Goal: Task Accomplishment & Management: Use online tool/utility

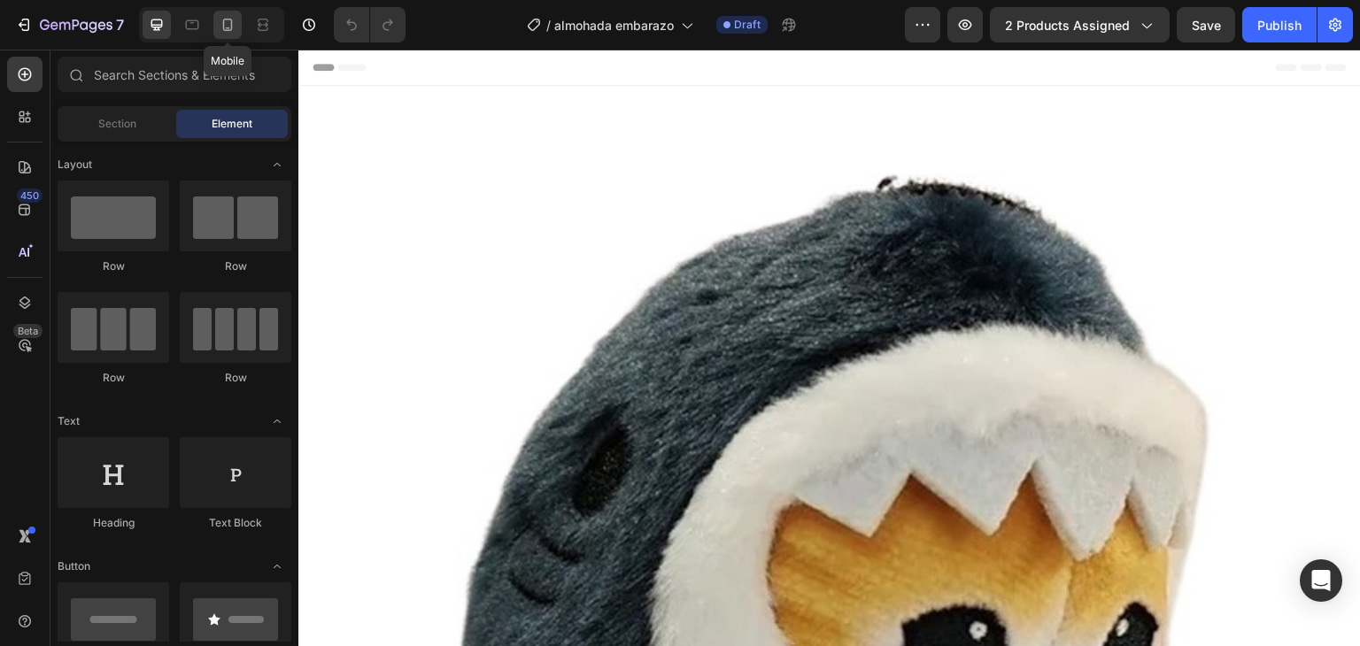
click at [227, 37] on div at bounding box center [227, 25] width 28 height 28
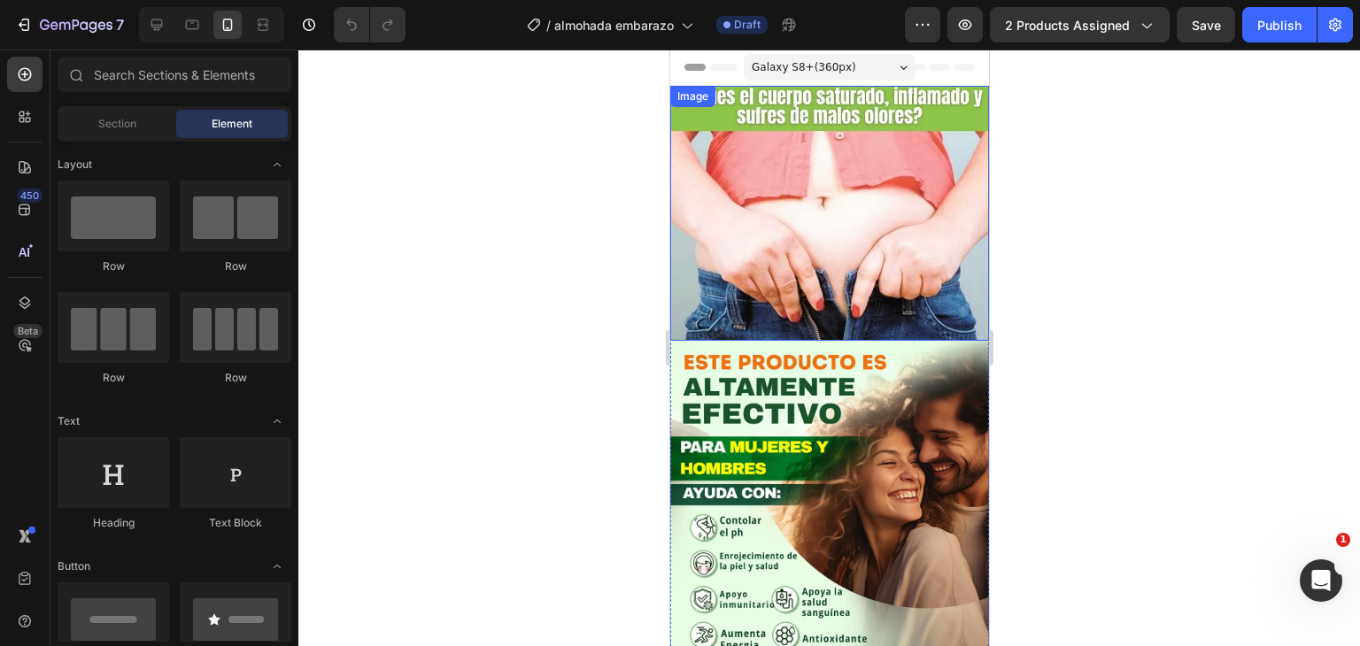
click at [800, 210] on img at bounding box center [829, 213] width 319 height 255
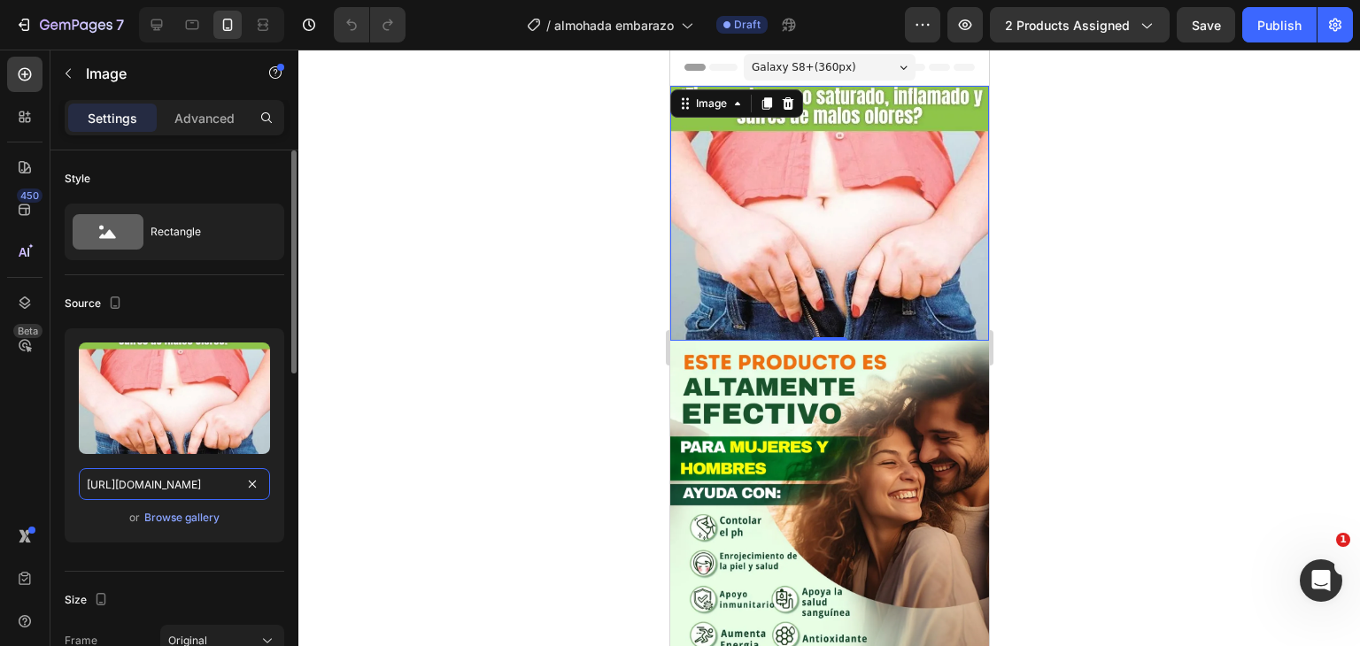
paste input "JR6N2Wm9/A-adir-2"
type input "https://i.ibb.co/JR6N2Wm9/A-adir-2.webp"
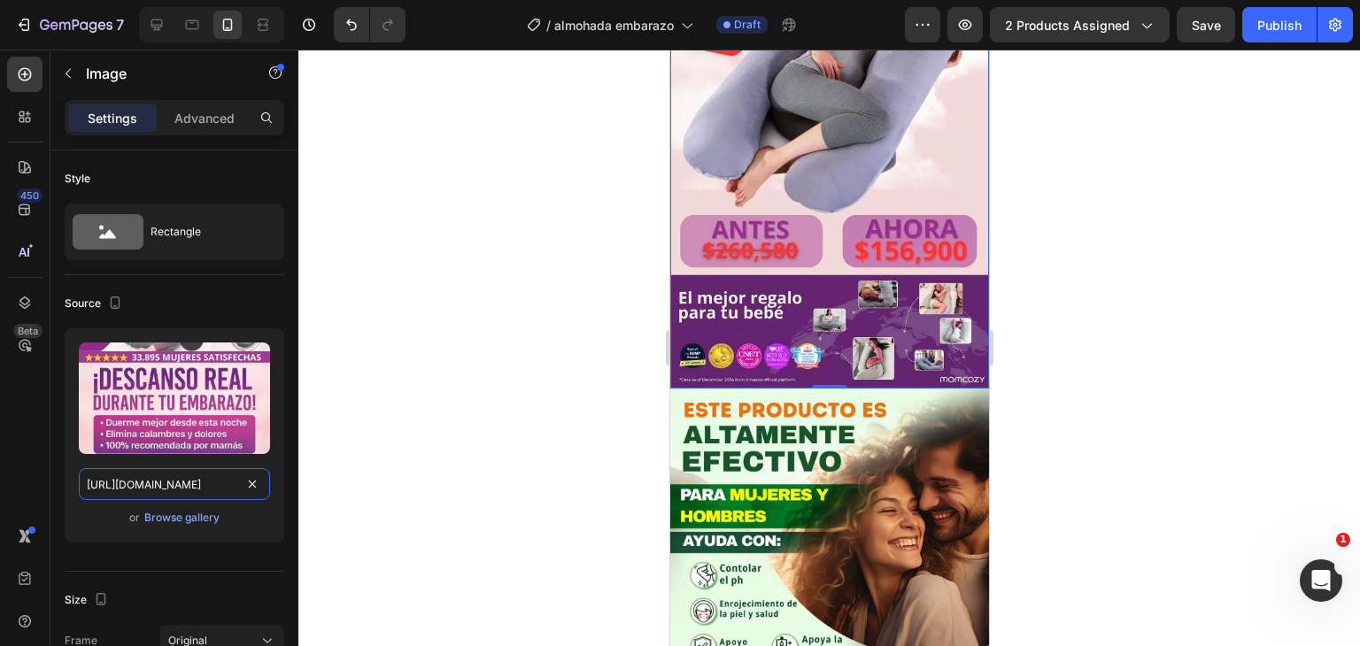
scroll to position [797, 0]
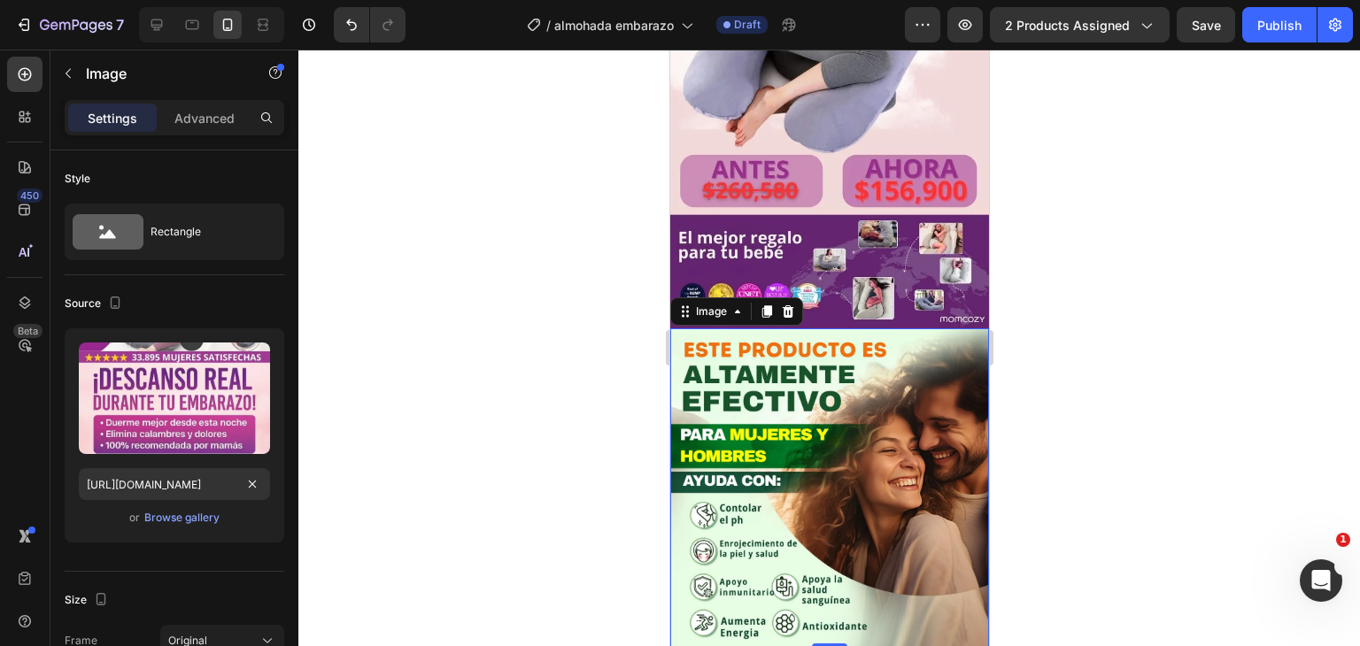
click at [844, 329] on img at bounding box center [829, 488] width 319 height 319
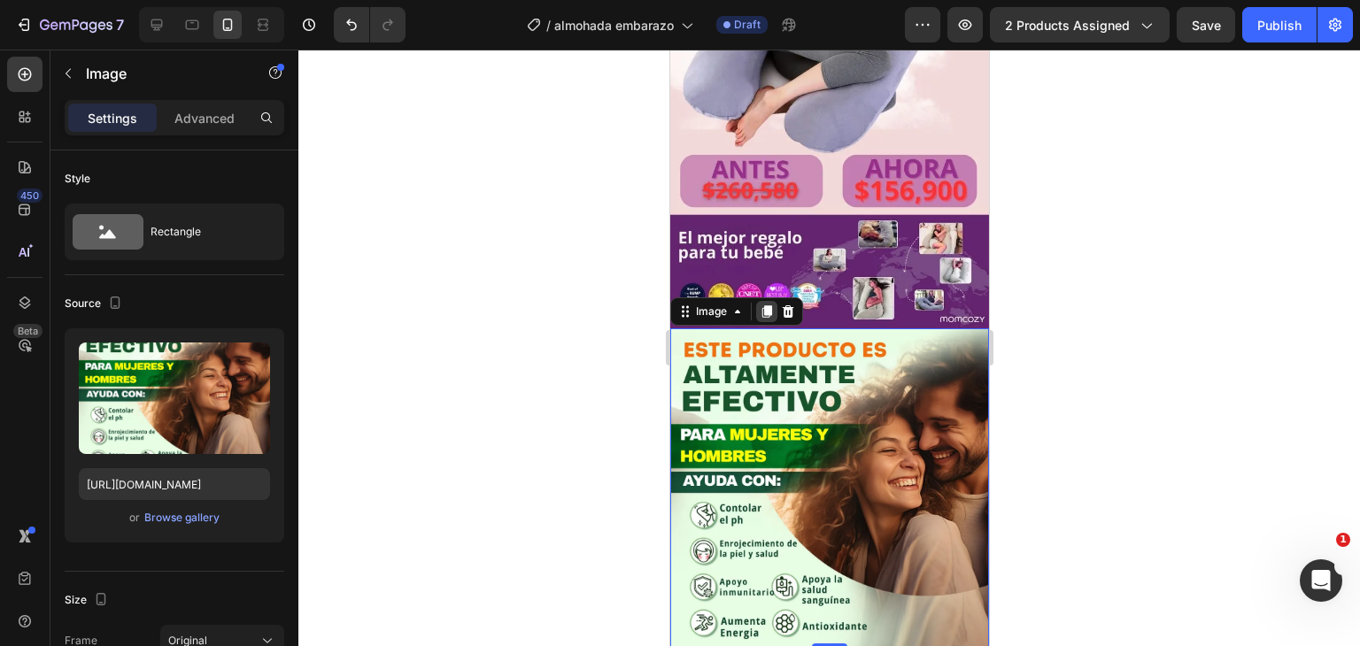
click at [770, 306] on icon at bounding box center [767, 312] width 10 height 12
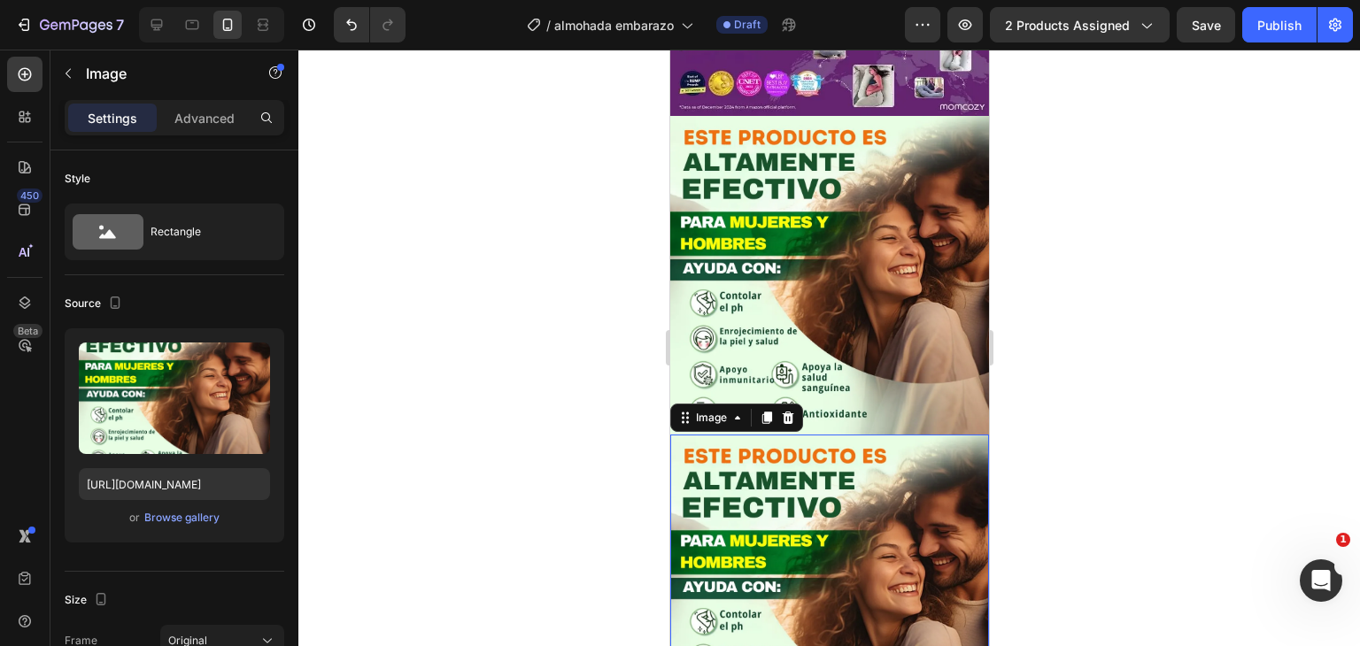
scroll to position [1010, 0]
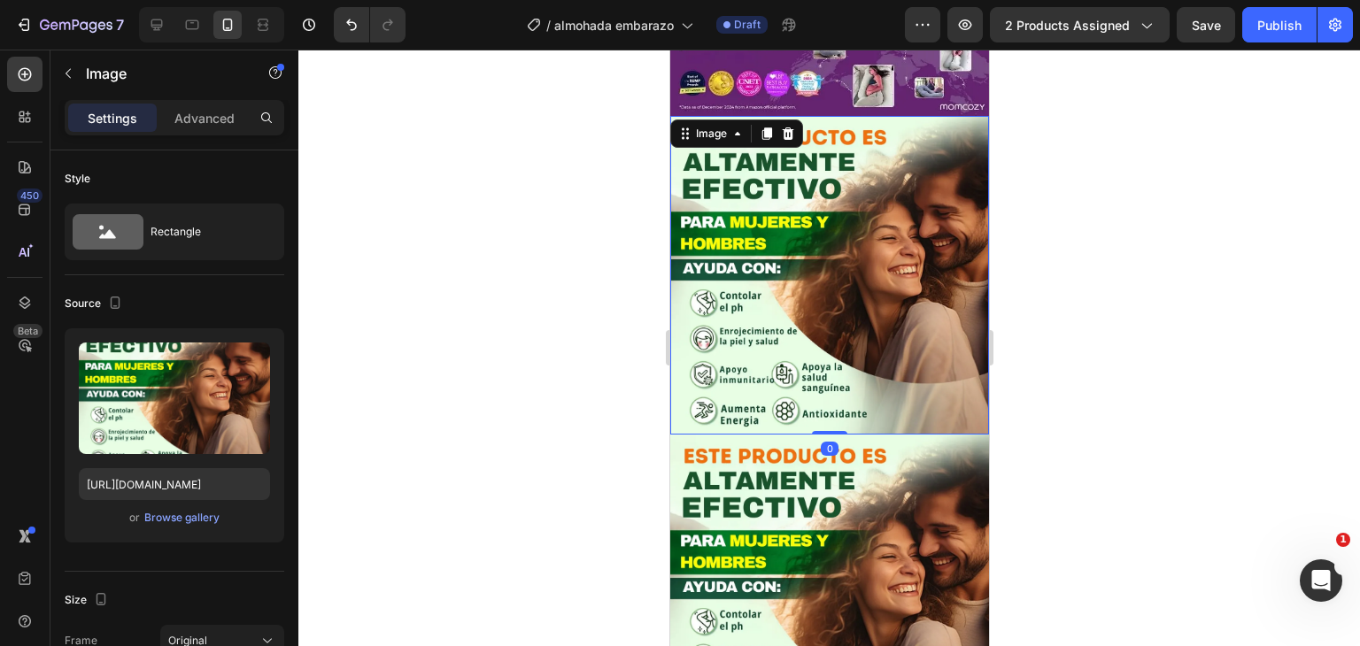
click at [855, 275] on img at bounding box center [829, 275] width 319 height 319
click at [792, 127] on icon at bounding box center [787, 134] width 14 height 14
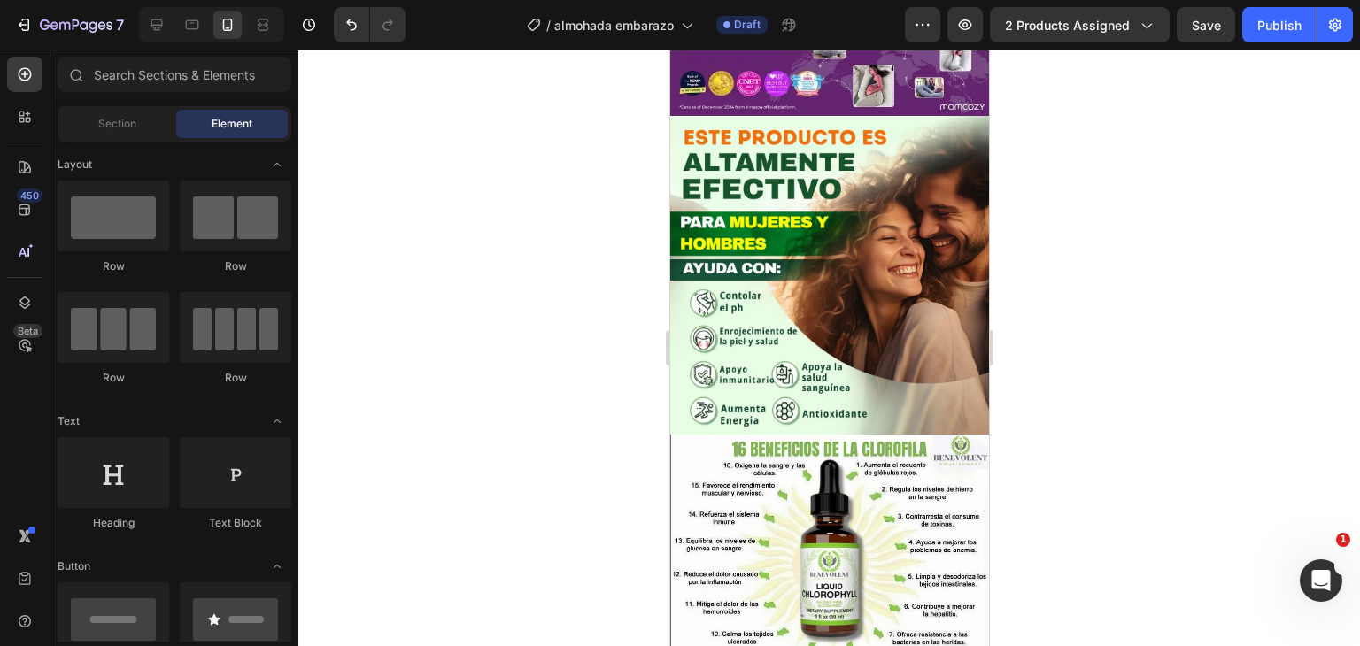
click at [792, 116] on img at bounding box center [829, 275] width 319 height 319
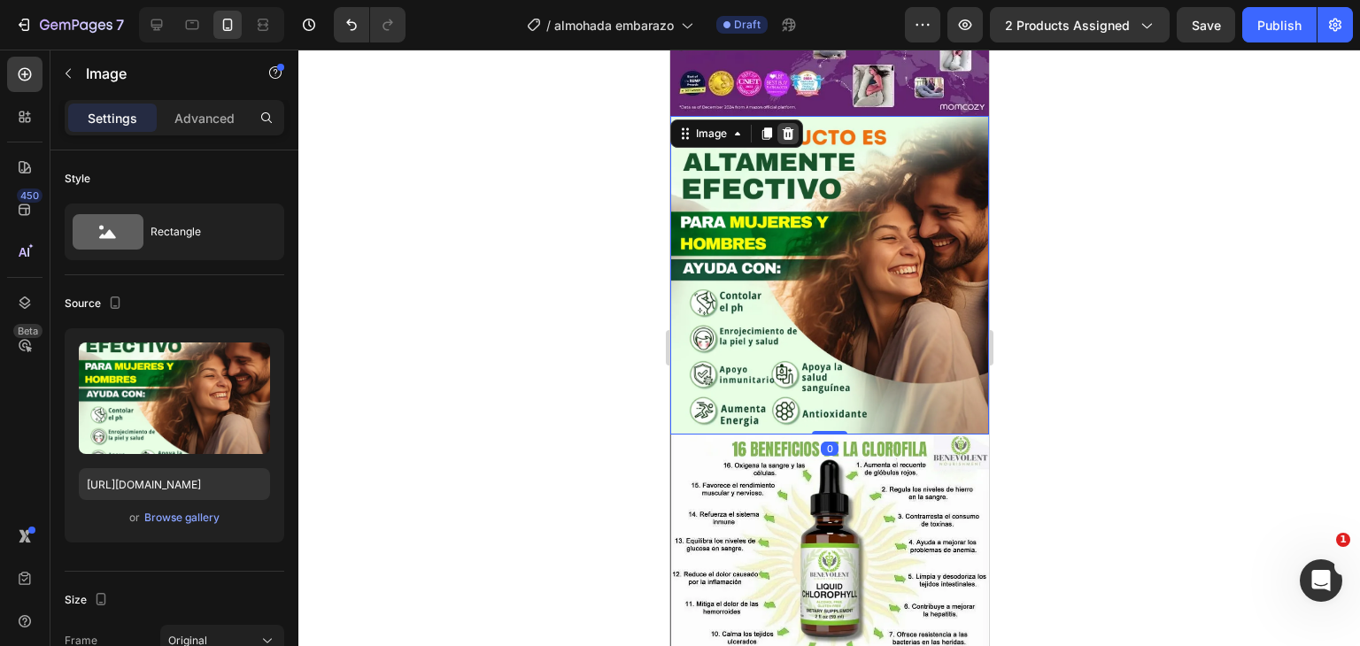
click at [787, 128] on icon at bounding box center [788, 134] width 12 height 12
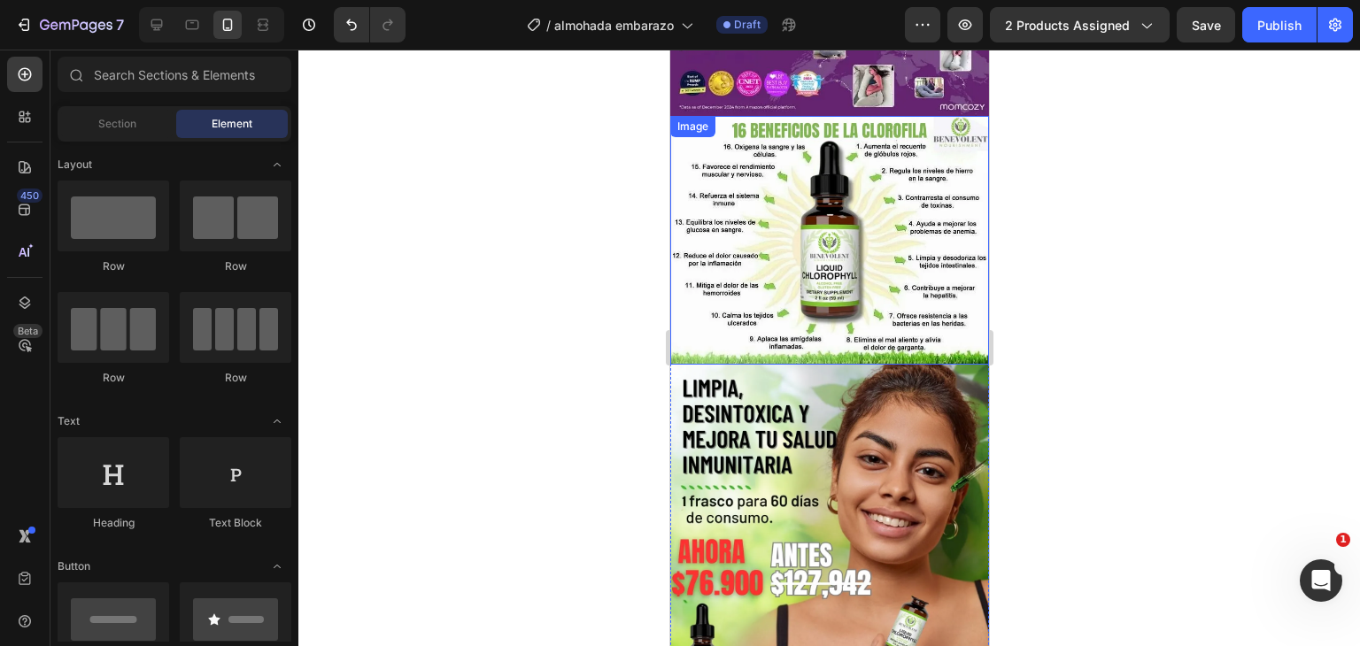
click at [855, 151] on img at bounding box center [829, 240] width 319 height 249
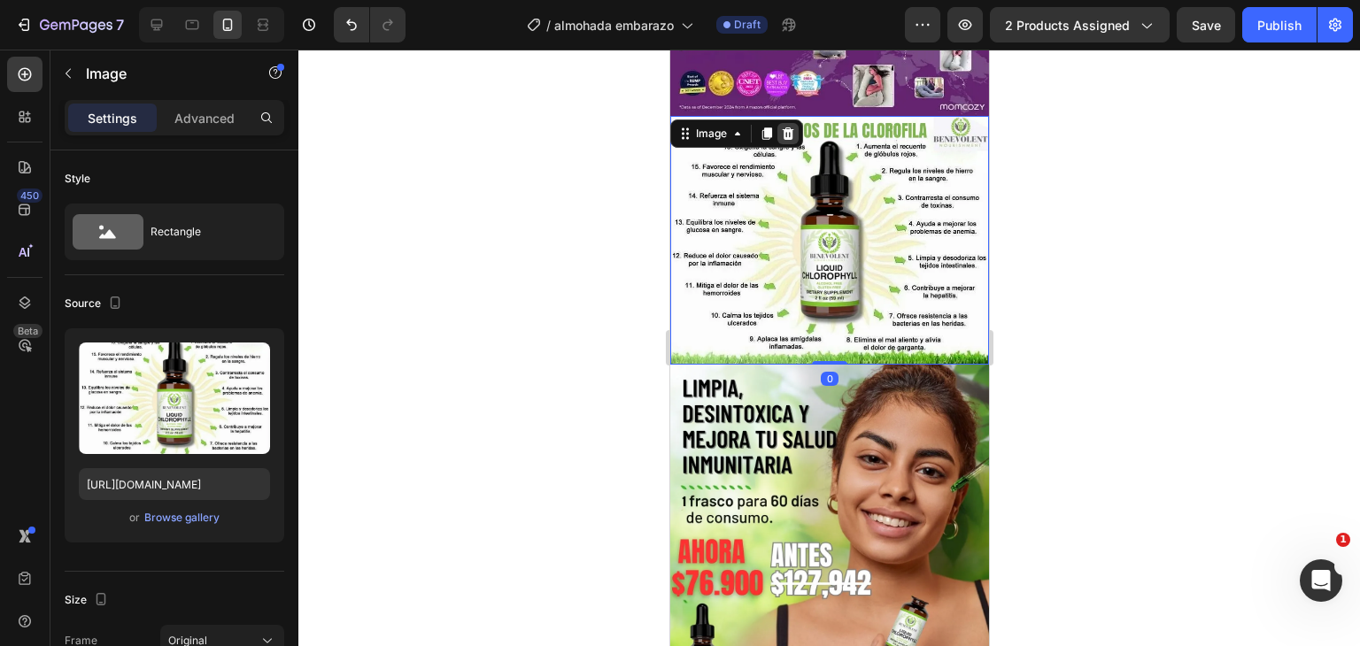
click at [782, 127] on icon at bounding box center [787, 134] width 14 height 14
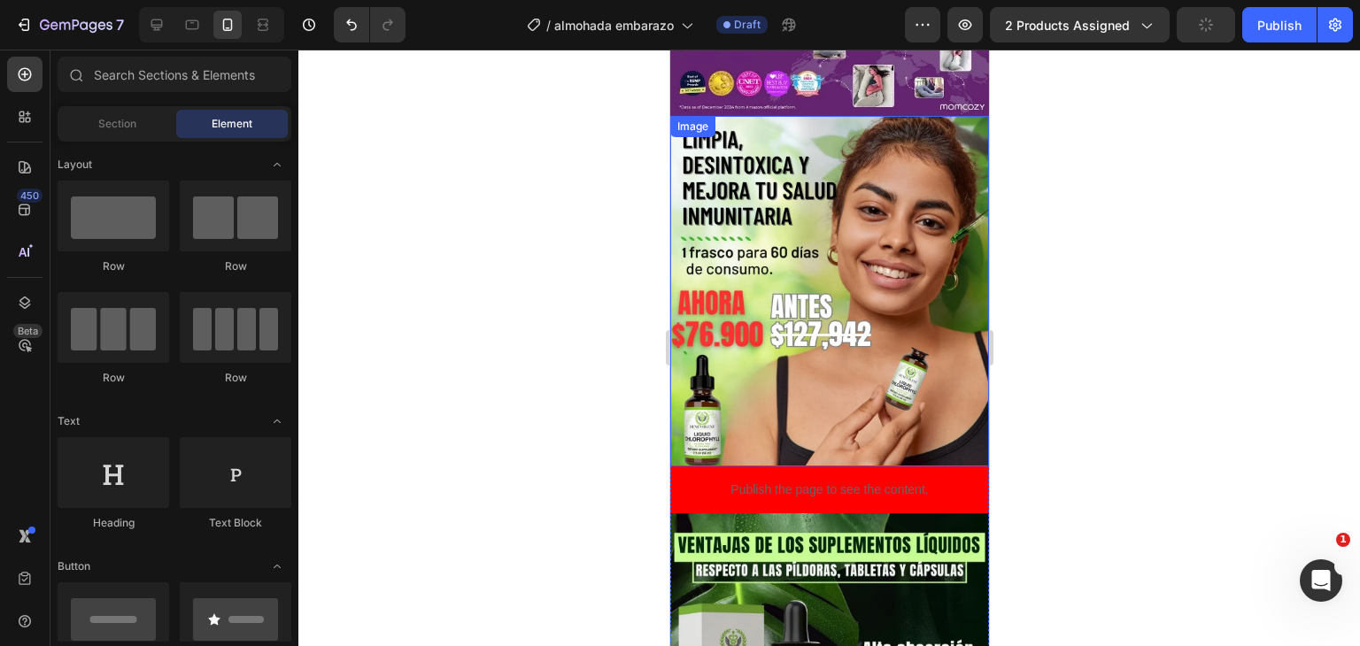
click at [811, 157] on img at bounding box center [829, 291] width 319 height 351
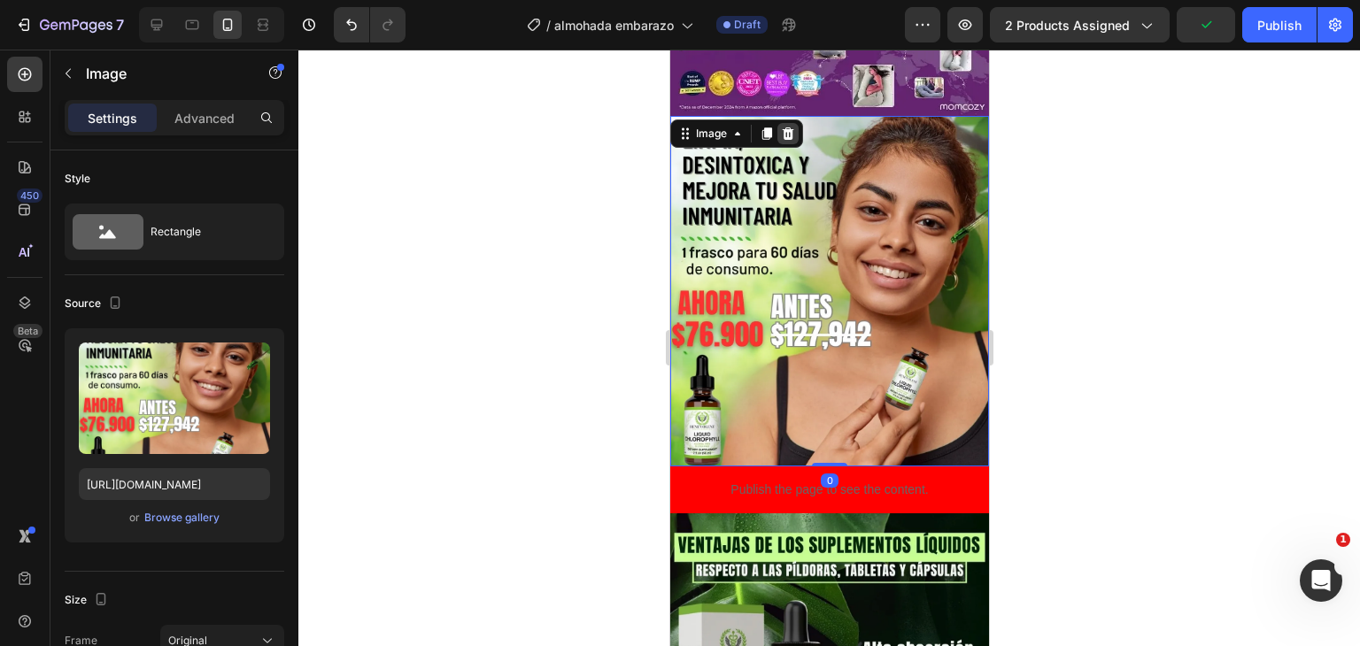
click at [784, 127] on icon at bounding box center [787, 134] width 14 height 14
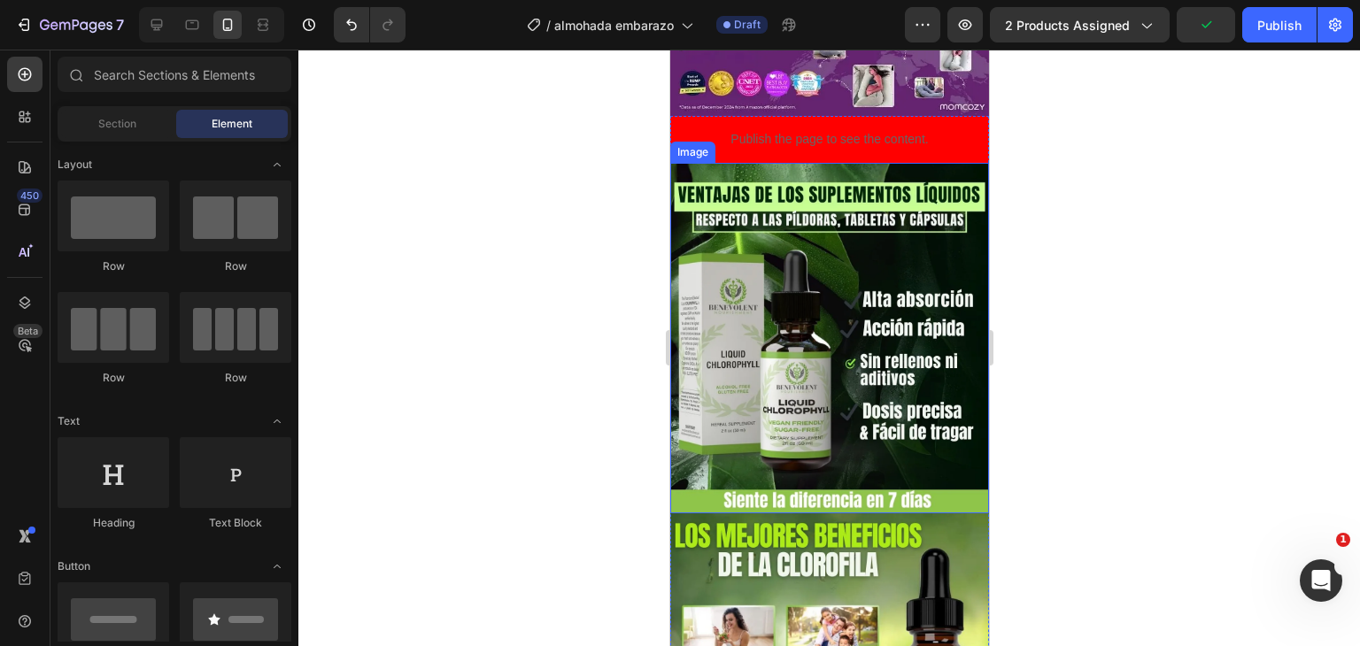
click at [844, 199] on img at bounding box center [829, 338] width 319 height 351
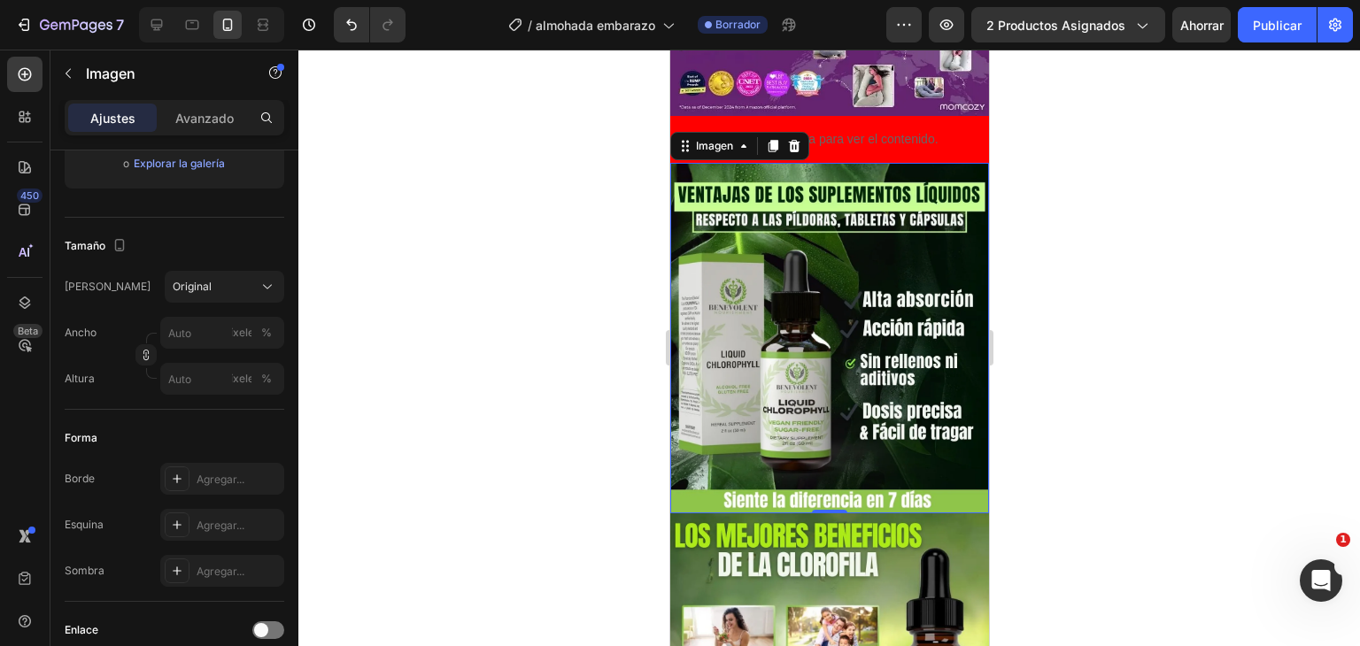
scroll to position [921, 0]
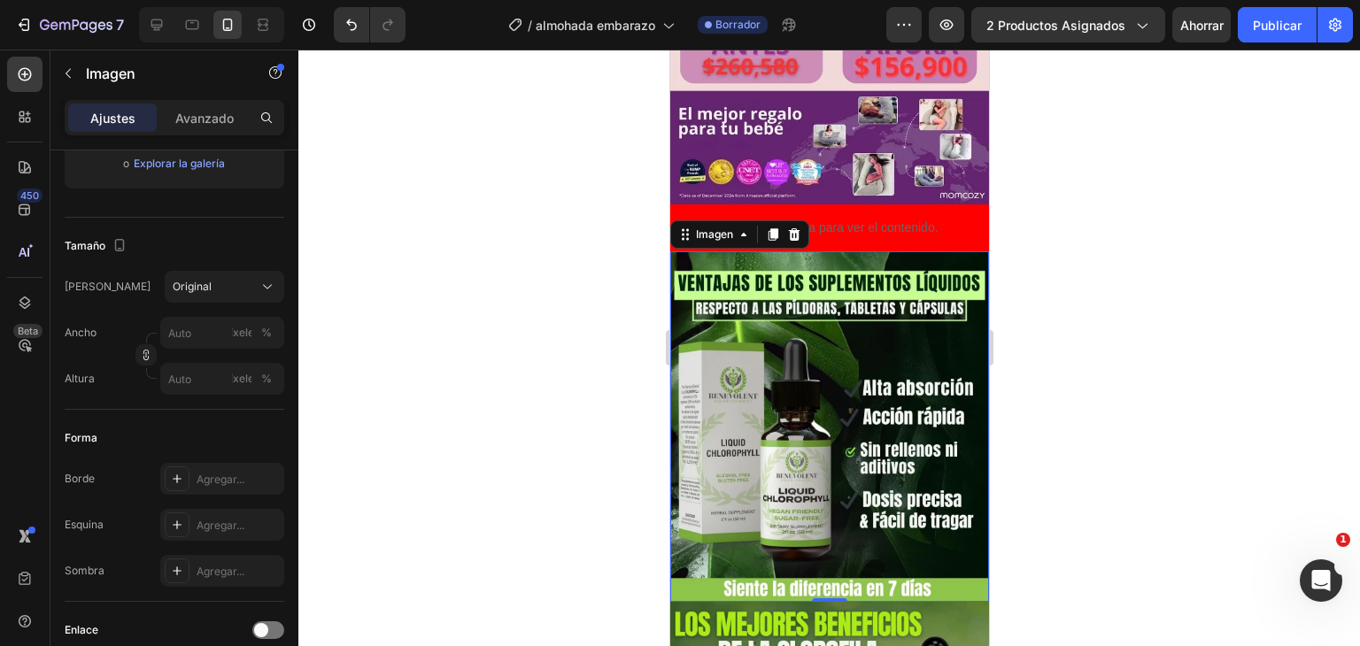
click at [871, 252] on img at bounding box center [829, 427] width 319 height 351
click at [59, 81] on button "button" at bounding box center [68, 73] width 28 height 28
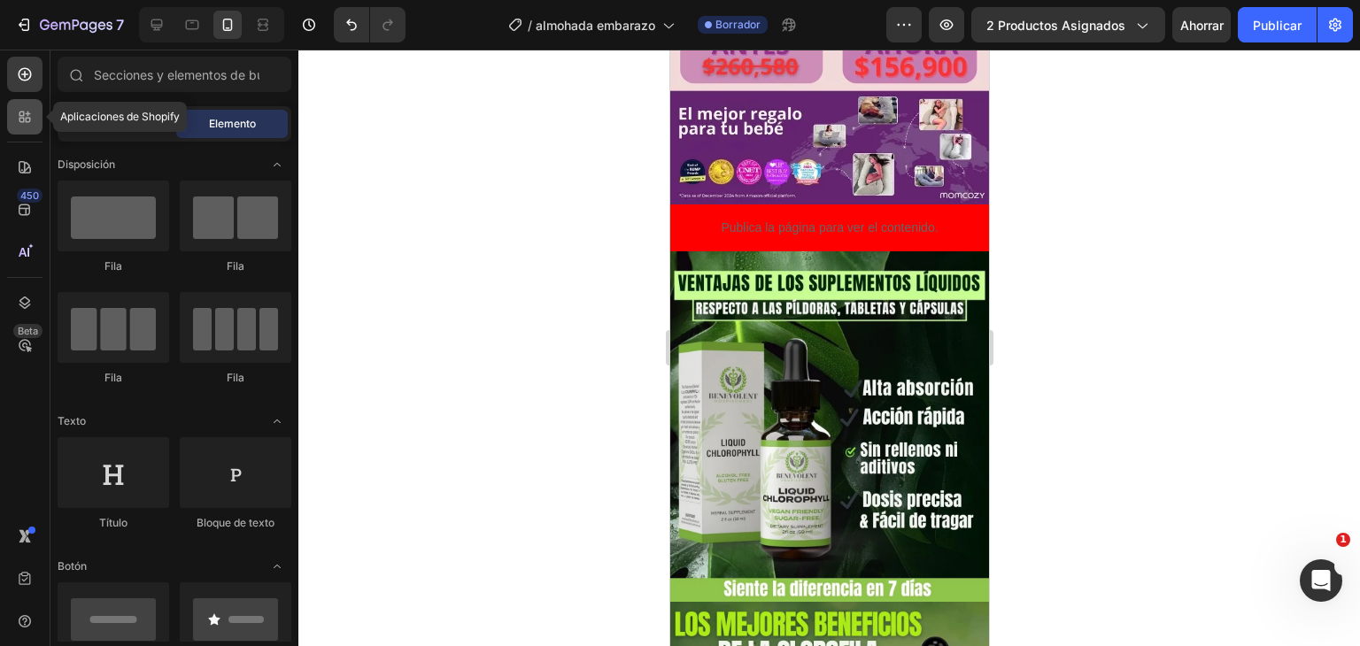
click at [18, 128] on div at bounding box center [24, 116] width 35 height 35
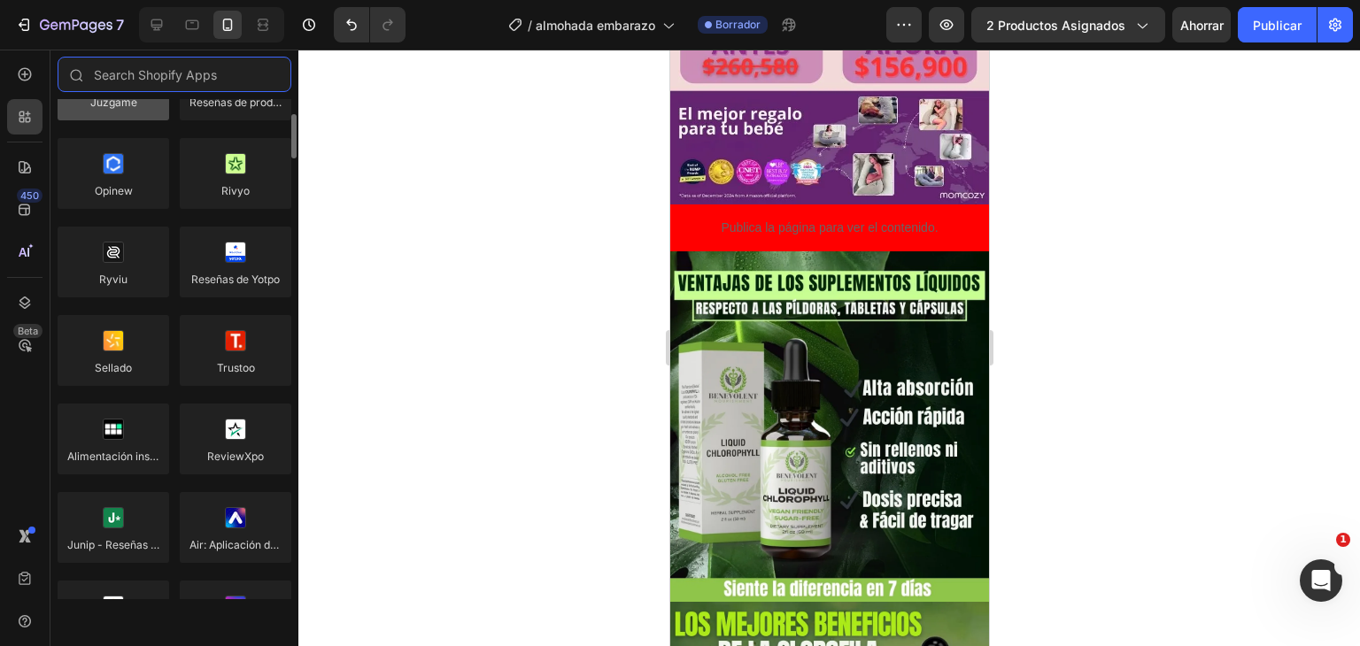
scroll to position [0, 0]
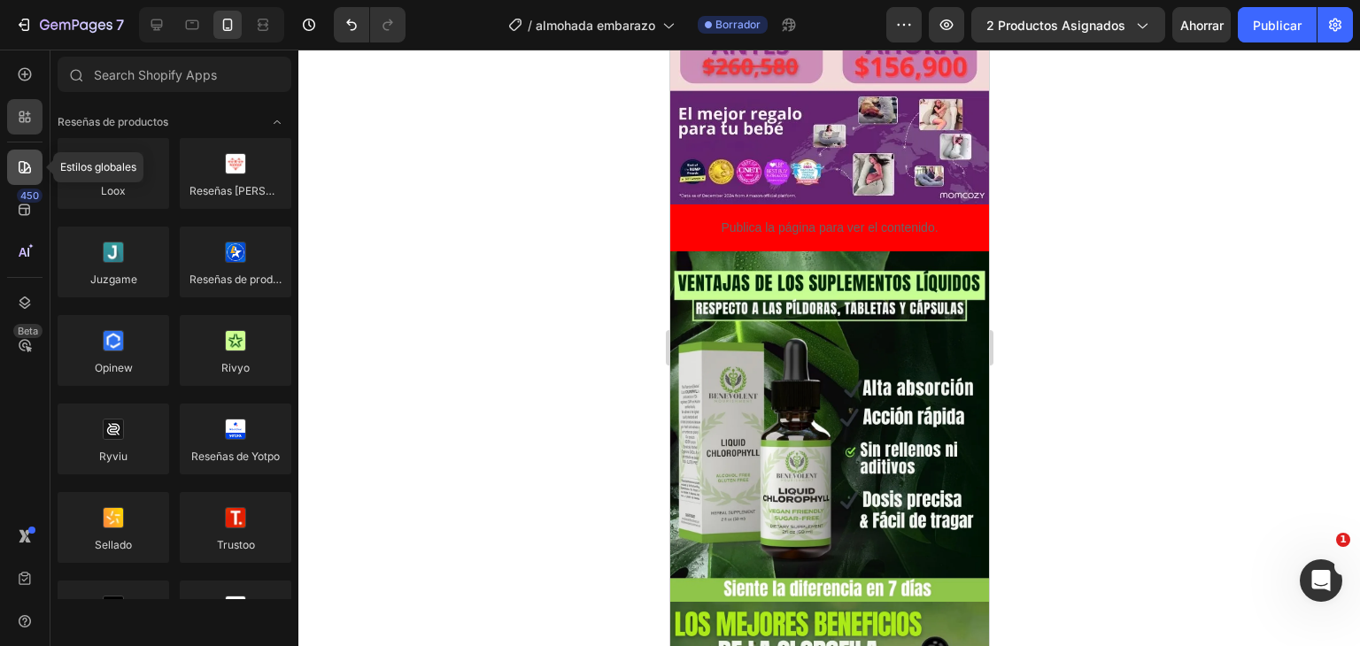
click at [22, 170] on icon at bounding box center [22, 170] width 2 height 2
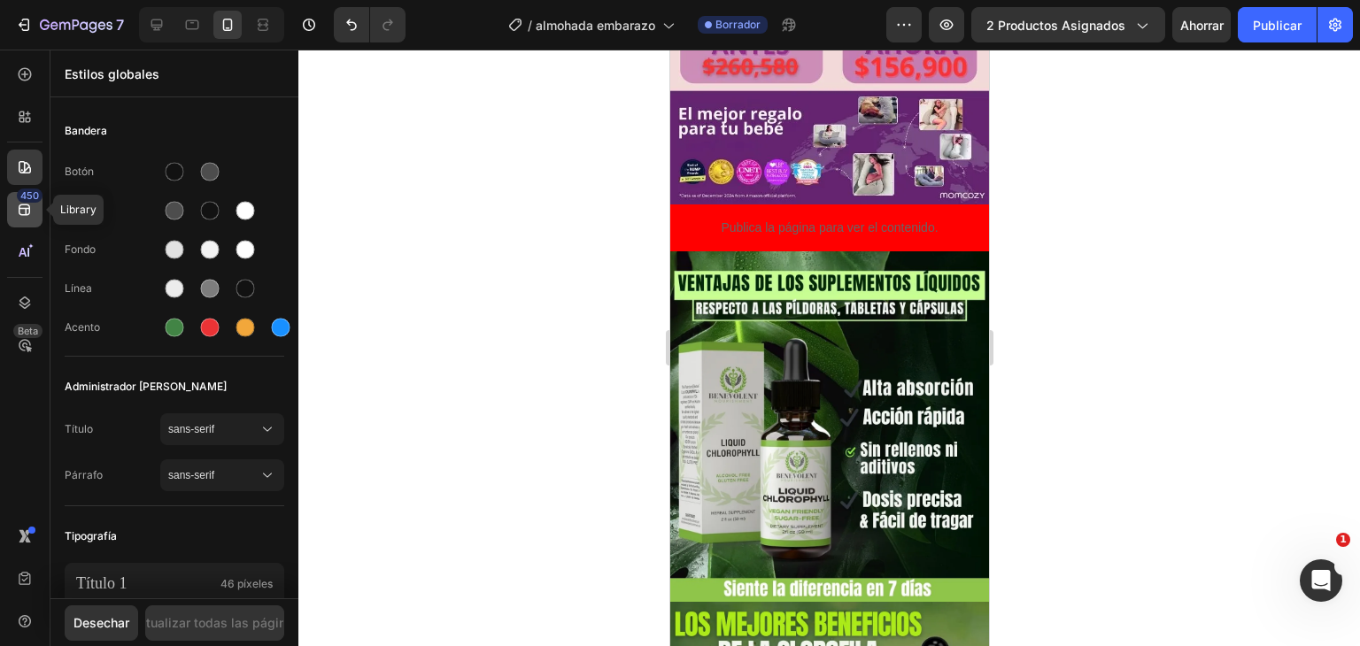
click at [20, 199] on font "450" at bounding box center [29, 196] width 19 height 12
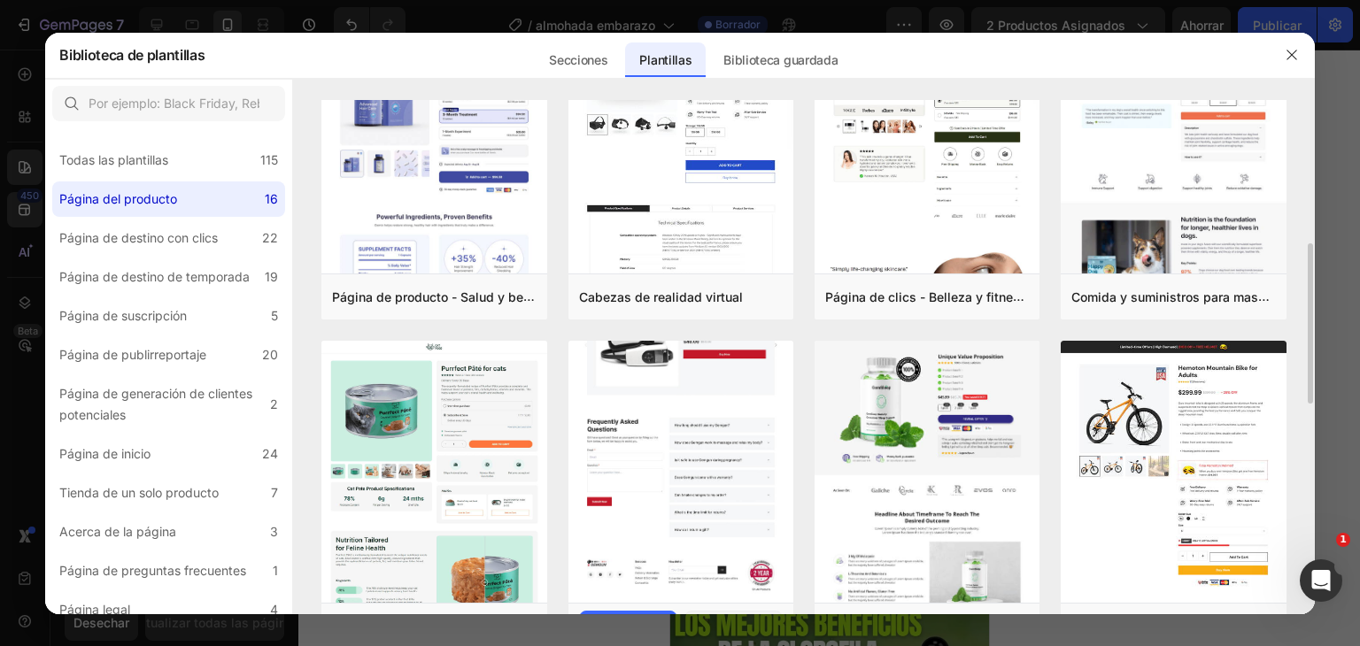
scroll to position [177, 0]
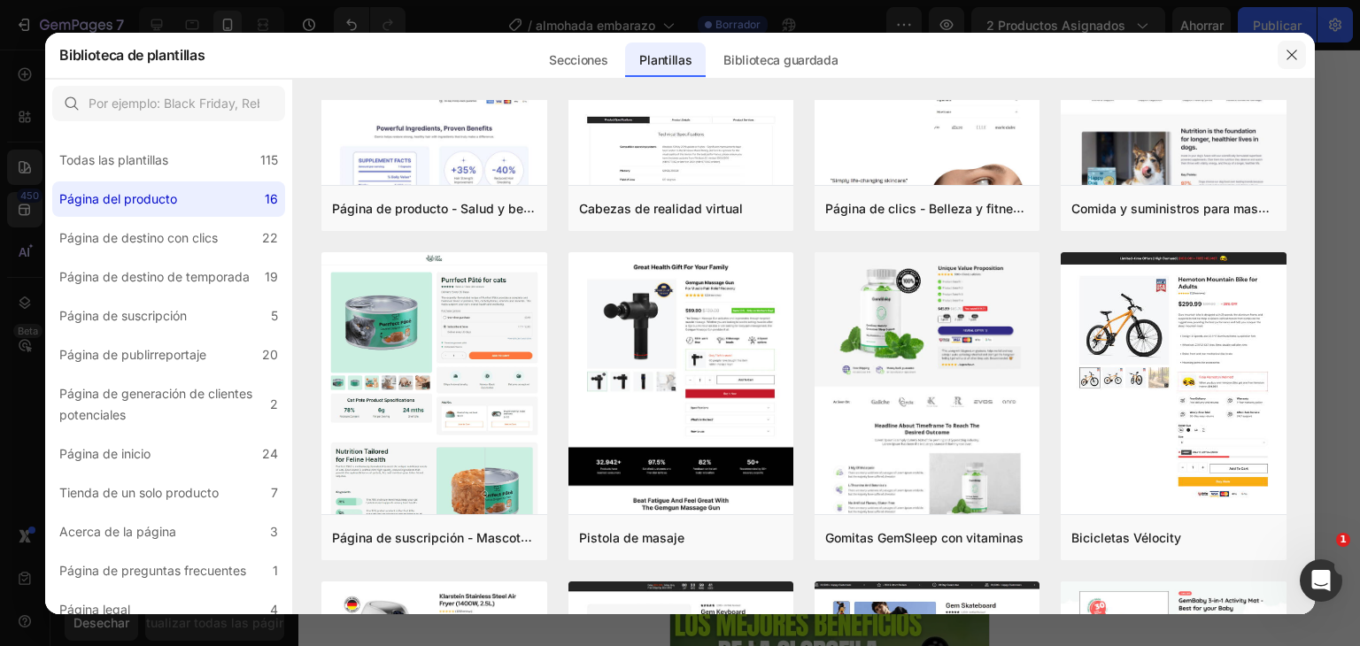
click at [1297, 50] on icon "button" at bounding box center [1292, 55] width 14 height 14
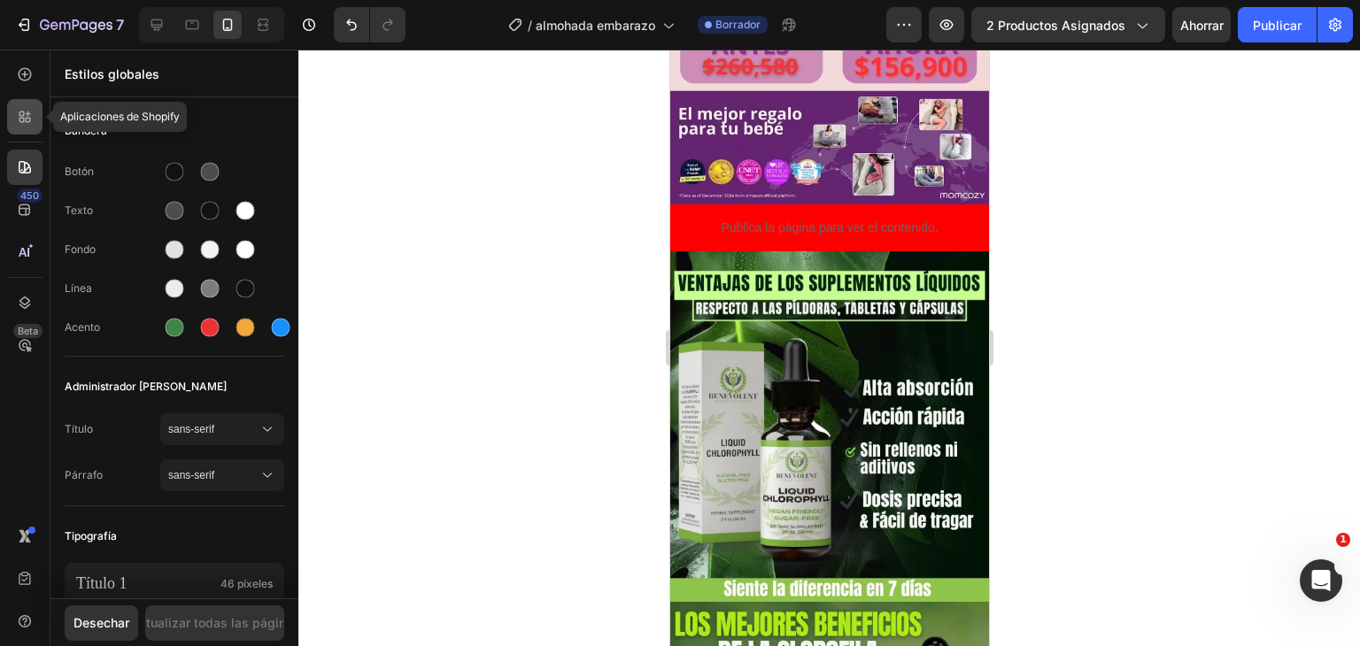
click at [23, 105] on div at bounding box center [24, 116] width 35 height 35
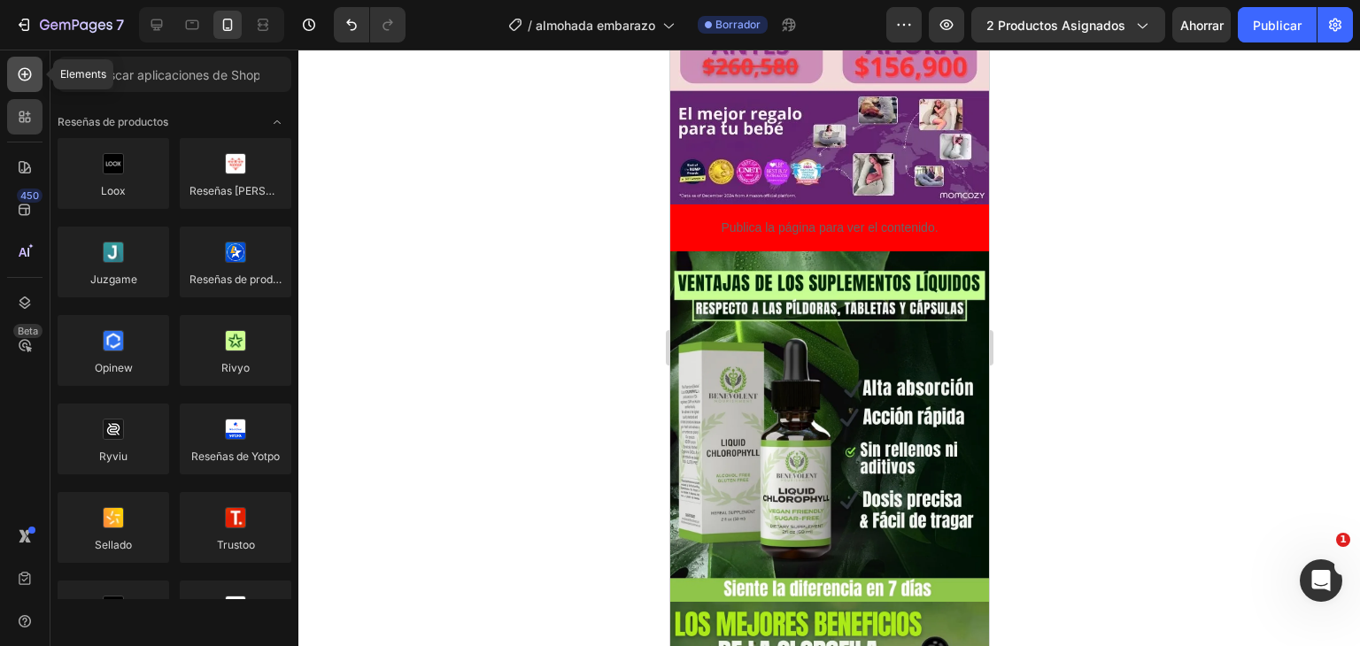
click at [24, 84] on div at bounding box center [24, 74] width 35 height 35
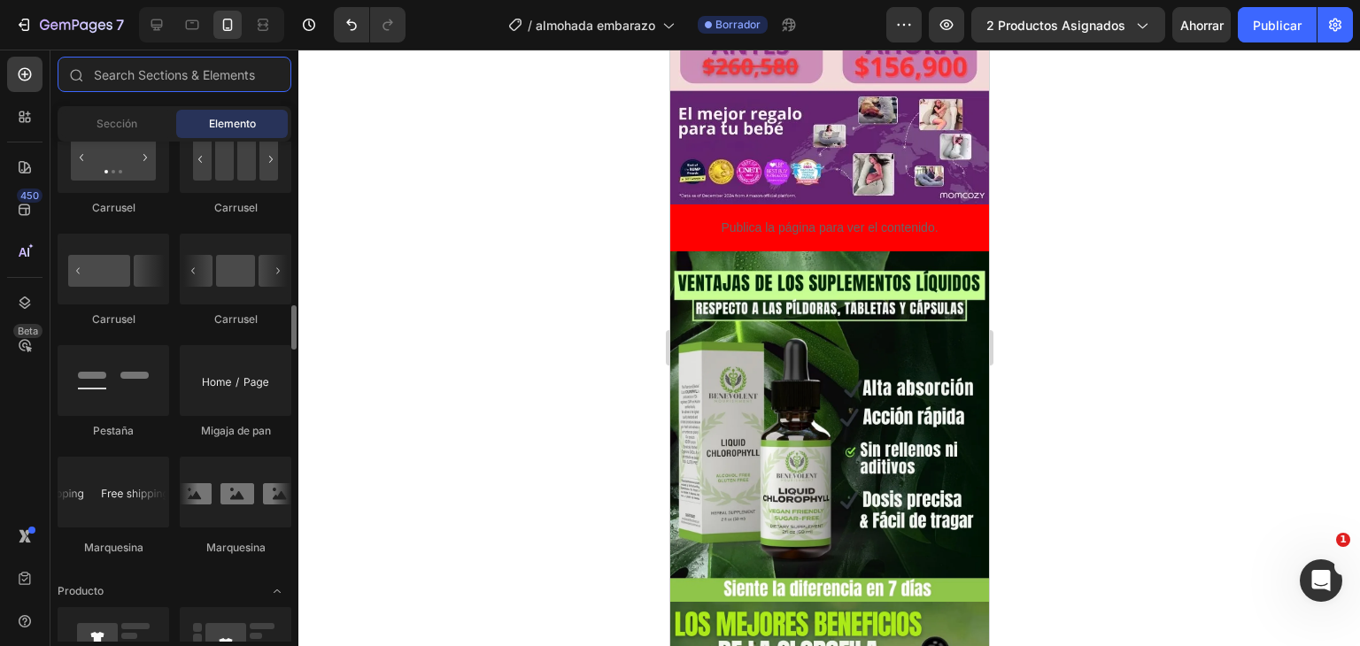
scroll to position [1771, 0]
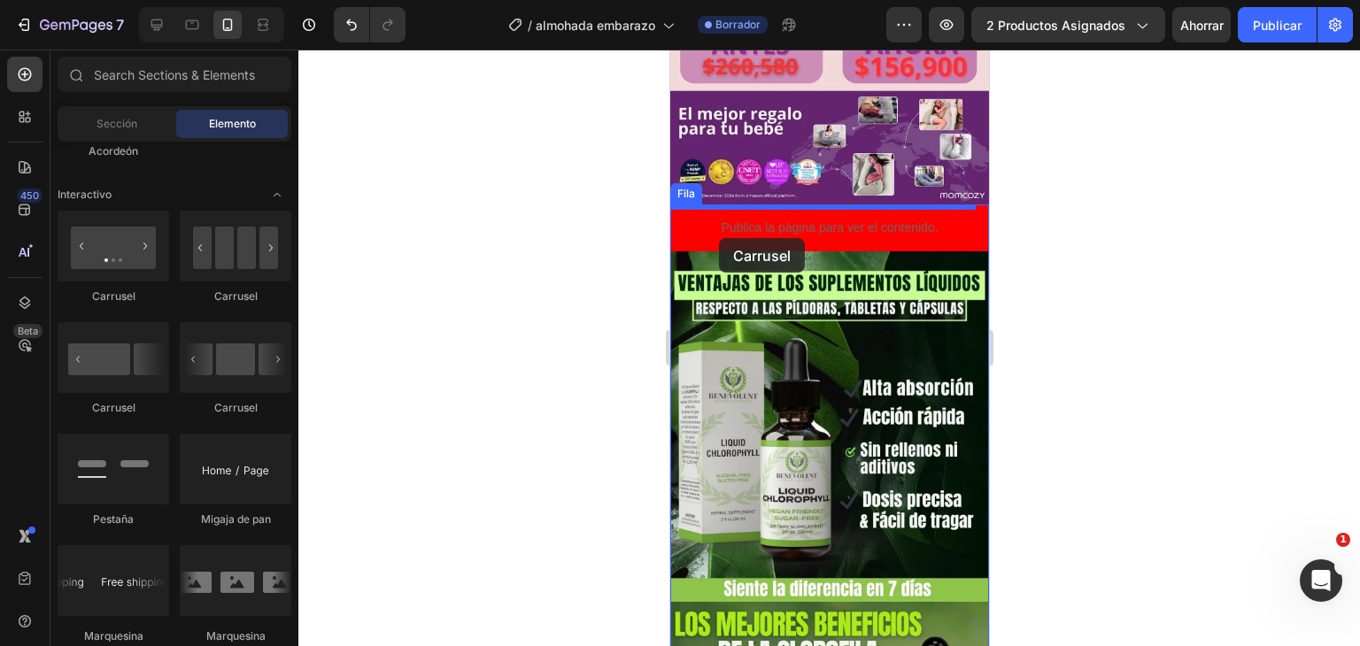
drag, startPoint x: 925, startPoint y: 309, endPoint x: 719, endPoint y: 238, distance: 217.3
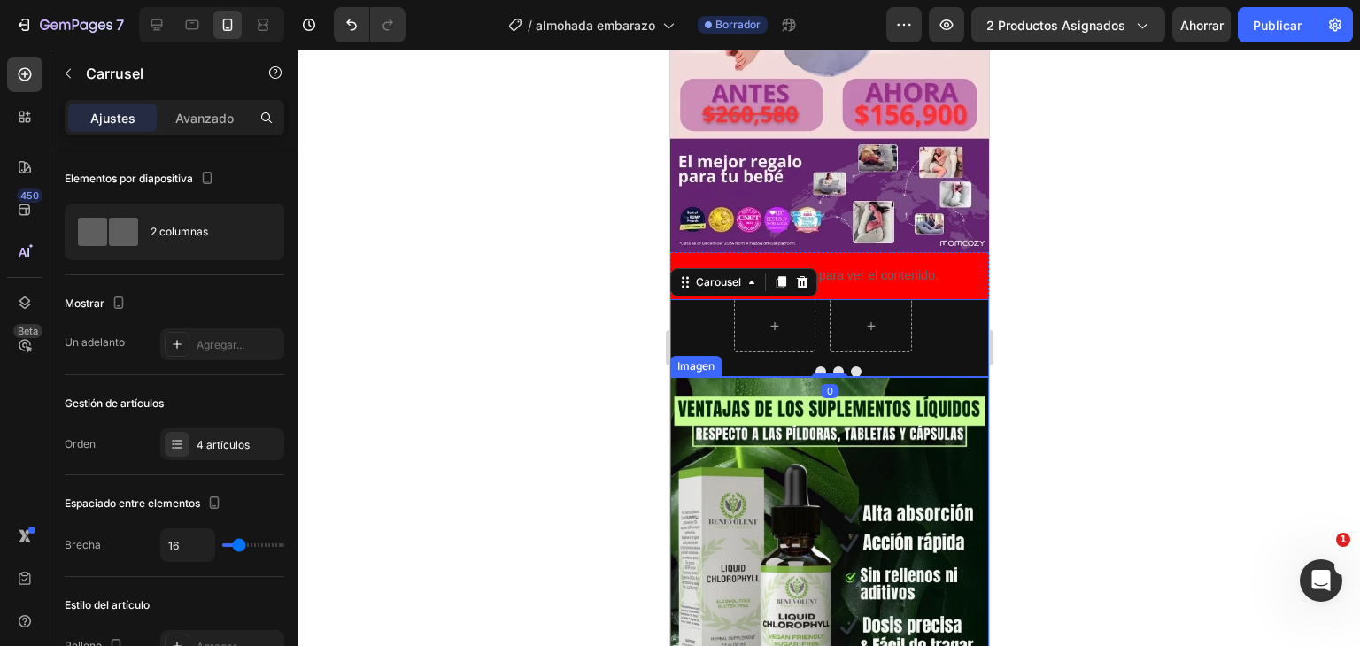
scroll to position [832, 0]
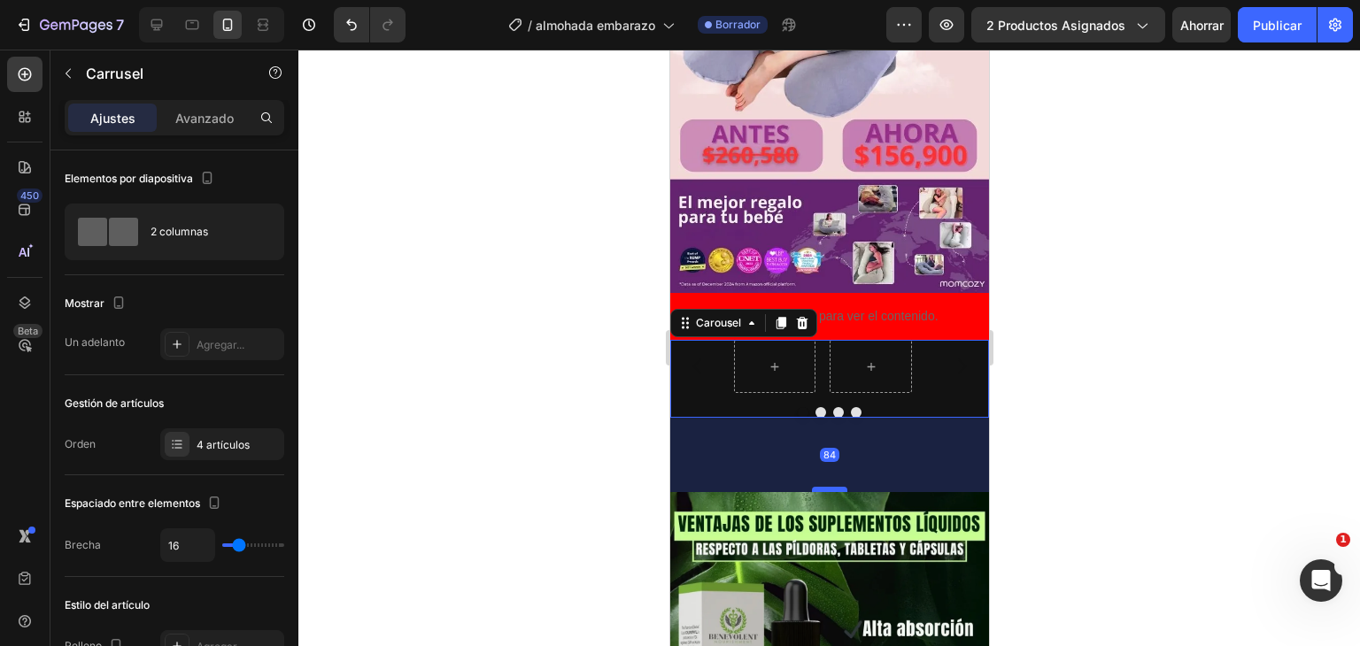
drag, startPoint x: 832, startPoint y: 369, endPoint x: 834, endPoint y: 444, distance: 74.4
click at [834, 487] on div at bounding box center [828, 489] width 35 height 5
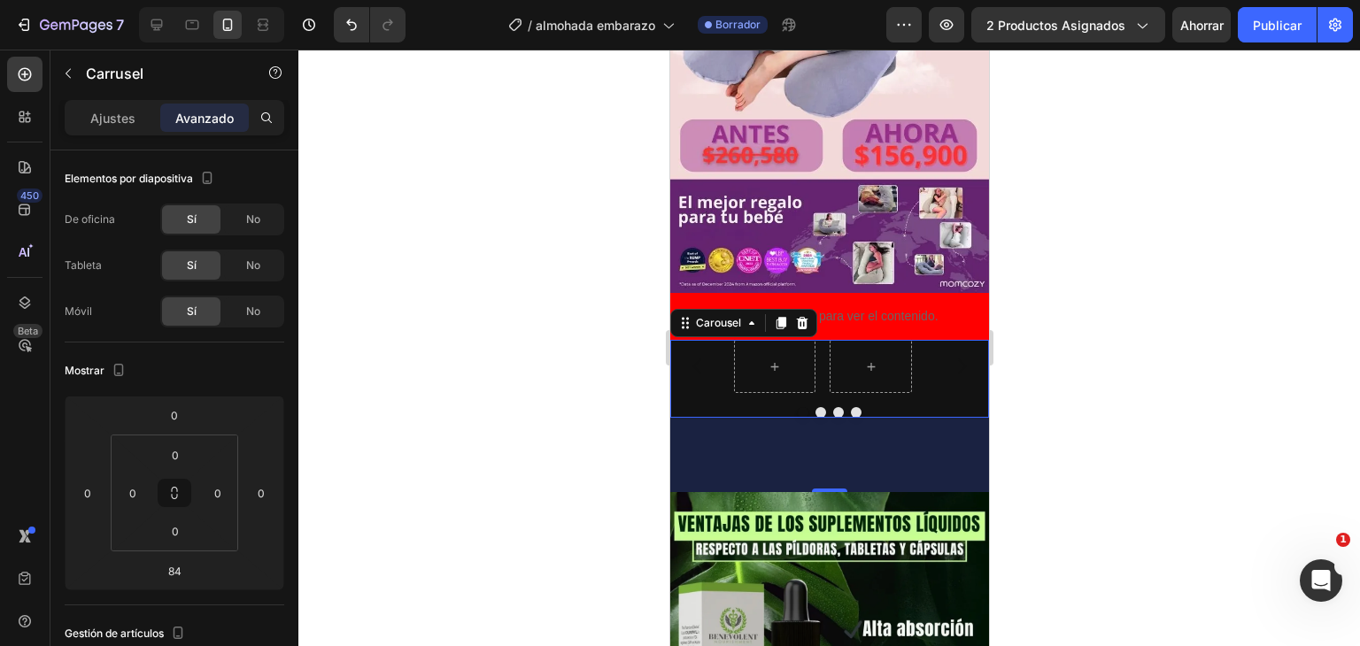
click at [830, 489] on div at bounding box center [828, 491] width 35 height 4
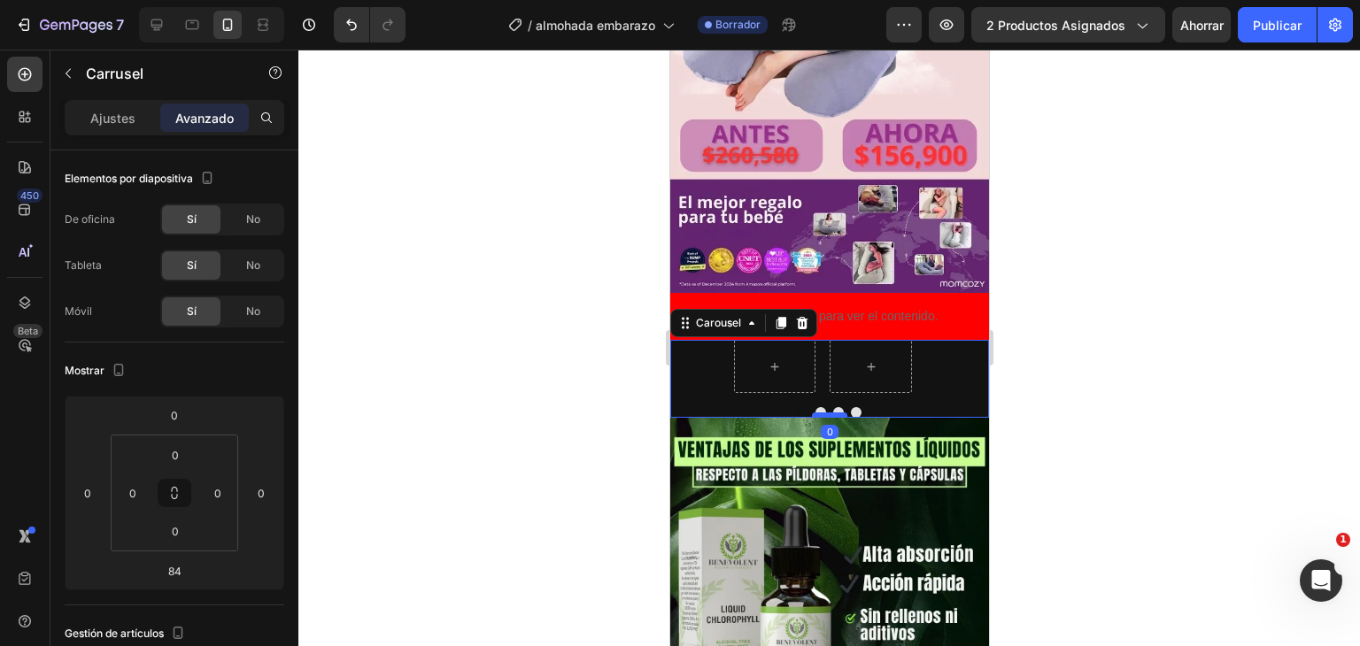
drag, startPoint x: 830, startPoint y: 444, endPoint x: 830, endPoint y: 368, distance: 75.3
click at [830, 413] on div at bounding box center [828, 415] width 35 height 5
type input "0"
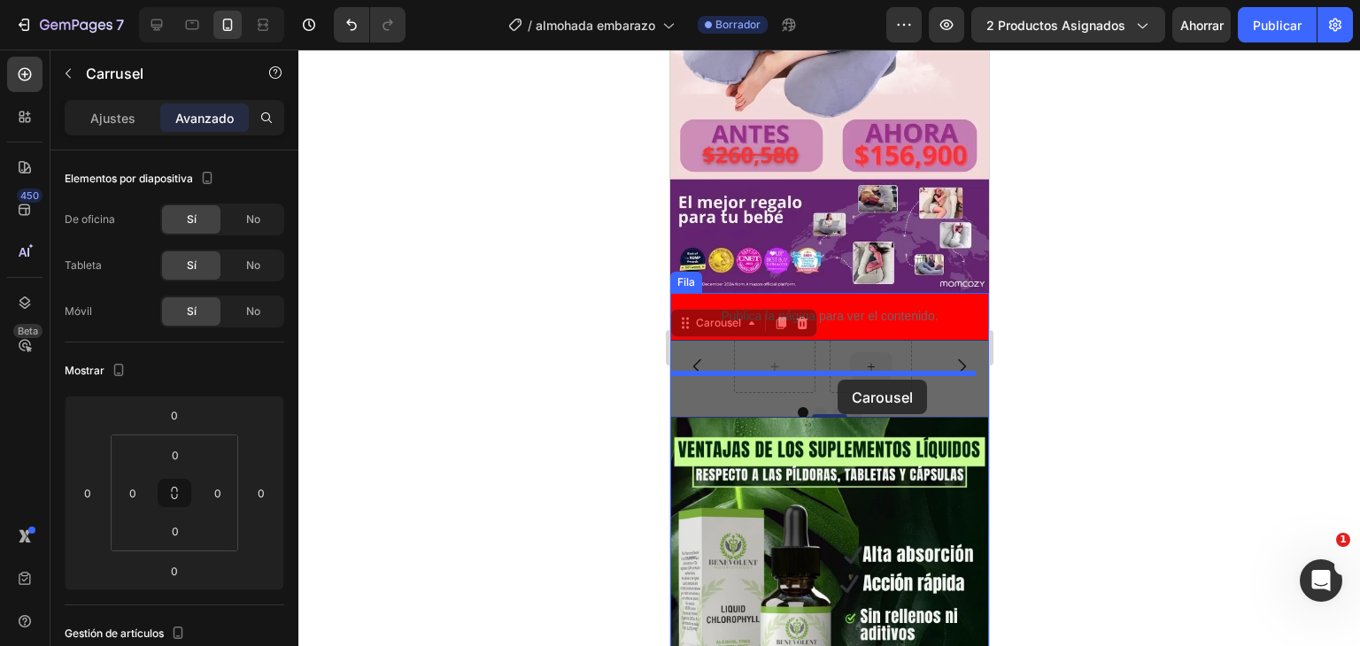
drag, startPoint x: 825, startPoint y: 314, endPoint x: 837, endPoint y: 380, distance: 66.5
drag, startPoint x: 822, startPoint y: 338, endPoint x: 833, endPoint y: 387, distance: 50.1
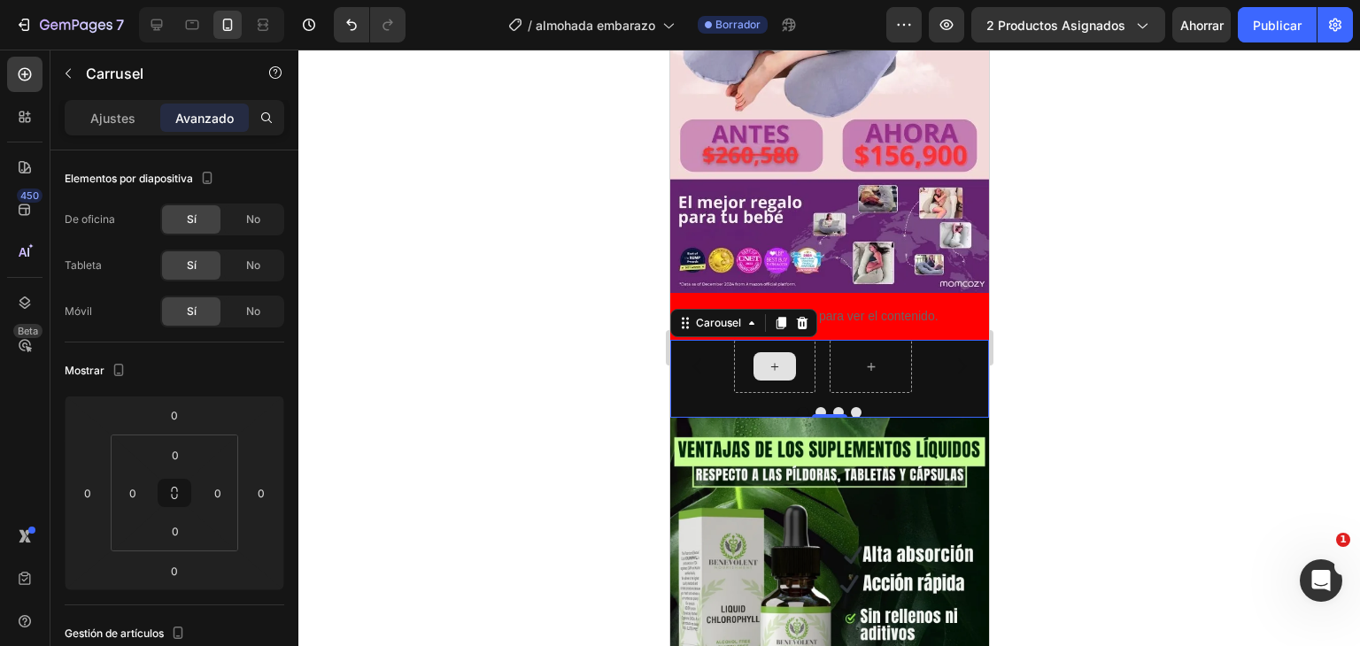
click at [794, 352] on div at bounding box center [774, 366] width 43 height 28
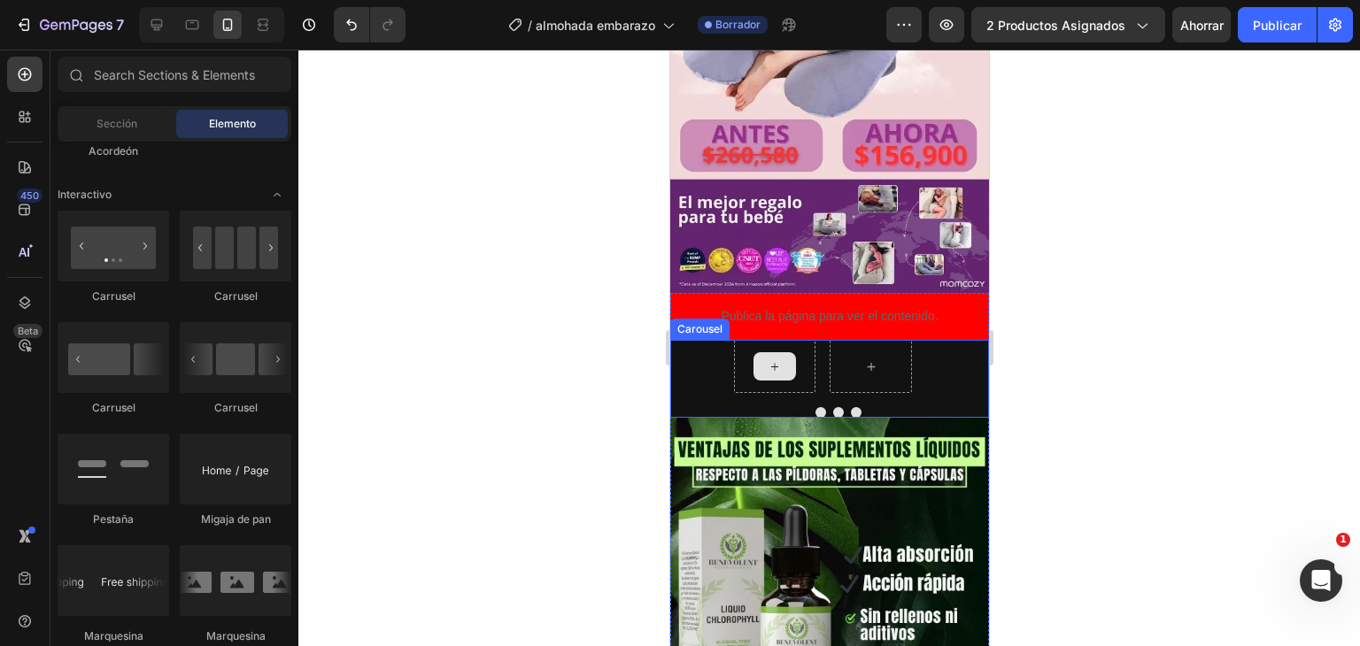
click at [774, 352] on div at bounding box center [774, 366] width 43 height 28
click at [775, 360] on icon at bounding box center [774, 367] width 14 height 15
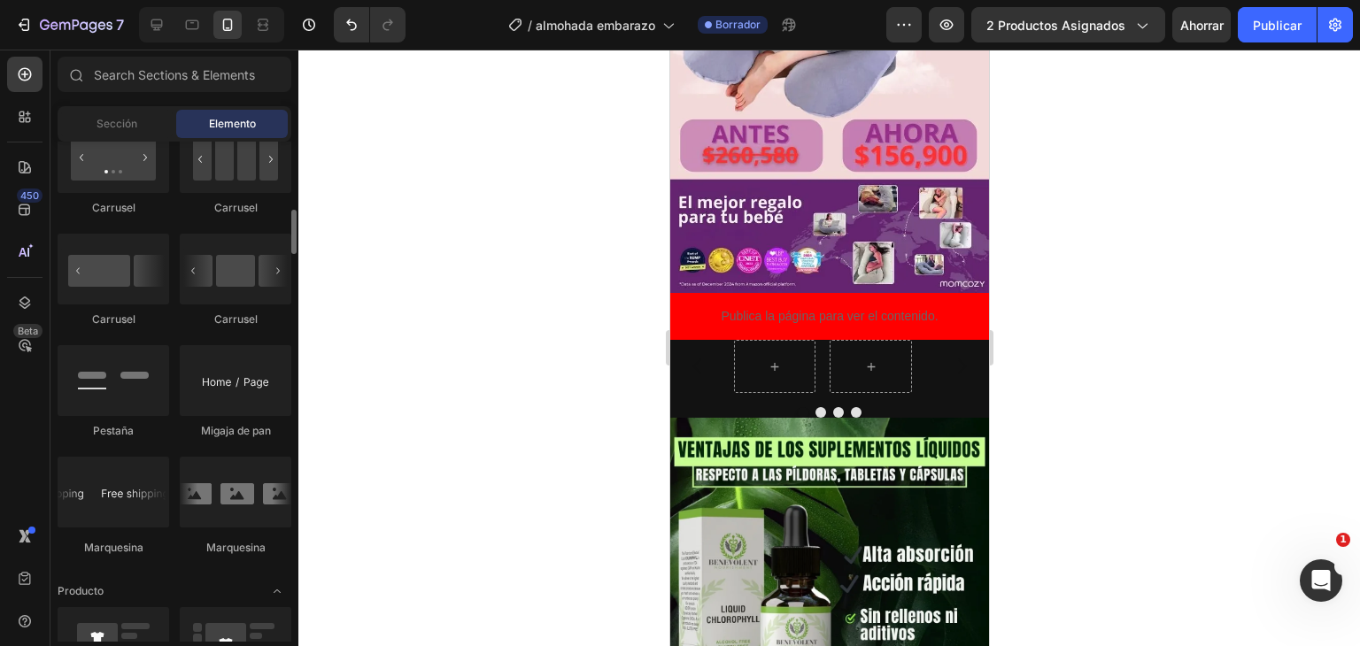
scroll to position [1683, 0]
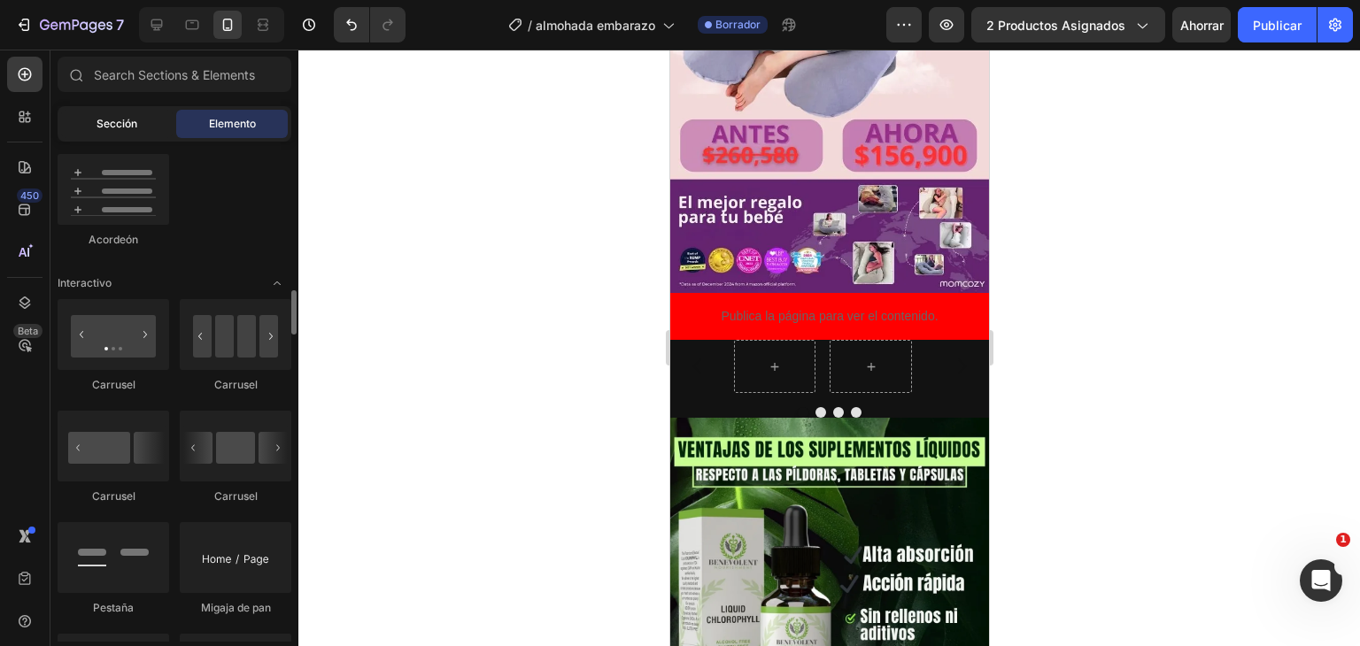
click at [127, 128] on font "Sección" at bounding box center [117, 123] width 41 height 13
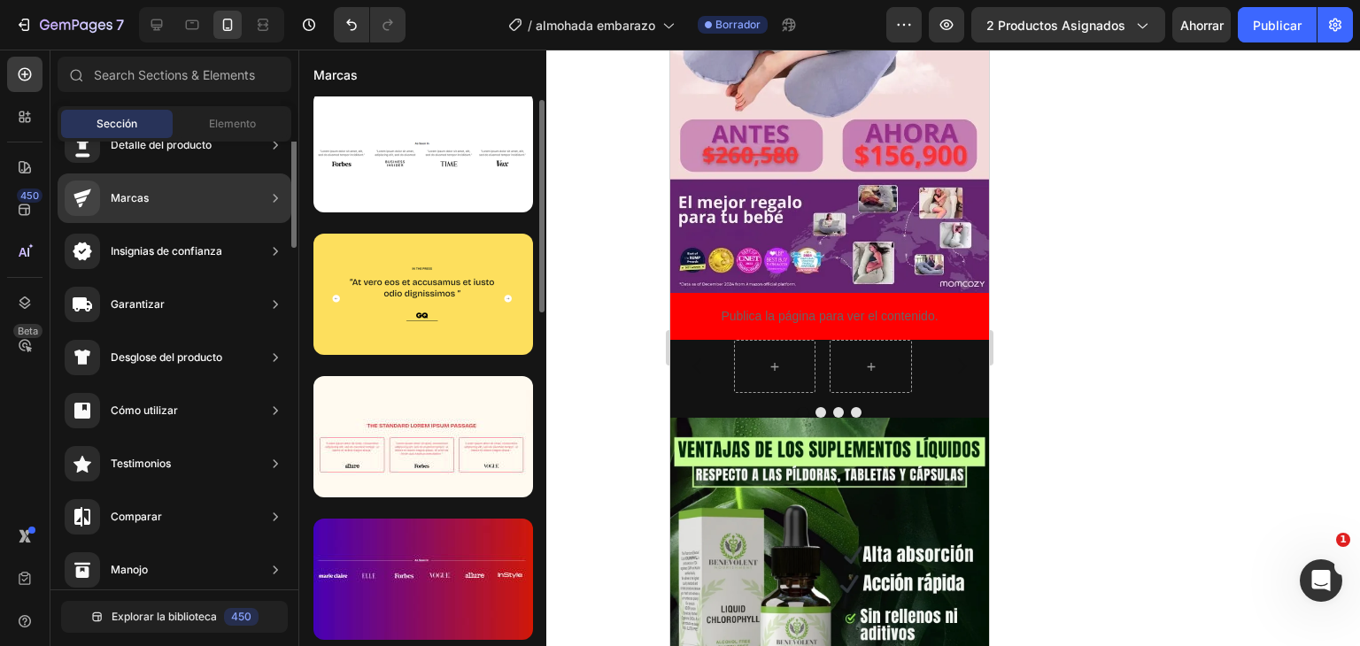
scroll to position [0, 0]
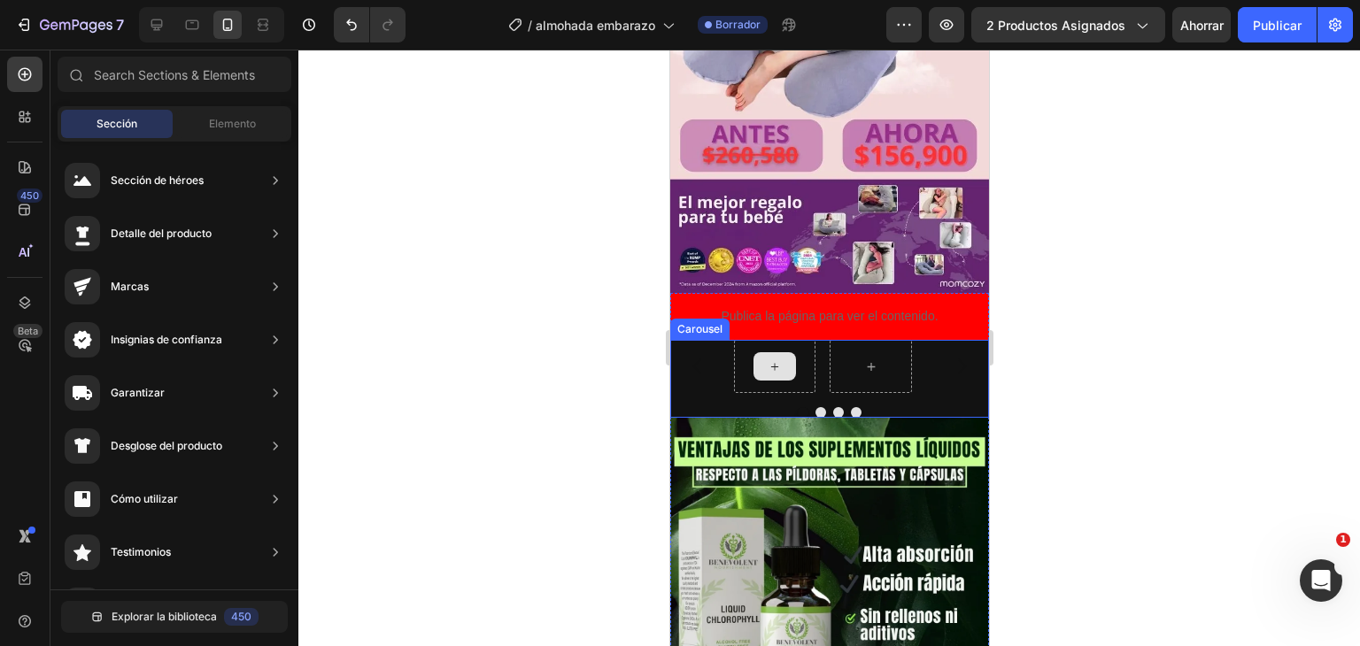
click at [785, 352] on div at bounding box center [774, 366] width 43 height 28
click at [777, 360] on icon at bounding box center [774, 367] width 14 height 15
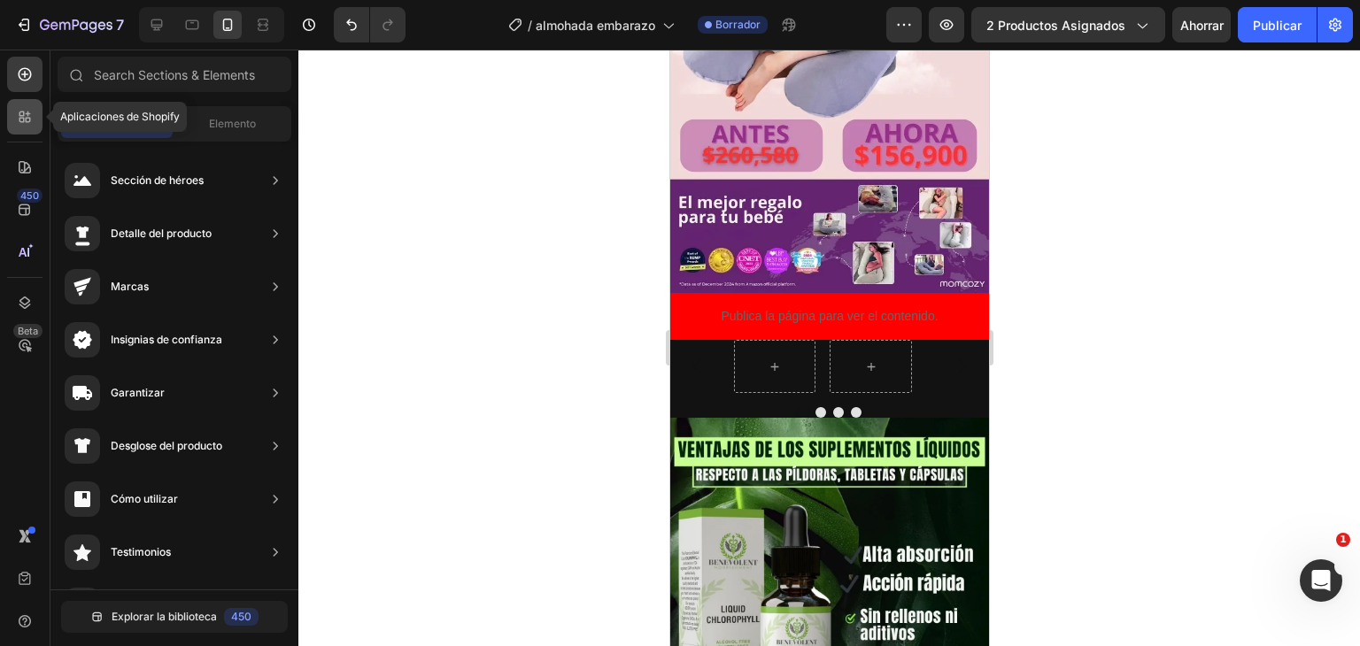
click at [28, 113] on icon at bounding box center [28, 114] width 5 height 5
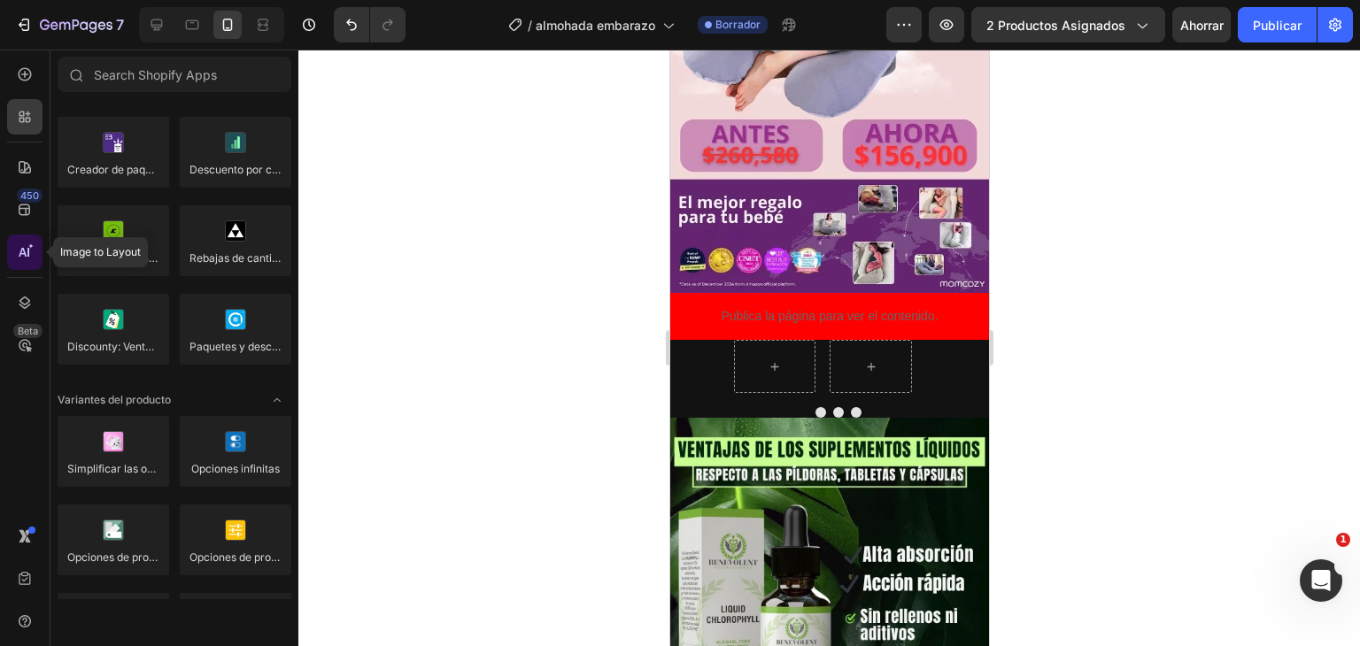
click at [25, 266] on div at bounding box center [24, 252] width 35 height 35
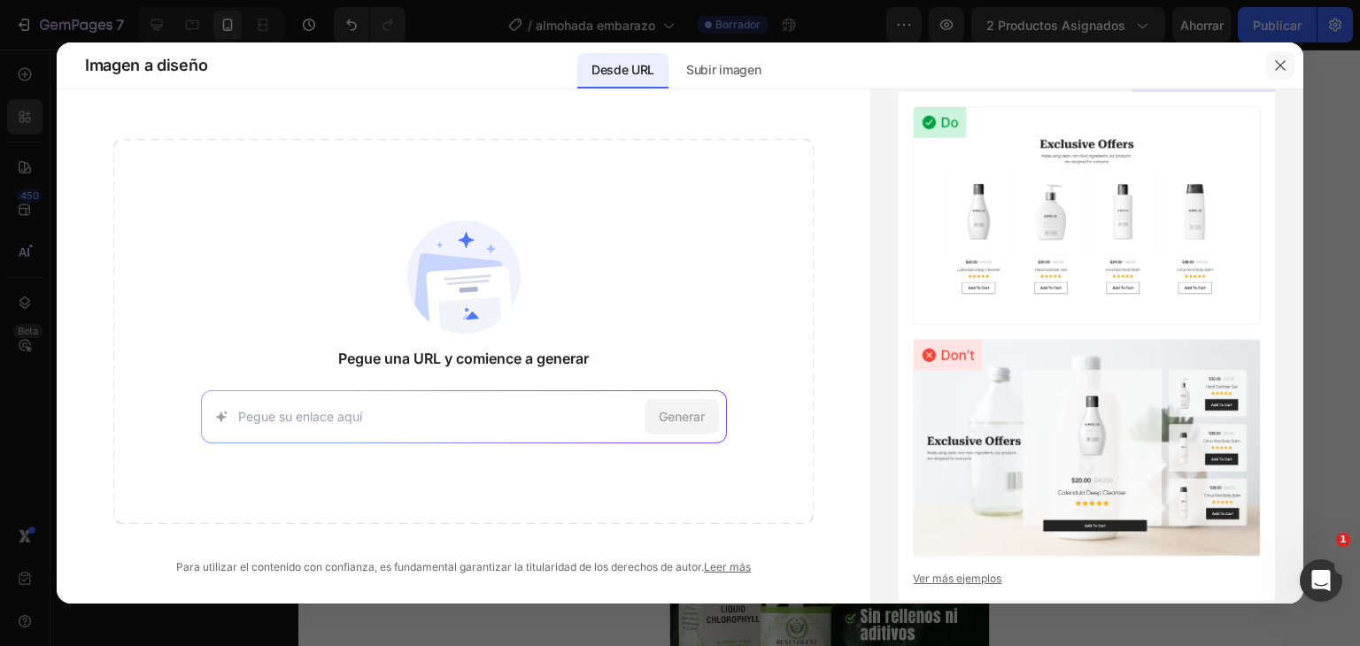
click at [1281, 68] on icon "button" at bounding box center [1280, 65] width 14 height 14
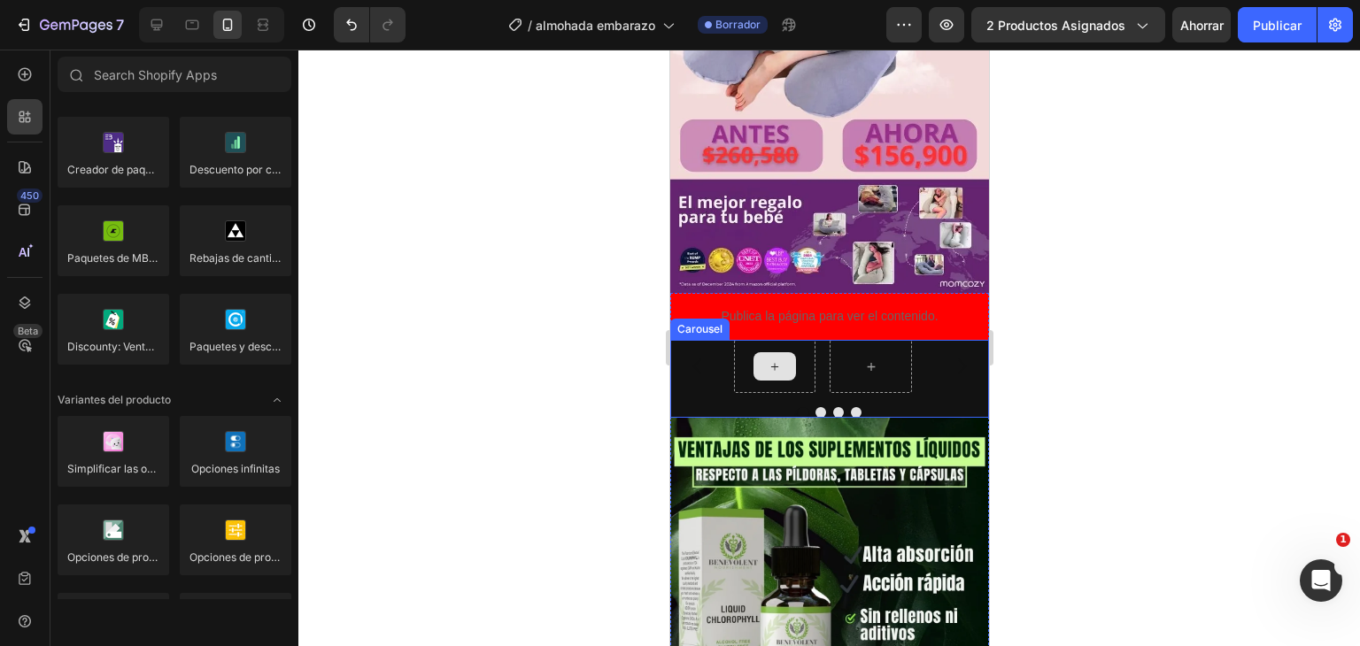
click at [767, 352] on div at bounding box center [774, 366] width 43 height 28
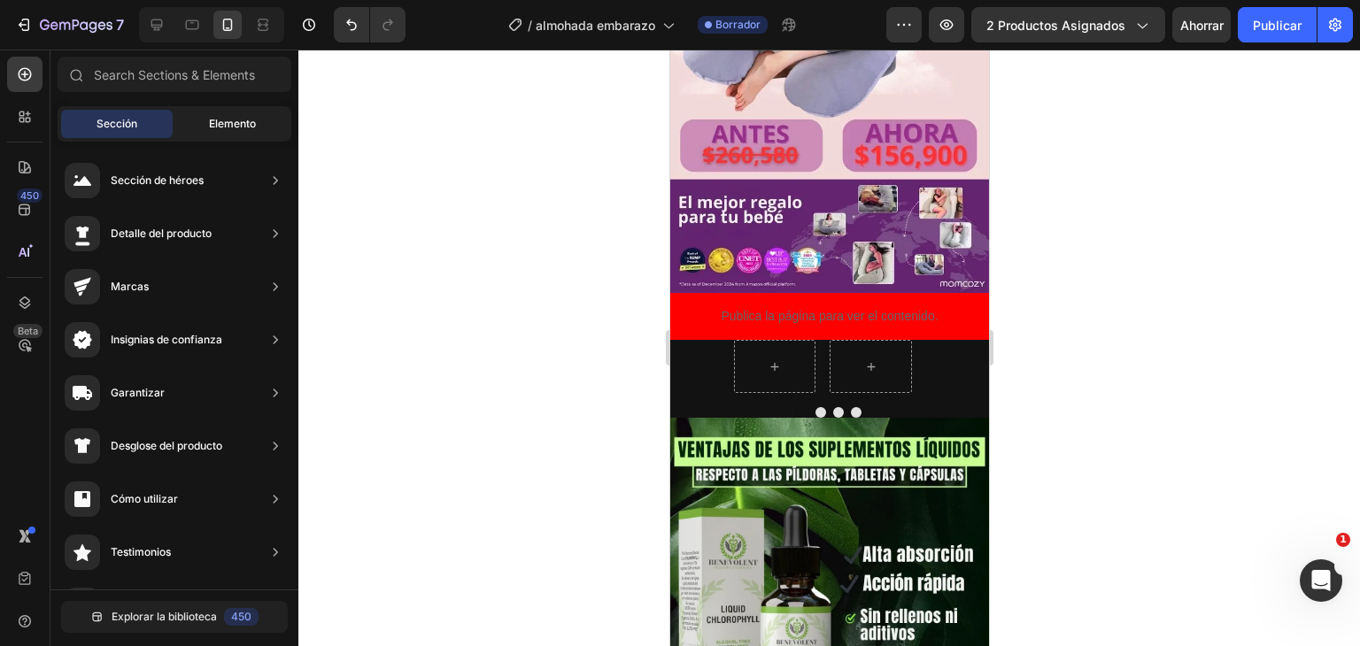
click at [241, 120] on font "Elemento" at bounding box center [232, 123] width 47 height 13
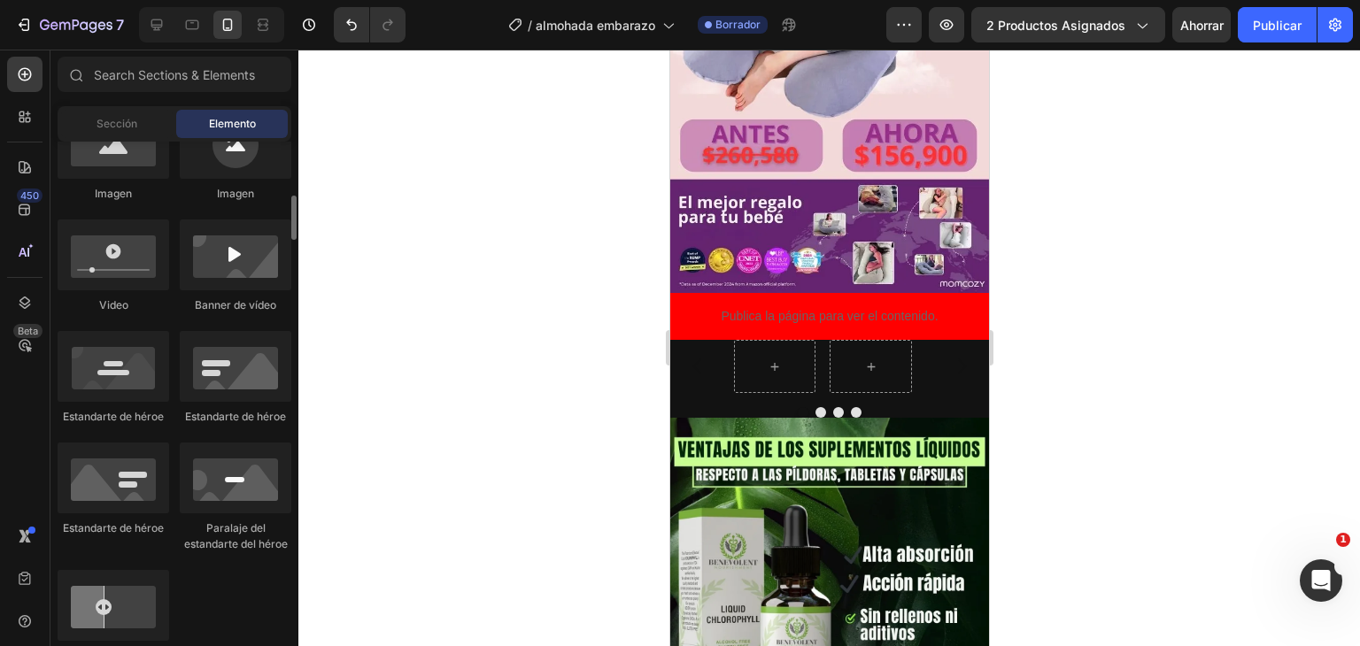
scroll to position [531, 0]
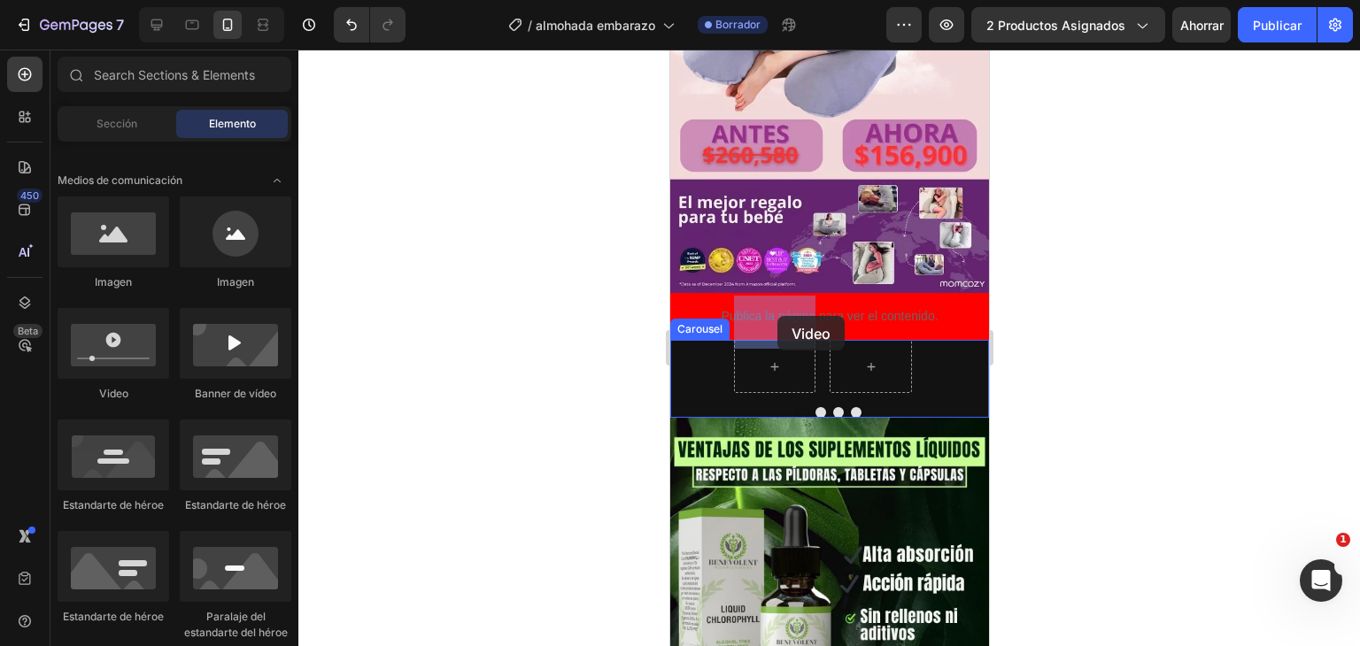
drag, startPoint x: 786, startPoint y: 404, endPoint x: 770, endPoint y: 316, distance: 89.1
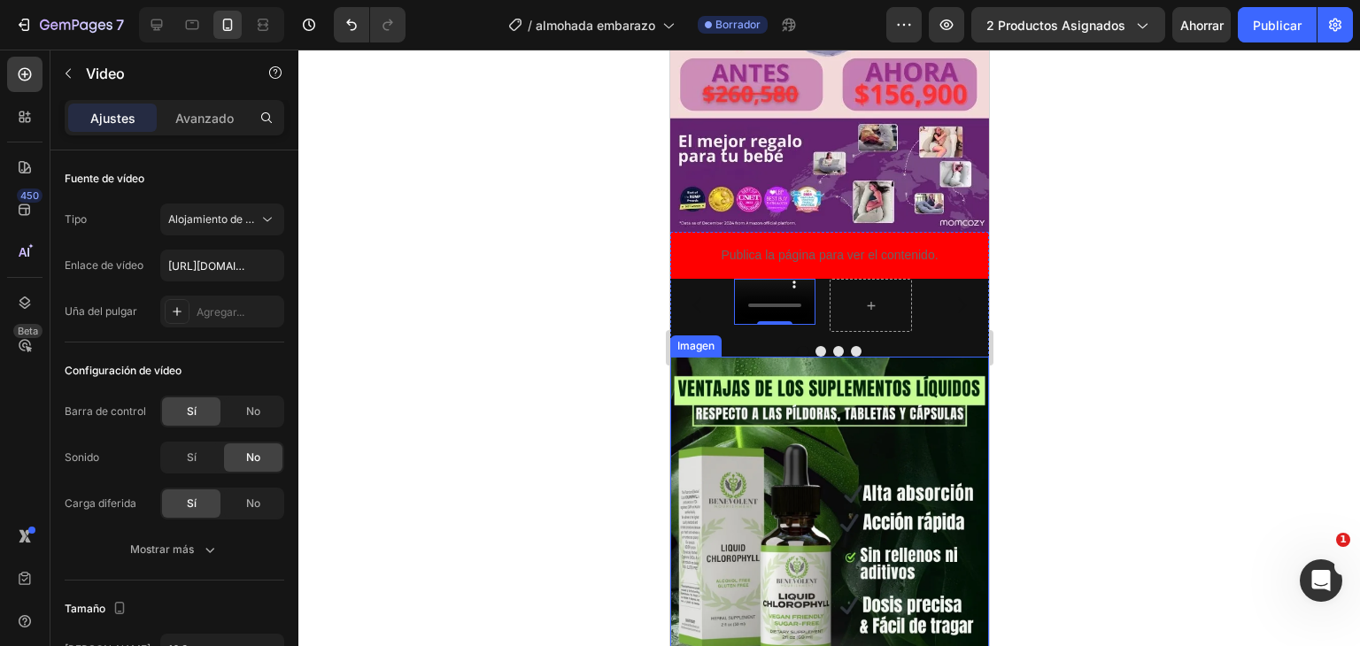
scroll to position [1010, 0]
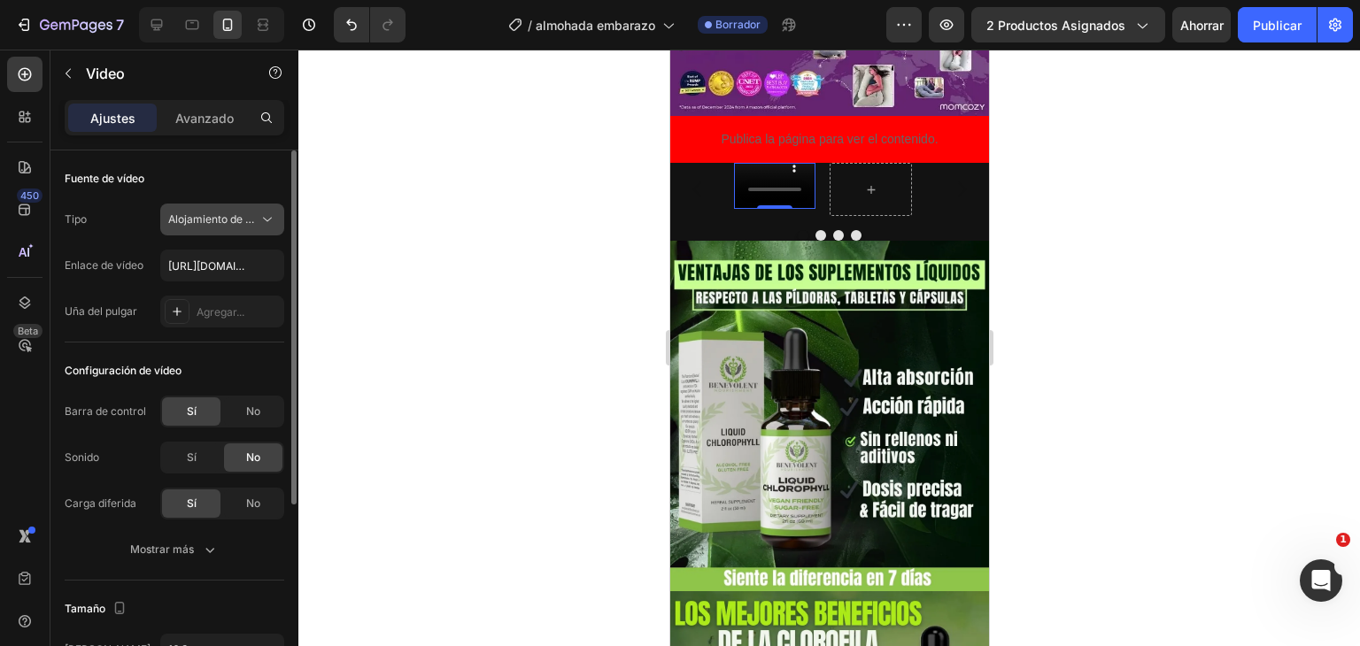
click at [214, 221] on font "Alojamiento de vídeos" at bounding box center [223, 219] width 110 height 13
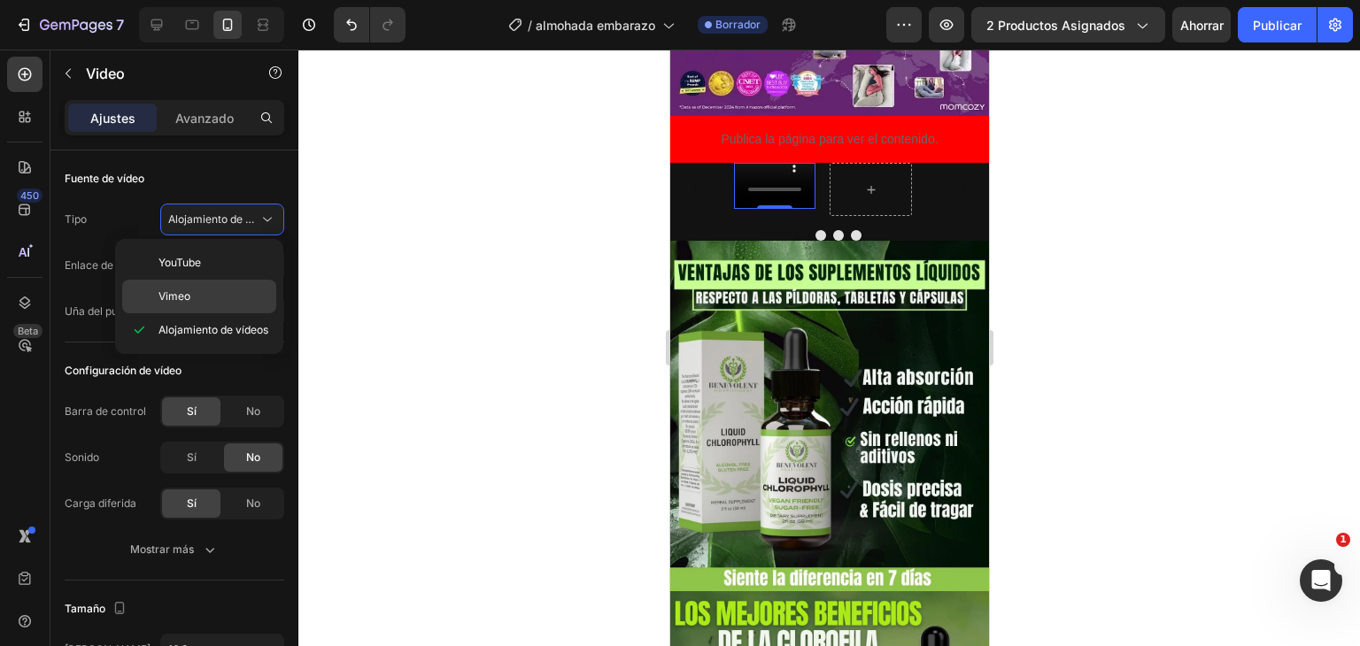
click at [201, 297] on p "Vimeo" at bounding box center [214, 297] width 110 height 16
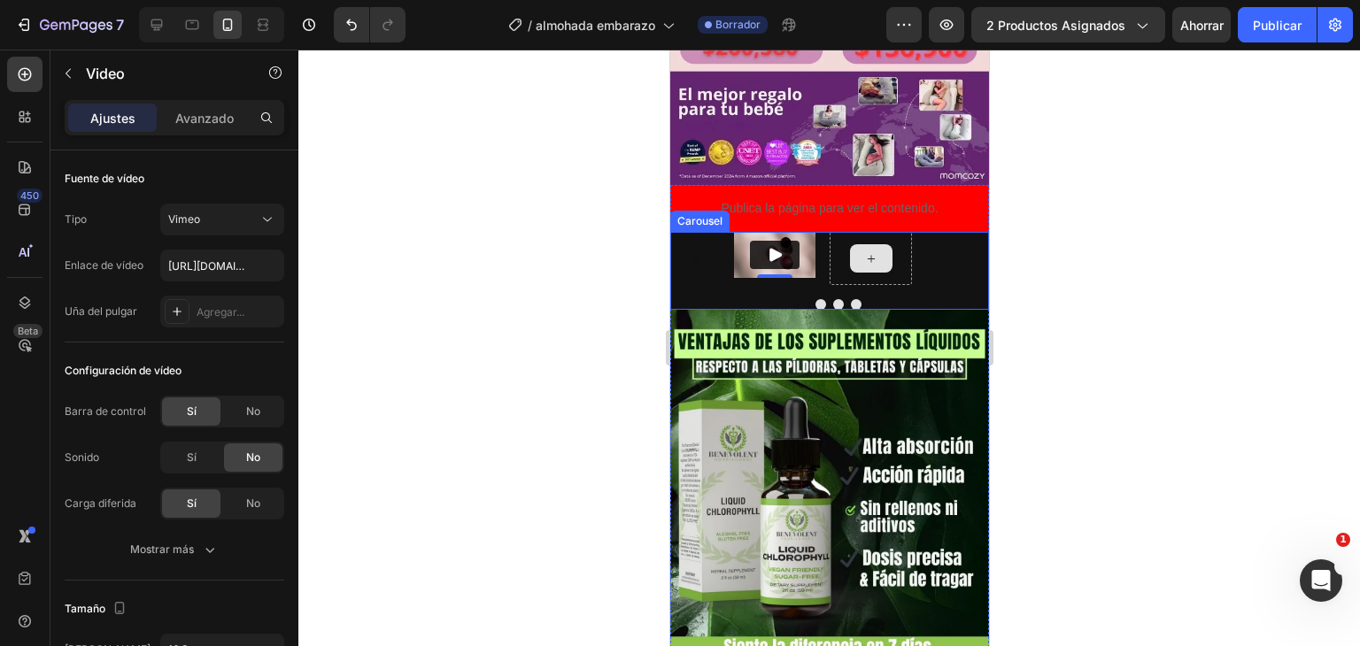
scroll to position [921, 0]
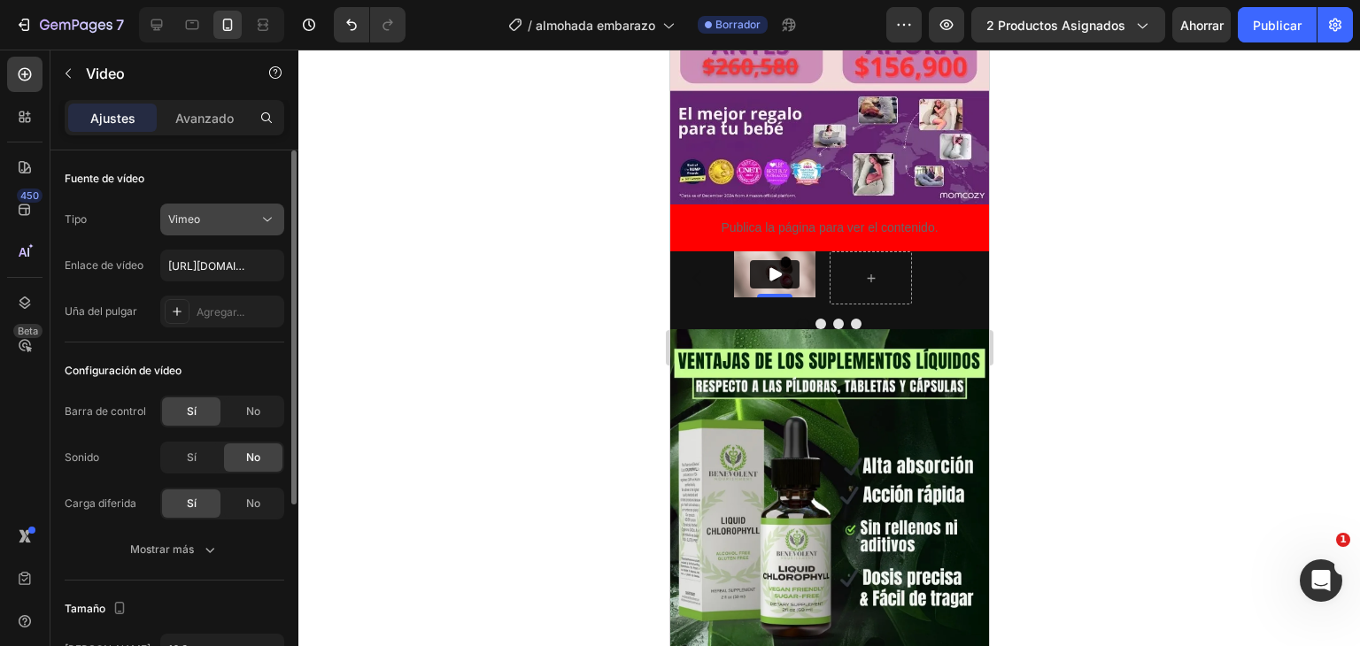
click at [207, 231] on button "Vimeo" at bounding box center [222, 220] width 124 height 32
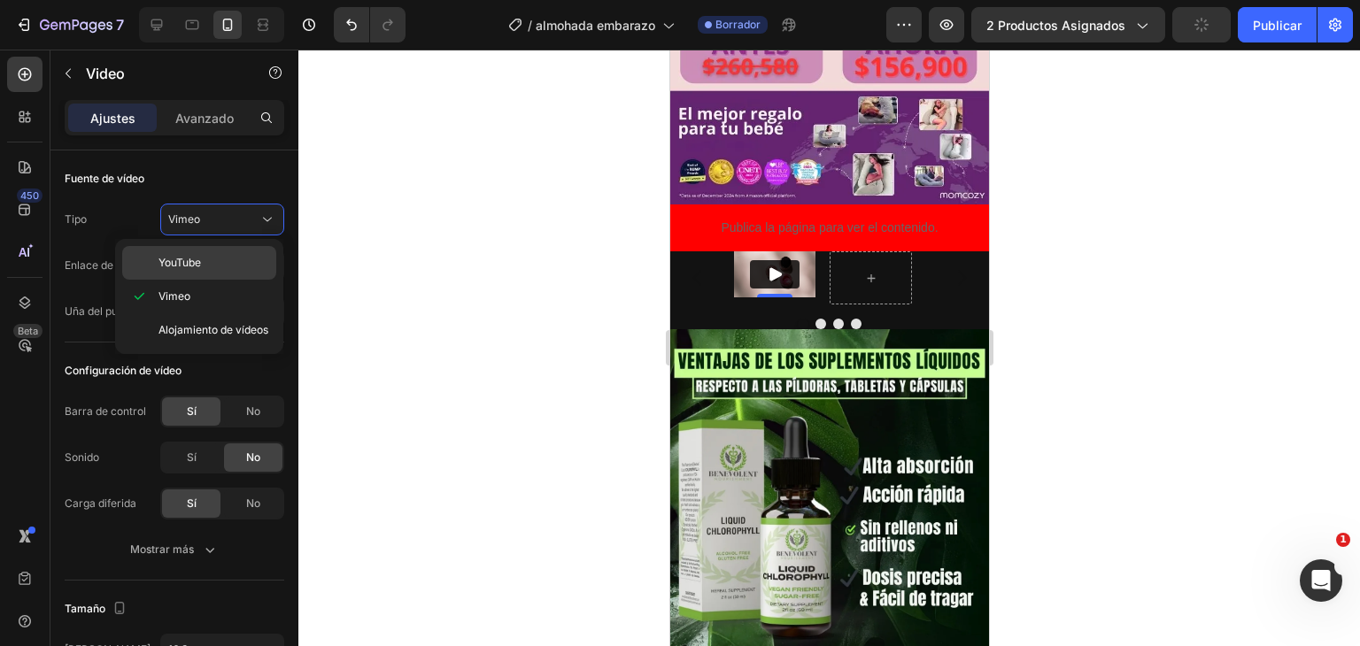
click at [205, 259] on p "YouTube" at bounding box center [214, 263] width 110 height 16
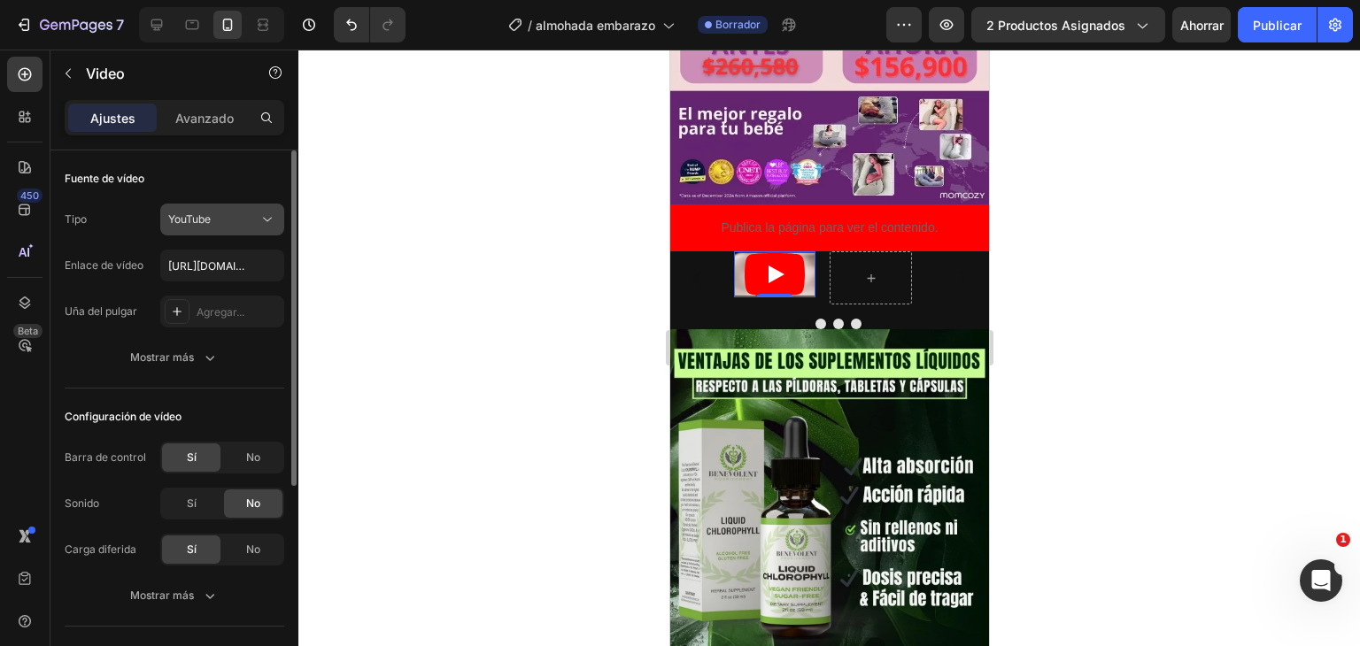
click at [212, 223] on div "YouTube" at bounding box center [213, 220] width 90 height 16
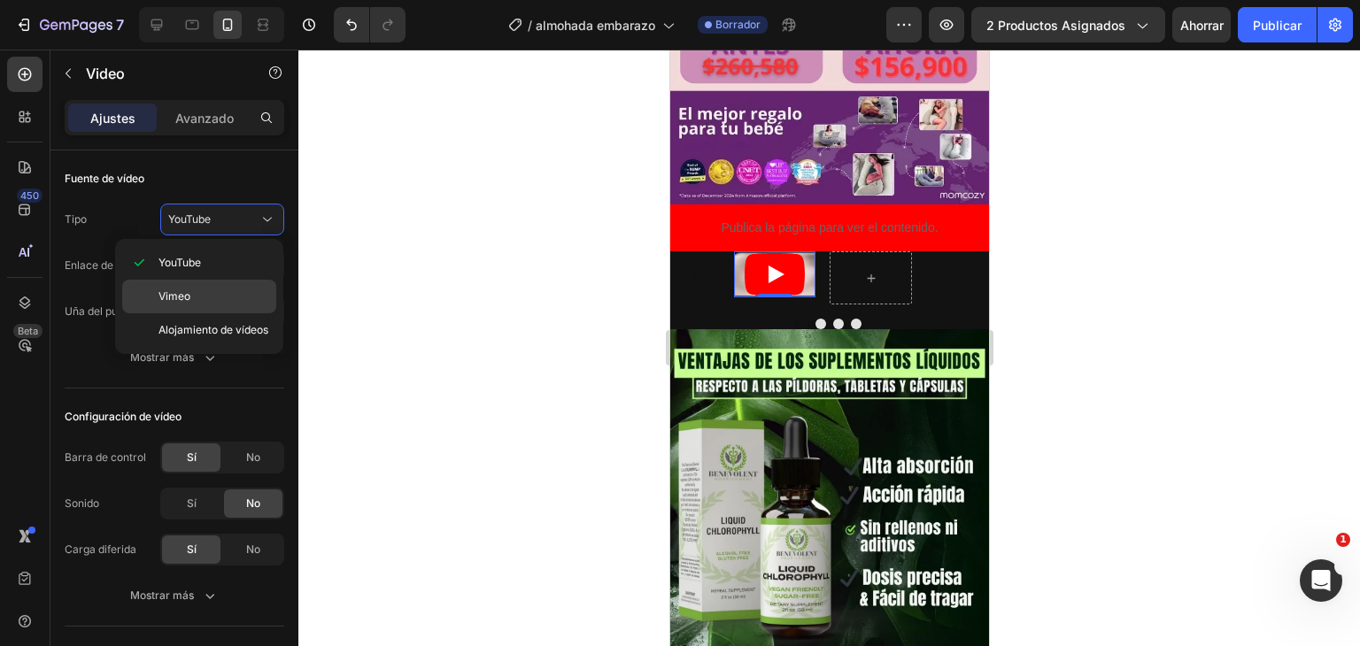
click at [209, 287] on div "Vimeo" at bounding box center [199, 297] width 154 height 34
type input "https://vimeo.com/1095883398"
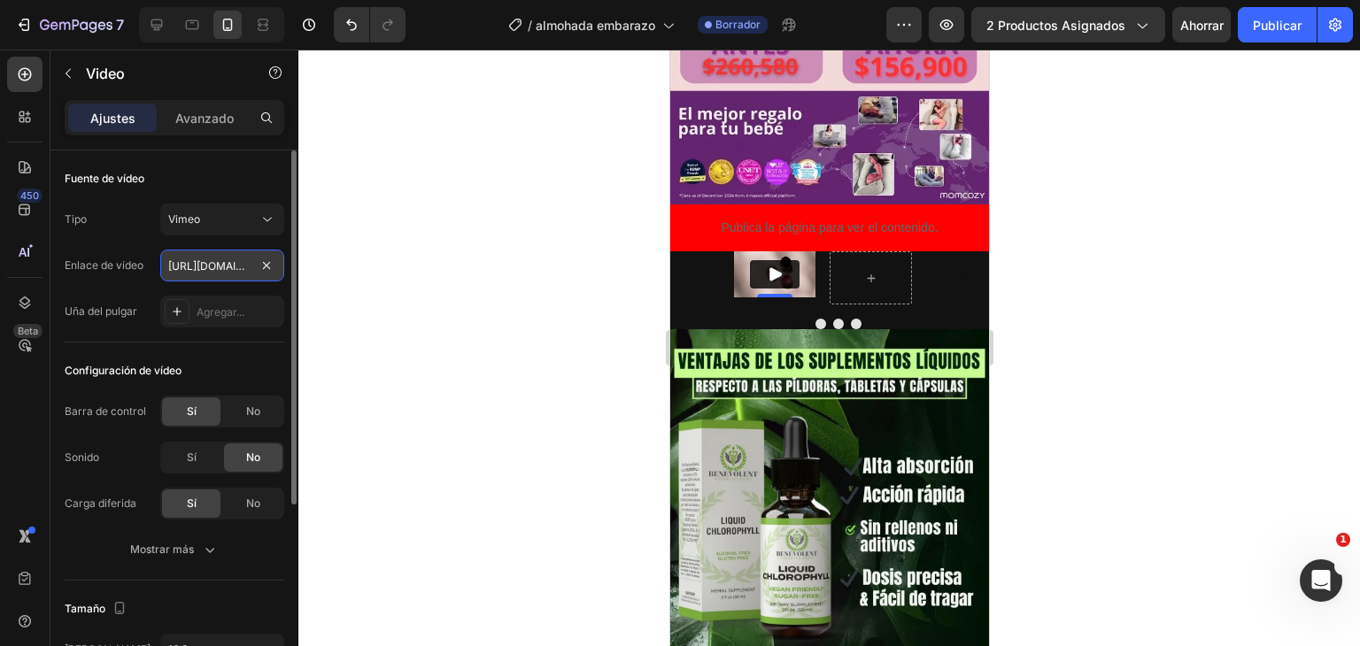
click at [219, 252] on input "https://vimeo.com/1095883398" at bounding box center [222, 266] width 124 height 32
click at [760, 260] on button "Play" at bounding box center [774, 274] width 50 height 28
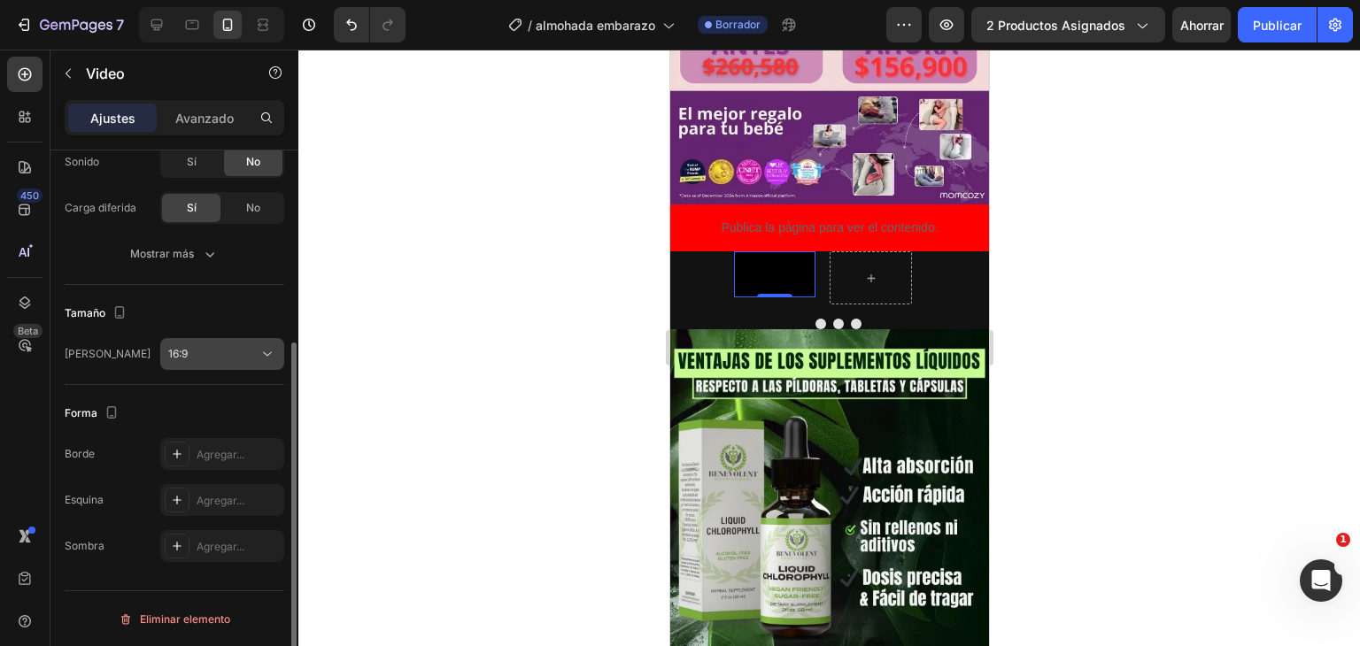
scroll to position [207, 0]
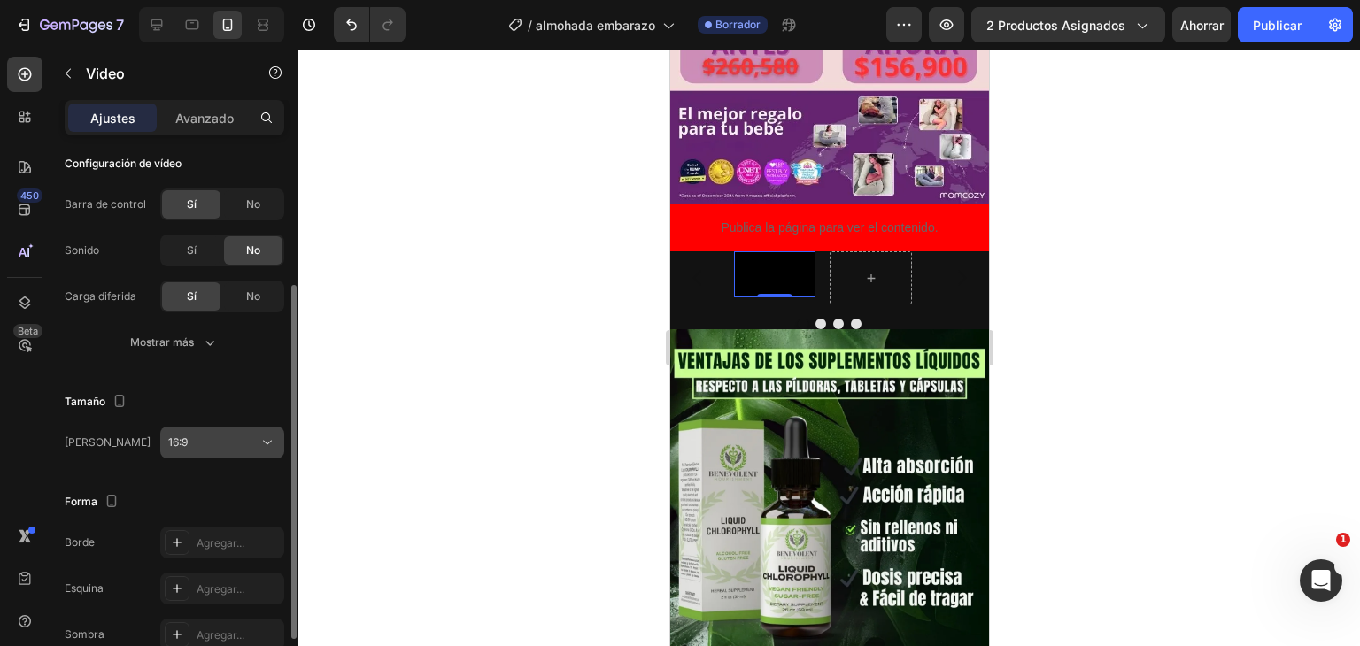
click at [227, 430] on button "16:9" at bounding box center [222, 443] width 124 height 32
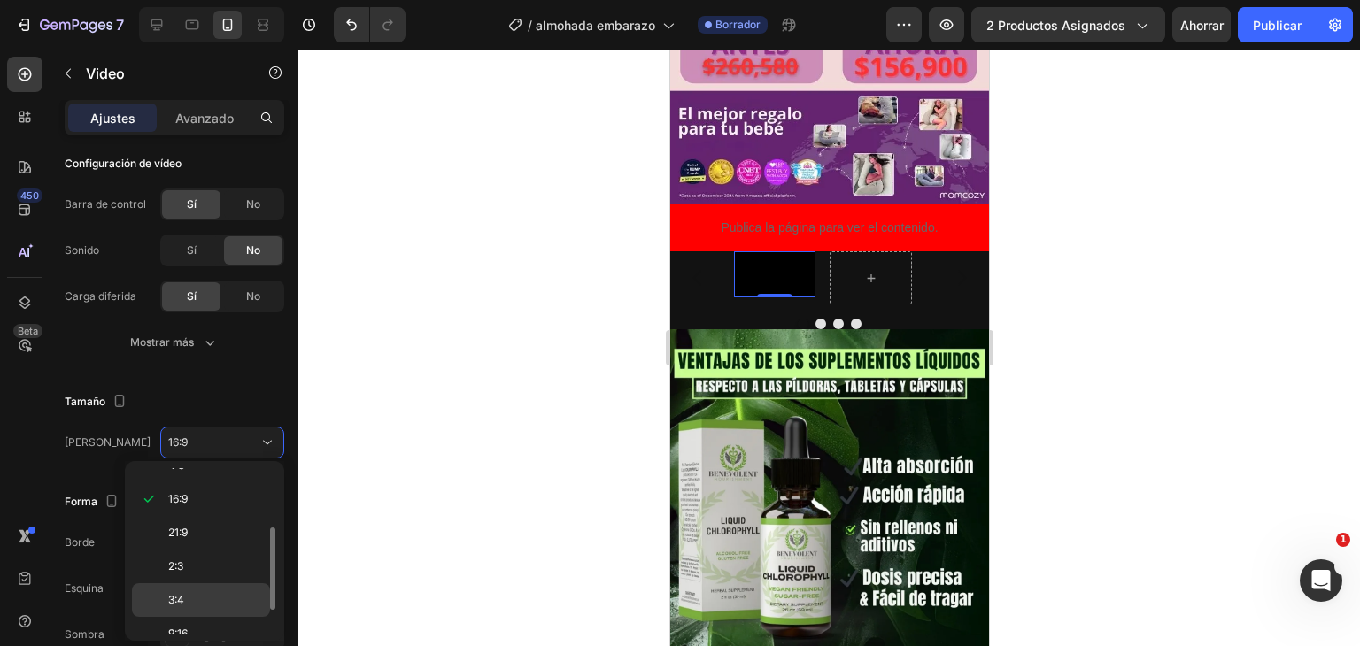
scroll to position [166, 0]
click at [213, 574] on div "9:16" at bounding box center [201, 588] width 138 height 34
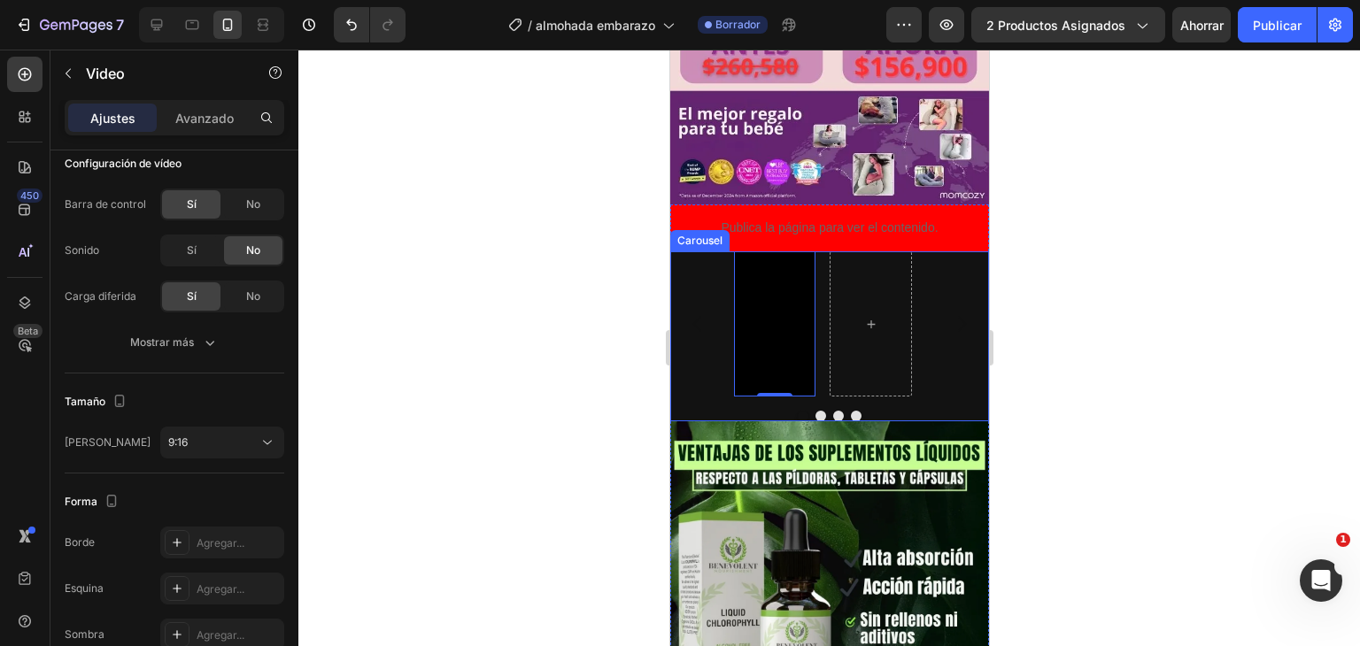
click at [681, 299] on button "Carousel Back Arrow" at bounding box center [697, 324] width 50 height 50
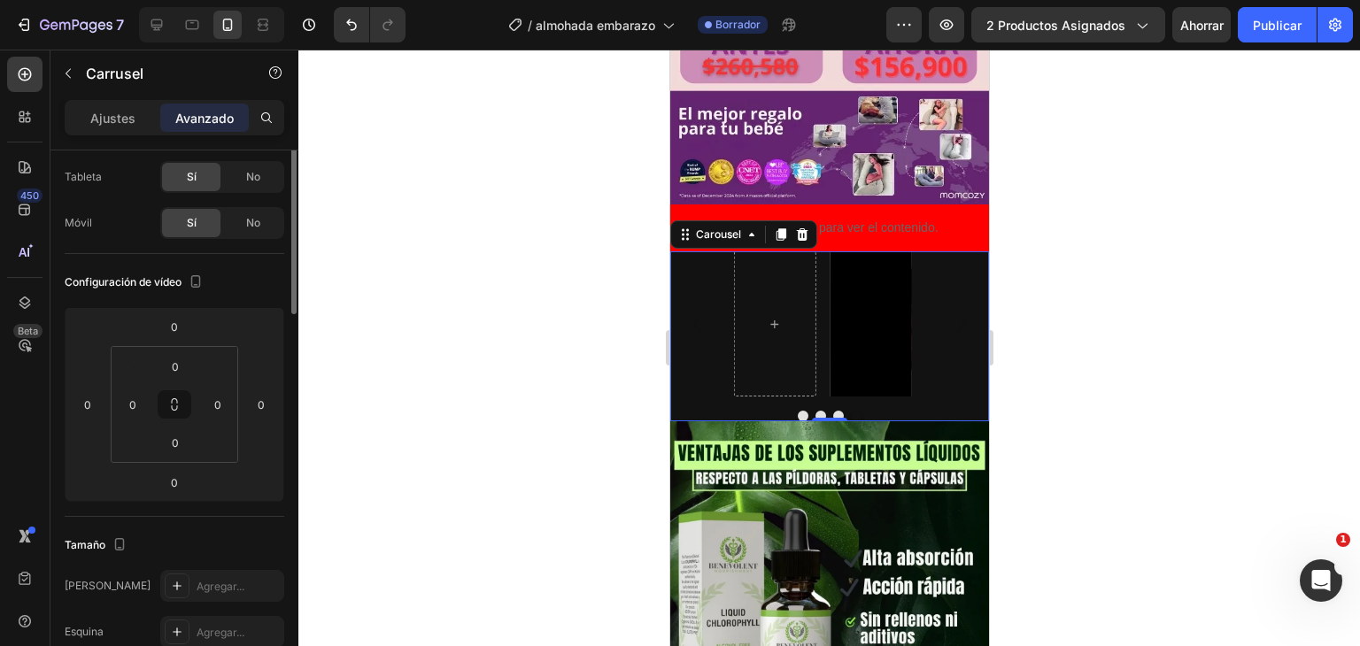
scroll to position [0, 0]
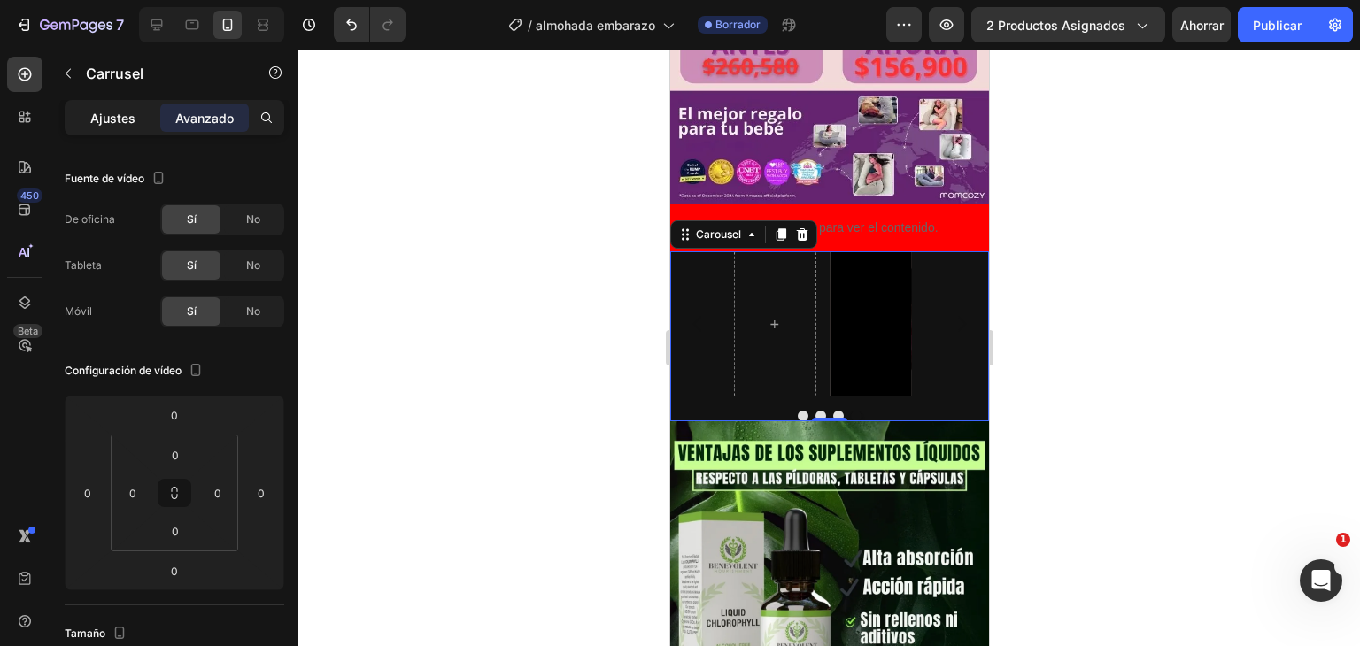
click at [93, 113] on font "Ajustes" at bounding box center [112, 118] width 45 height 15
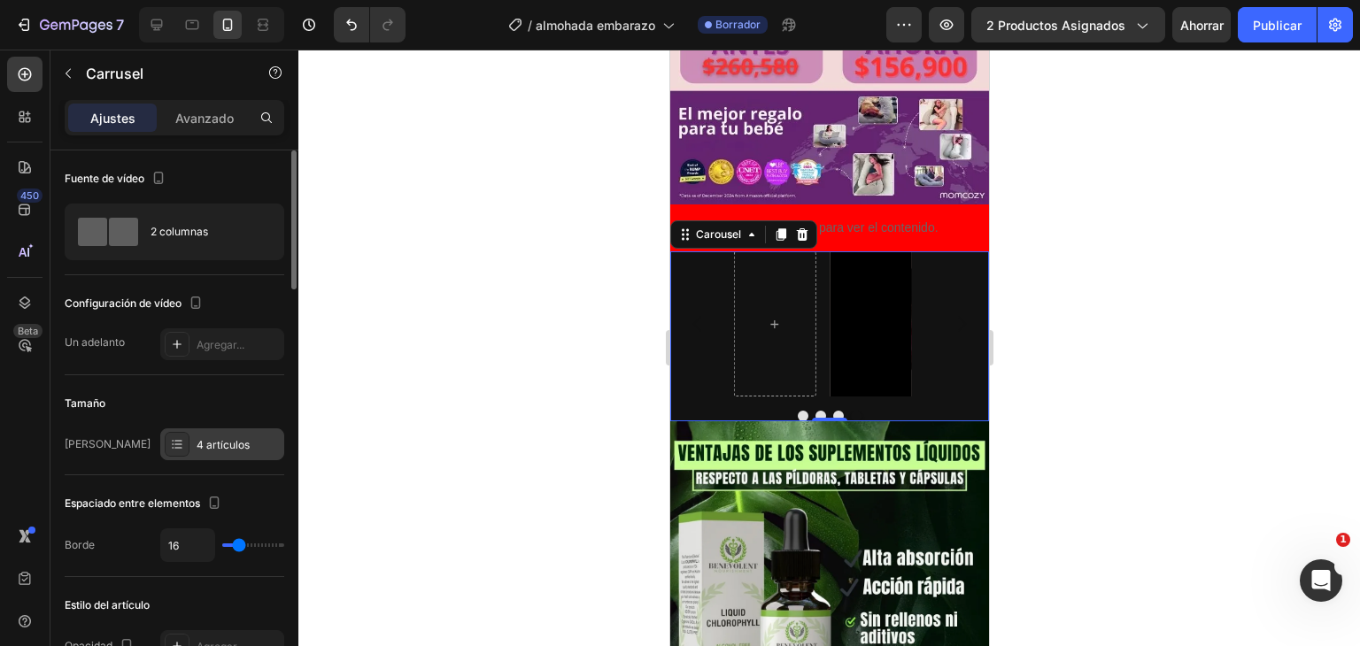
click at [213, 454] on div "4 artículos" at bounding box center [222, 445] width 124 height 32
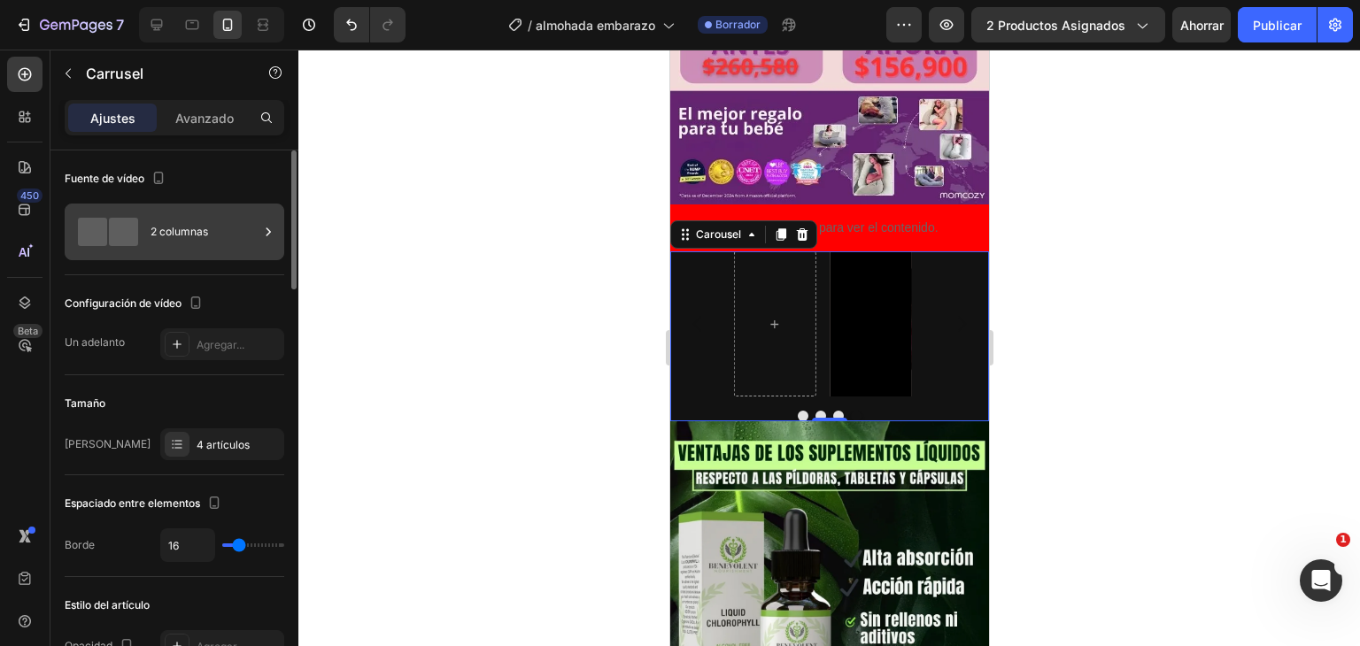
click at [157, 236] on font "2 columnas" at bounding box center [180, 231] width 58 height 13
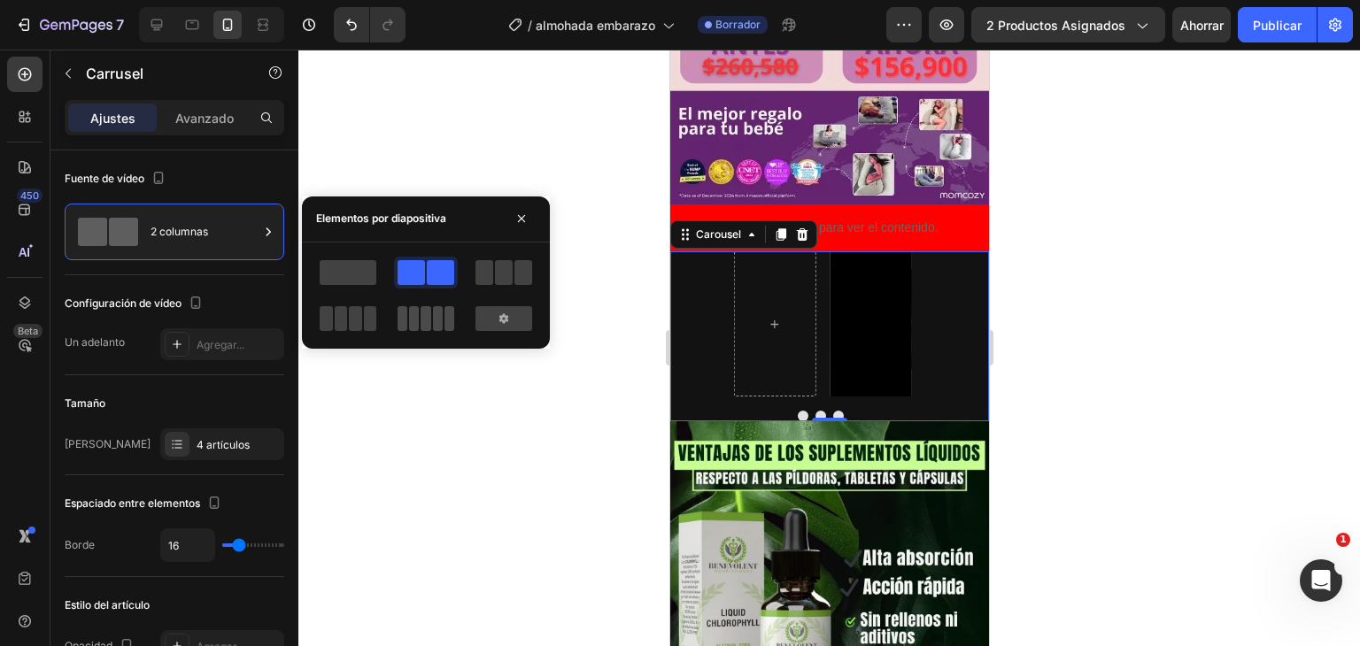
click at [445, 314] on span at bounding box center [450, 318] width 10 height 25
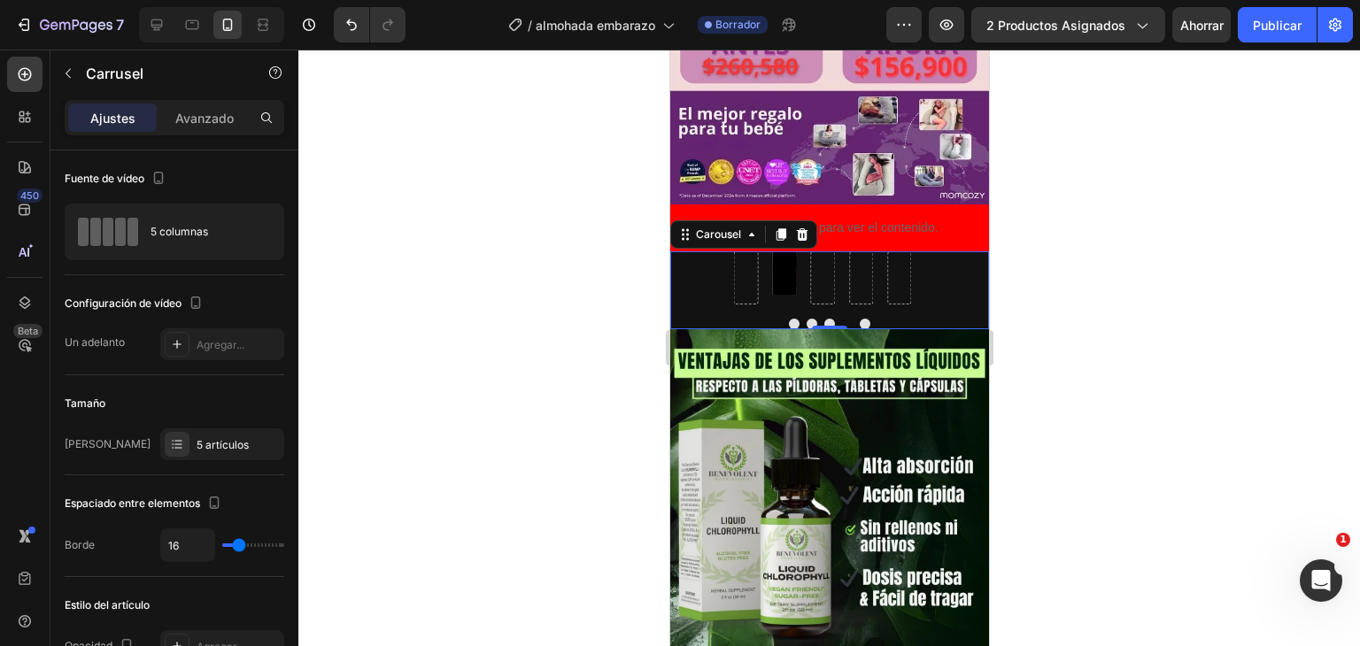
click at [758, 252] on div "Video" at bounding box center [828, 278] width 191 height 53
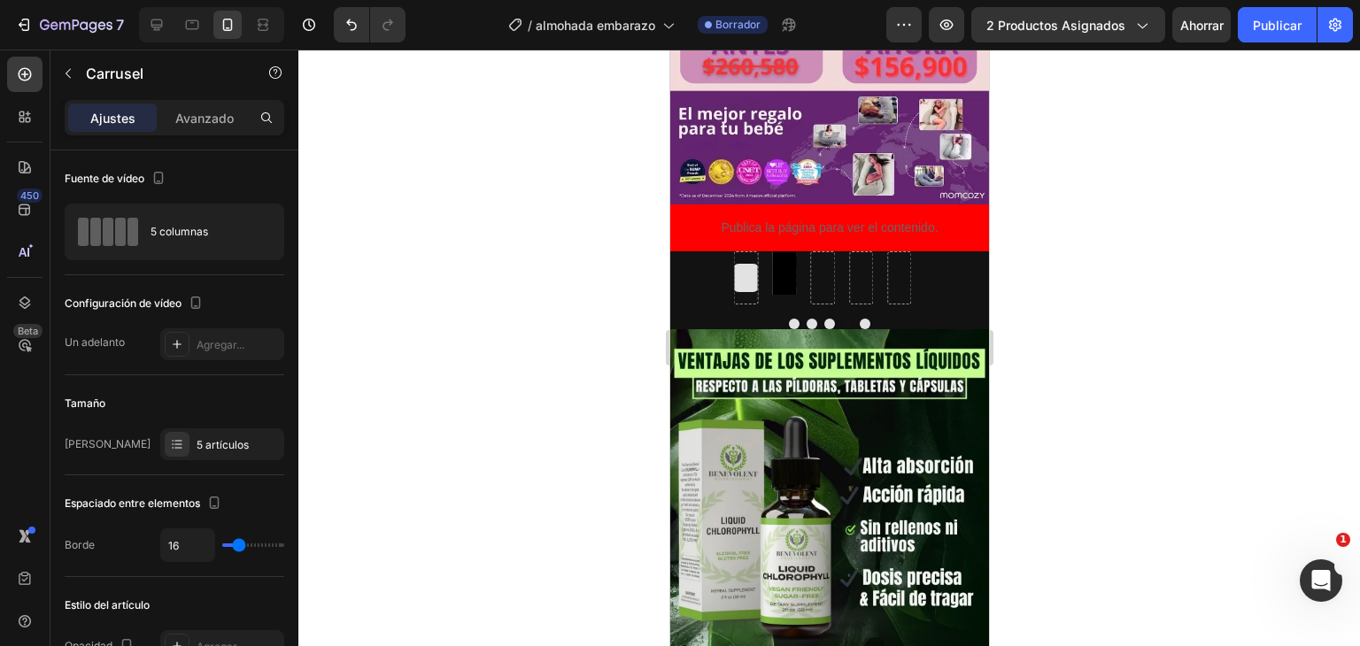
click at [755, 264] on div at bounding box center [746, 278] width 28 height 28
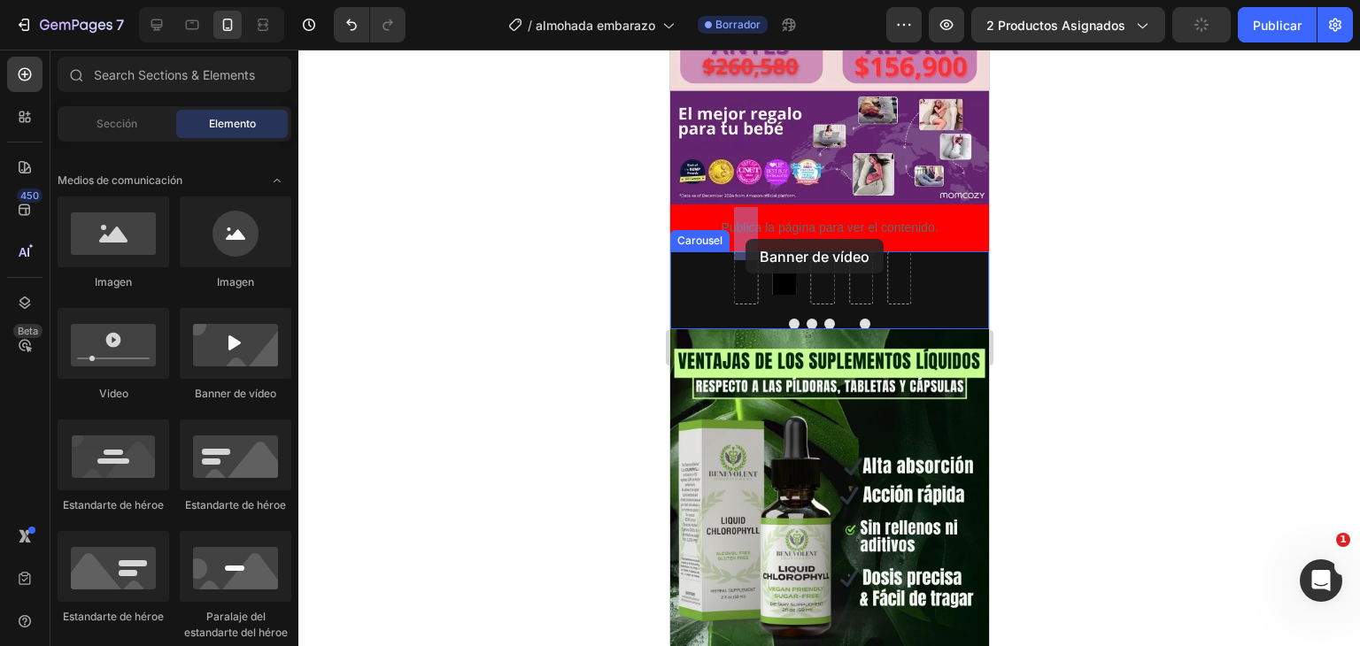
drag, startPoint x: 905, startPoint y: 401, endPoint x: 743, endPoint y: 236, distance: 231.1
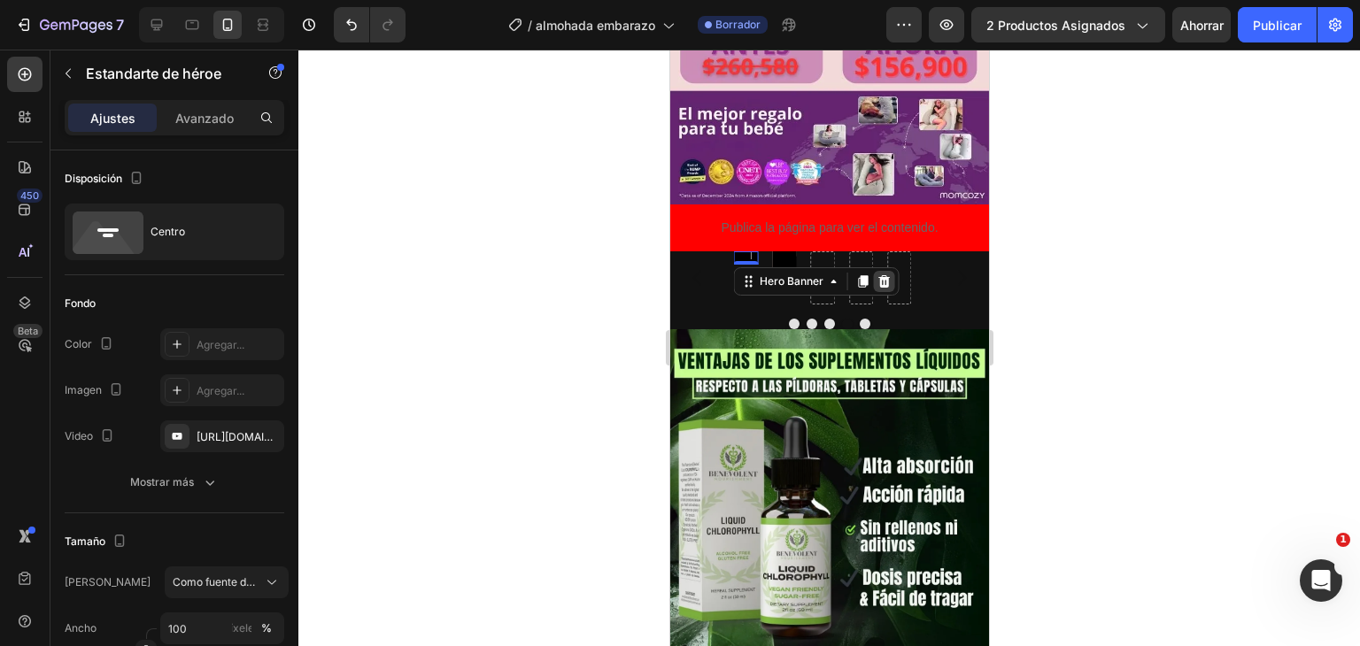
click at [886, 275] on icon at bounding box center [884, 281] width 12 height 12
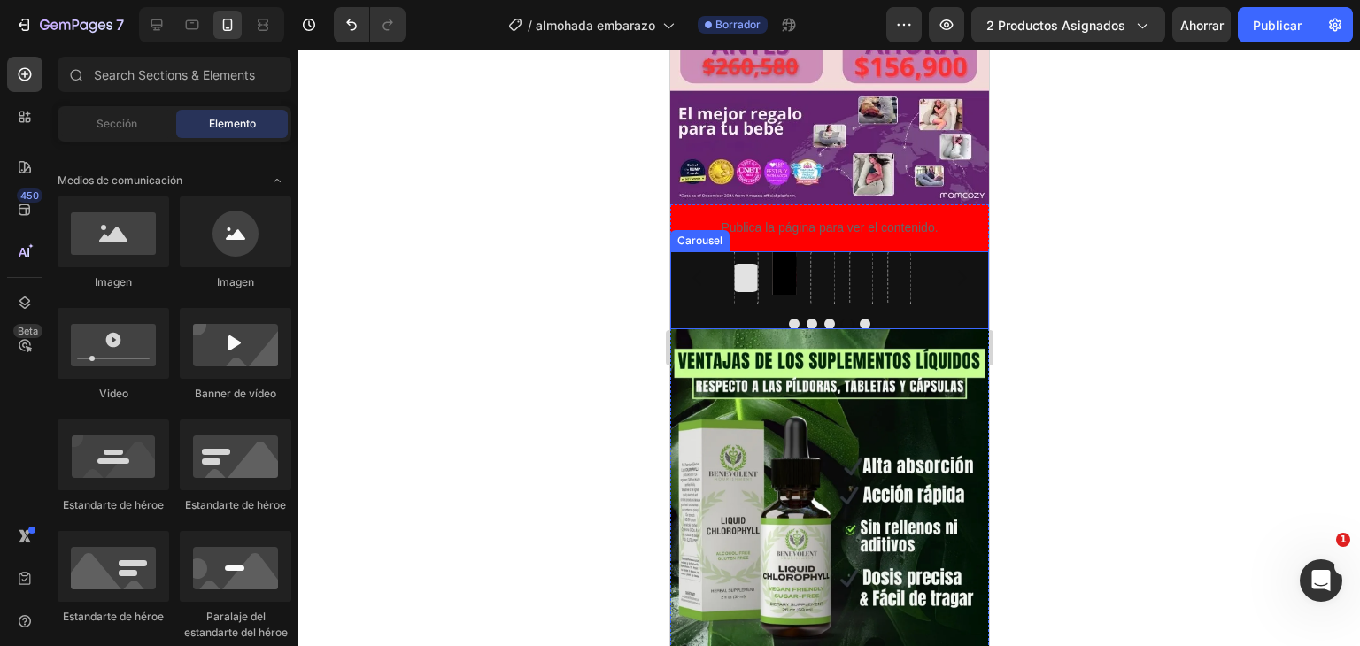
click at [743, 264] on div at bounding box center [746, 278] width 28 height 28
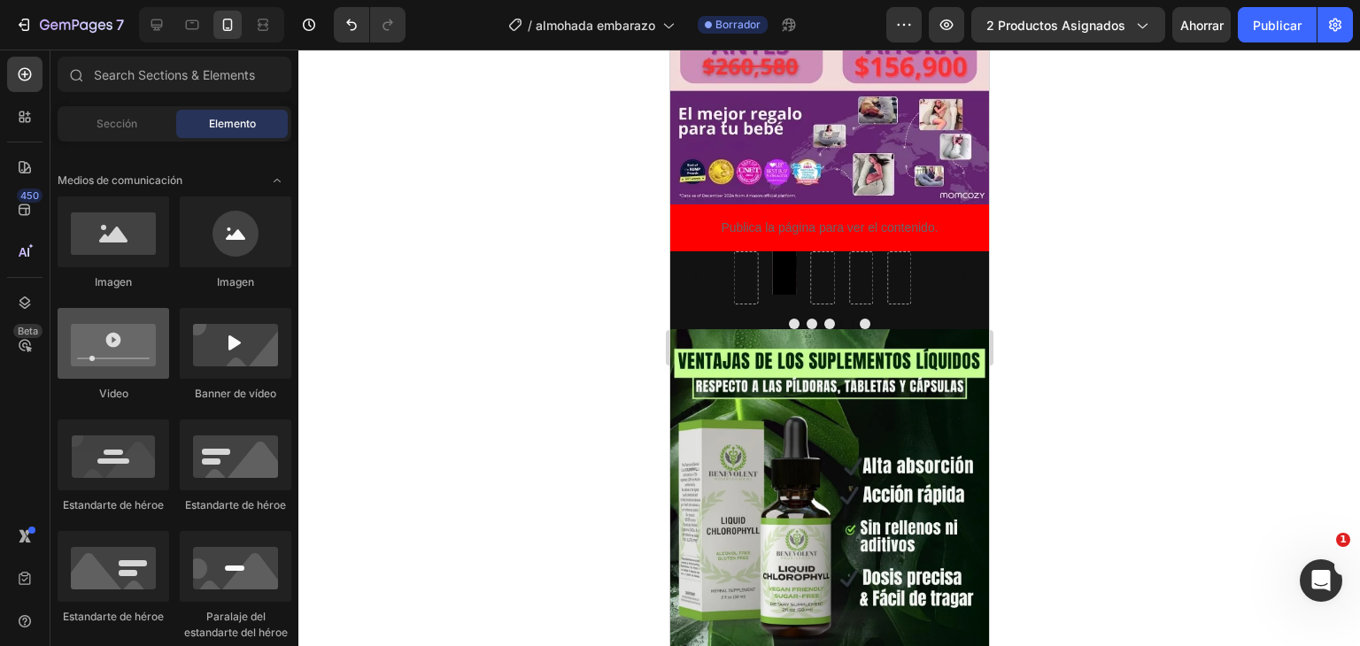
click at [135, 353] on div at bounding box center [114, 343] width 112 height 71
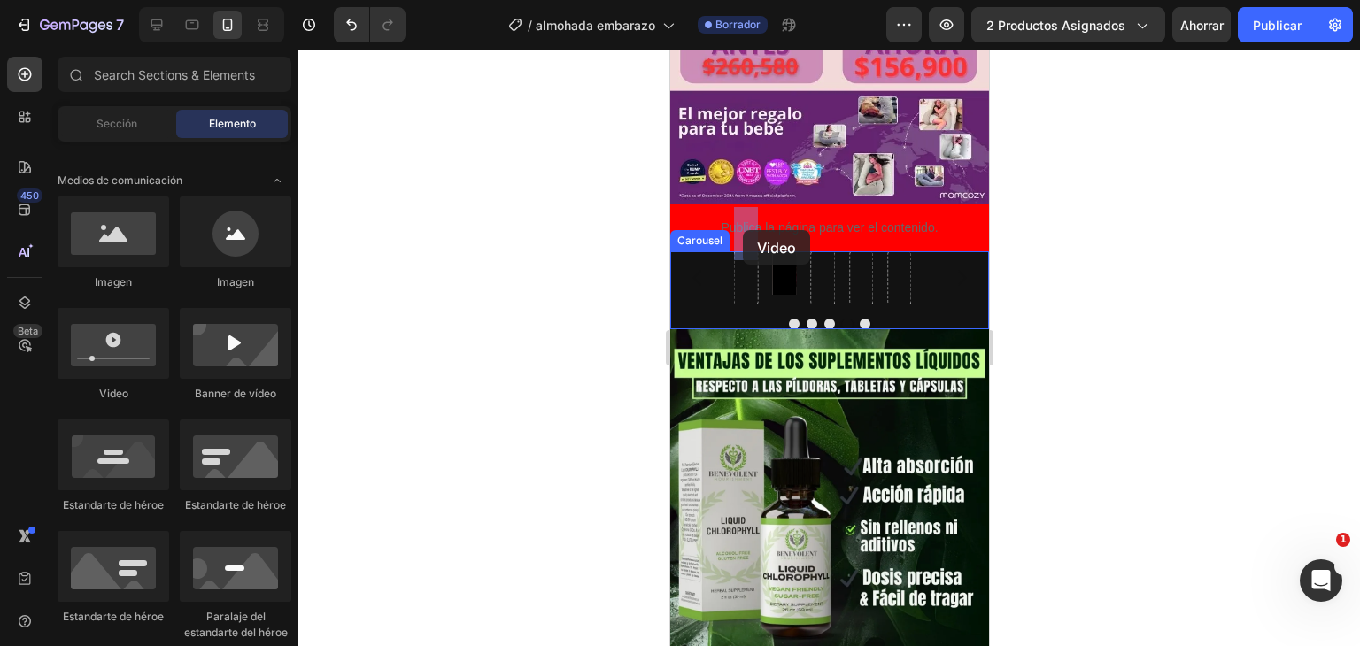
drag, startPoint x: 801, startPoint y: 396, endPoint x: 742, endPoint y: 230, distance: 175.9
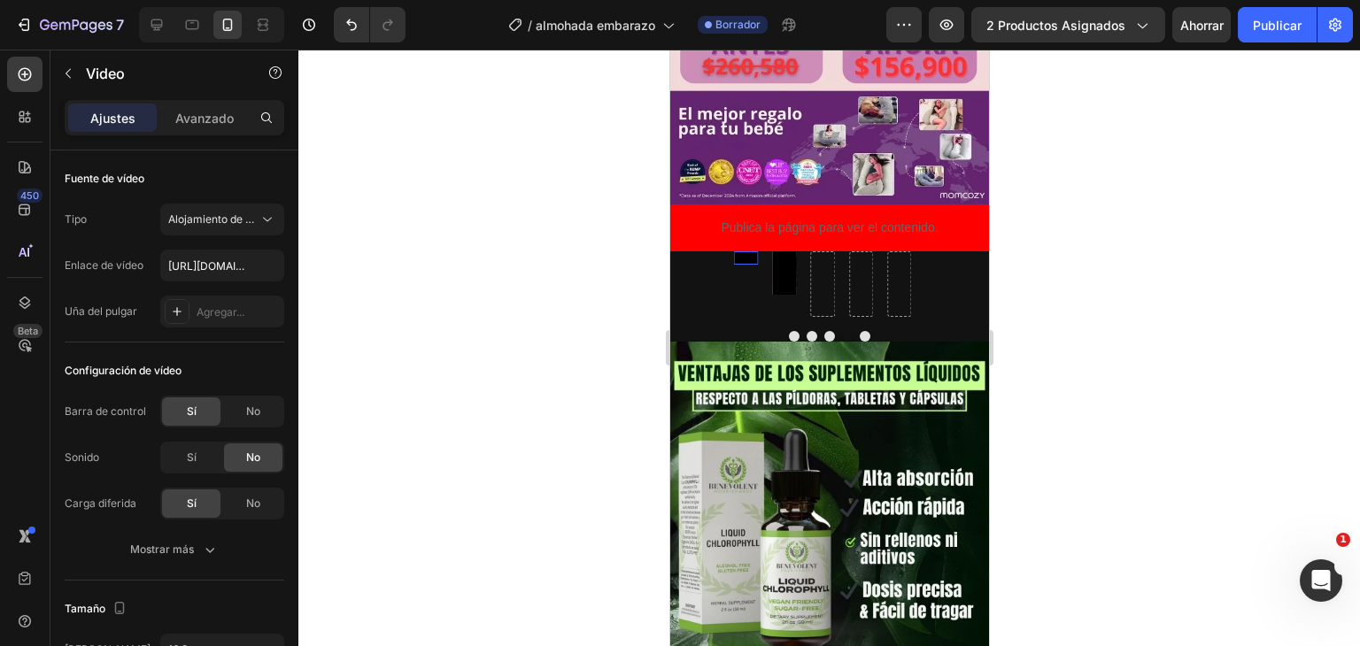
drag, startPoint x: 745, startPoint y: 218, endPoint x: 744, endPoint y: 267, distance: 48.7
click at [742, 270] on div "Video 59" at bounding box center [745, 285] width 24 height 66
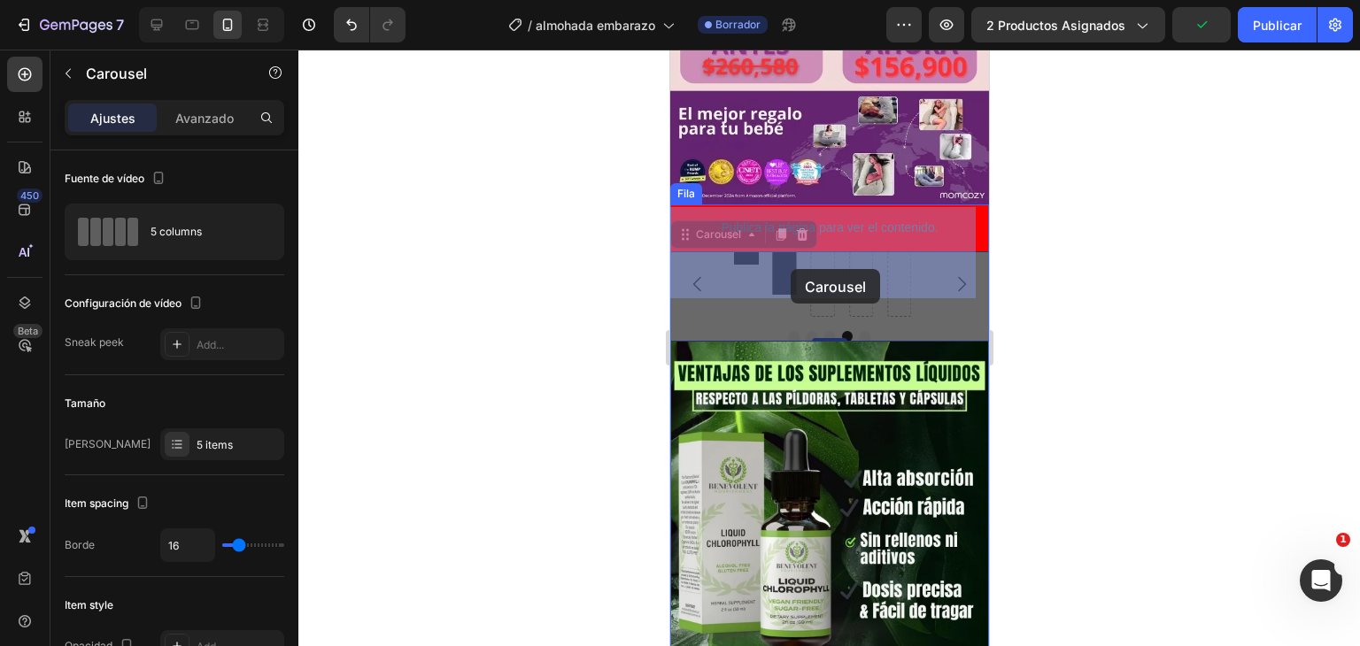
drag, startPoint x: 784, startPoint y: 292, endPoint x: 789, endPoint y: 270, distance: 22.8
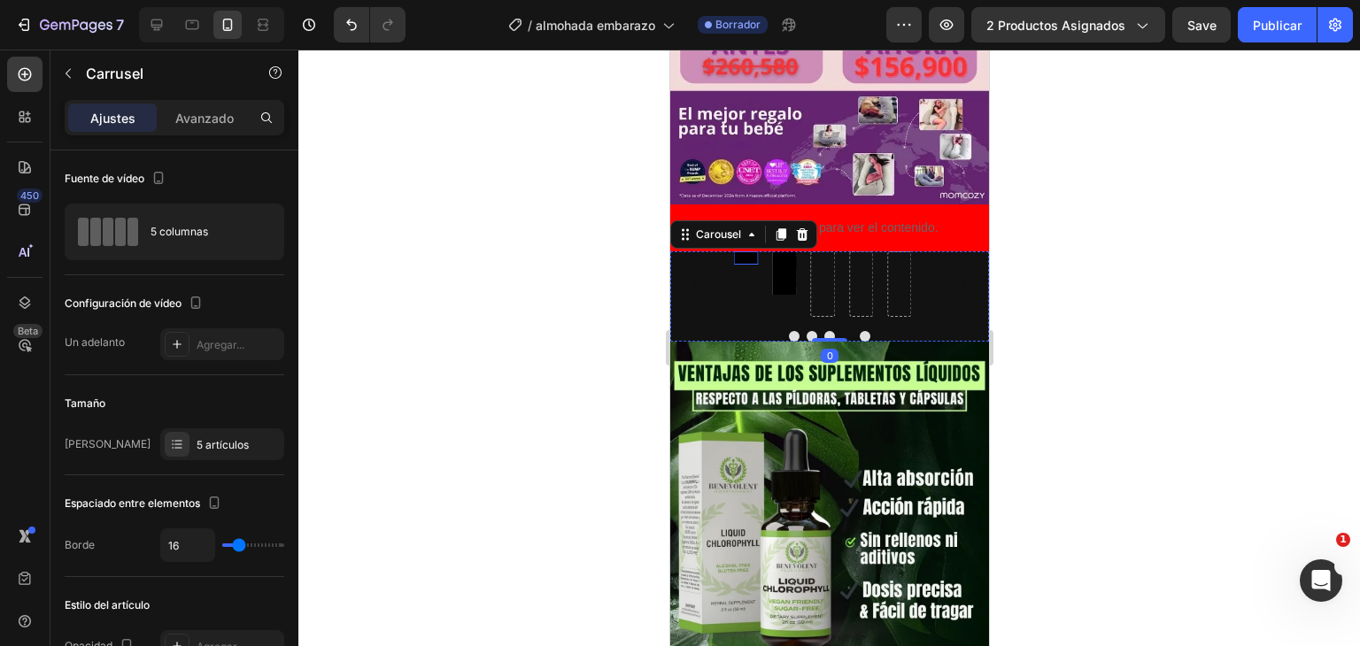
click at [747, 252] on video at bounding box center [745, 258] width 24 height 13
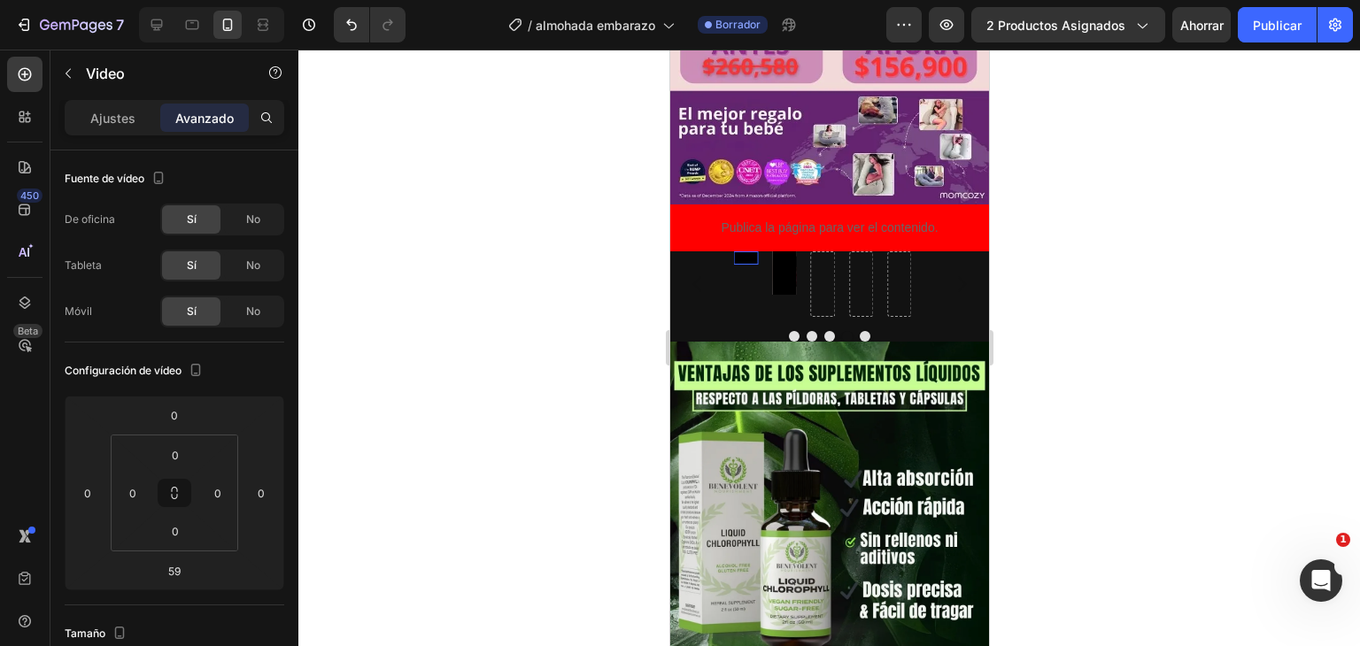
type input "0"
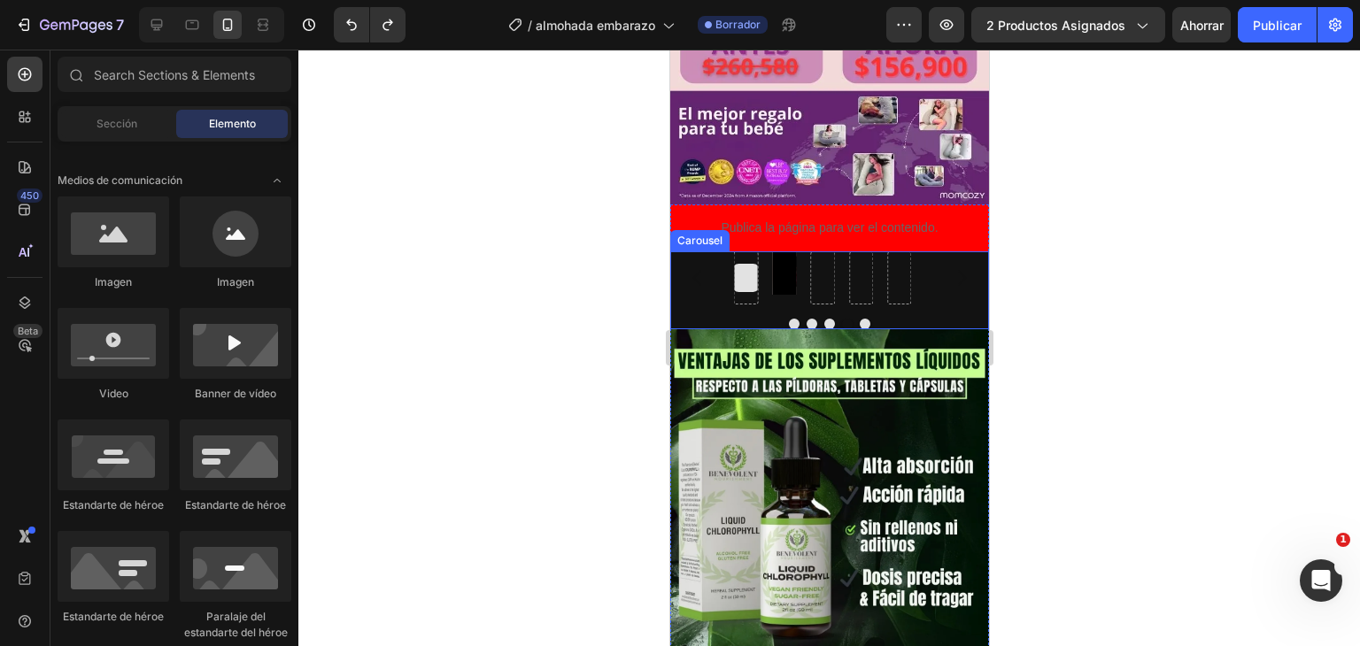
click at [747, 252] on div at bounding box center [745, 278] width 24 height 53
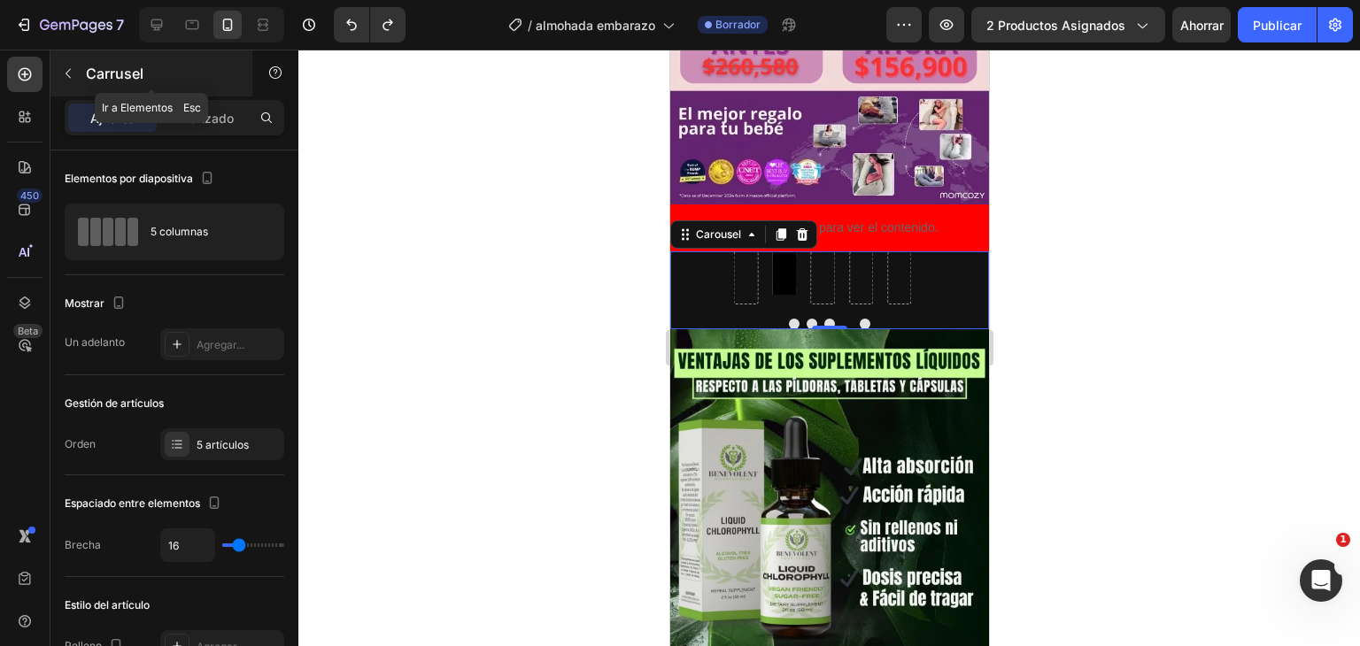
click at [78, 74] on button "button" at bounding box center [68, 73] width 28 height 28
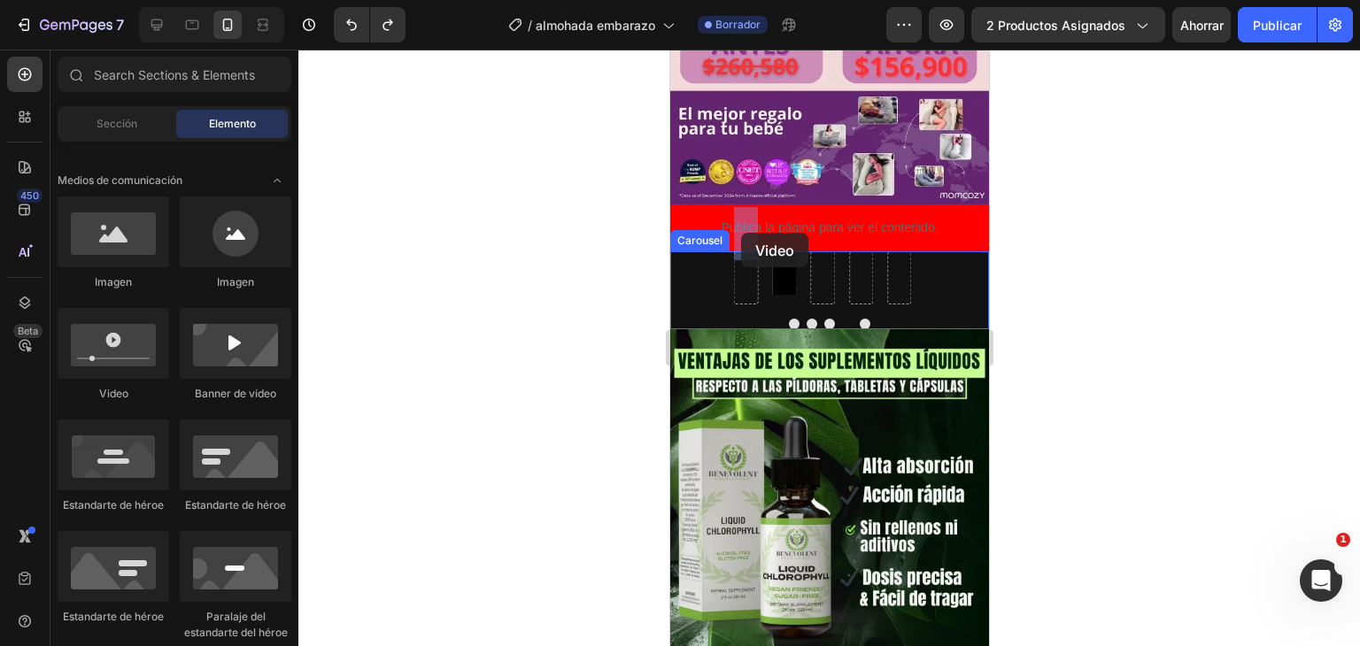
drag, startPoint x: 787, startPoint y: 406, endPoint x: 740, endPoint y: 233, distance: 179.8
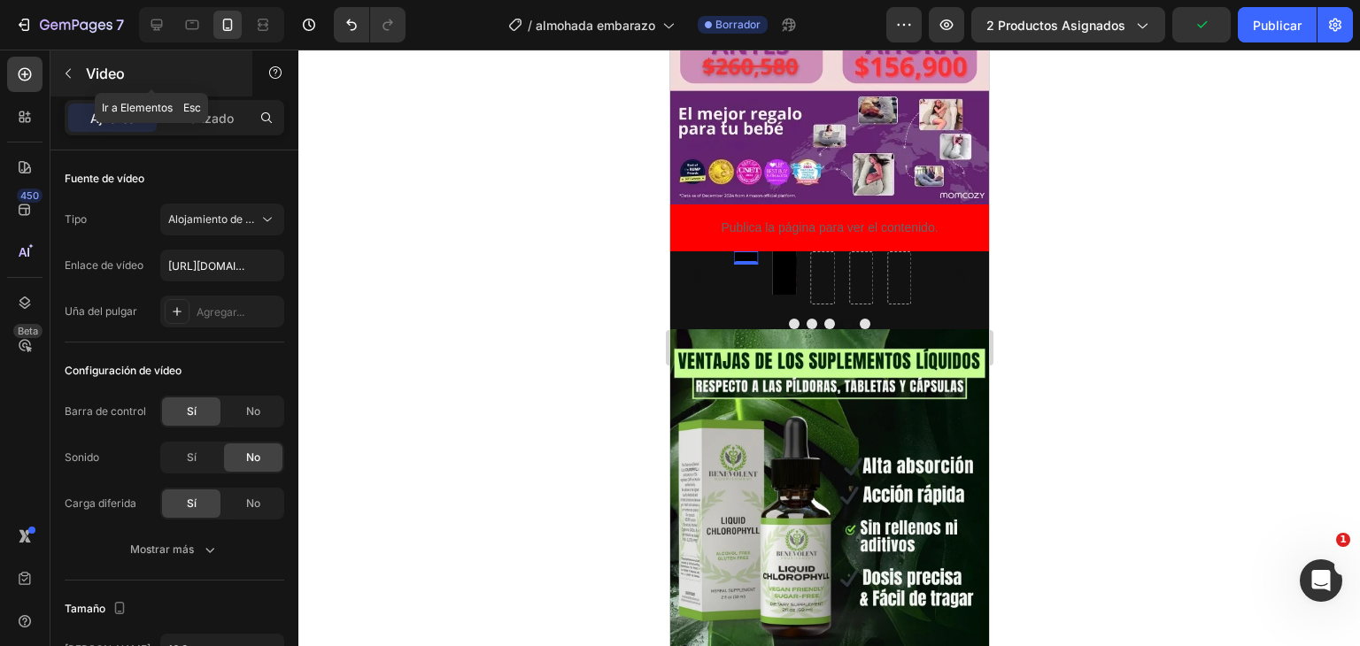
click at [71, 65] on button "button" at bounding box center [68, 73] width 28 height 28
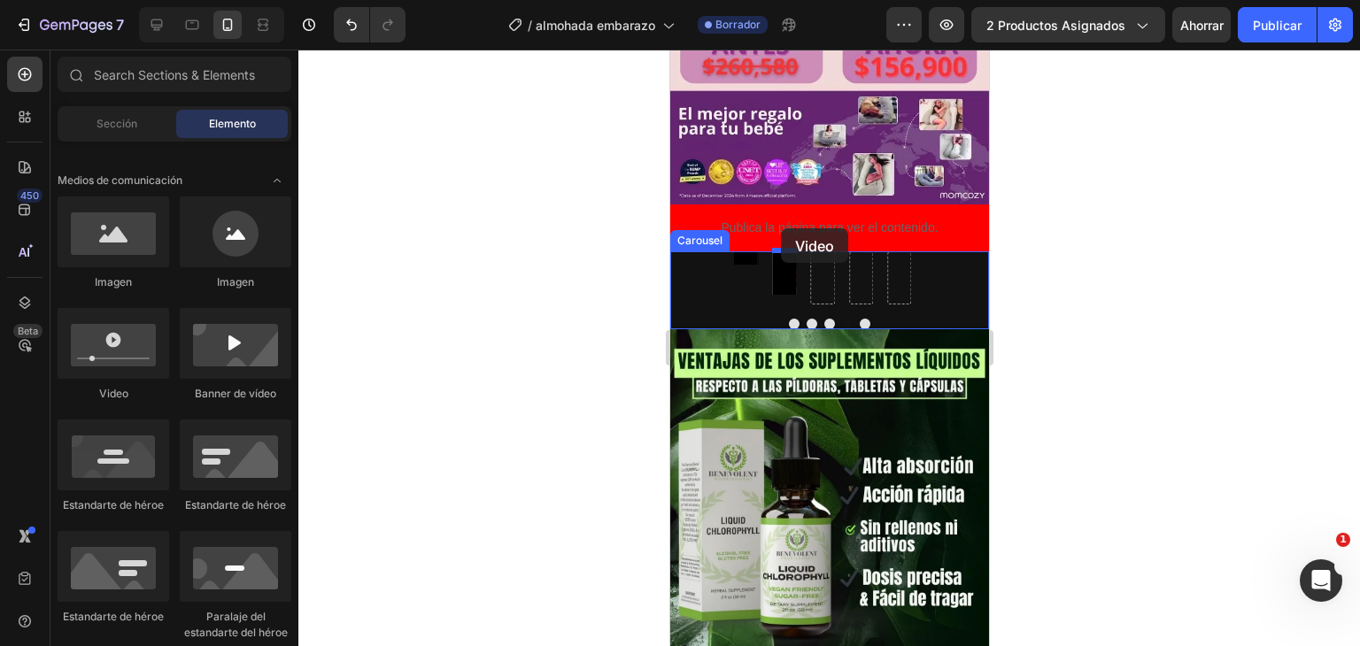
drag, startPoint x: 759, startPoint y: 429, endPoint x: 785, endPoint y: 231, distance: 199.2
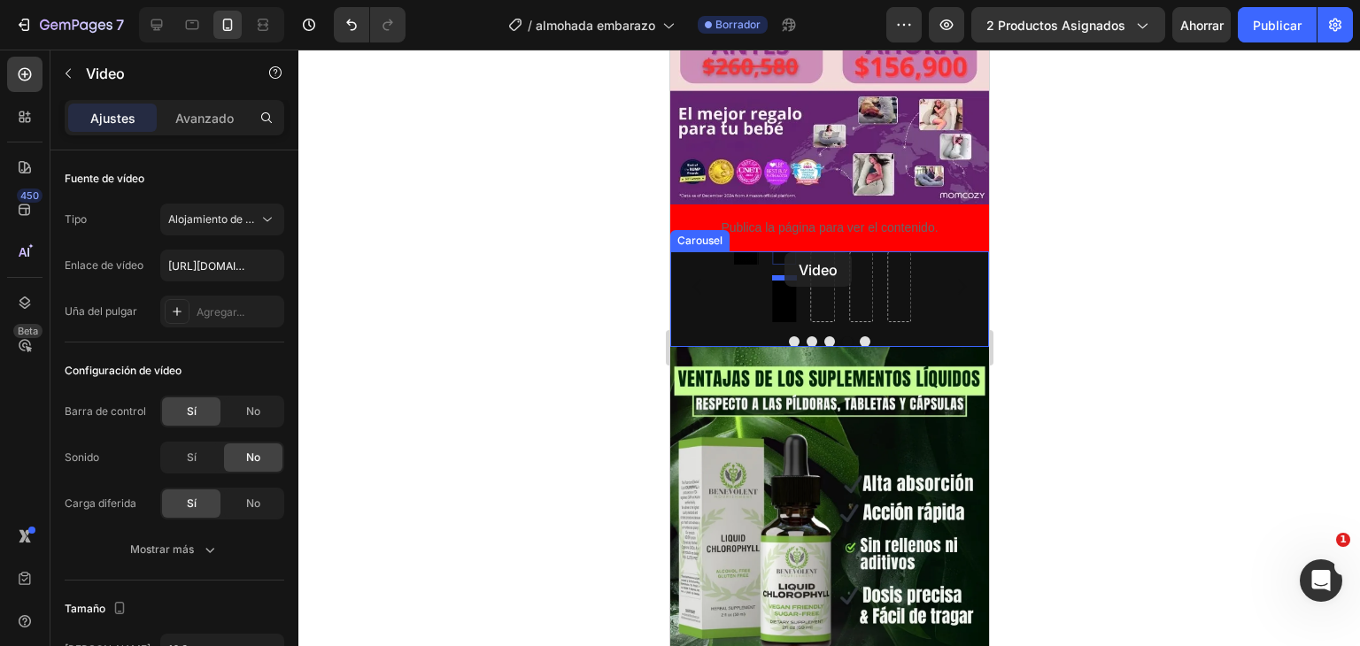
drag, startPoint x: 782, startPoint y: 219, endPoint x: 784, endPoint y: 252, distance: 33.7
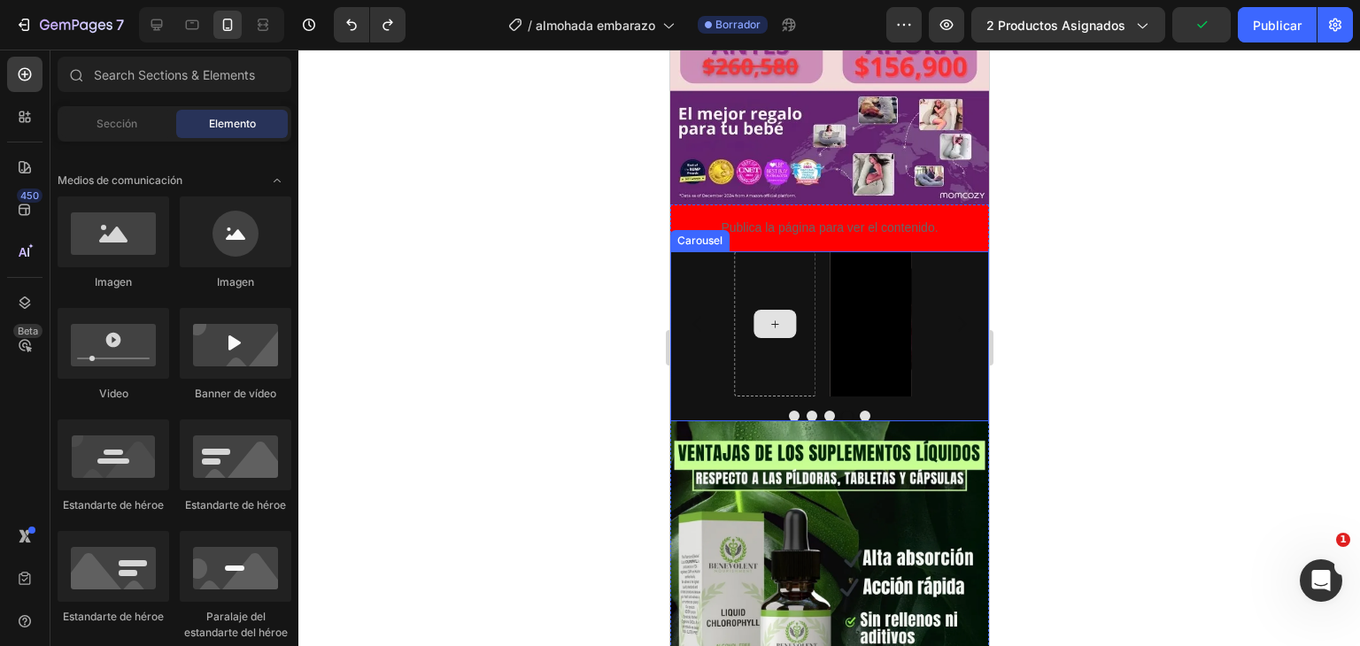
click at [768, 310] on div at bounding box center [774, 324] width 43 height 28
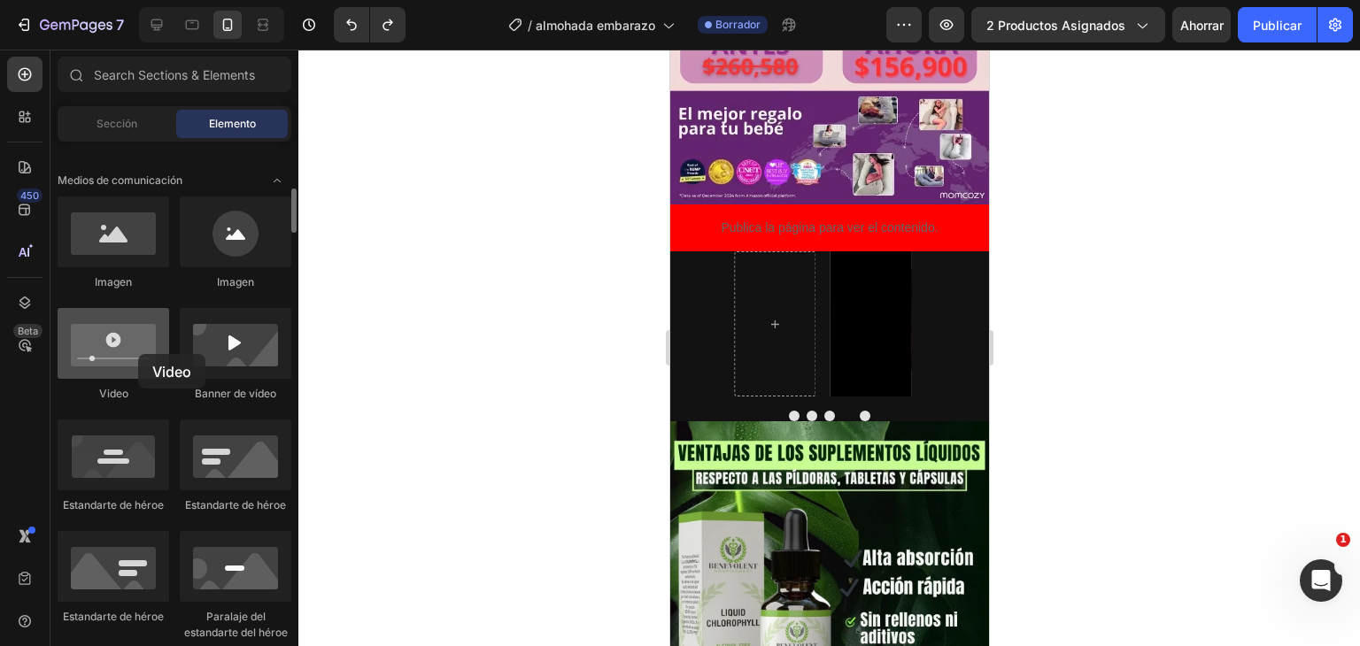
click at [138, 354] on div at bounding box center [114, 343] width 112 height 71
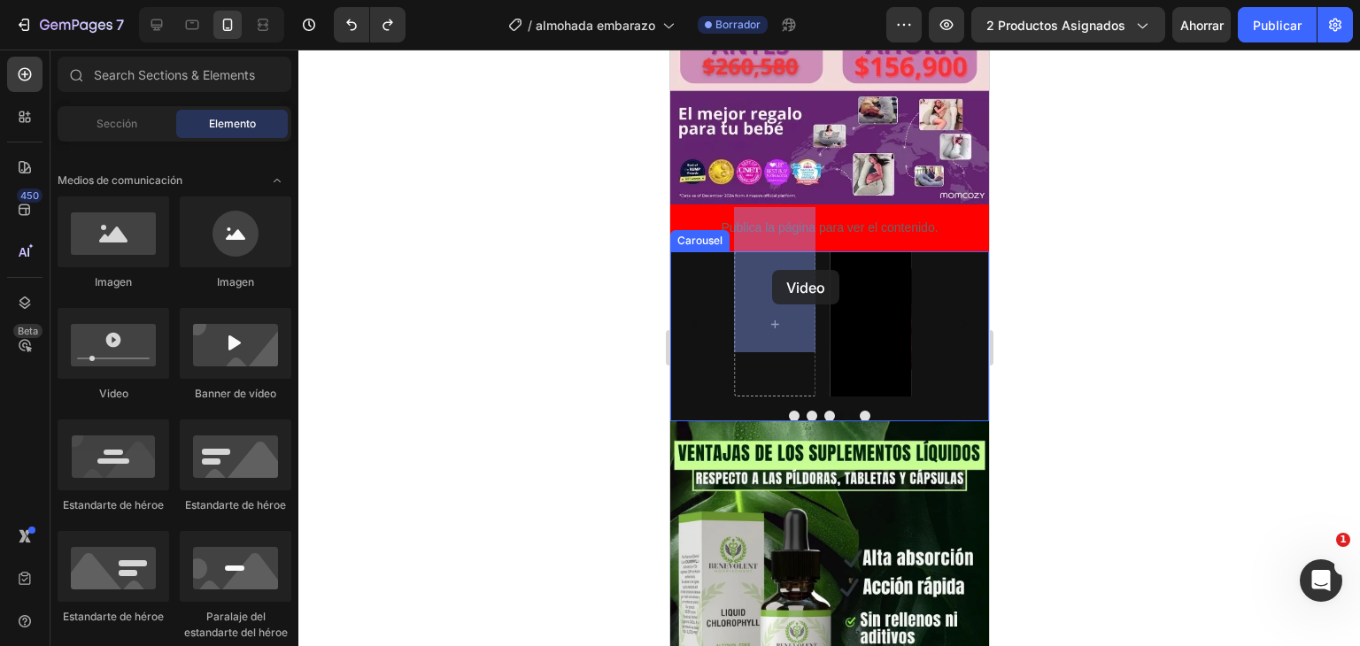
drag, startPoint x: 832, startPoint y: 399, endPoint x: 771, endPoint y: 270, distance: 142.2
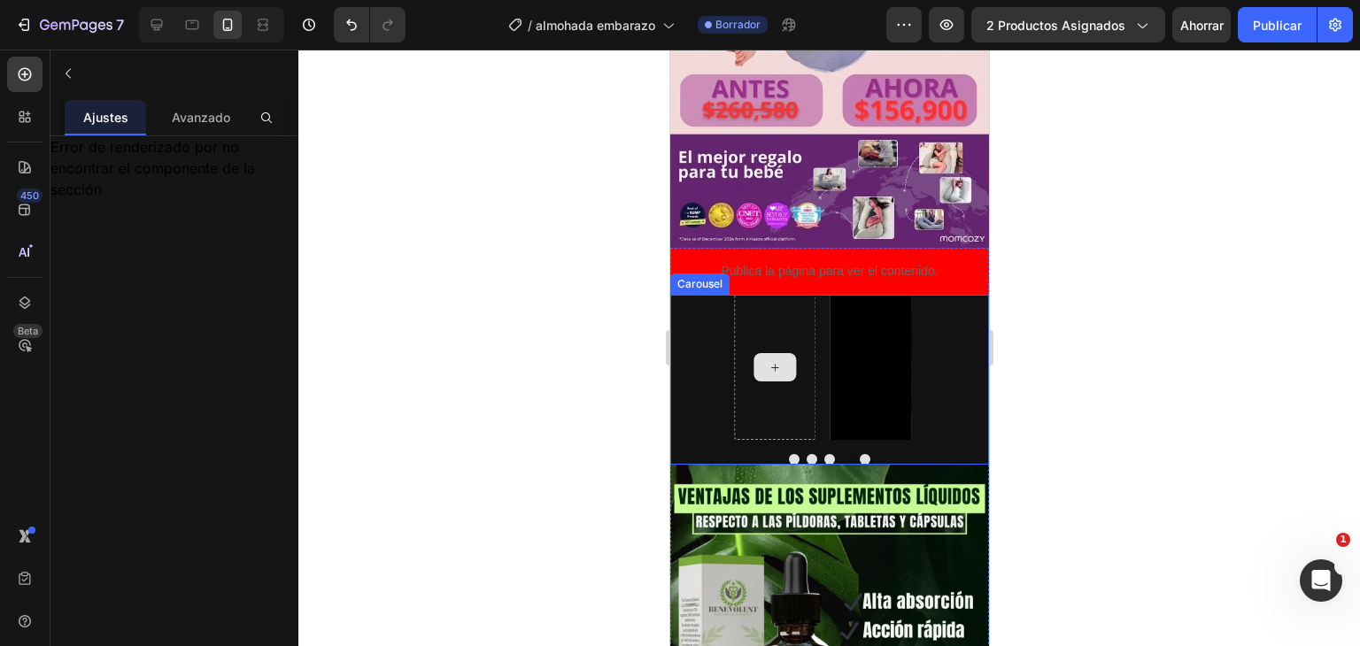
scroll to position [921, 0]
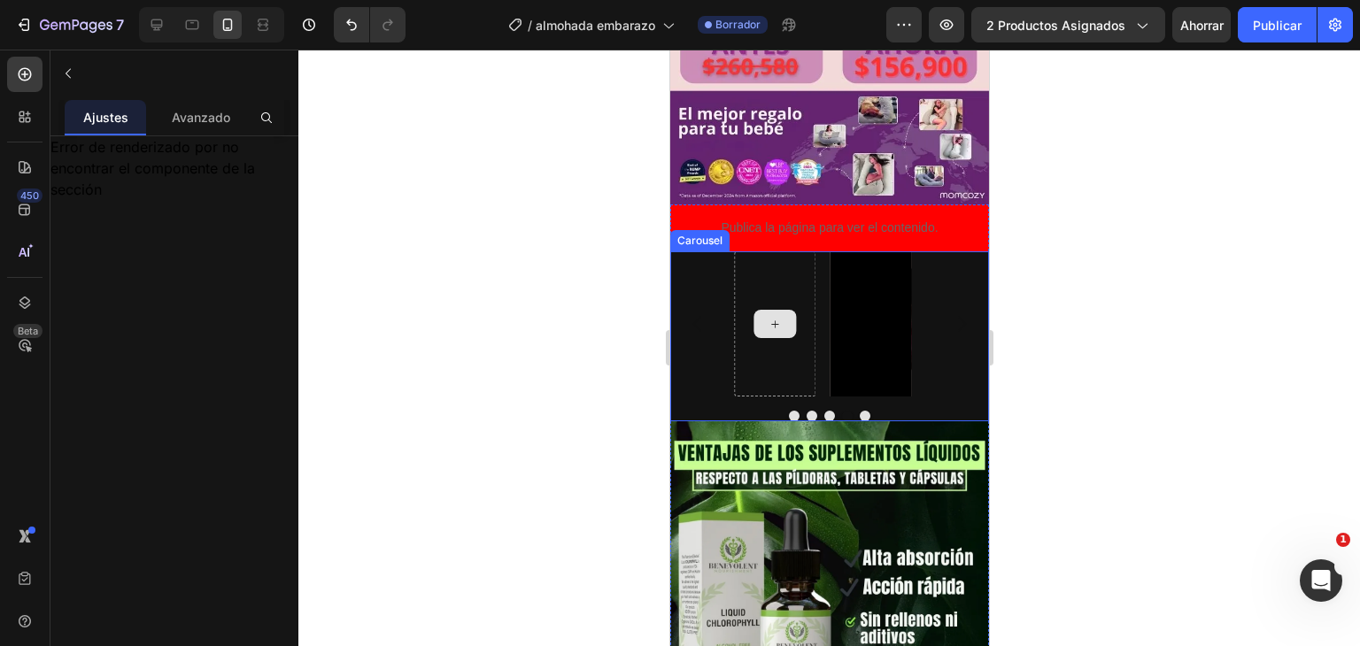
click at [770, 310] on div at bounding box center [774, 324] width 43 height 28
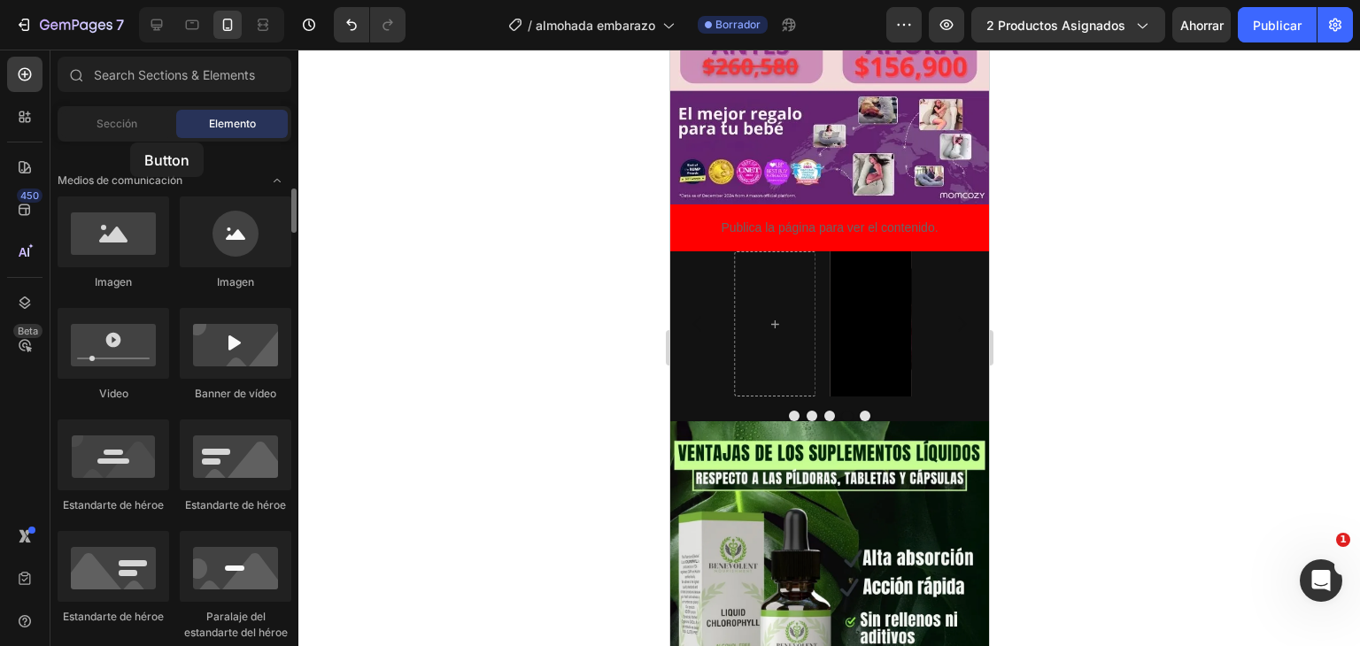
click at [130, 143] on div "Botón" at bounding box center [114, 137] width 112 height 16
click at [124, 133] on div "Sección" at bounding box center [117, 124] width 112 height 28
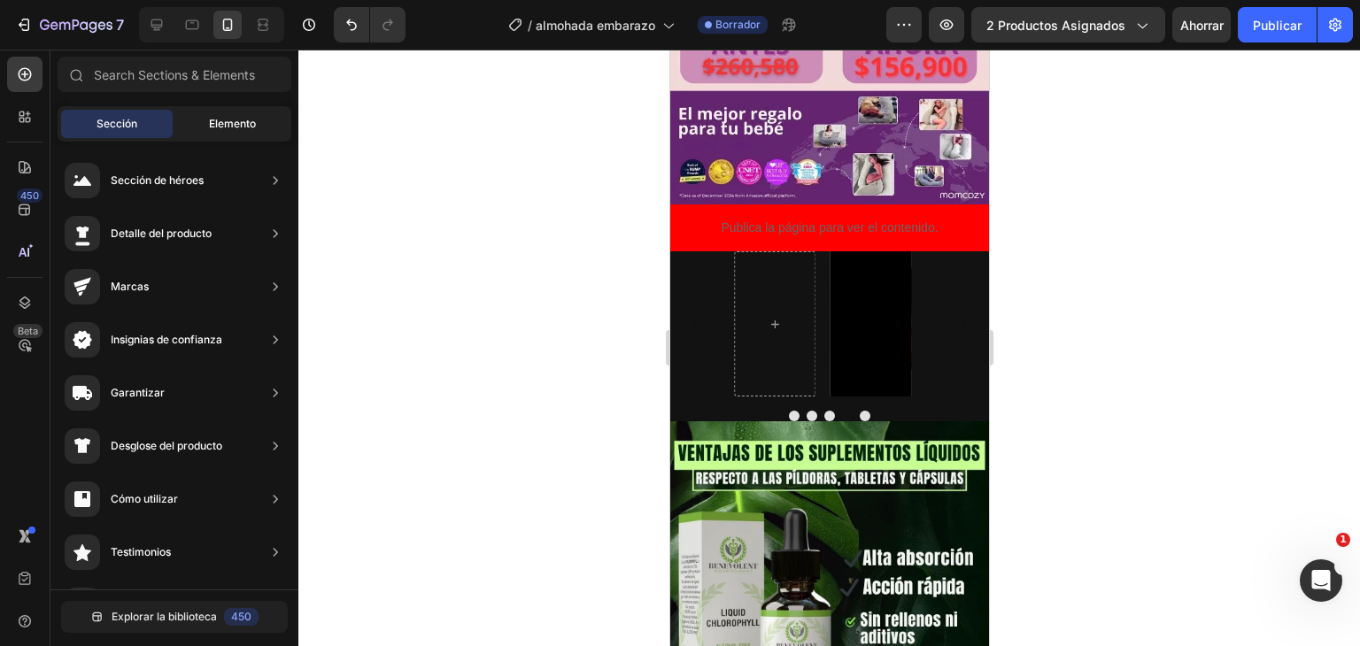
click at [210, 120] on font "Elemento" at bounding box center [232, 123] width 47 height 13
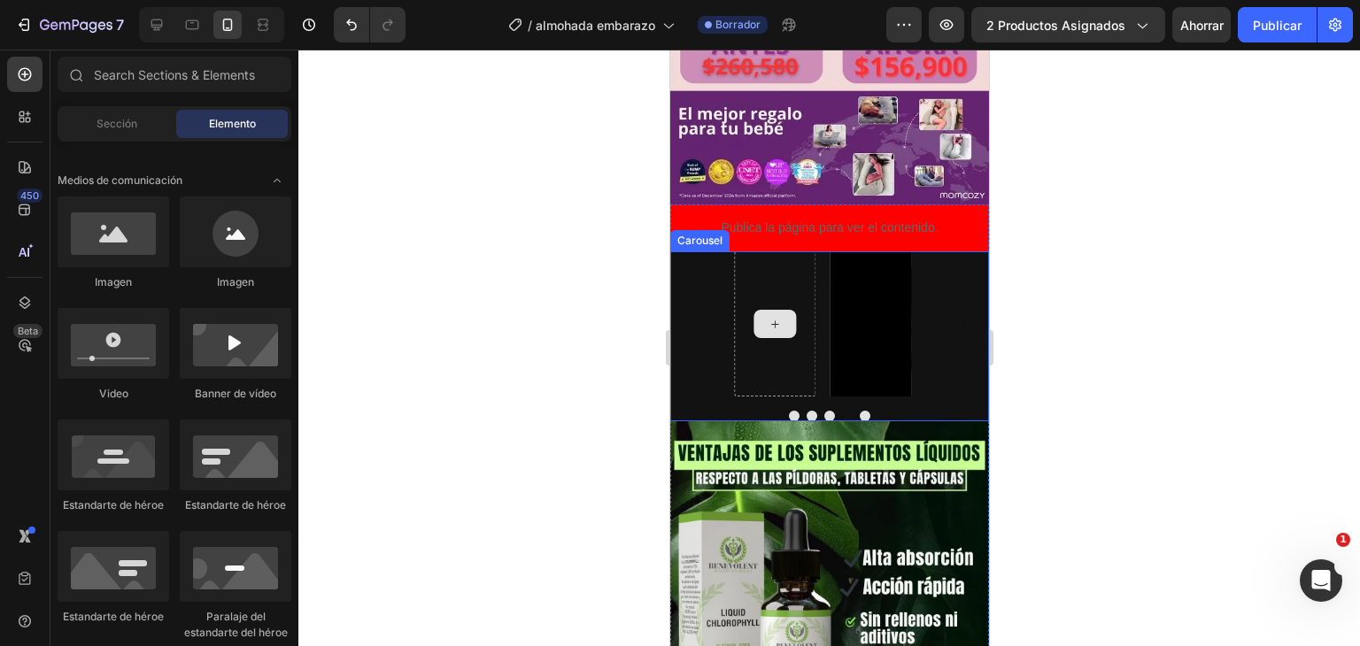
click at [772, 317] on icon at bounding box center [774, 324] width 14 height 15
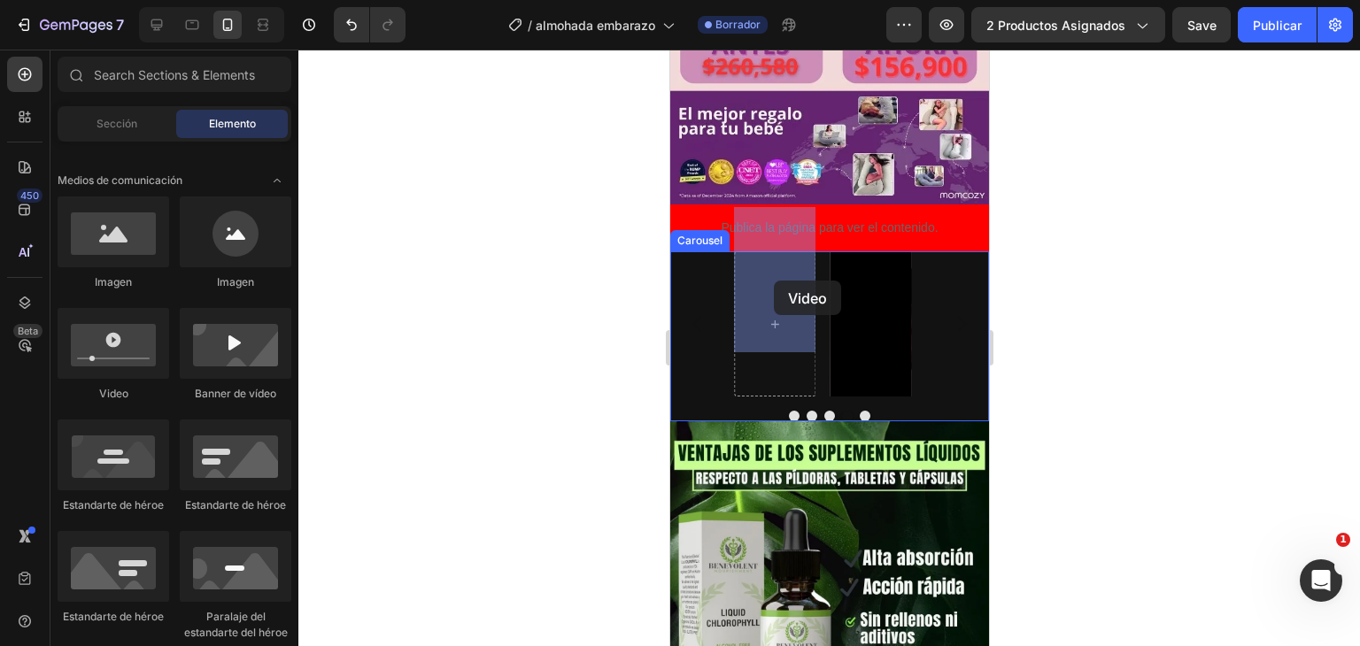
drag, startPoint x: 778, startPoint y: 401, endPoint x: 773, endPoint y: 281, distance: 120.6
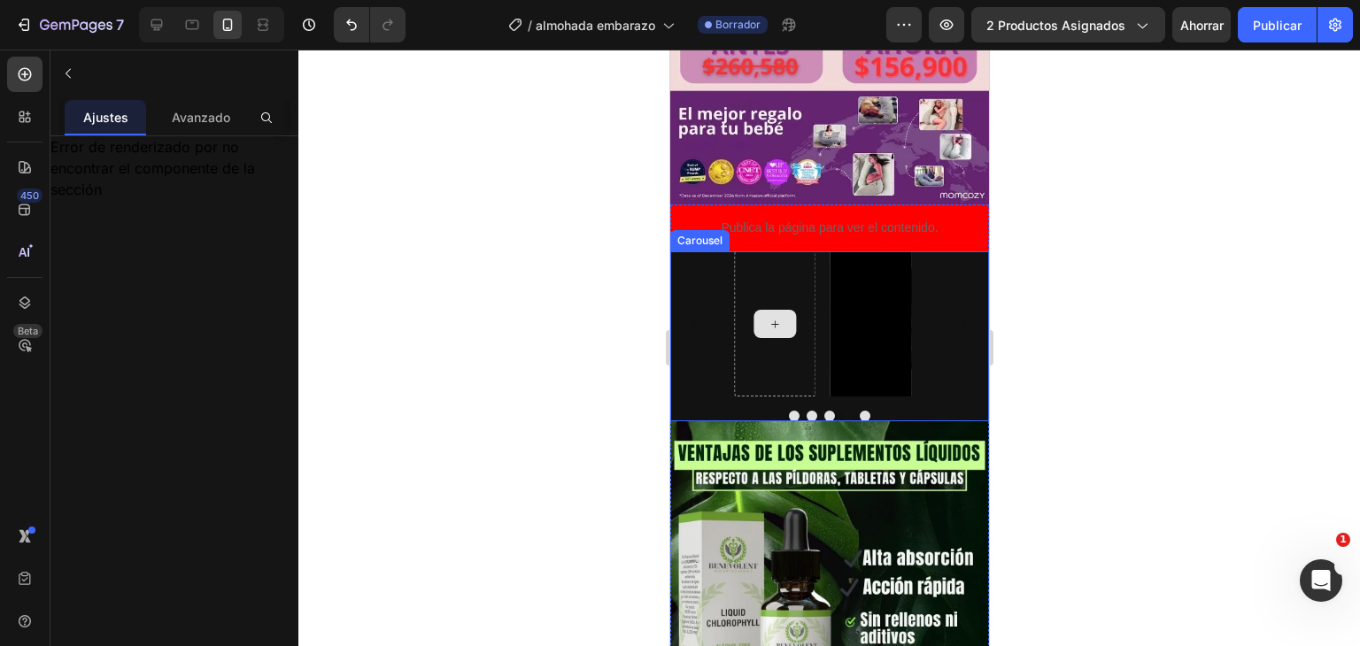
click at [775, 317] on icon at bounding box center [774, 324] width 14 height 15
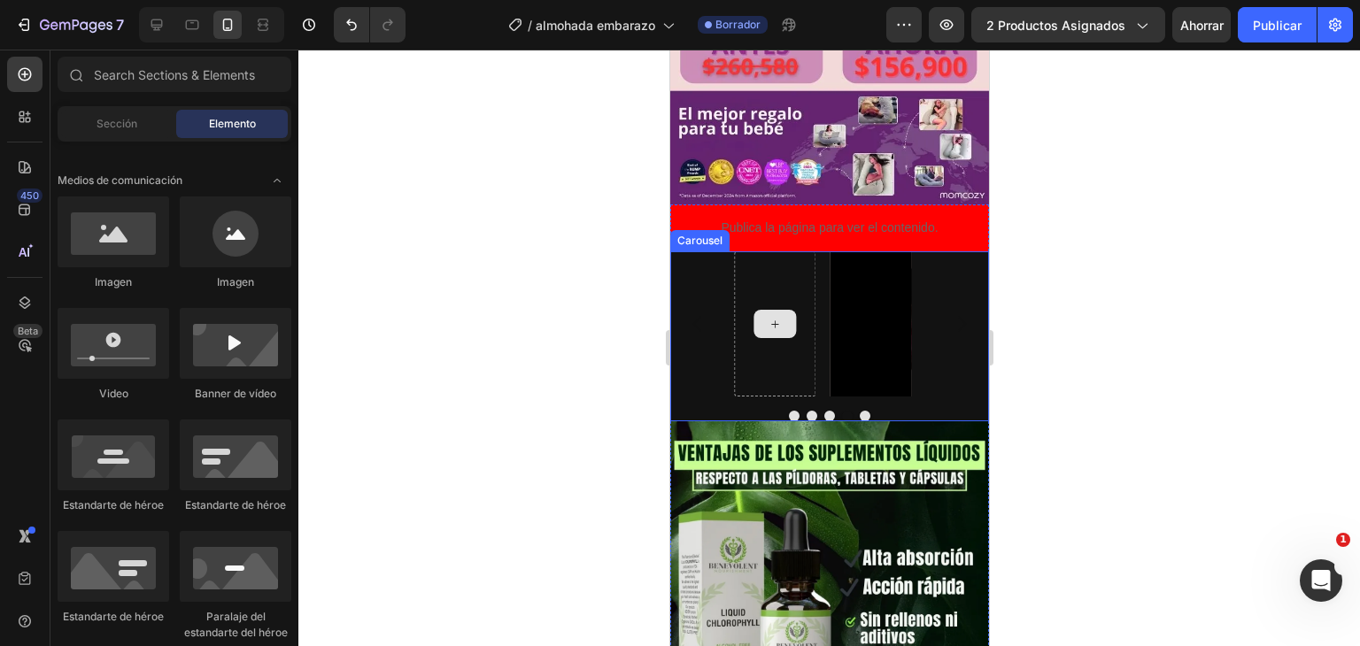
click at [759, 310] on div at bounding box center [774, 324] width 43 height 28
click at [780, 317] on icon at bounding box center [774, 324] width 14 height 15
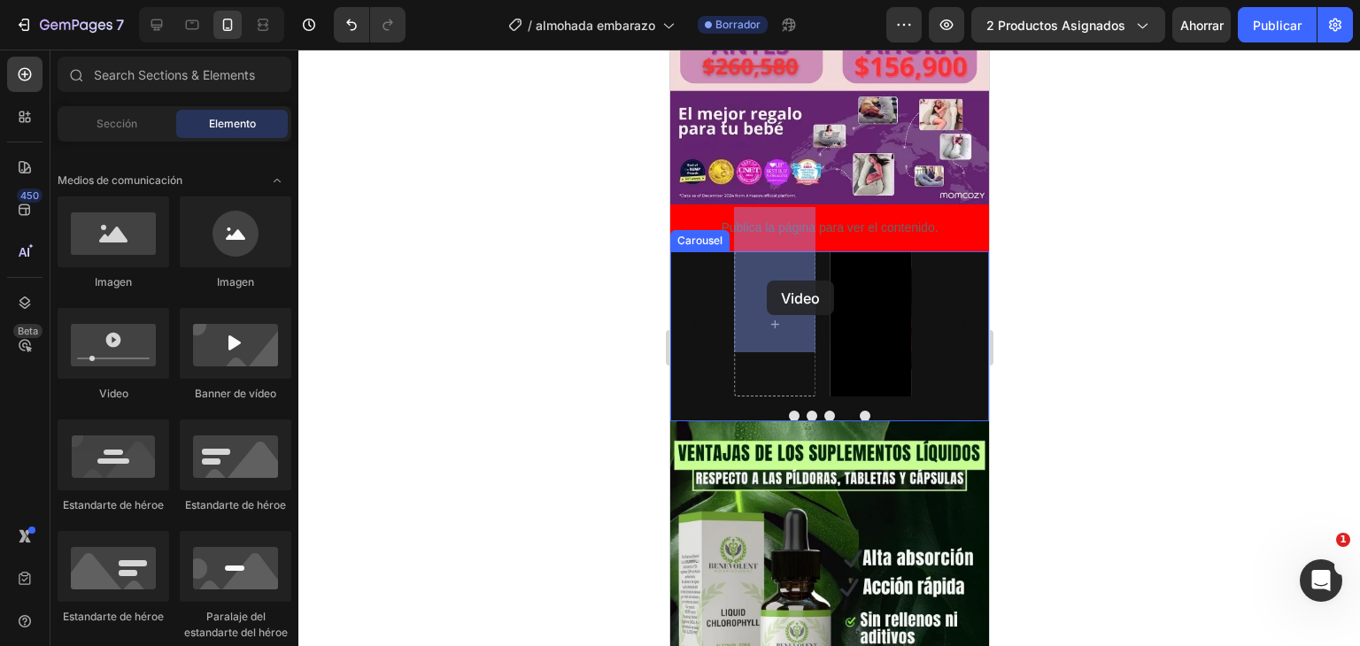
drag, startPoint x: 836, startPoint y: 399, endPoint x: 767, endPoint y: 281, distance: 136.5
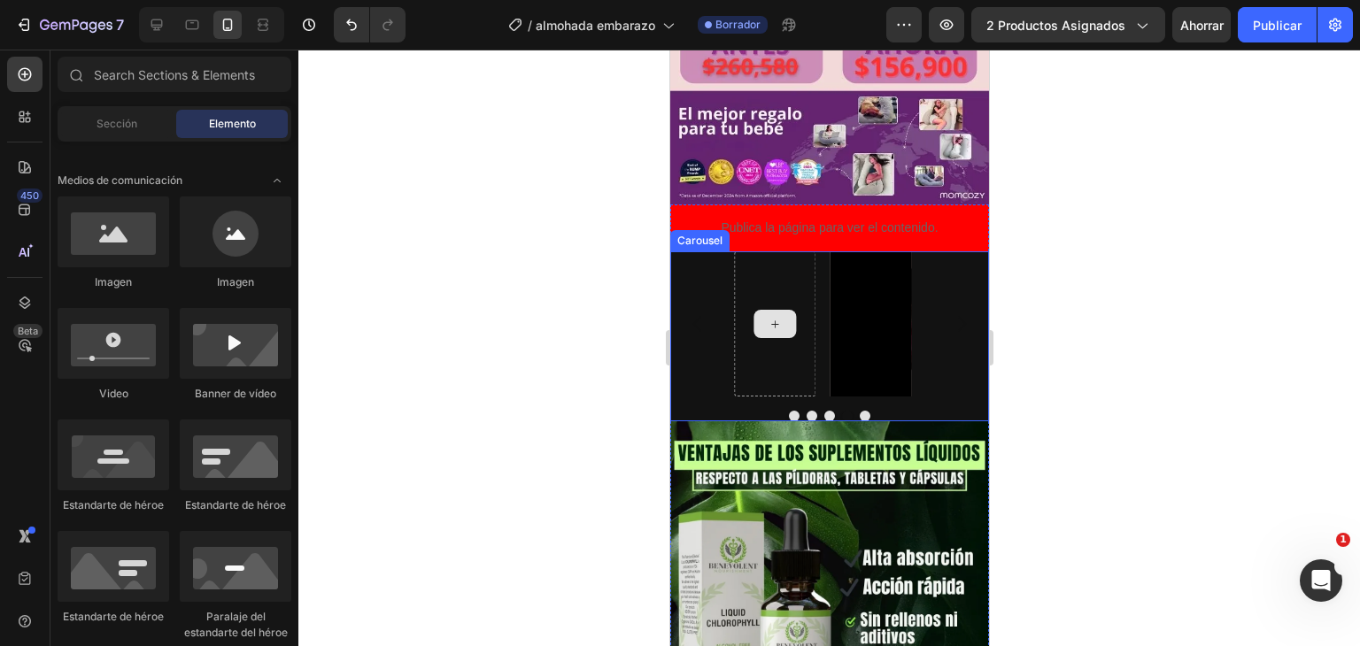
click at [774, 317] on icon at bounding box center [774, 324] width 14 height 15
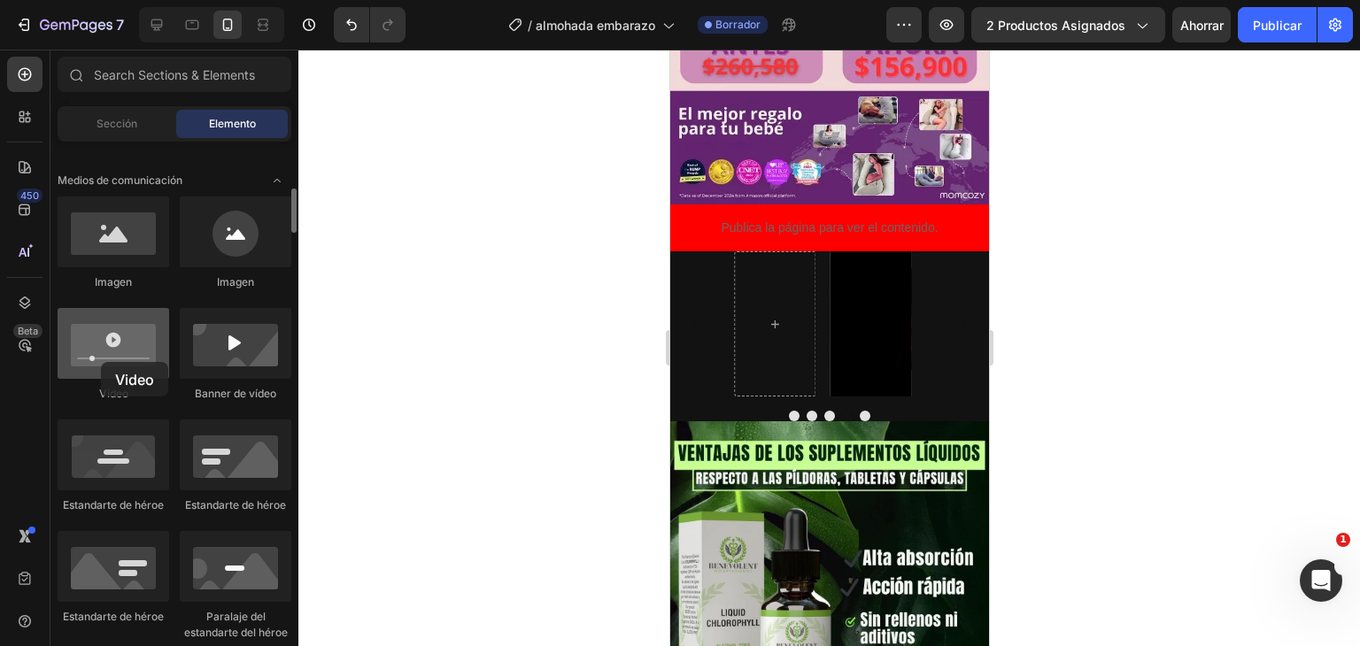
click at [101, 362] on div at bounding box center [114, 343] width 112 height 71
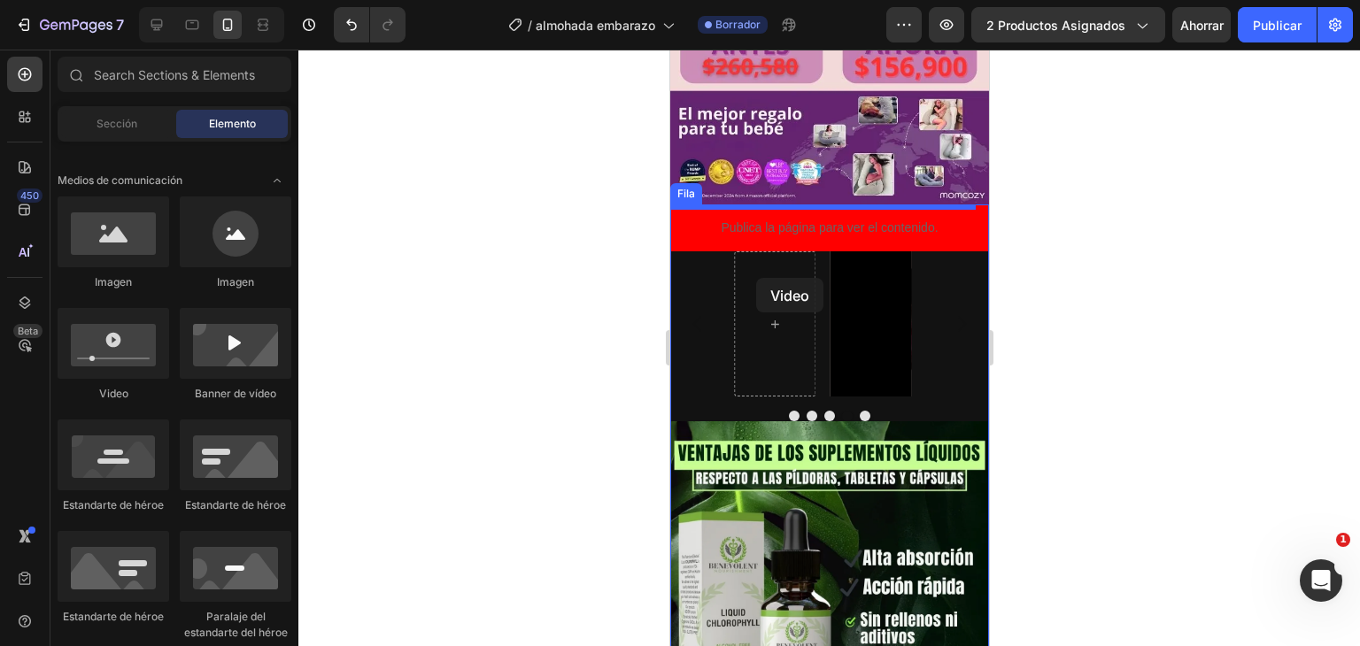
drag, startPoint x: 849, startPoint y: 401, endPoint x: 755, endPoint y: 278, distance: 154.8
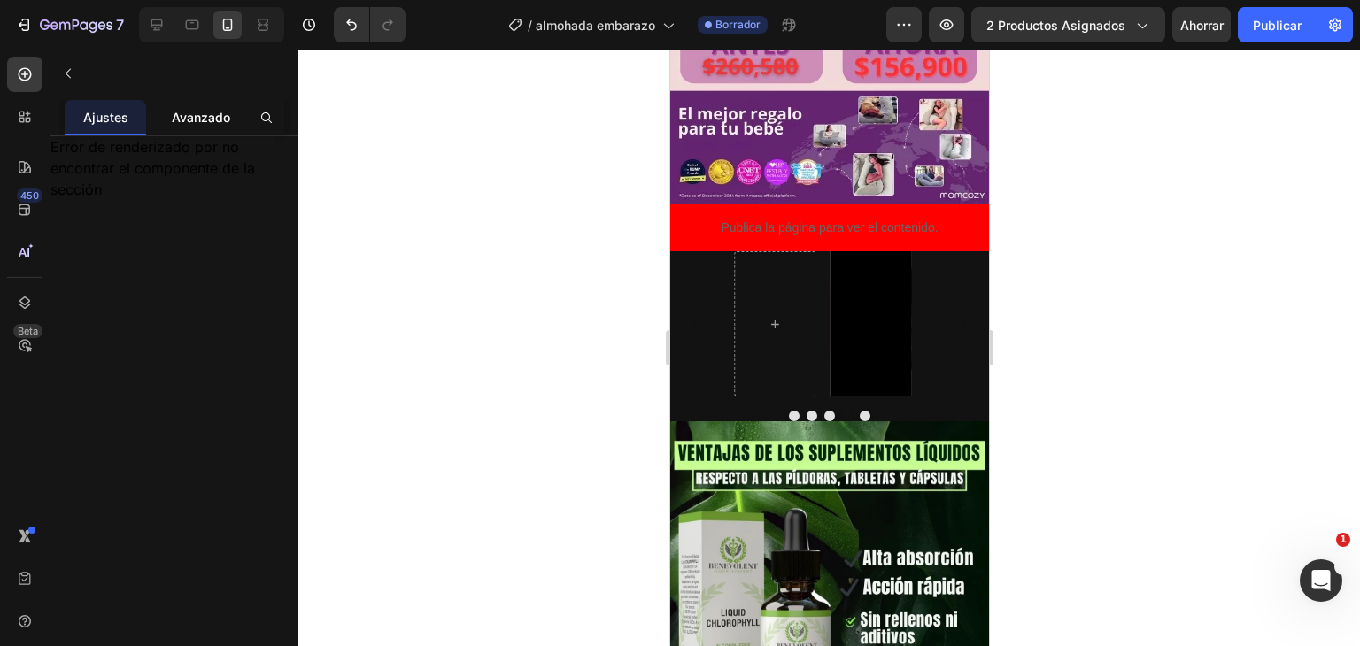
click at [214, 121] on font "Avanzado" at bounding box center [201, 117] width 58 height 15
click at [117, 120] on font "Ajustes" at bounding box center [105, 117] width 45 height 15
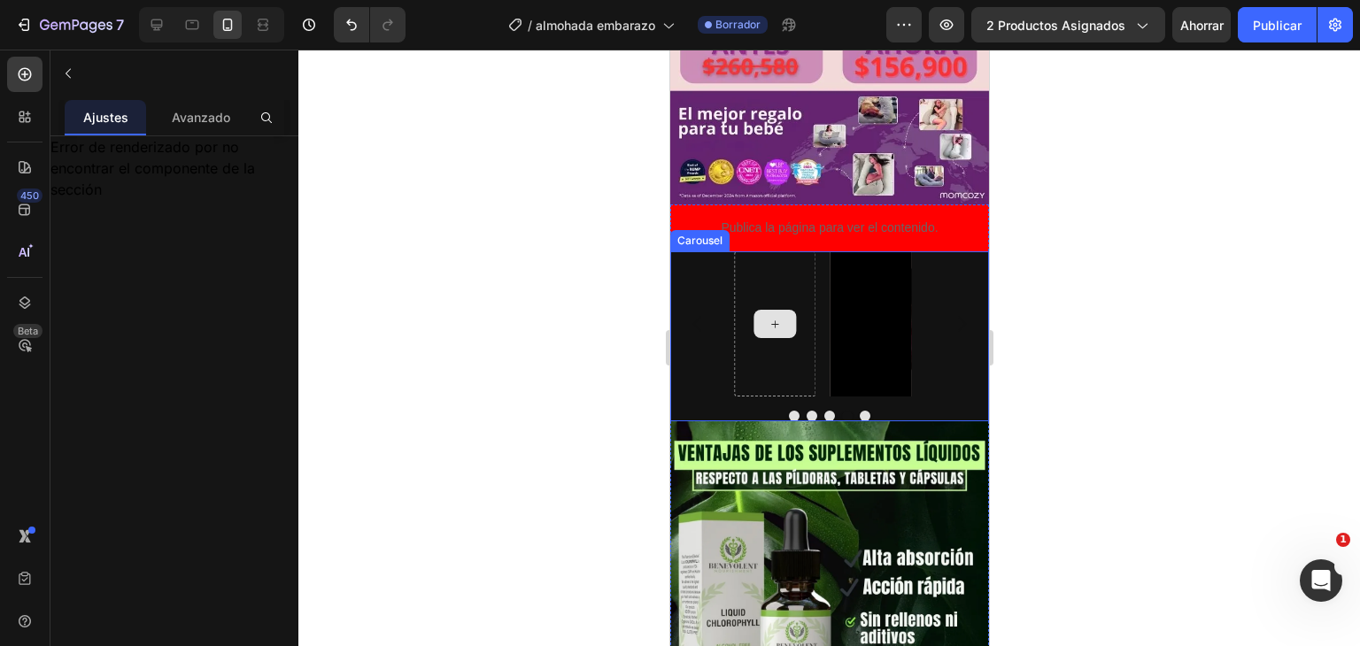
click at [773, 317] on icon at bounding box center [774, 324] width 14 height 15
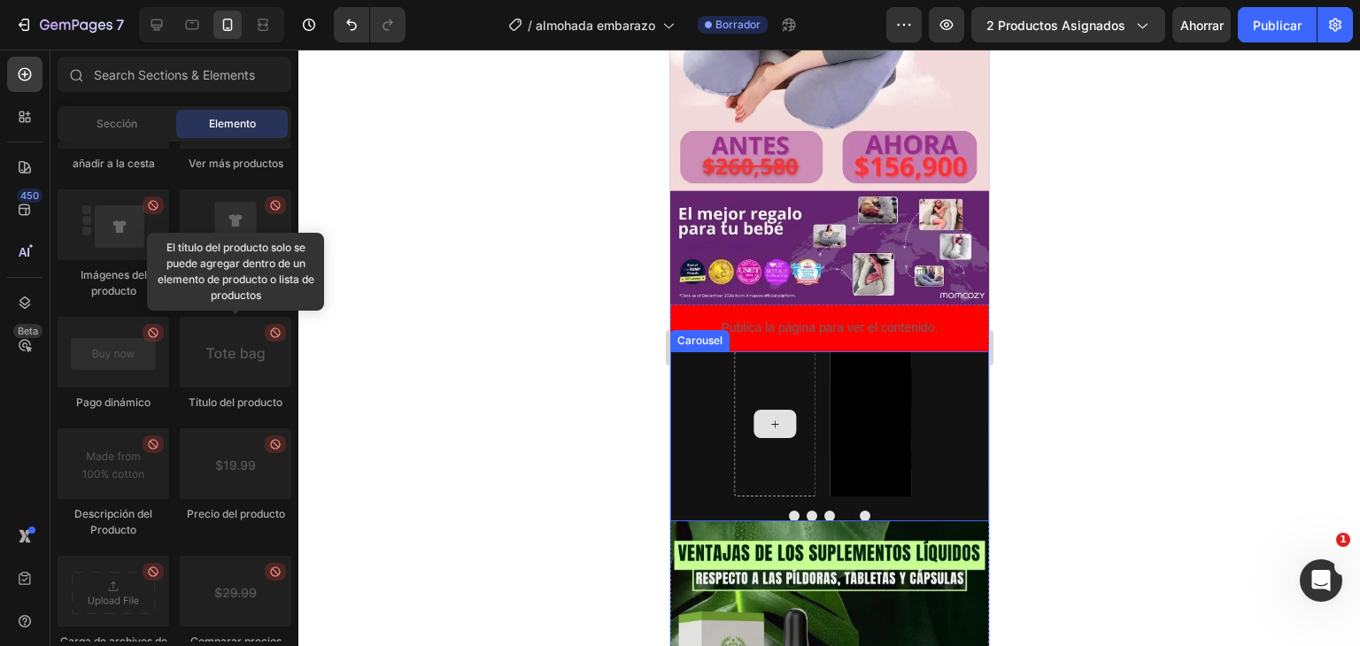
scroll to position [832, 0]
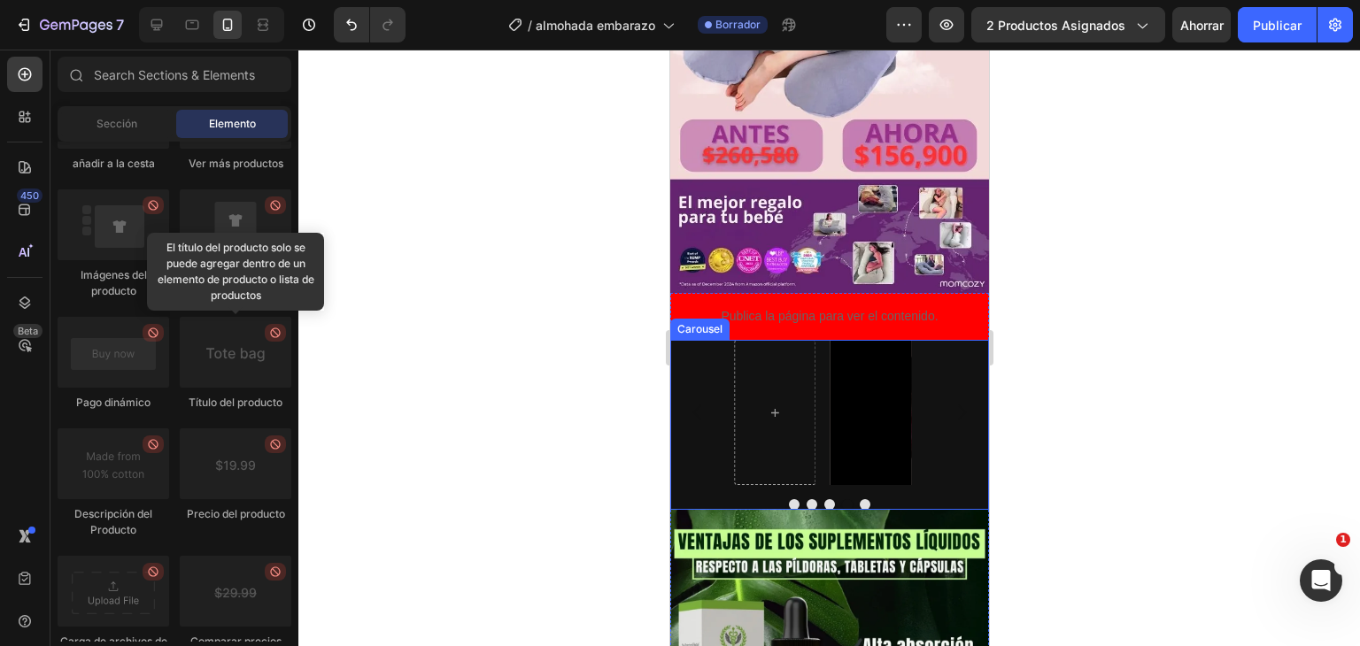
click at [913, 340] on div "Video" at bounding box center [829, 412] width 319 height 145
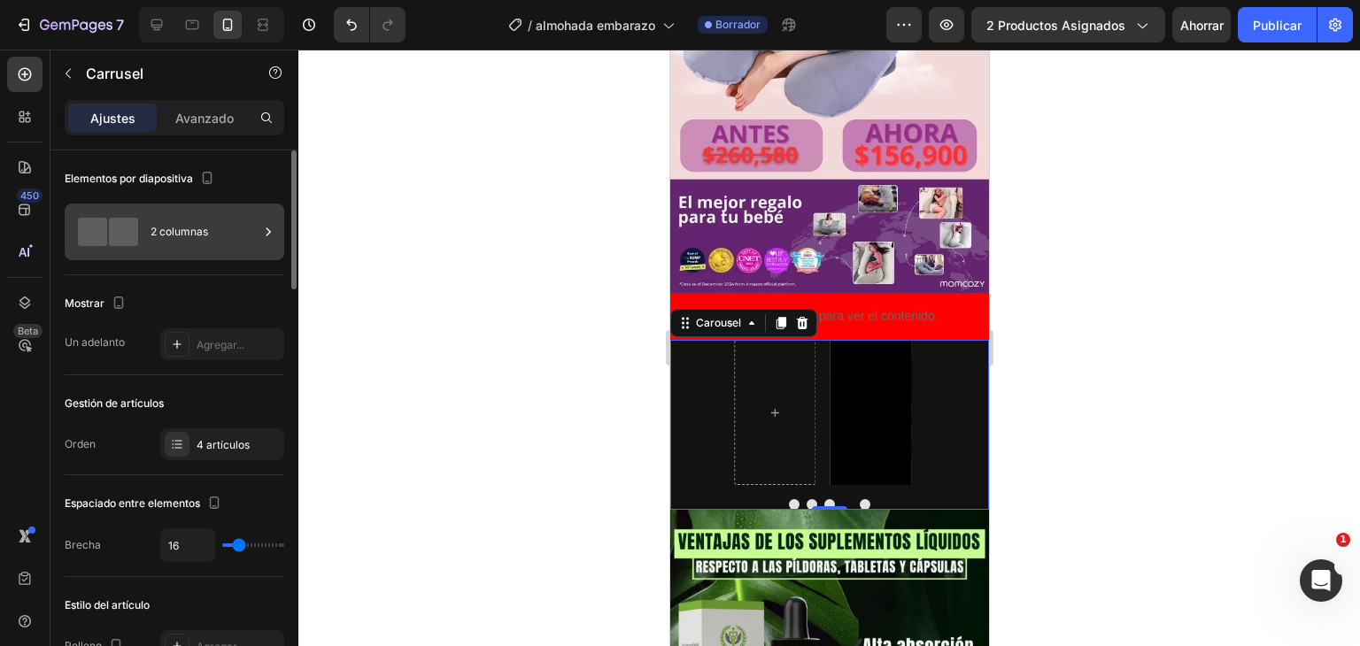
click at [162, 234] on font "2 columnas" at bounding box center [180, 231] width 58 height 13
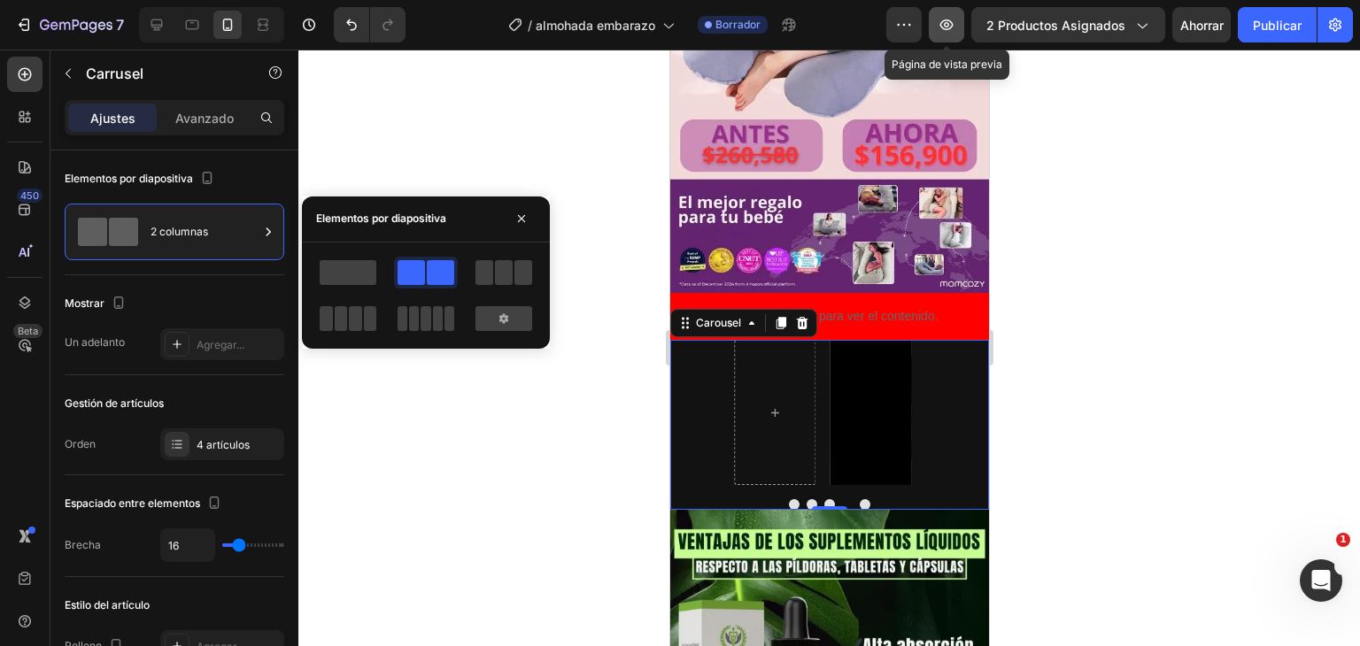
click at [948, 24] on icon "button" at bounding box center [946, 24] width 5 height 5
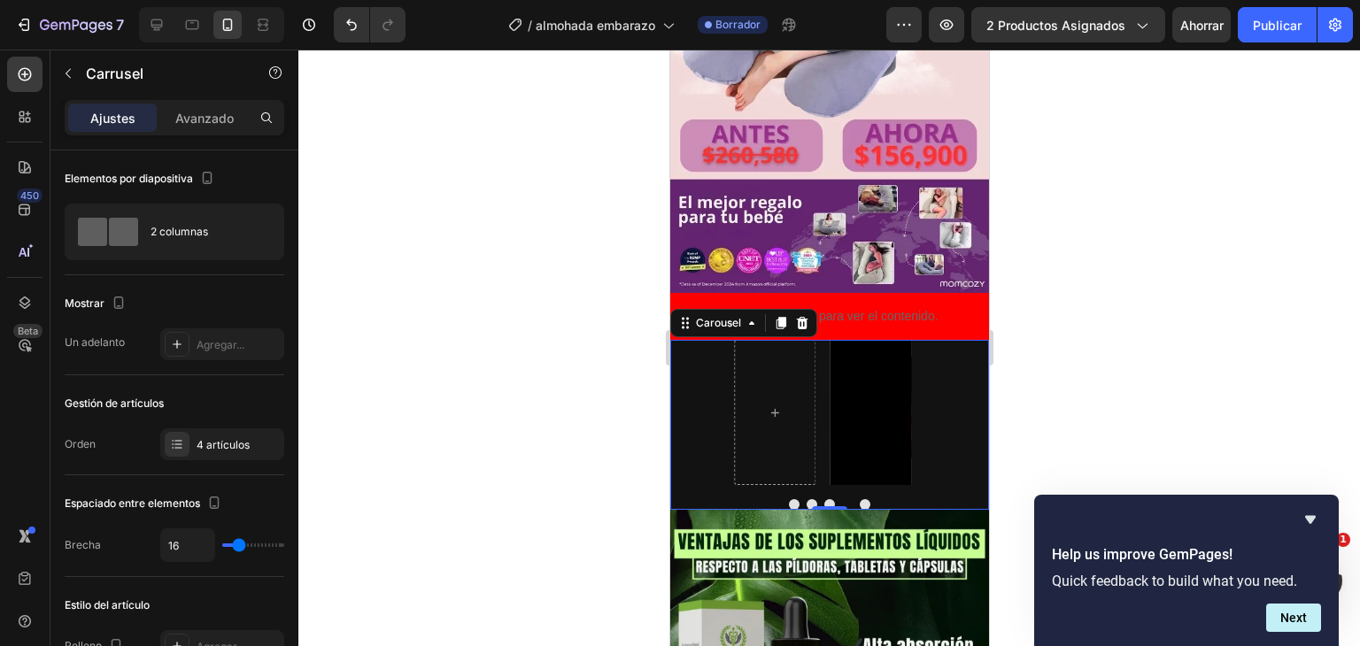
click at [946, 340] on div "Video" at bounding box center [829, 412] width 319 height 145
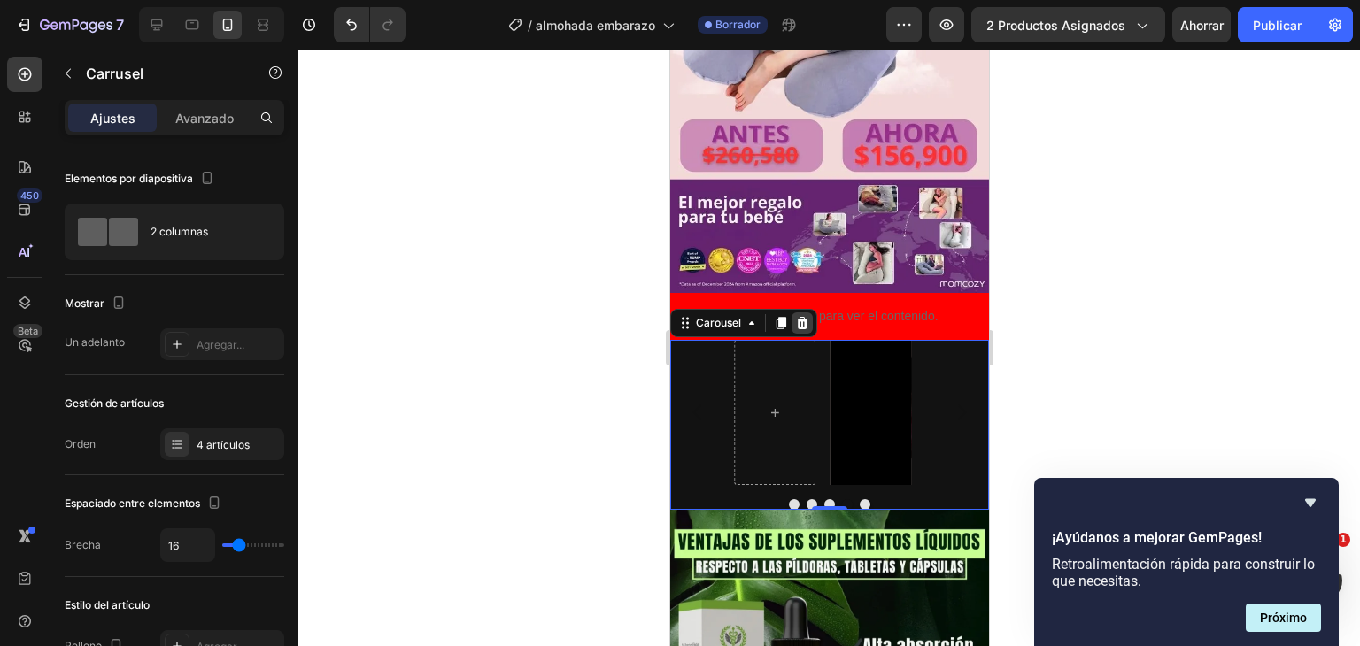
click at [804, 317] on icon at bounding box center [802, 323] width 12 height 12
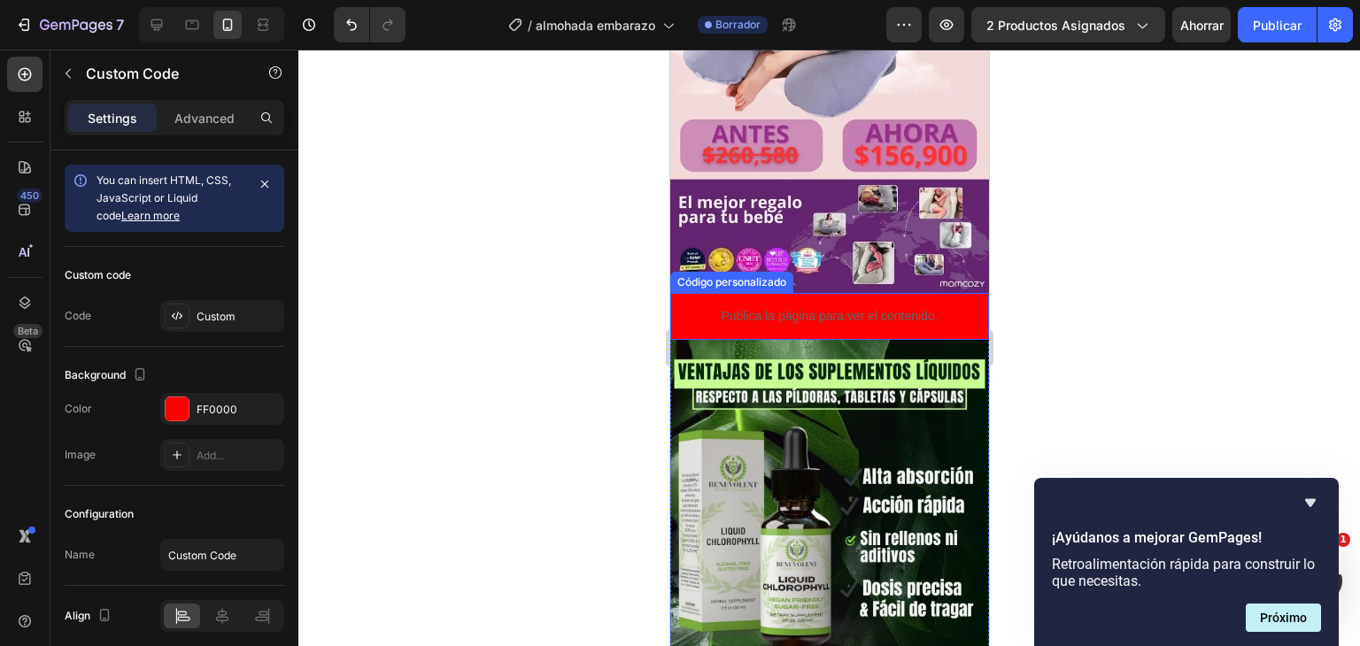
click at [826, 294] on div "Publica la página para ver el contenido. Código personalizado" at bounding box center [829, 316] width 319 height 47
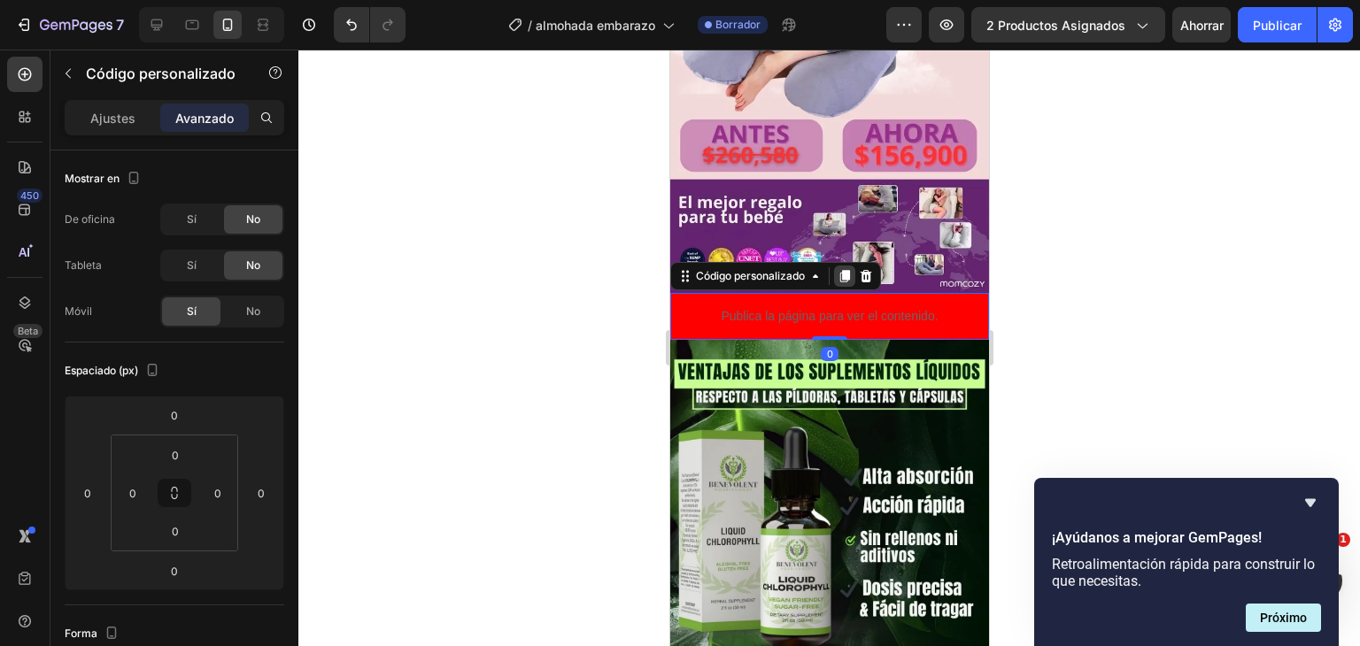
click at [847, 270] on icon at bounding box center [845, 276] width 10 height 12
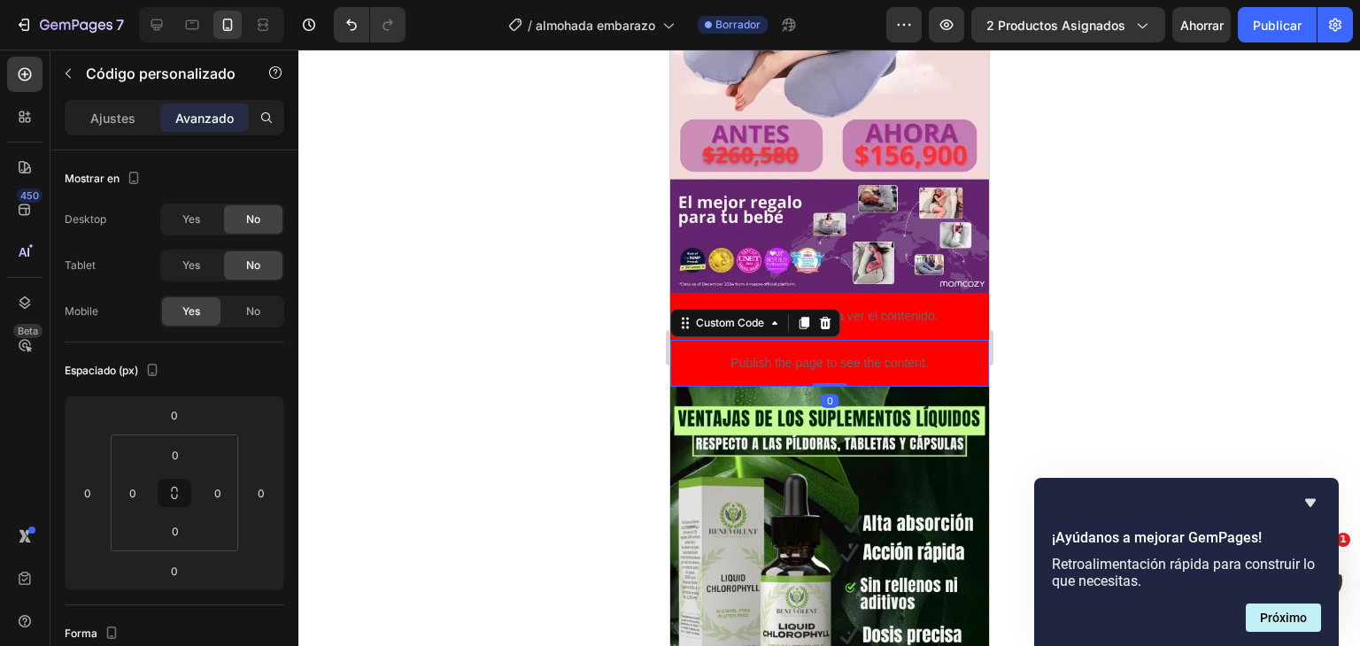
click at [841, 354] on p "Publish the page to see the content." at bounding box center [829, 363] width 319 height 19
click at [138, 126] on div "Ajustes" at bounding box center [112, 118] width 89 height 28
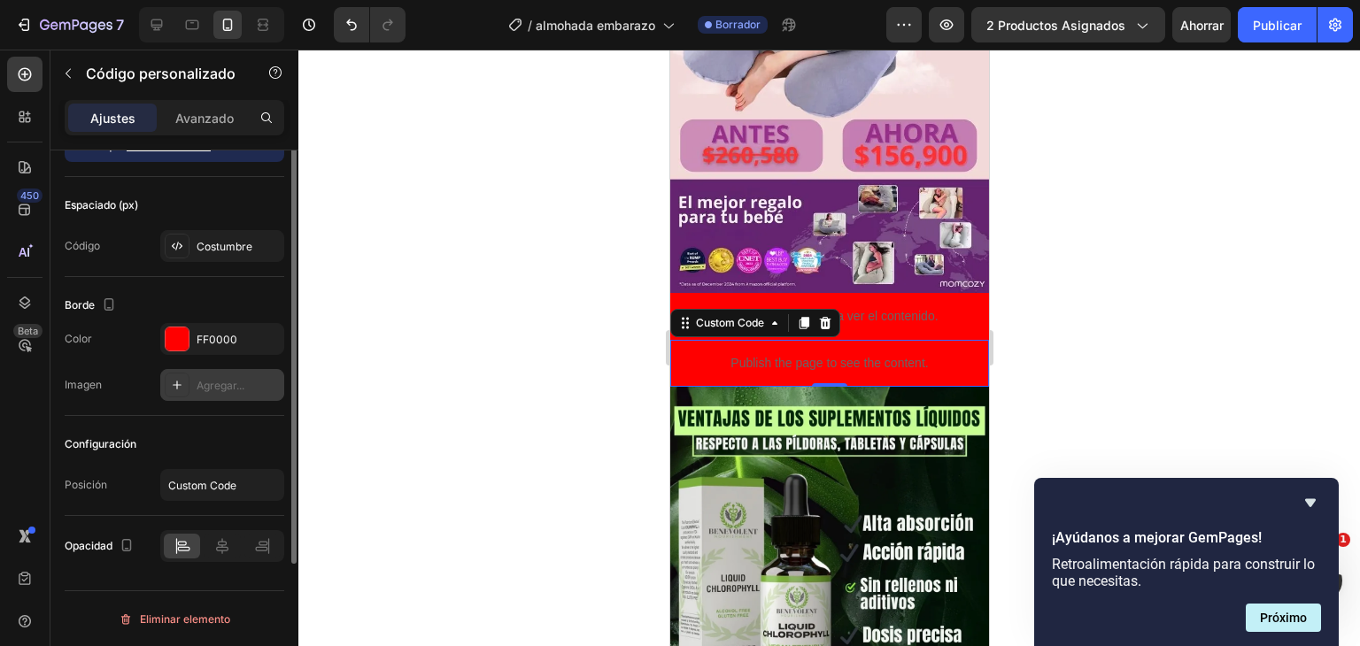
scroll to position [0, 0]
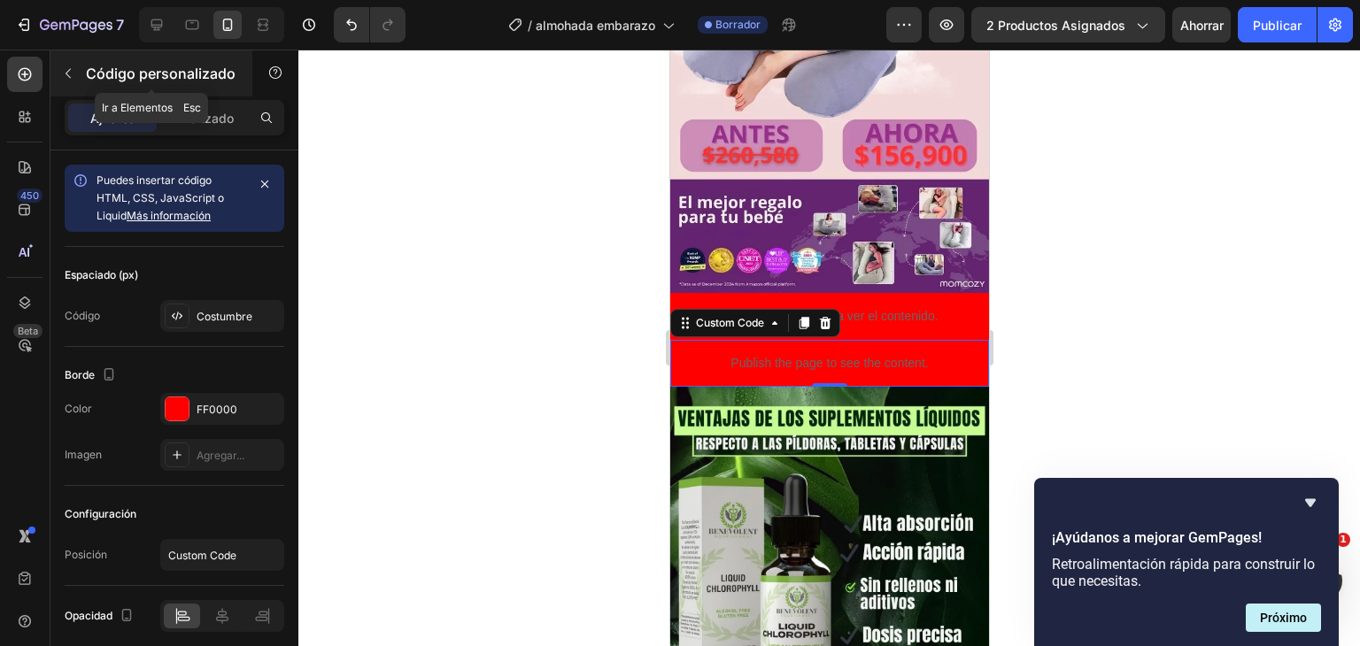
click at [78, 81] on button "button" at bounding box center [68, 73] width 28 height 28
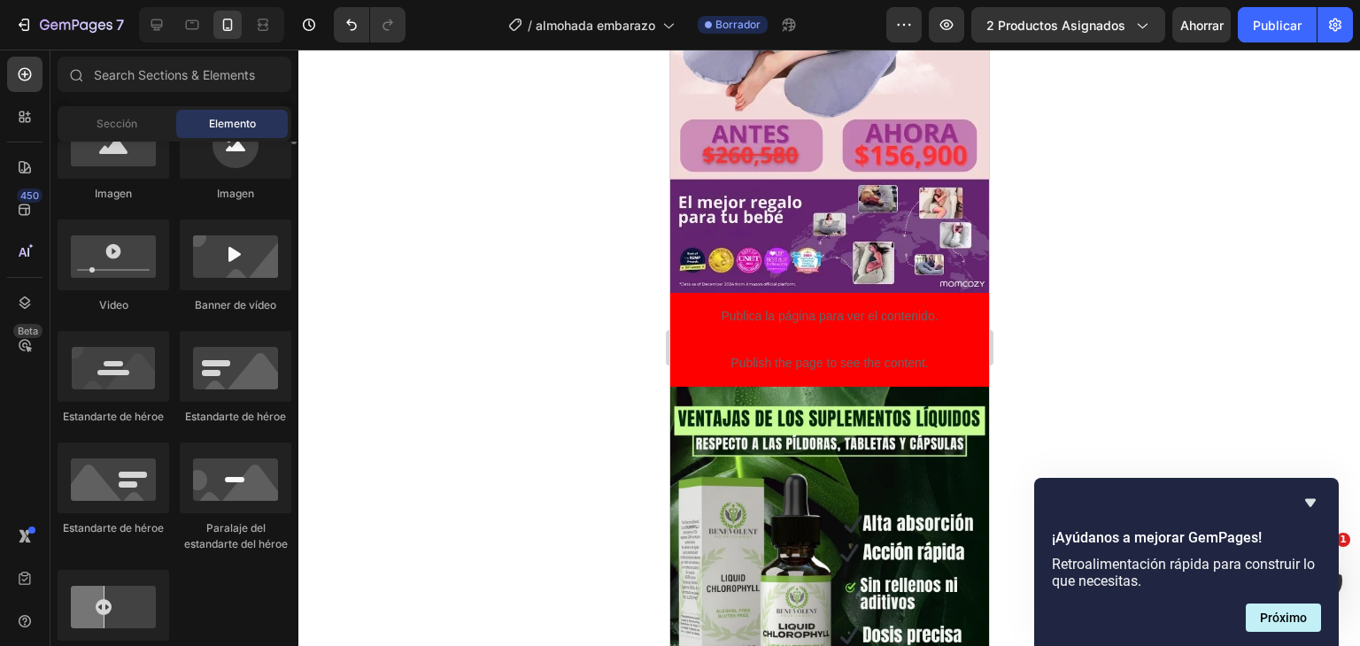
scroll to position [531, 0]
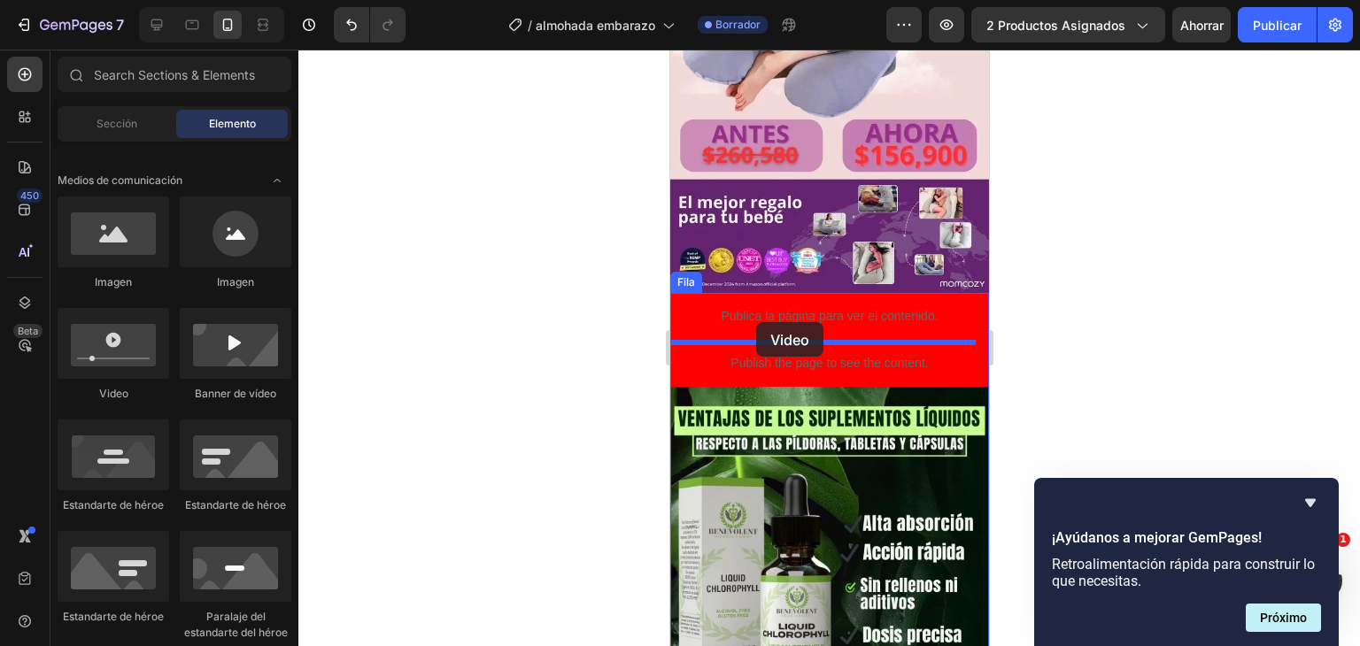
drag, startPoint x: 787, startPoint y: 399, endPoint x: 755, endPoint y: 322, distance: 82.6
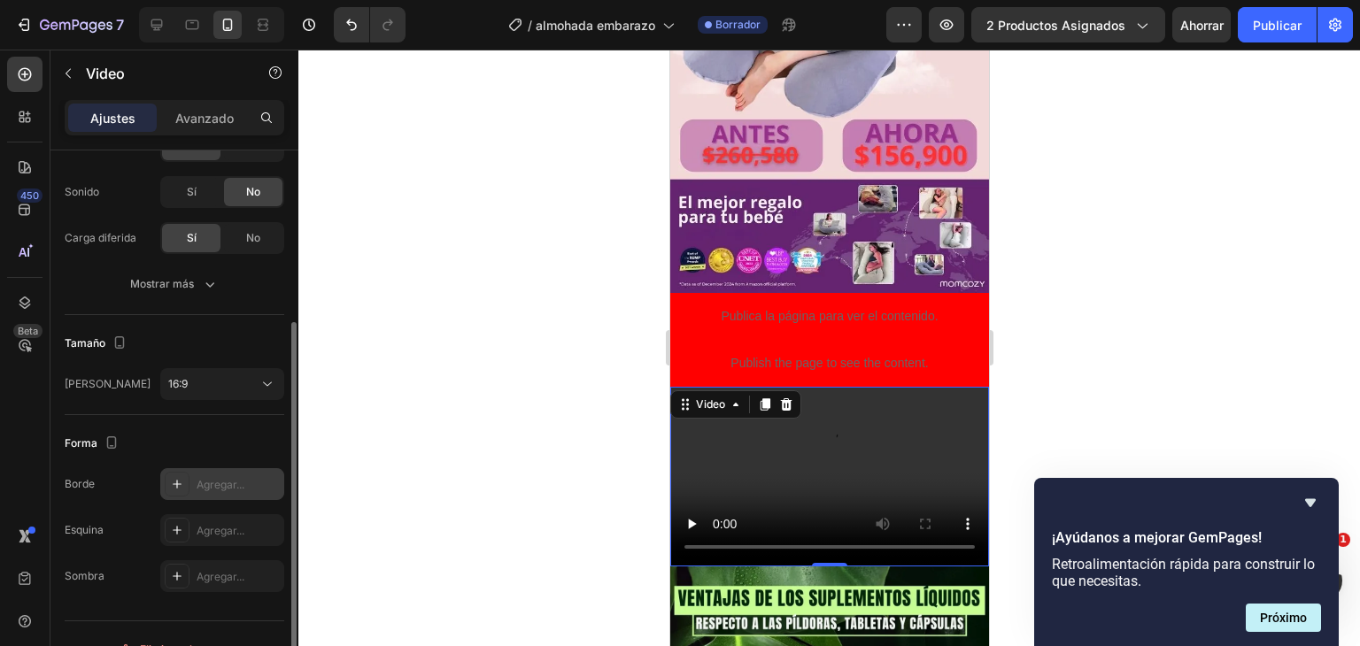
scroll to position [296, 0]
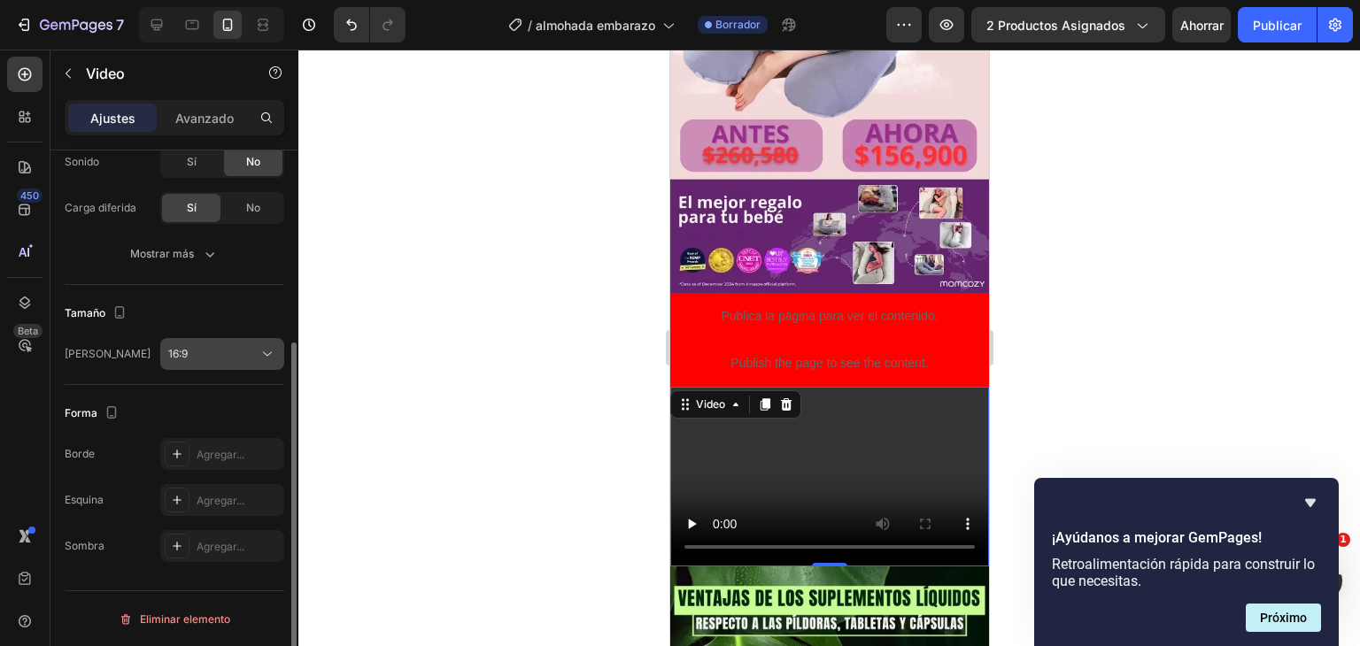
click at [241, 343] on button "16:9" at bounding box center [222, 354] width 124 height 32
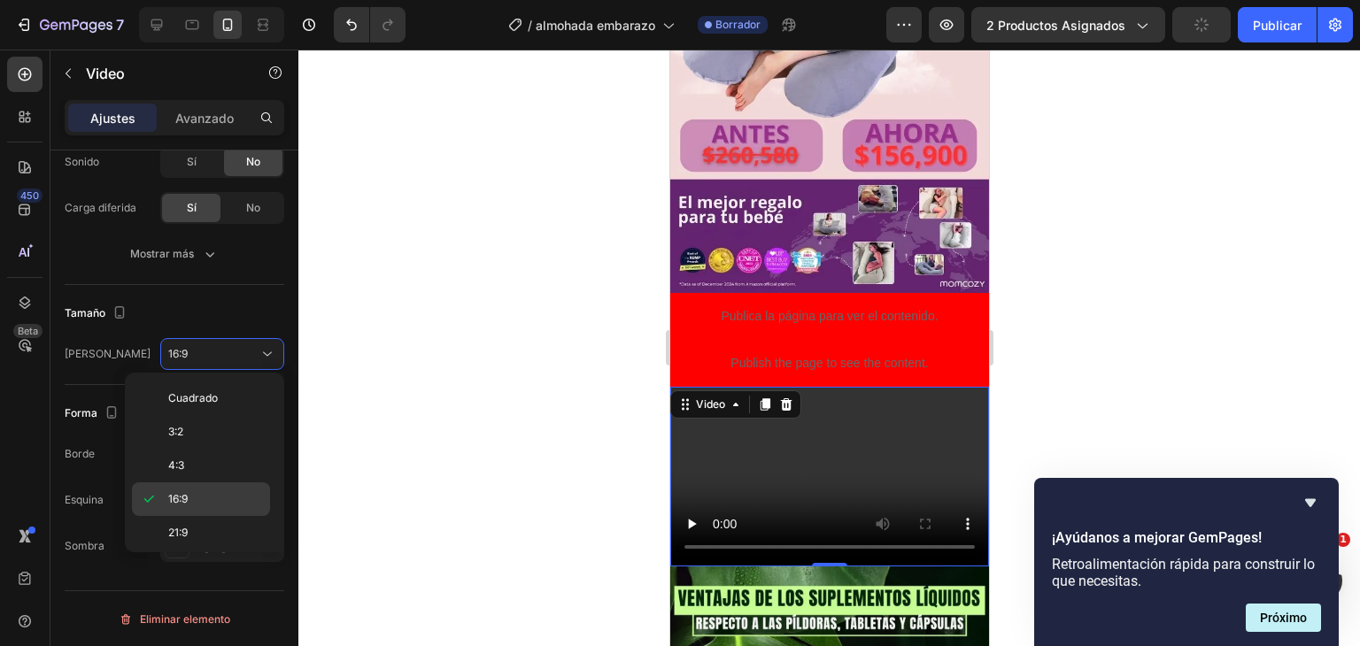
scroll to position [166, 0]
click at [183, 493] on font "9:16" at bounding box center [177, 498] width 19 height 13
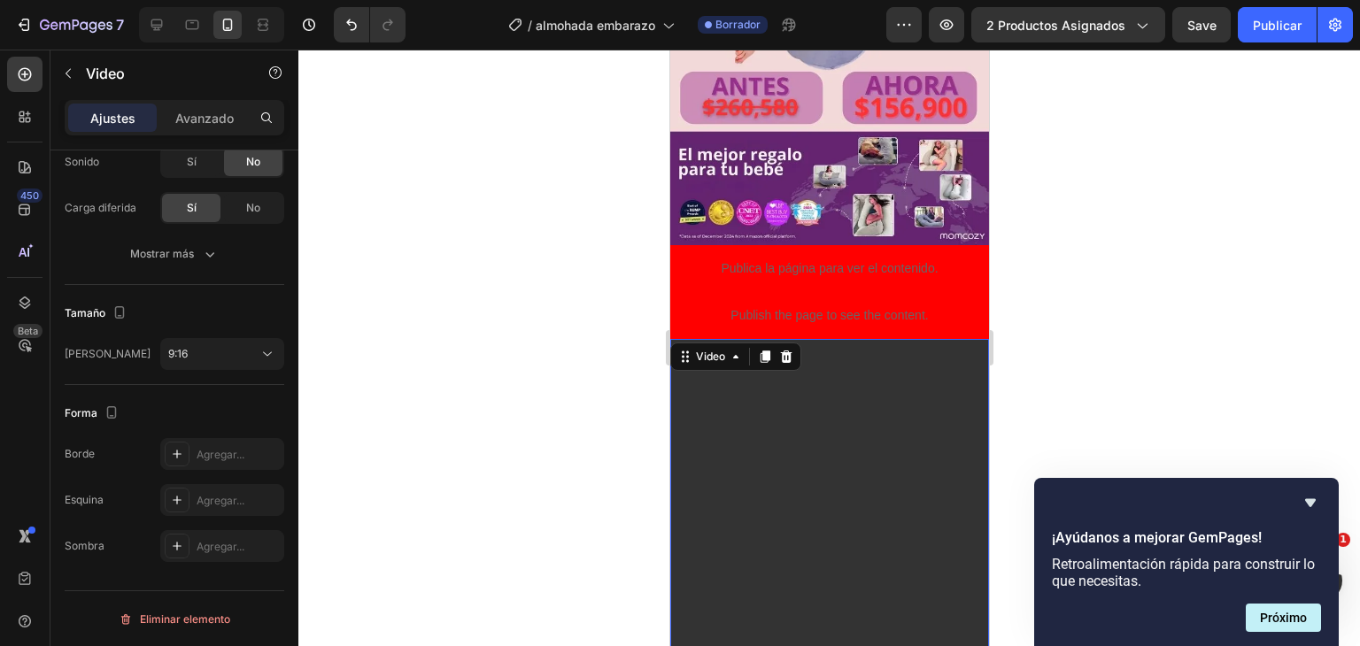
scroll to position [921, 0]
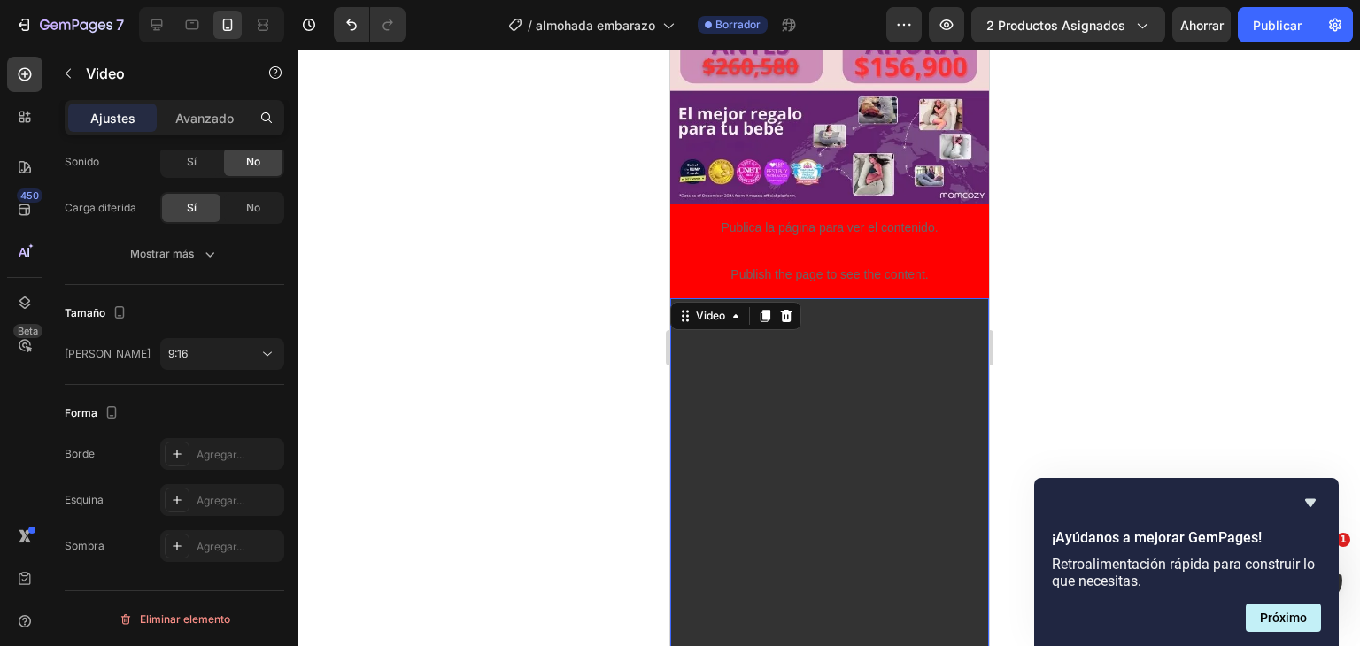
click at [885, 337] on video at bounding box center [829, 581] width 319 height 567
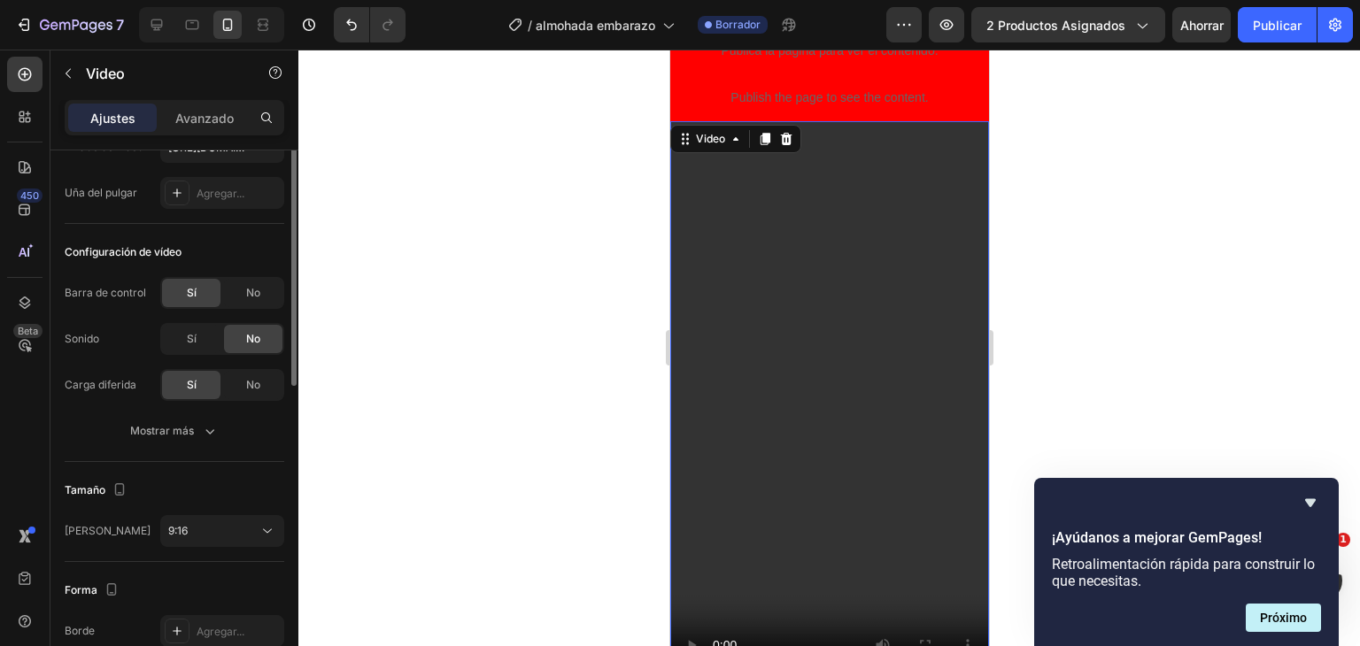
scroll to position [0, 0]
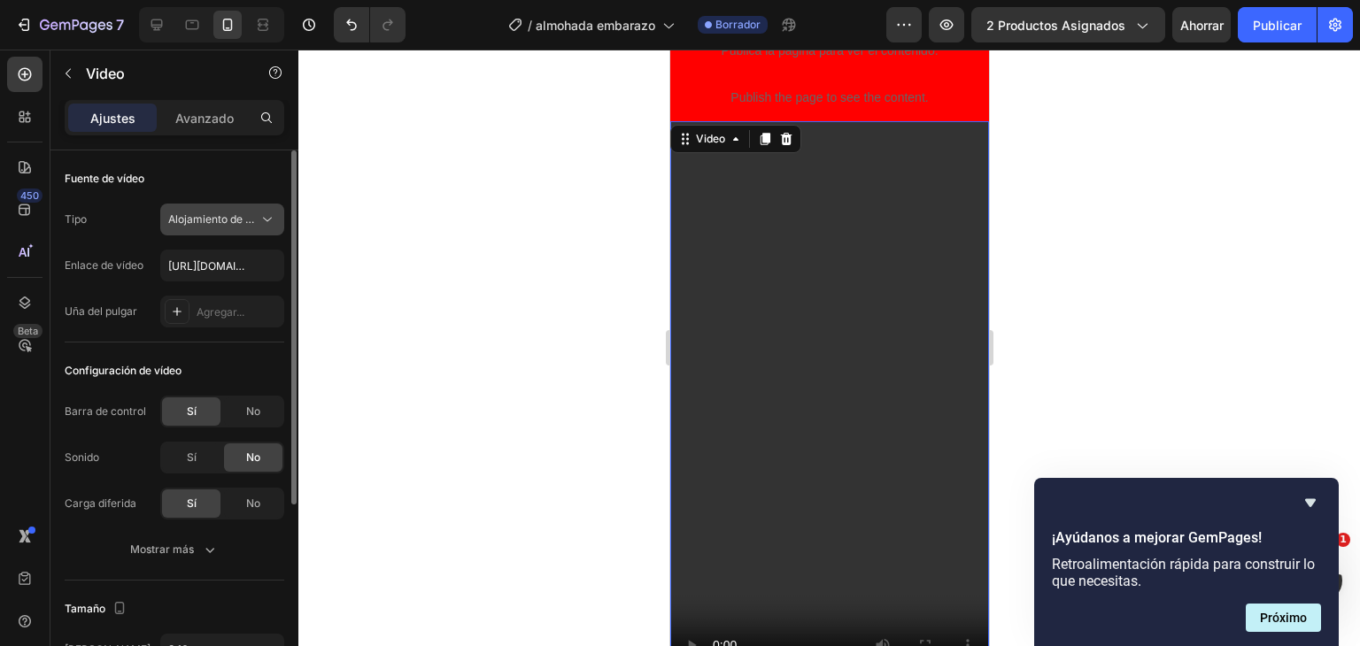
click at [202, 226] on span "Alojamiento de vídeos" at bounding box center [213, 220] width 90 height 16
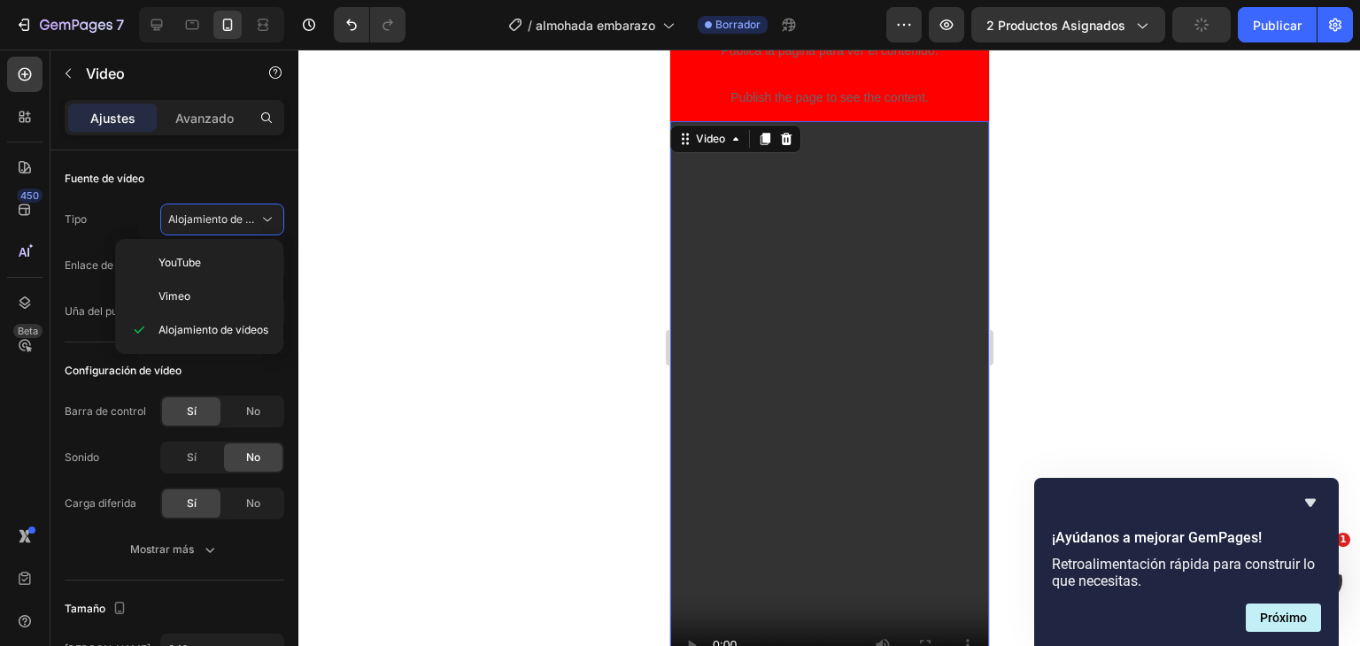
click at [332, 203] on div at bounding box center [829, 348] width 1062 height 597
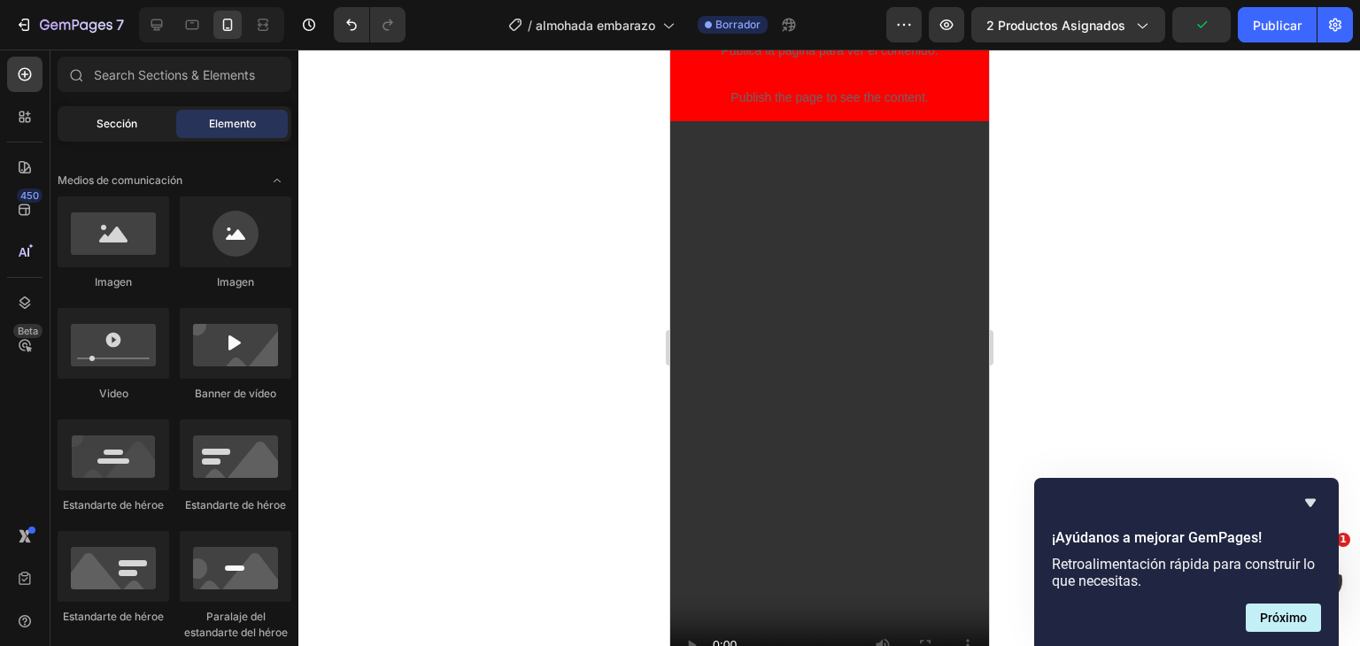
click at [113, 128] on font "Sección" at bounding box center [117, 123] width 41 height 13
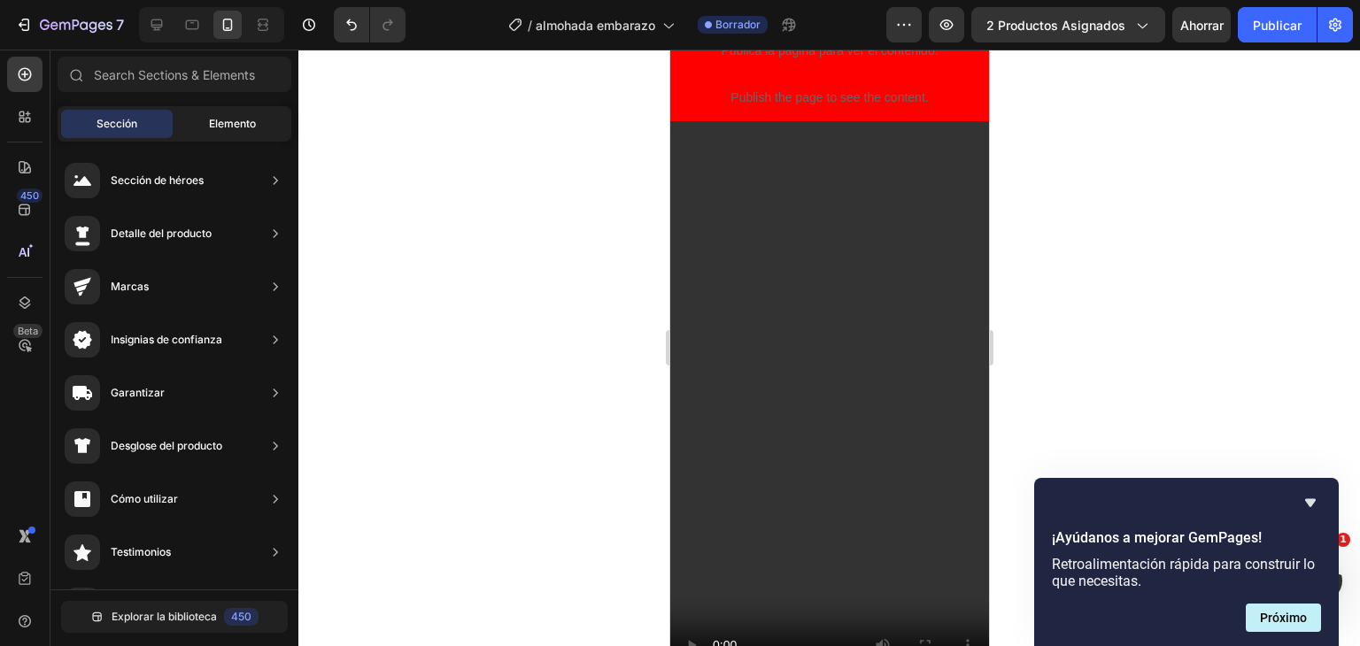
click at [234, 132] on div "Elemento" at bounding box center [232, 124] width 112 height 28
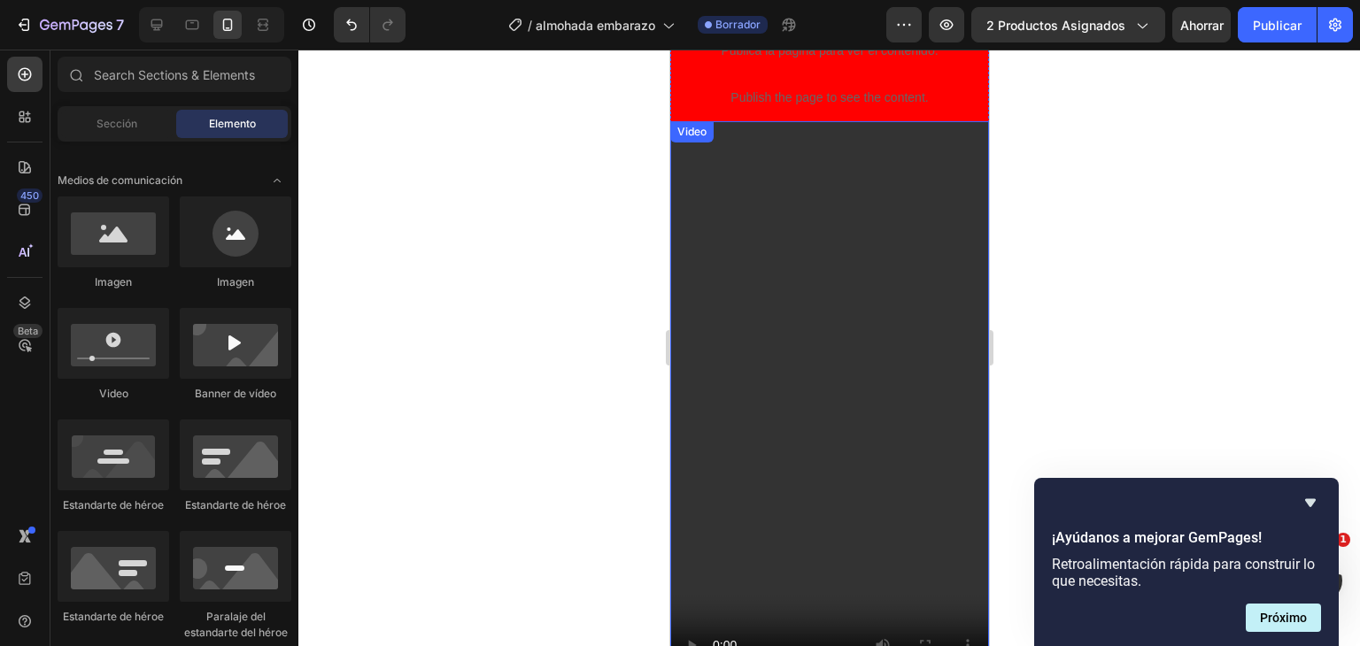
click at [814, 323] on video at bounding box center [829, 404] width 319 height 567
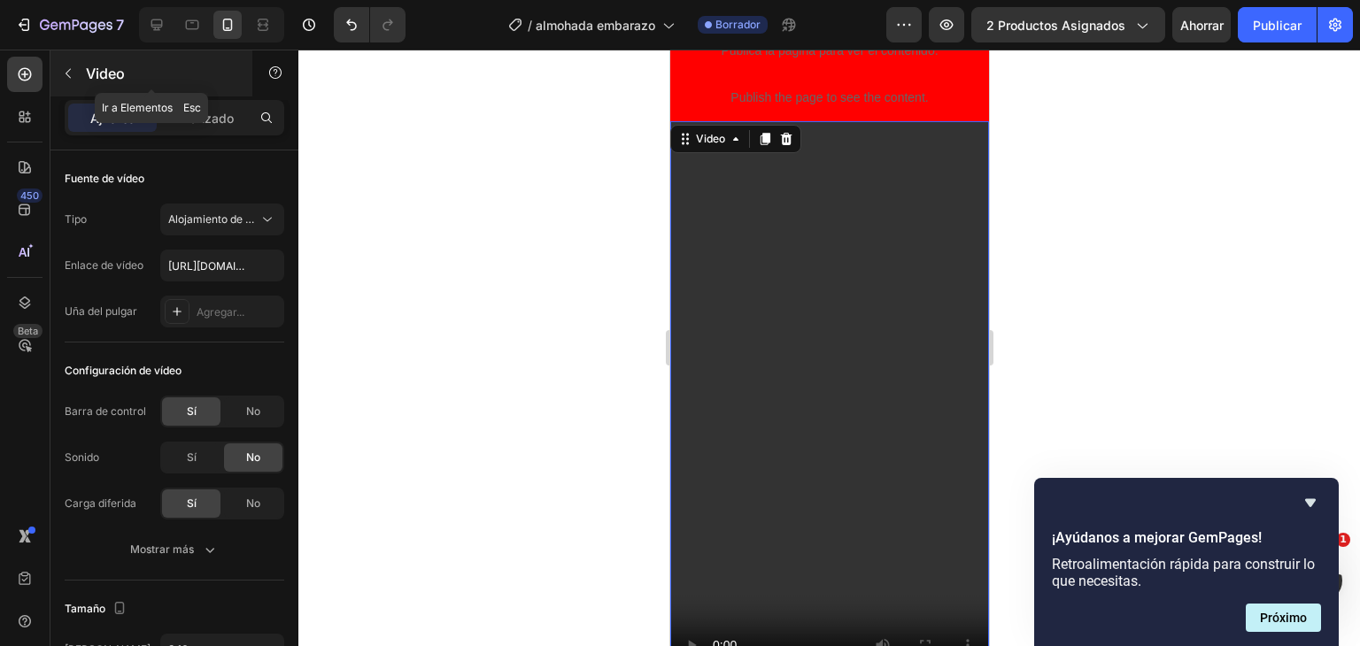
click at [74, 63] on button "button" at bounding box center [68, 73] width 28 height 28
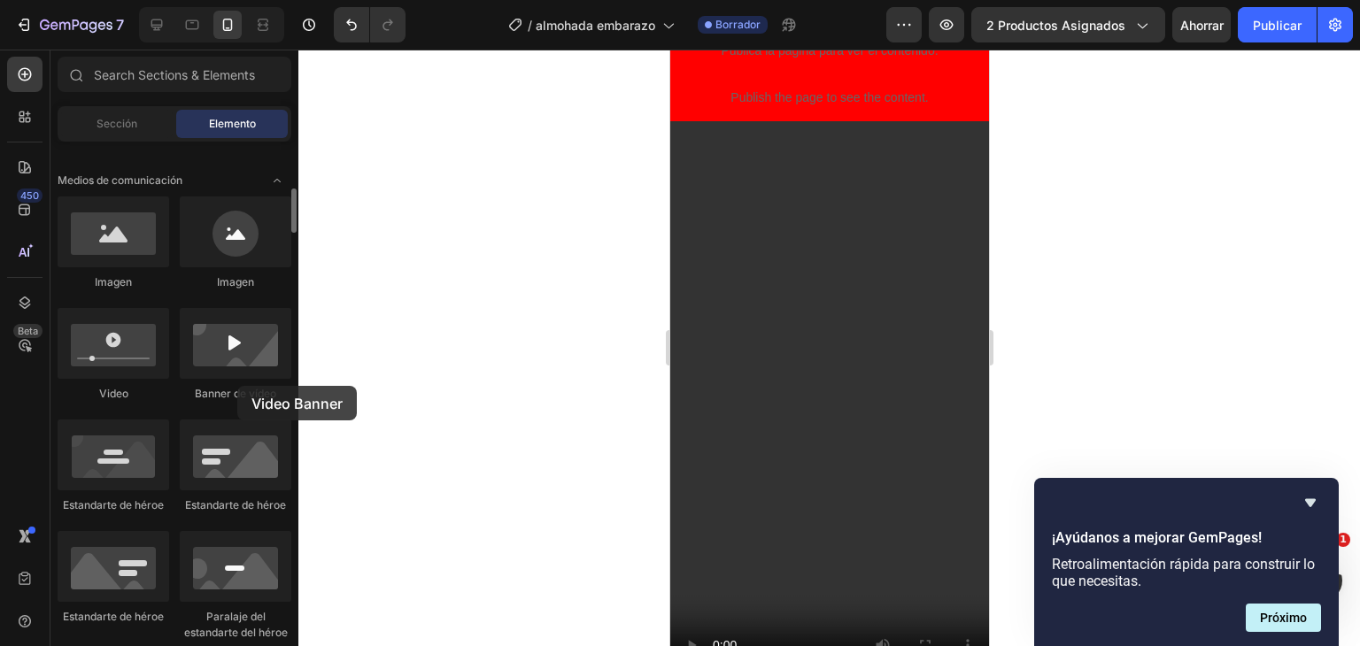
click at [237, 387] on font "Banner de vídeo" at bounding box center [235, 393] width 81 height 13
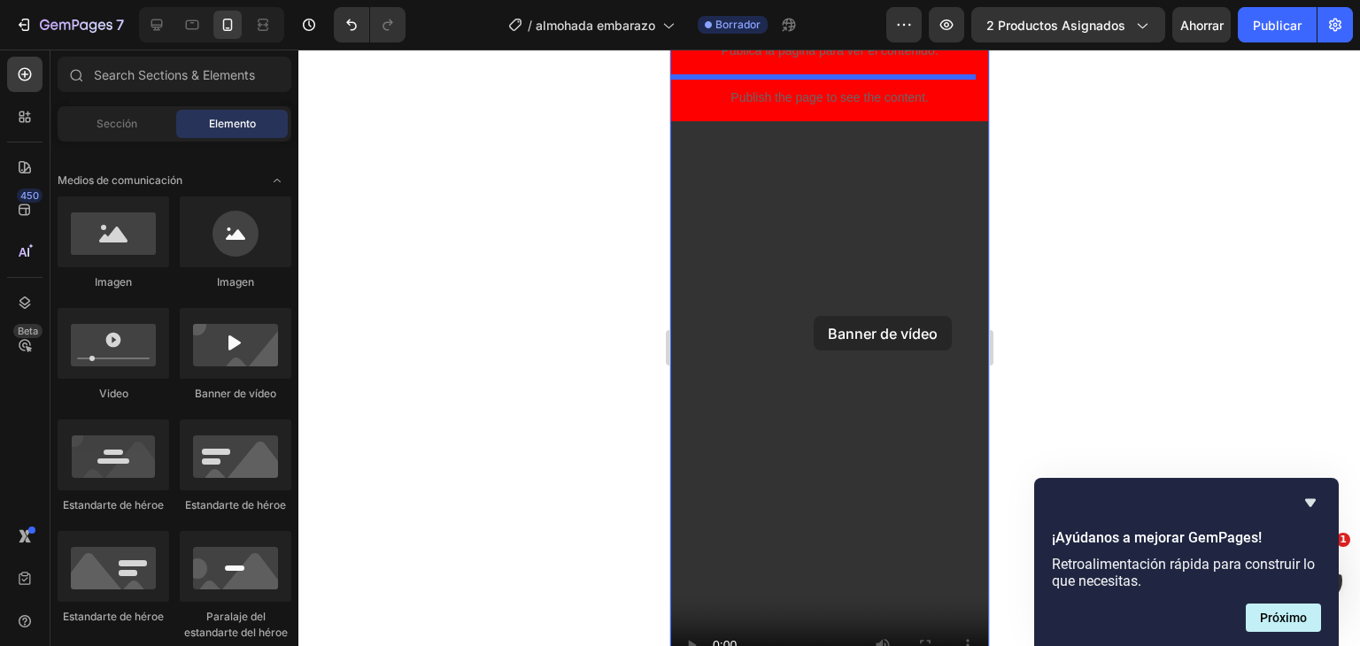
drag, startPoint x: 907, startPoint y: 433, endPoint x: 813, endPoint y: 316, distance: 149.9
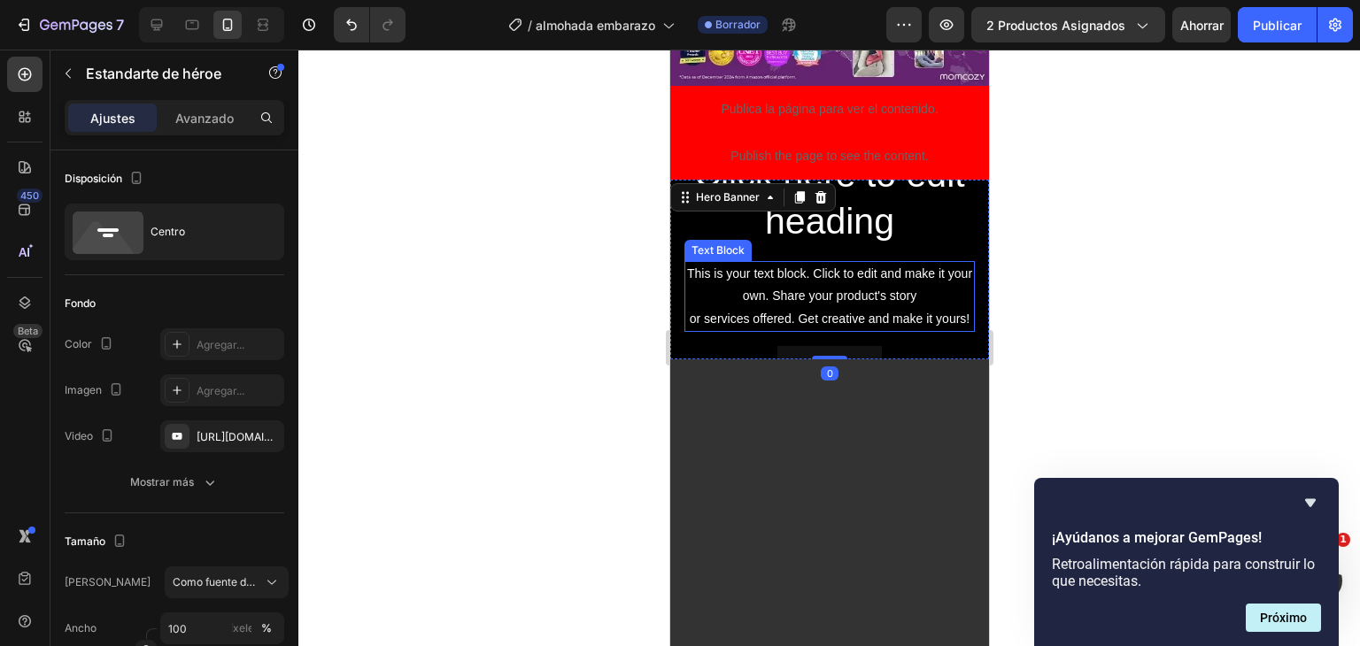
scroll to position [1010, 0]
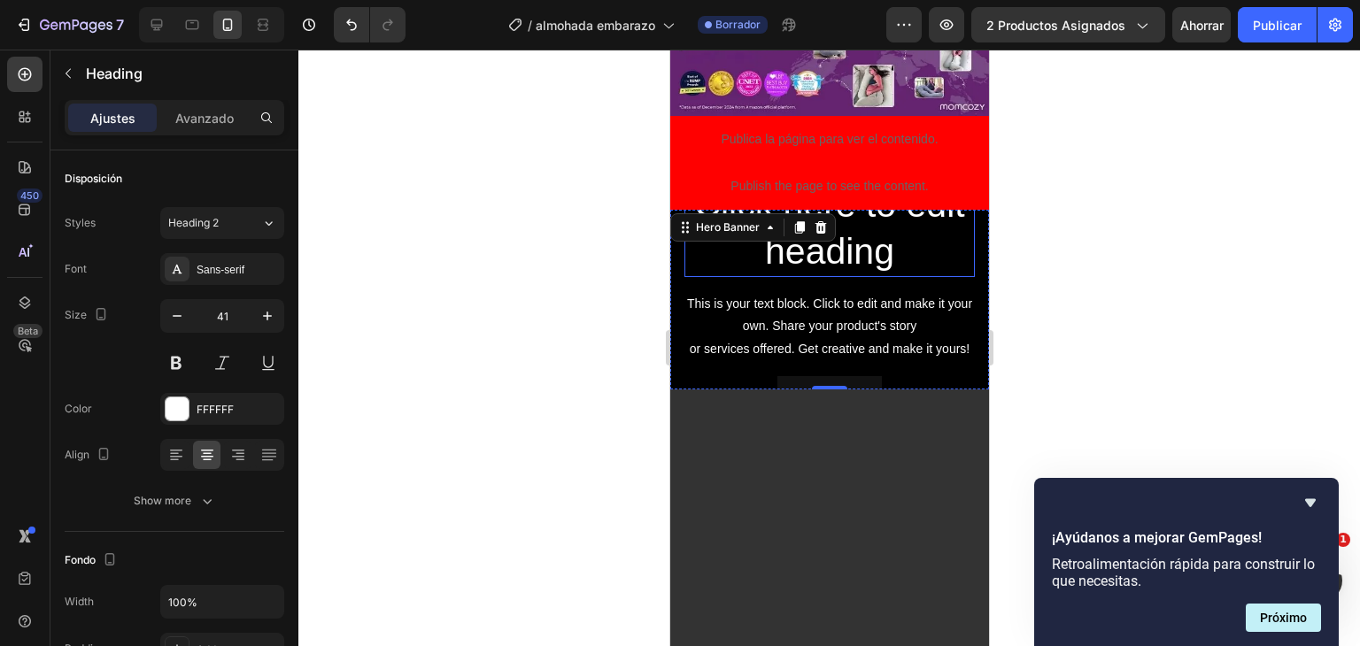
click at [906, 213] on h2 "Click here to edit heading" at bounding box center [829, 229] width 290 height 98
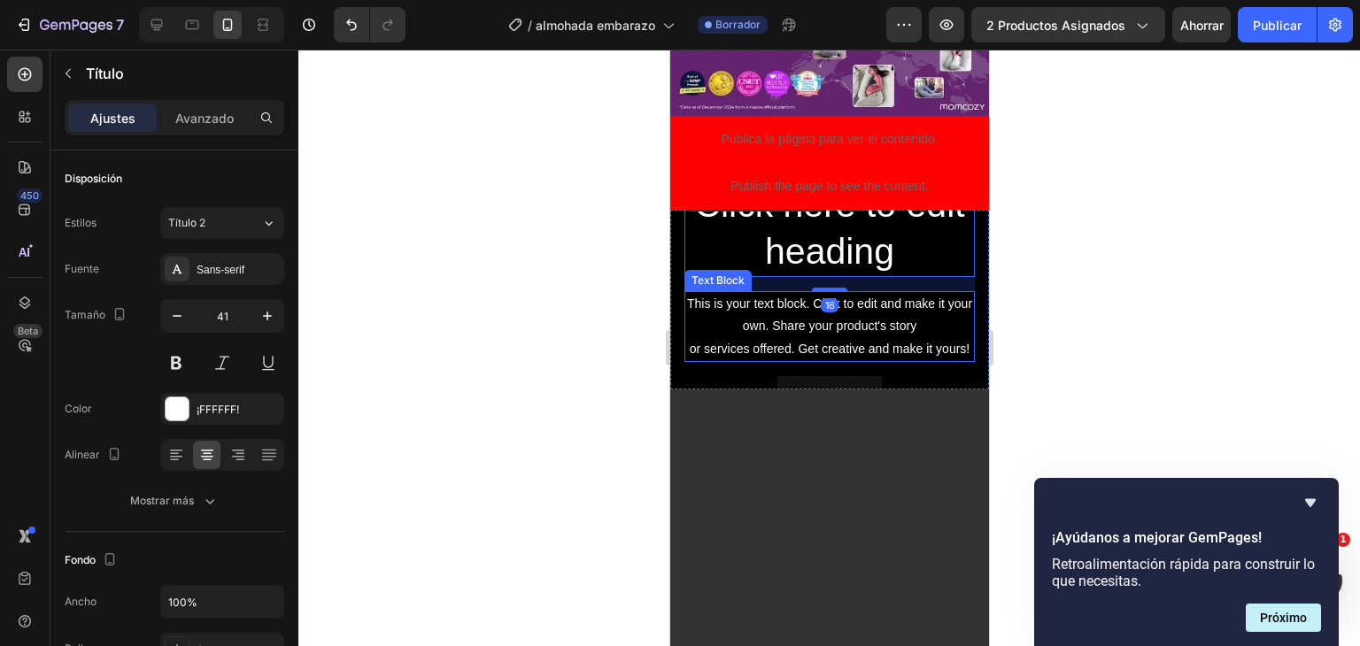
click at [922, 291] on div "This is your text block. Click to edit and make it your own. Share your product…" at bounding box center [829, 326] width 290 height 71
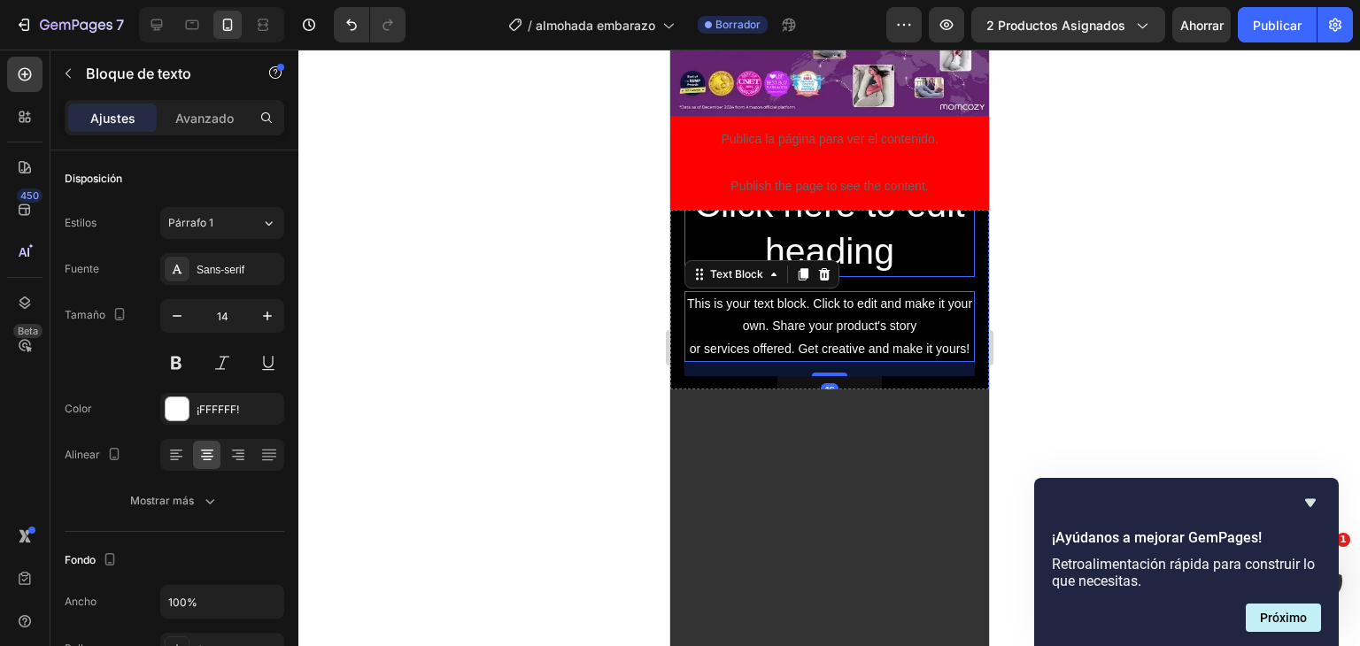
click at [872, 187] on h2 "Click here to edit heading" at bounding box center [829, 229] width 290 height 98
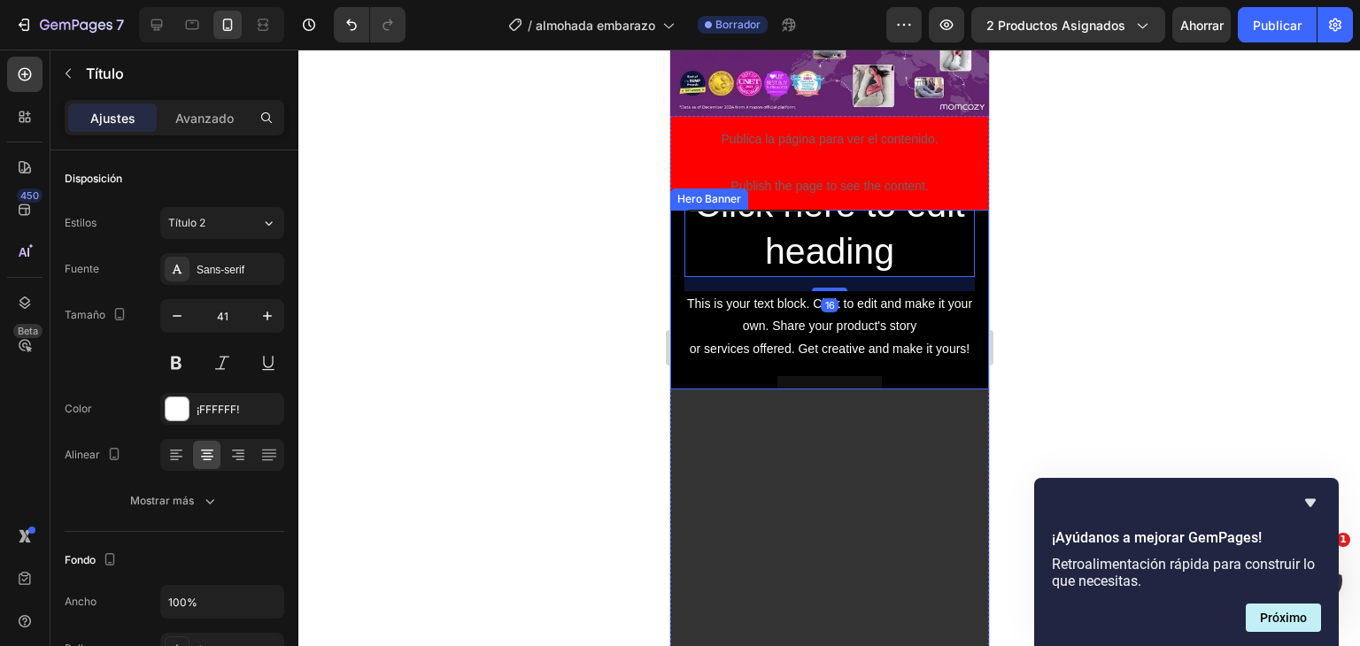
click at [962, 233] on div "Click here to edit heading Heading 16 This is your text block. Click to edit an…" at bounding box center [829, 300] width 319 height 268
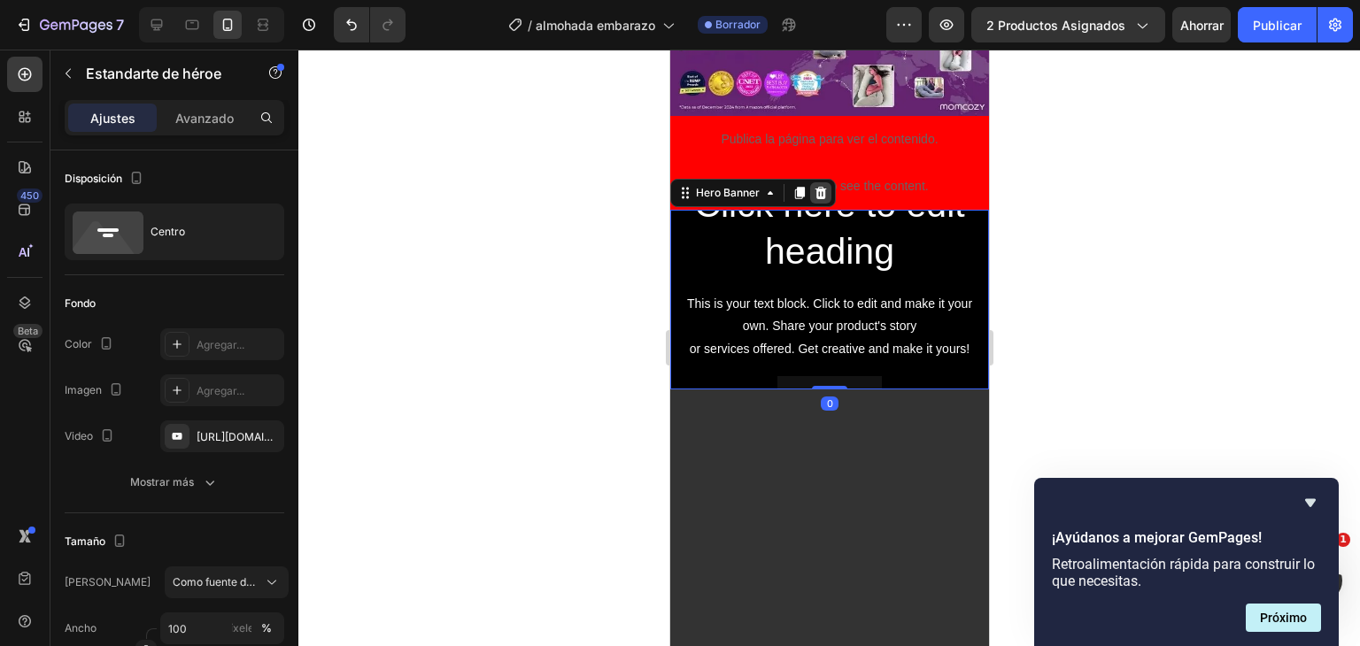
click at [826, 182] on div at bounding box center [819, 192] width 21 height 21
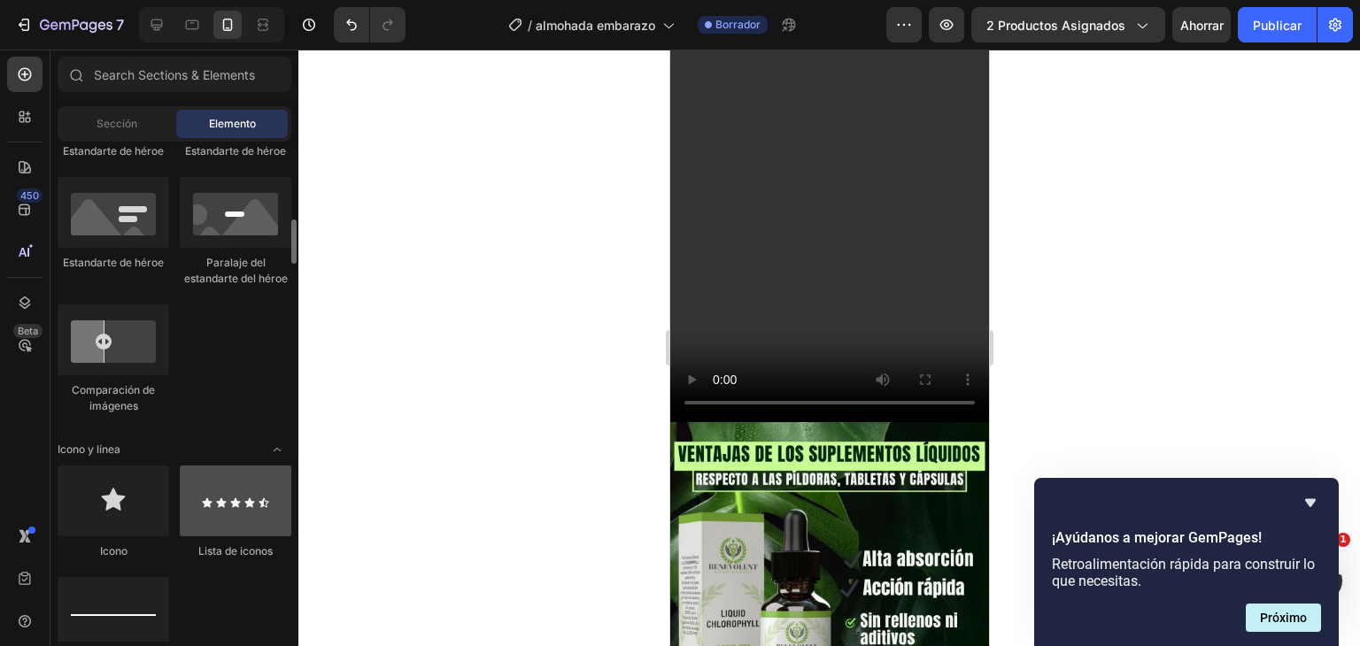
scroll to position [974, 0]
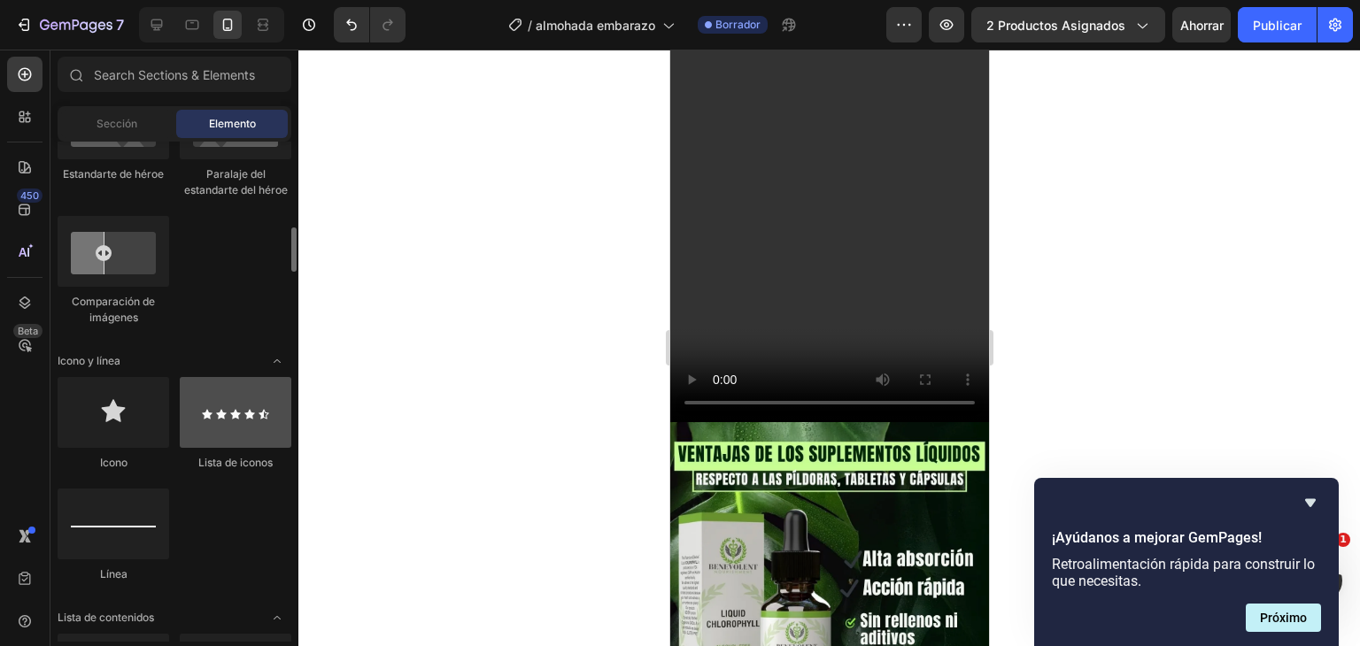
click at [254, 415] on div at bounding box center [236, 412] width 112 height 71
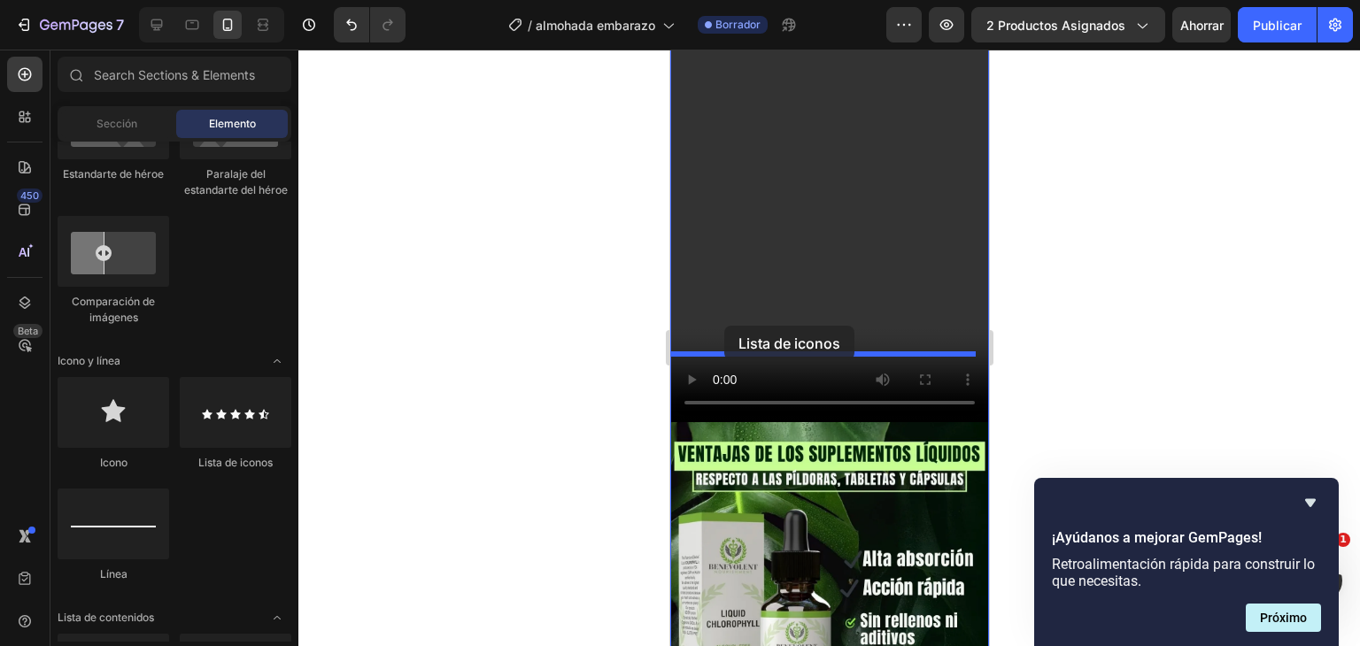
drag, startPoint x: 924, startPoint y: 465, endPoint x: 724, endPoint y: 326, distance: 243.7
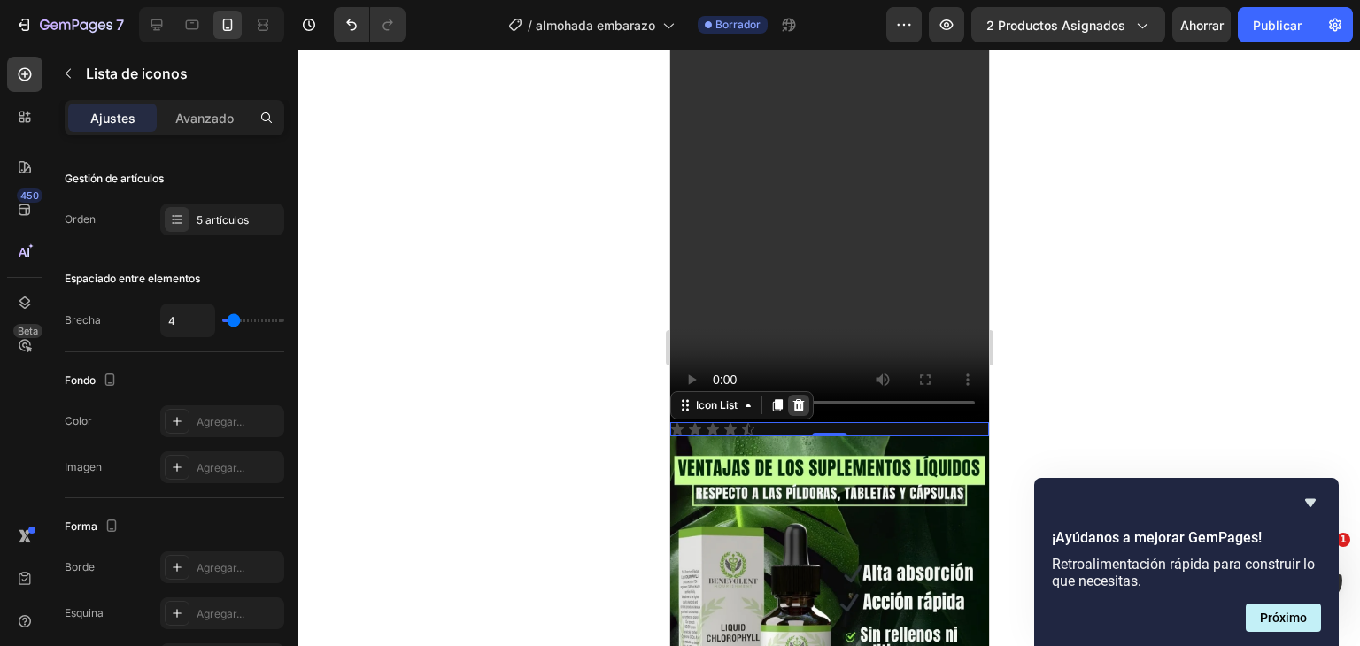
click at [804, 399] on icon at bounding box center [798, 406] width 14 height 14
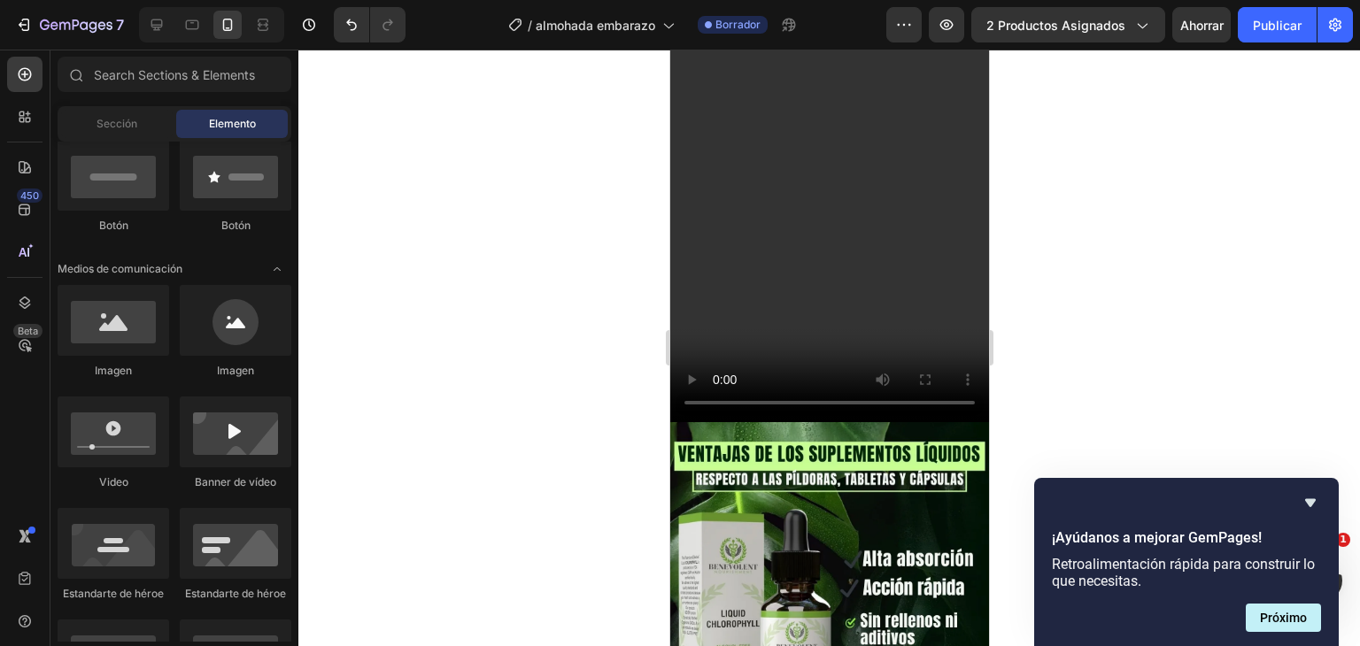
scroll to position [0, 0]
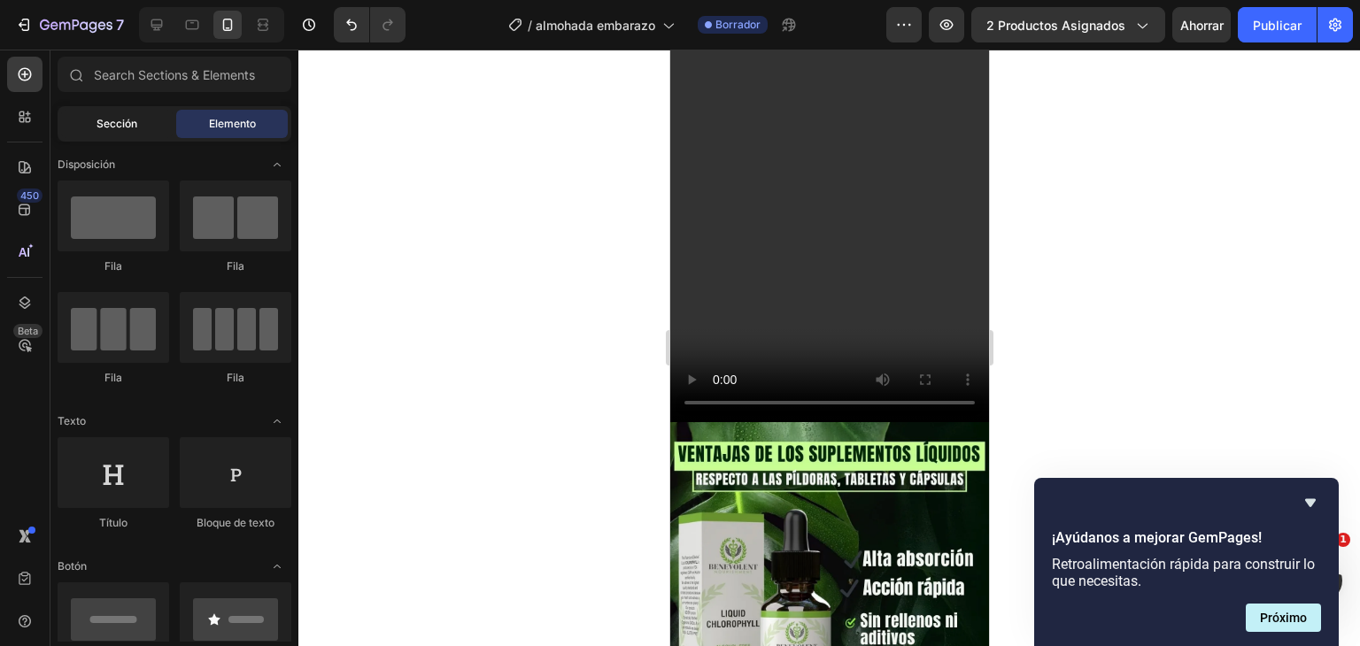
click at [123, 122] on font "Sección" at bounding box center [117, 123] width 41 height 13
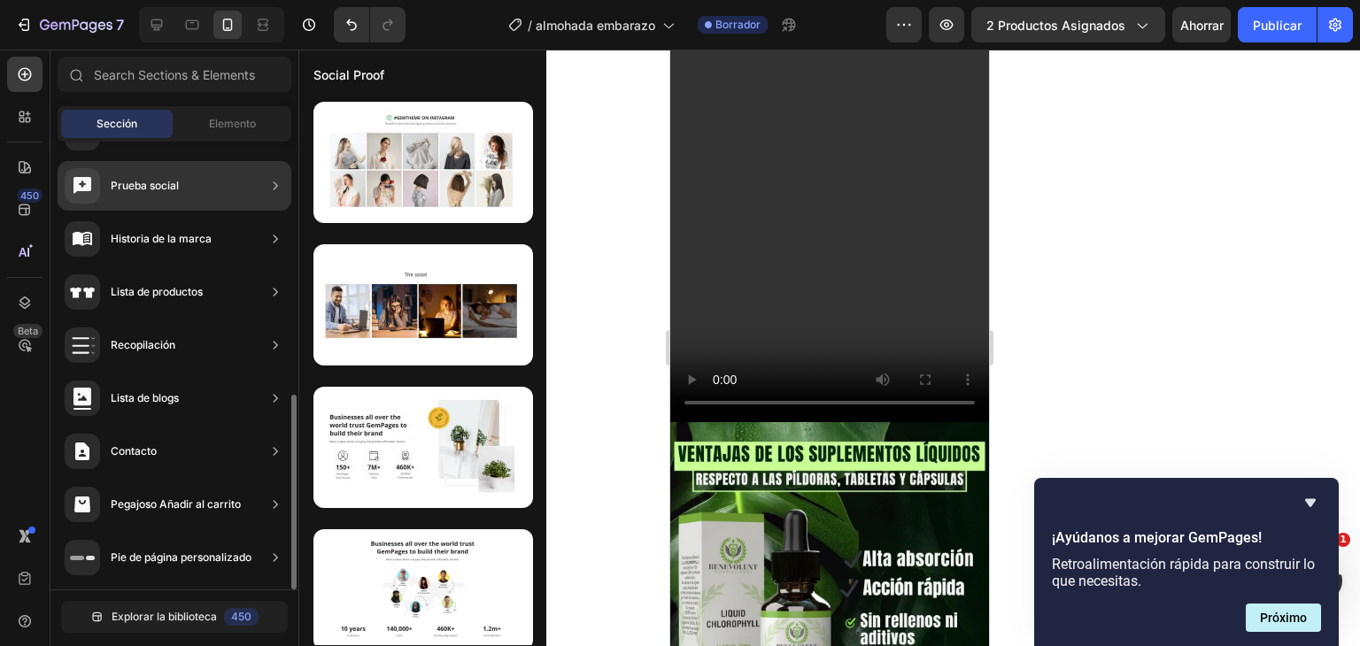
click at [137, 185] on font "Prueba social" at bounding box center [145, 185] width 68 height 13
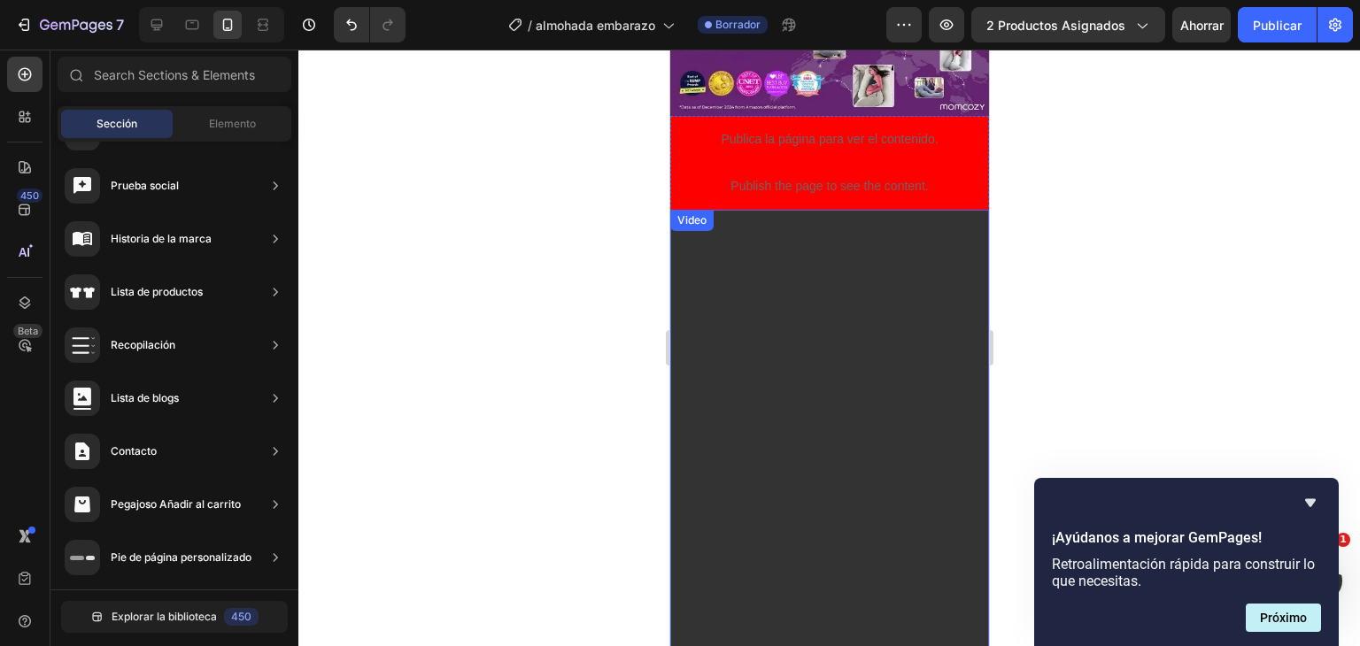
scroll to position [1010, 0]
click at [843, 240] on video at bounding box center [829, 493] width 319 height 567
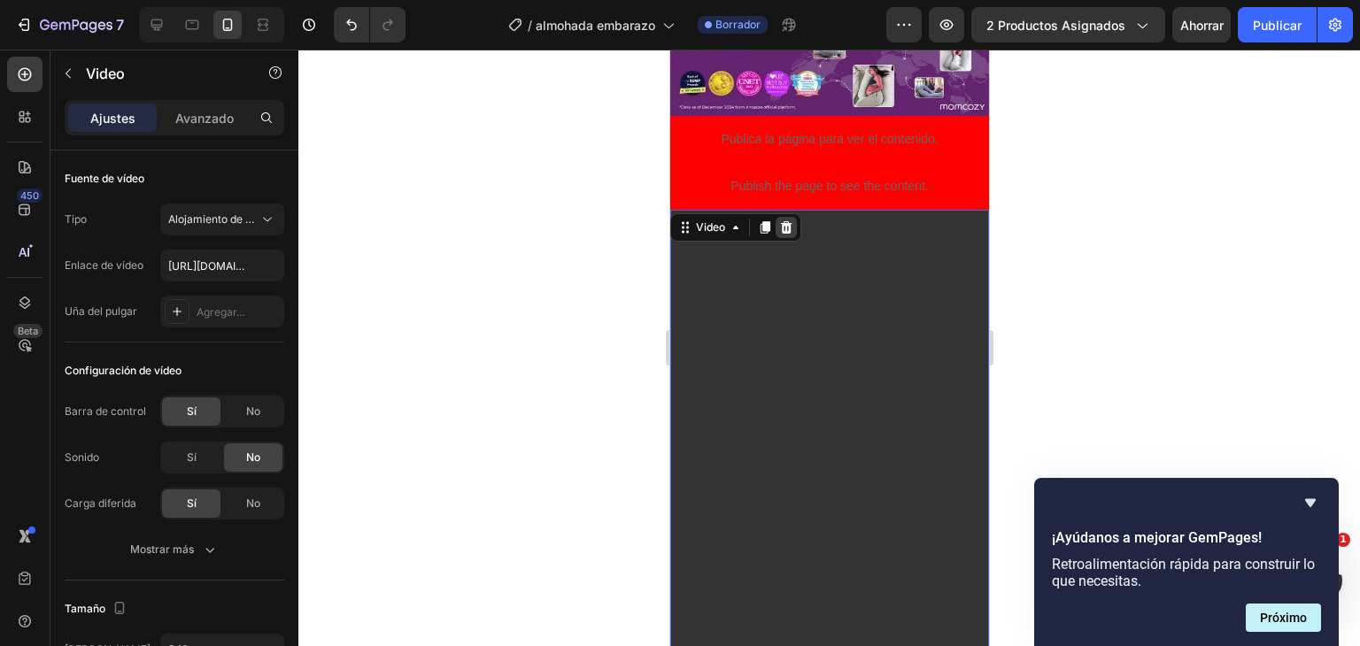
click at [778, 221] on icon at bounding box center [785, 228] width 14 height 14
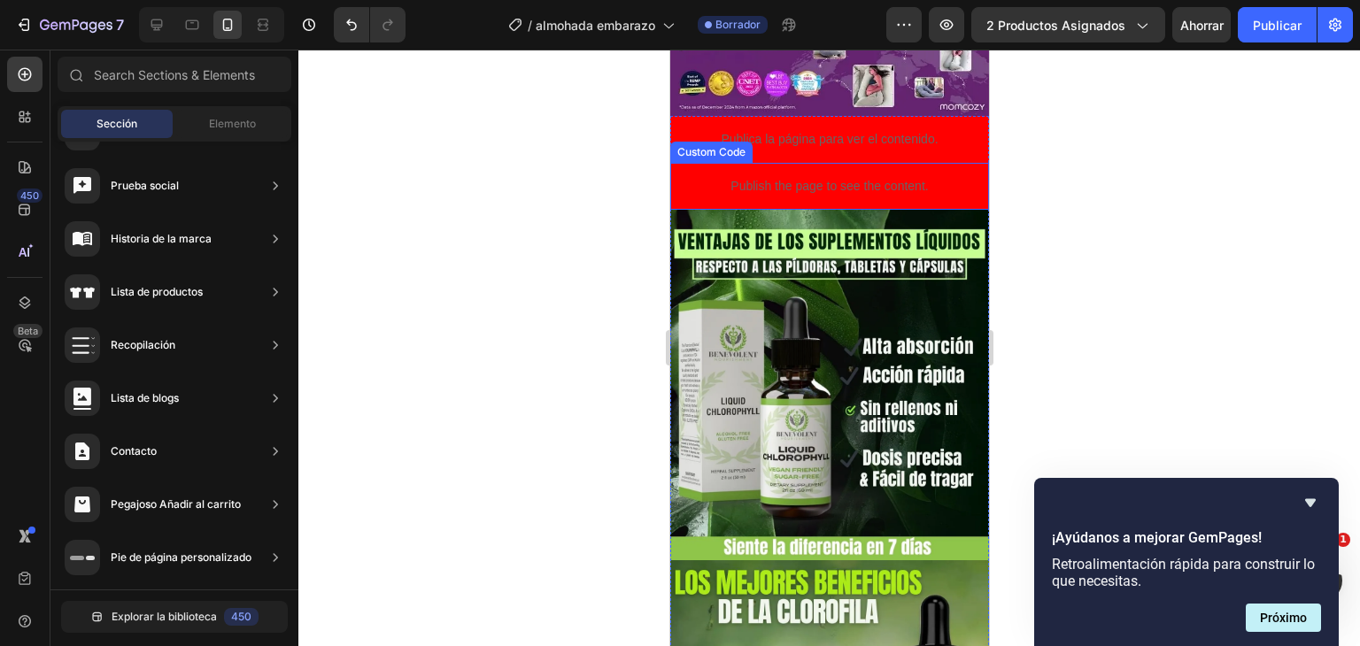
click at [922, 177] on p "Publish the page to see the content." at bounding box center [829, 186] width 319 height 19
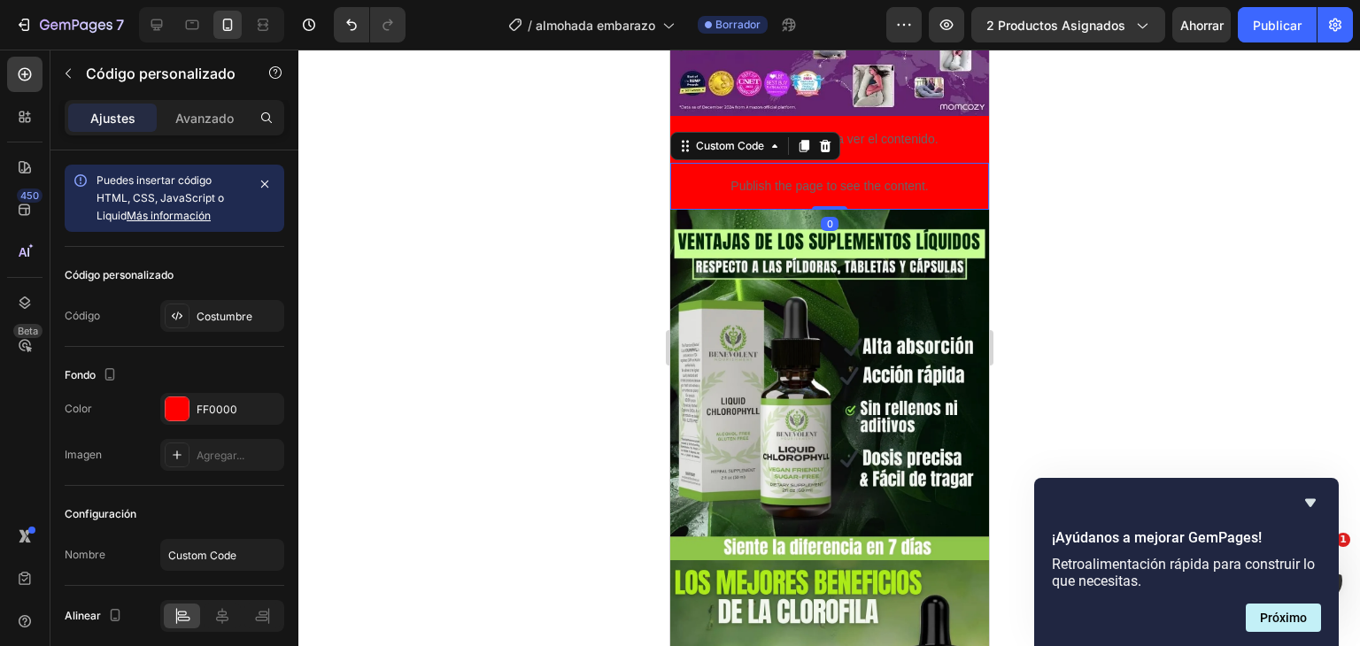
click at [834, 135] on div at bounding box center [824, 145] width 21 height 21
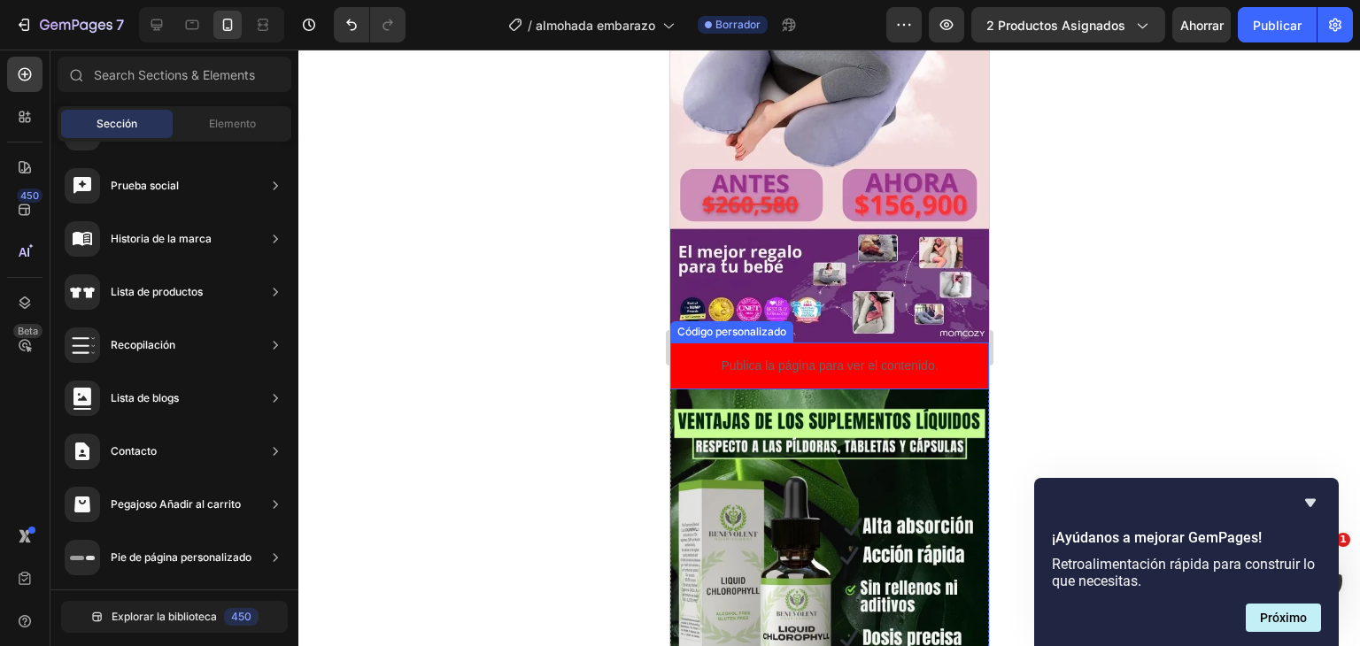
scroll to position [974, 0]
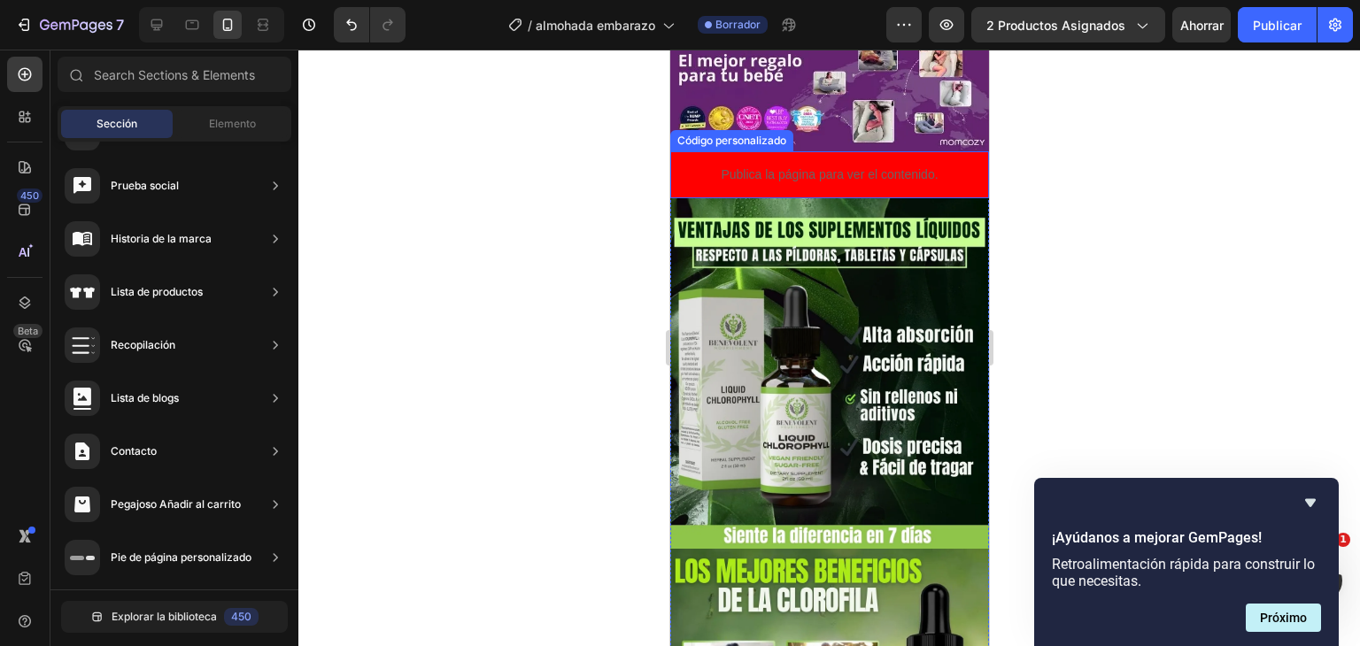
click at [794, 250] on img at bounding box center [829, 373] width 319 height 351
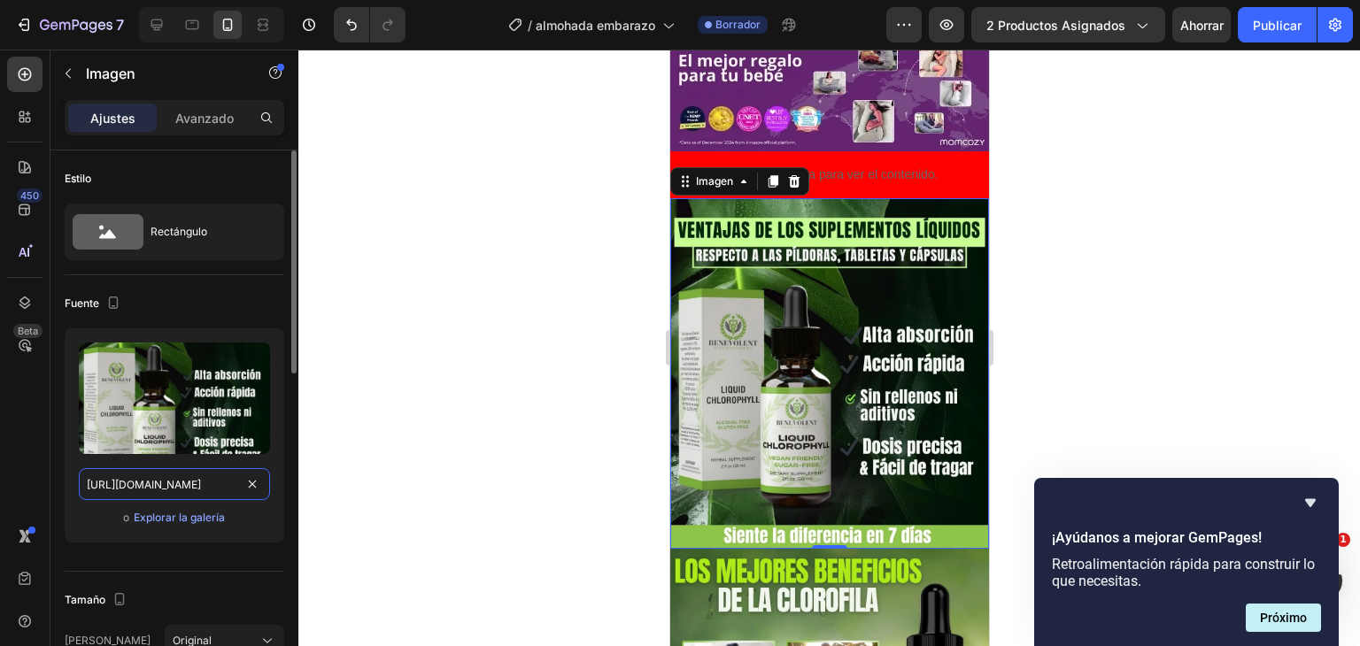
click at [146, 482] on input "https://i.ibb.co/HfJQKJN7/OUR-5.webp" at bounding box center [174, 484] width 191 height 32
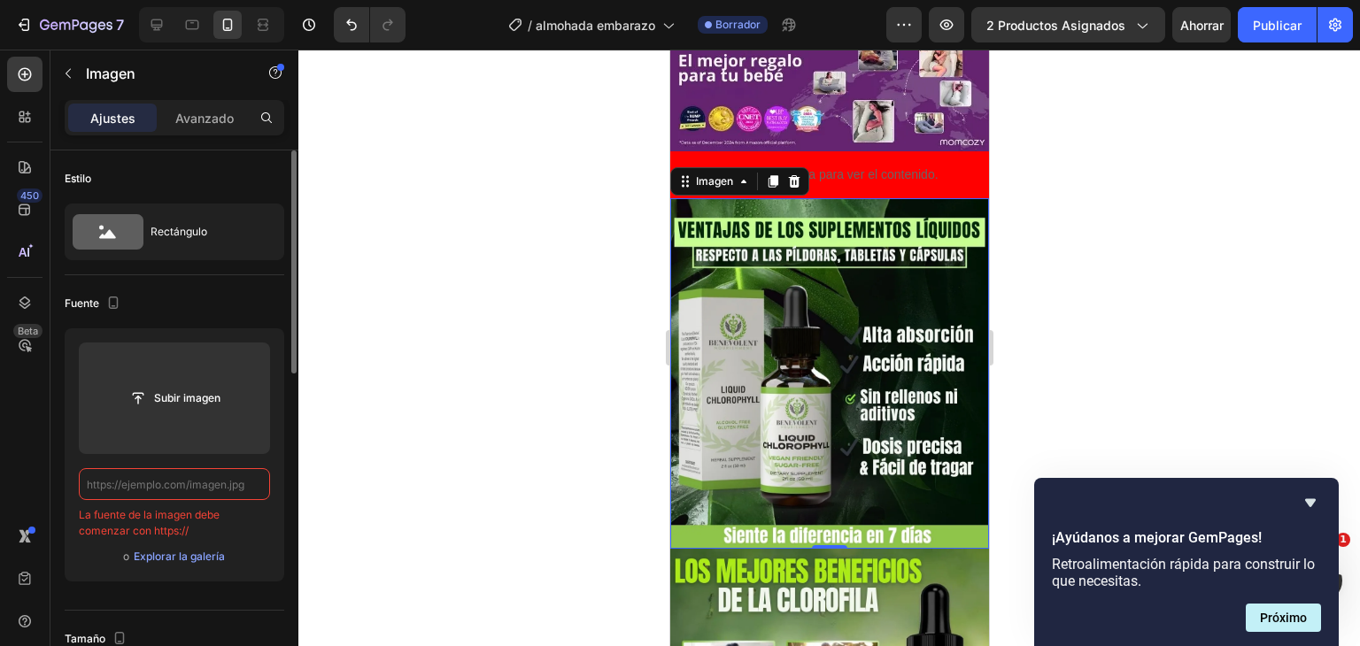
paste input "https://i.ibb.co/ynmVhMFF/A-adir-1.webp"
type input "https://i.ibb.co/ynmVhMFF/A-adir-1.webp"
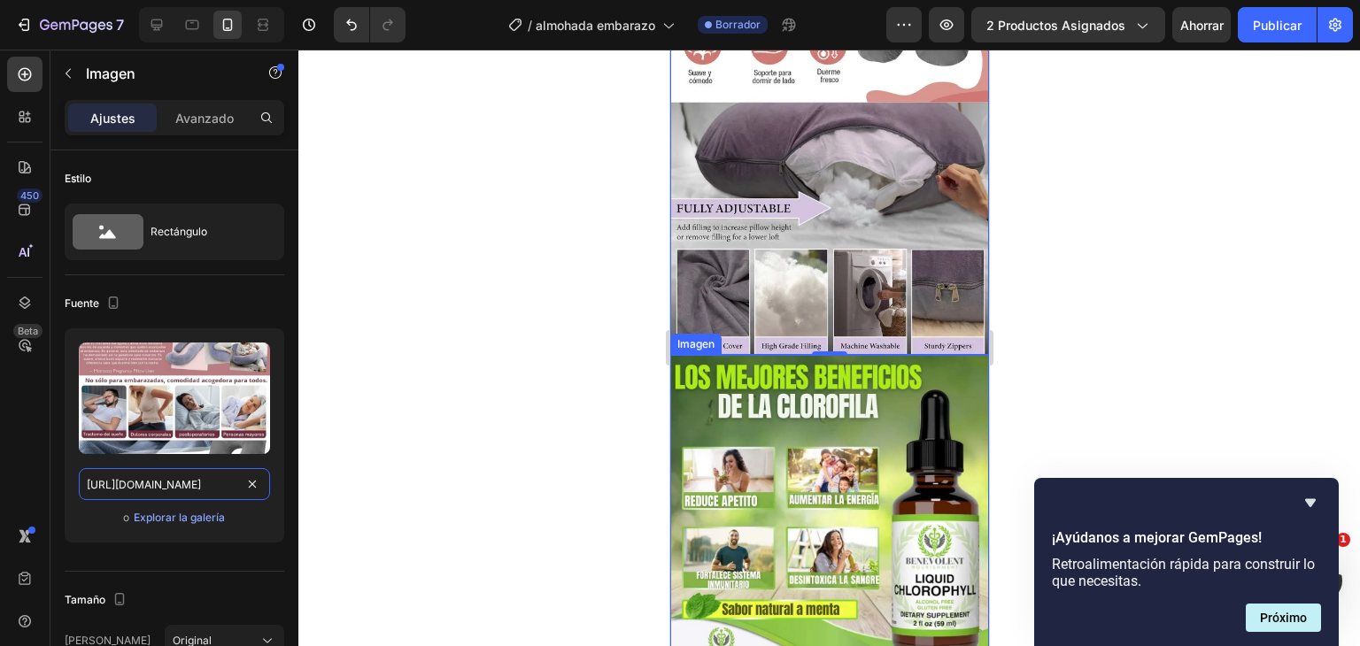
scroll to position [1860, 0]
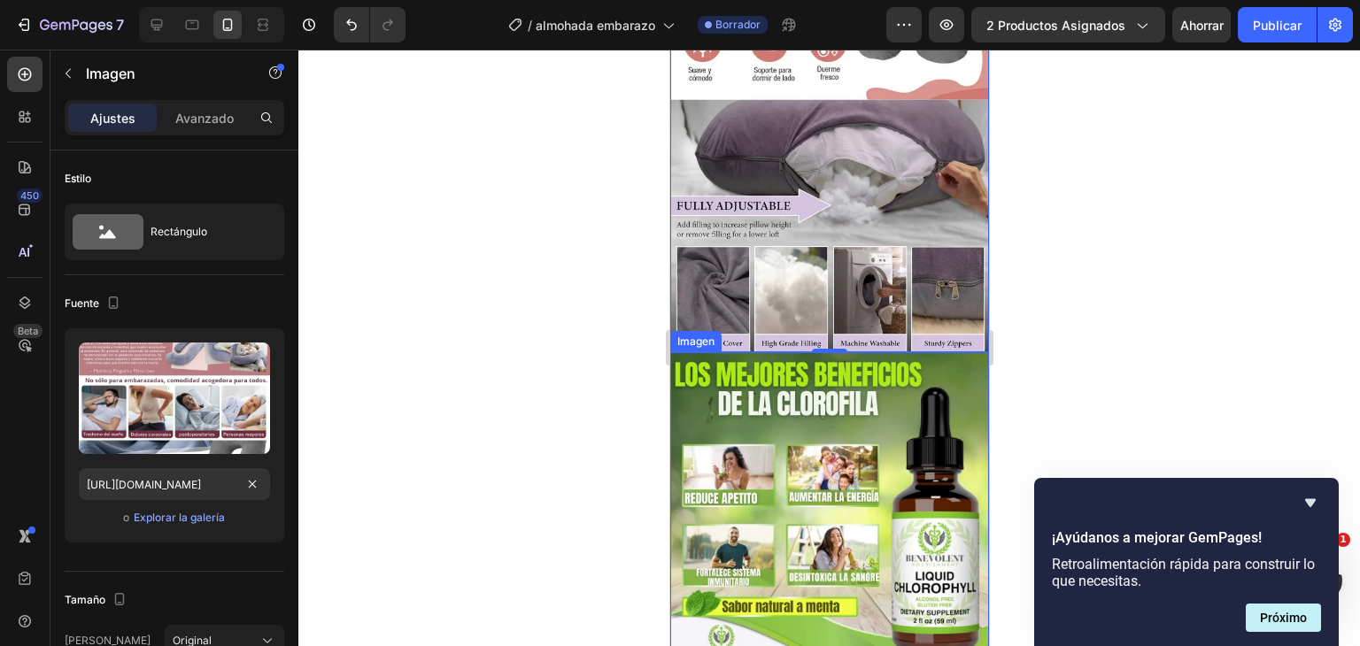
click at [823, 367] on img at bounding box center [829, 511] width 319 height 319
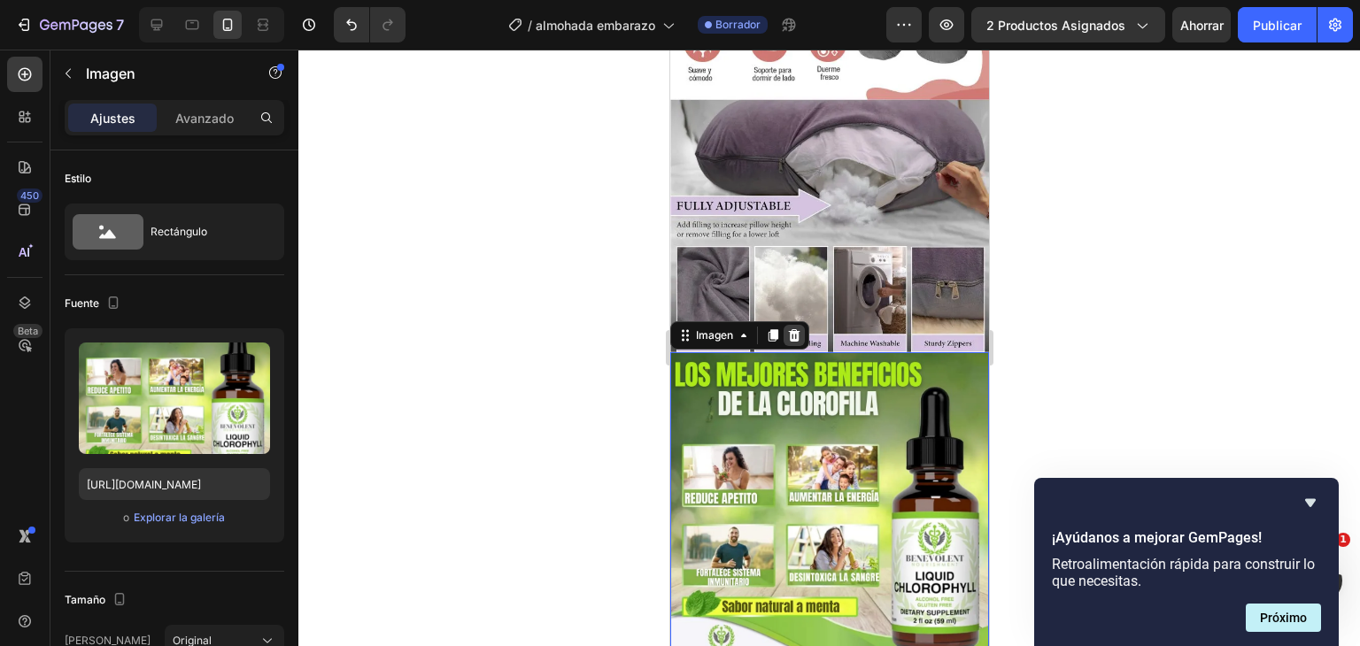
click at [787, 329] on icon at bounding box center [793, 336] width 14 height 14
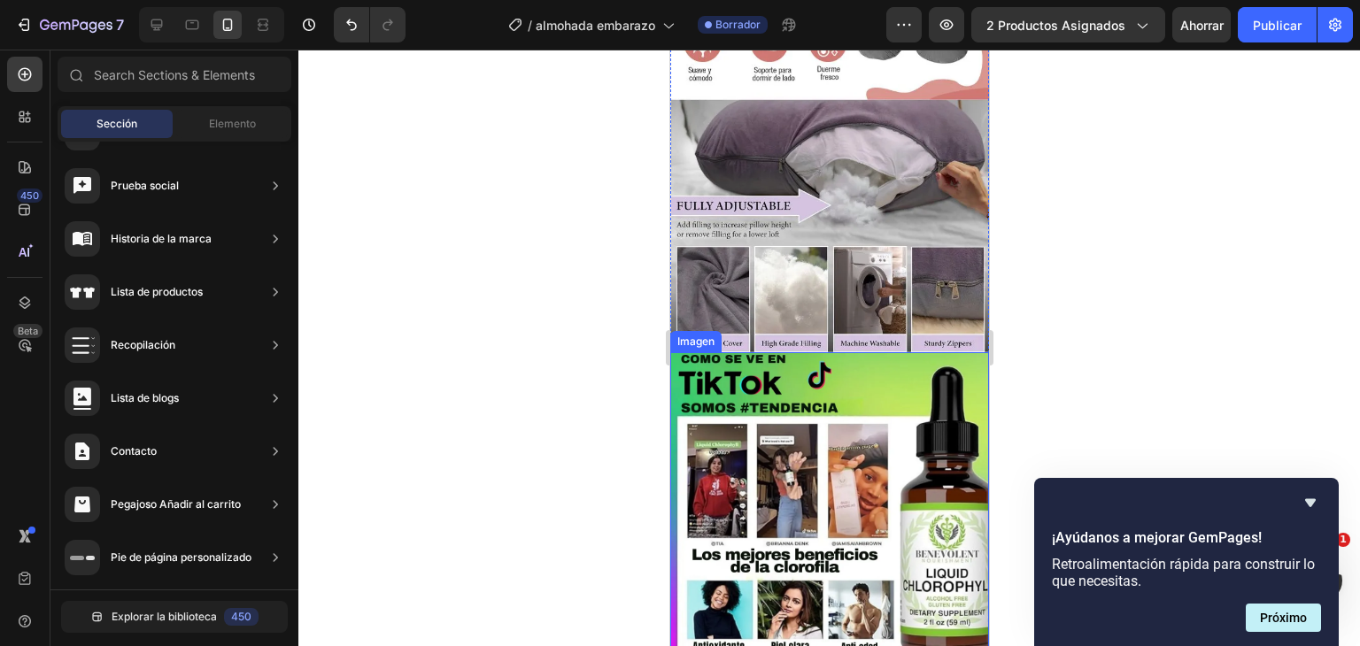
click at [848, 352] on img at bounding box center [829, 511] width 319 height 319
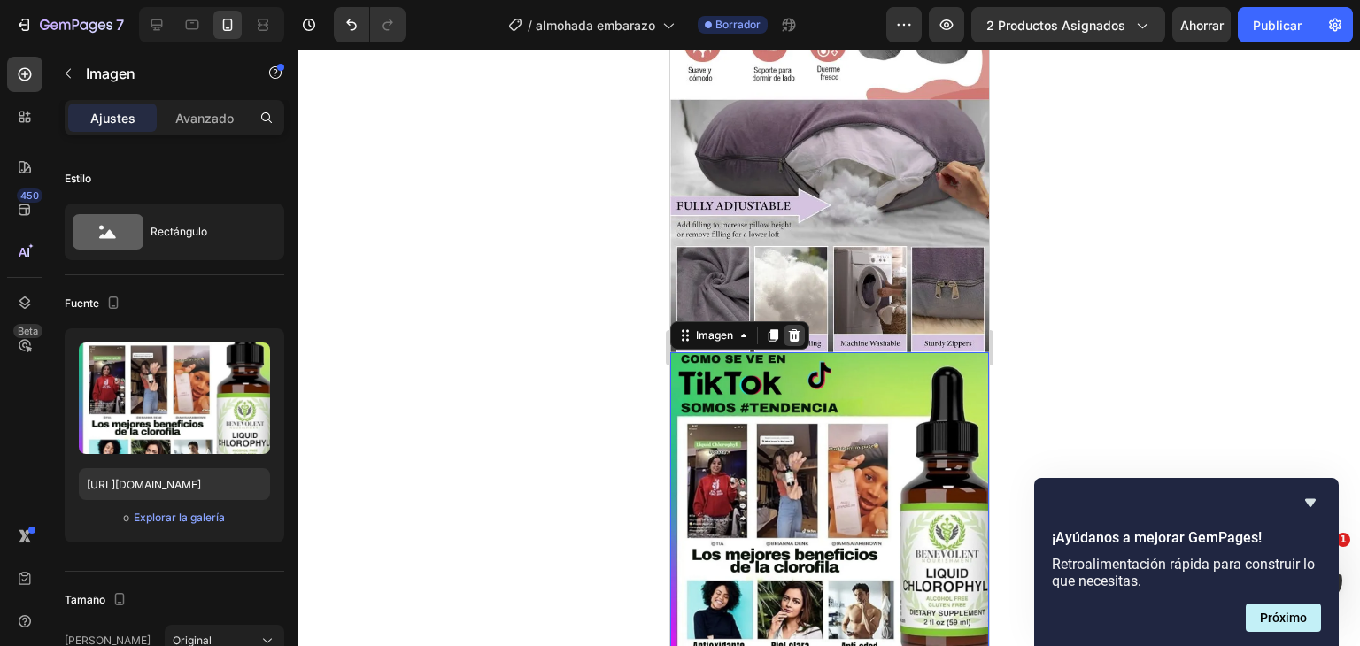
click at [800, 329] on icon at bounding box center [793, 336] width 14 height 14
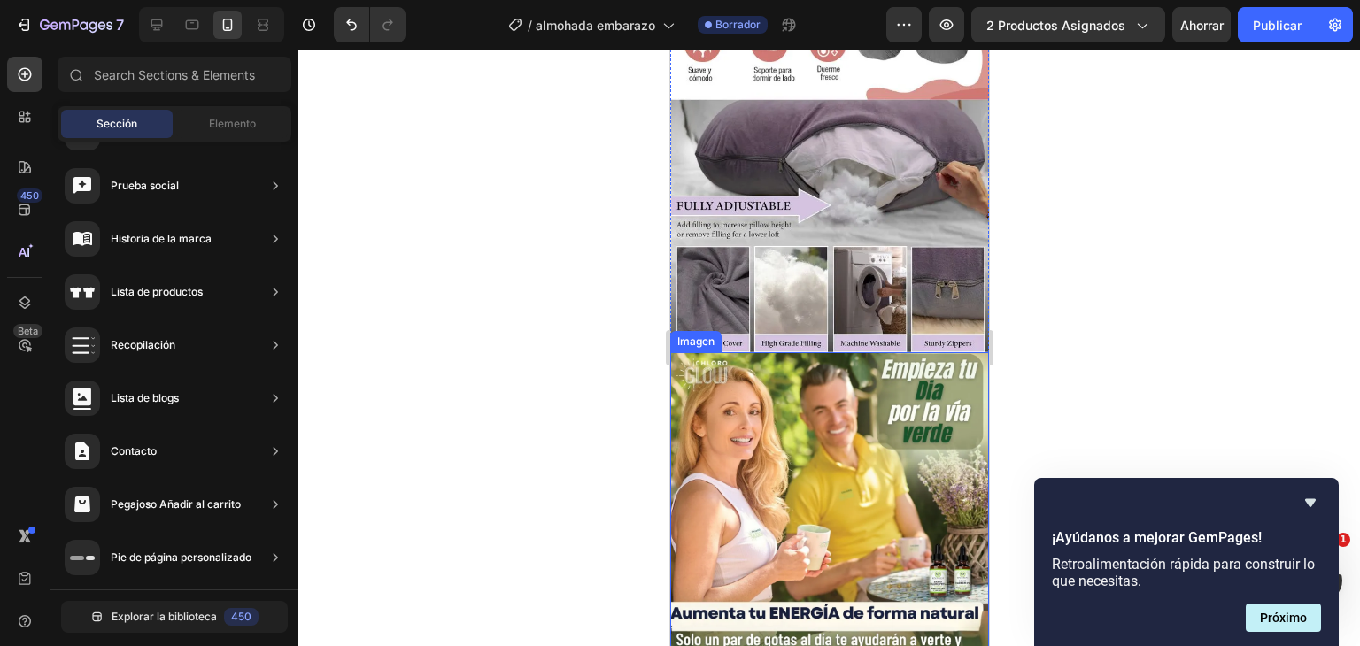
click at [823, 372] on img at bounding box center [829, 511] width 319 height 319
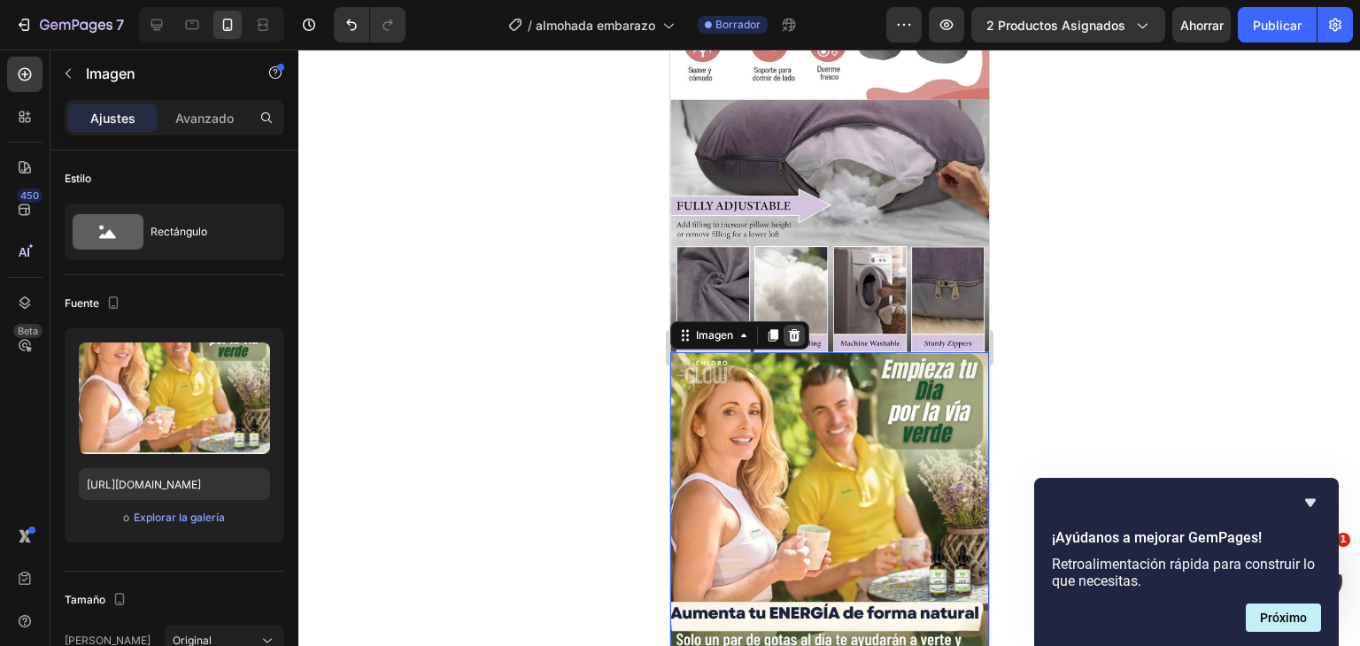
click at [787, 329] on icon at bounding box center [793, 336] width 14 height 14
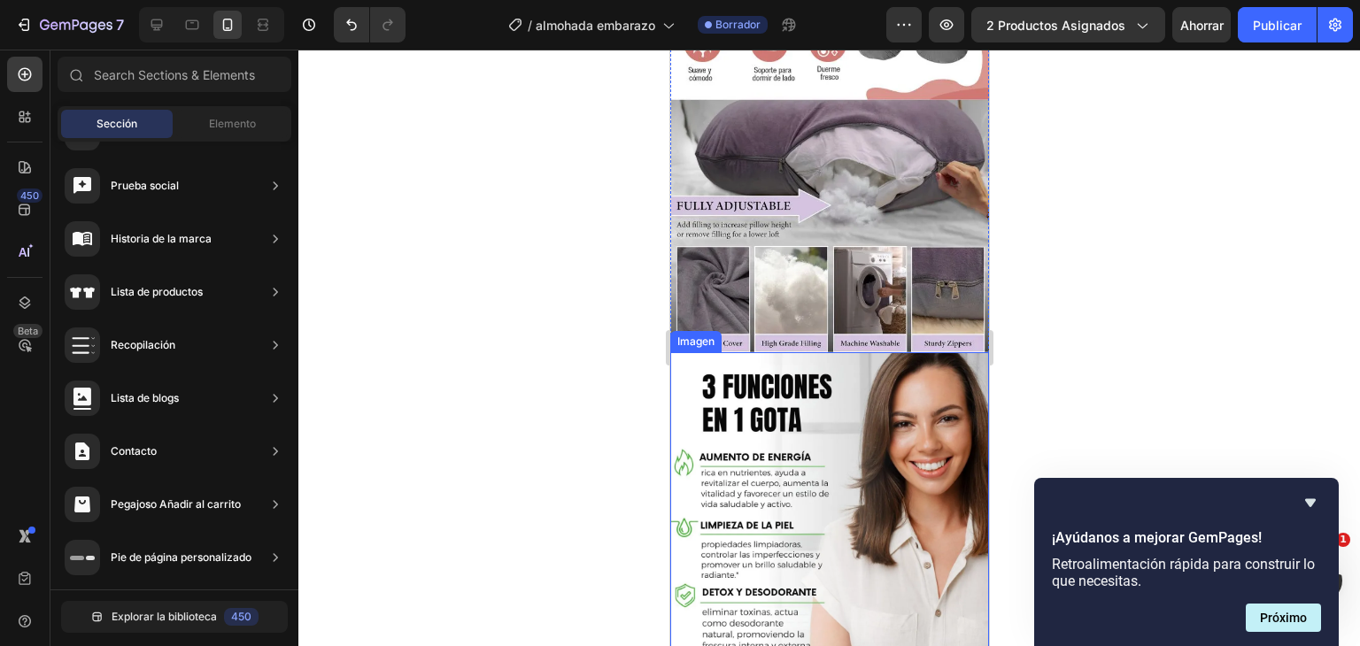
click at [819, 352] on img at bounding box center [829, 511] width 319 height 319
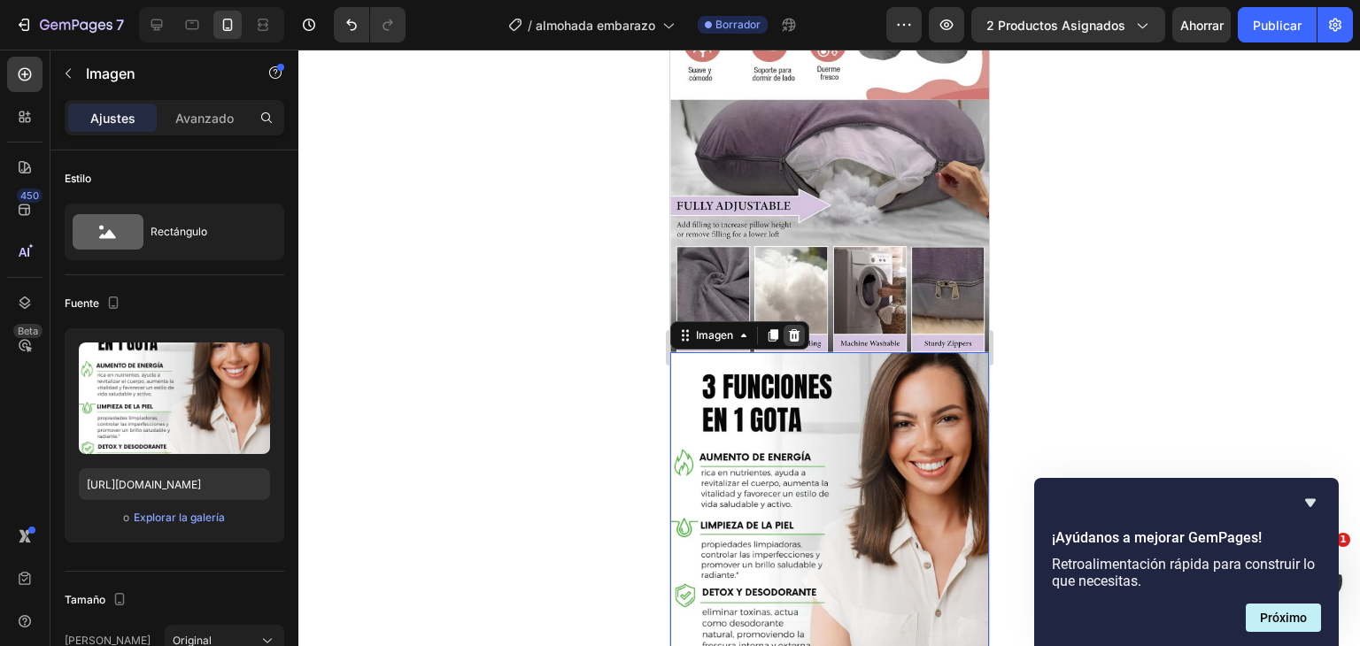
click at [791, 329] on icon at bounding box center [794, 335] width 12 height 12
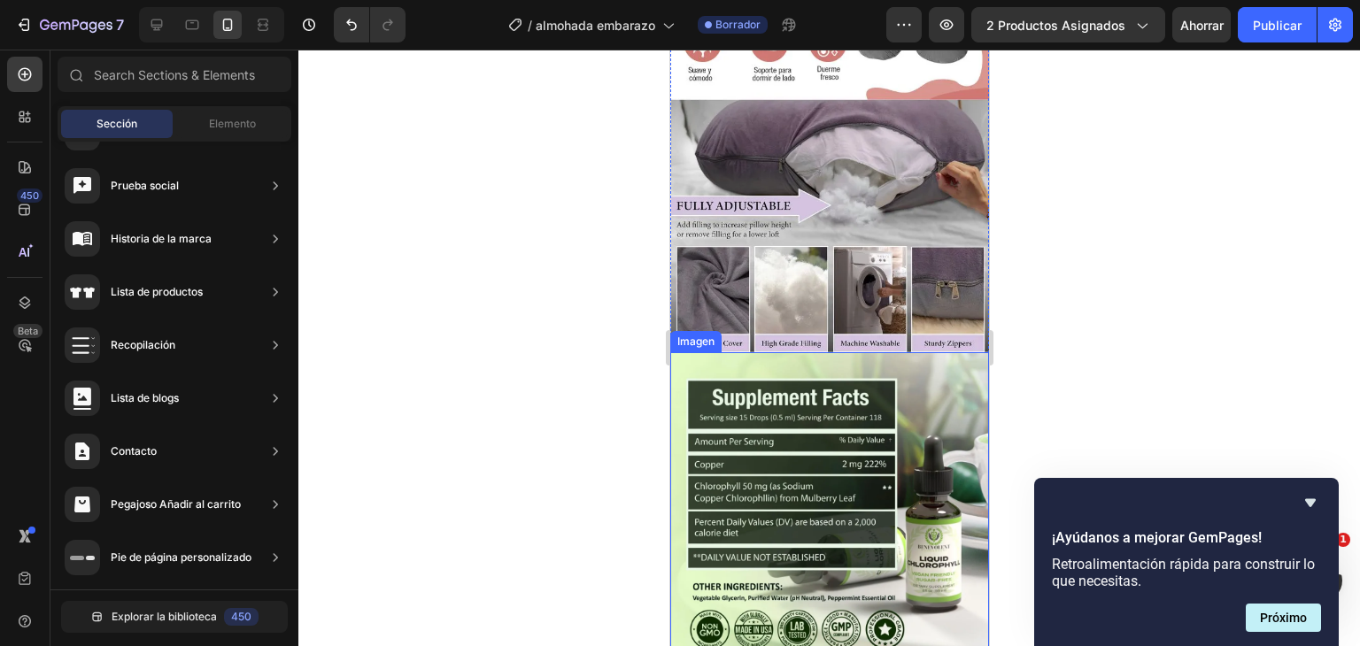
click at [816, 352] on img at bounding box center [829, 511] width 319 height 319
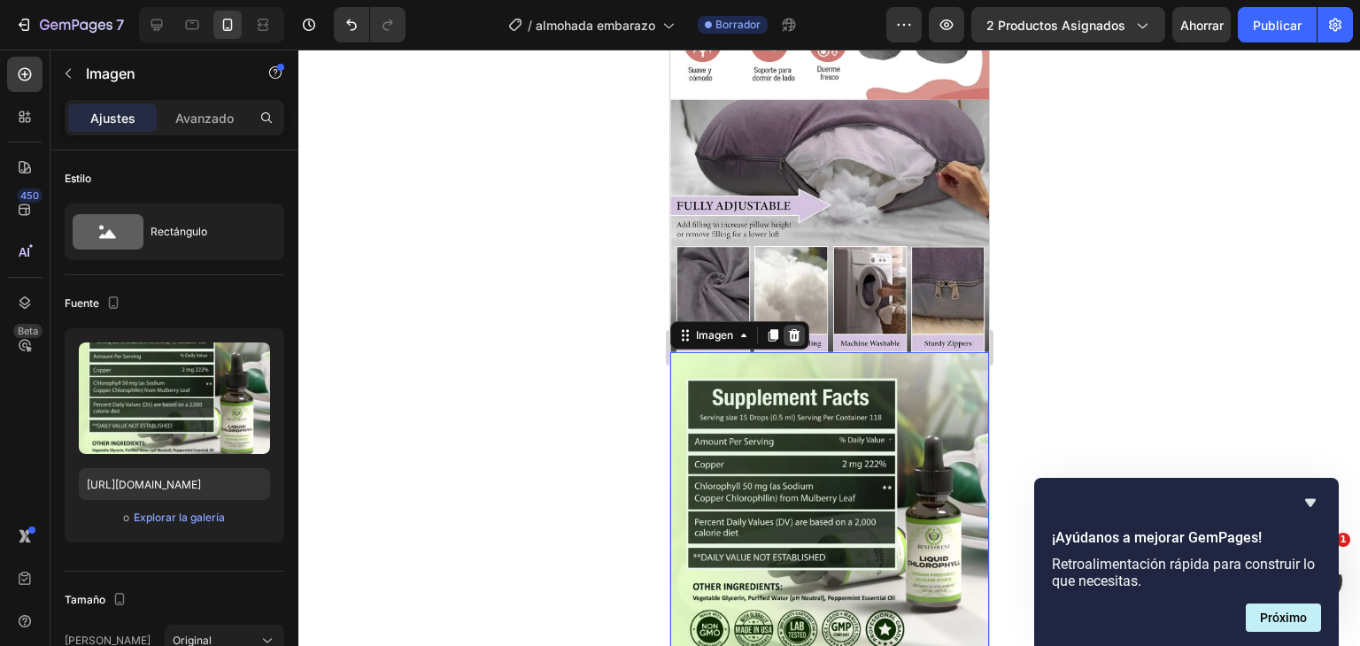
click at [794, 329] on icon at bounding box center [794, 335] width 12 height 12
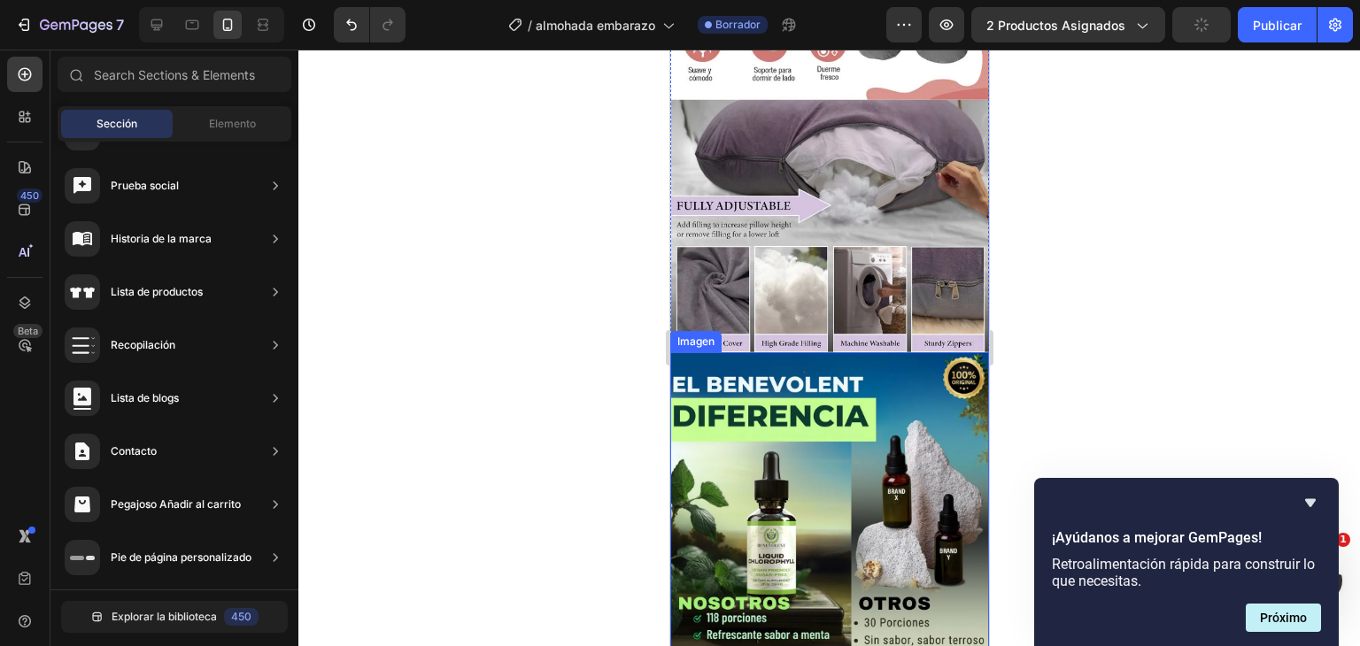
click at [825, 352] on img at bounding box center [829, 511] width 319 height 319
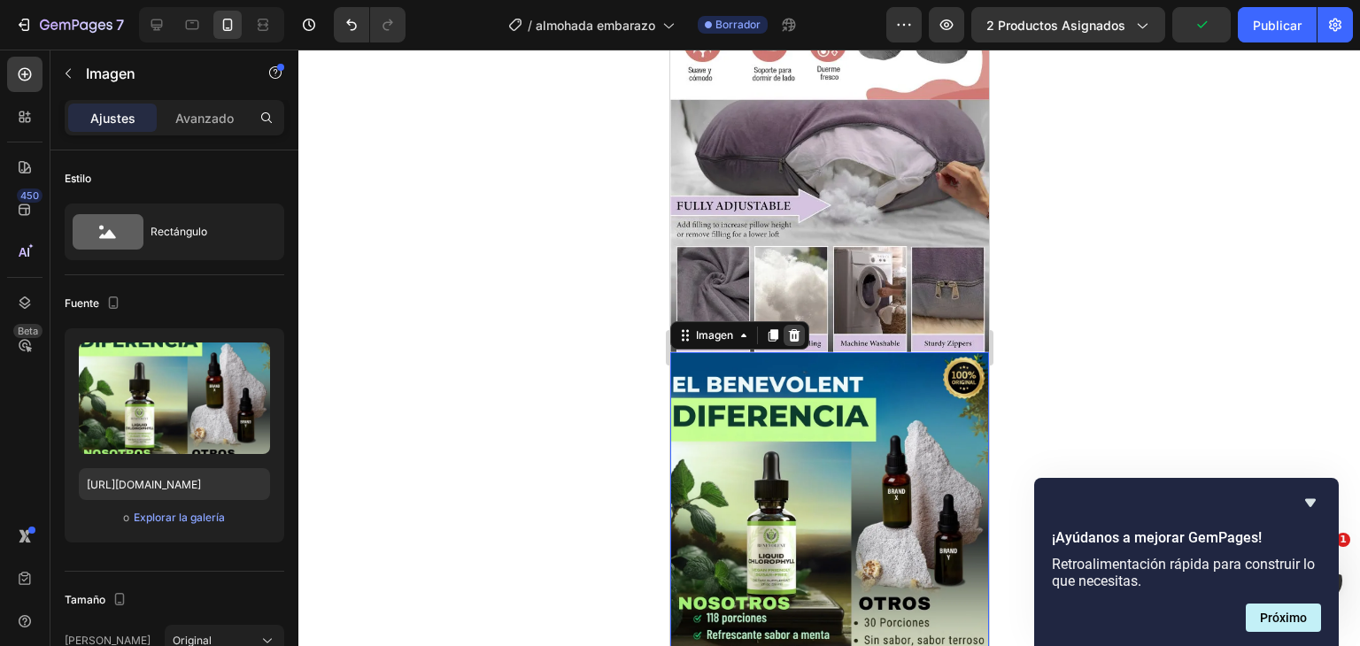
click at [798, 329] on icon at bounding box center [794, 335] width 12 height 12
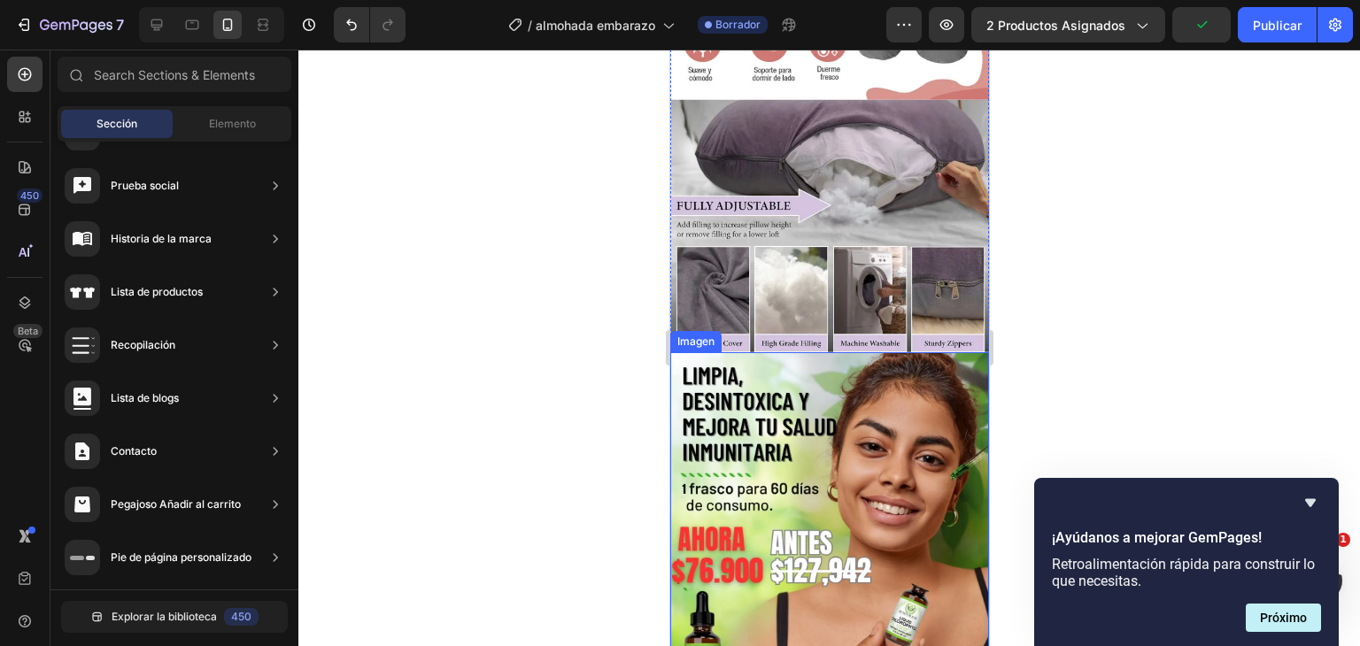
click at [817, 352] on img at bounding box center [829, 527] width 319 height 351
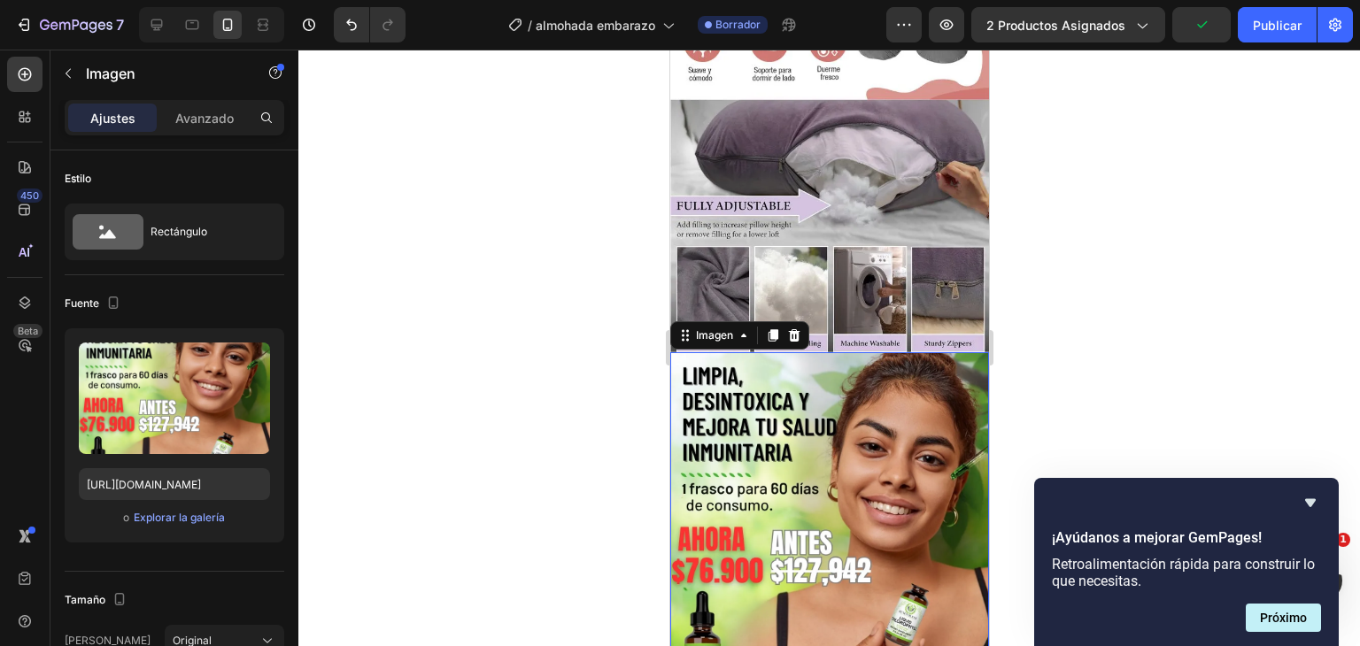
click at [794, 321] on div "Imagen" at bounding box center [739, 335] width 139 height 28
click at [801, 325] on div at bounding box center [793, 335] width 21 height 21
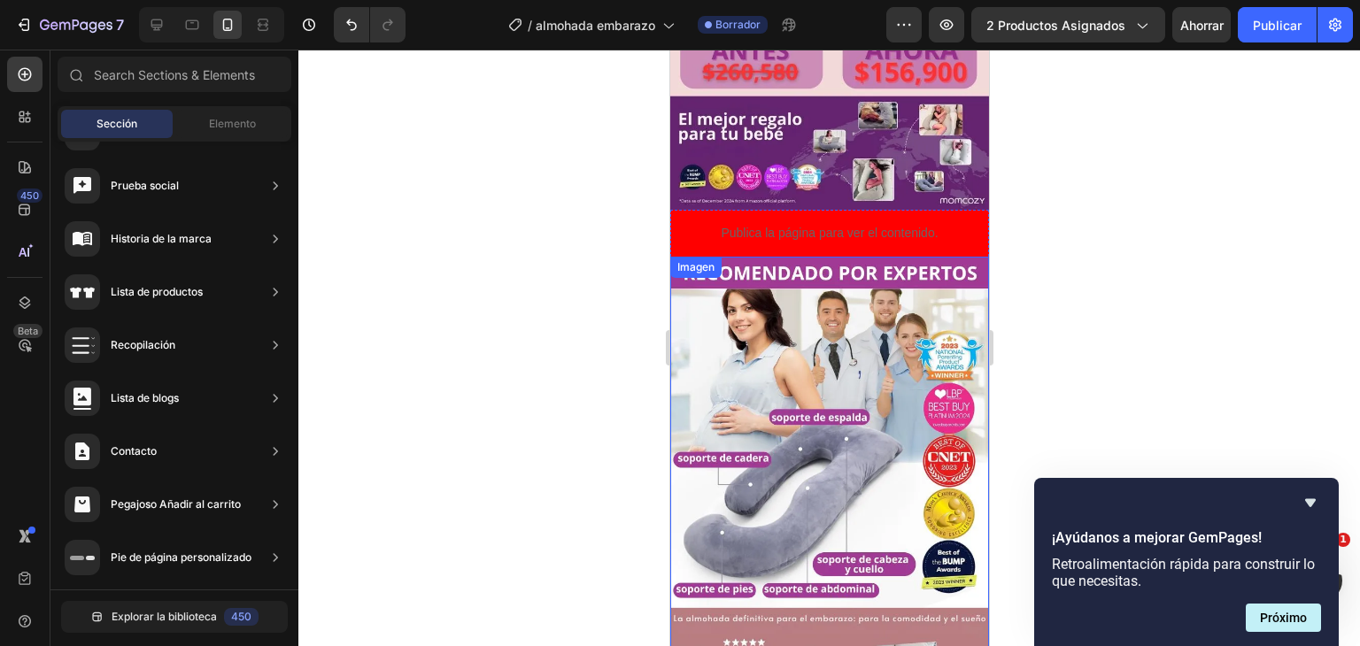
scroll to position [886, 0]
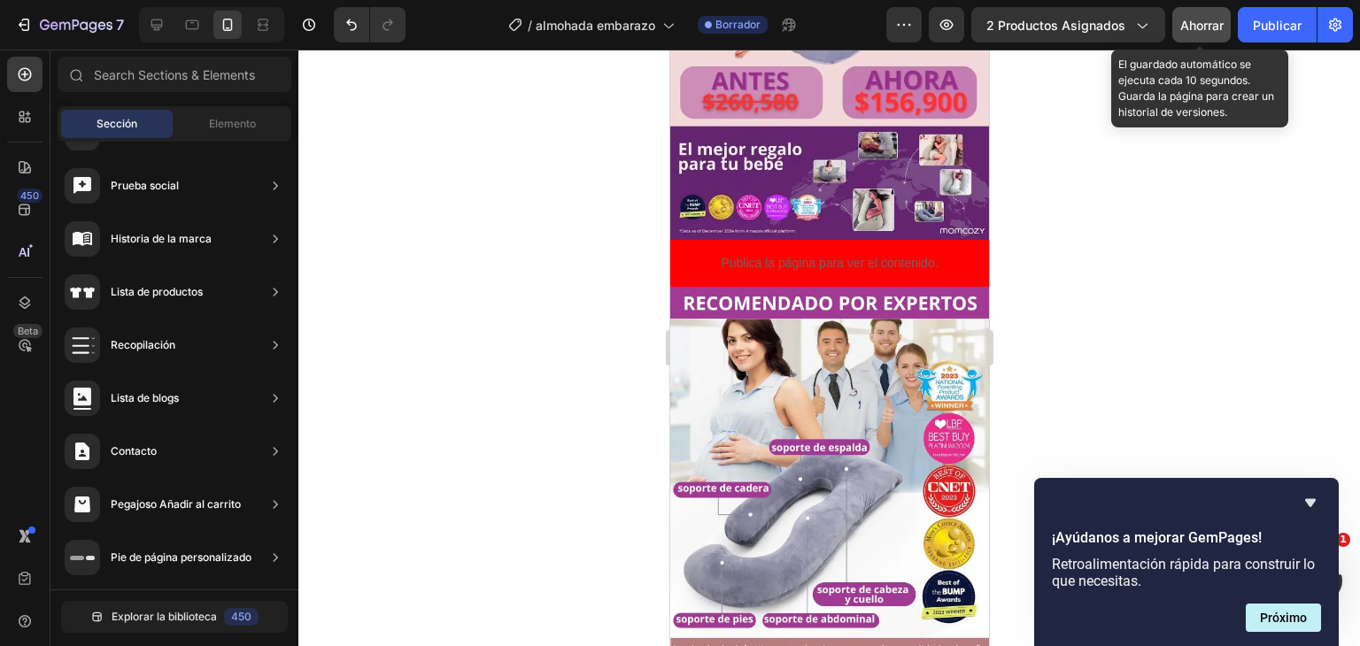
click at [1209, 37] on button "Ahorrar" at bounding box center [1202, 24] width 58 height 35
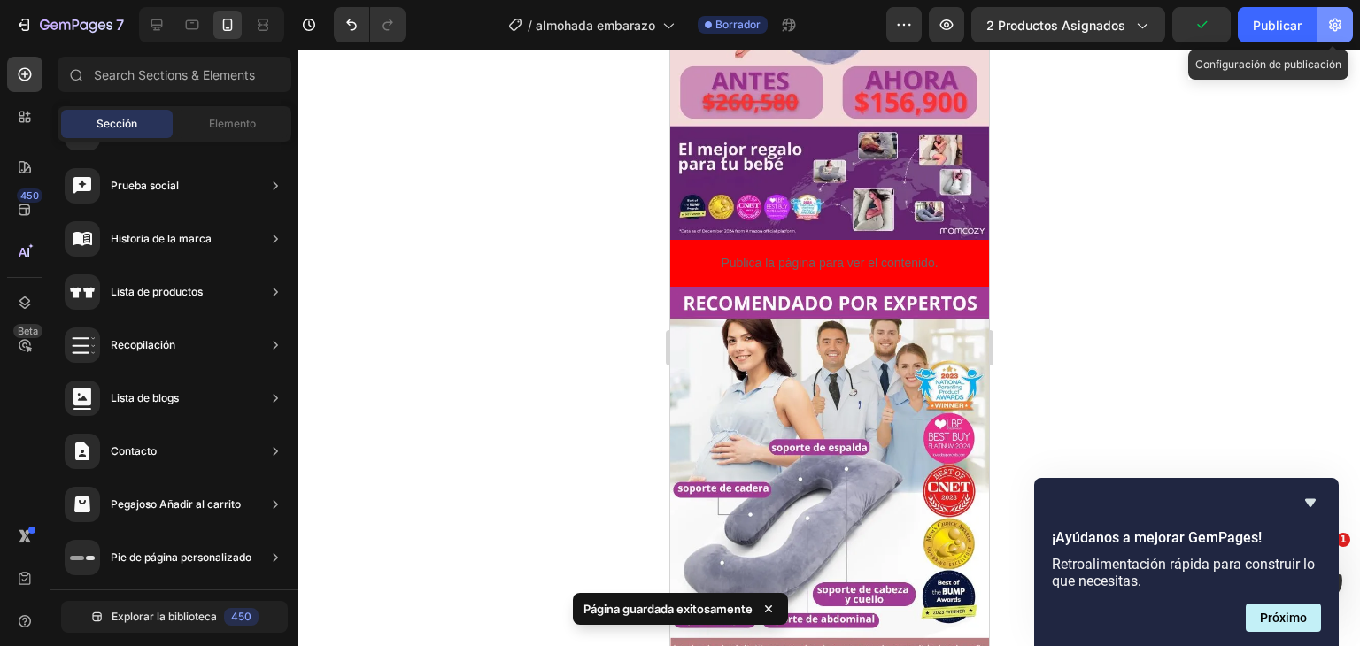
click at [1335, 29] on icon "button" at bounding box center [1335, 25] width 12 height 13
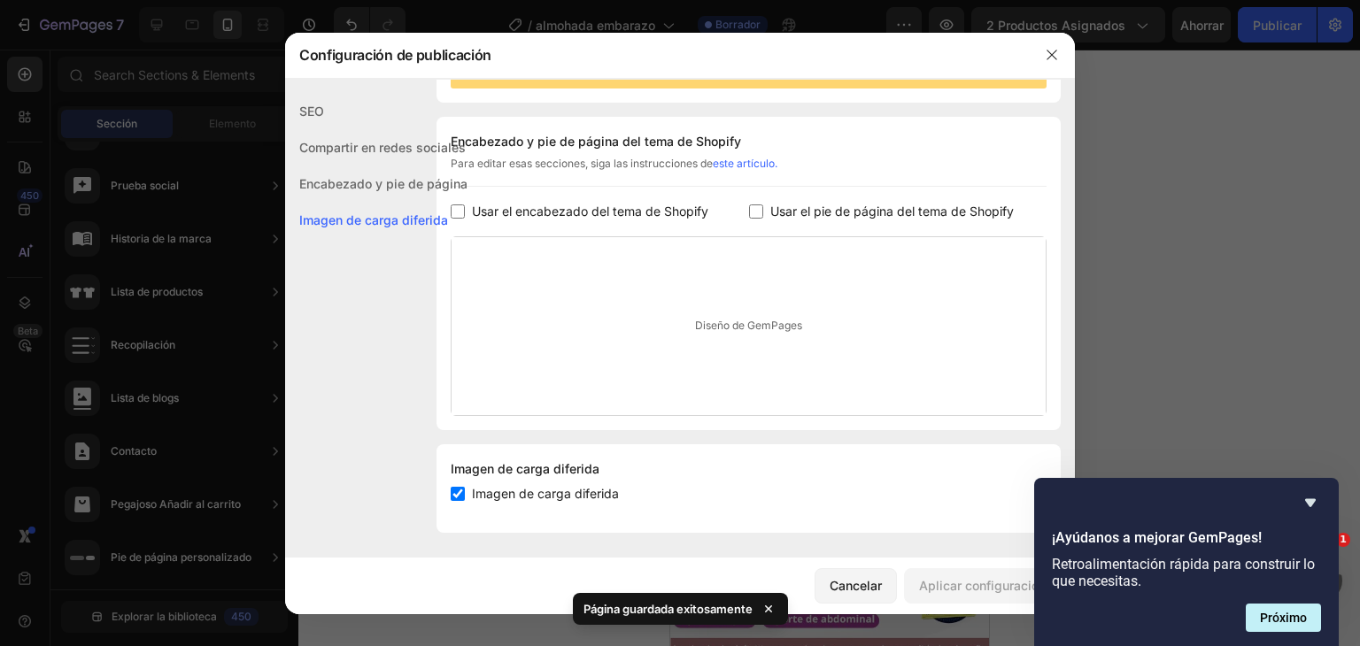
scroll to position [241, 0]
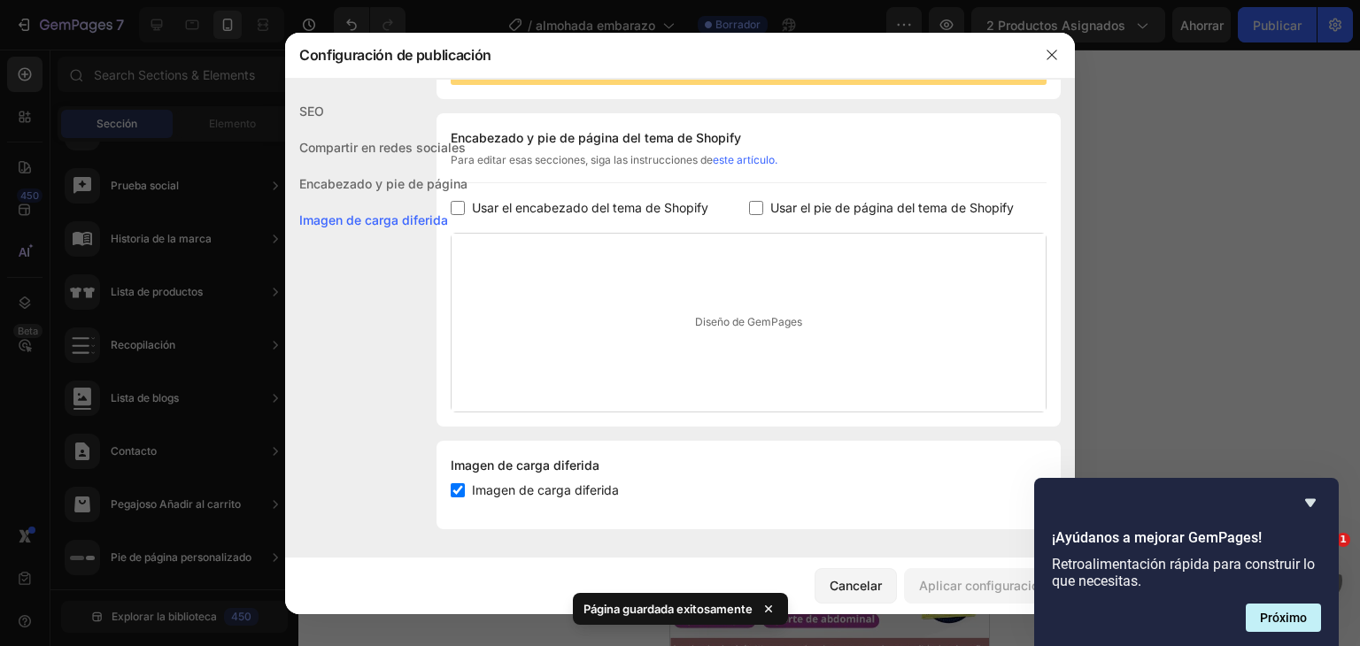
click at [1034, 58] on div at bounding box center [1052, 55] width 46 height 46
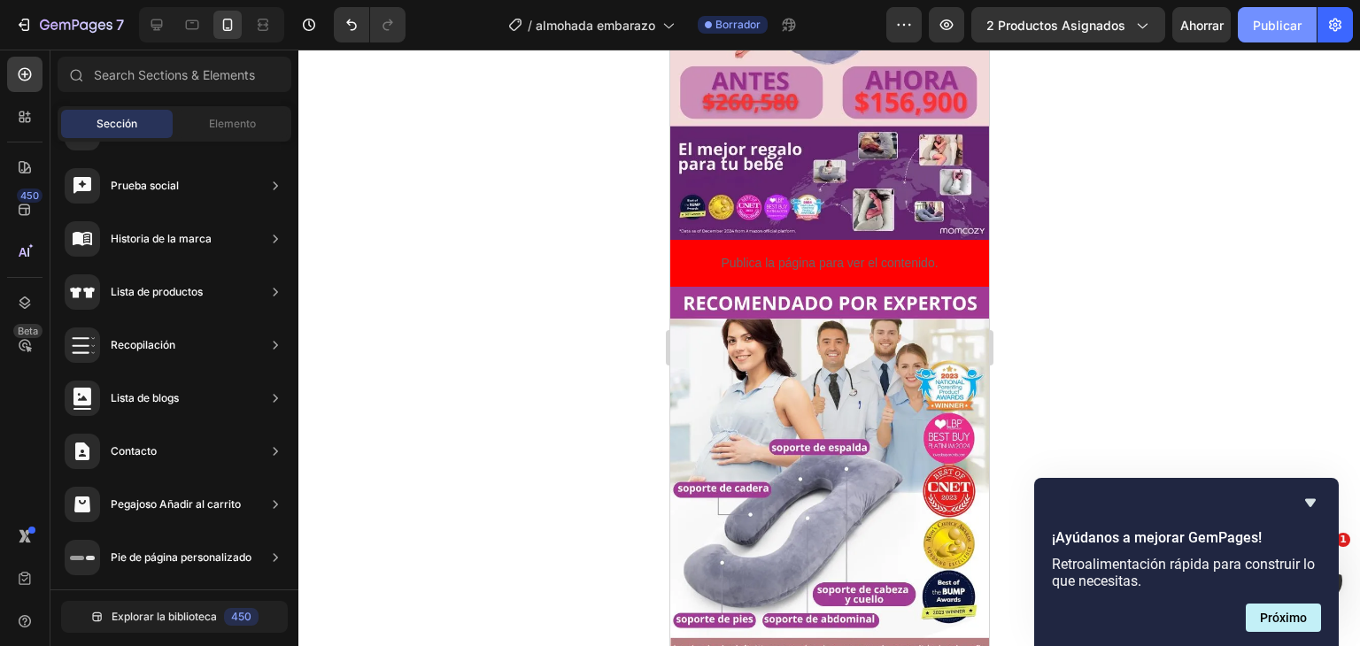
click at [1244, 35] on button "Publicar" at bounding box center [1277, 24] width 79 height 35
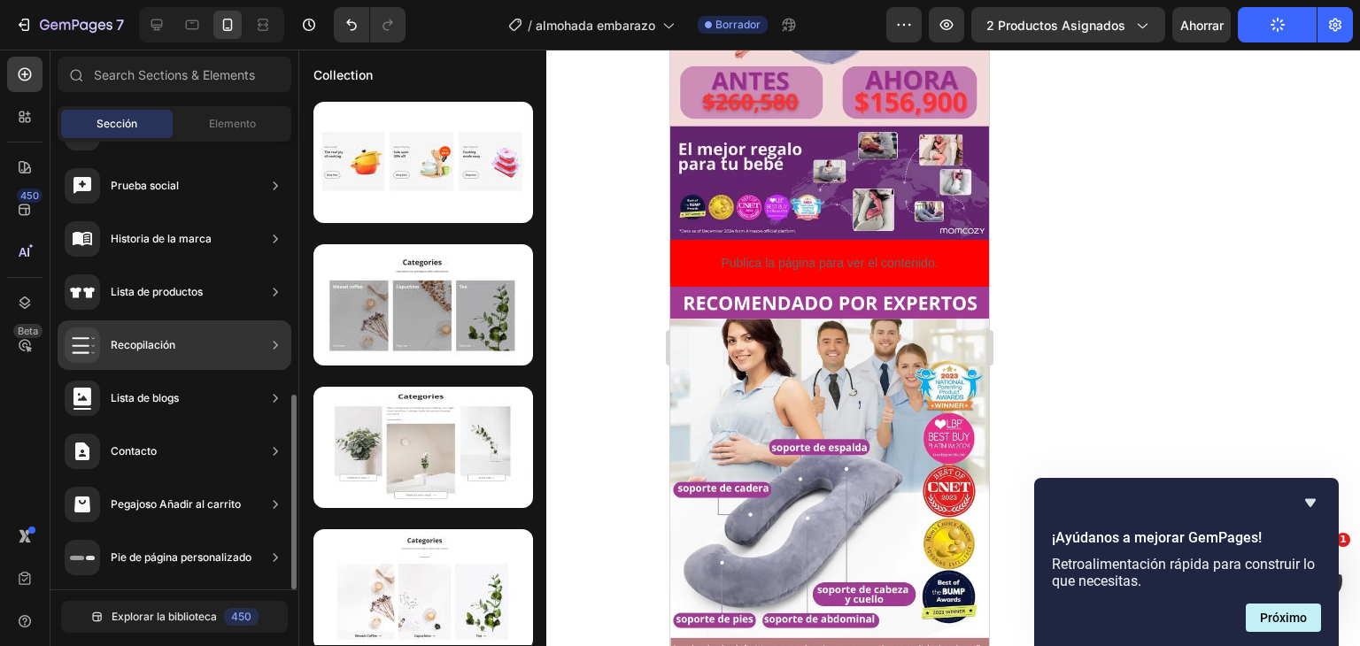
scroll to position [0, 0]
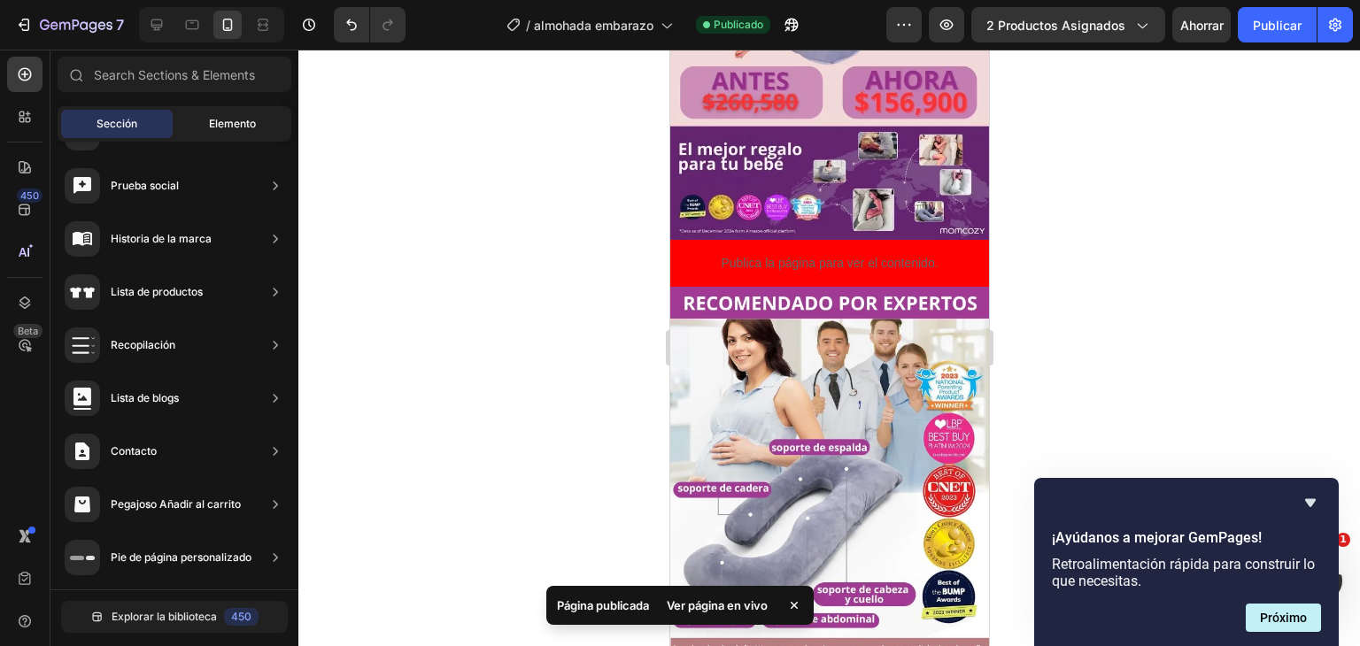
click at [201, 129] on div "Elemento" at bounding box center [232, 124] width 112 height 28
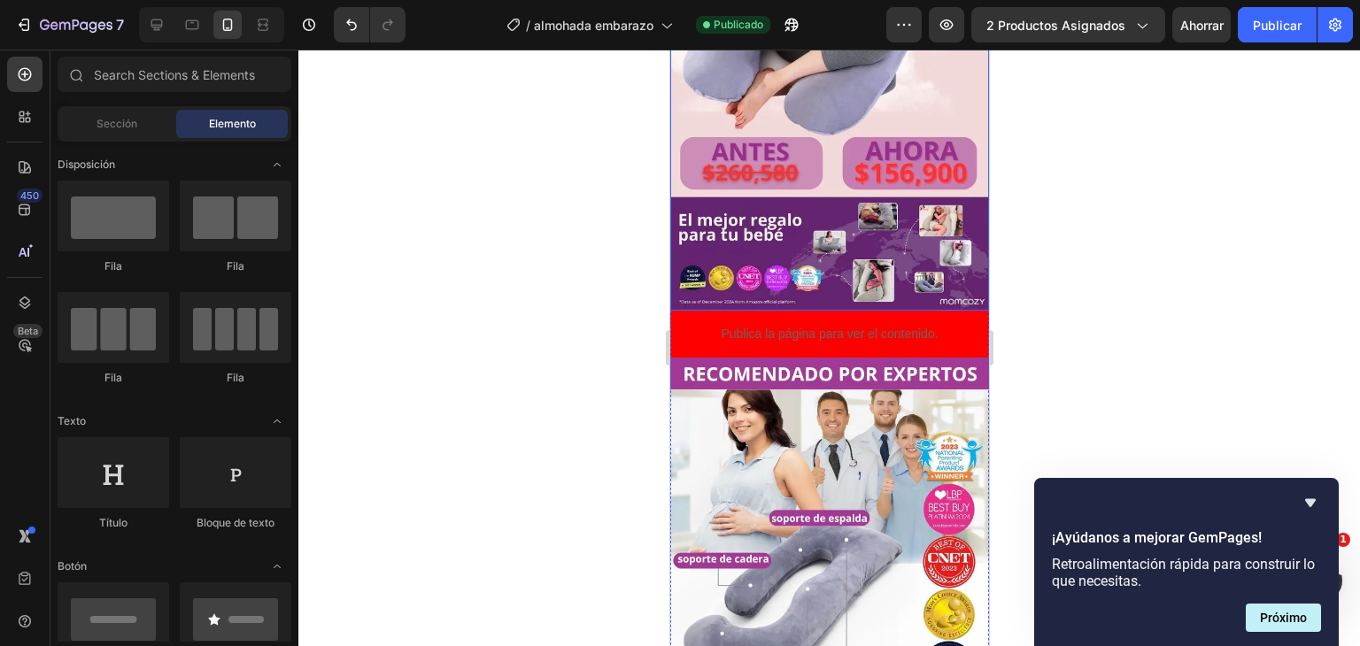
scroll to position [708, 0]
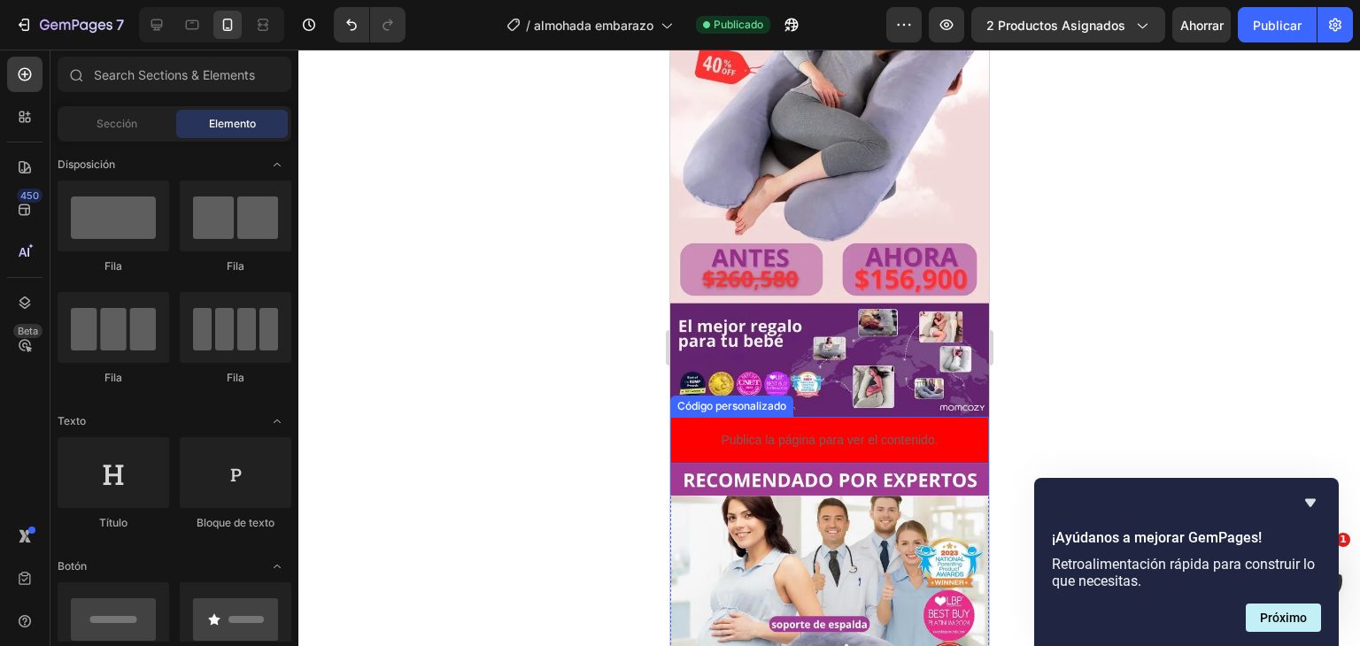
click at [734, 417] on div "Publica la página para ver el contenido." at bounding box center [829, 440] width 319 height 47
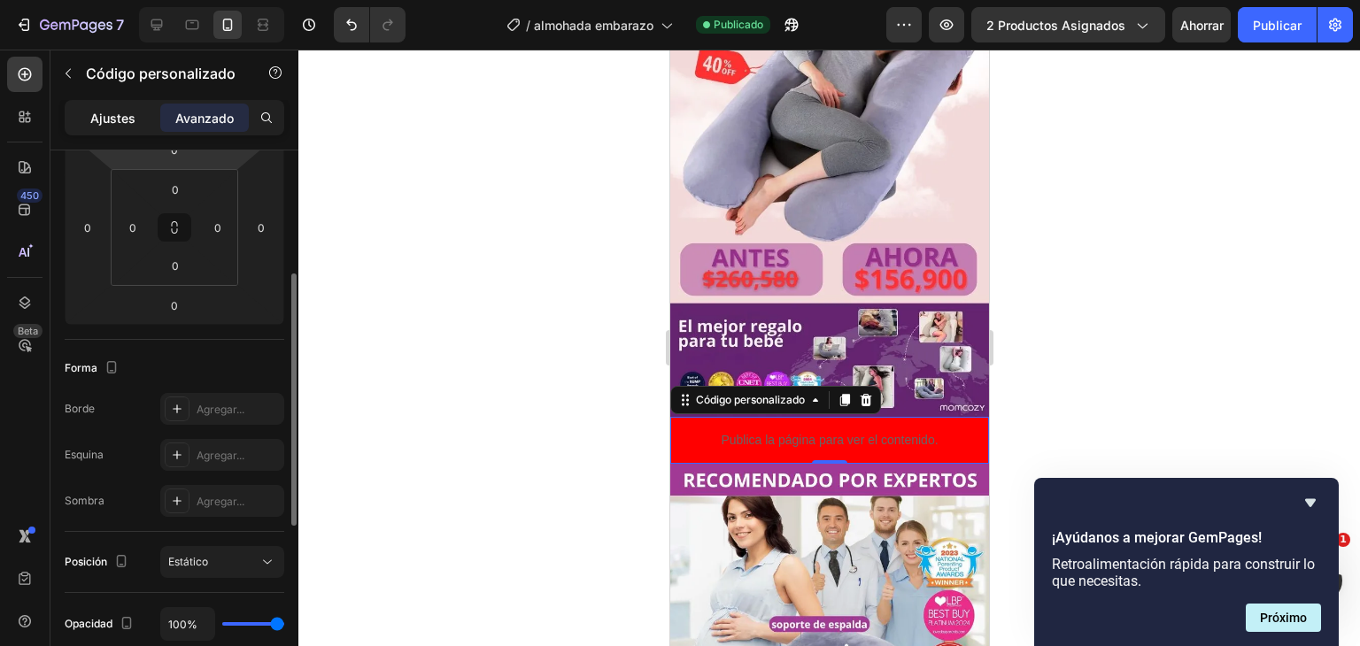
click at [138, 114] on div "Ajustes" at bounding box center [112, 118] width 89 height 28
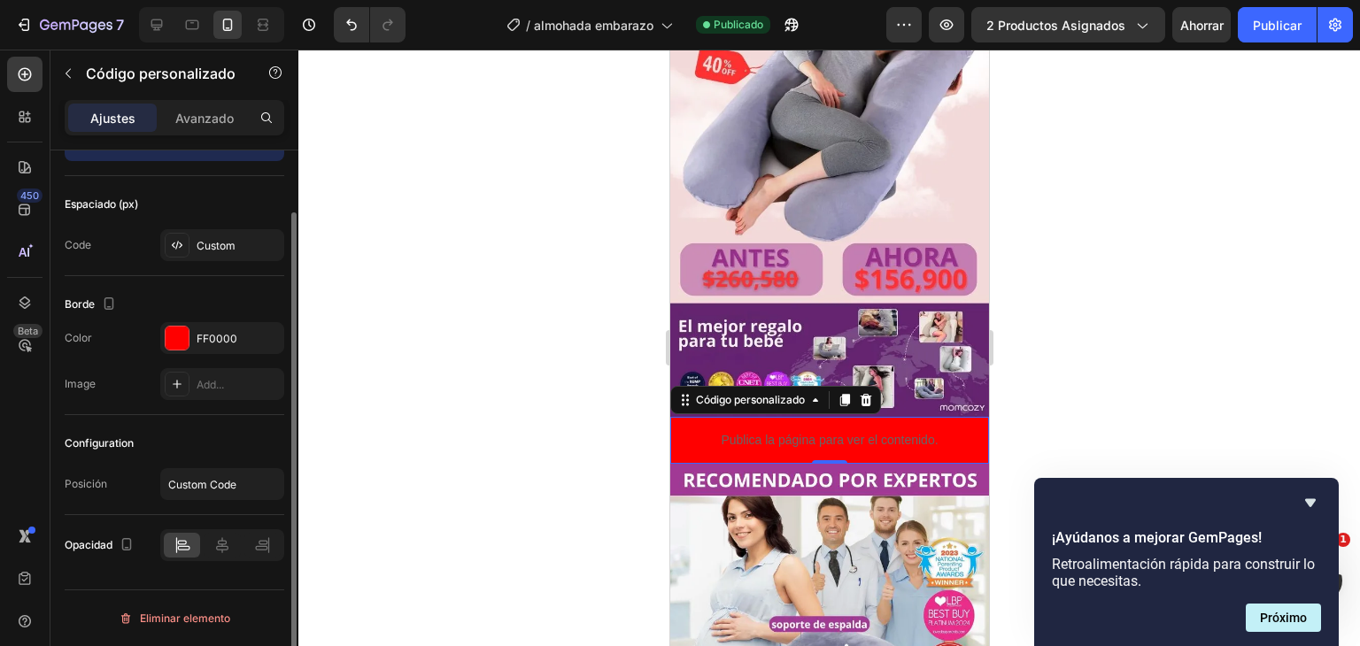
scroll to position [70, 0]
click at [194, 344] on div "FF0000" at bounding box center [222, 339] width 124 height 32
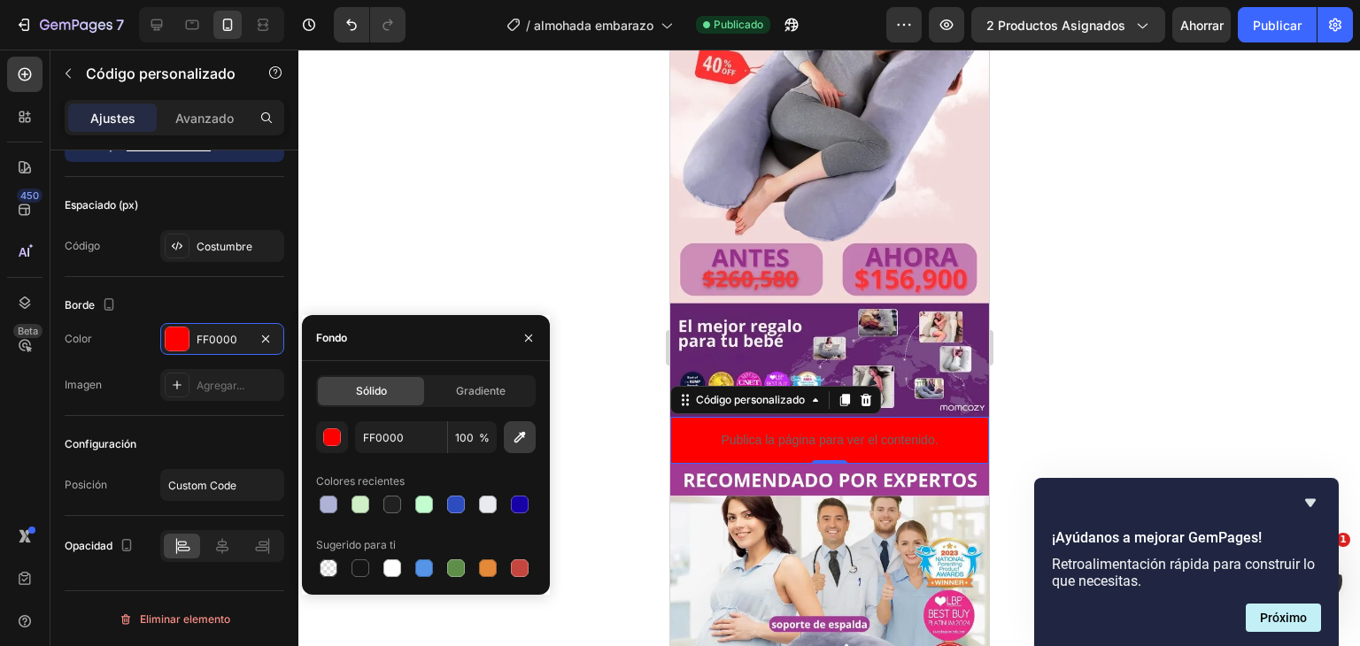
click at [517, 445] on icon "button" at bounding box center [520, 438] width 18 height 18
type input "A13995"
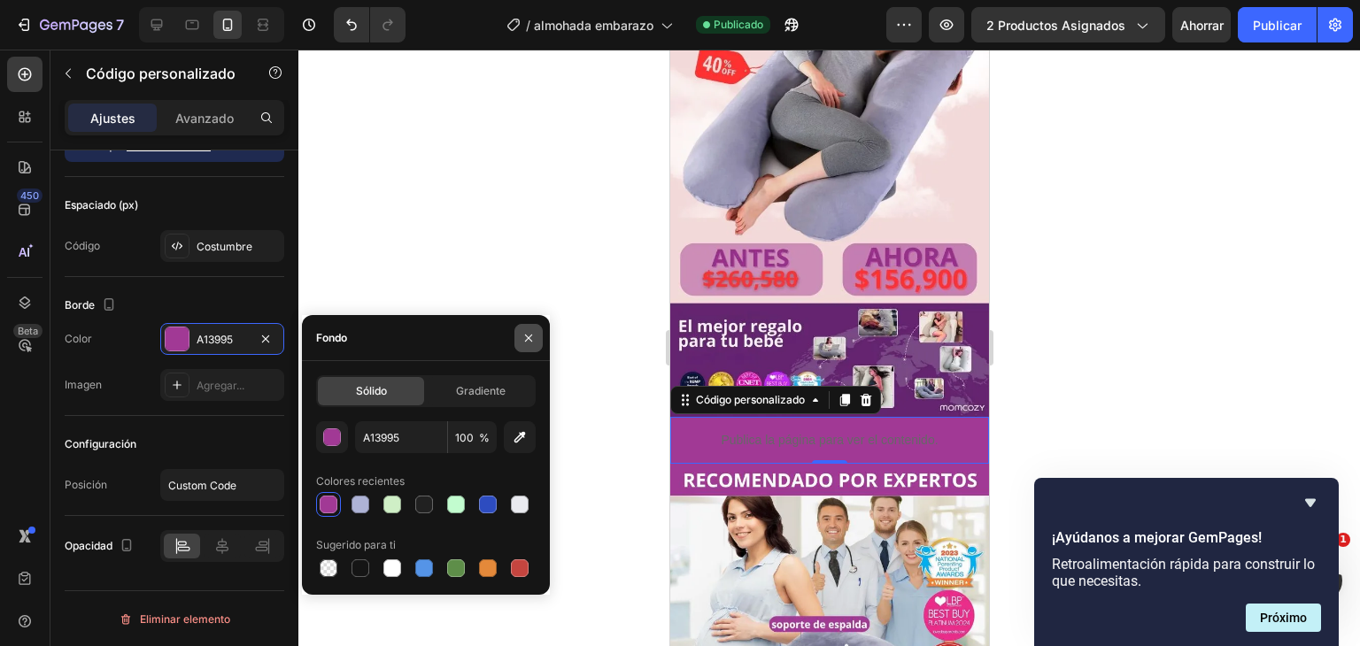
click at [530, 351] on button "button" at bounding box center [529, 338] width 28 height 28
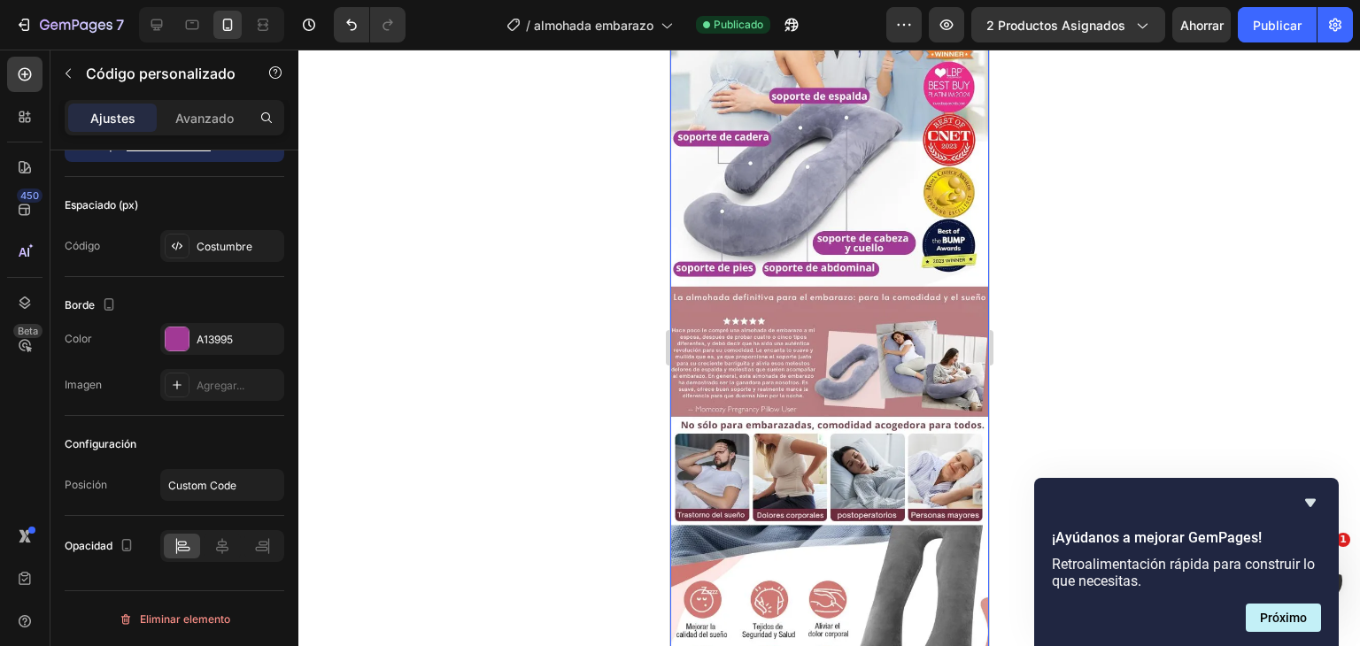
scroll to position [1240, 0]
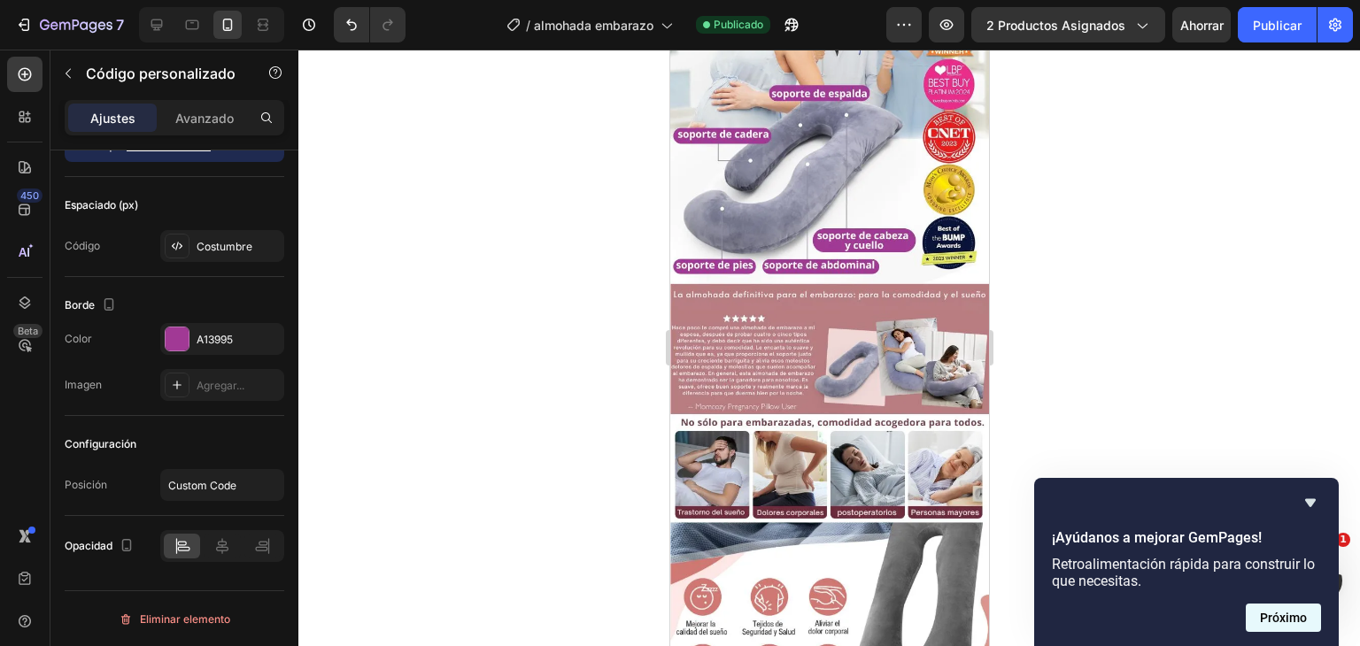
click at [1296, 618] on font "Próximo" at bounding box center [1283, 618] width 47 height 14
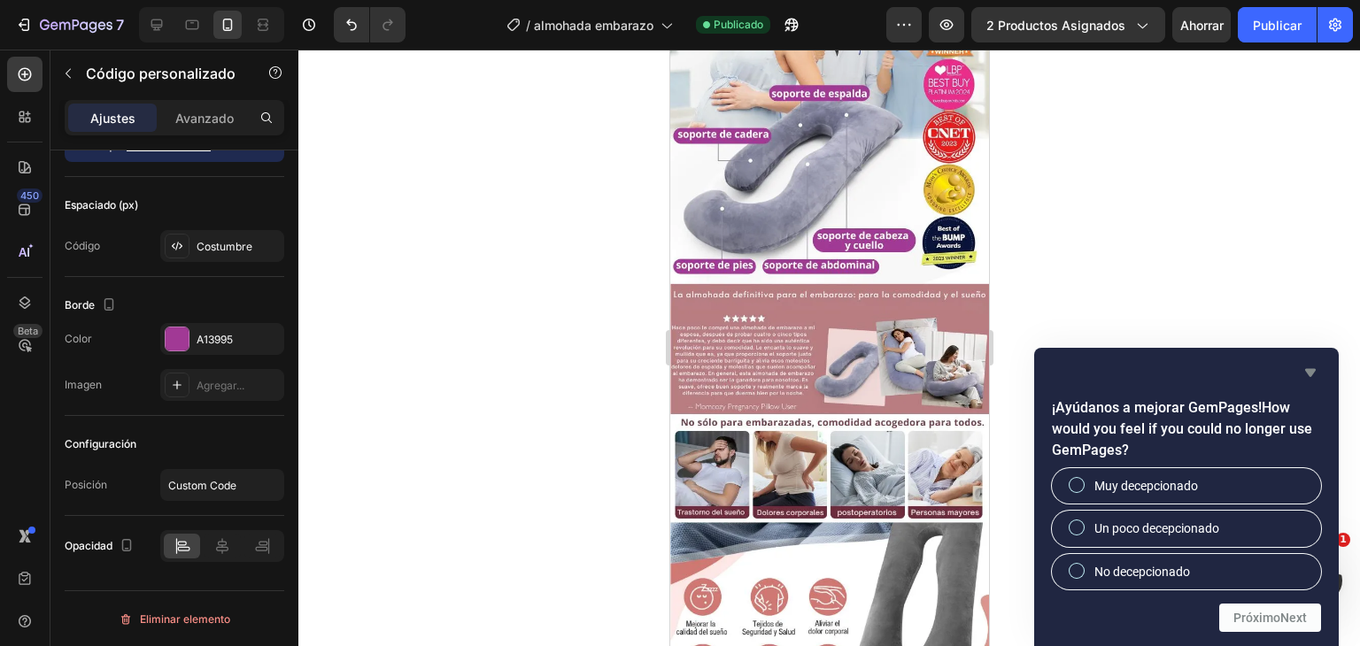
click at [1306, 373] on icon "Ocultar encuesta" at bounding box center [1310, 372] width 21 height 21
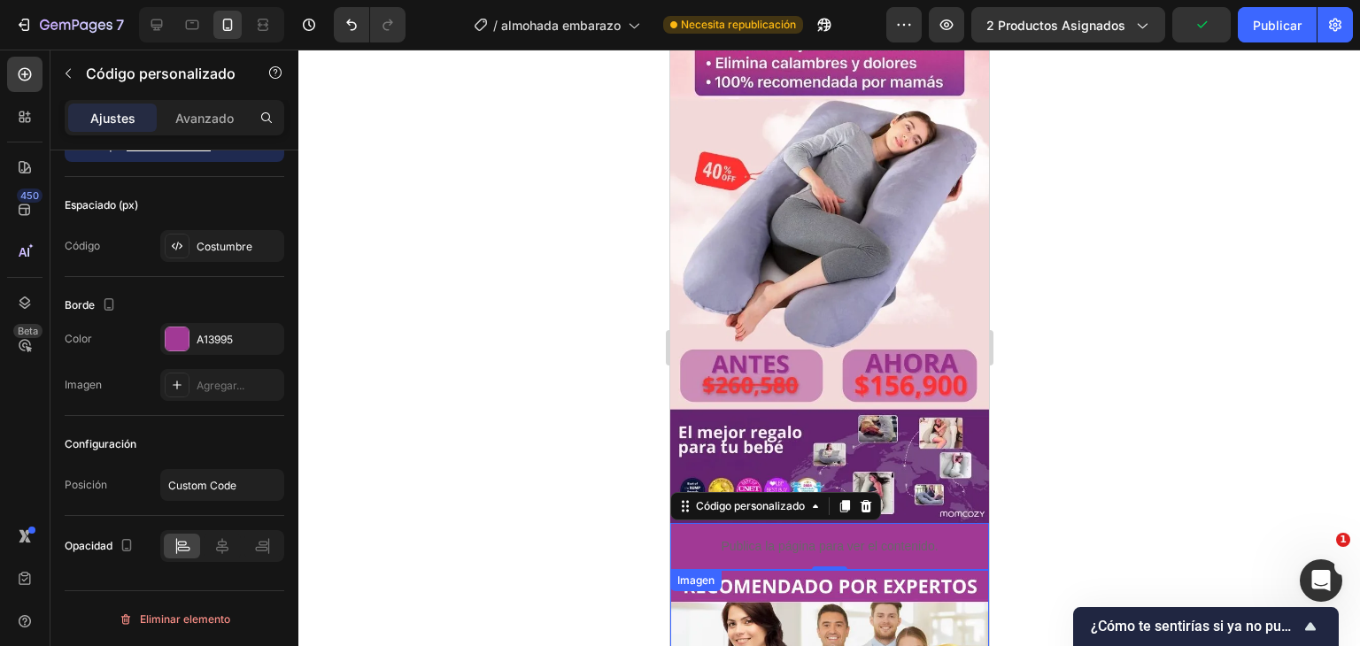
scroll to position [797, 0]
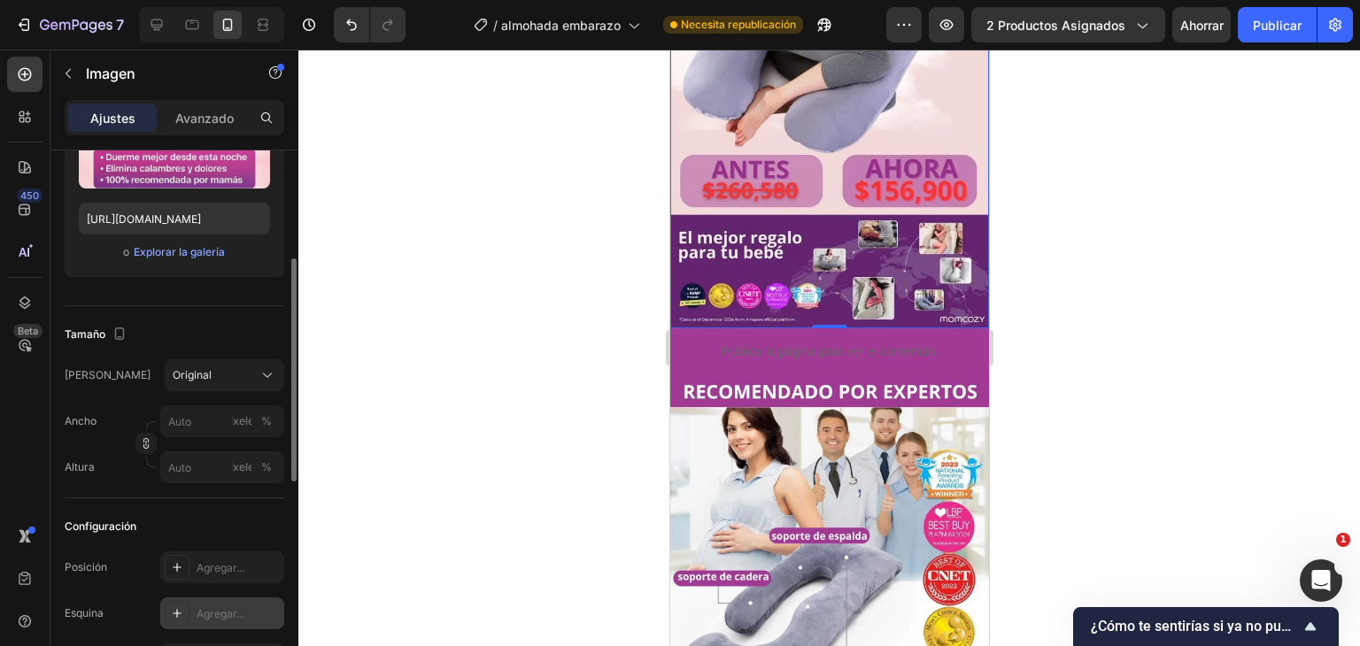
scroll to position [443, 0]
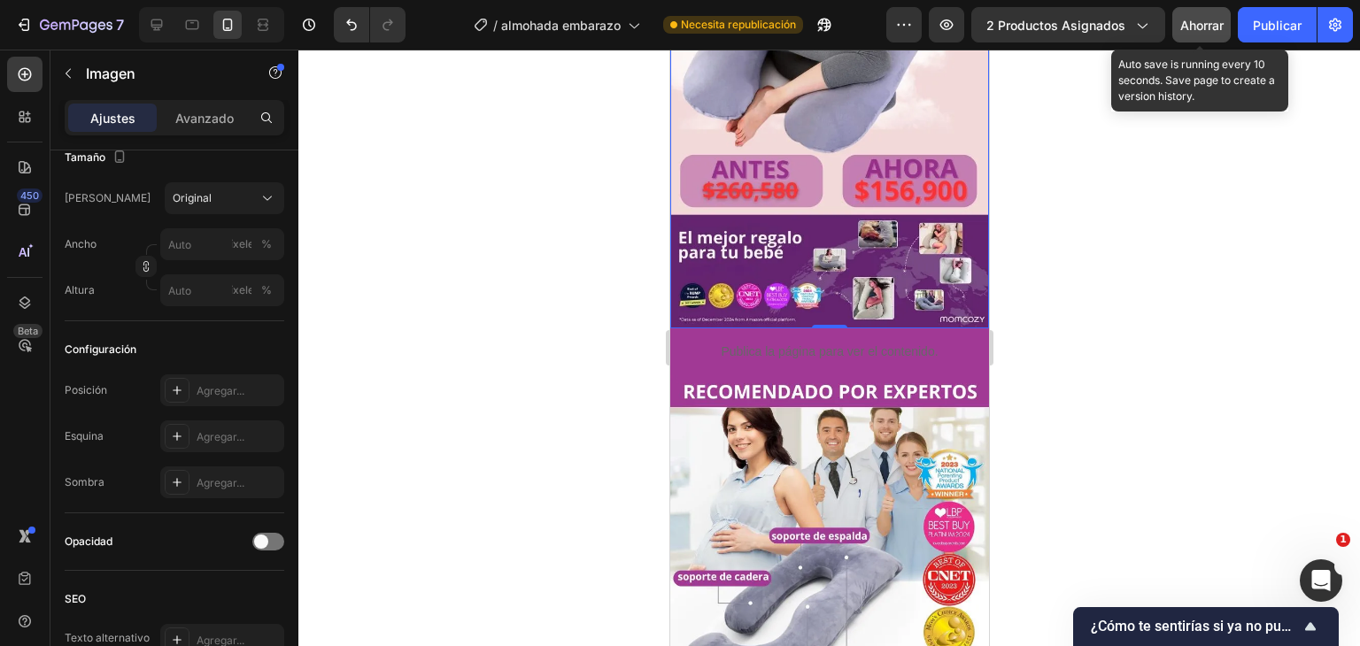
click at [1218, 42] on button "Ahorrar" at bounding box center [1202, 24] width 58 height 35
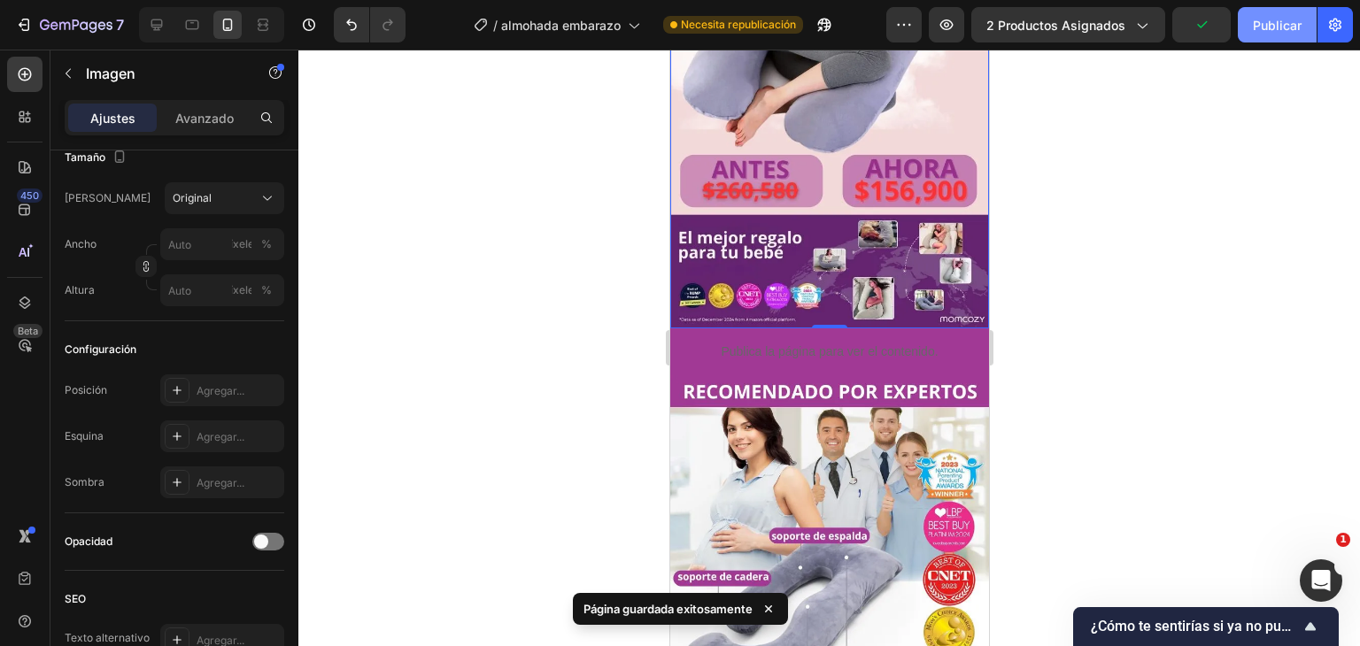
click at [1252, 34] on button "Publicar" at bounding box center [1277, 24] width 79 height 35
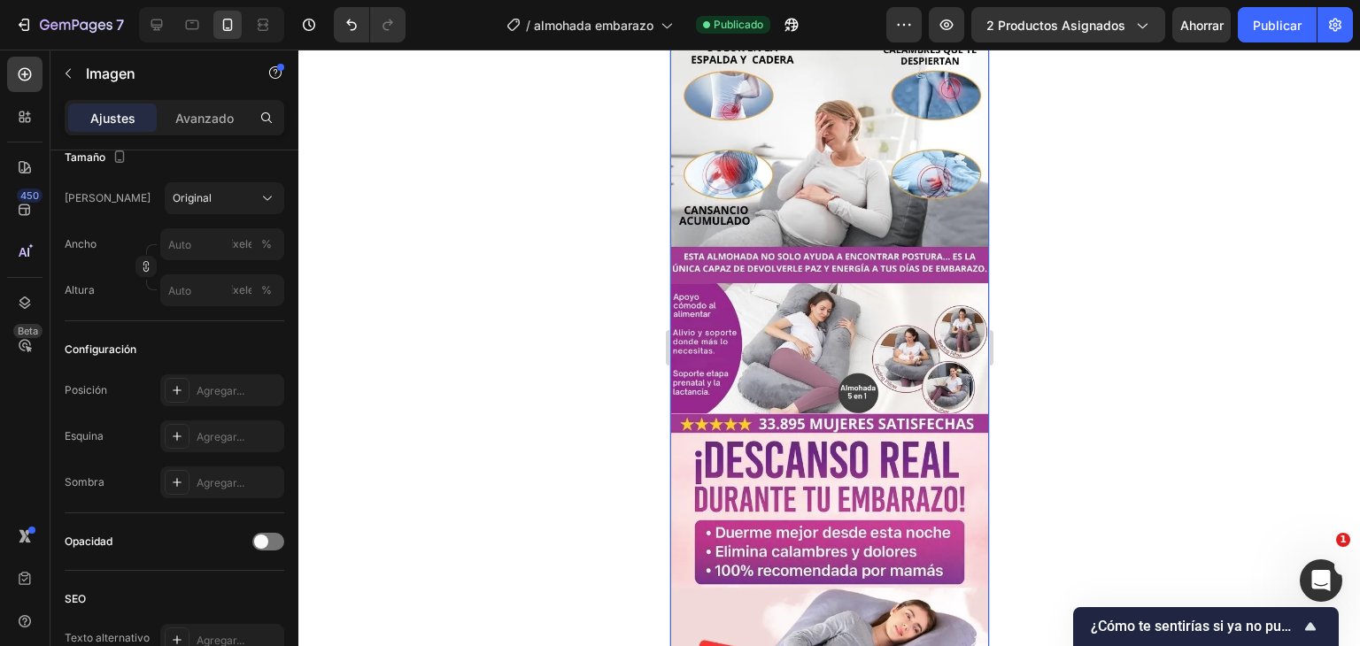
scroll to position [0, 0]
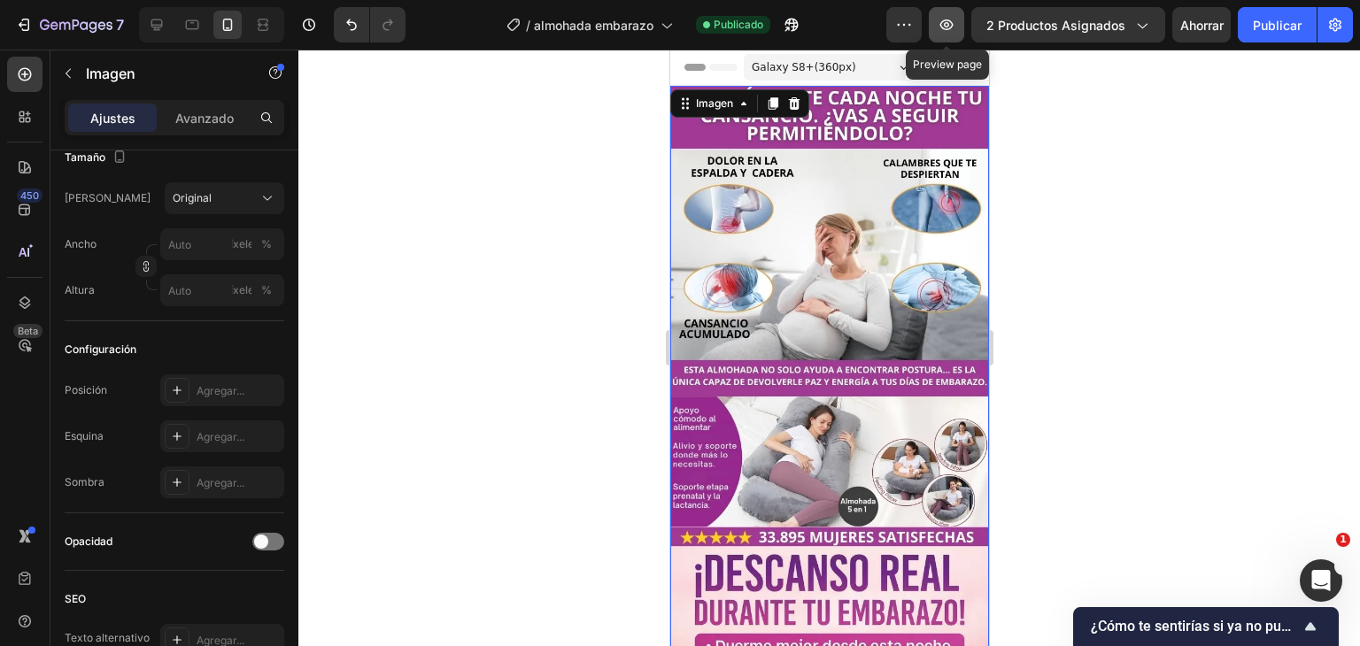
click at [936, 27] on button "button" at bounding box center [946, 24] width 35 height 35
click at [748, 341] on img at bounding box center [829, 606] width 319 height 1040
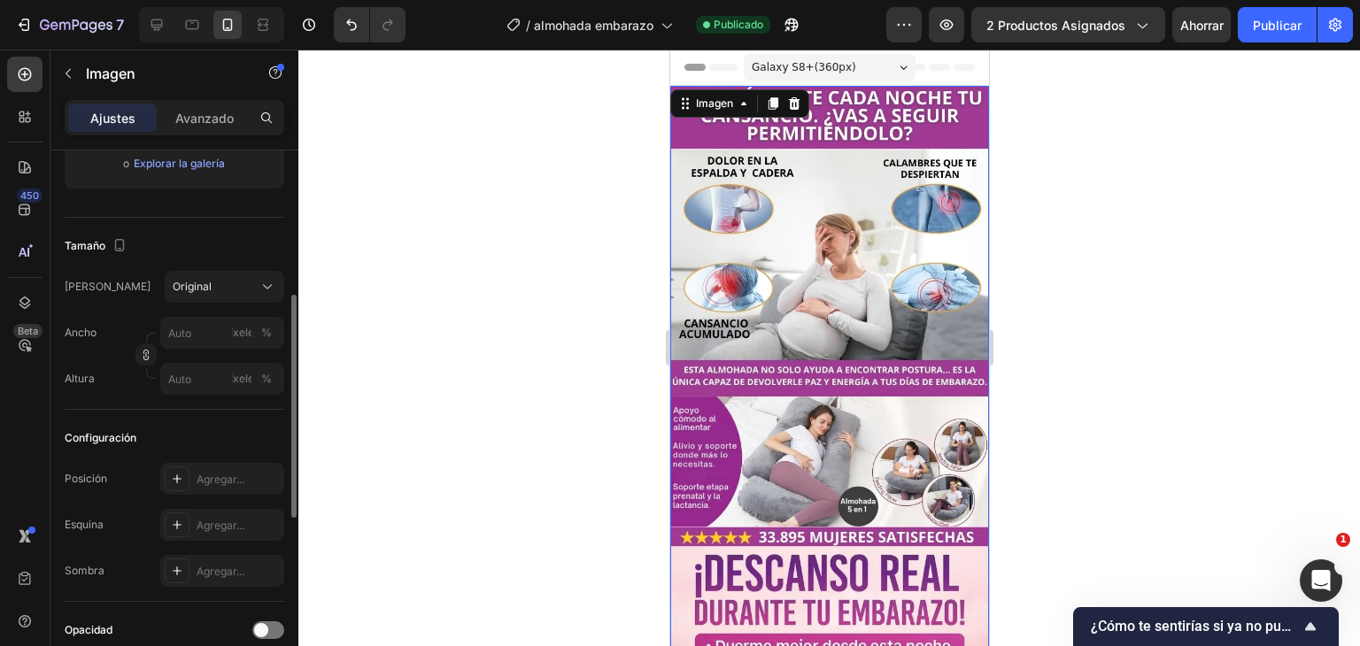
scroll to position [266, 0]
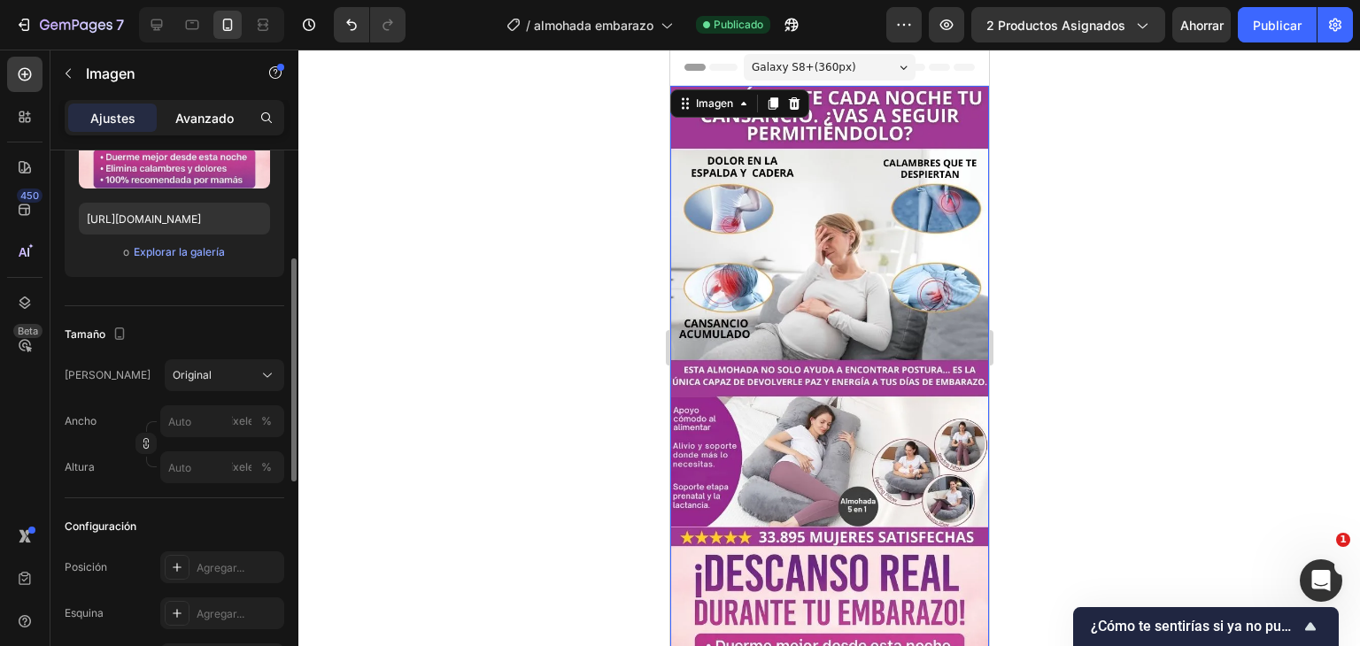
click at [204, 118] on font "Avanzado" at bounding box center [204, 118] width 58 height 15
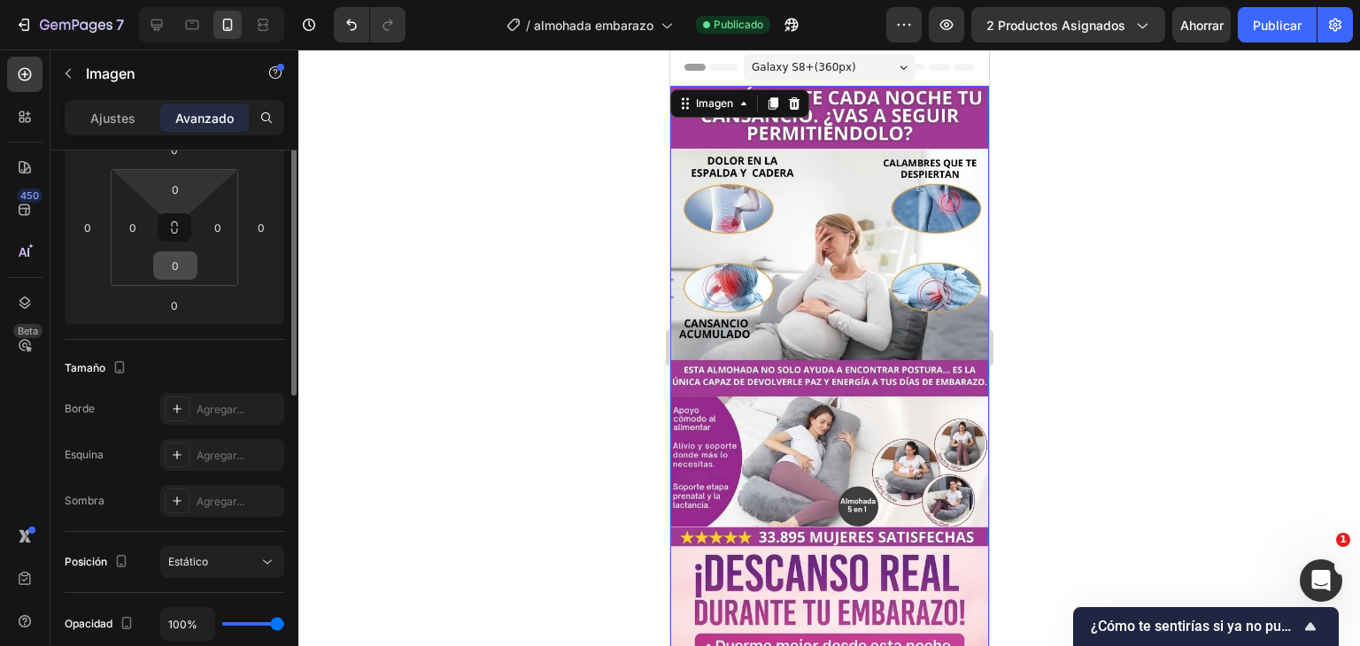
scroll to position [0, 0]
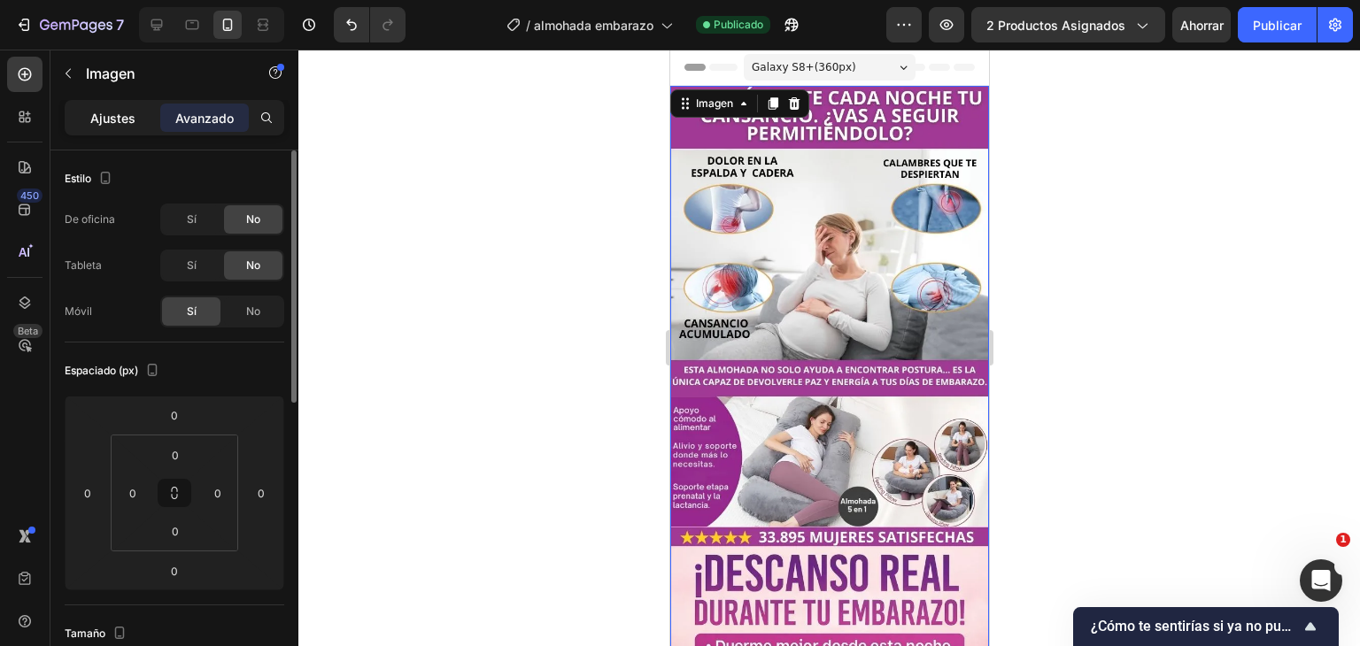
click at [125, 111] on font "Ajustes" at bounding box center [112, 118] width 45 height 15
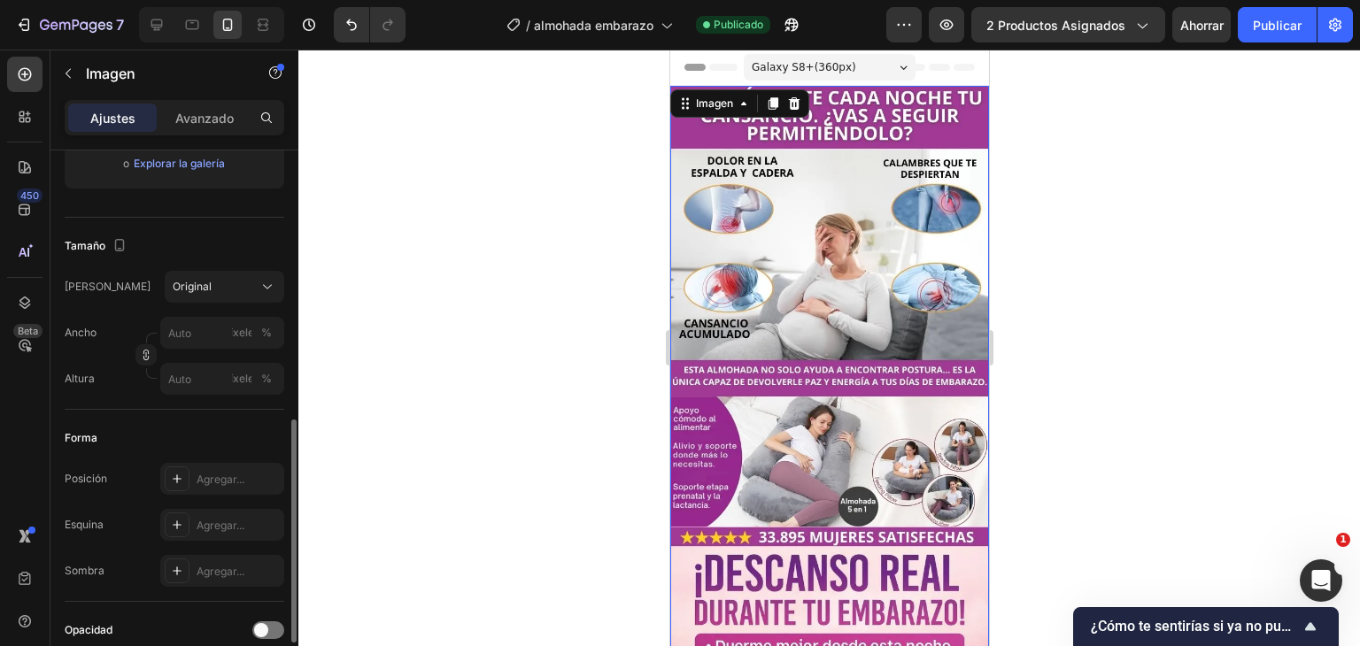
scroll to position [443, 0]
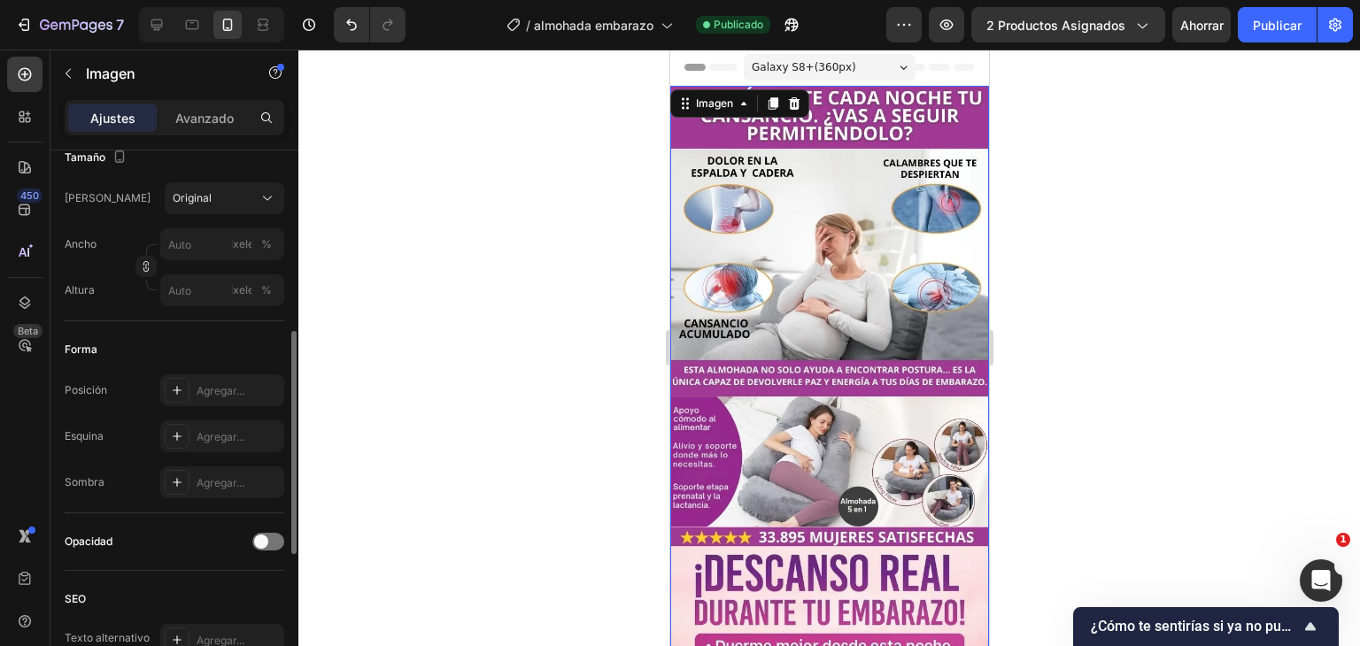
click at [751, 207] on img at bounding box center [829, 606] width 319 height 1040
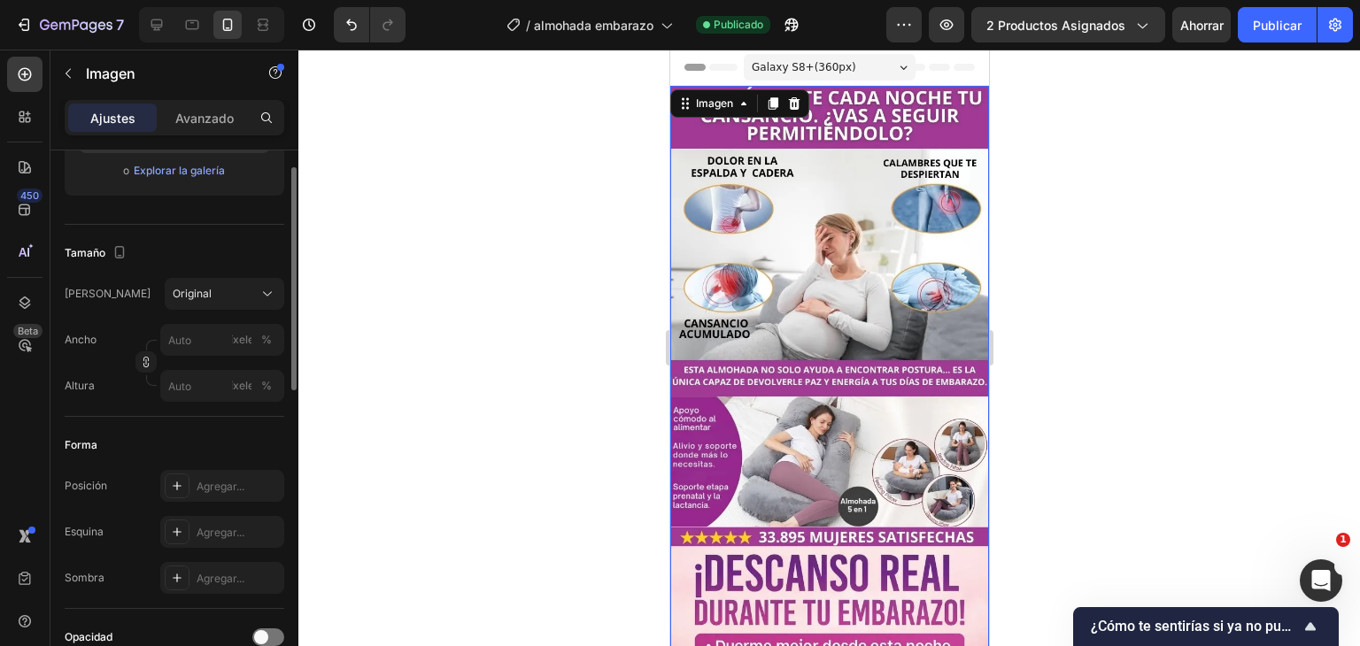
scroll to position [0, 0]
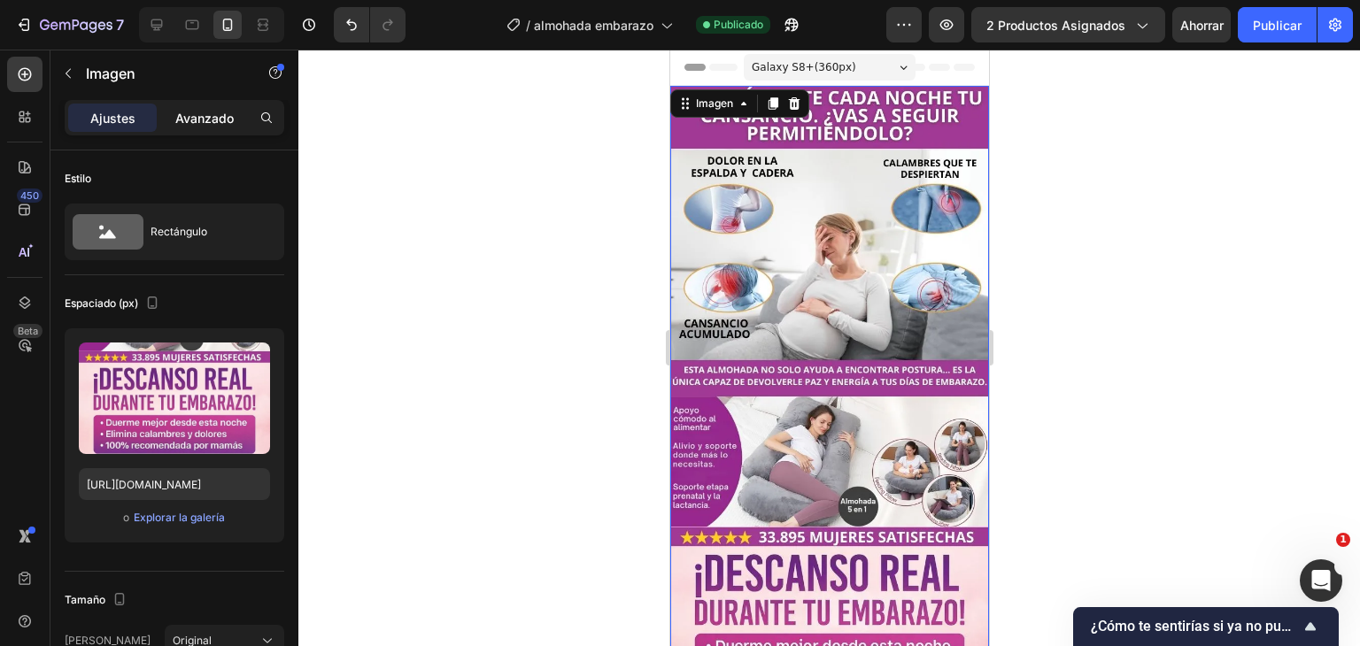
click at [181, 130] on div "Avanzado" at bounding box center [204, 118] width 89 height 28
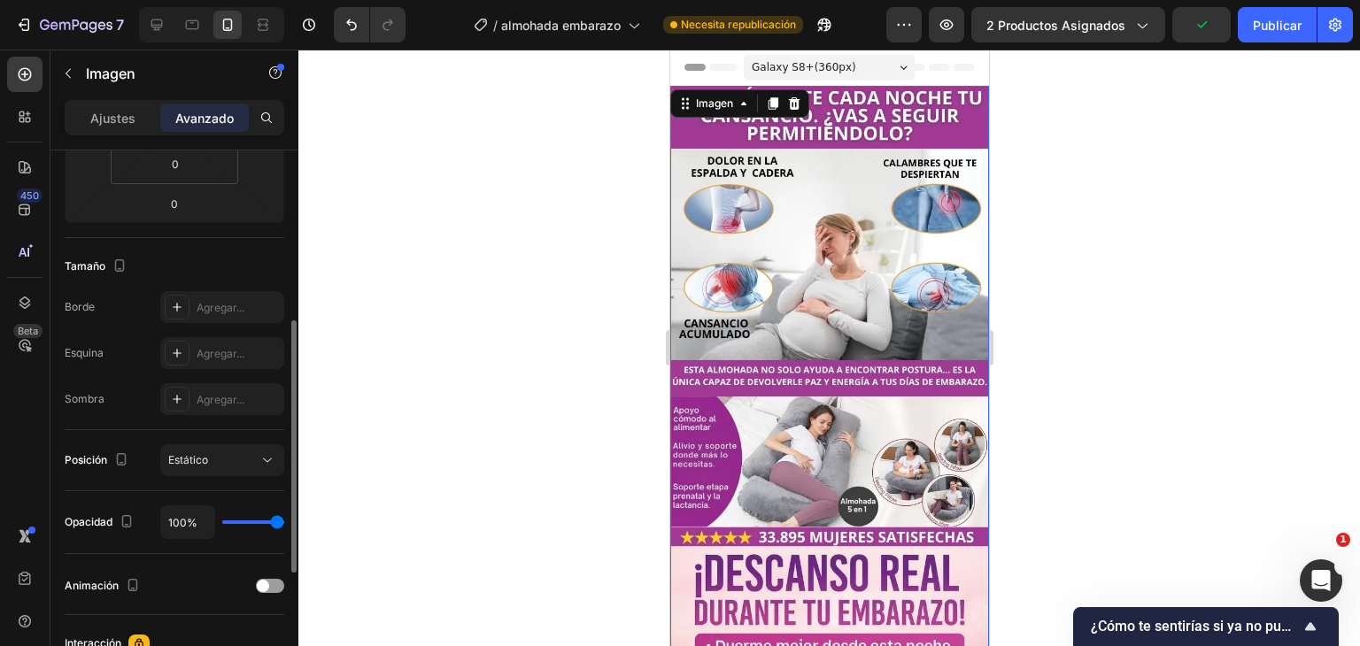
scroll to position [633, 0]
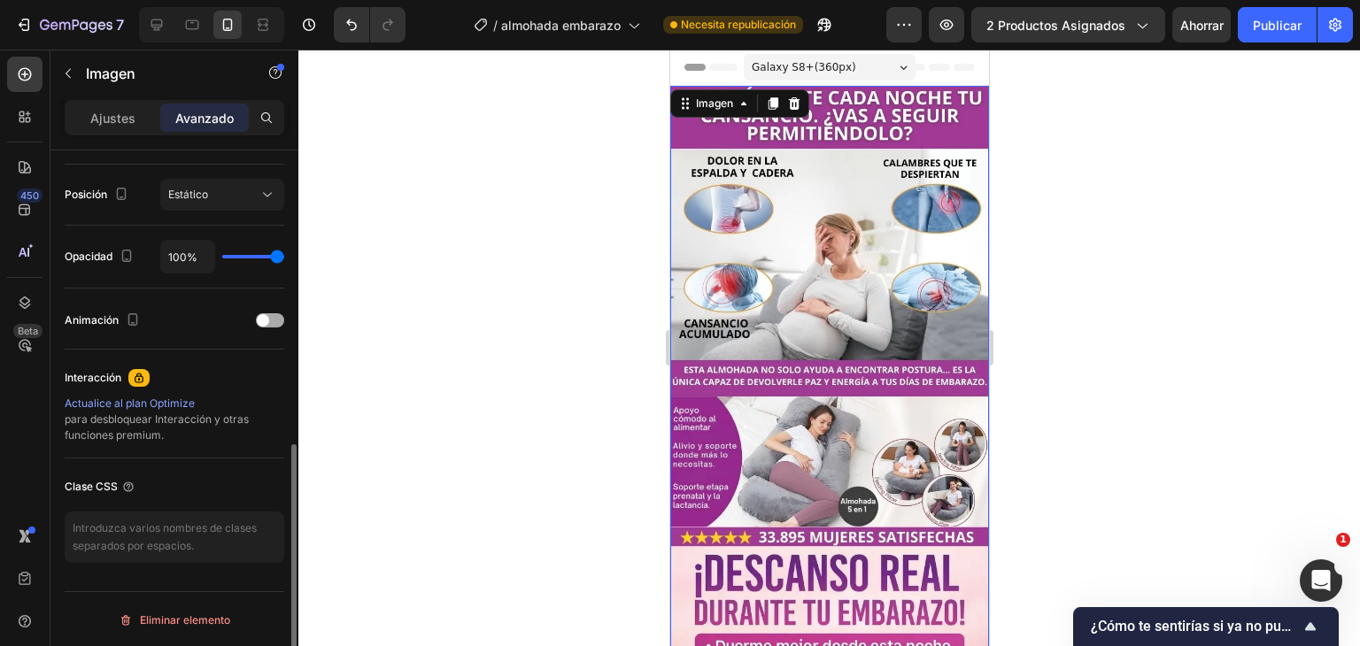
click at [200, 318] on div "Animación" at bounding box center [175, 320] width 220 height 28
click at [280, 321] on div at bounding box center [270, 321] width 28 height 14
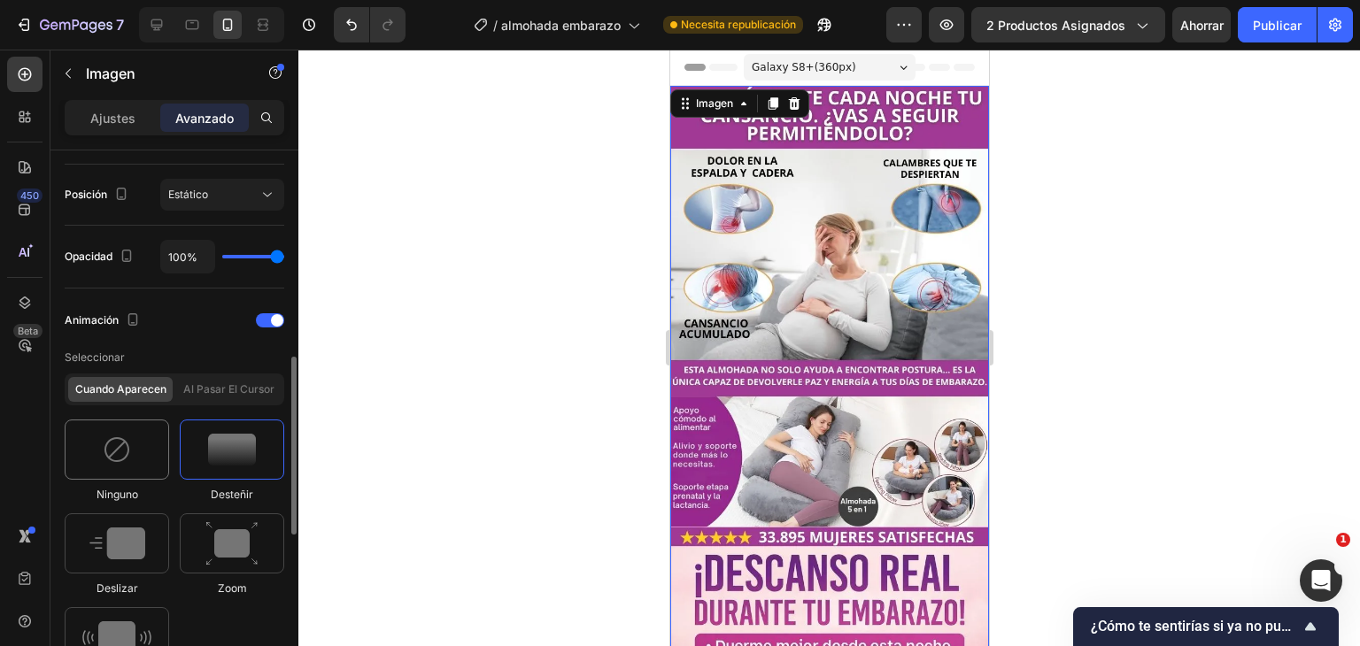
click at [92, 446] on div at bounding box center [117, 450] width 105 height 60
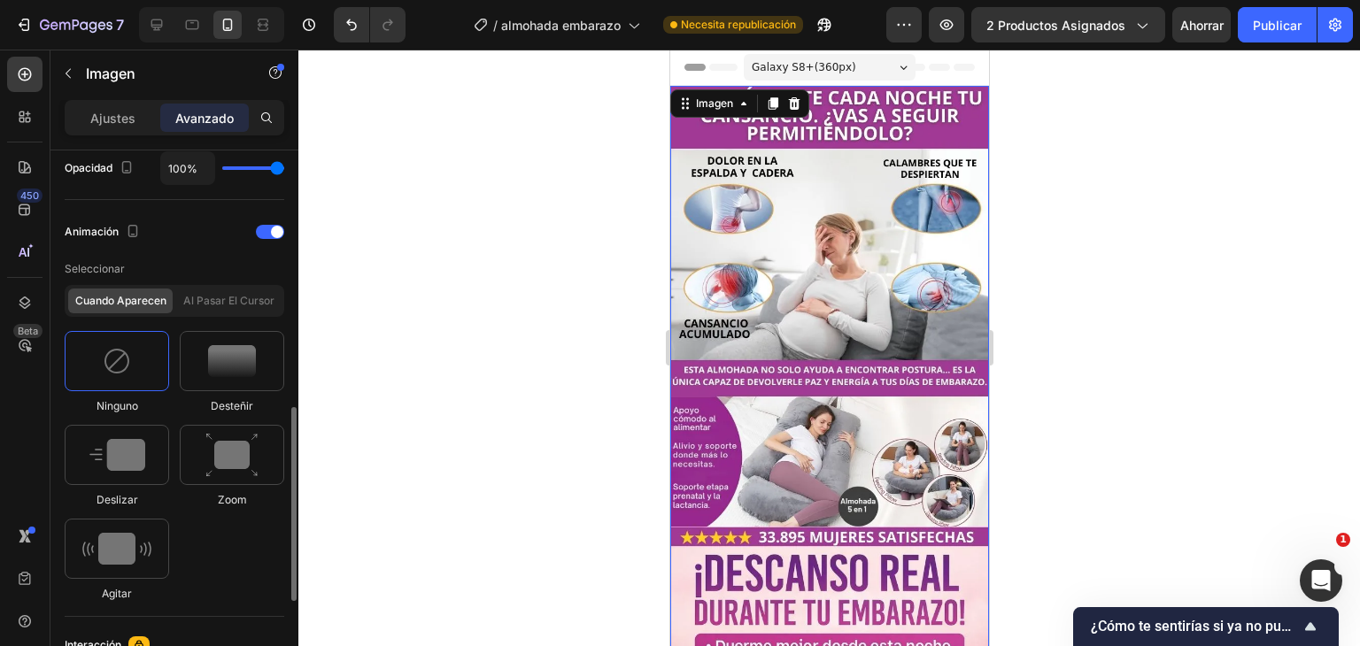
scroll to position [899, 0]
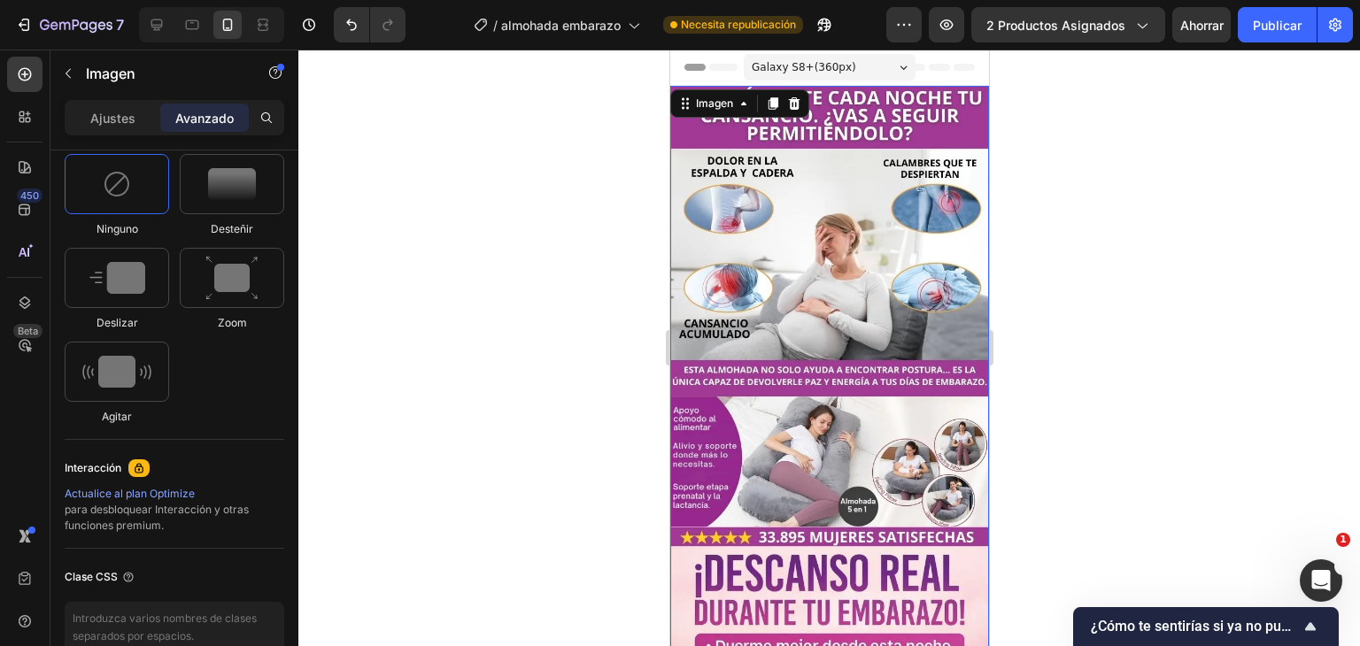
click at [746, 357] on img at bounding box center [829, 606] width 319 height 1040
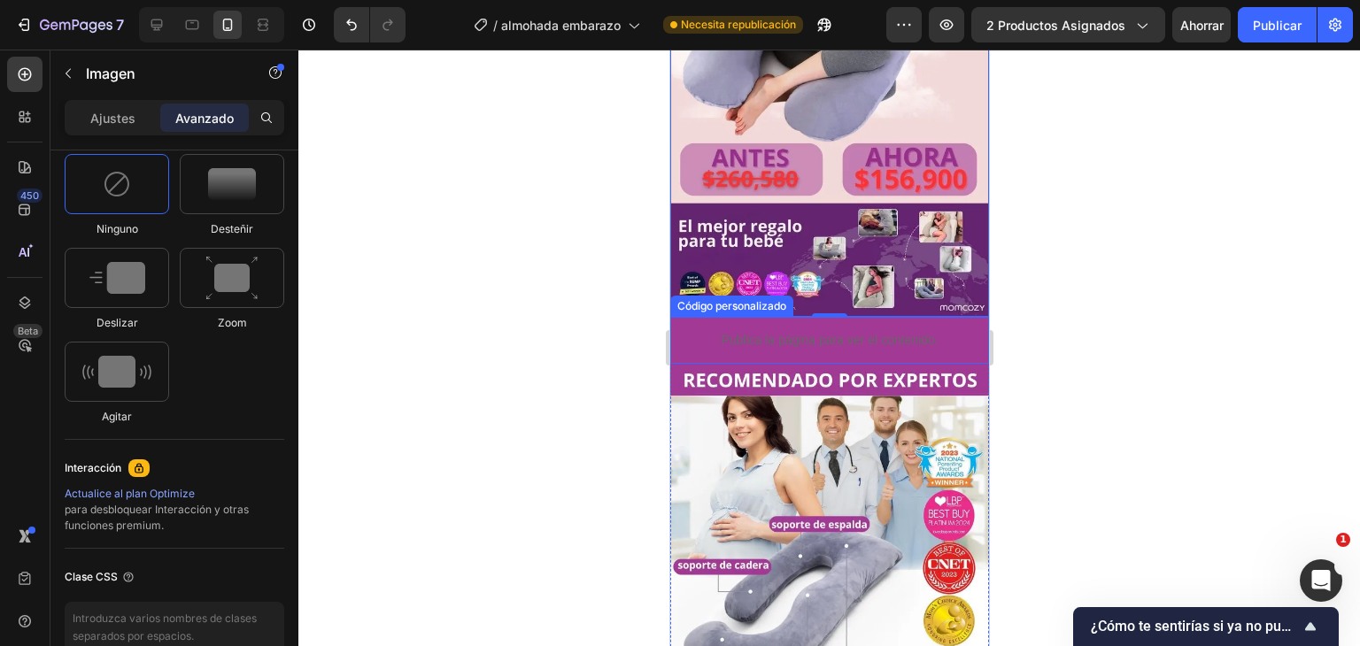
scroll to position [886, 0]
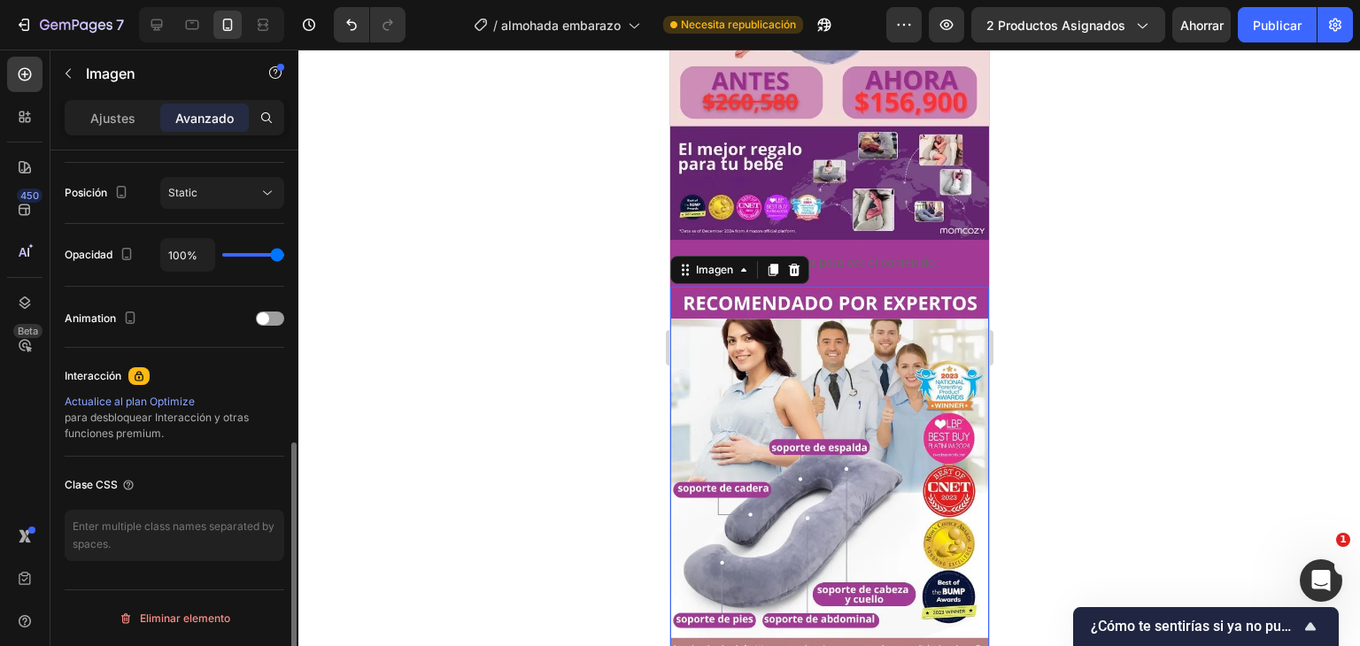
scroll to position [633, 0]
click at [274, 327] on div "Animación" at bounding box center [175, 320] width 220 height 28
click at [270, 321] on div at bounding box center [270, 321] width 28 height 14
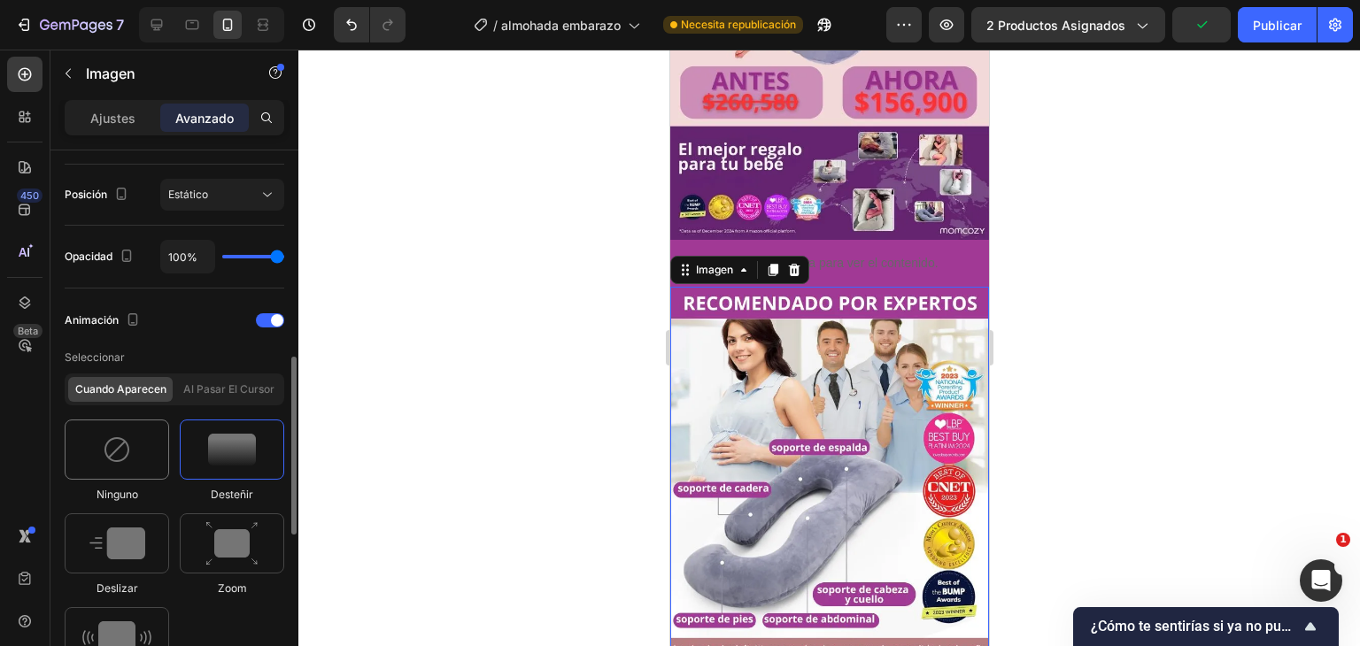
click at [90, 444] on div at bounding box center [117, 450] width 105 height 60
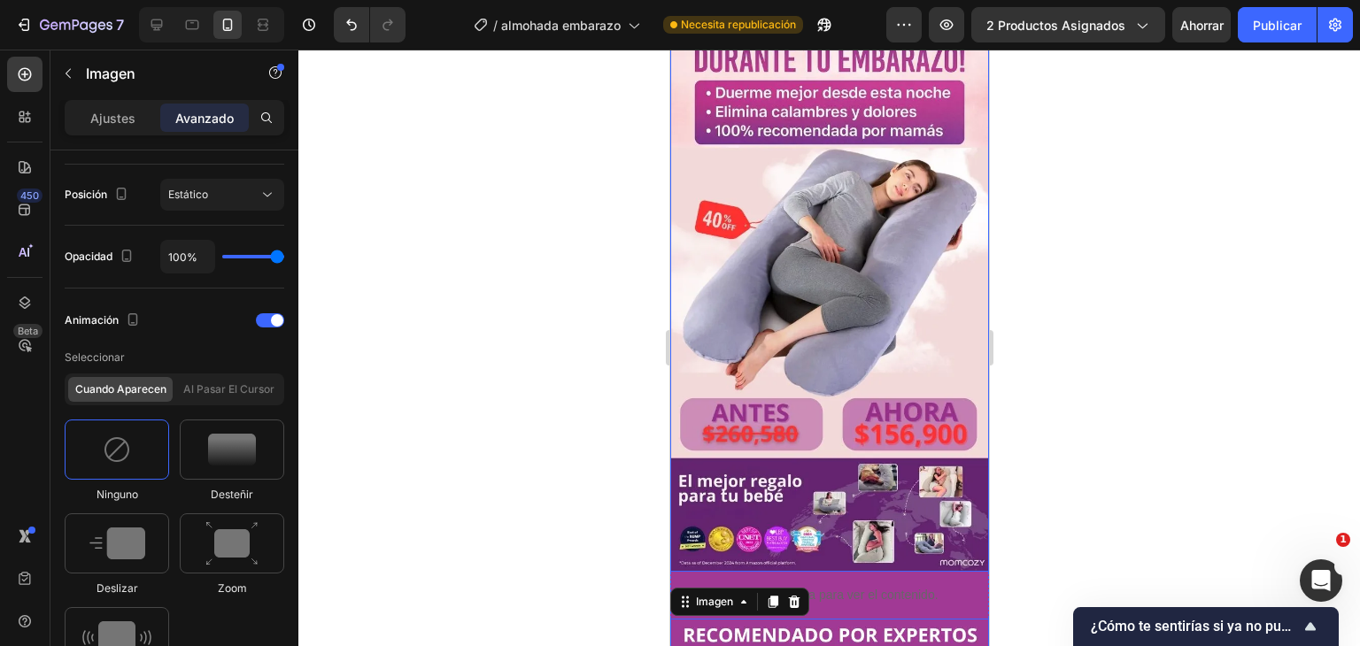
scroll to position [531, 0]
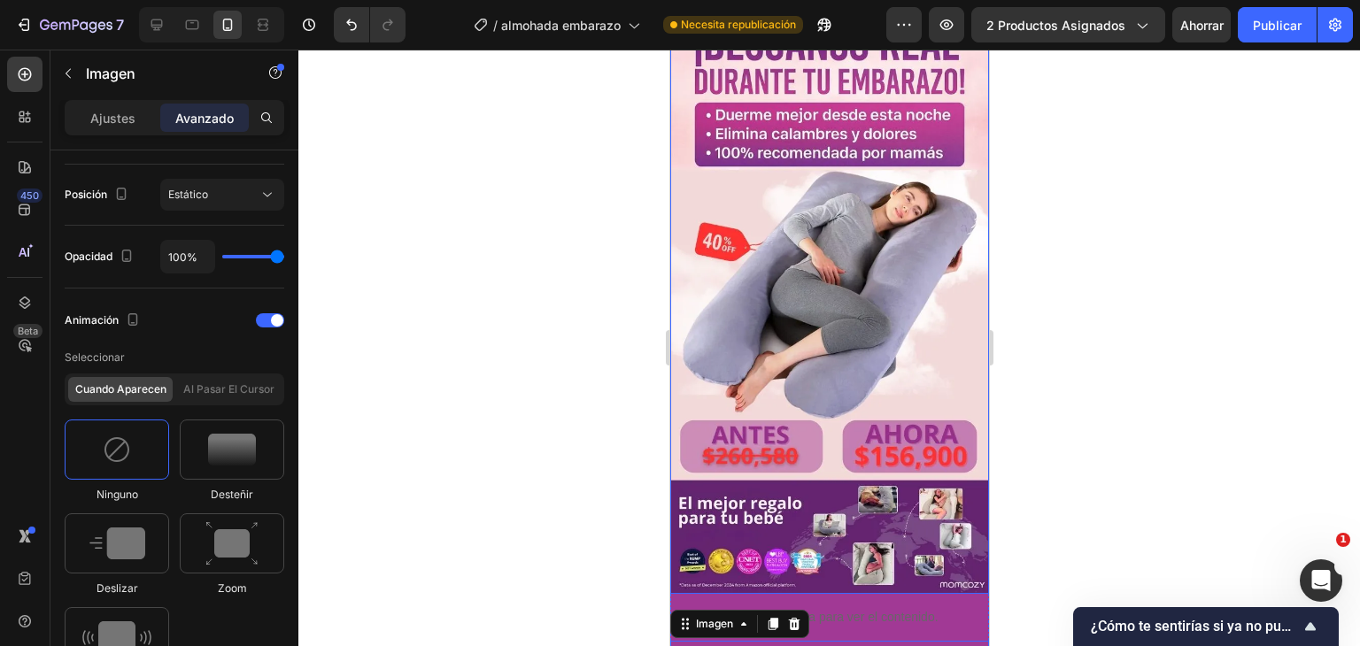
click at [830, 236] on img at bounding box center [829, 75] width 319 height 1040
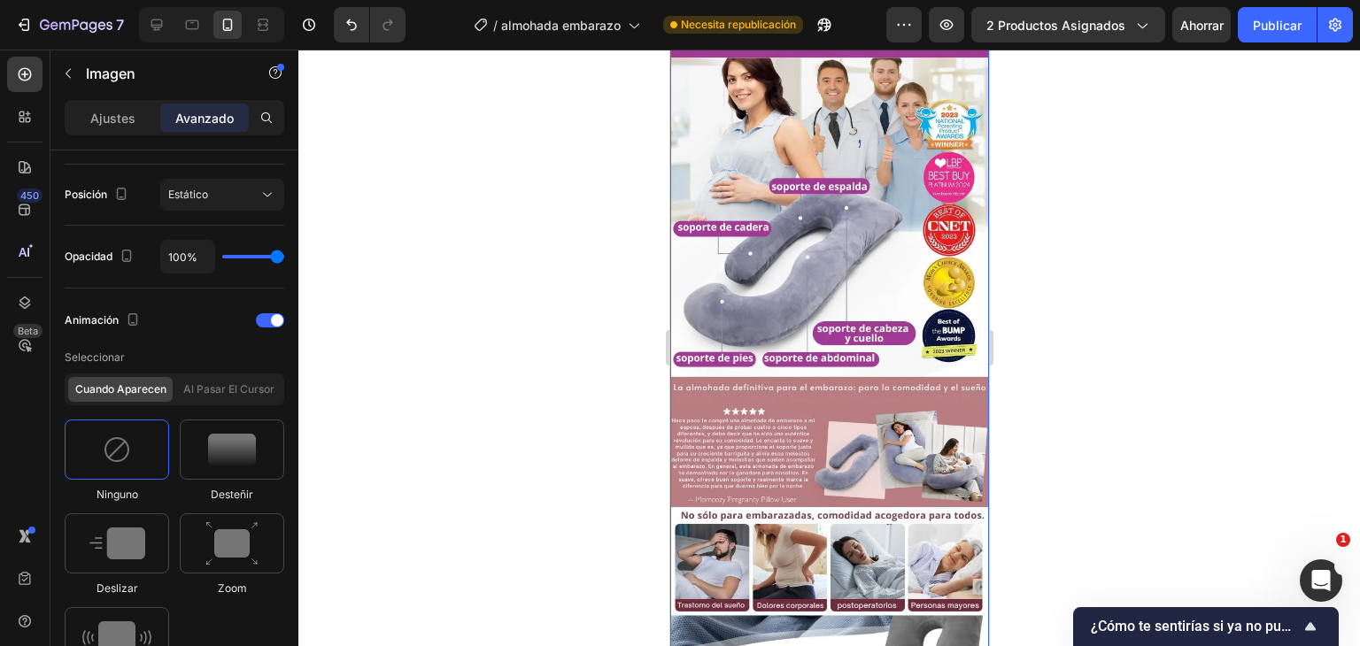
scroll to position [1151, 0]
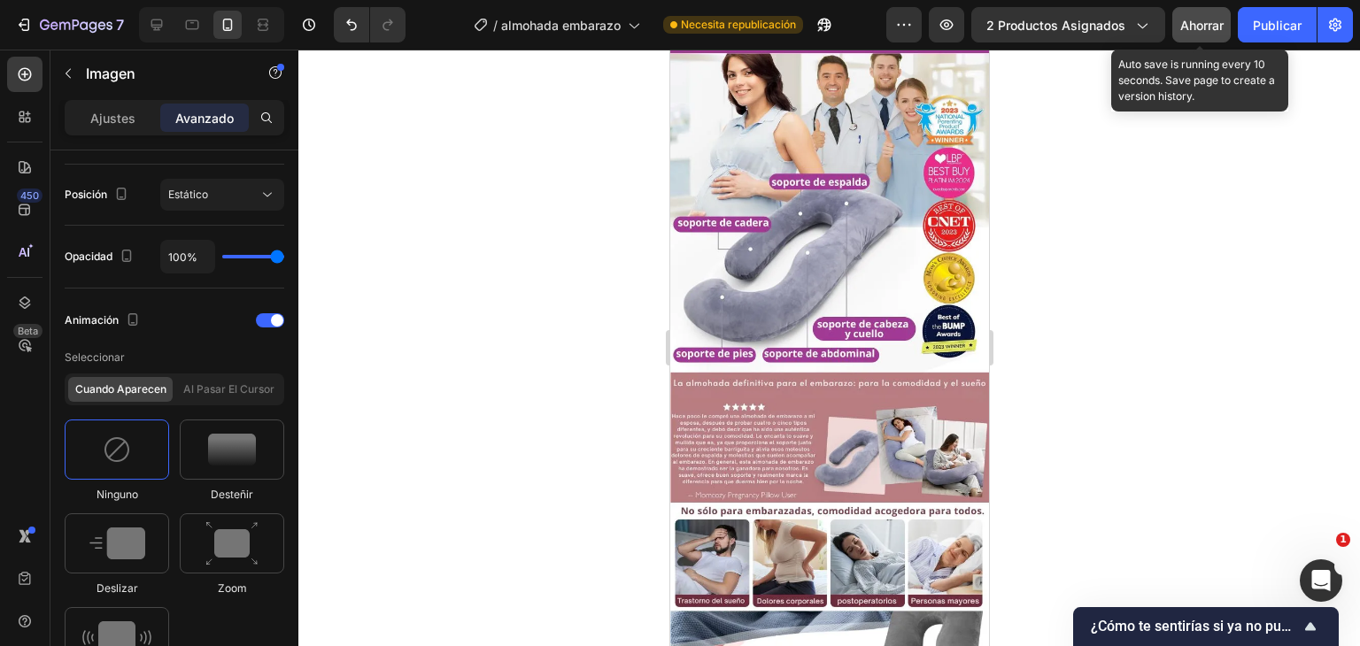
click at [1197, 30] on font "Ahorrar" at bounding box center [1202, 25] width 43 height 15
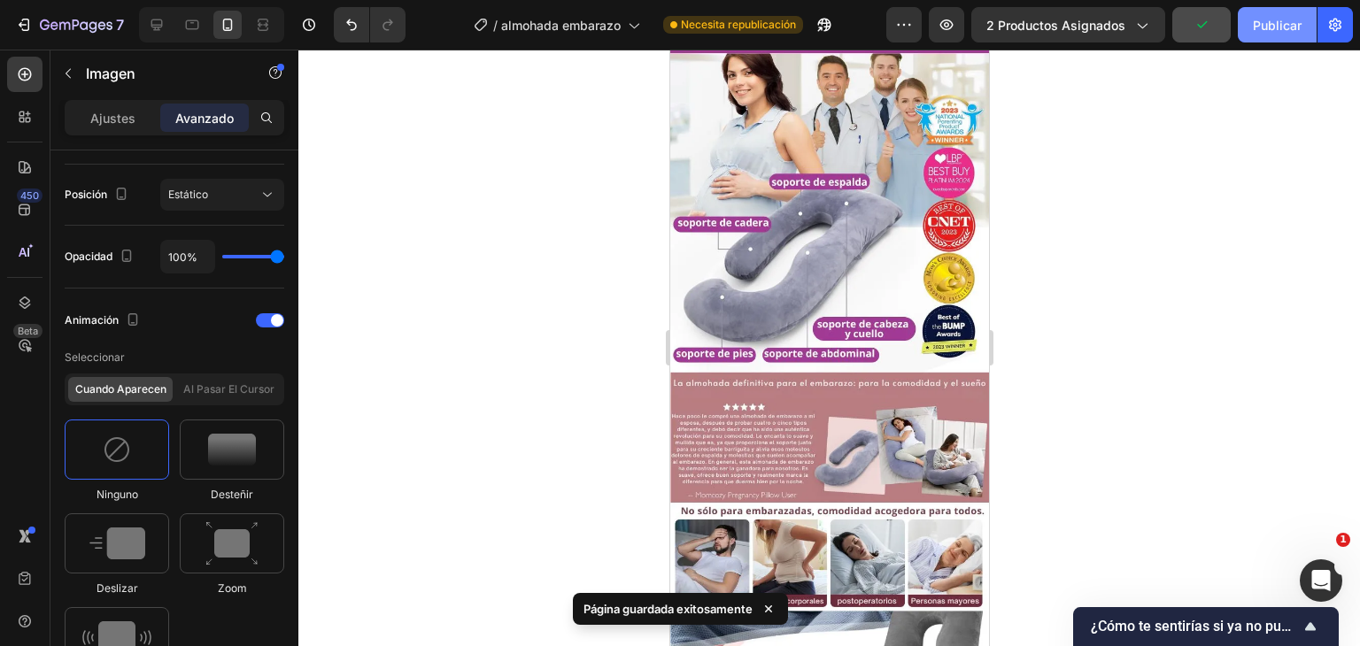
click at [1262, 34] on button "Publicar" at bounding box center [1277, 24] width 79 height 35
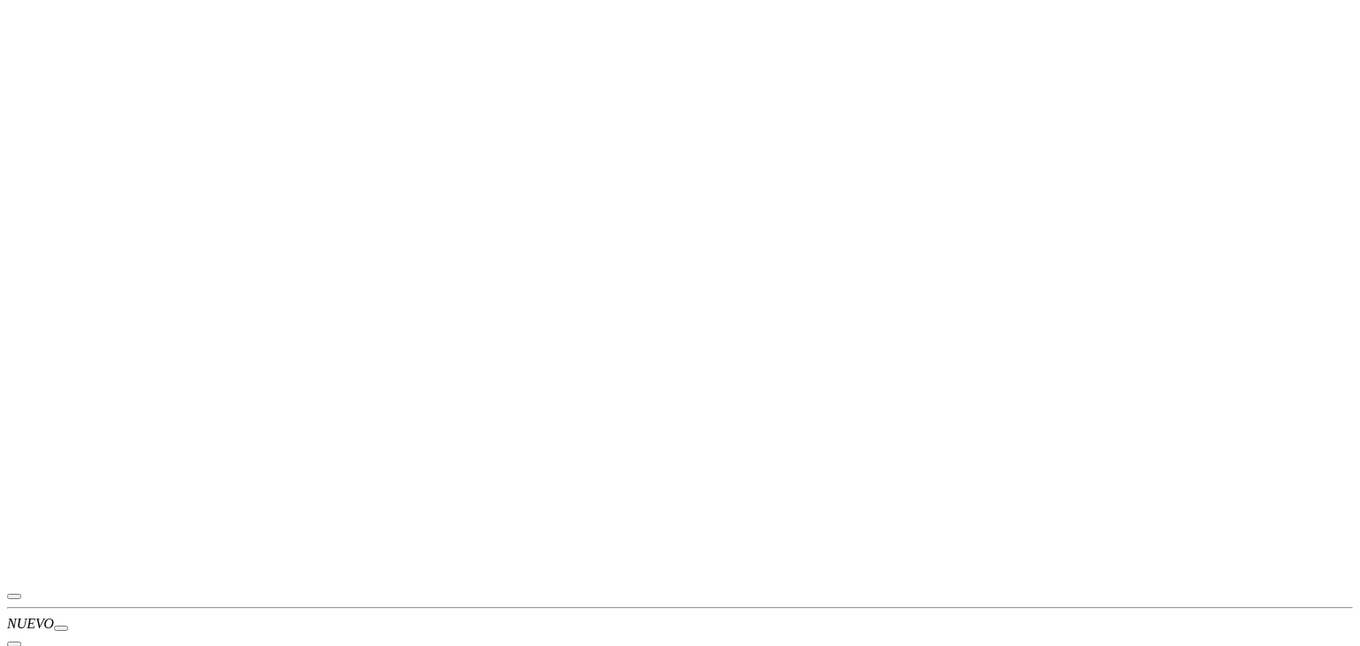
scroll to position [0, 0]
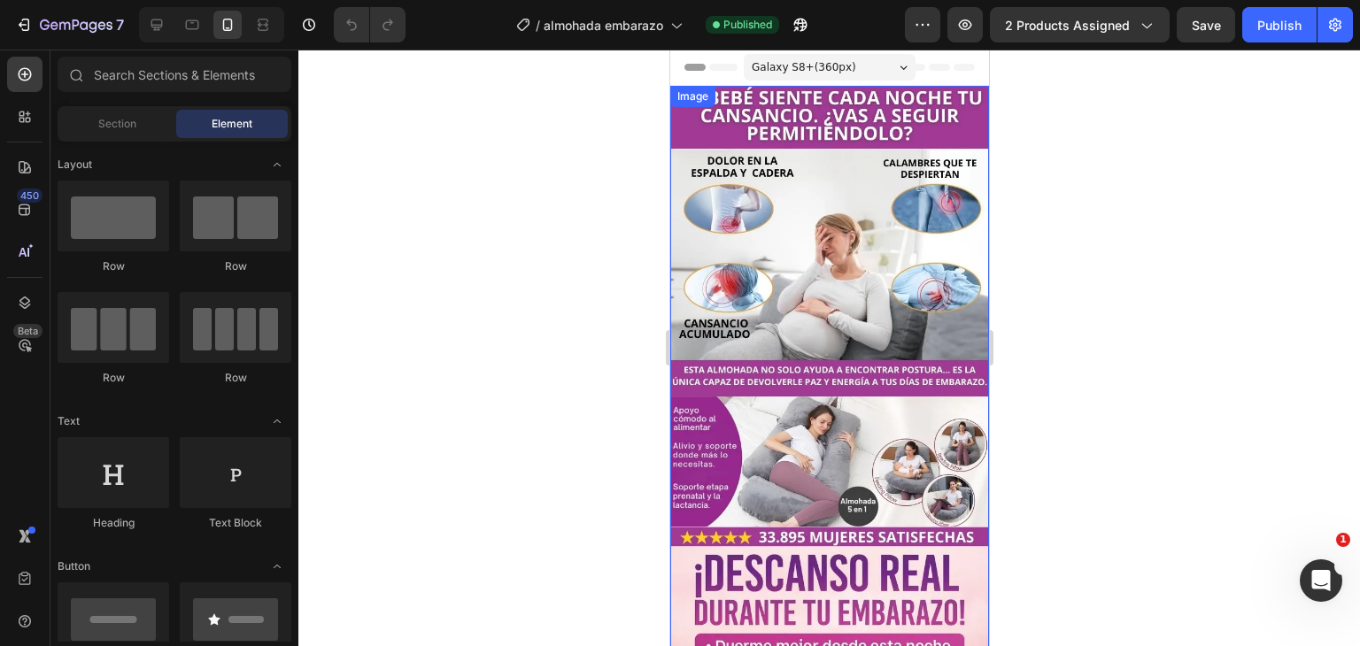
click at [857, 310] on img at bounding box center [829, 606] width 319 height 1040
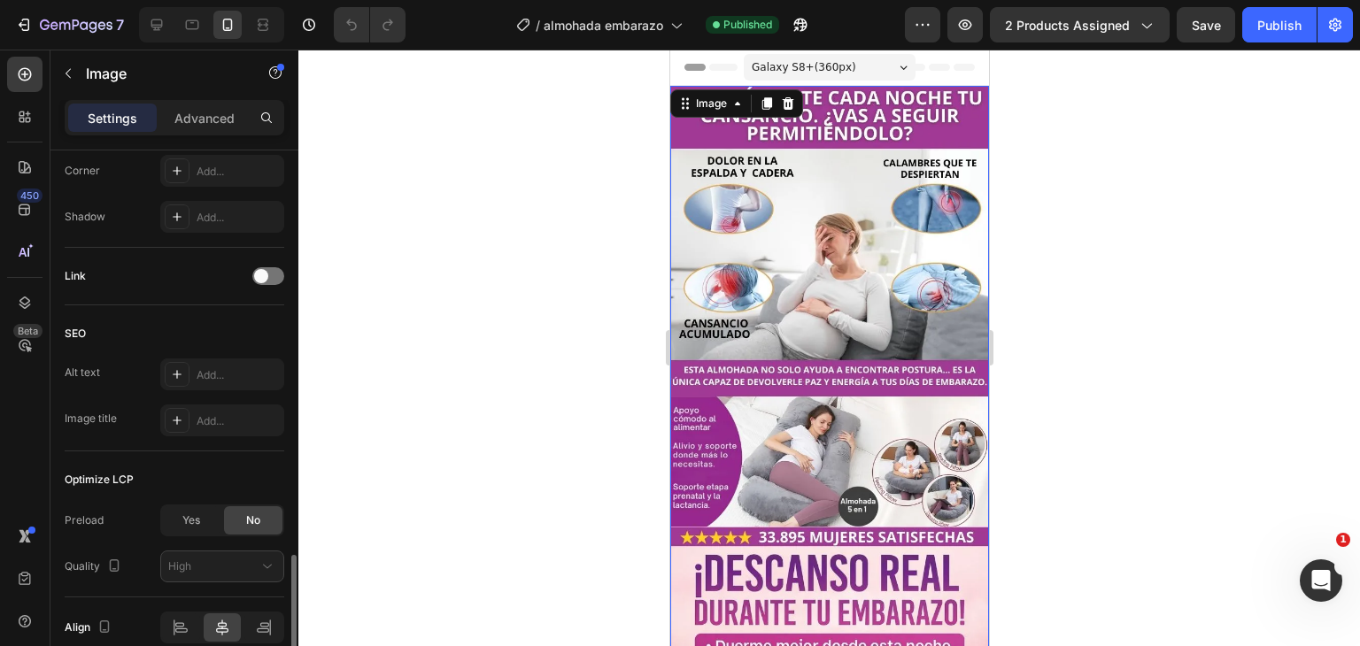
scroll to position [790, 0]
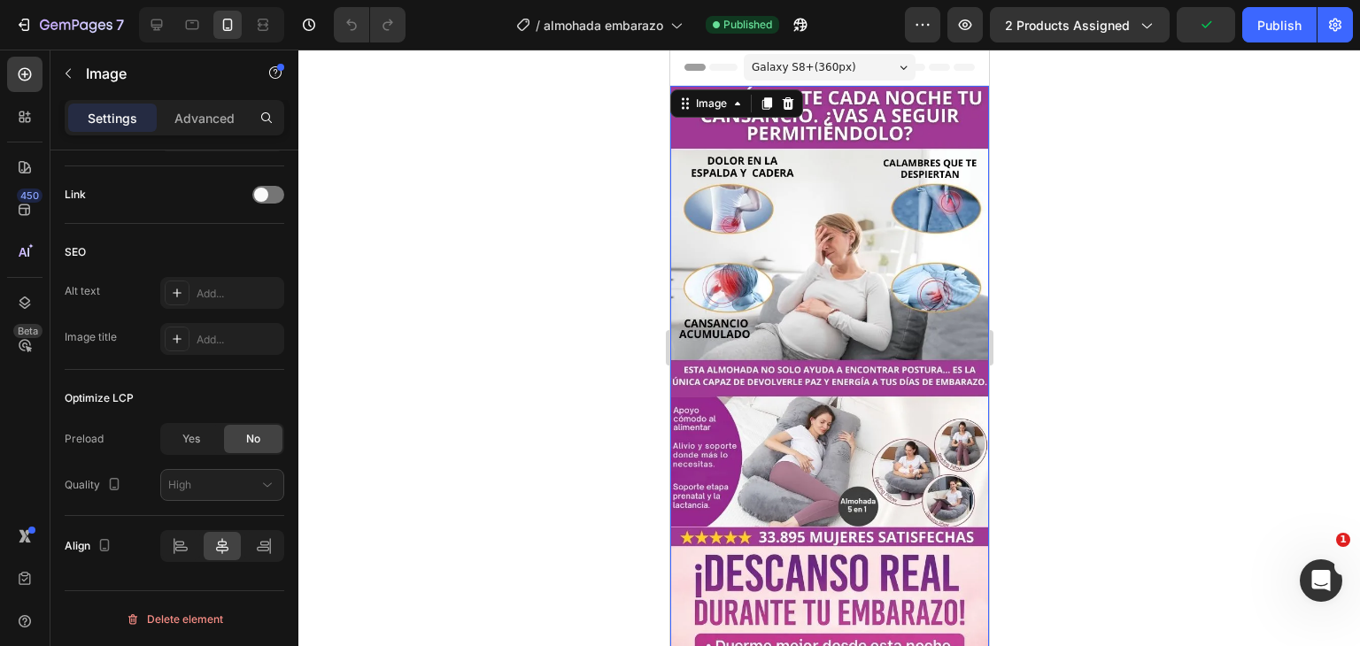
click at [755, 230] on img at bounding box center [829, 606] width 319 height 1040
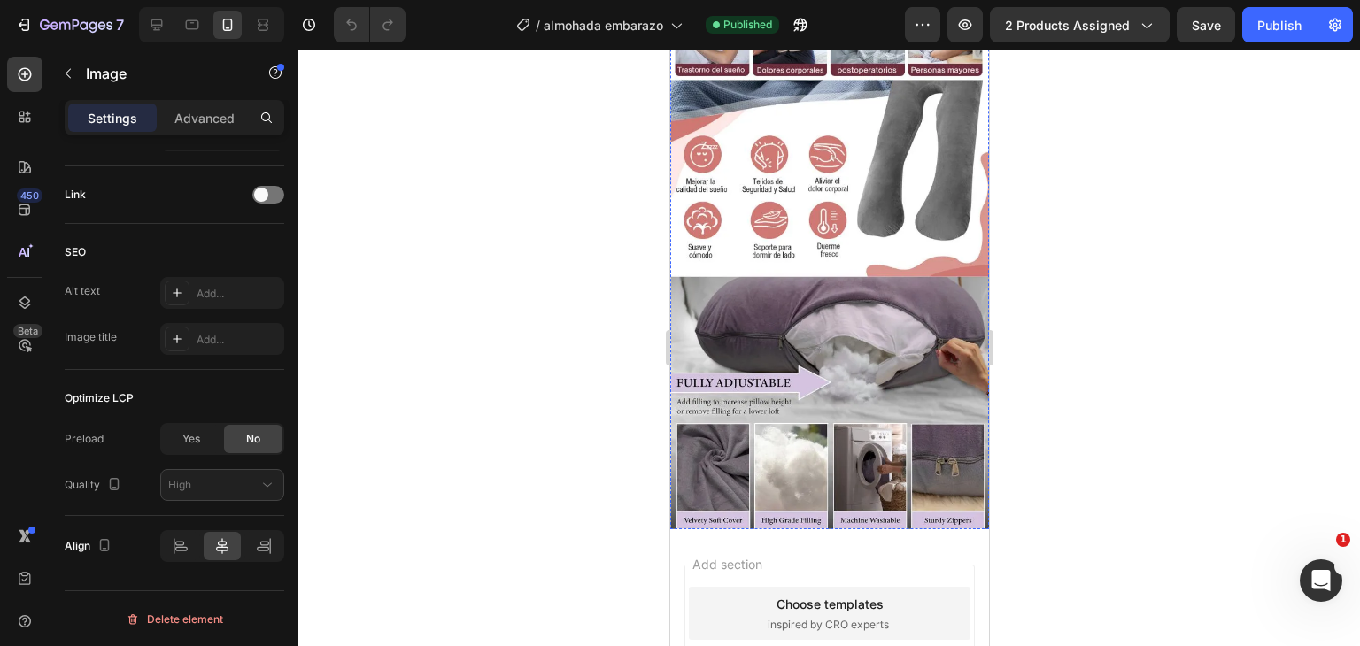
scroll to position [1810, 0]
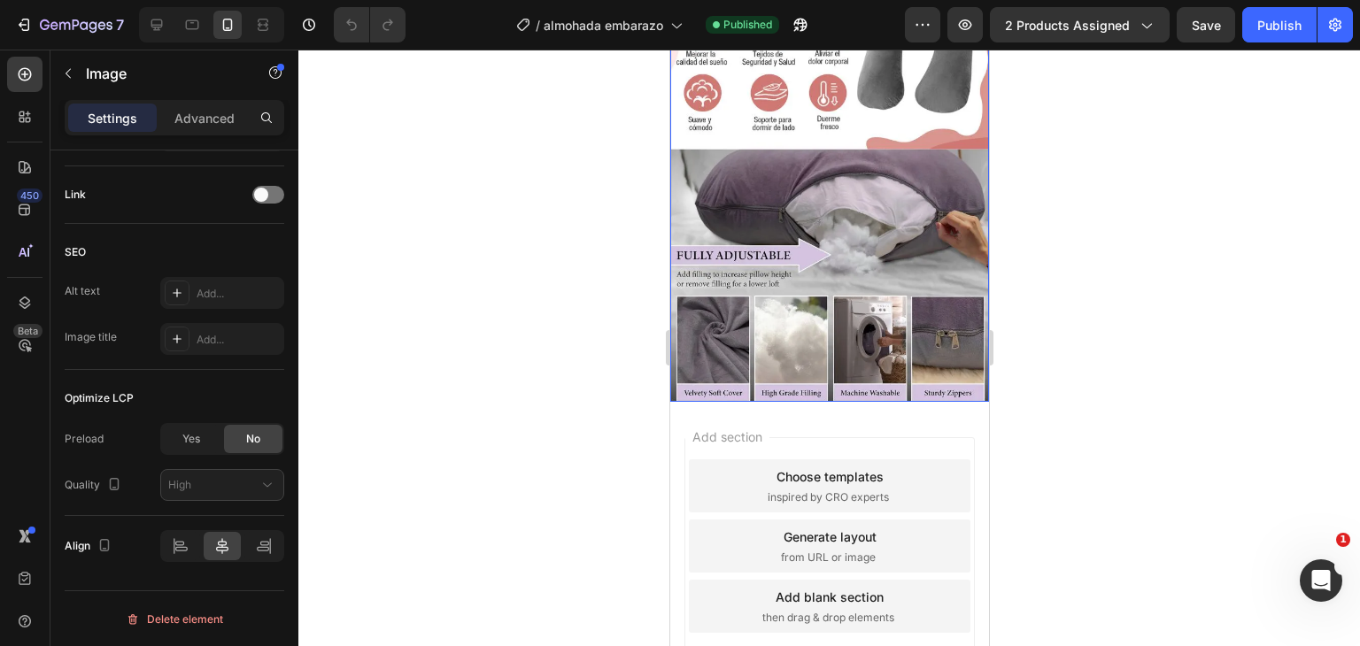
click at [213, 124] on p "Advanced" at bounding box center [204, 118] width 60 height 19
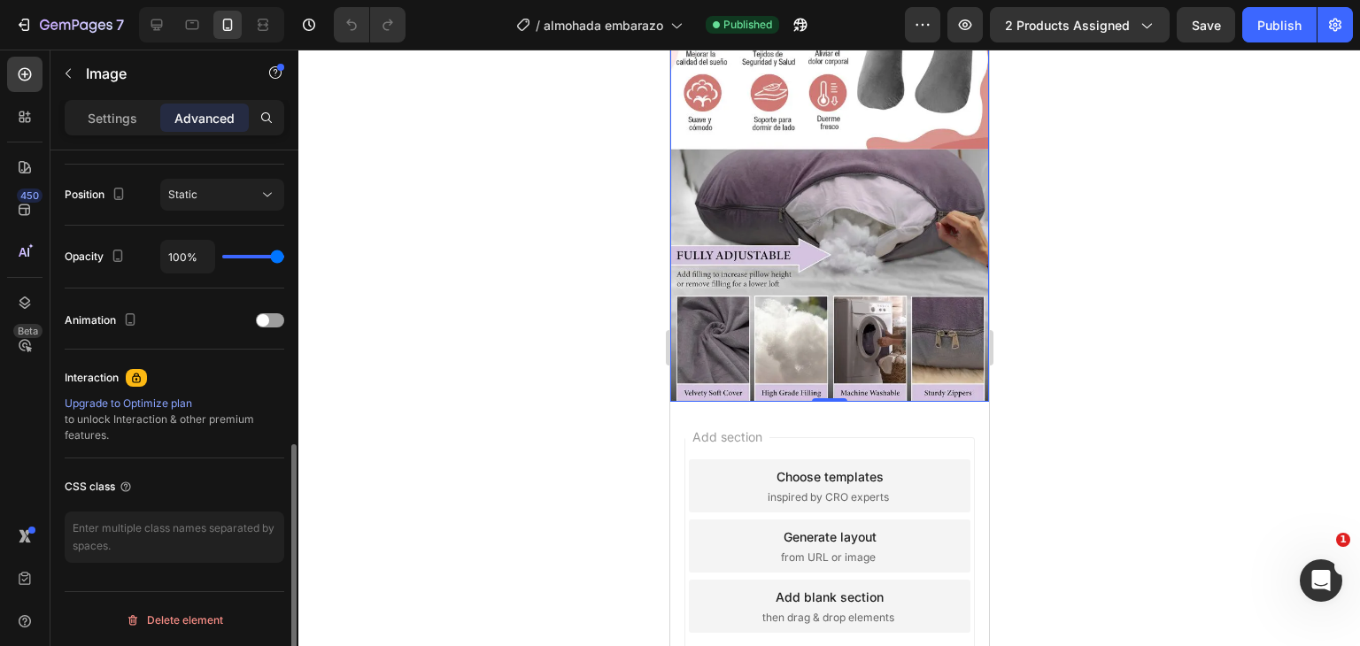
scroll to position [545, 0]
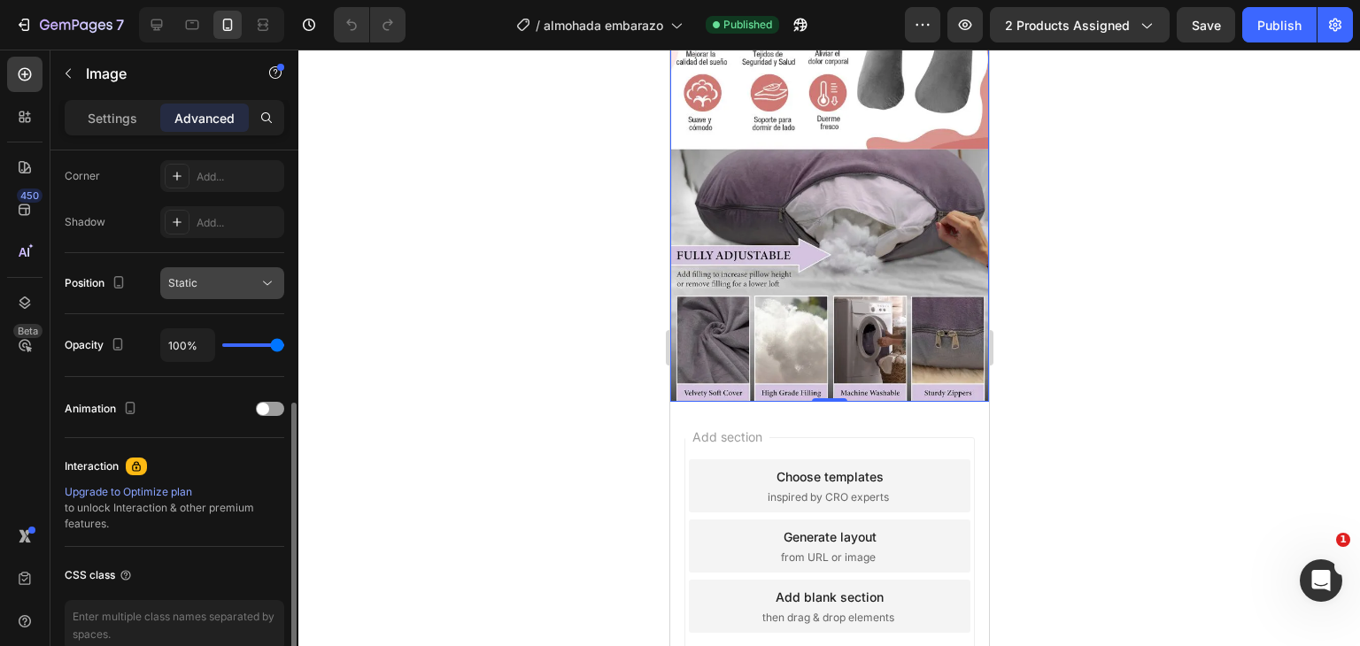
click at [183, 292] on button "Static" at bounding box center [222, 283] width 124 height 32
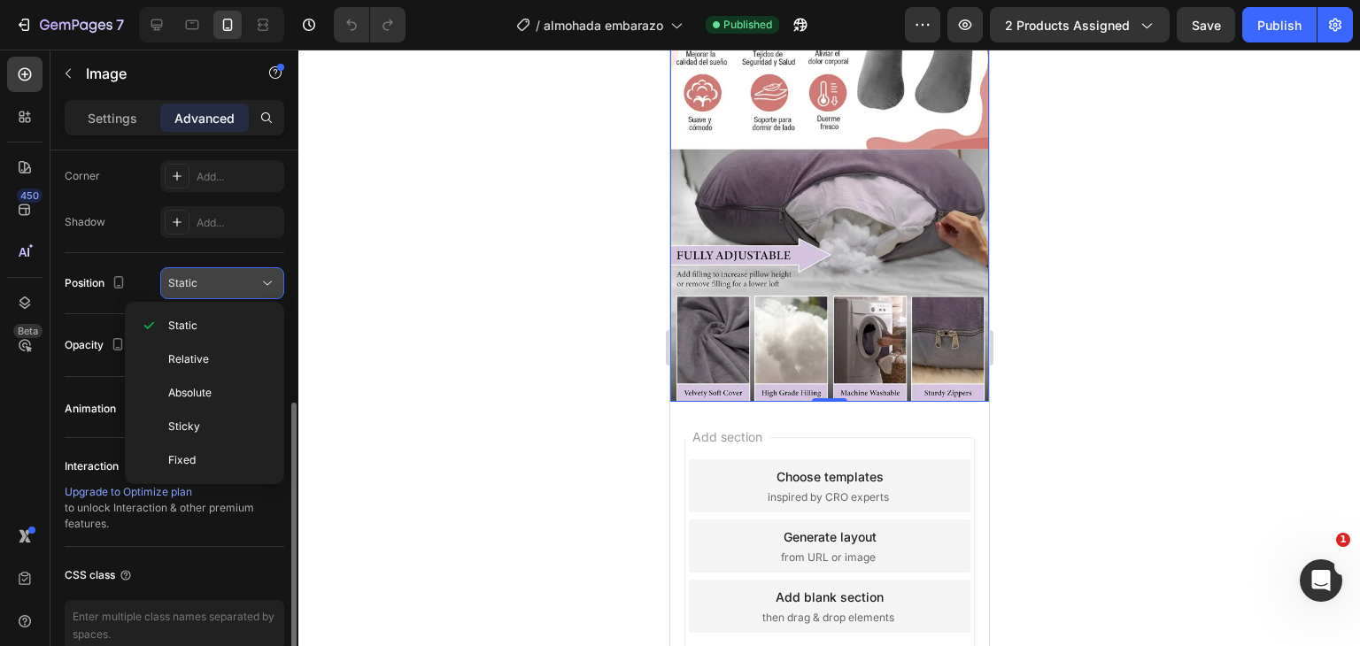
click at [211, 292] on button "Static" at bounding box center [222, 283] width 124 height 32
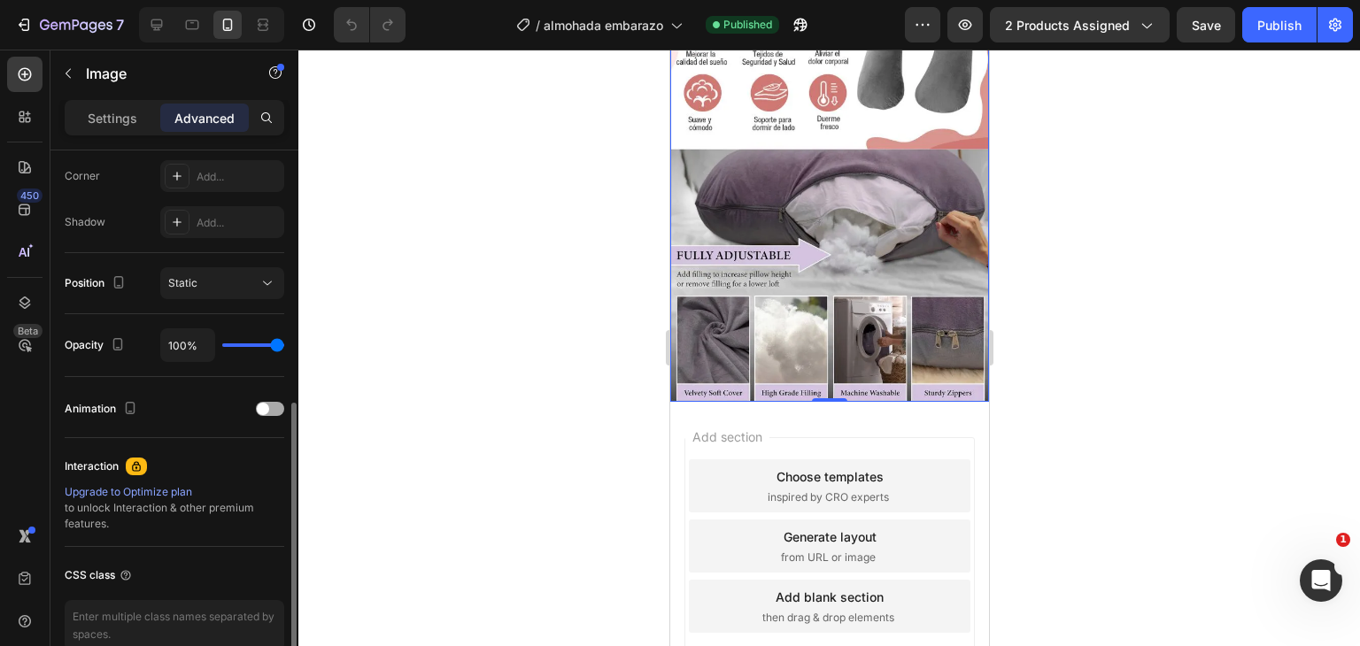
scroll to position [633, 0]
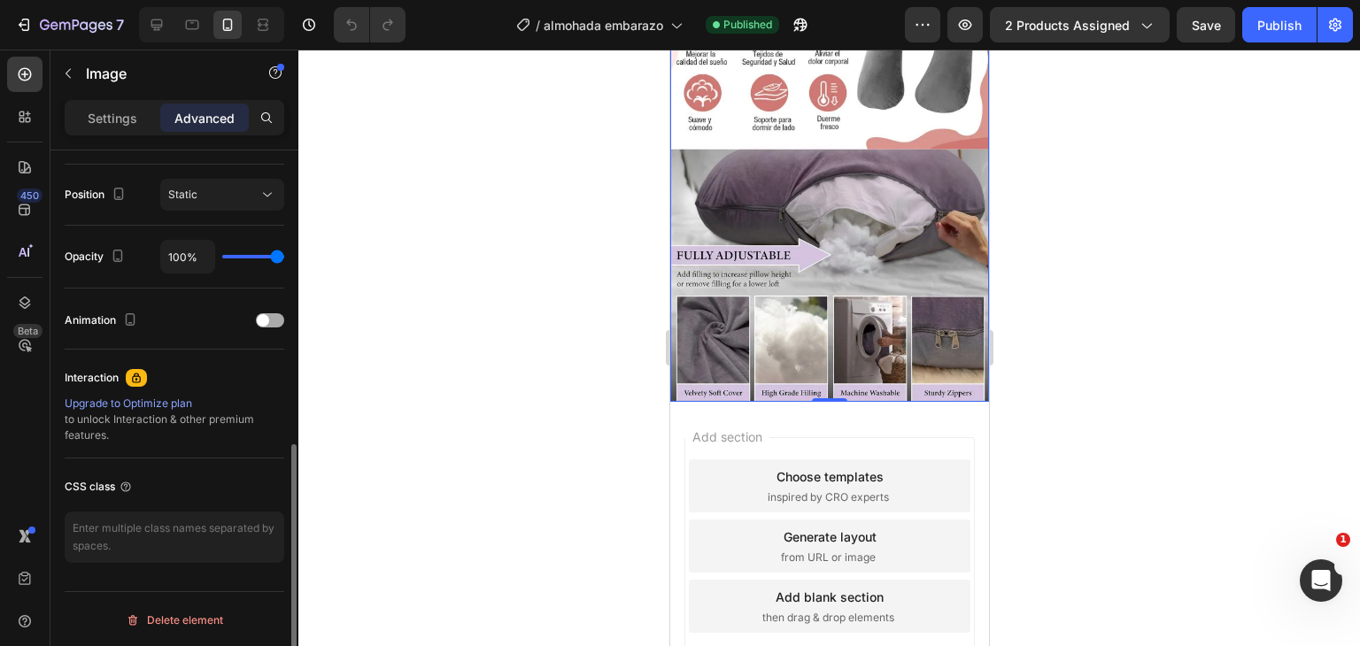
click at [261, 314] on div at bounding box center [270, 321] width 28 height 14
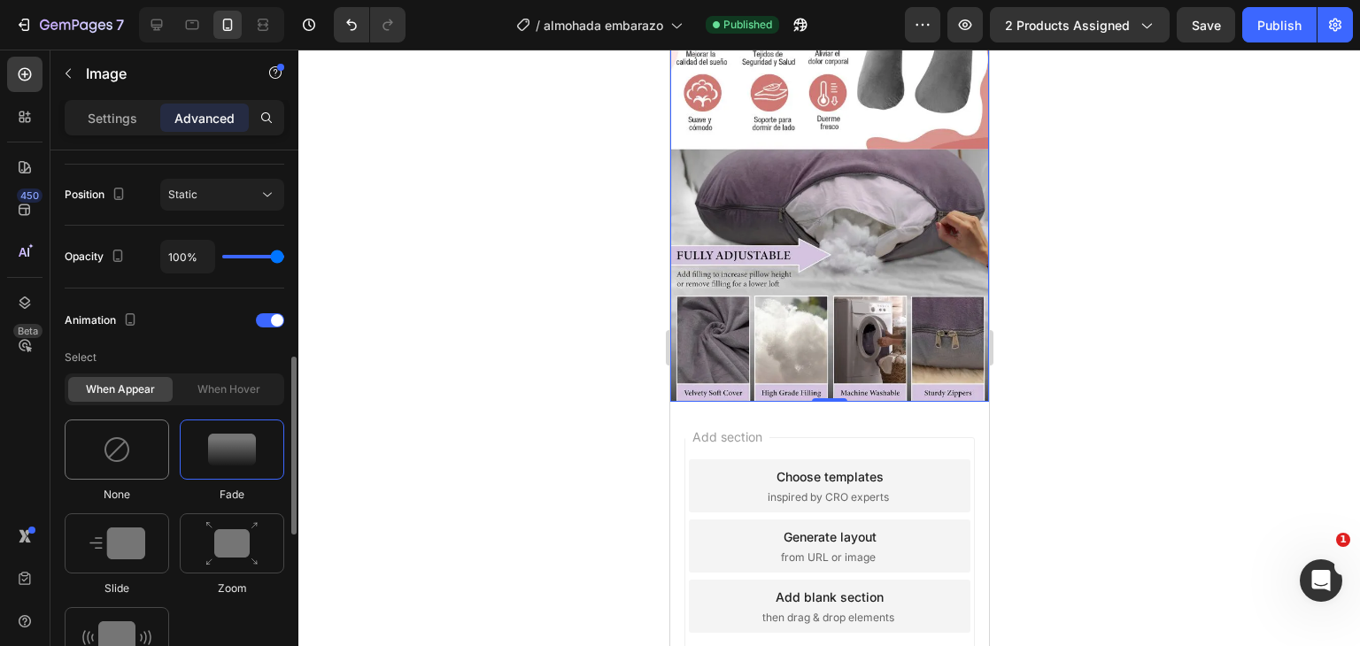
click at [97, 439] on div at bounding box center [117, 450] width 105 height 60
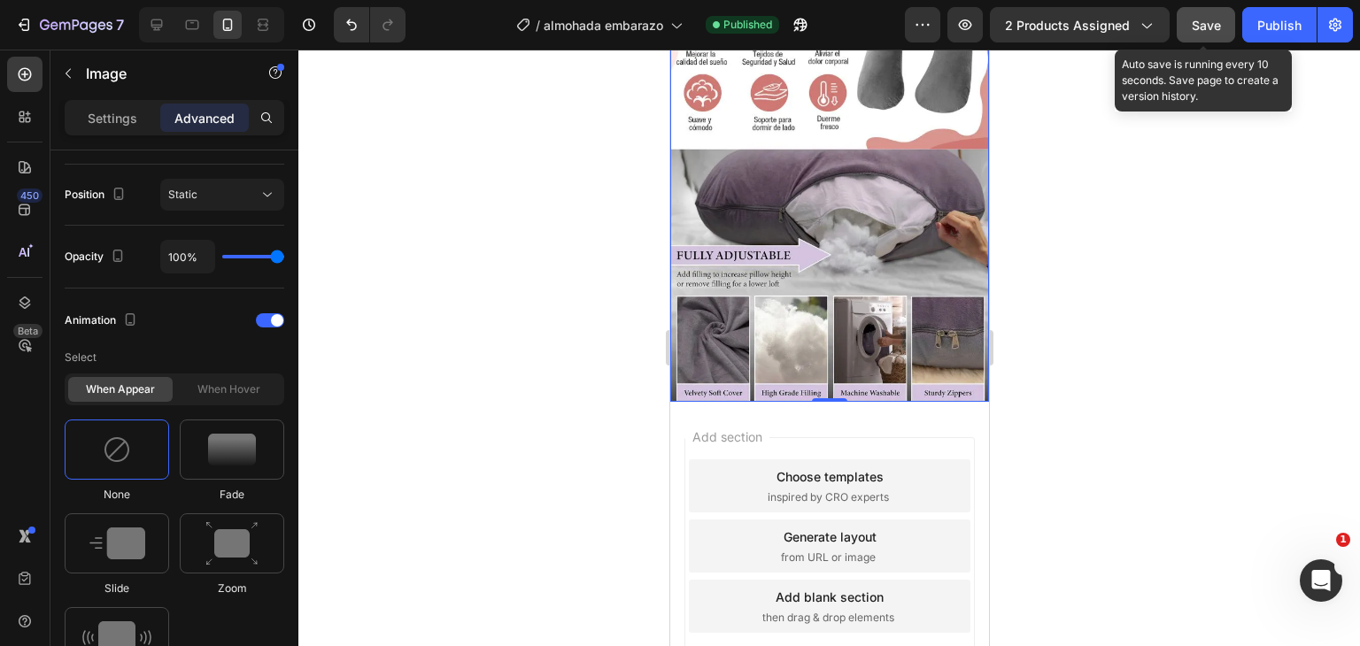
click at [1202, 39] on button "Save" at bounding box center [1206, 24] width 58 height 35
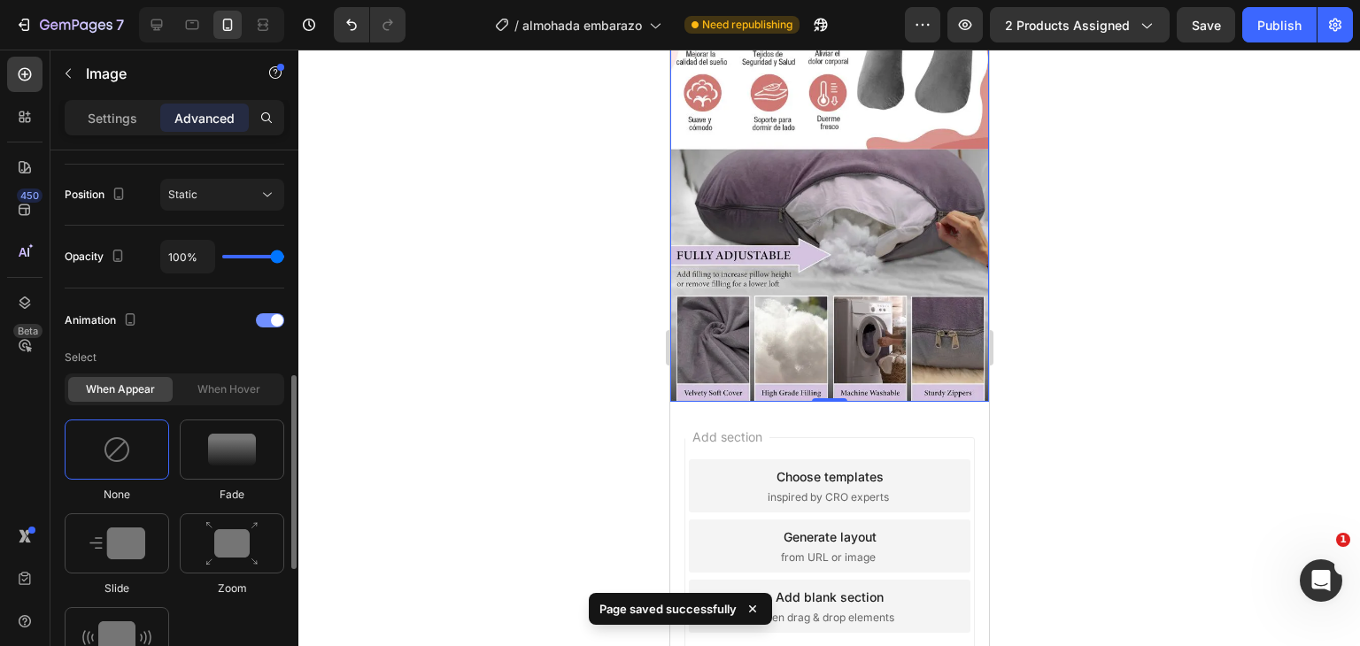
click at [274, 319] on span at bounding box center [277, 320] width 12 height 12
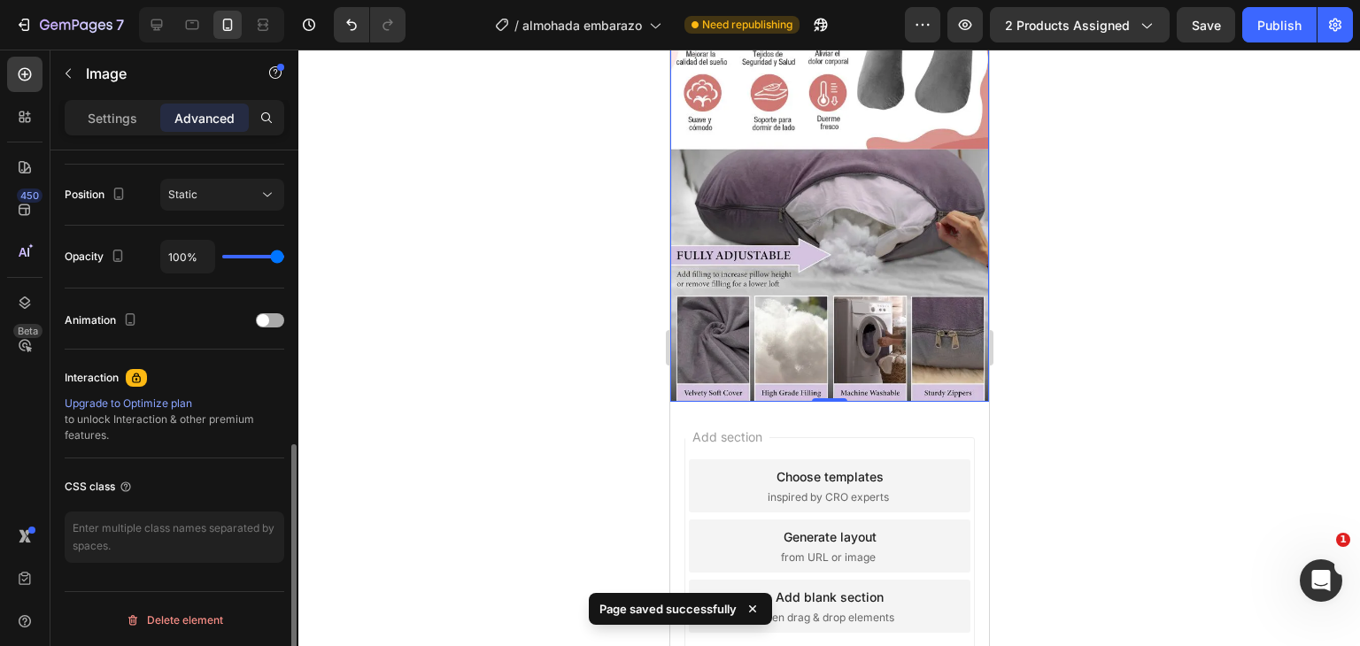
click at [273, 316] on div at bounding box center [270, 321] width 28 height 14
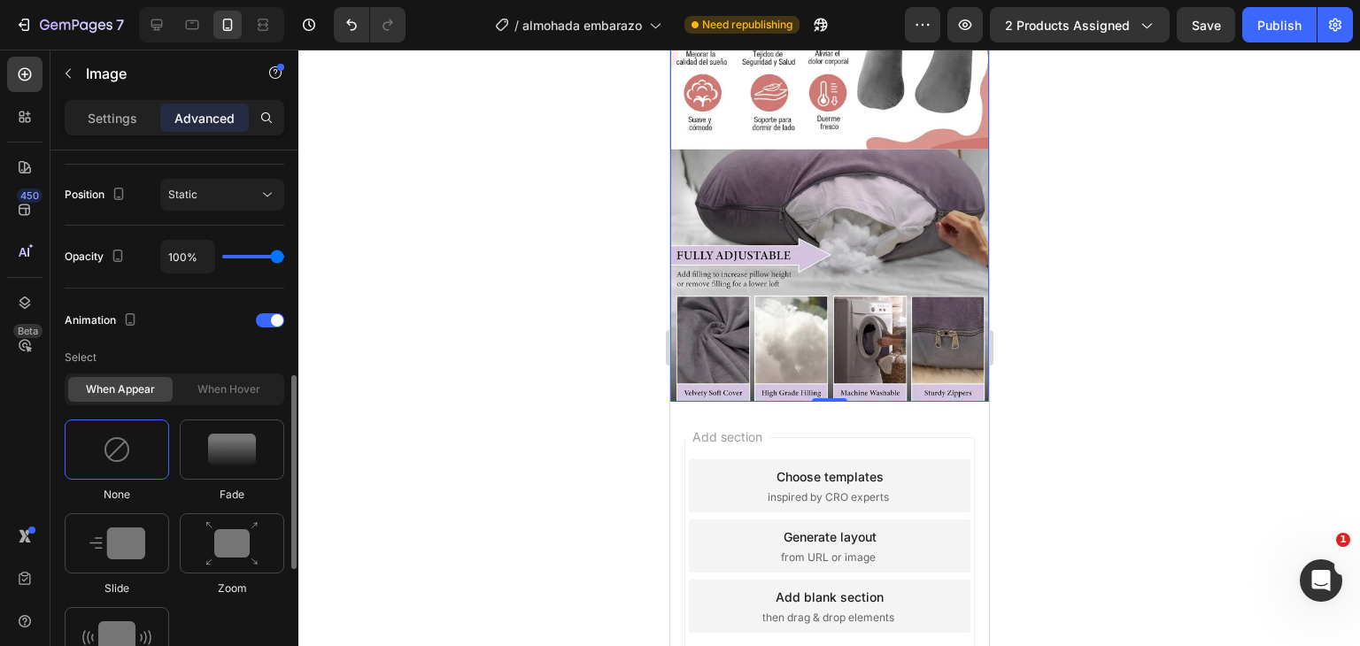
click at [138, 449] on div at bounding box center [117, 450] width 105 height 60
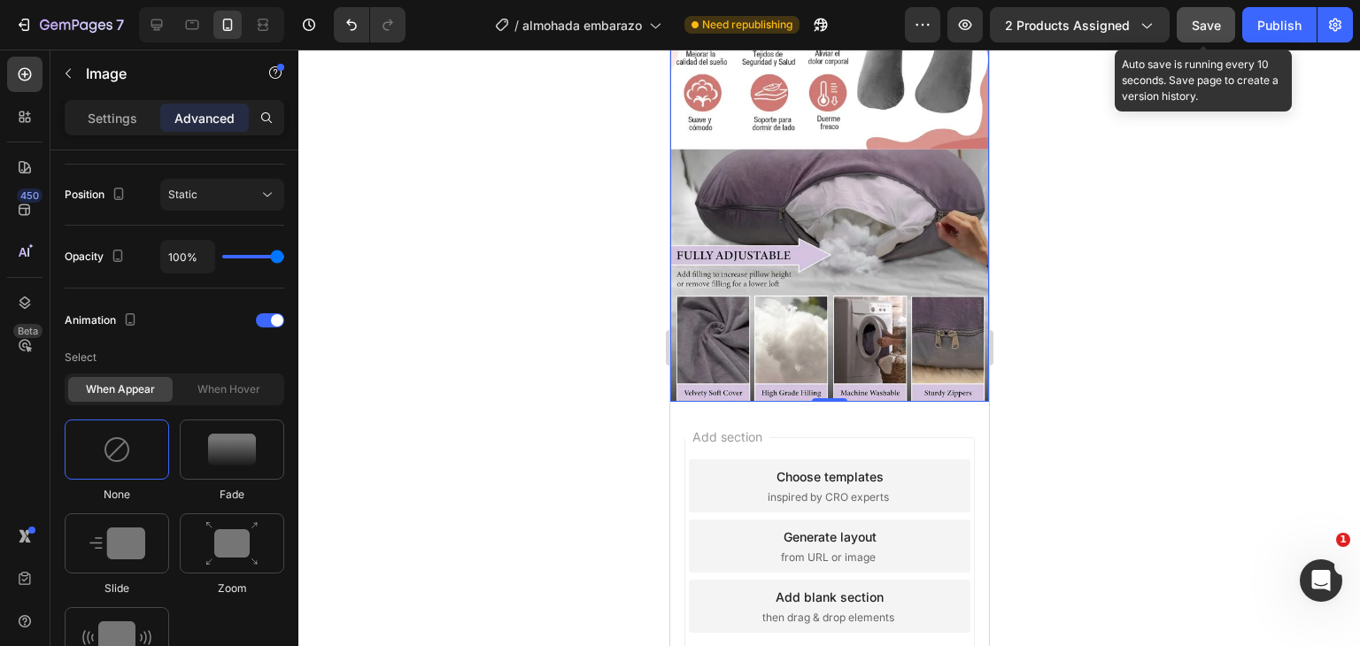
click at [1219, 22] on span "Save" at bounding box center [1206, 25] width 29 height 15
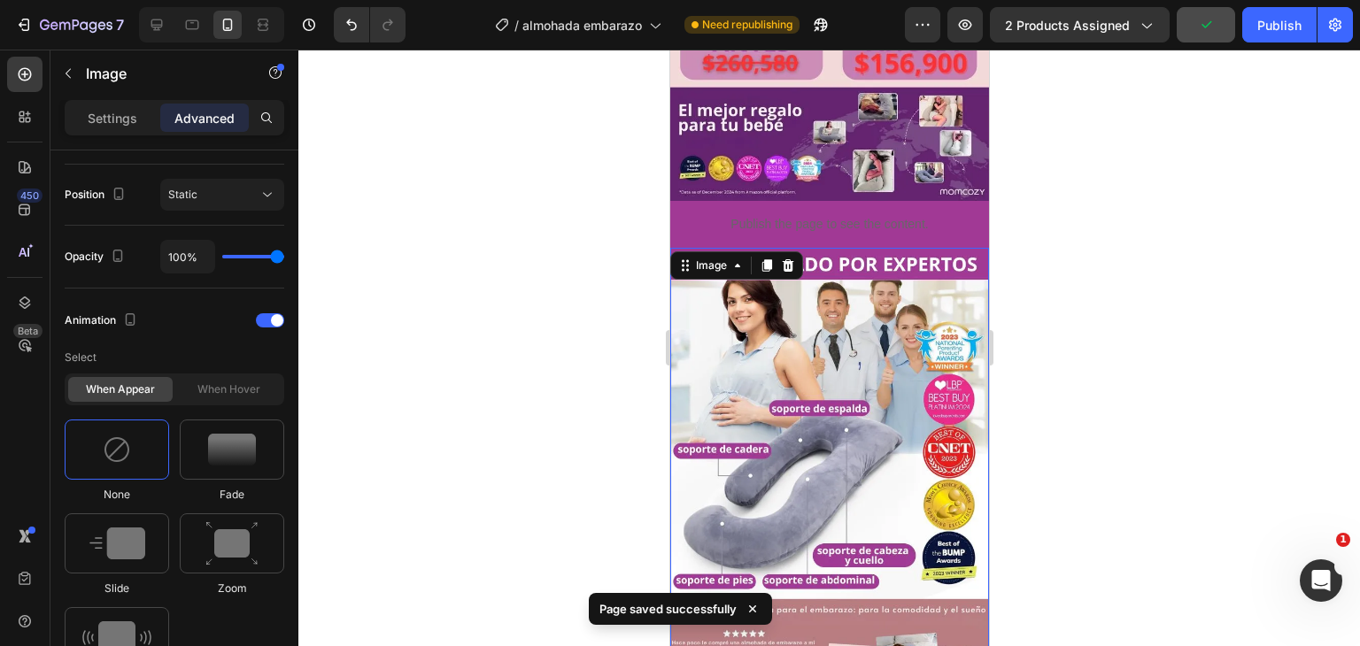
scroll to position [570, 0]
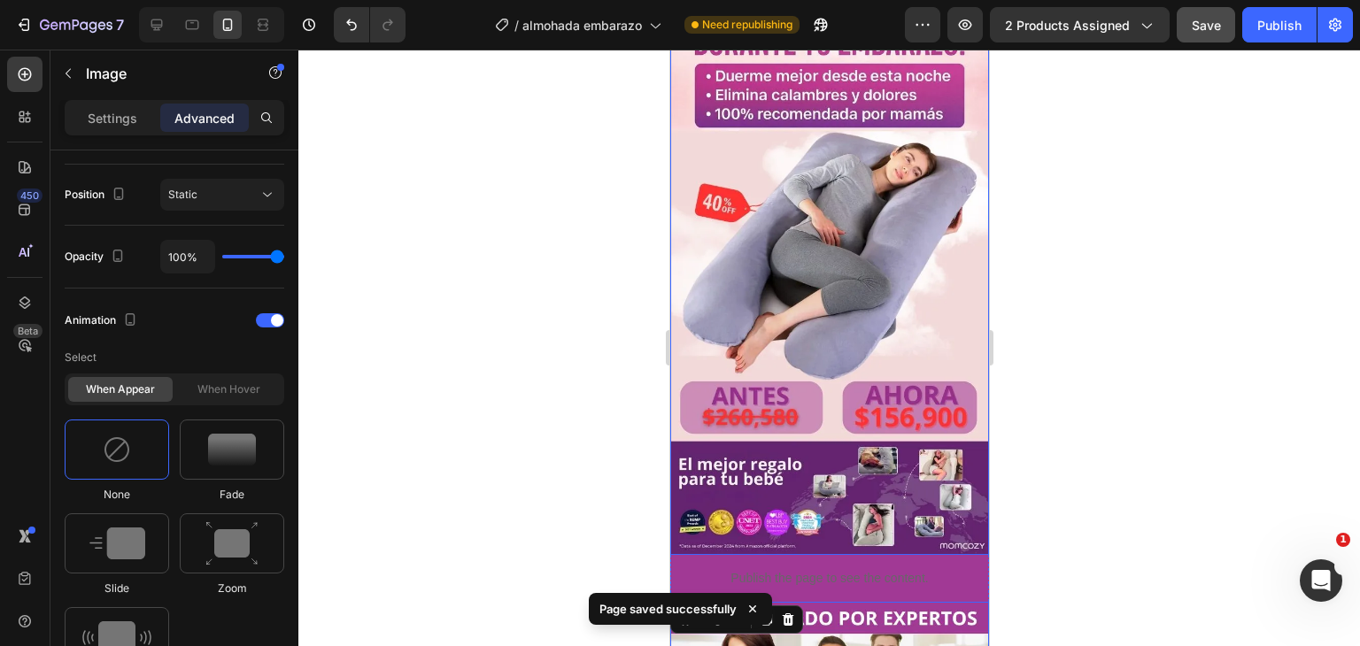
click at [848, 479] on img at bounding box center [829, 36] width 319 height 1040
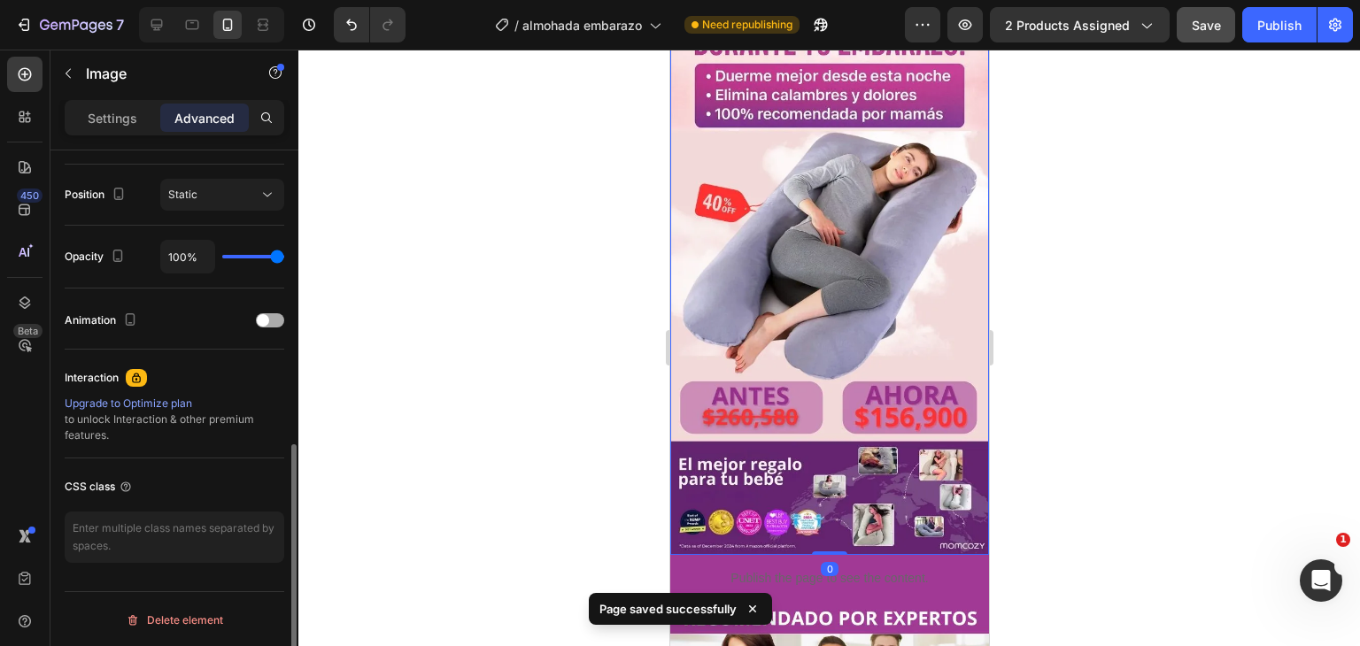
click at [259, 317] on span at bounding box center [263, 320] width 12 height 12
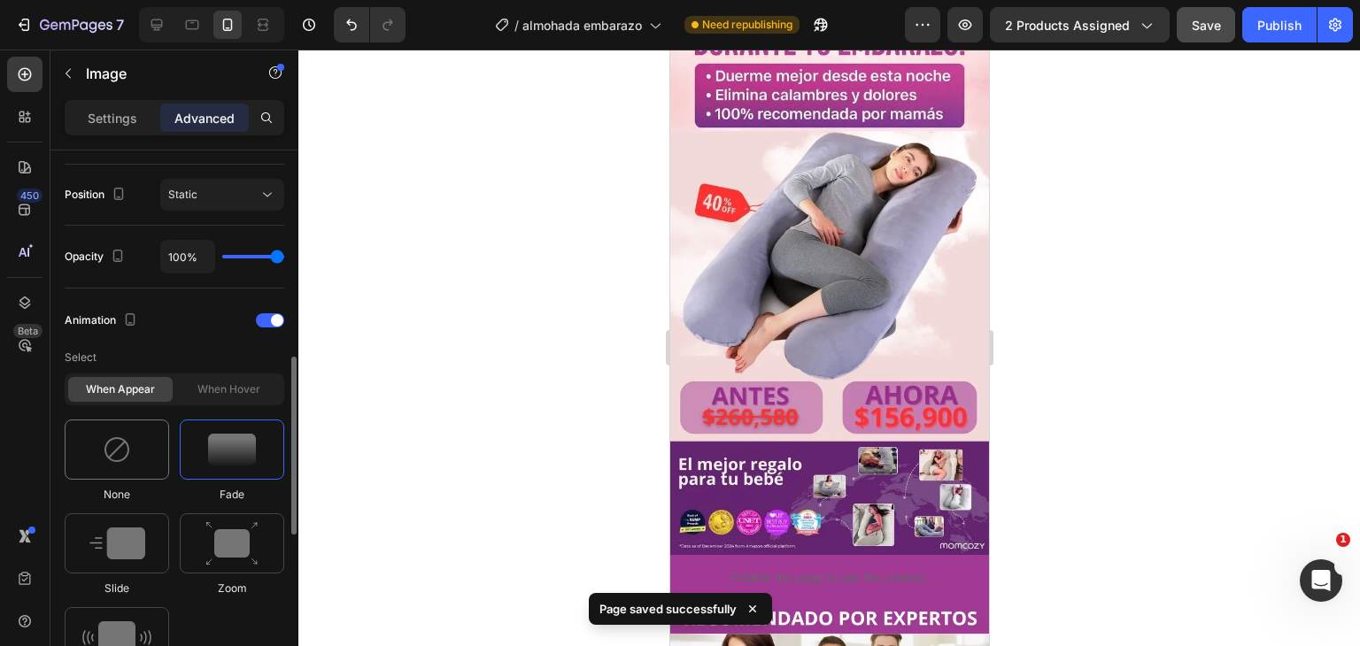
click at [126, 468] on div at bounding box center [117, 450] width 105 height 60
click at [237, 401] on div "When appear When hover" at bounding box center [175, 390] width 220 height 32
click at [250, 382] on div "When hover" at bounding box center [228, 389] width 105 height 25
click at [248, 394] on div "When hover" at bounding box center [228, 389] width 105 height 25
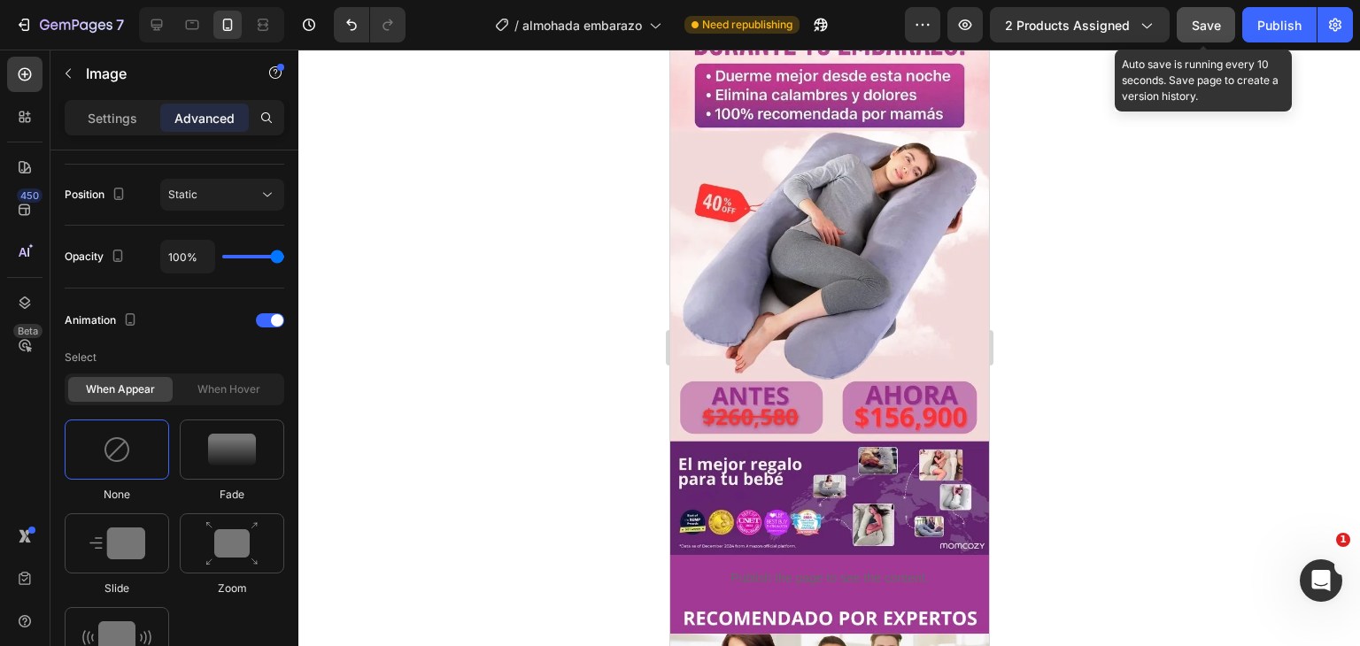
click at [1208, 32] on div "Save" at bounding box center [1206, 25] width 29 height 19
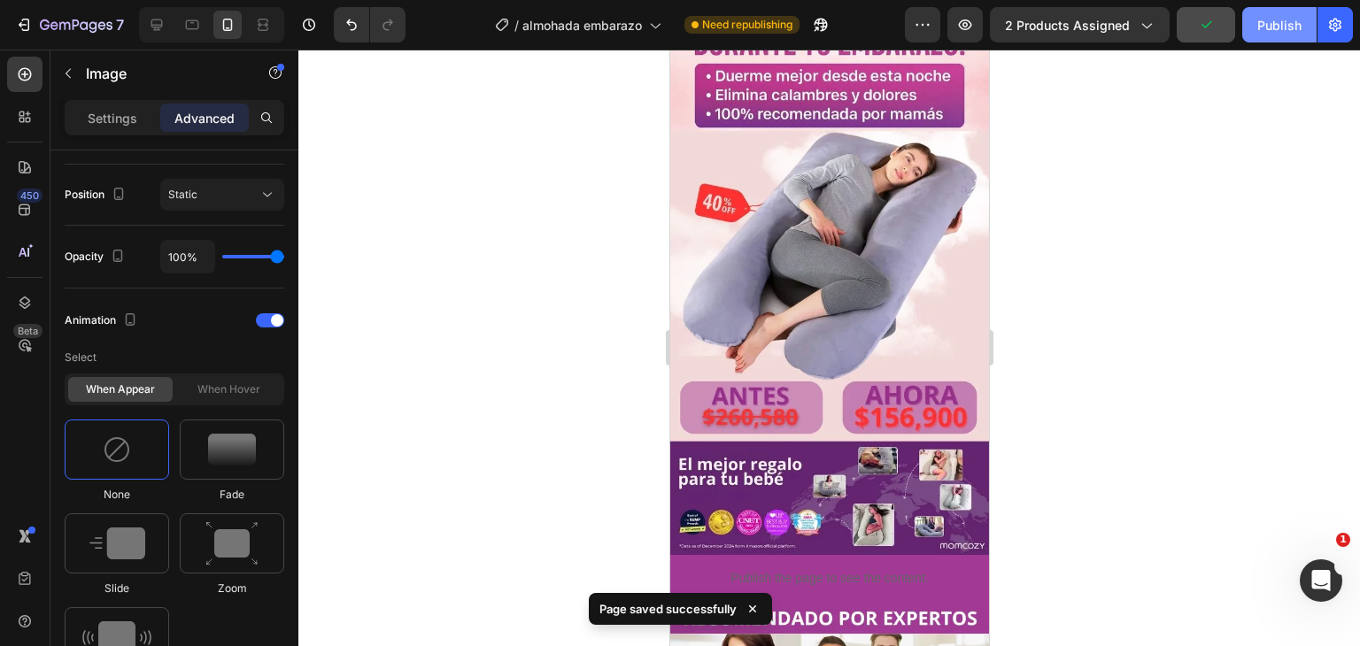
click at [1270, 32] on div "Publish" at bounding box center [1280, 25] width 44 height 19
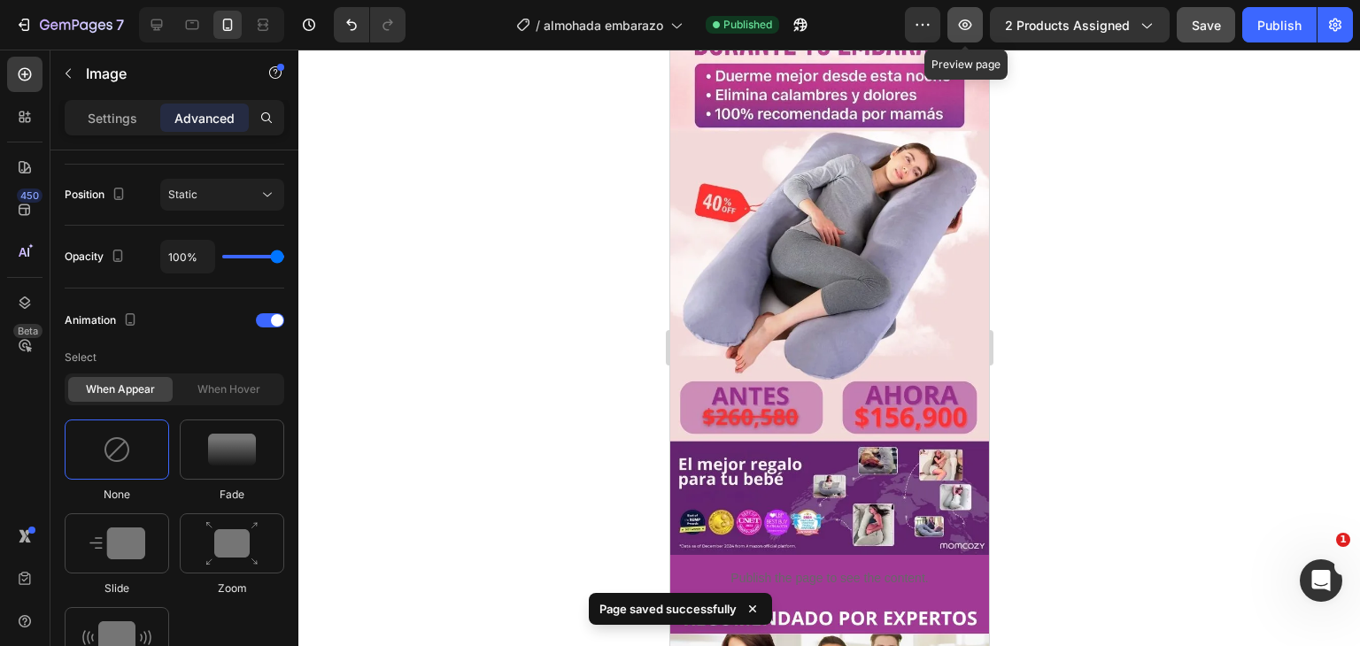
click at [974, 27] on icon "button" at bounding box center [965, 25] width 18 height 18
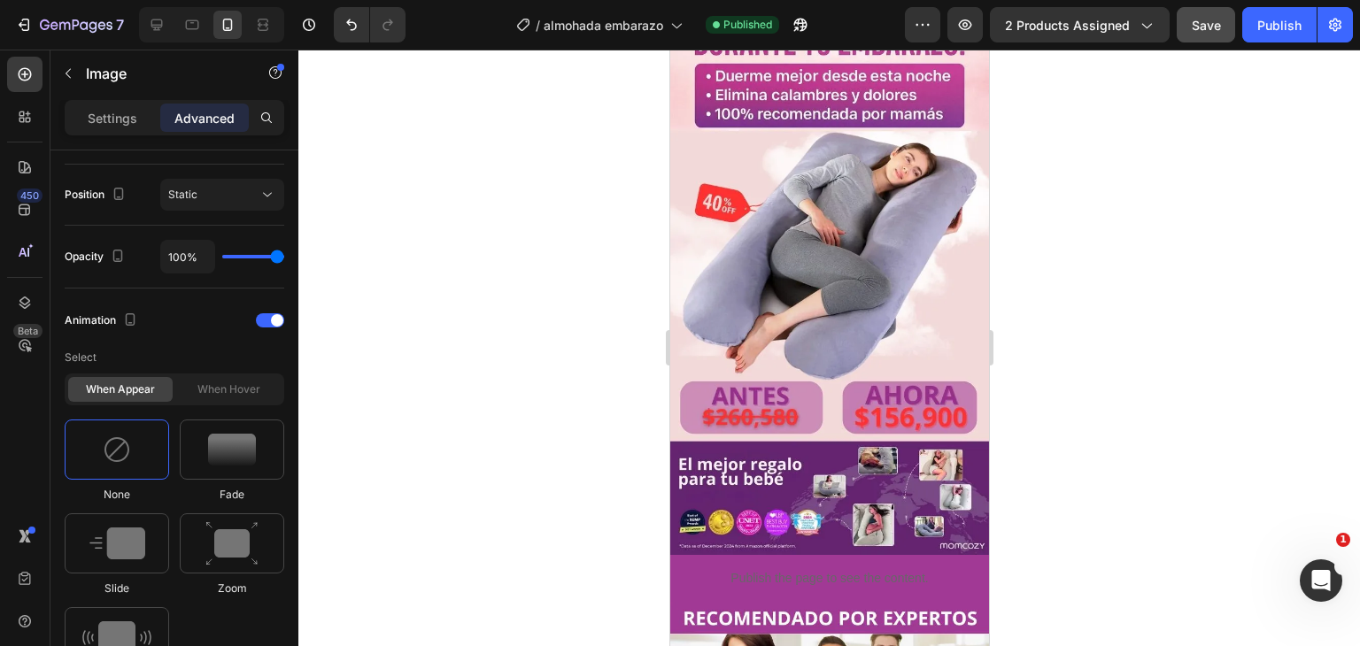
click at [871, 227] on img at bounding box center [829, 36] width 319 height 1040
click at [228, 476] on div at bounding box center [232, 450] width 105 height 60
click at [145, 539] on div at bounding box center [117, 544] width 105 height 60
click at [112, 542] on img at bounding box center [117, 544] width 56 height 32
click at [933, 385] on div "Image 0 Publish the page to see the content. Custom Code Image Row" at bounding box center [829, 579] width 319 height 2126
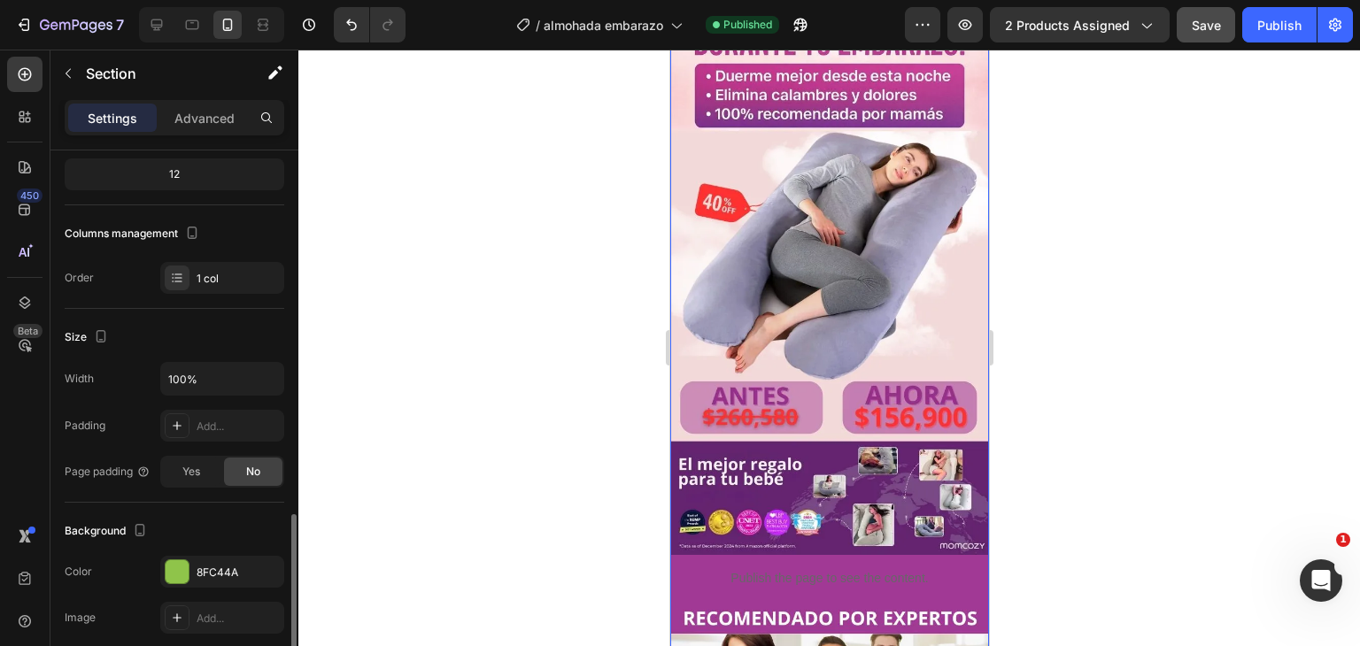
scroll to position [354, 0]
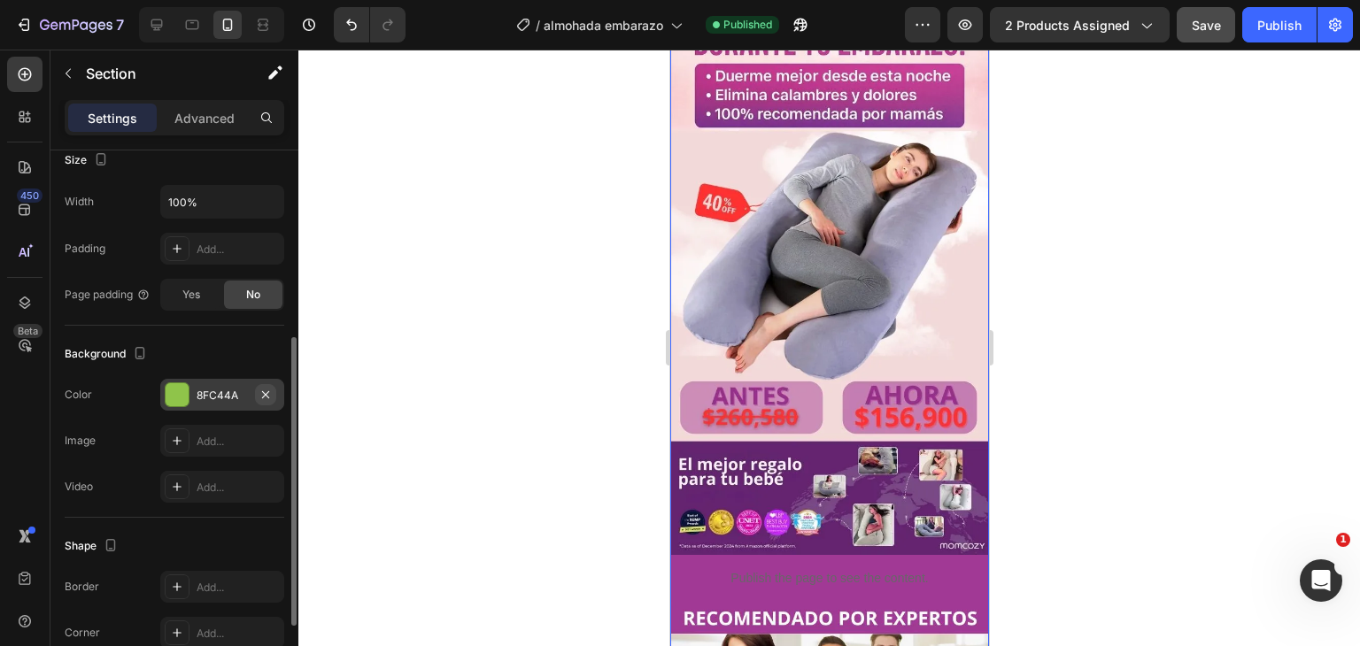
click at [269, 399] on icon "button" at bounding box center [266, 395] width 14 height 14
click at [865, 284] on img at bounding box center [829, 36] width 319 height 1040
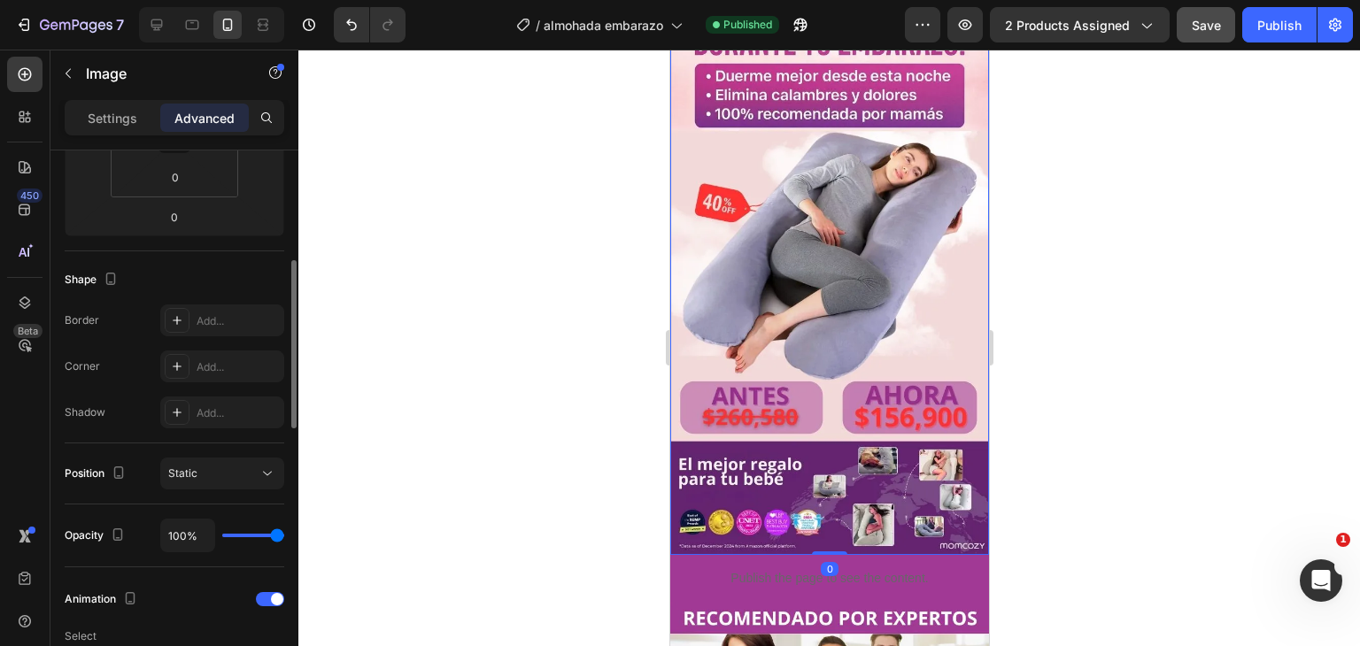
scroll to position [0, 0]
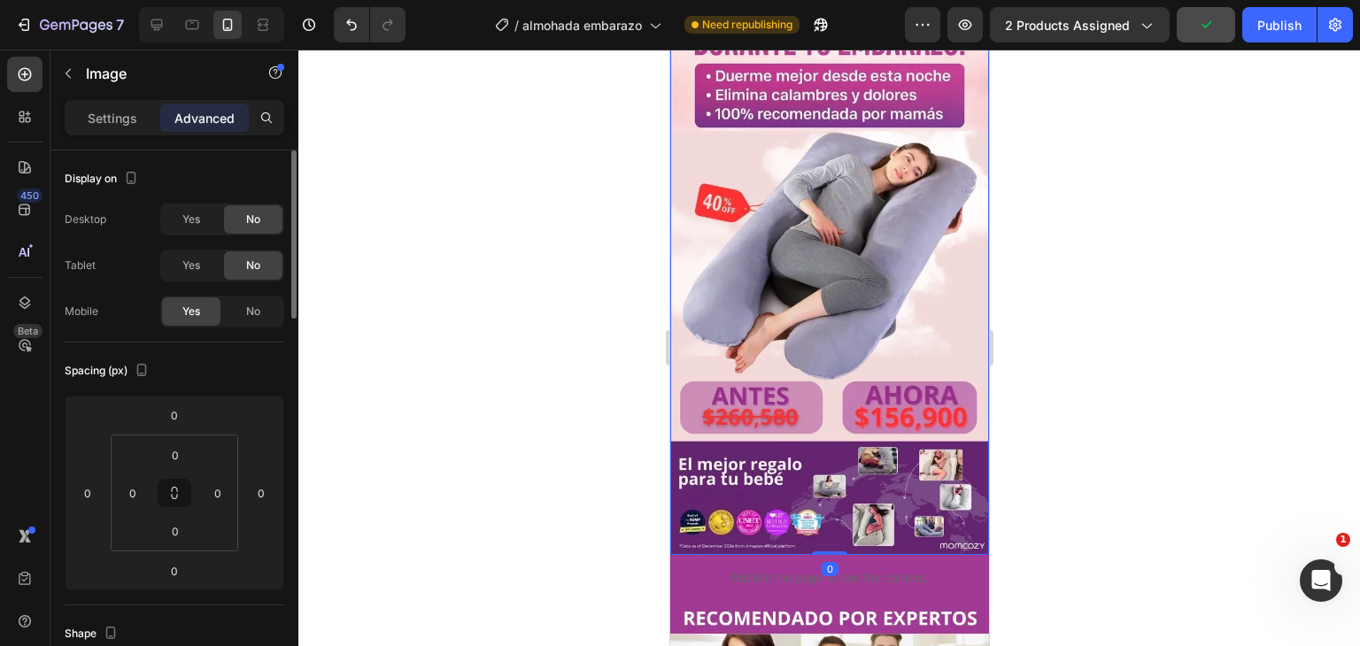
click at [774, 227] on img at bounding box center [829, 36] width 319 height 1040
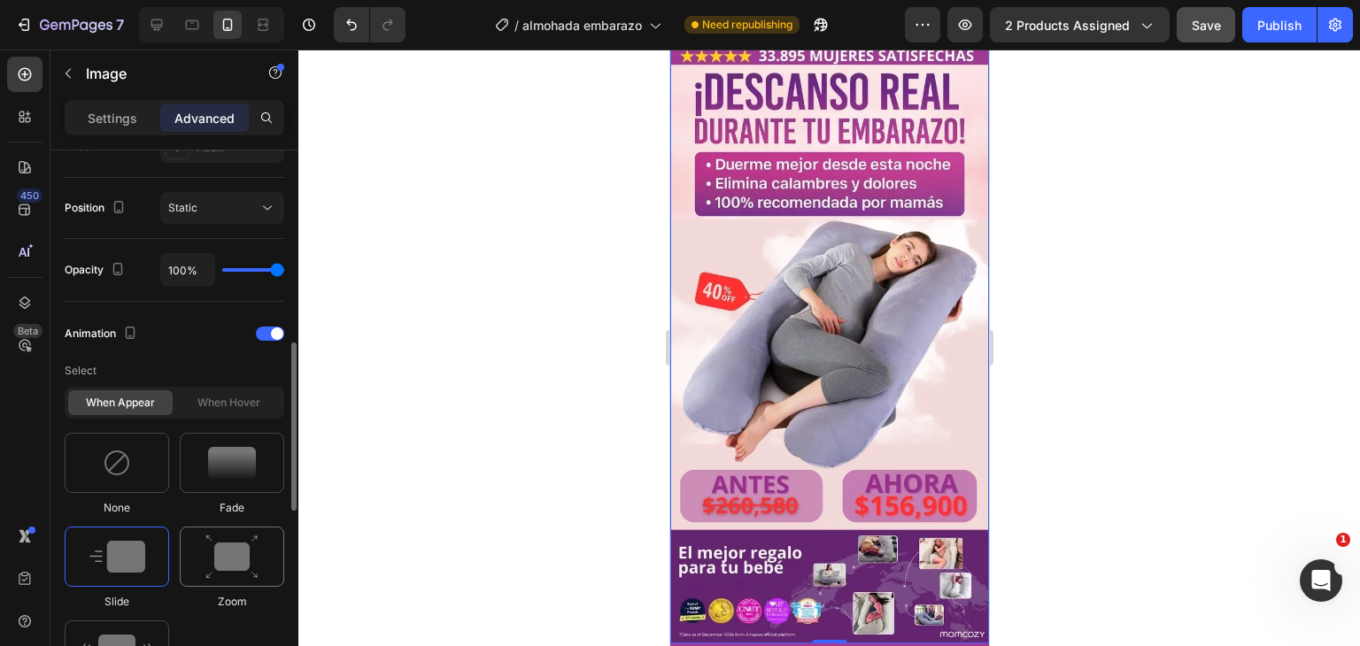
scroll to position [708, 0]
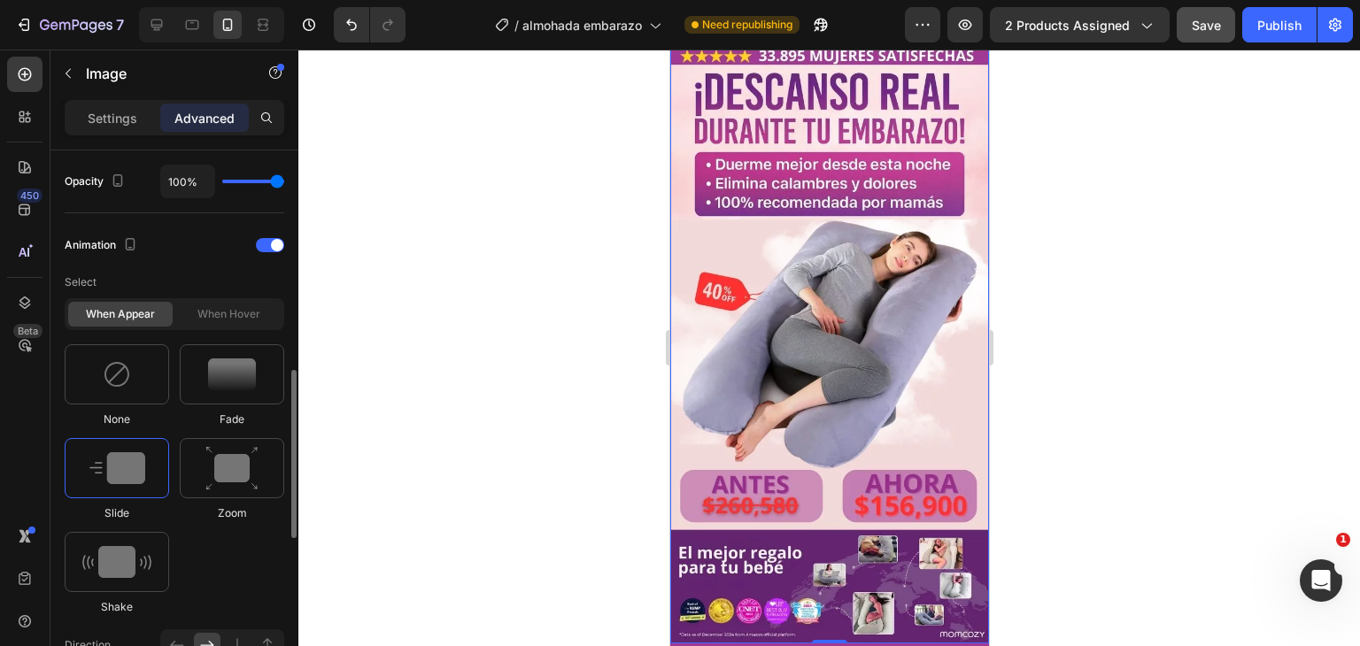
click at [304, 368] on div at bounding box center [829, 348] width 1062 height 597
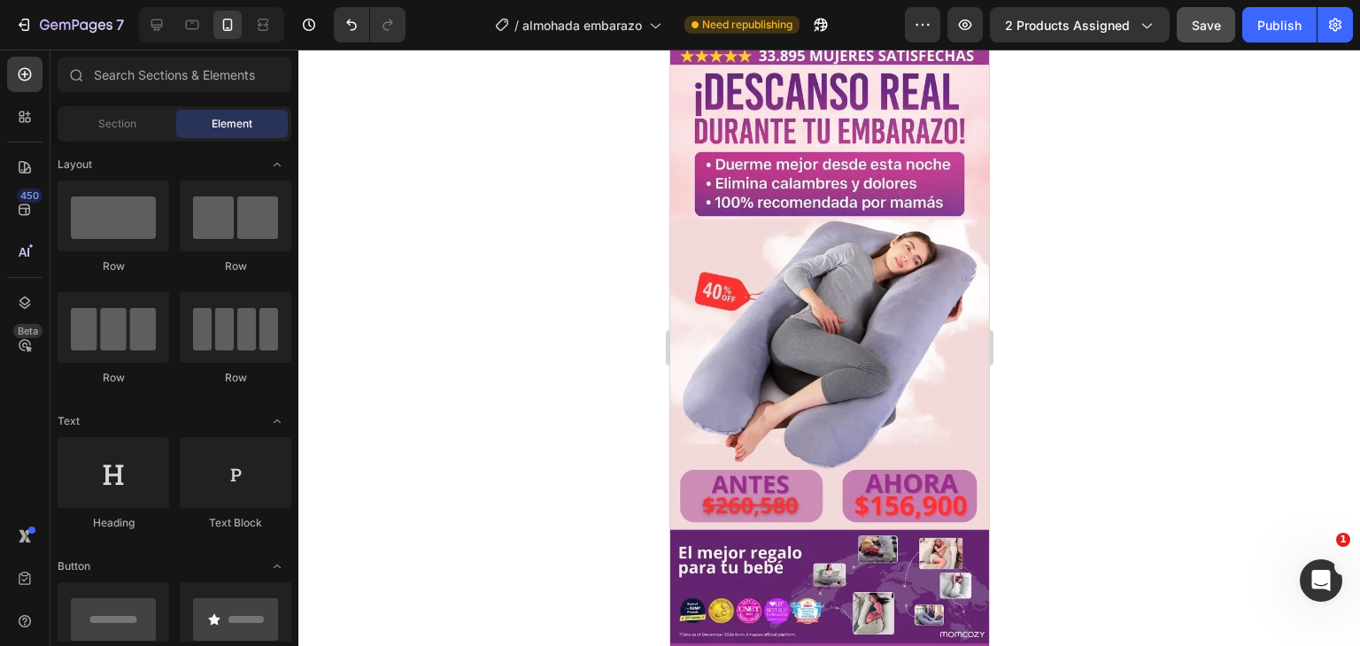
click at [223, 116] on span "Element" at bounding box center [232, 124] width 41 height 16
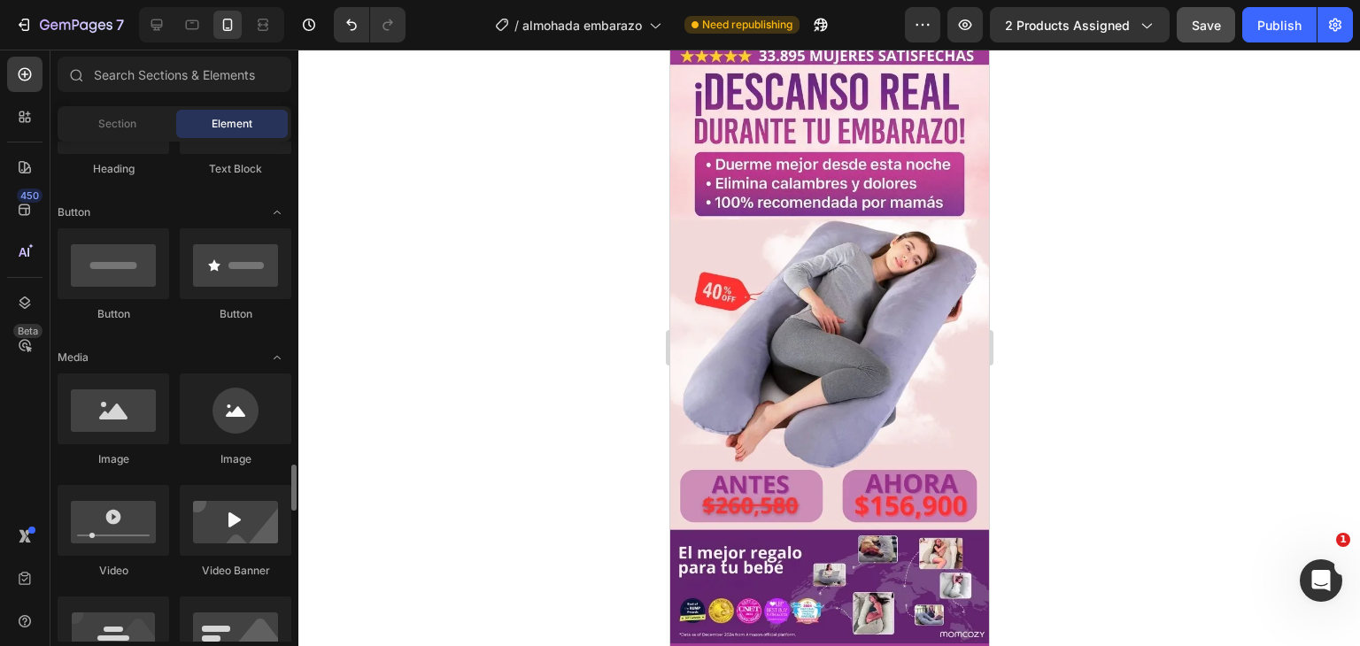
scroll to position [797, 0]
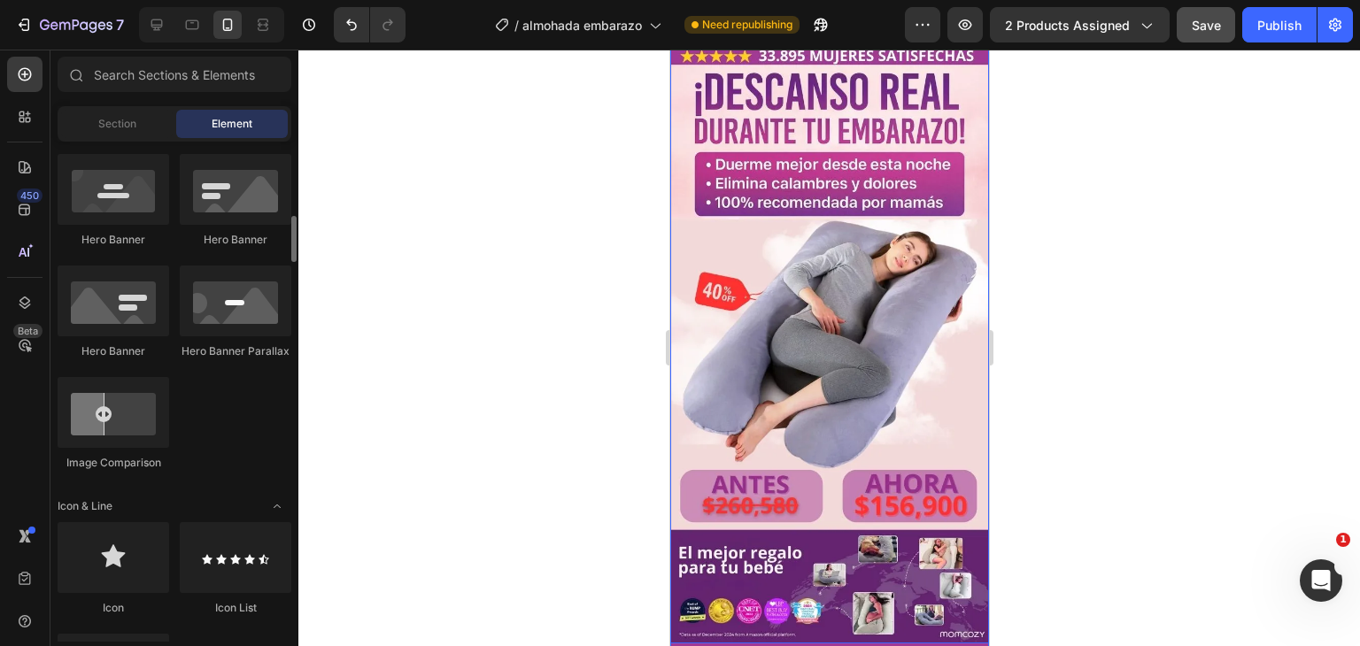
drag, startPoint x: 782, startPoint y: 366, endPoint x: 786, endPoint y: 381, distance: 15.7
click at [784, 381] on img at bounding box center [829, 124] width 319 height 1040
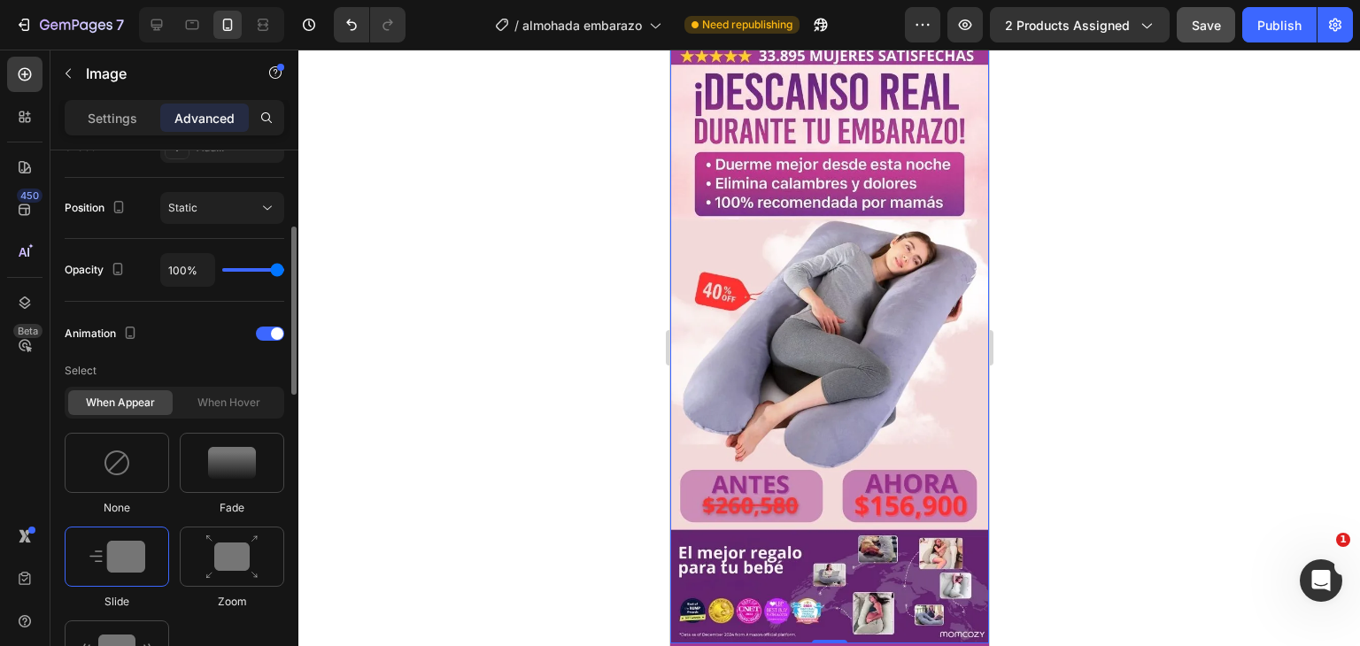
scroll to position [531, 0]
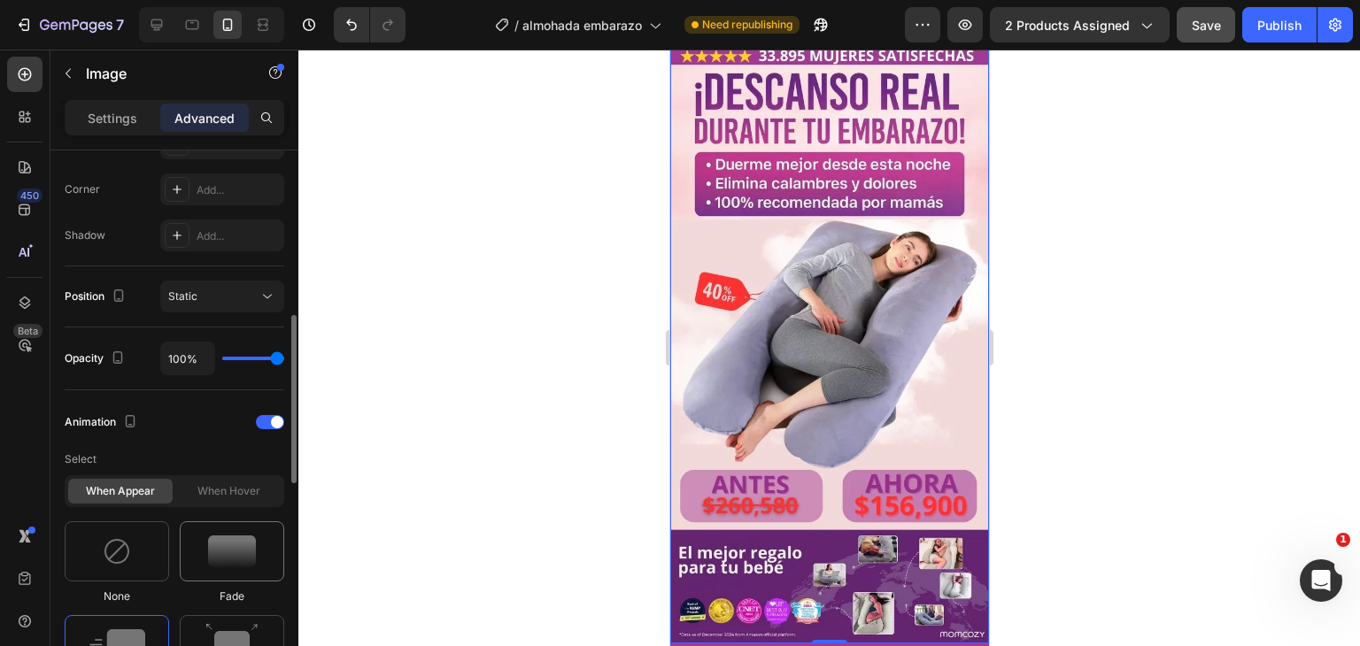
click at [248, 550] on img at bounding box center [232, 552] width 48 height 32
click at [236, 567] on div at bounding box center [232, 552] width 105 height 60
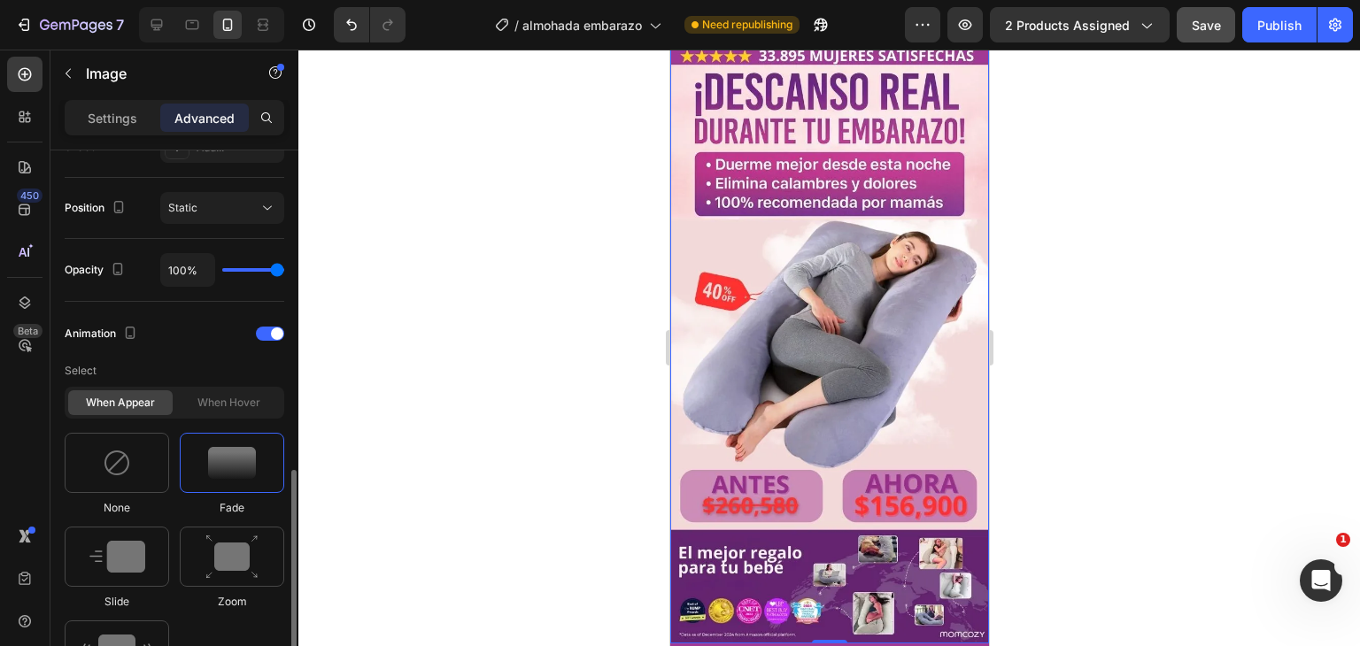
scroll to position [708, 0]
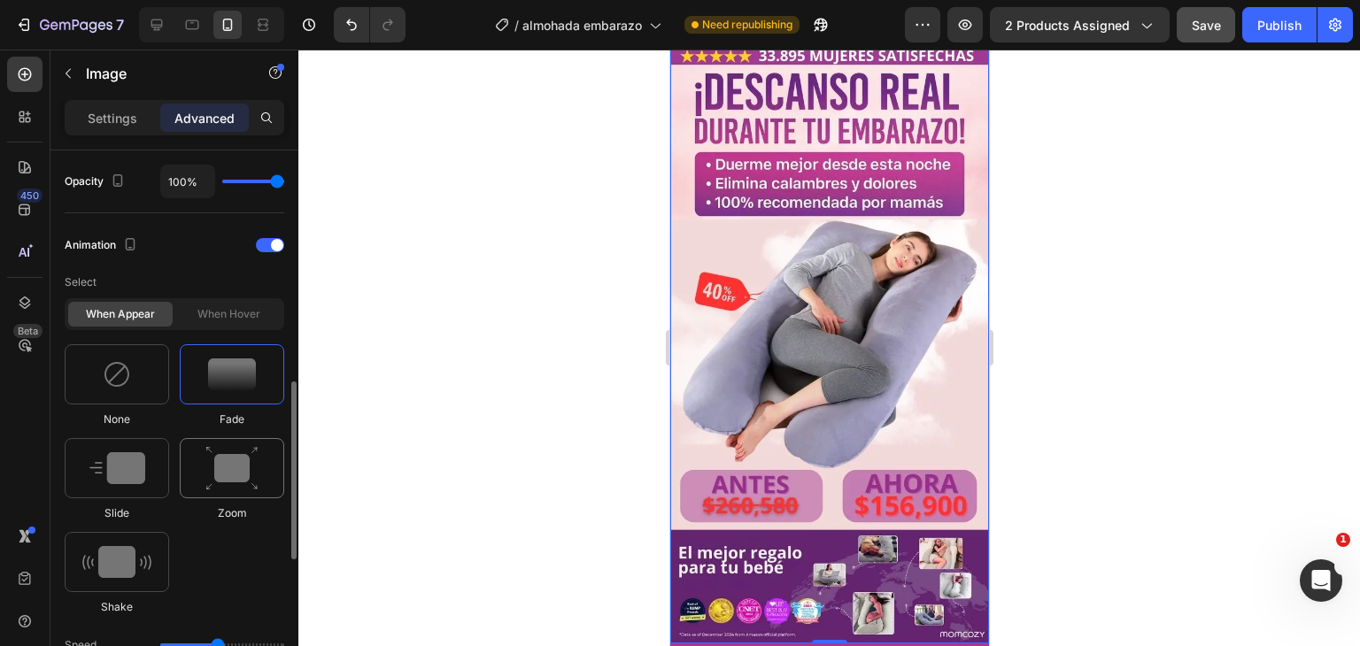
click at [241, 489] on img at bounding box center [231, 468] width 53 height 45
click at [121, 480] on img at bounding box center [117, 469] width 56 height 32
click at [119, 394] on div at bounding box center [117, 374] width 105 height 60
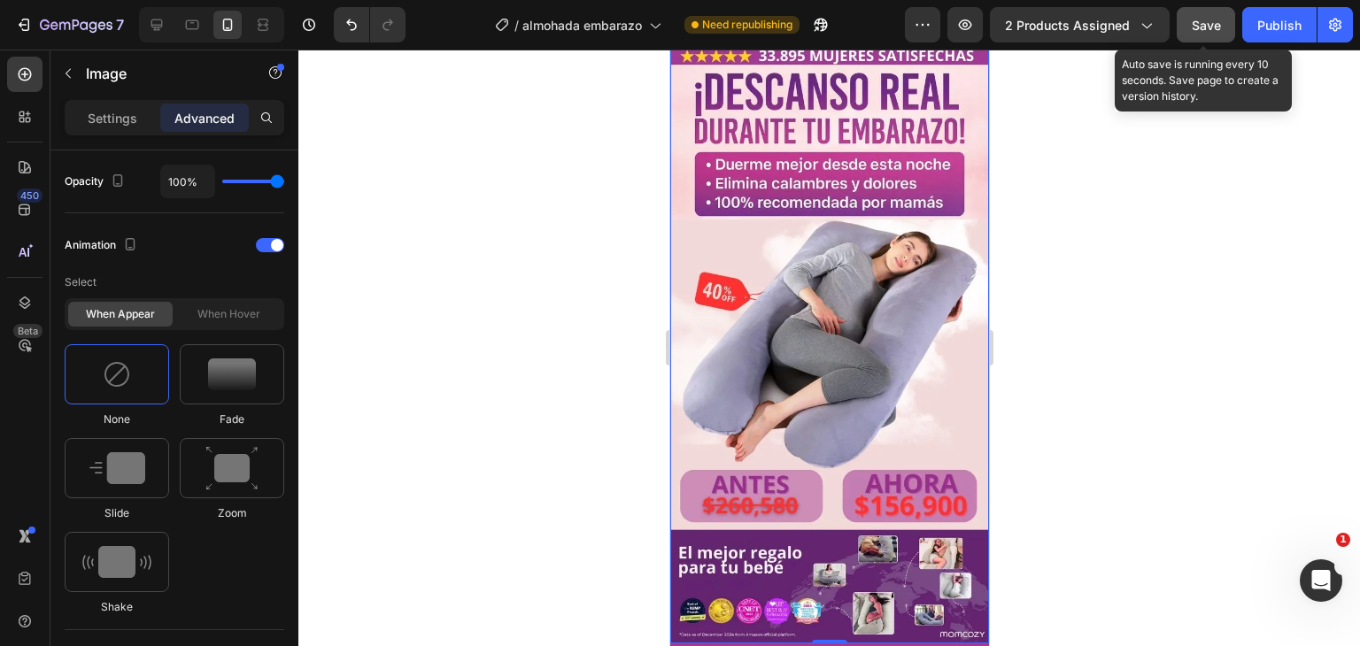
click at [1187, 15] on button "Save" at bounding box center [1206, 24] width 58 height 35
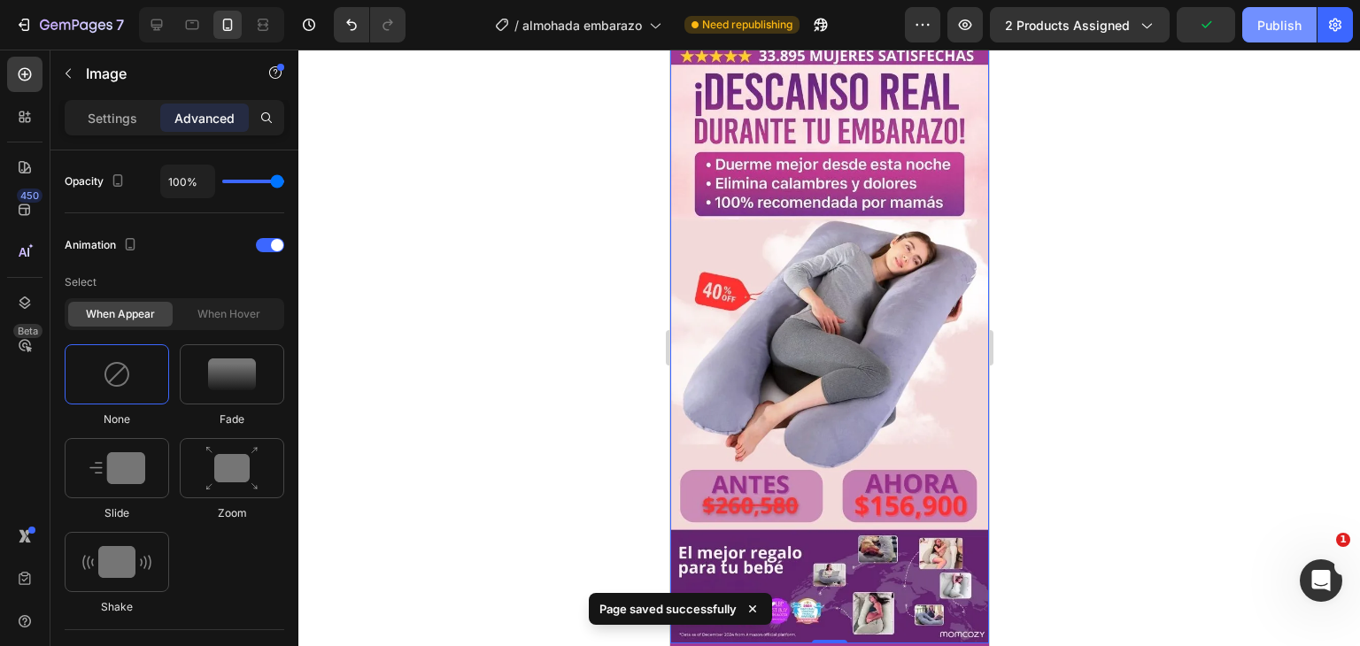
click at [1273, 36] on button "Publish" at bounding box center [1280, 24] width 74 height 35
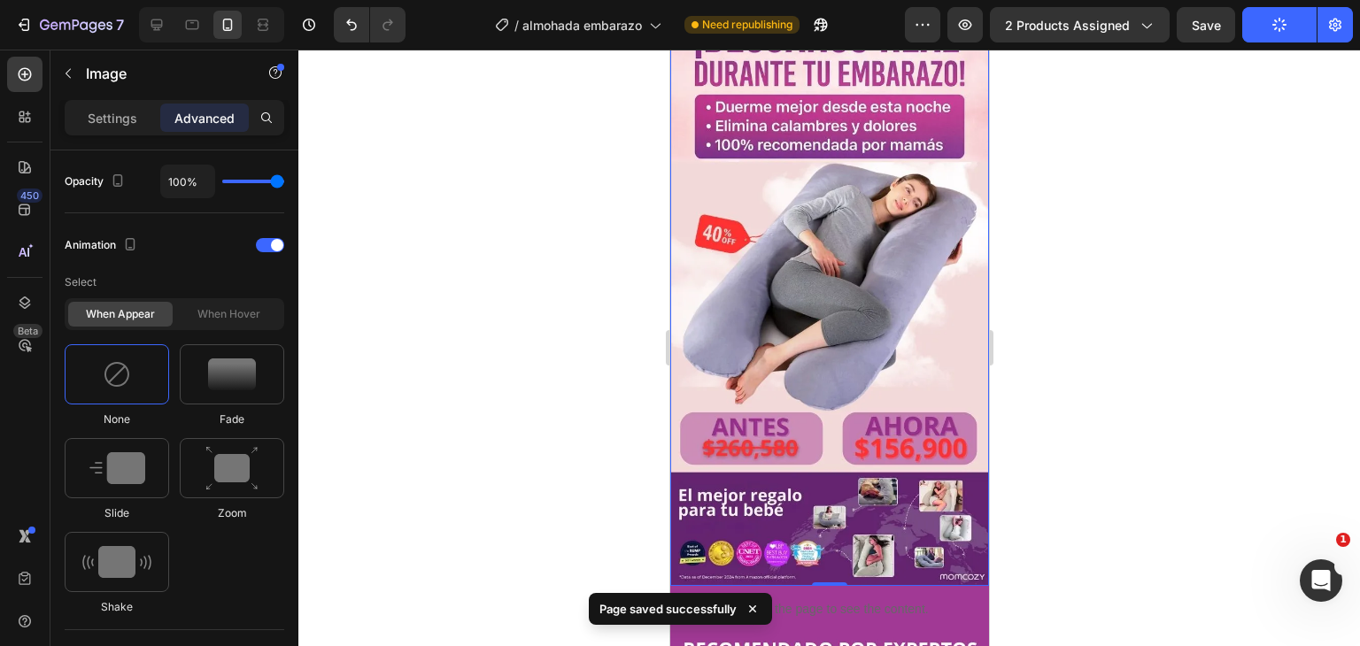
scroll to position [570, 0]
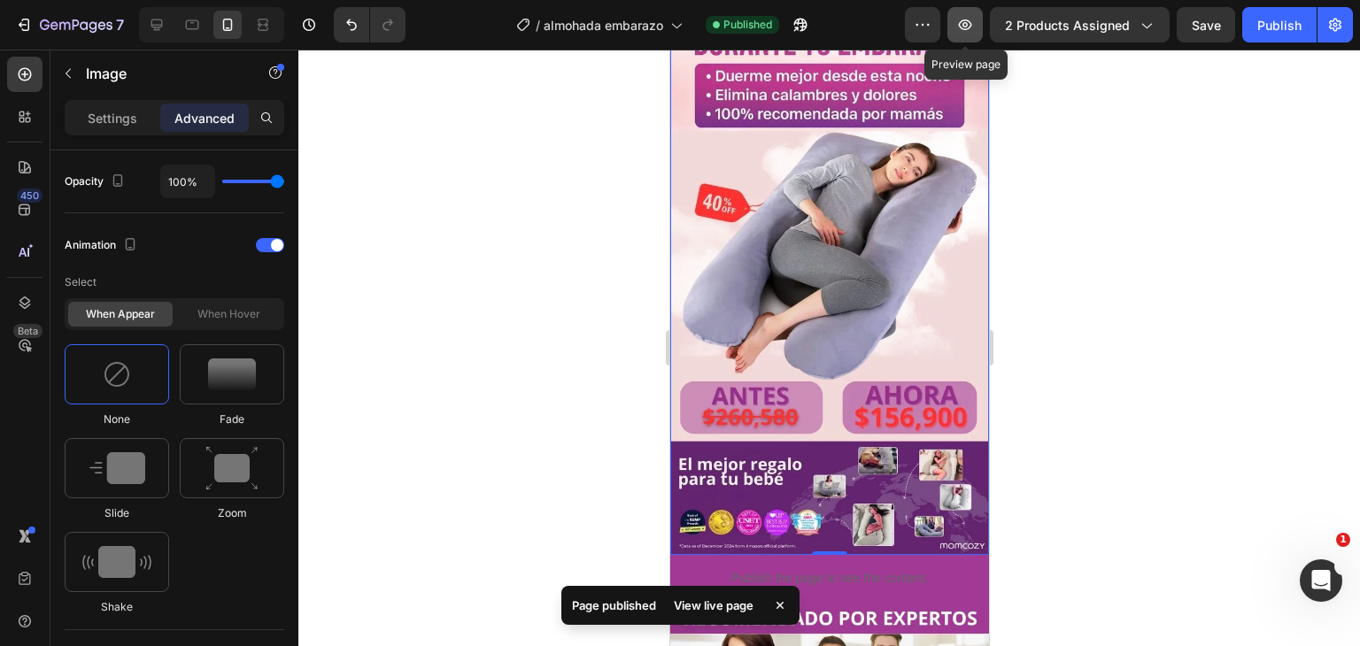
click at [964, 35] on button "button" at bounding box center [965, 24] width 35 height 35
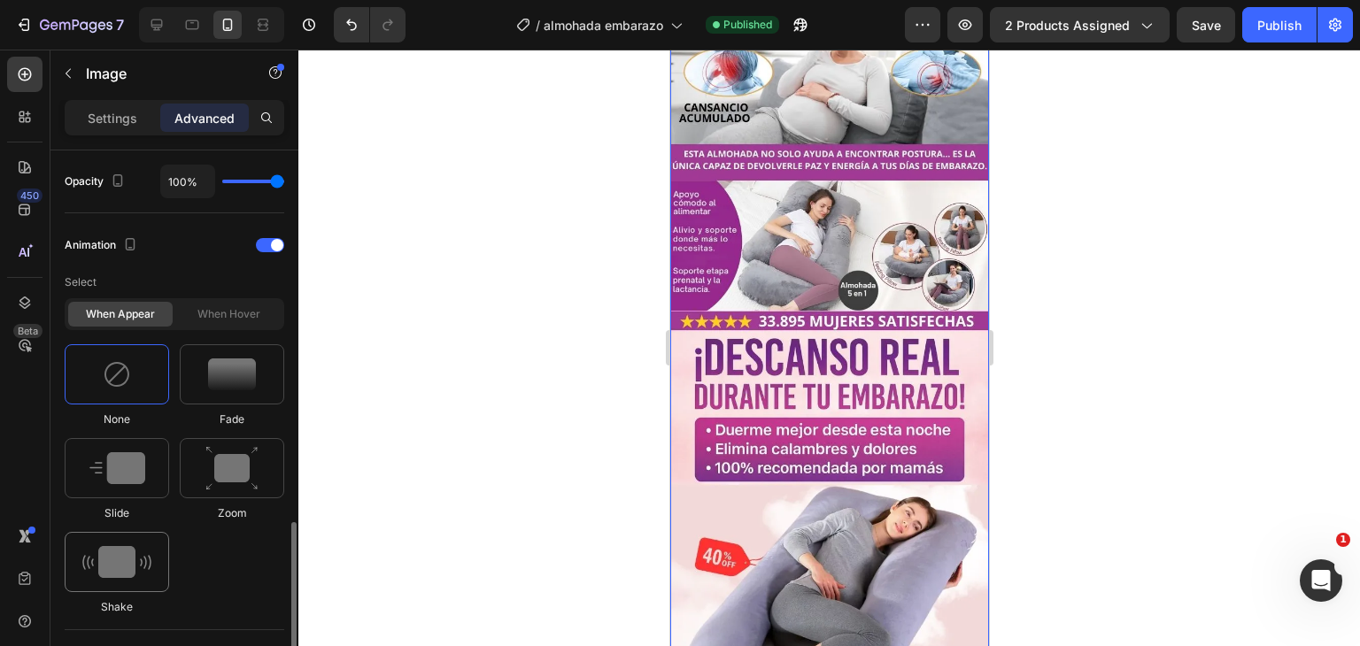
scroll to position [886, 0]
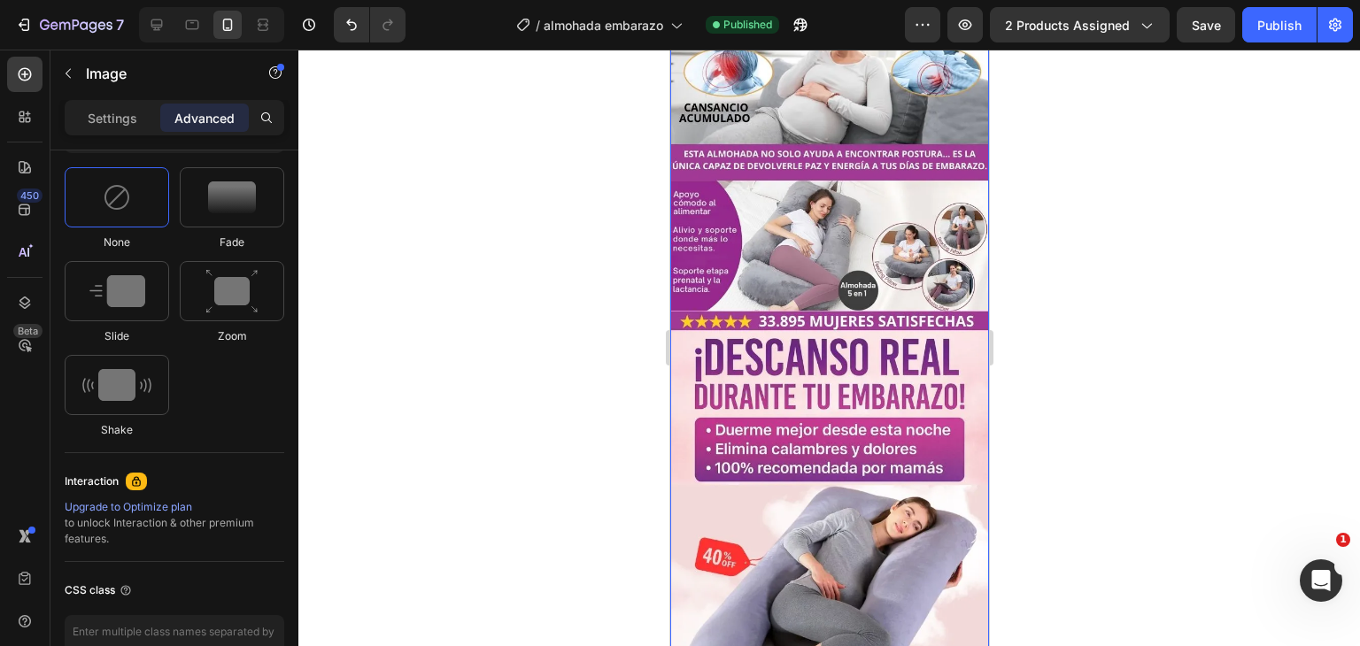
click at [784, 259] on img at bounding box center [829, 390] width 319 height 1040
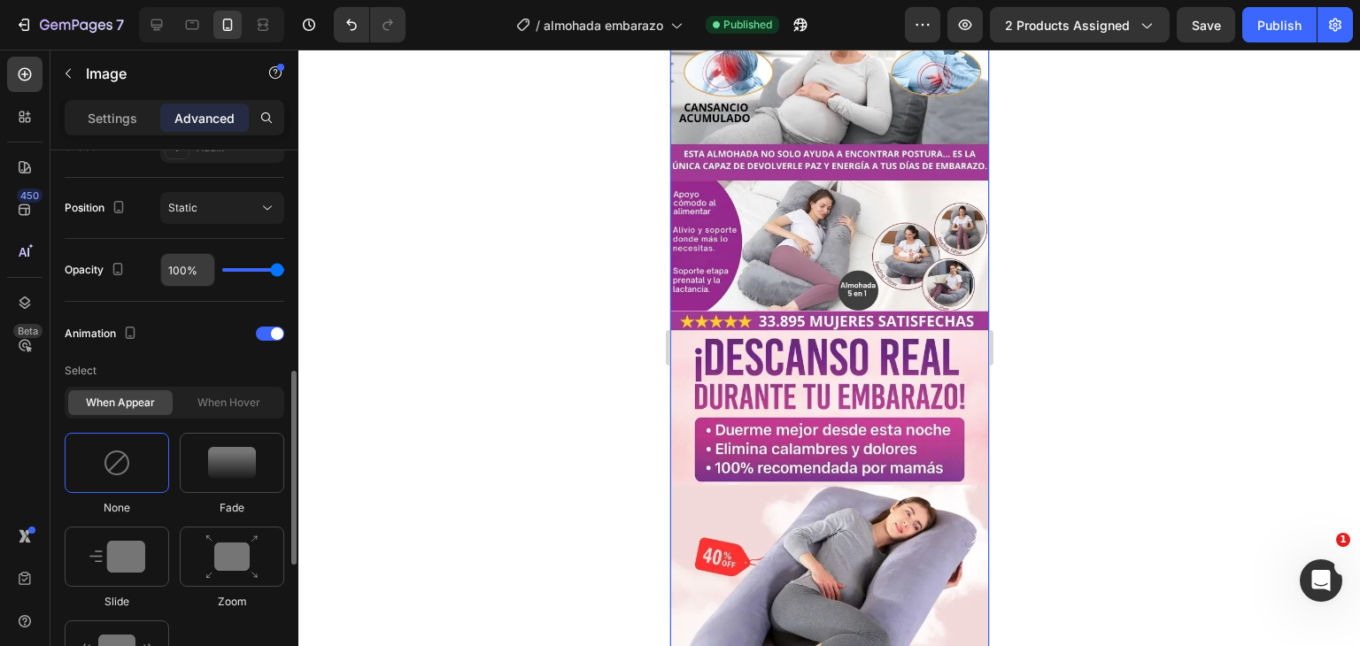
scroll to position [531, 0]
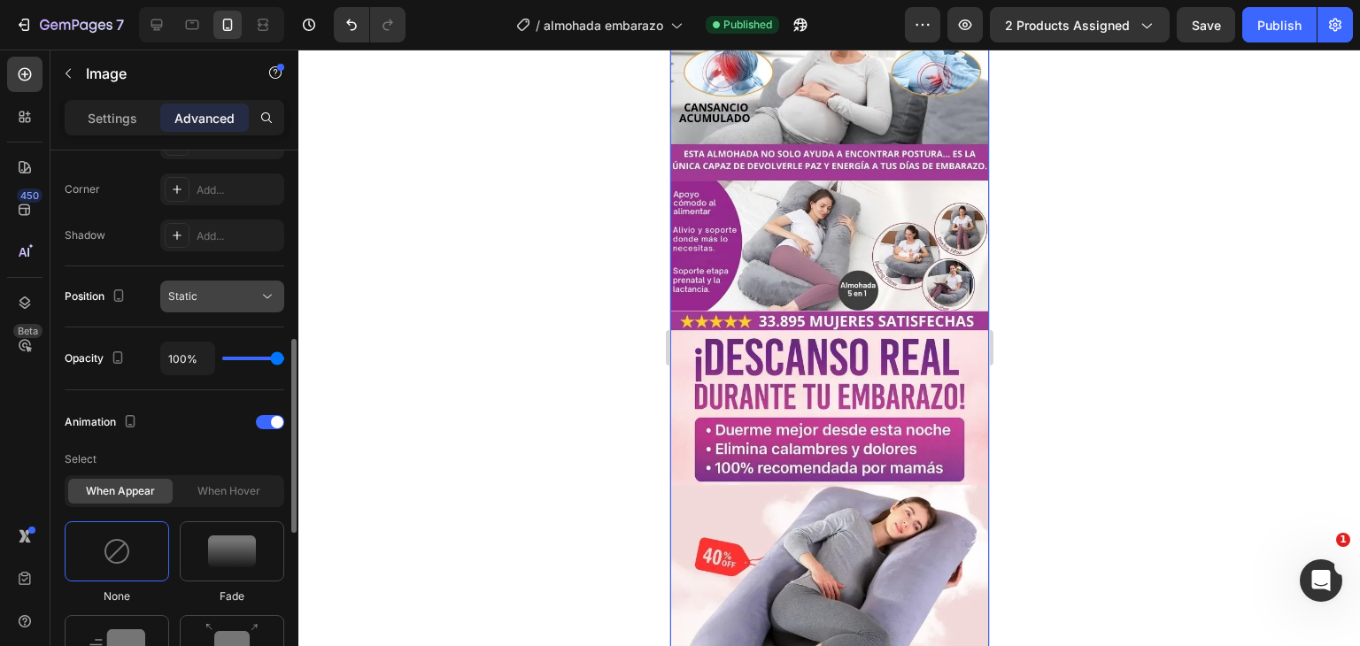
click at [207, 294] on div "Static" at bounding box center [213, 297] width 90 height 16
click at [113, 124] on p "Settings" at bounding box center [113, 118] width 50 height 19
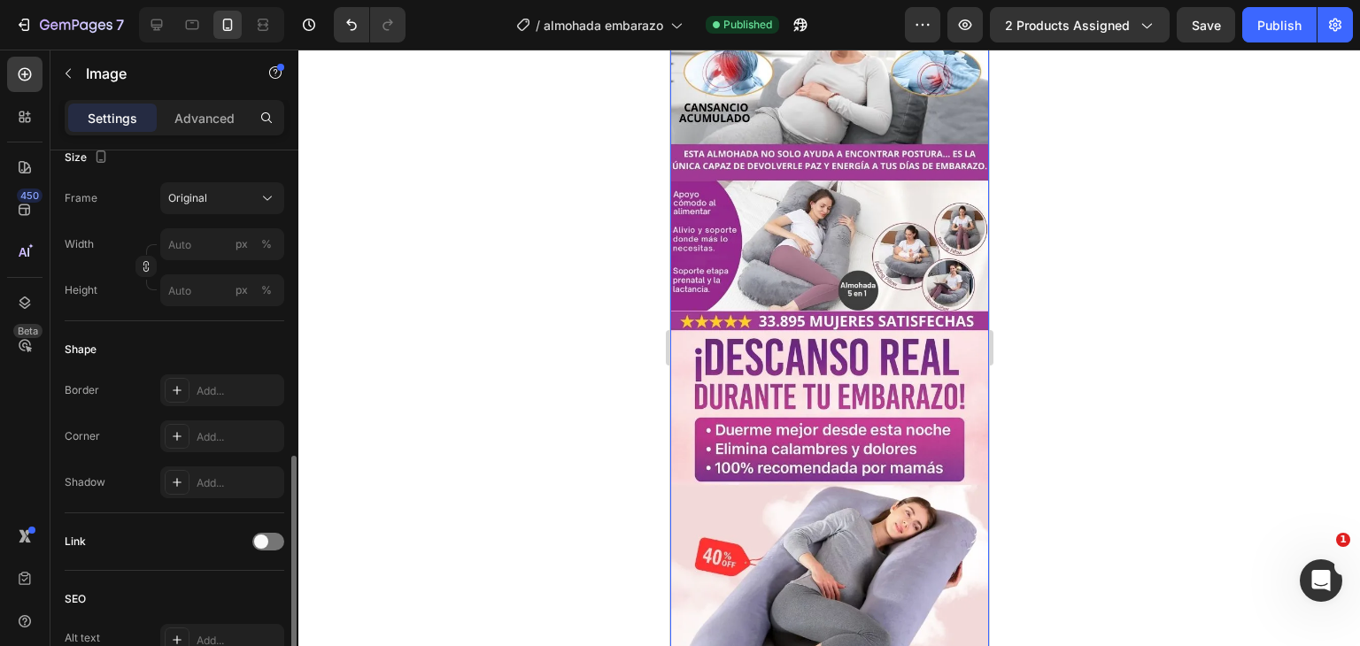
scroll to position [790, 0]
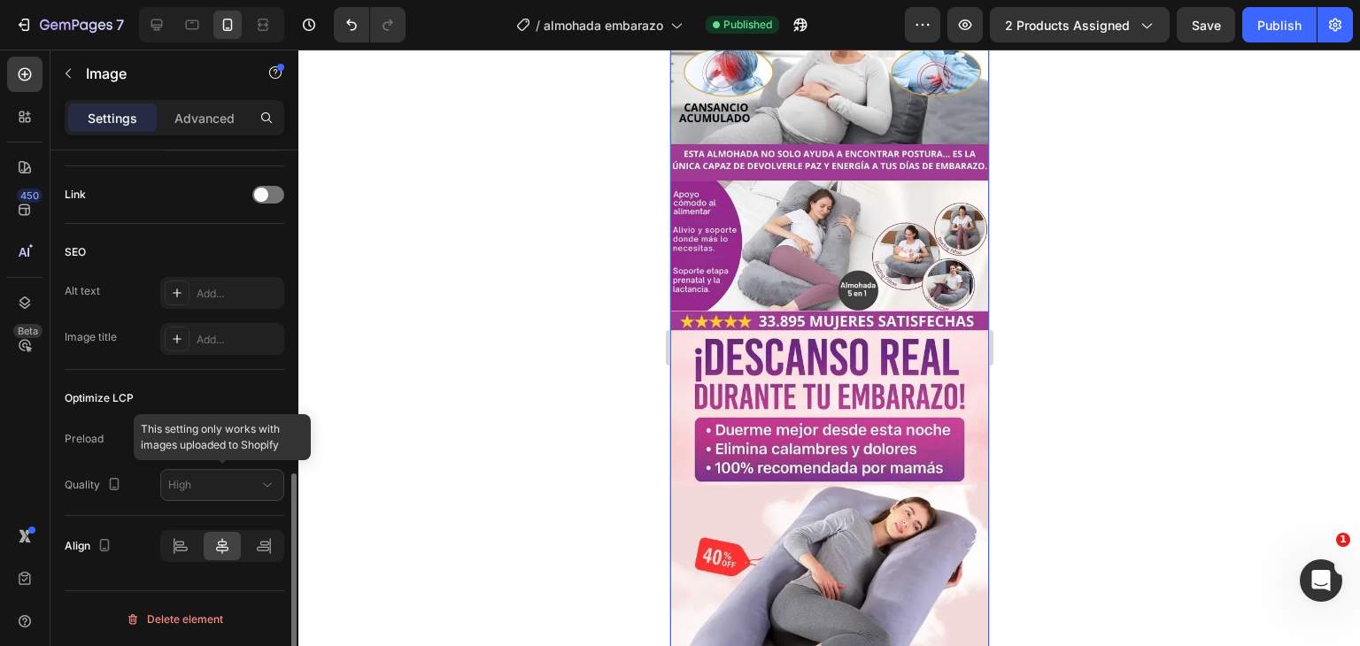
click at [229, 486] on div at bounding box center [222, 485] width 124 height 32
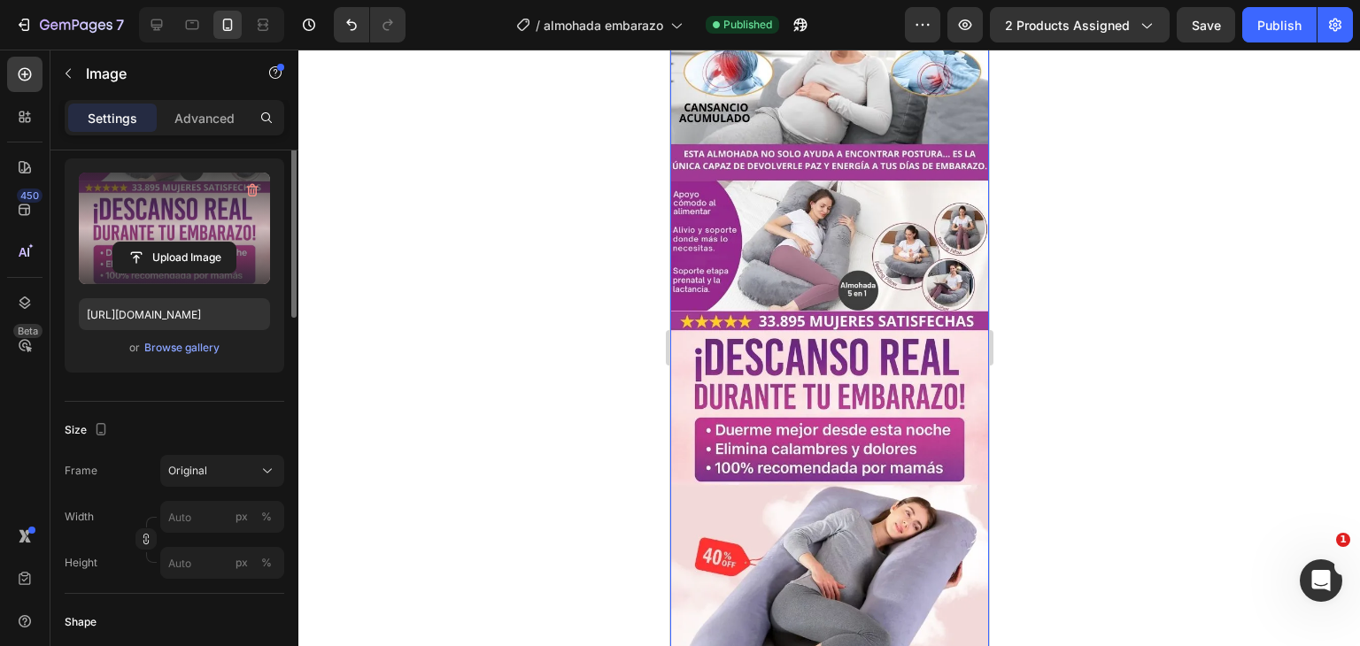
scroll to position [0, 0]
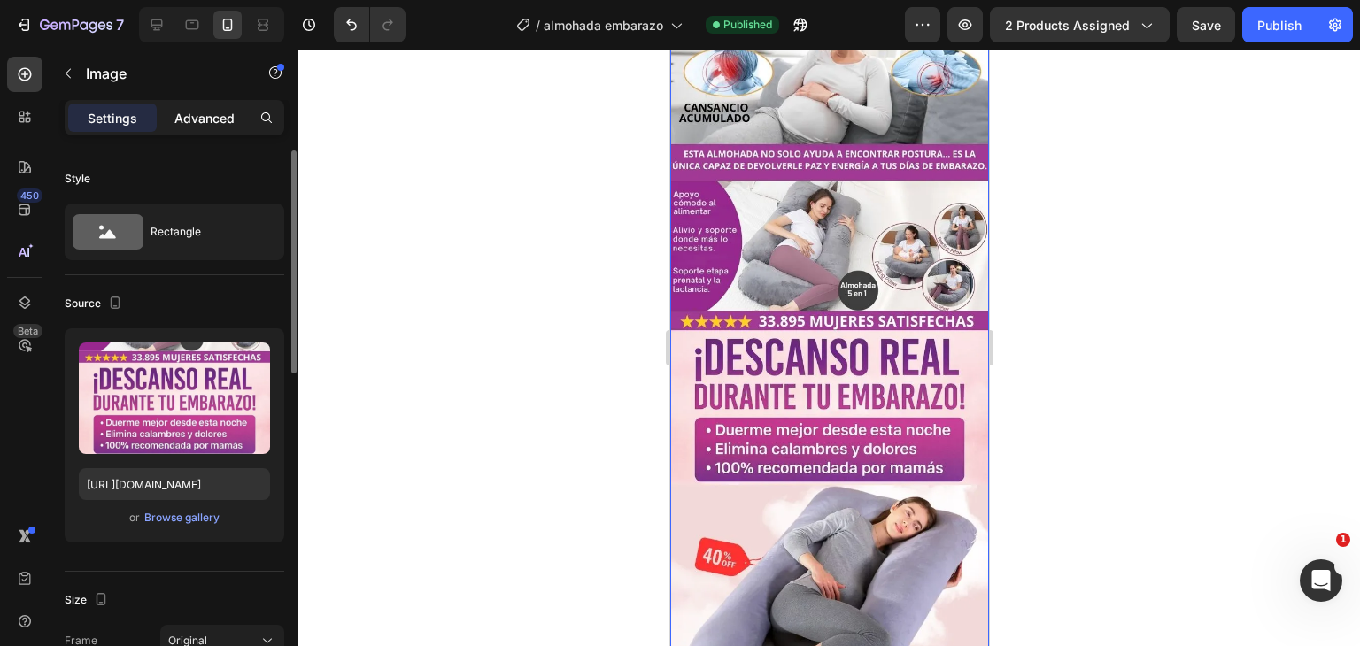
click at [180, 123] on p "Advanced" at bounding box center [204, 118] width 60 height 19
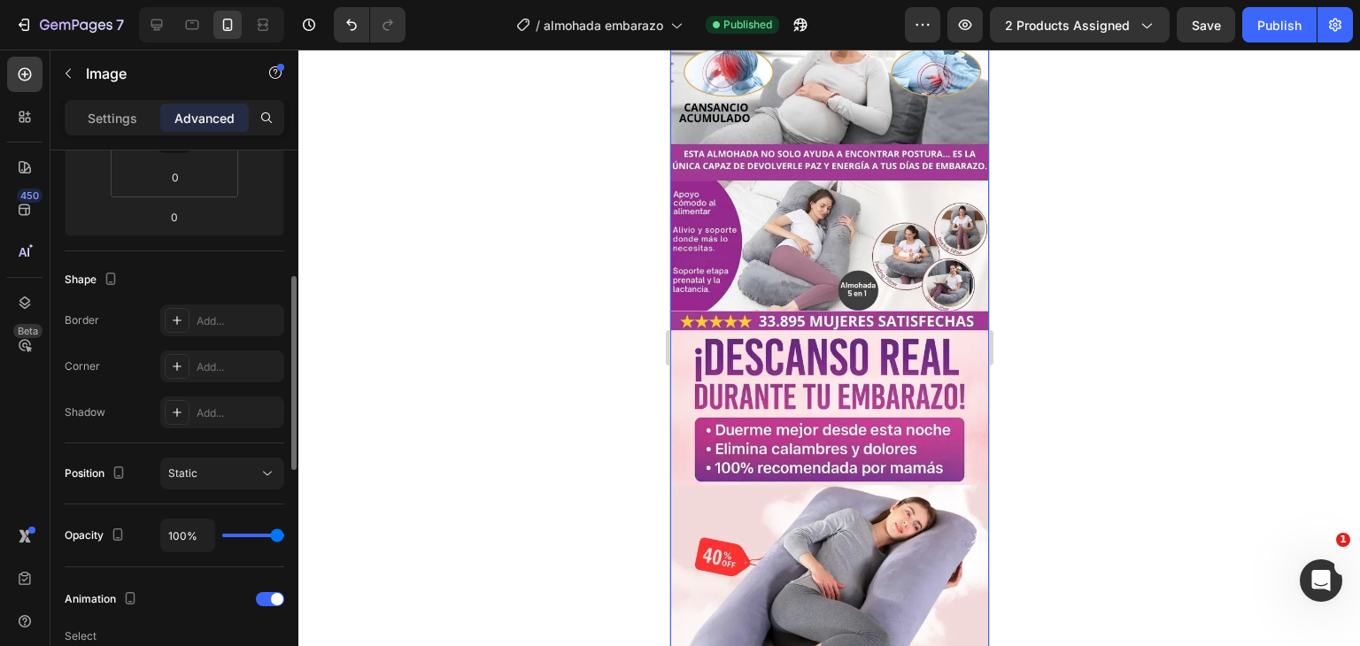
scroll to position [531, 0]
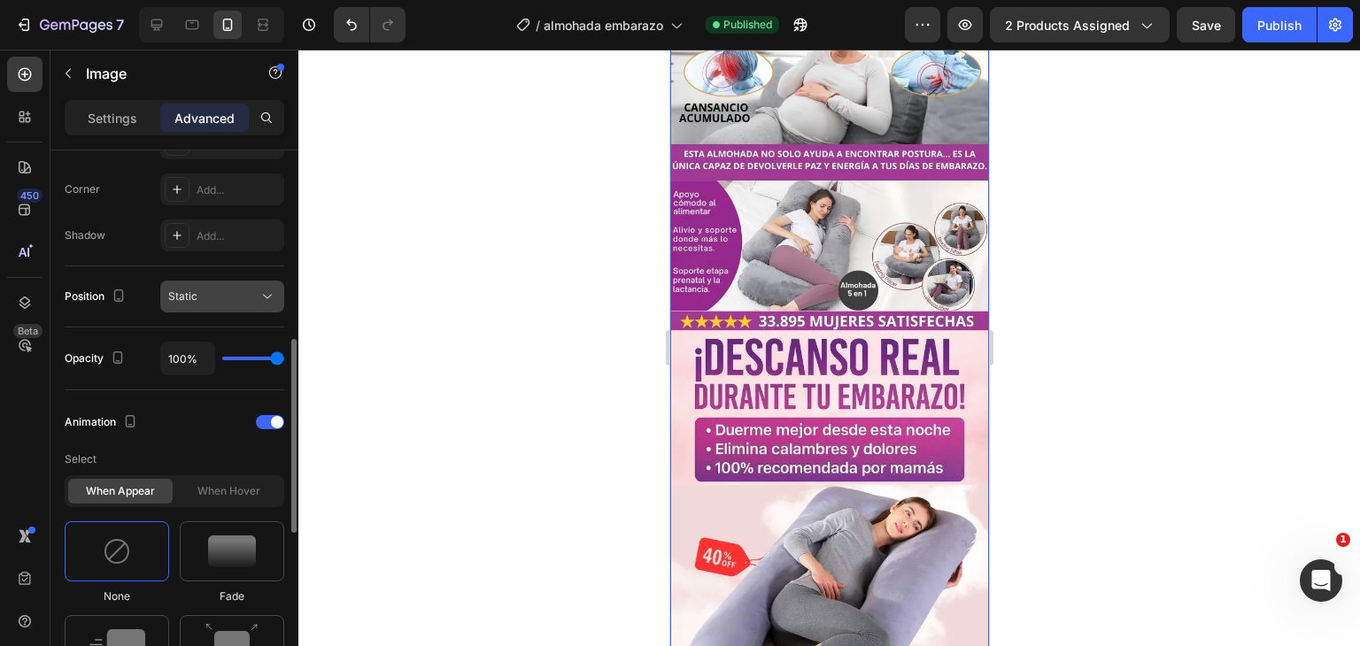
click at [230, 288] on div "Static" at bounding box center [222, 297] width 108 height 18
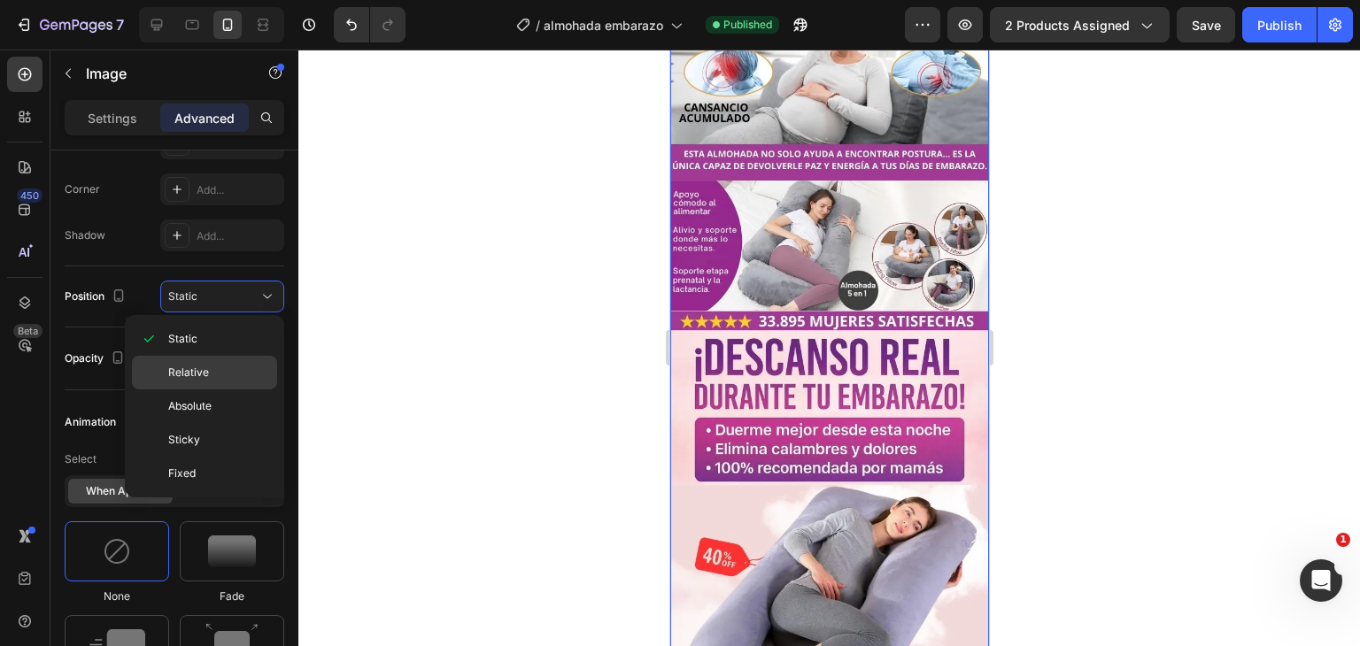
click at [234, 368] on p "Relative" at bounding box center [218, 373] width 101 height 16
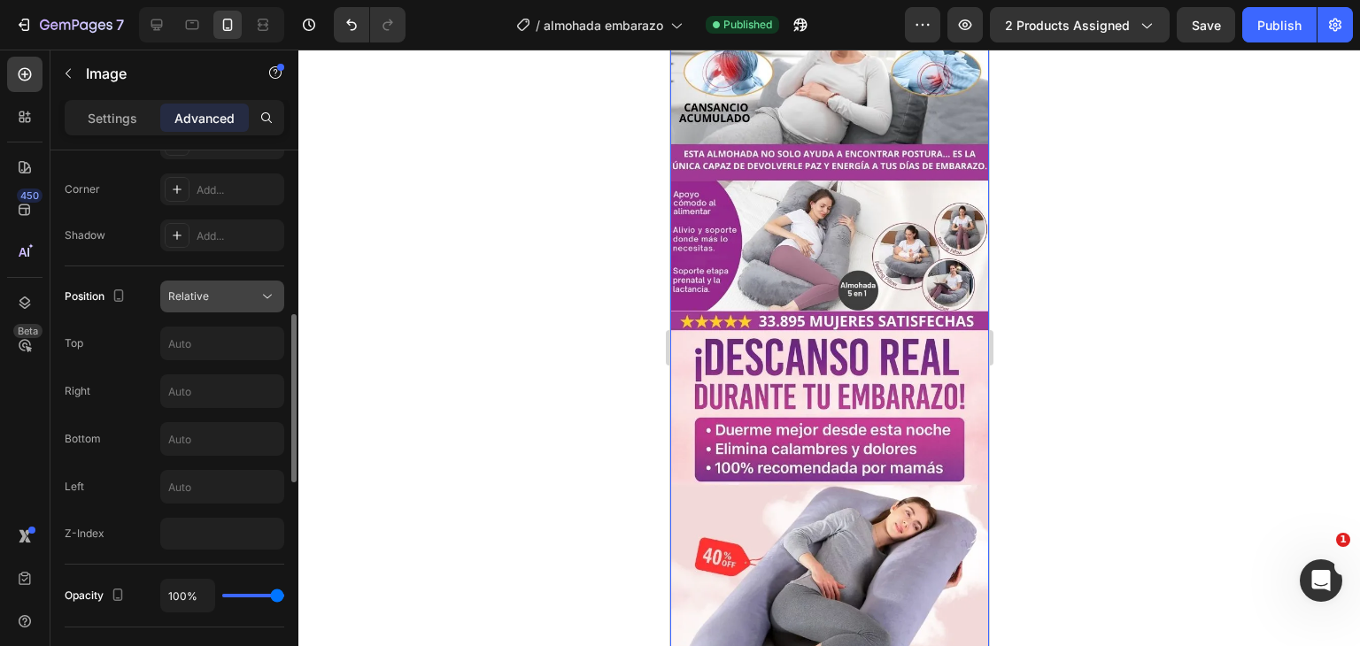
click at [237, 294] on div "Relative" at bounding box center [213, 297] width 90 height 16
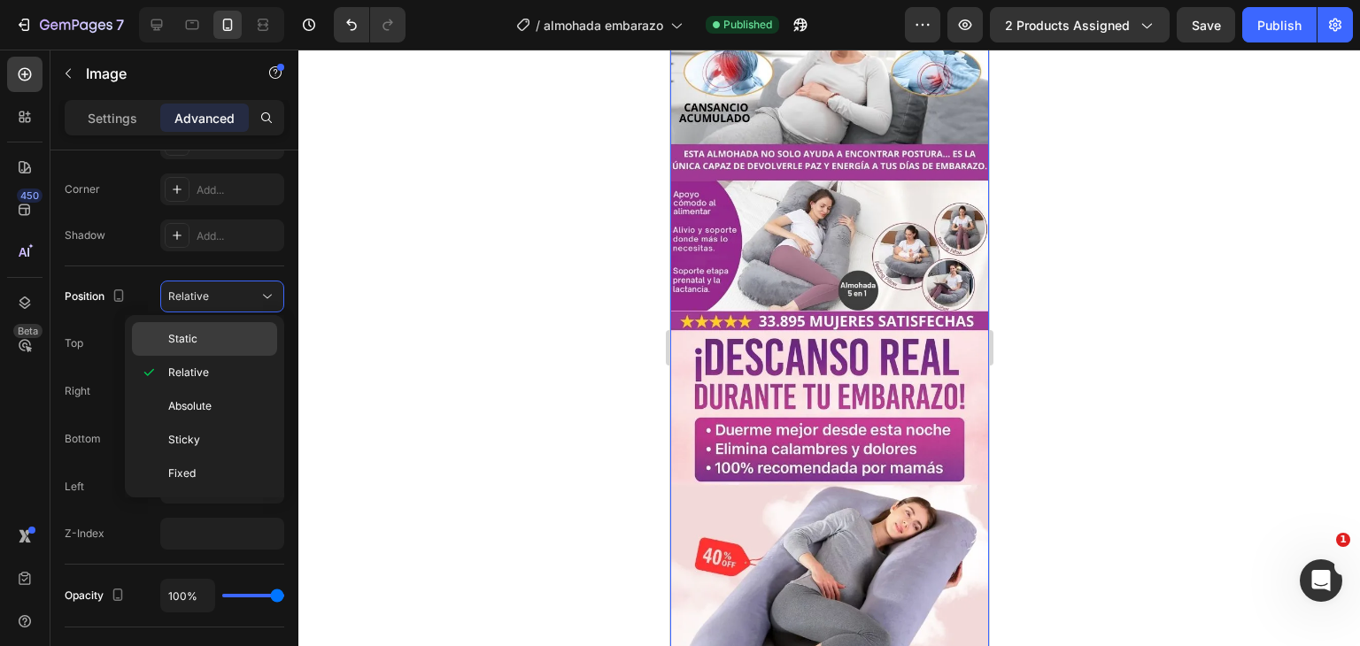
click at [209, 332] on p "Static" at bounding box center [218, 339] width 101 height 16
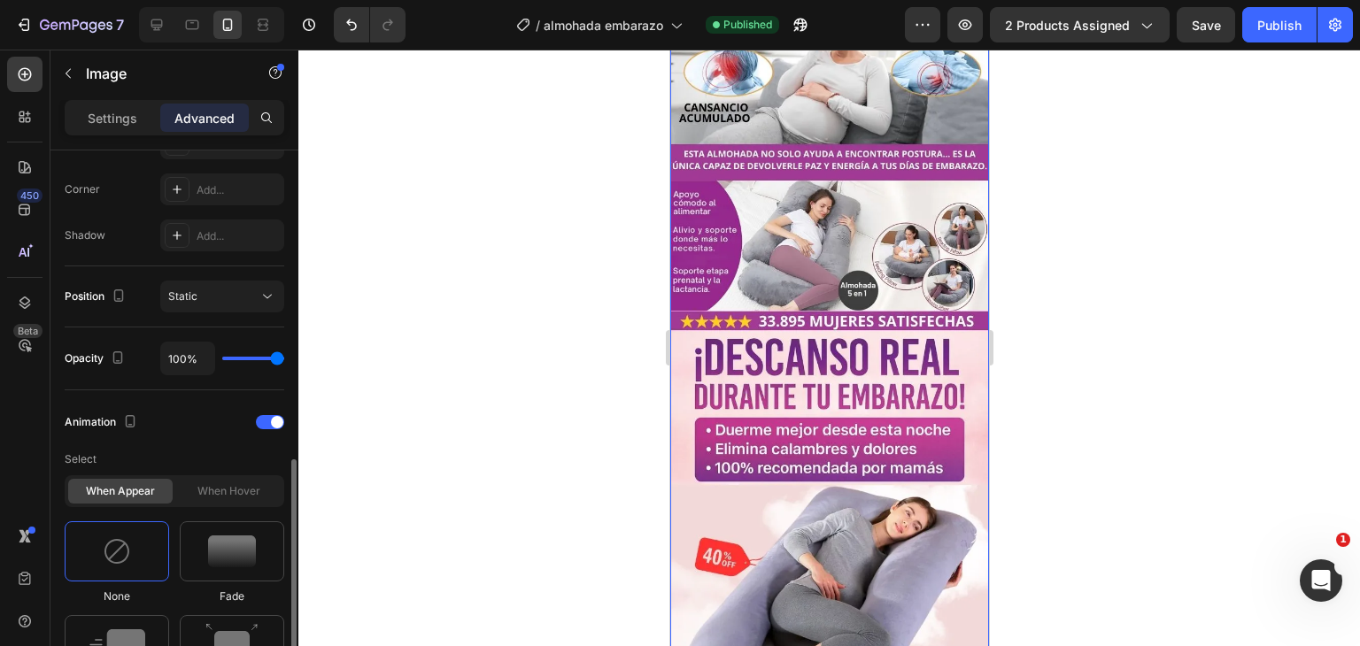
scroll to position [620, 0]
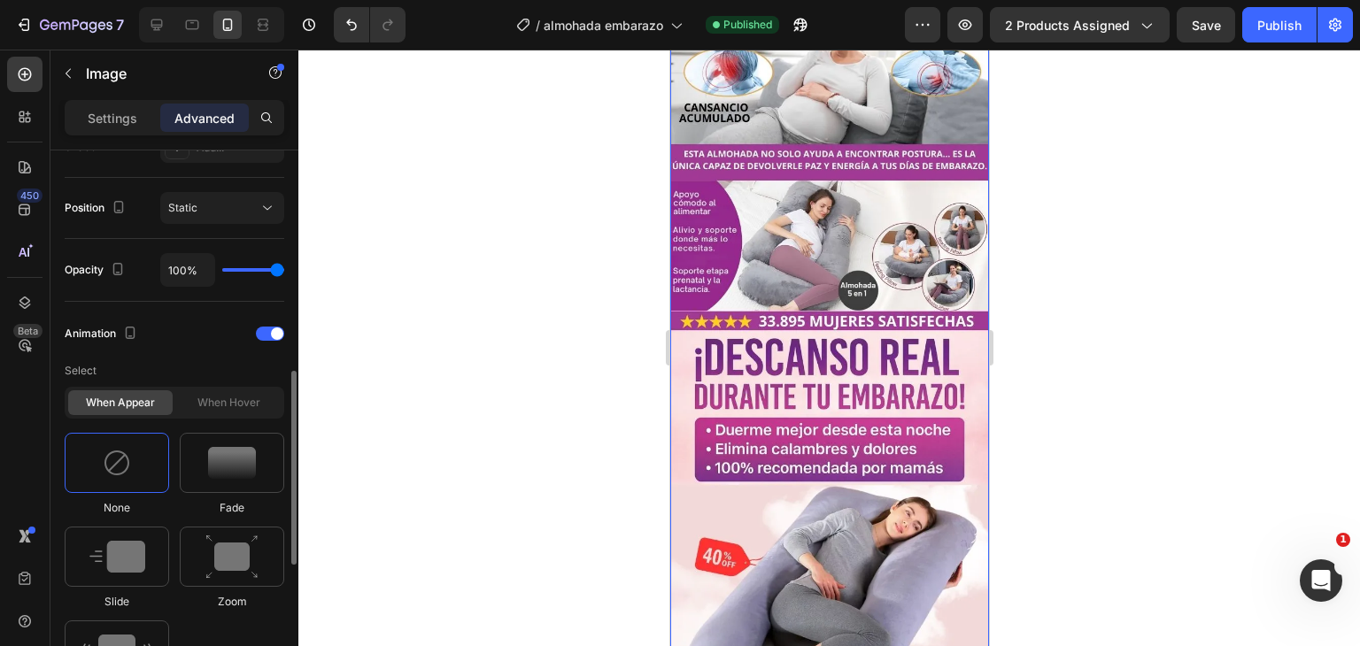
click at [221, 415] on div "When appear When hover" at bounding box center [175, 403] width 220 height 32
click at [227, 405] on div "When hover" at bounding box center [228, 403] width 105 height 25
click at [258, 327] on div at bounding box center [270, 334] width 28 height 14
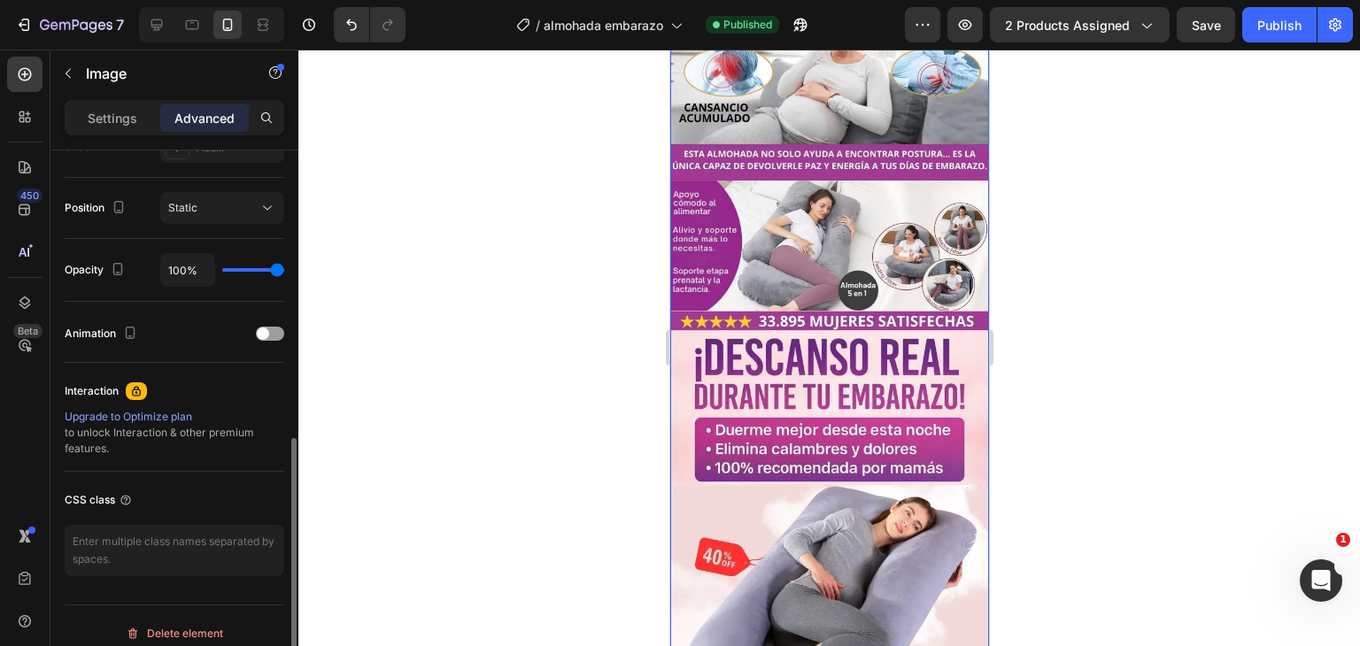
scroll to position [633, 0]
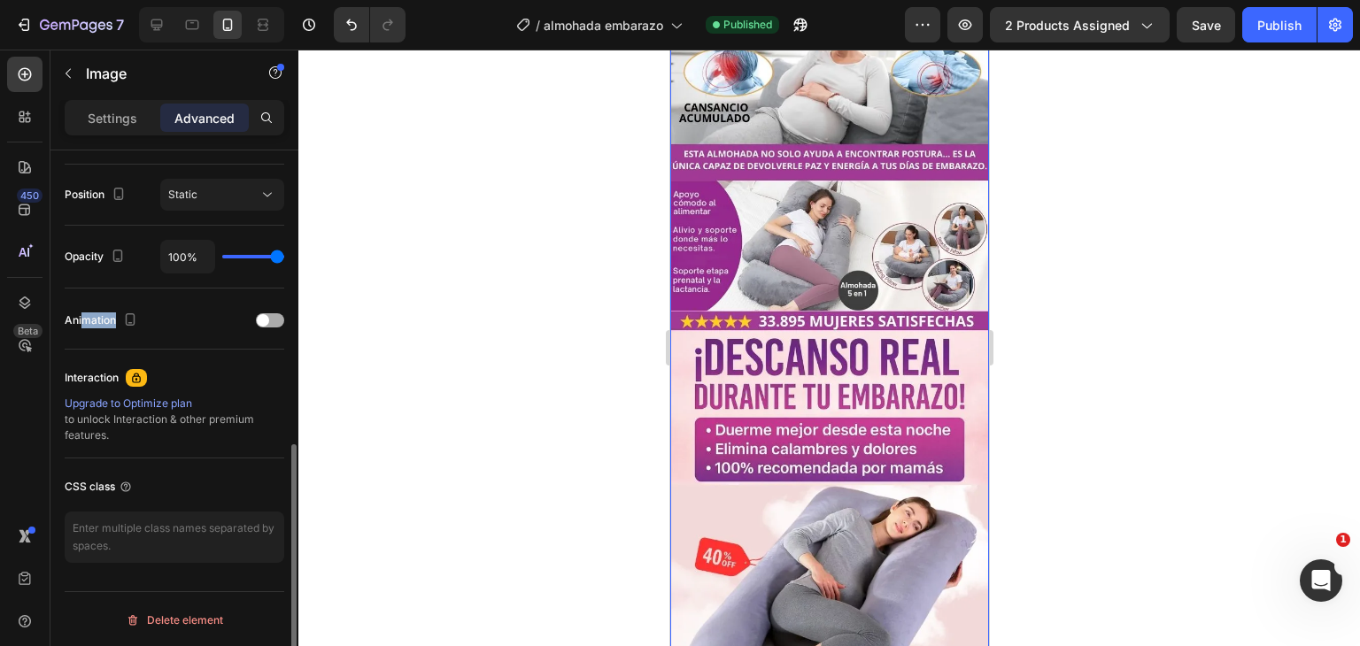
drag, startPoint x: 80, startPoint y: 325, endPoint x: 166, endPoint y: 306, distance: 88.1
click at [80, 327] on div "Animation" at bounding box center [103, 321] width 76 height 24
click at [275, 323] on div at bounding box center [270, 321] width 28 height 14
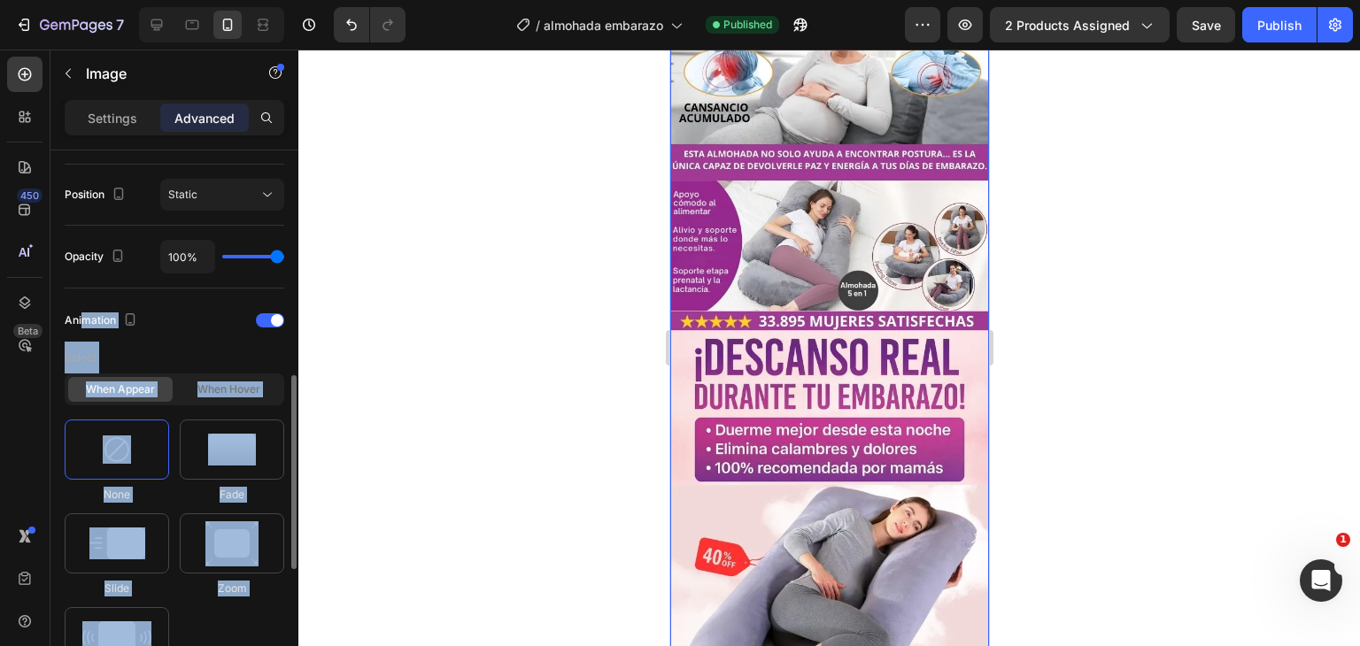
click at [136, 451] on div at bounding box center [117, 450] width 105 height 60
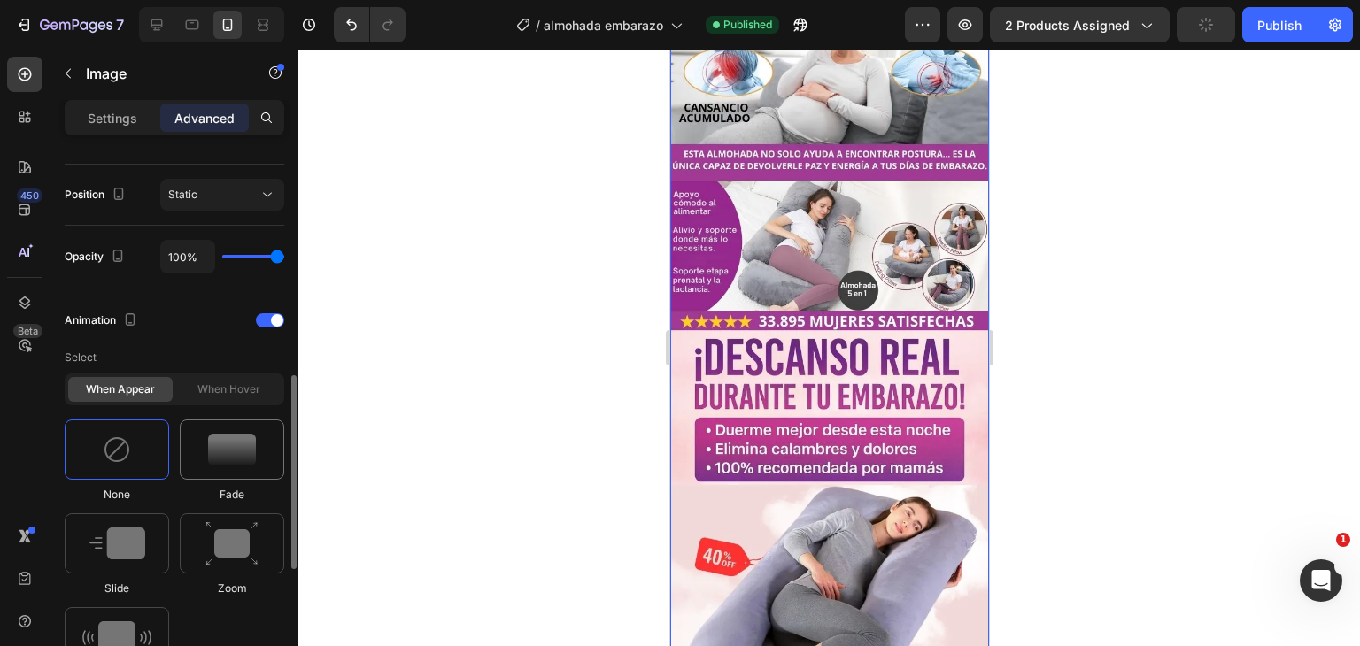
click at [205, 447] on div at bounding box center [232, 450] width 105 height 60
click at [210, 459] on img at bounding box center [232, 450] width 48 height 32
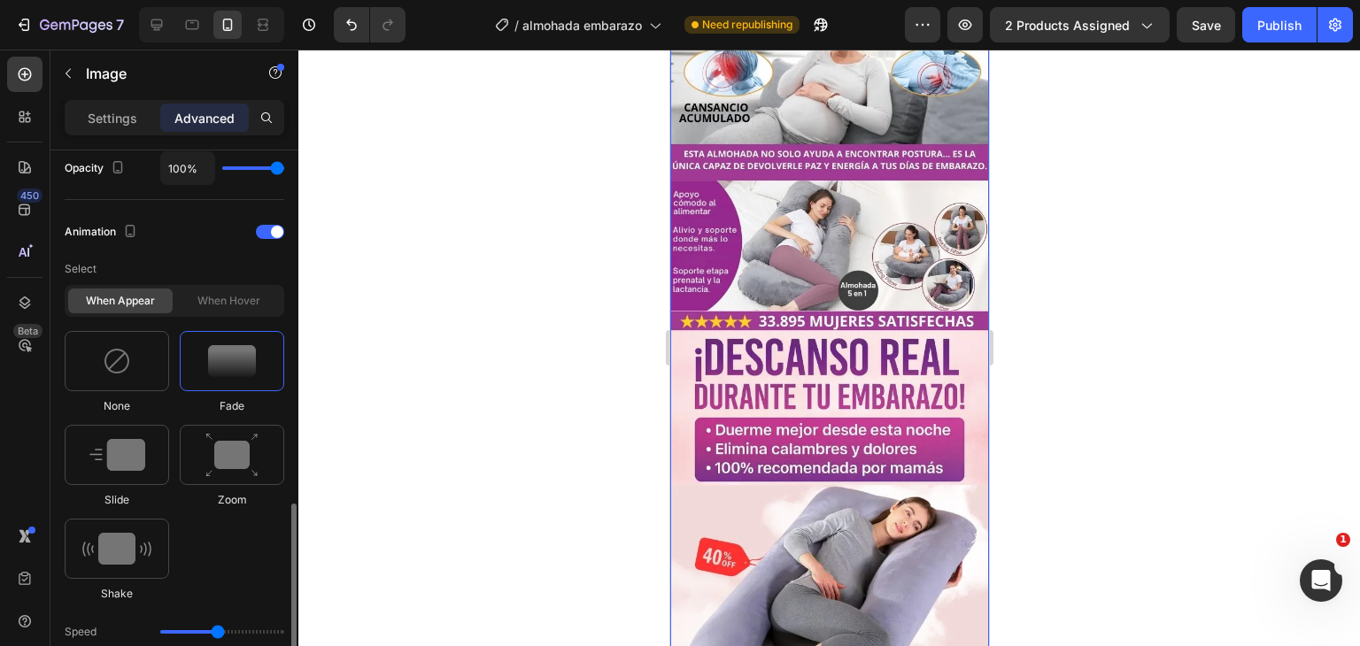
scroll to position [810, 0]
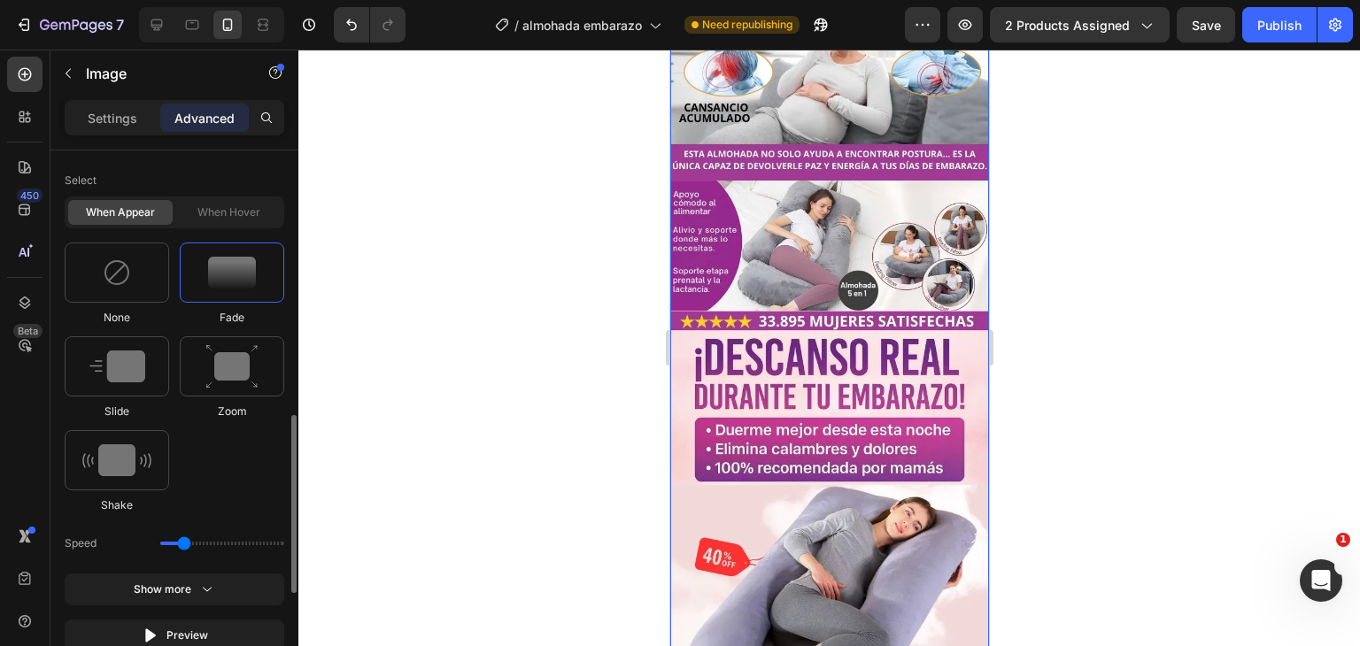
drag, startPoint x: 217, startPoint y: 538, endPoint x: 187, endPoint y: 541, distance: 30.2
click at [187, 542] on input "range" at bounding box center [222, 544] width 124 height 4
click at [239, 284] on img at bounding box center [232, 273] width 48 height 32
drag, startPoint x: 184, startPoint y: 546, endPoint x: 150, endPoint y: 546, distance: 34.5
click at [160, 546] on input "range" at bounding box center [222, 544] width 124 height 4
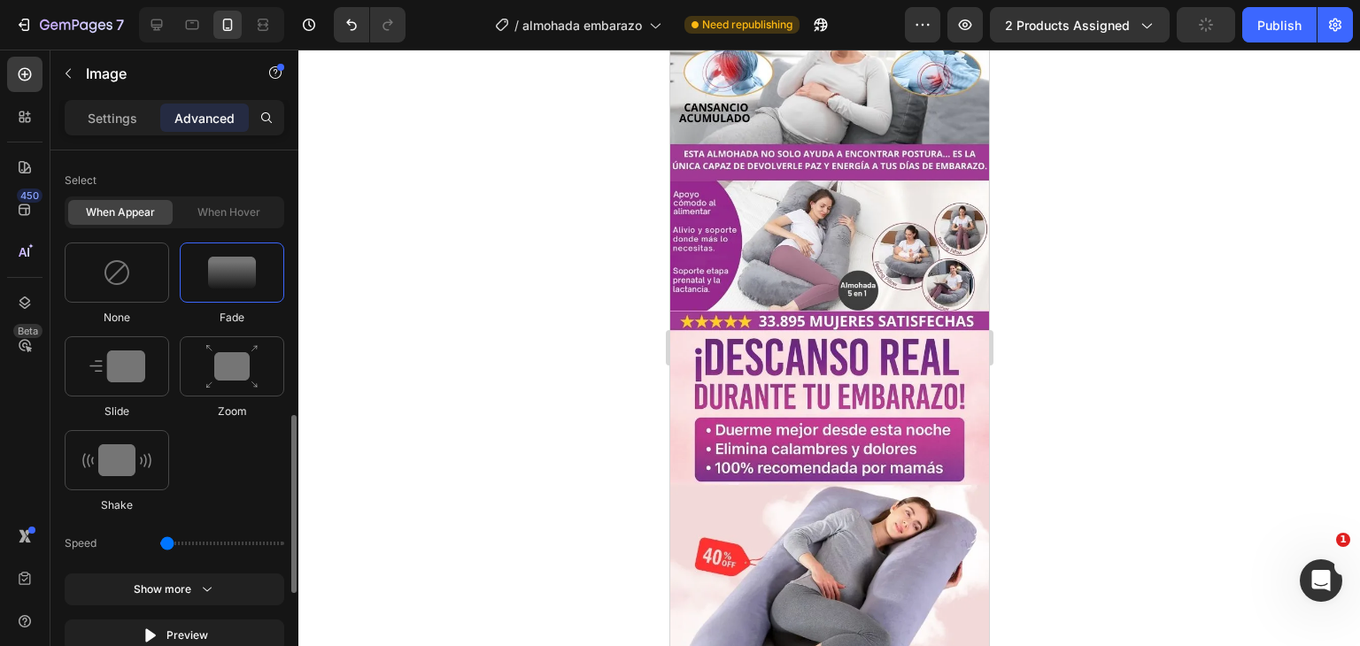
click at [258, 246] on div at bounding box center [232, 273] width 105 height 60
click at [138, 360] on img at bounding box center [117, 367] width 56 height 32
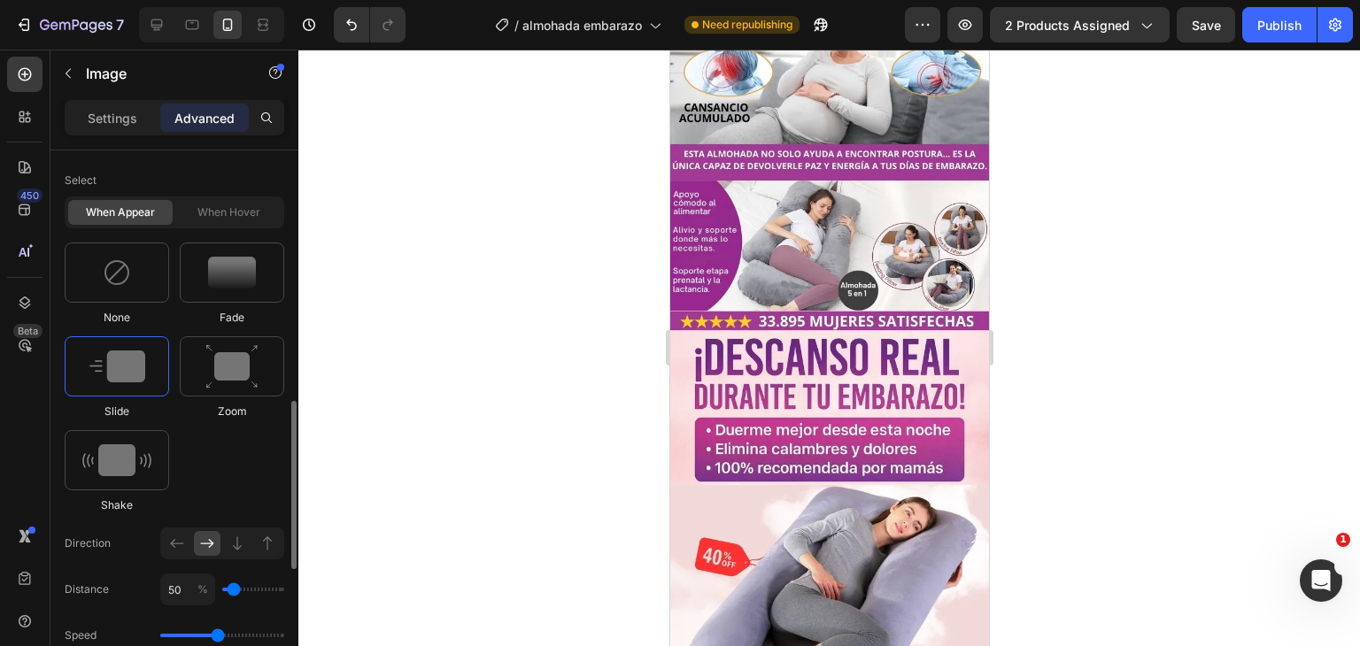
click at [229, 396] on div "Zoom" at bounding box center [232, 378] width 105 height 83
click at [151, 469] on div at bounding box center [117, 460] width 105 height 60
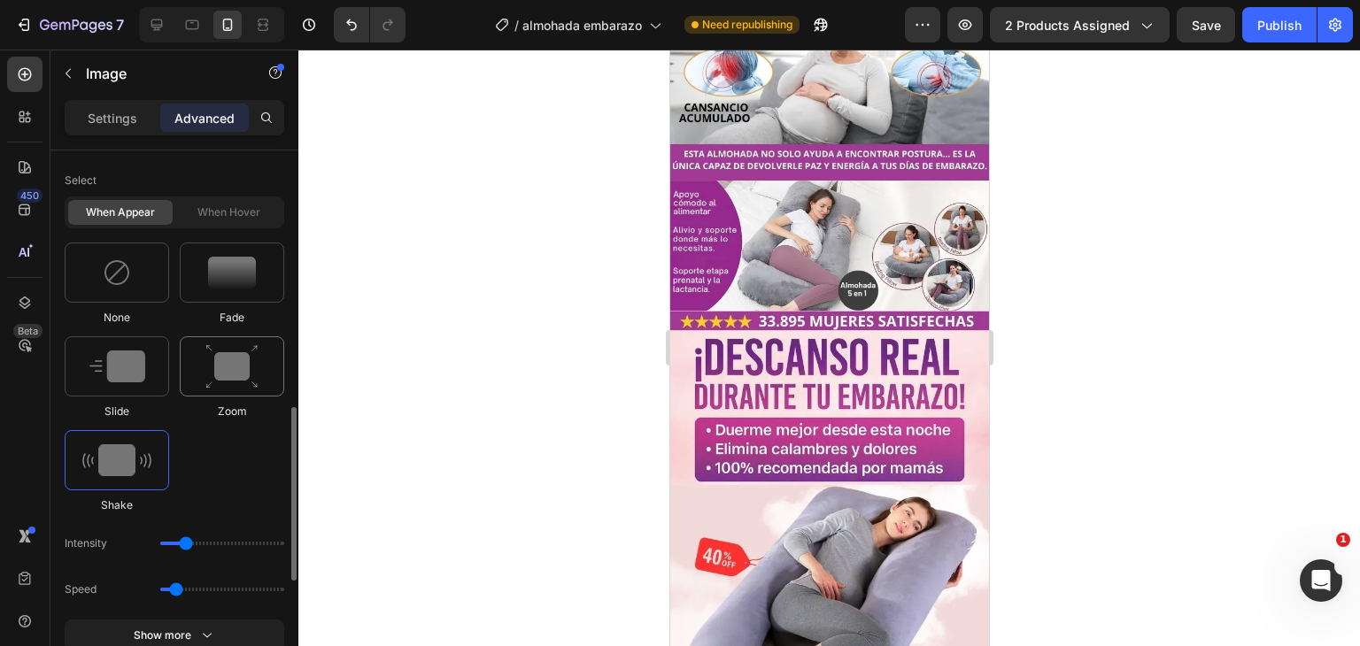
click at [205, 382] on div at bounding box center [232, 367] width 105 height 60
type input "1.7"
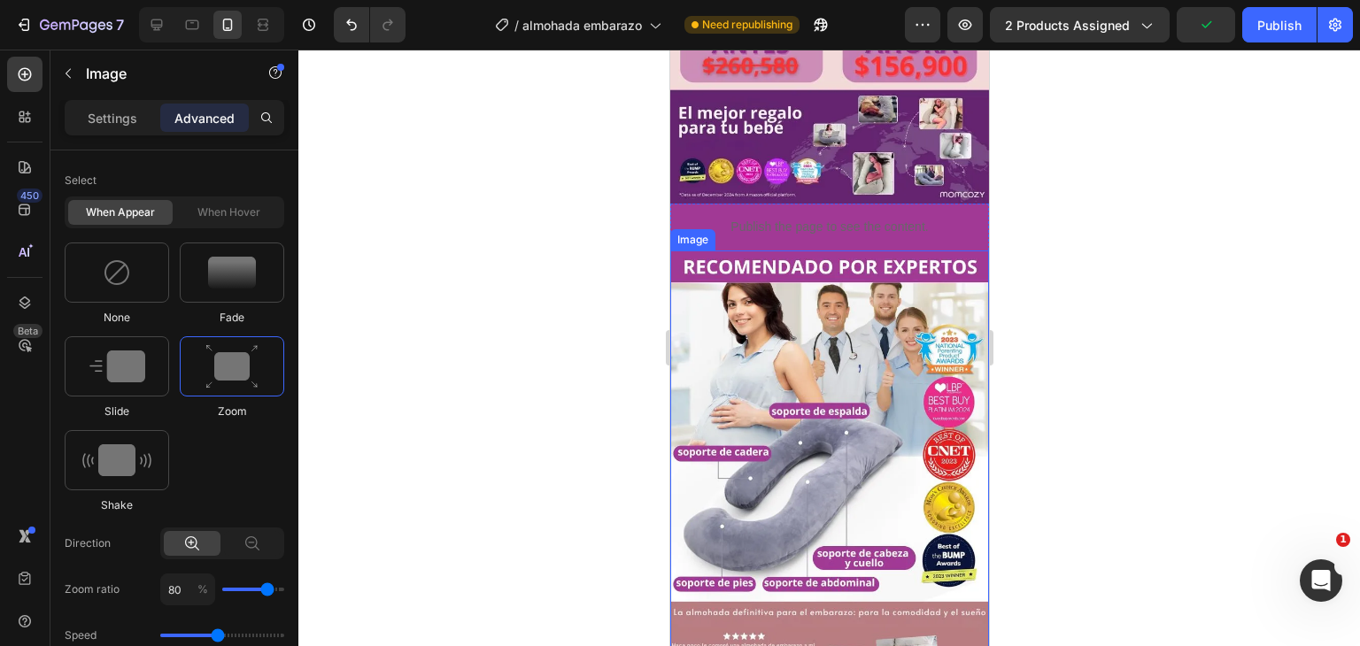
scroll to position [925, 0]
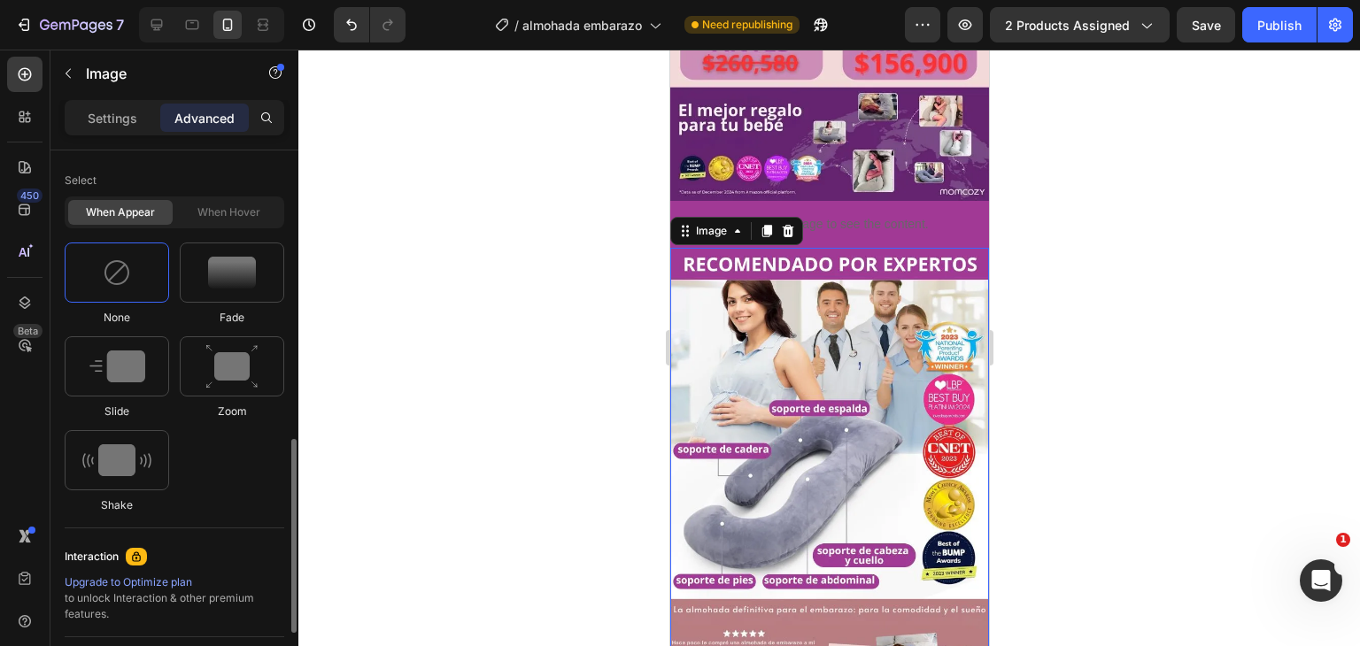
click at [149, 283] on div at bounding box center [117, 273] width 105 height 60
click at [227, 224] on div "When appear When hover" at bounding box center [175, 213] width 220 height 32
click at [221, 283] on img at bounding box center [232, 273] width 48 height 32
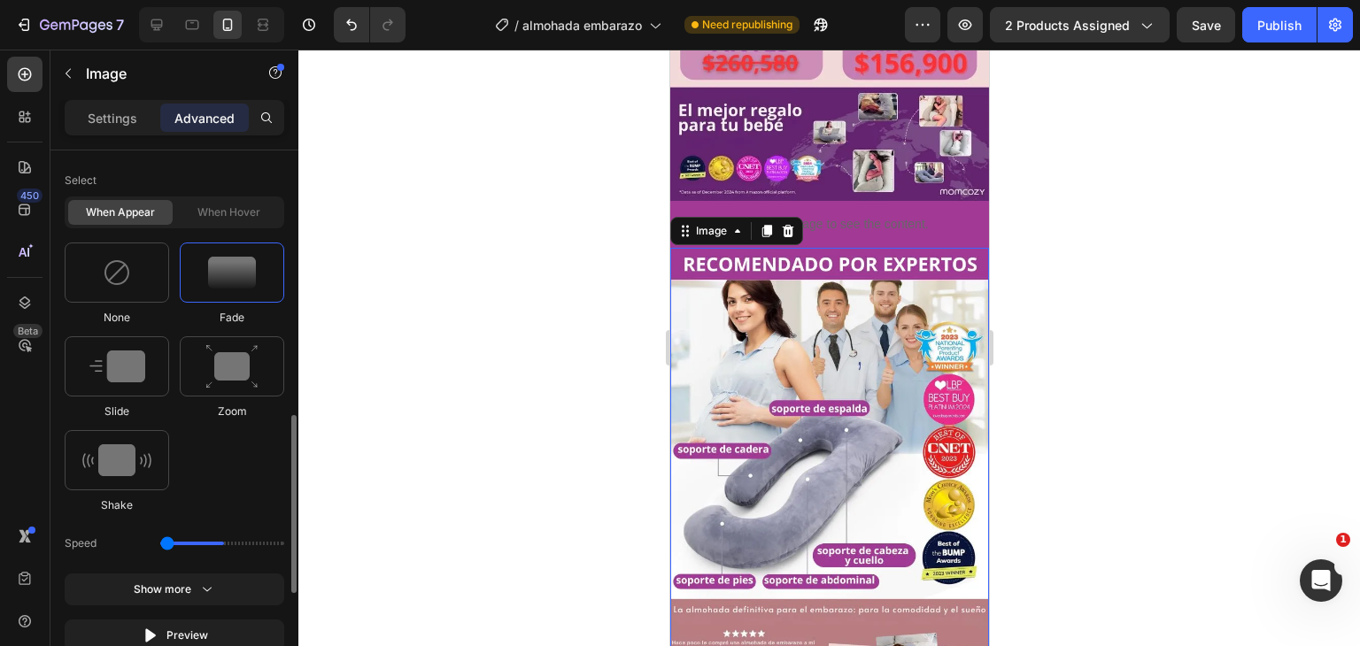
click at [163, 542] on input "range" at bounding box center [222, 544] width 124 height 4
click at [225, 384] on img at bounding box center [231, 366] width 53 height 45
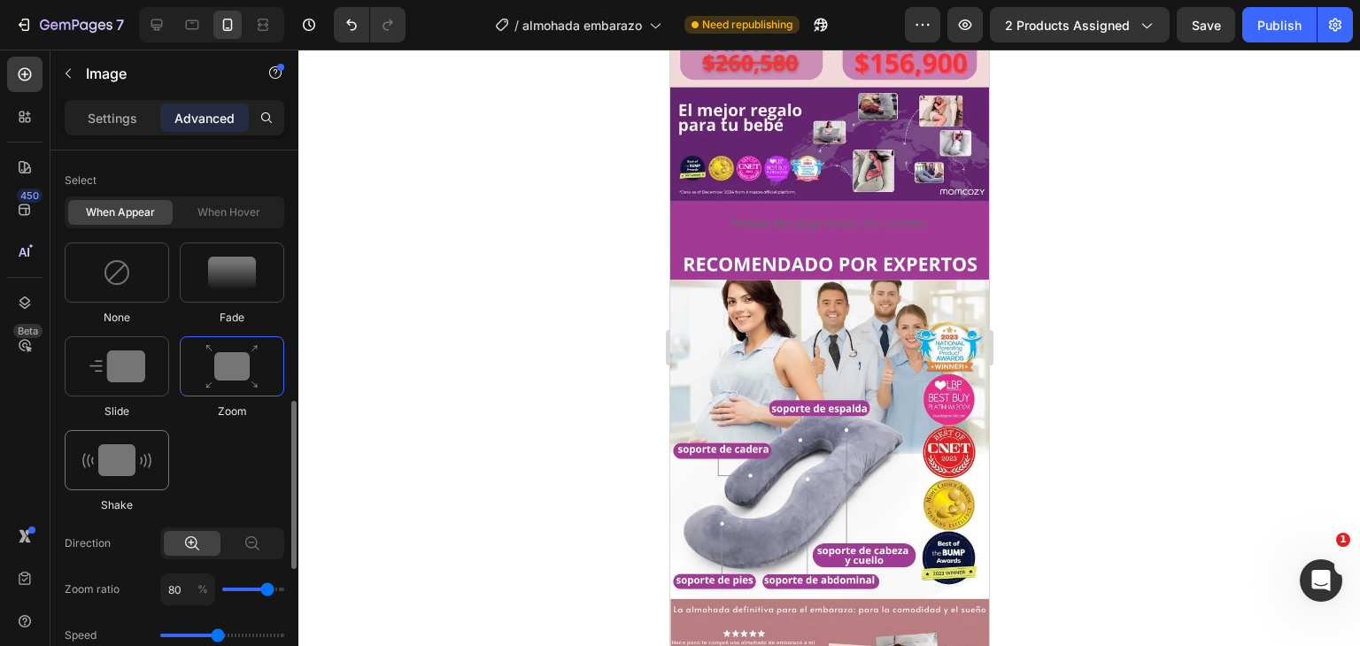
click at [114, 439] on div at bounding box center [117, 460] width 105 height 60
click at [160, 382] on div at bounding box center [117, 367] width 105 height 60
type input "1.7"
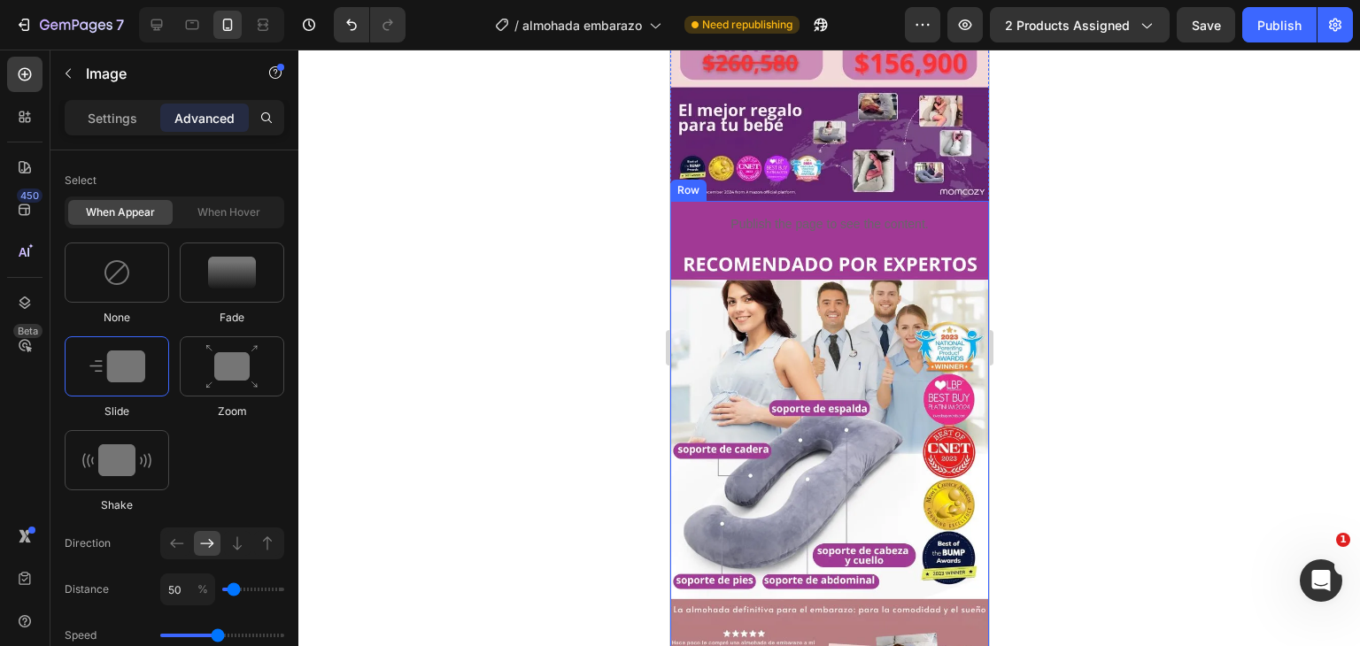
click at [199, 376] on div at bounding box center [232, 367] width 105 height 60
click at [132, 369] on img at bounding box center [117, 367] width 56 height 32
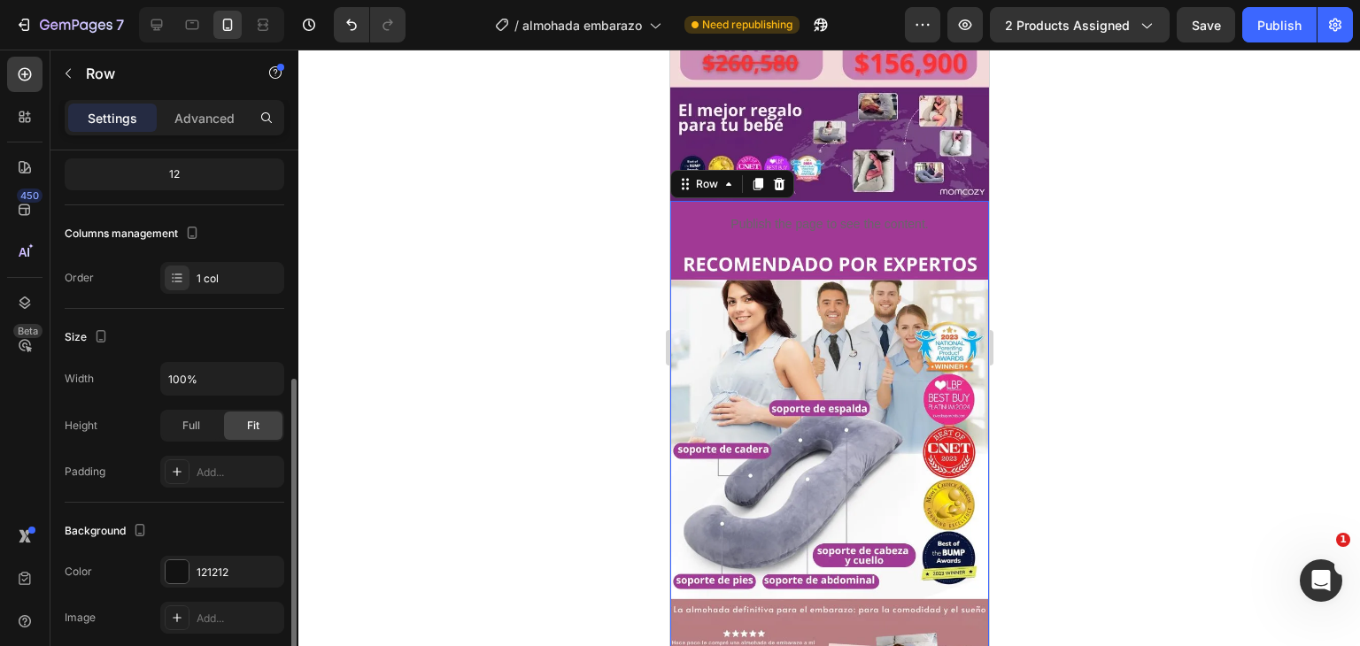
scroll to position [266, 0]
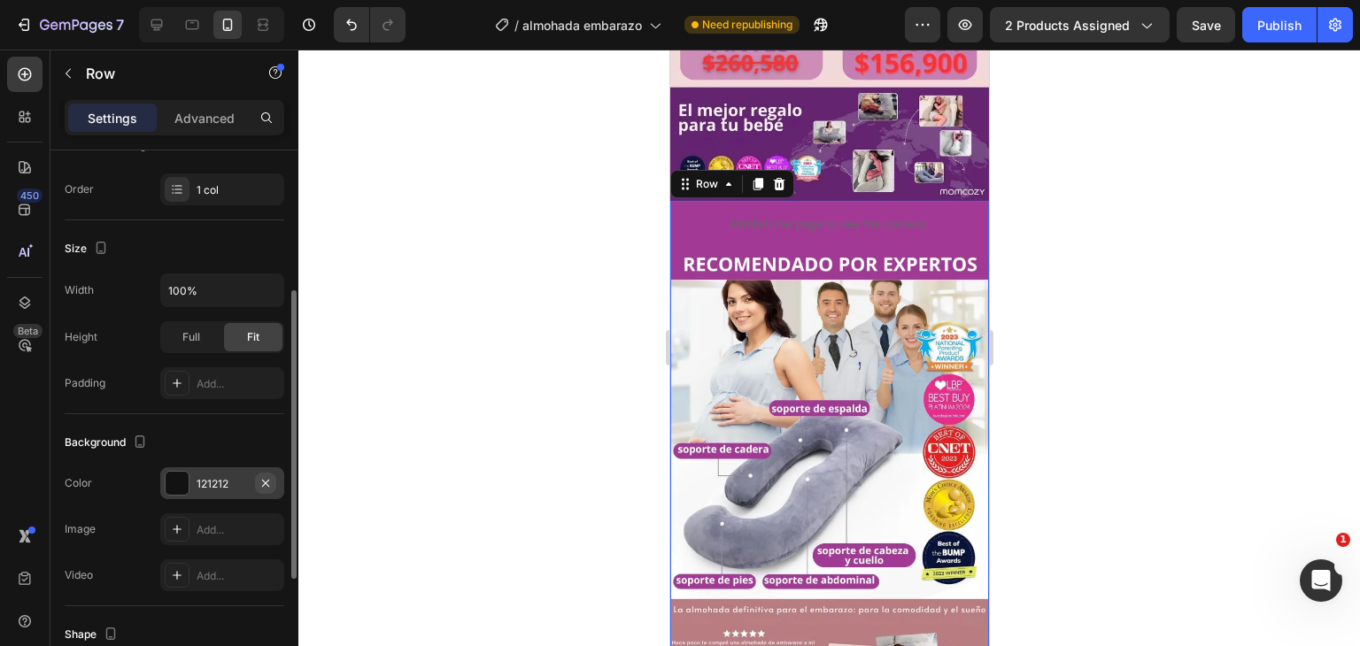
click at [268, 484] on icon "button" at bounding box center [265, 482] width 7 height 7
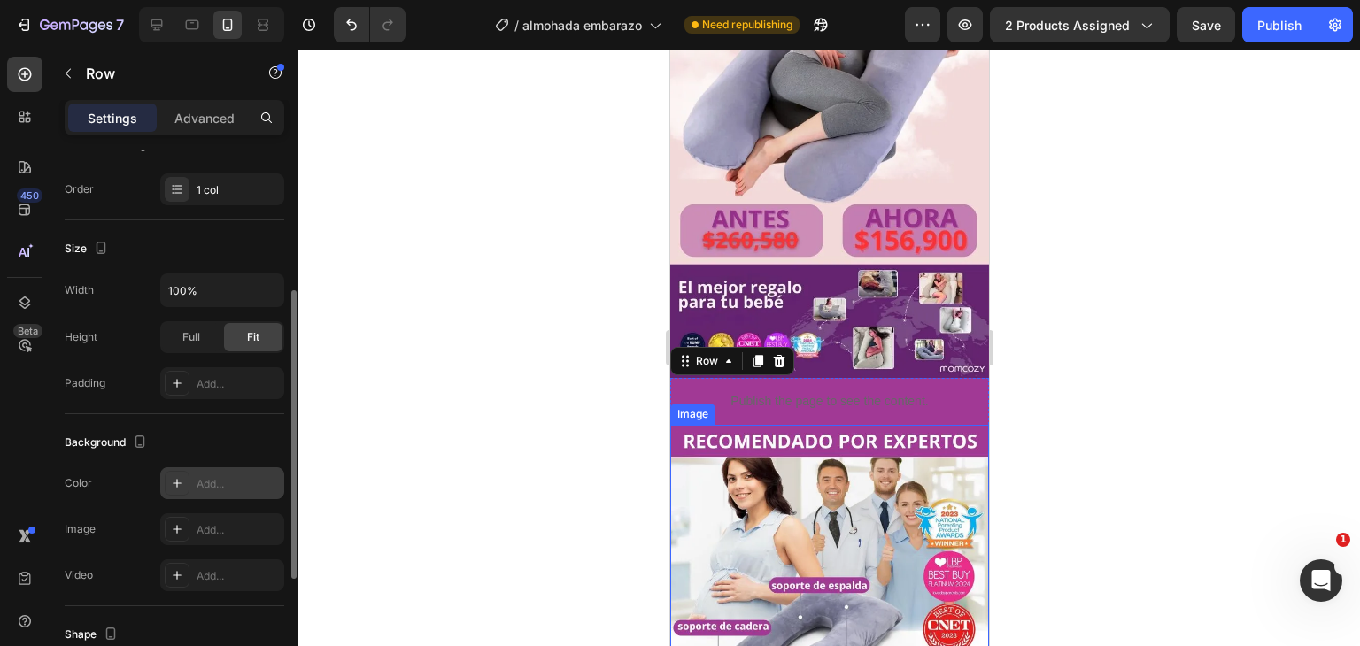
scroll to position [747, 0]
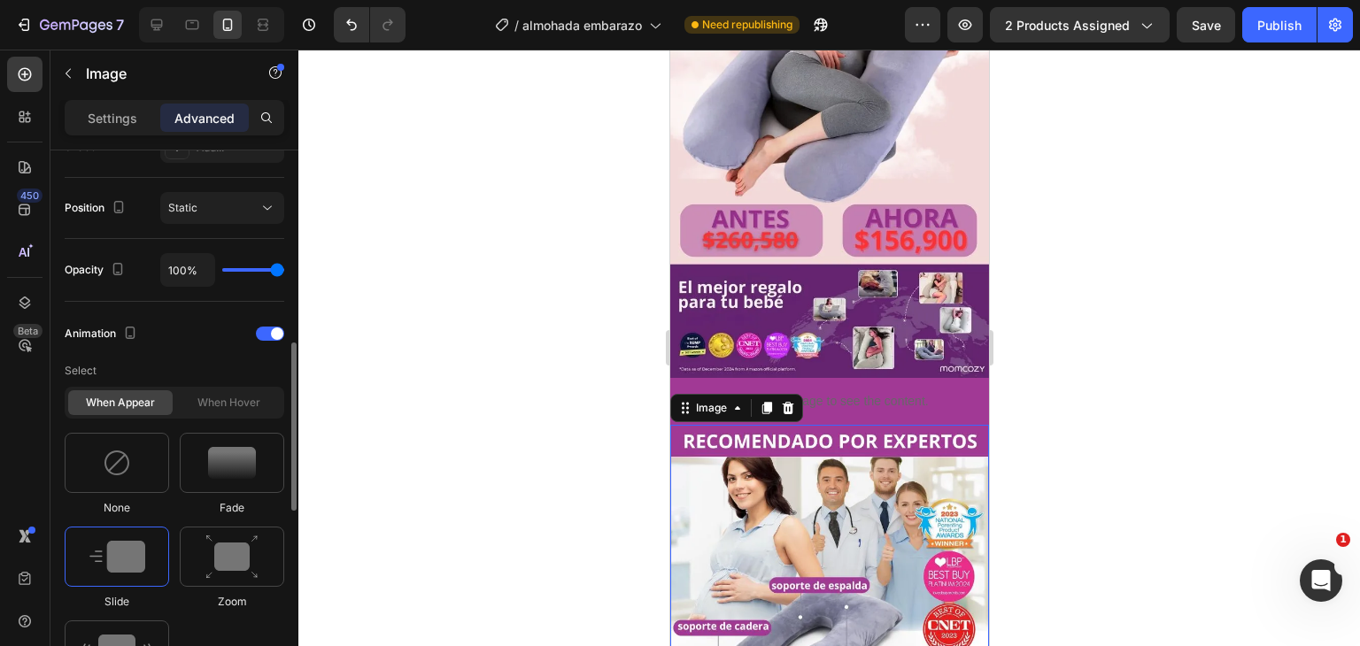
scroll to position [708, 0]
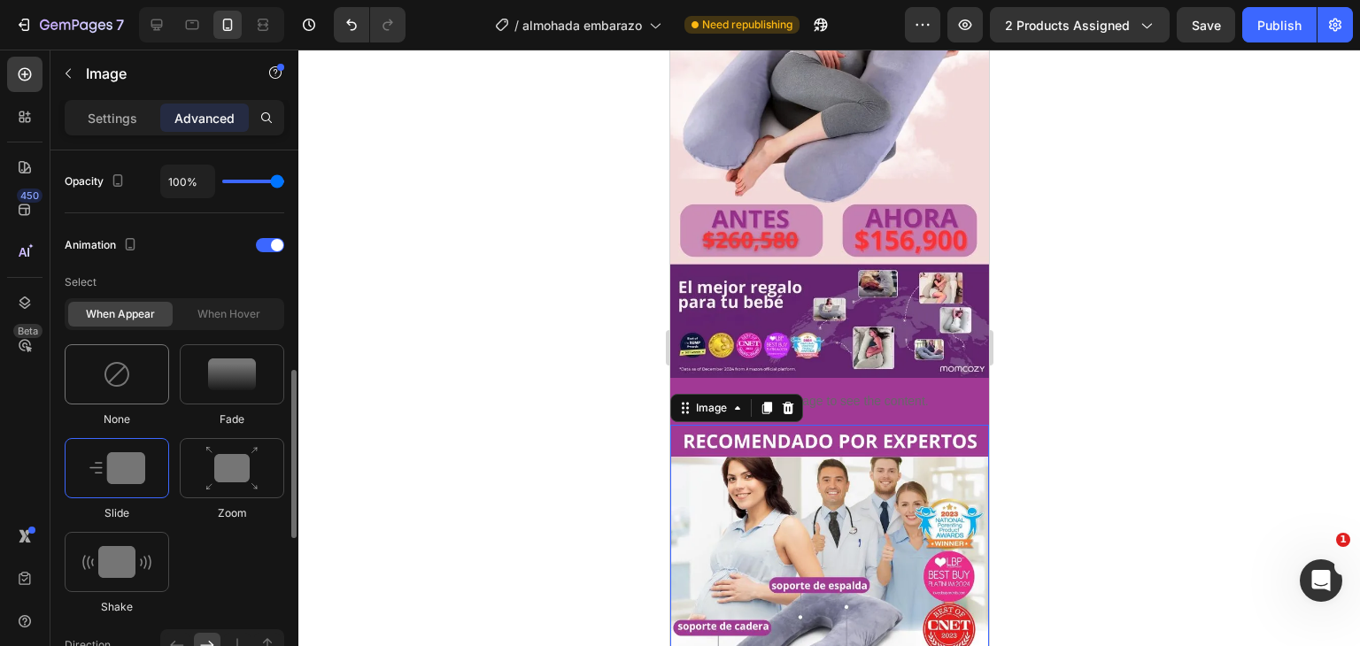
click at [166, 377] on div at bounding box center [117, 374] width 105 height 60
click at [223, 396] on div at bounding box center [232, 374] width 105 height 60
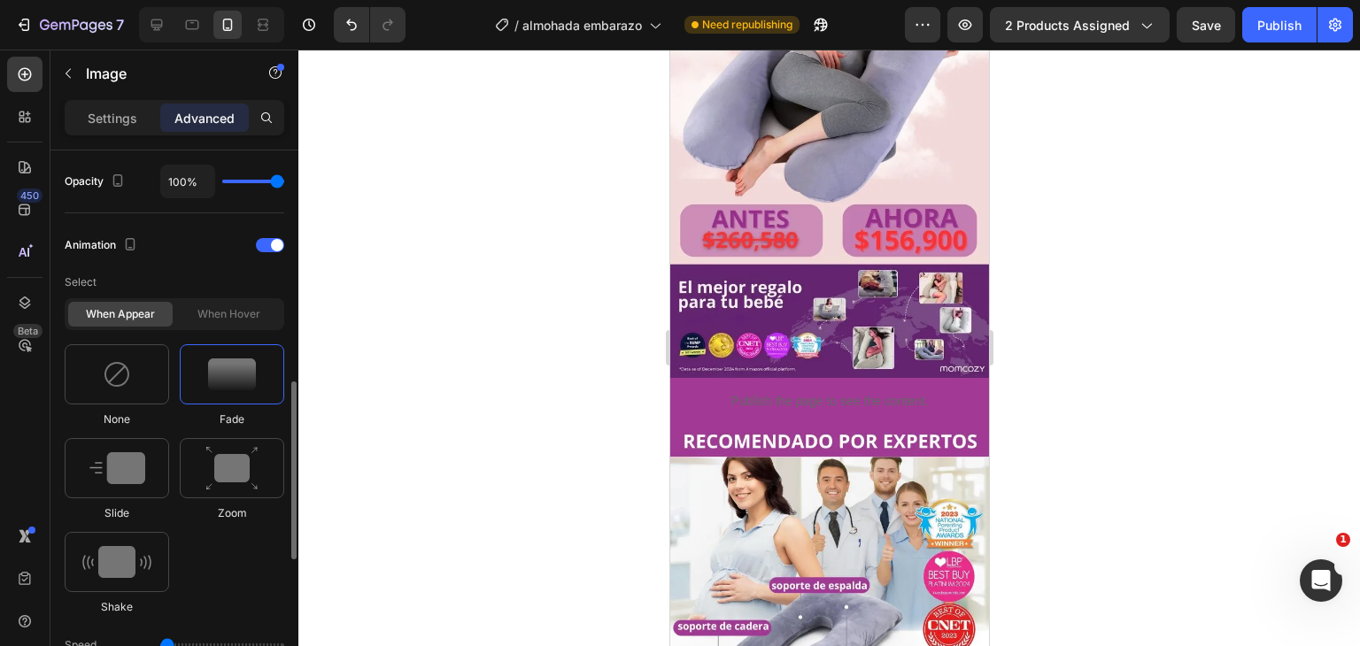
scroll to position [886, 0]
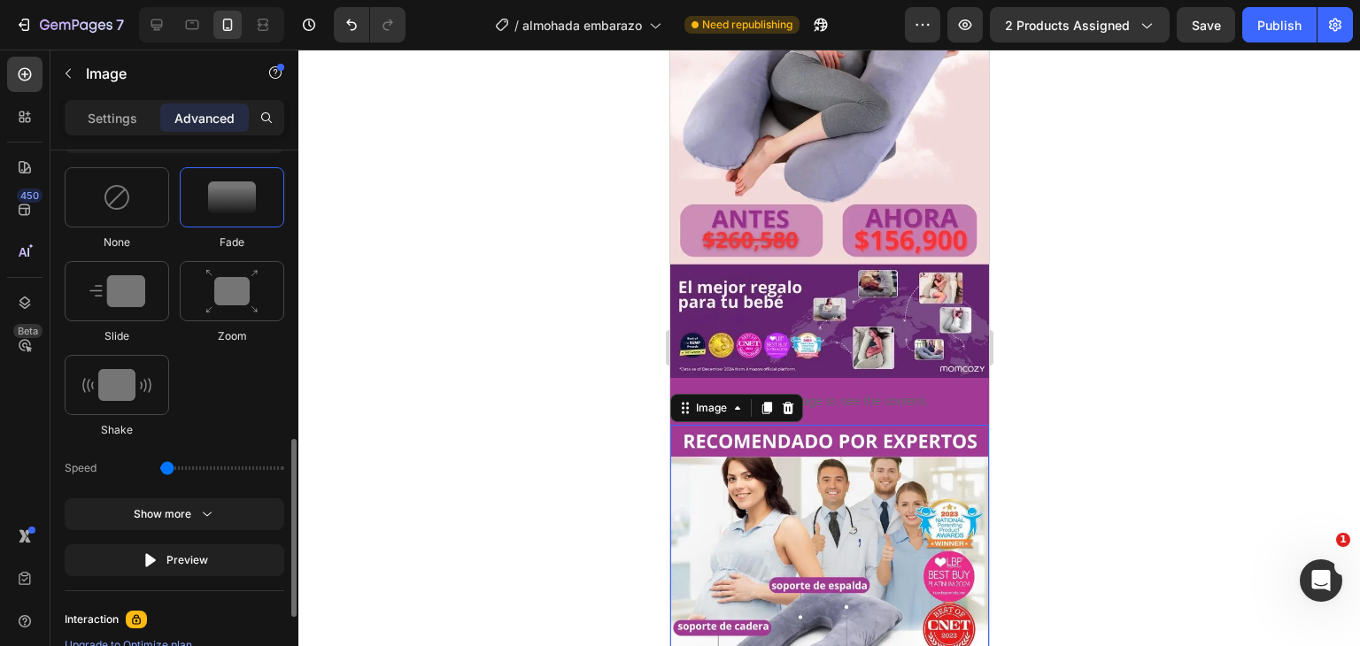
drag, startPoint x: 170, startPoint y: 462, endPoint x: 119, endPoint y: 475, distance: 52.8
click at [160, 470] on input "range" at bounding box center [222, 469] width 124 height 4
click at [181, 572] on button "Preview" at bounding box center [175, 561] width 220 height 32
drag, startPoint x: 174, startPoint y: 471, endPoint x: 223, endPoint y: 485, distance: 50.7
click at [223, 485] on div "Select When appear When hover None Fade Slide Zoom Shake Speed Show more Preview" at bounding box center [175, 332] width 220 height 487
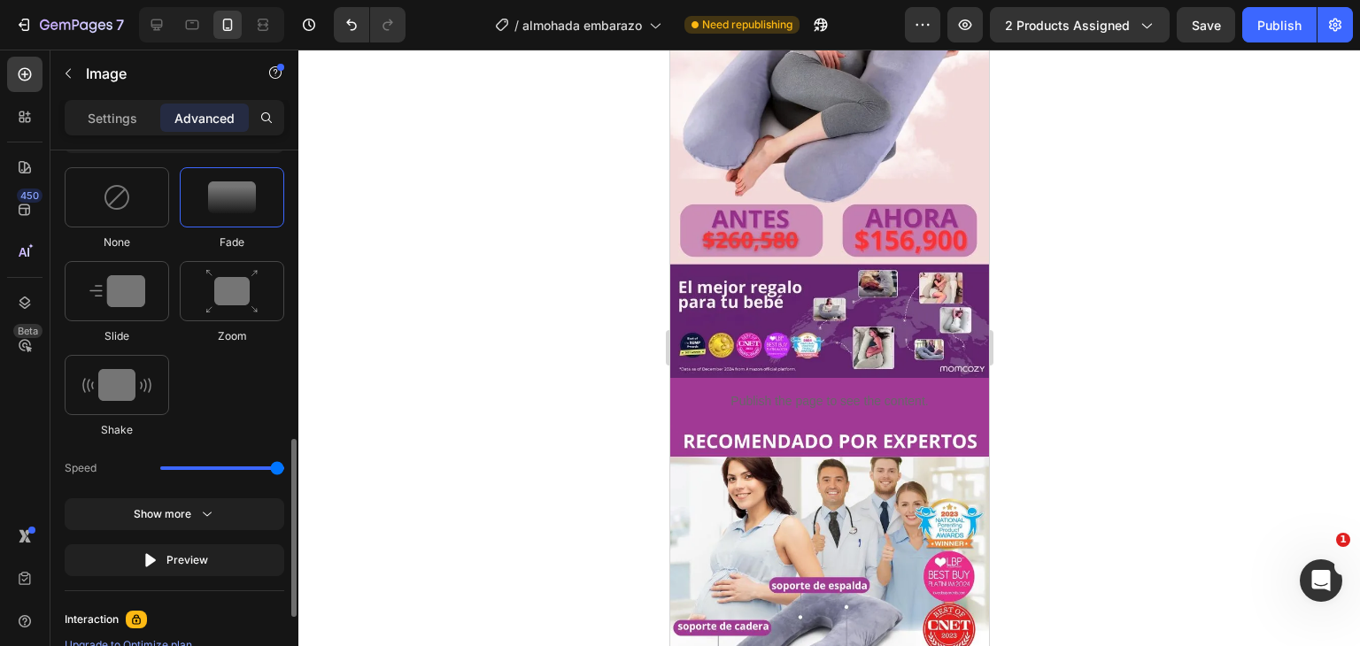
drag, startPoint x: 166, startPoint y: 471, endPoint x: 375, endPoint y: 502, distance: 211.3
type input "3.1"
click at [284, 470] on input "range" at bounding box center [222, 469] width 124 height 4
click at [190, 564] on div "Preview" at bounding box center [175, 561] width 66 height 18
click at [189, 564] on div "Preview" at bounding box center [175, 561] width 66 height 18
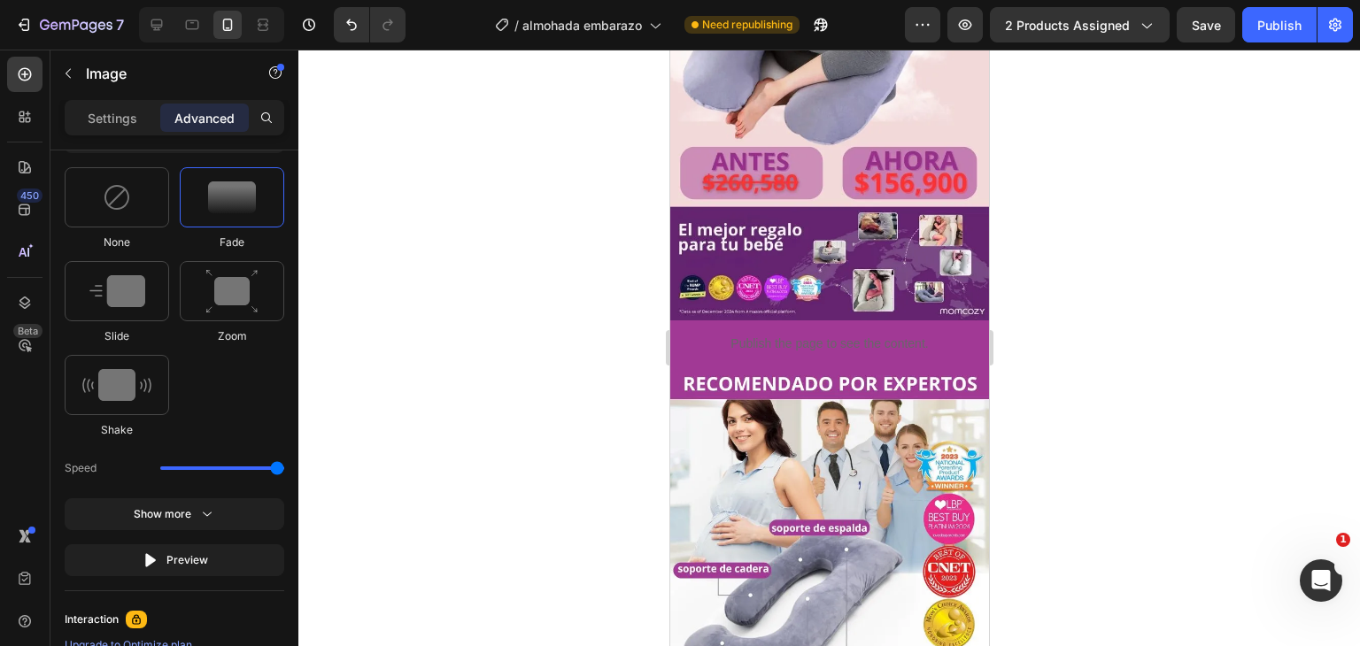
scroll to position [836, 0]
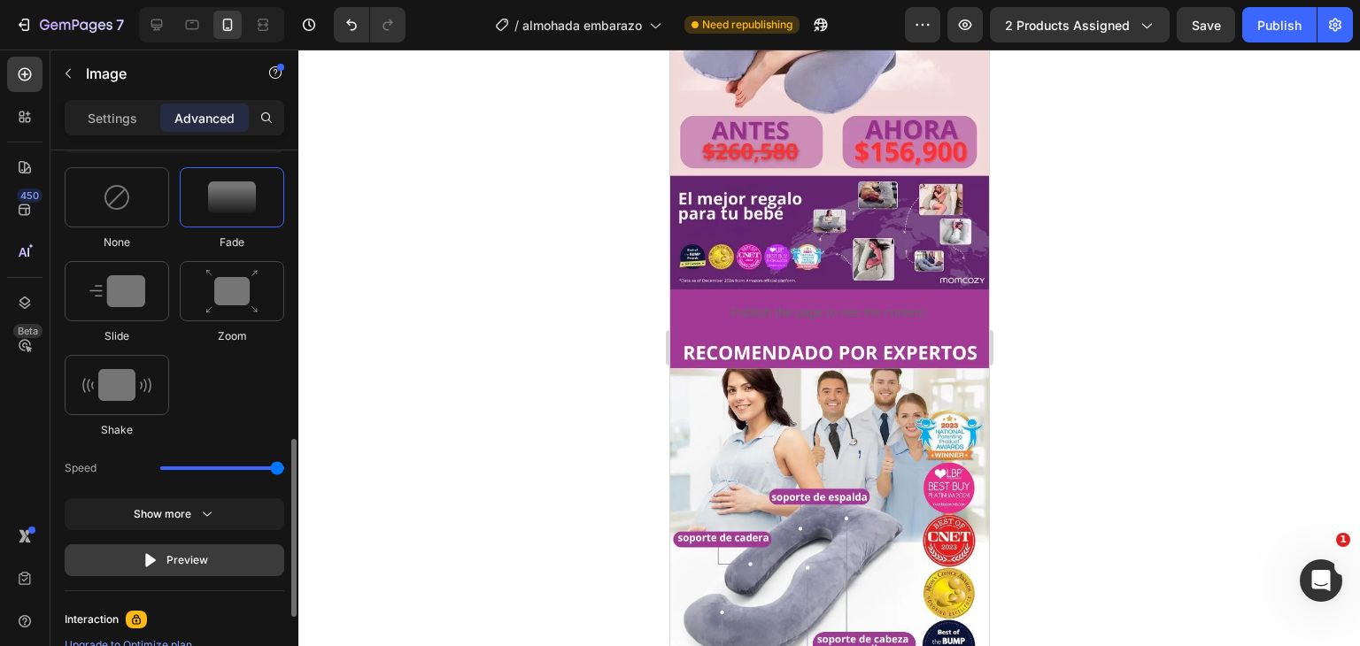
click at [194, 560] on div "Preview" at bounding box center [175, 561] width 66 height 18
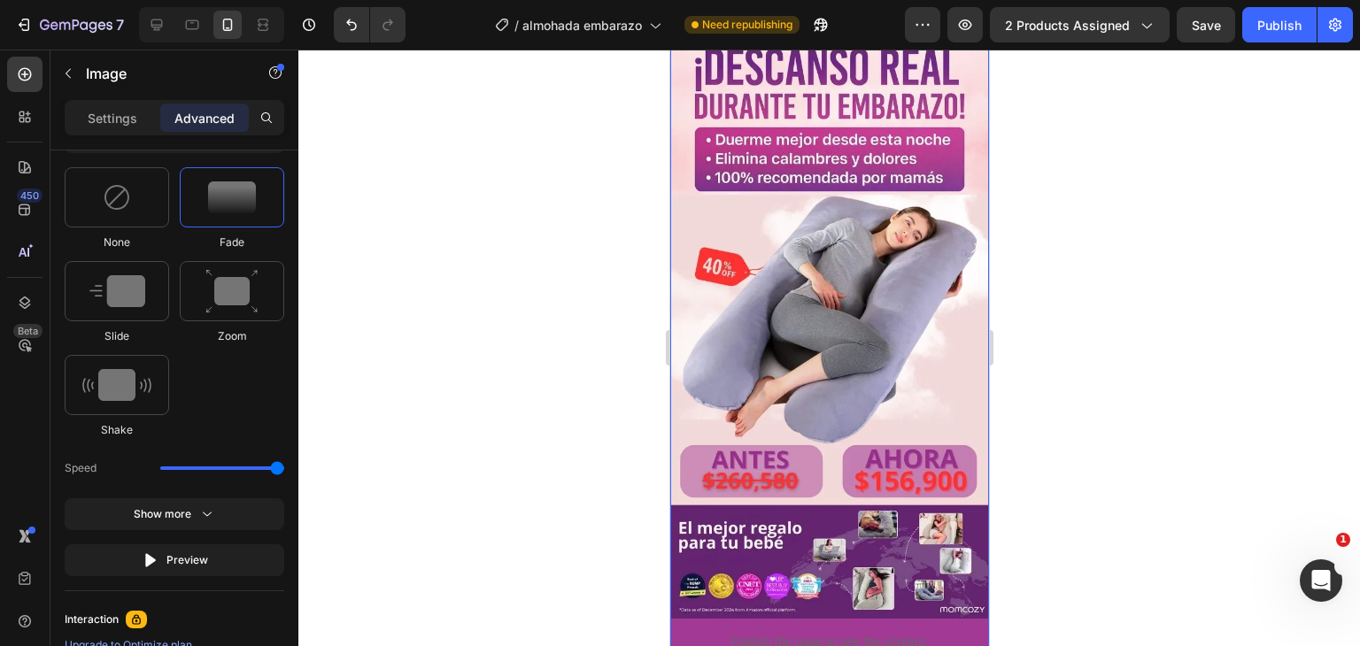
scroll to position [482, 0]
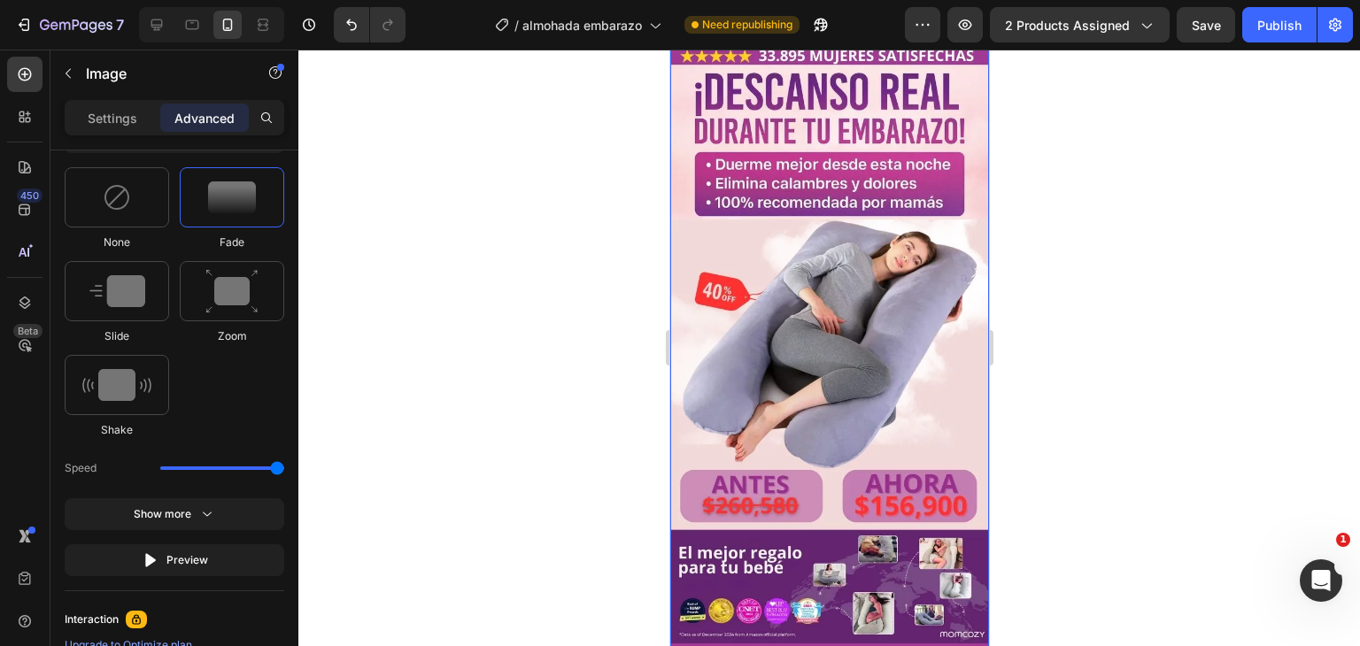
click at [794, 338] on img at bounding box center [829, 124] width 319 height 1040
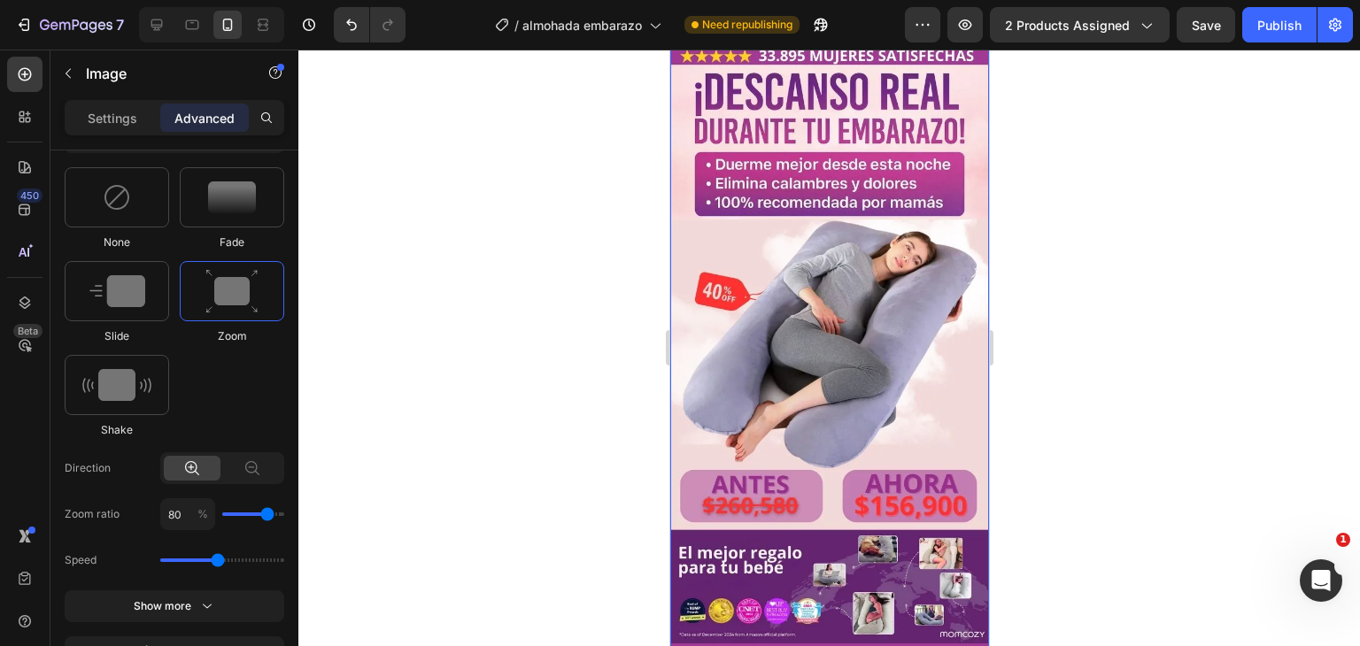
drag, startPoint x: 224, startPoint y: 562, endPoint x: 357, endPoint y: 572, distance: 133.2
click at [357, 0] on div "7 Version history / almohada embarazo Need republishing Preview 2 products assi…" at bounding box center [680, 0] width 1360 height 0
drag, startPoint x: 225, startPoint y: 562, endPoint x: 560, endPoint y: 569, distance: 334.8
type input "3.1"
click at [284, 562] on input "range" at bounding box center [222, 561] width 124 height 4
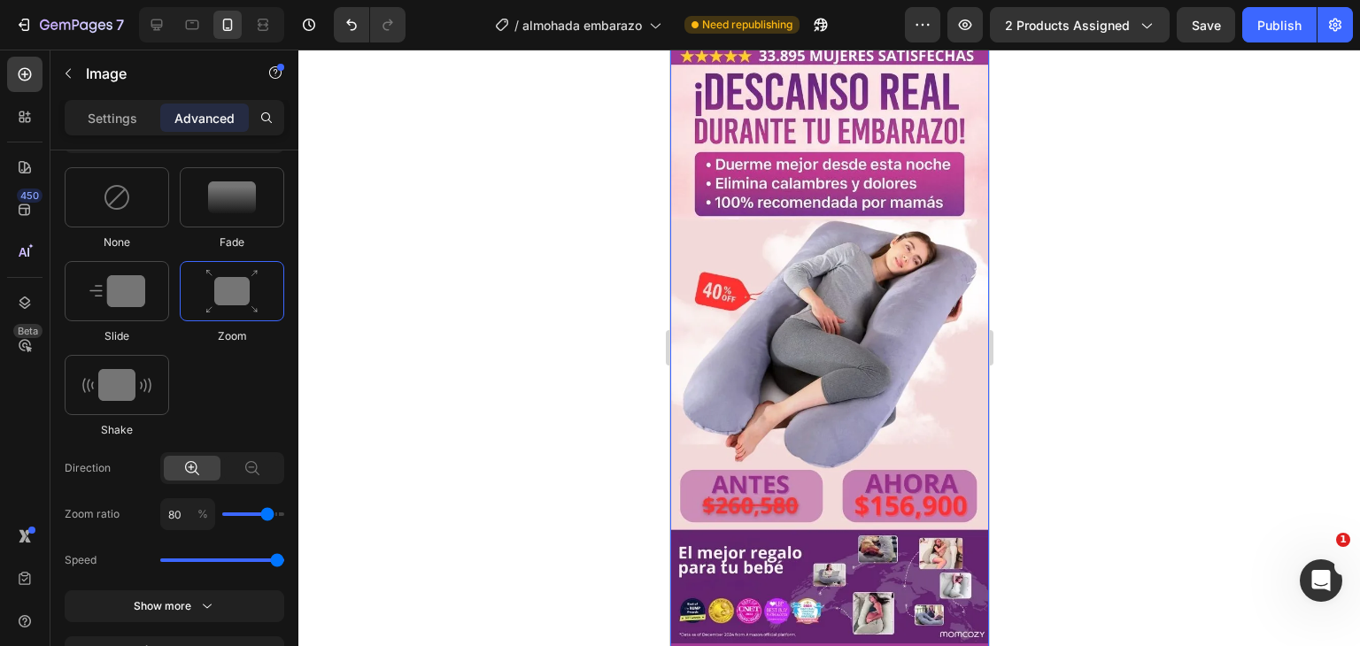
click at [720, 437] on img at bounding box center [829, 124] width 319 height 1040
click at [753, 412] on img at bounding box center [829, 124] width 319 height 1040
click at [801, 388] on img at bounding box center [829, 124] width 319 height 1040
click at [752, 273] on img at bounding box center [829, 124] width 319 height 1040
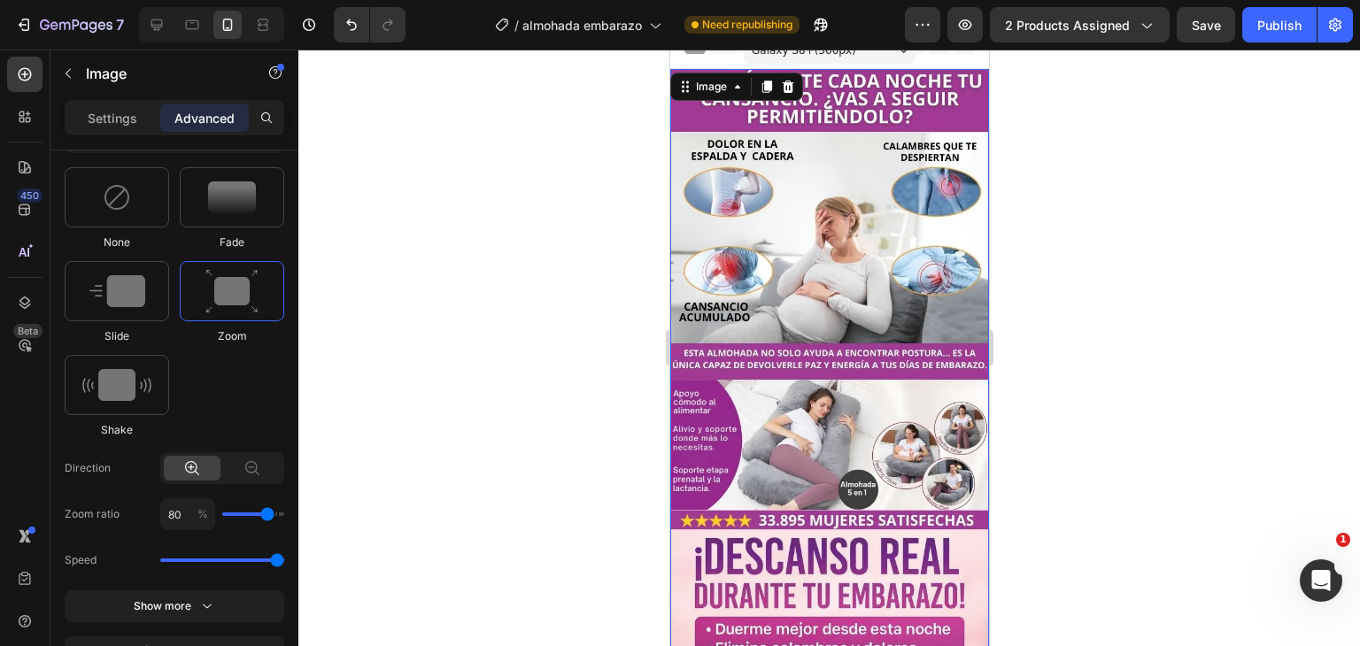
scroll to position [0, 0]
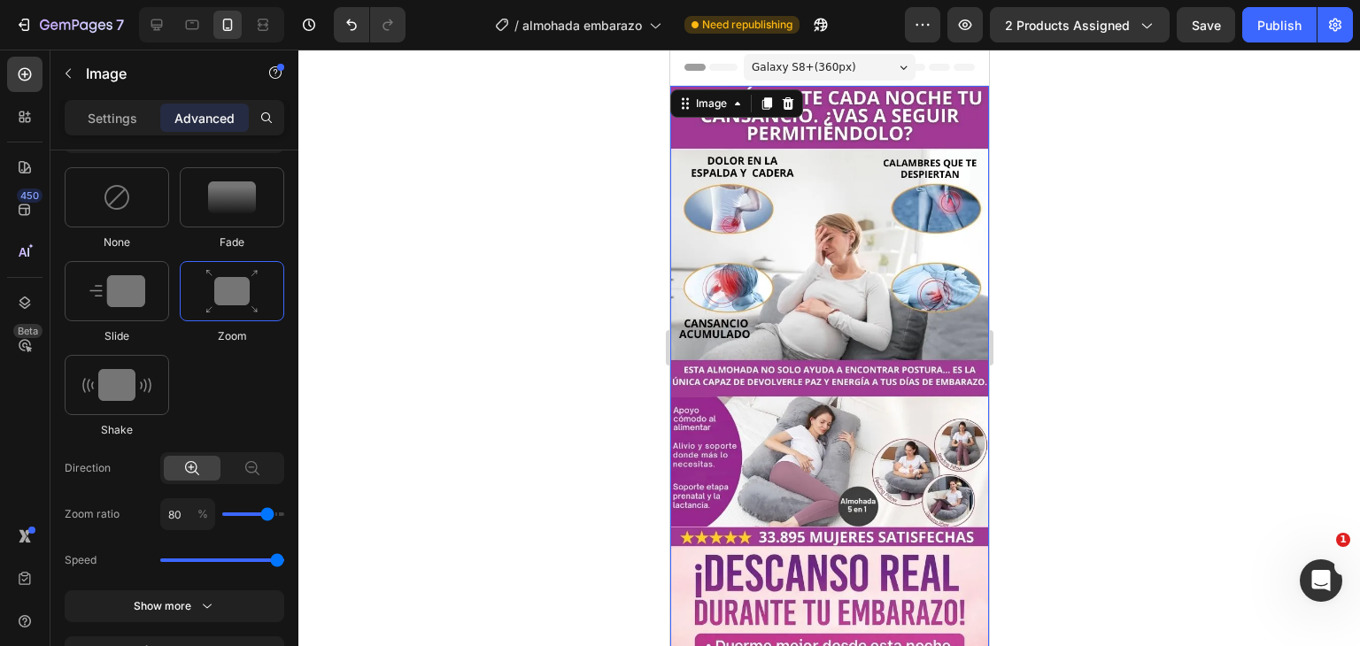
click at [859, 288] on img at bounding box center [829, 606] width 319 height 1040
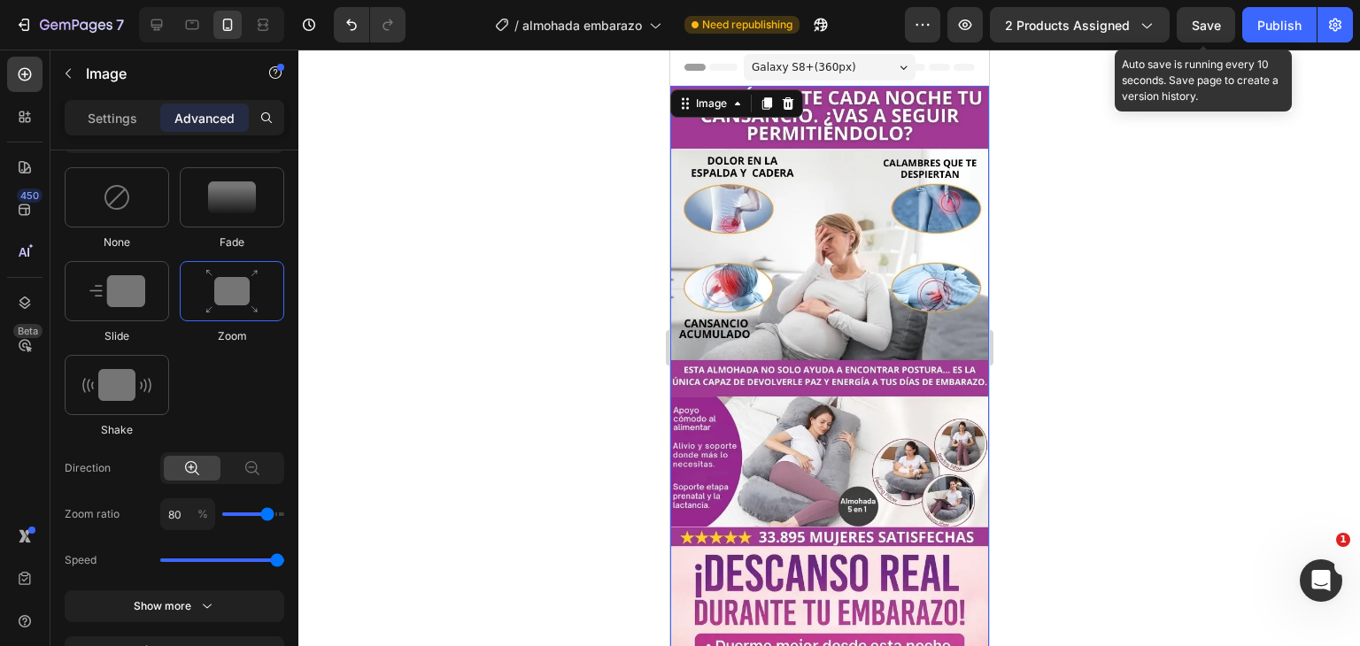
click at [1215, 19] on span "Save" at bounding box center [1206, 25] width 29 height 15
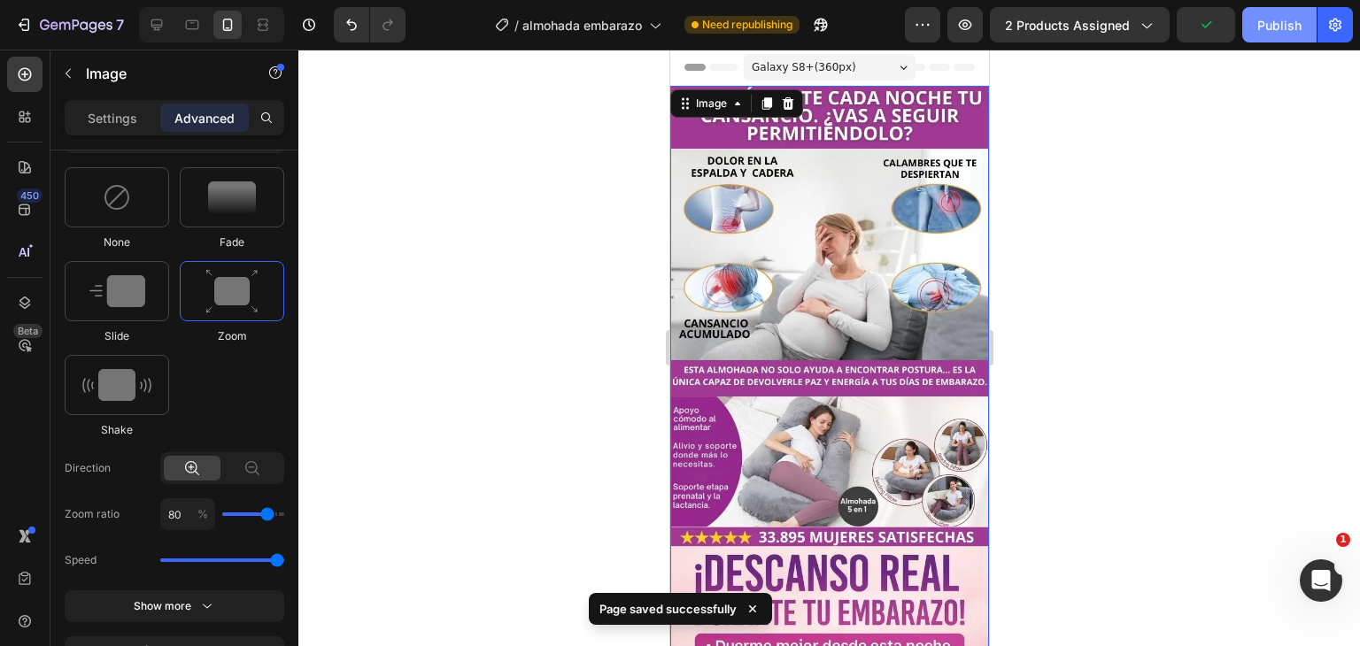
click at [1289, 24] on div "Publish" at bounding box center [1280, 25] width 44 height 19
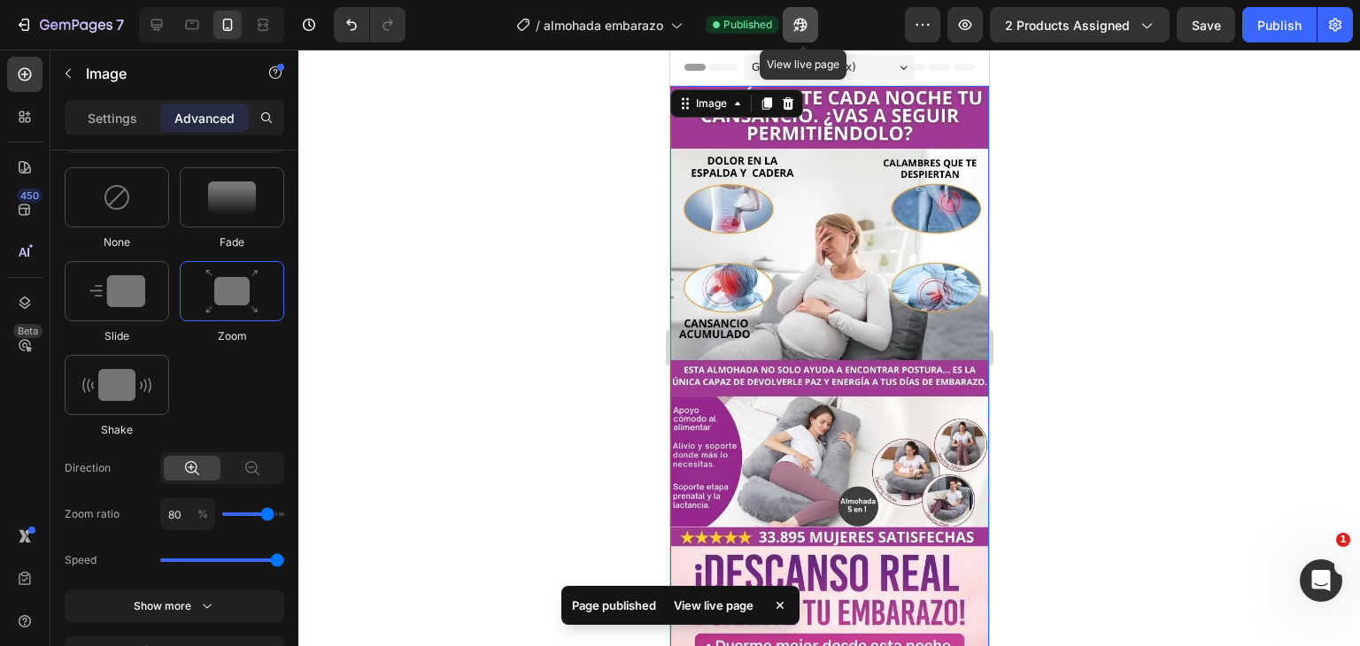
click at [804, 32] on icon "button" at bounding box center [801, 25] width 18 height 18
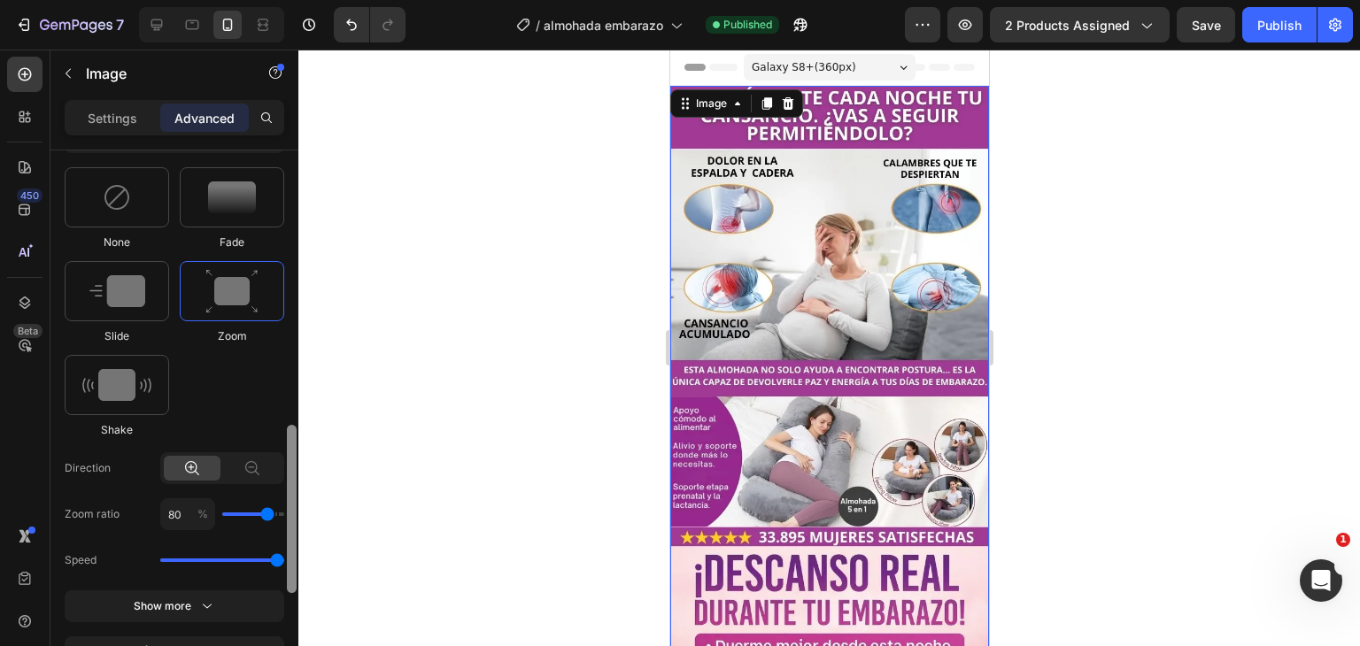
scroll to position [974, 0]
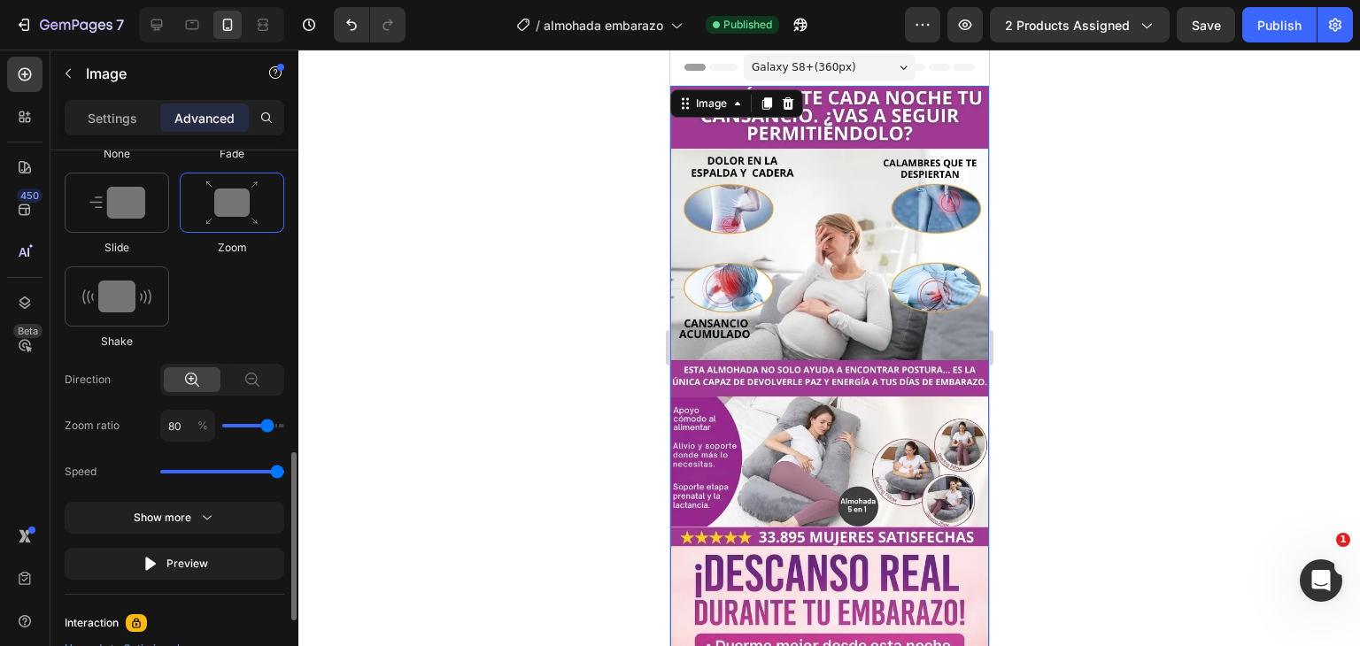
click at [908, 392] on img at bounding box center [829, 606] width 319 height 1040
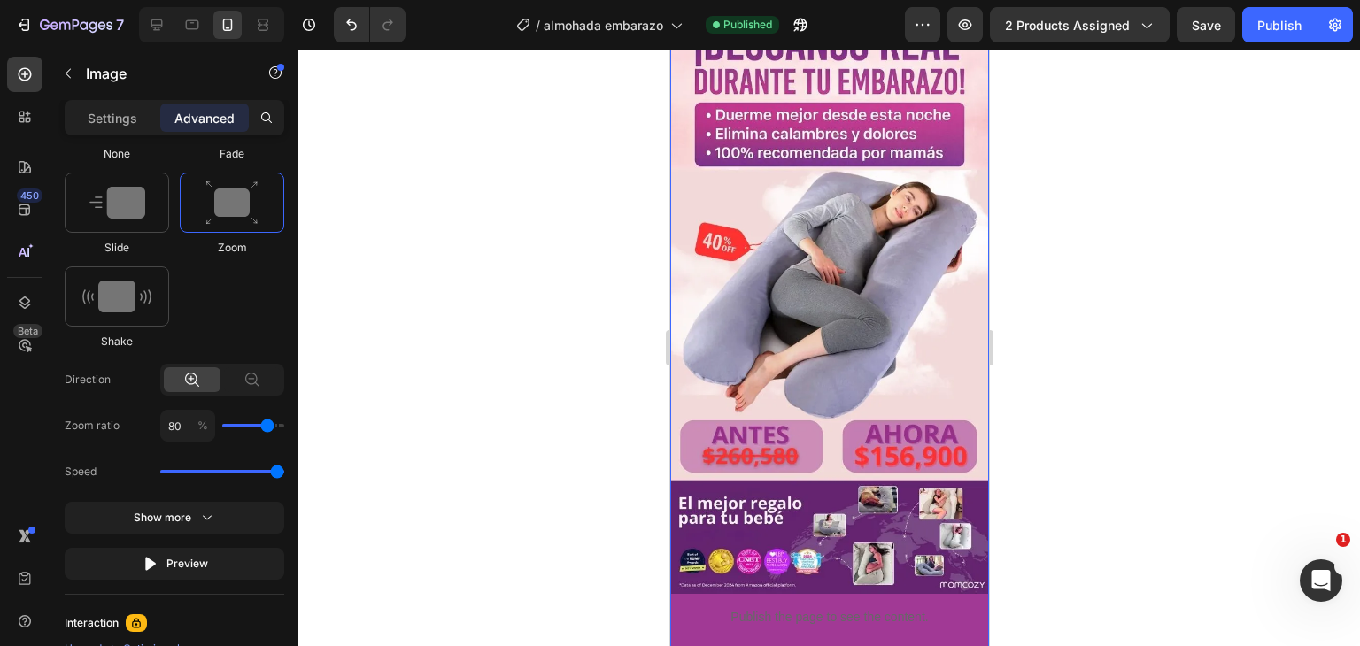
click at [863, 503] on img at bounding box center [829, 75] width 319 height 1040
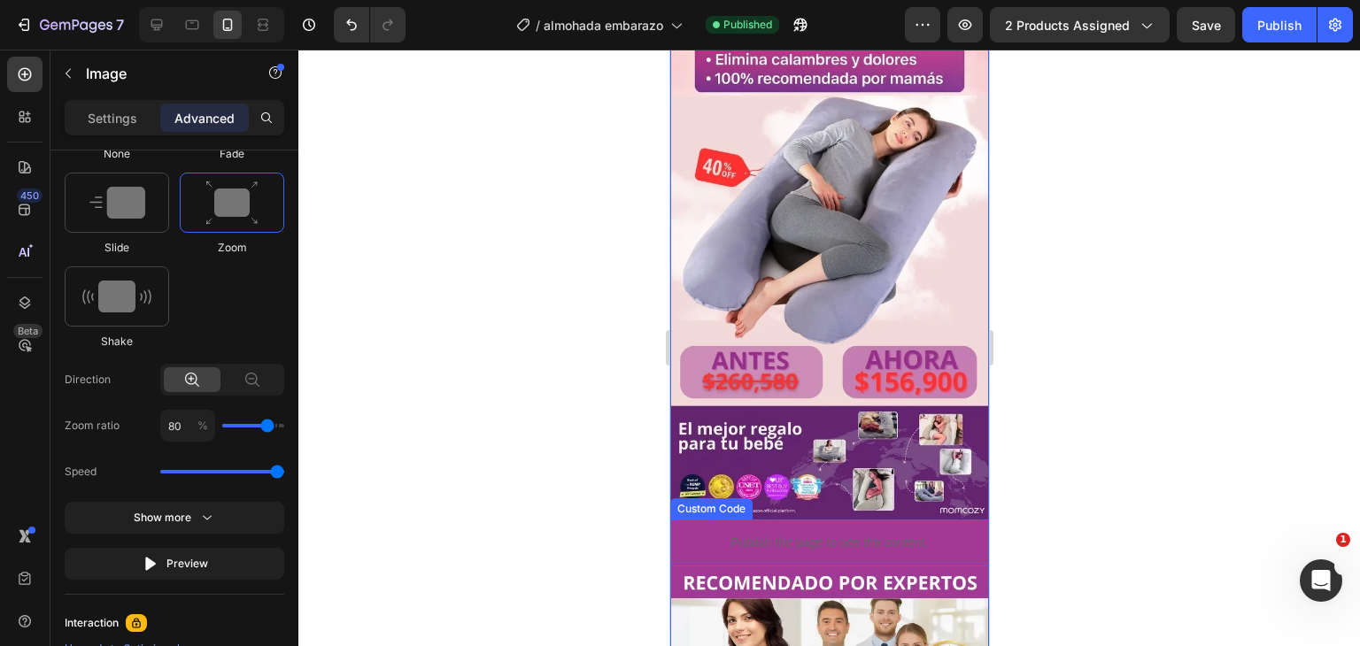
scroll to position [797, 0]
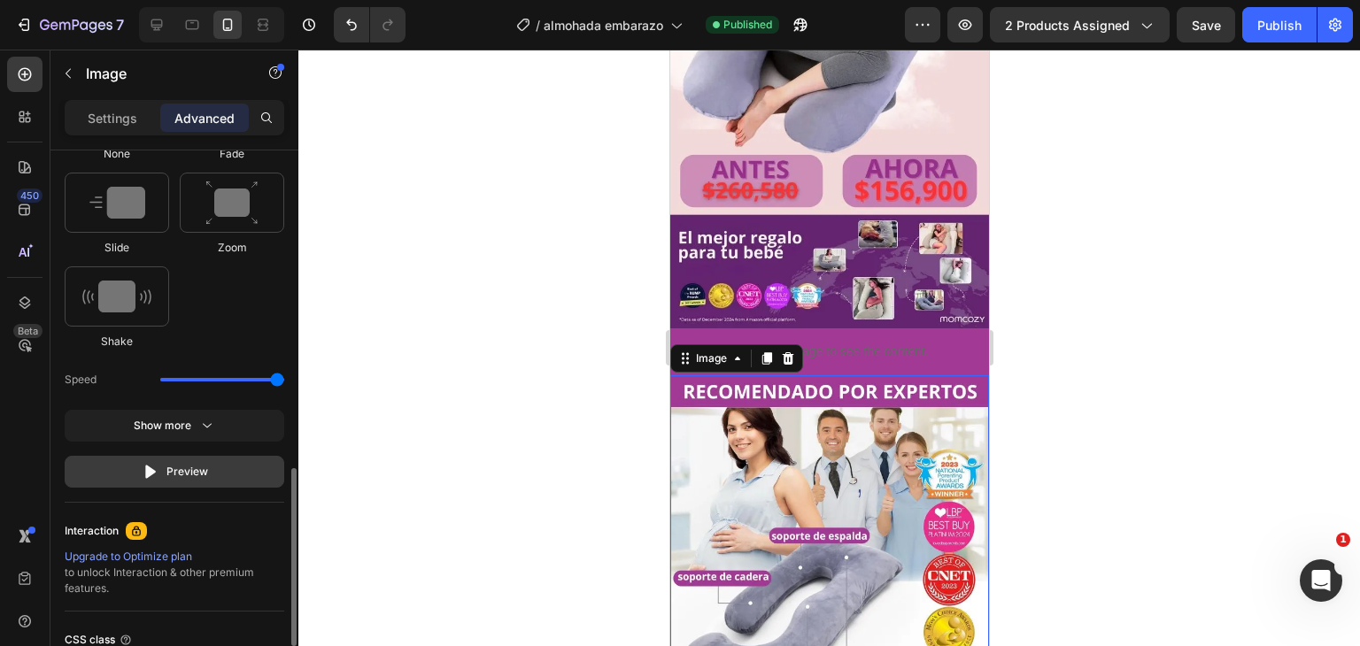
click at [213, 461] on button "Preview" at bounding box center [175, 472] width 220 height 32
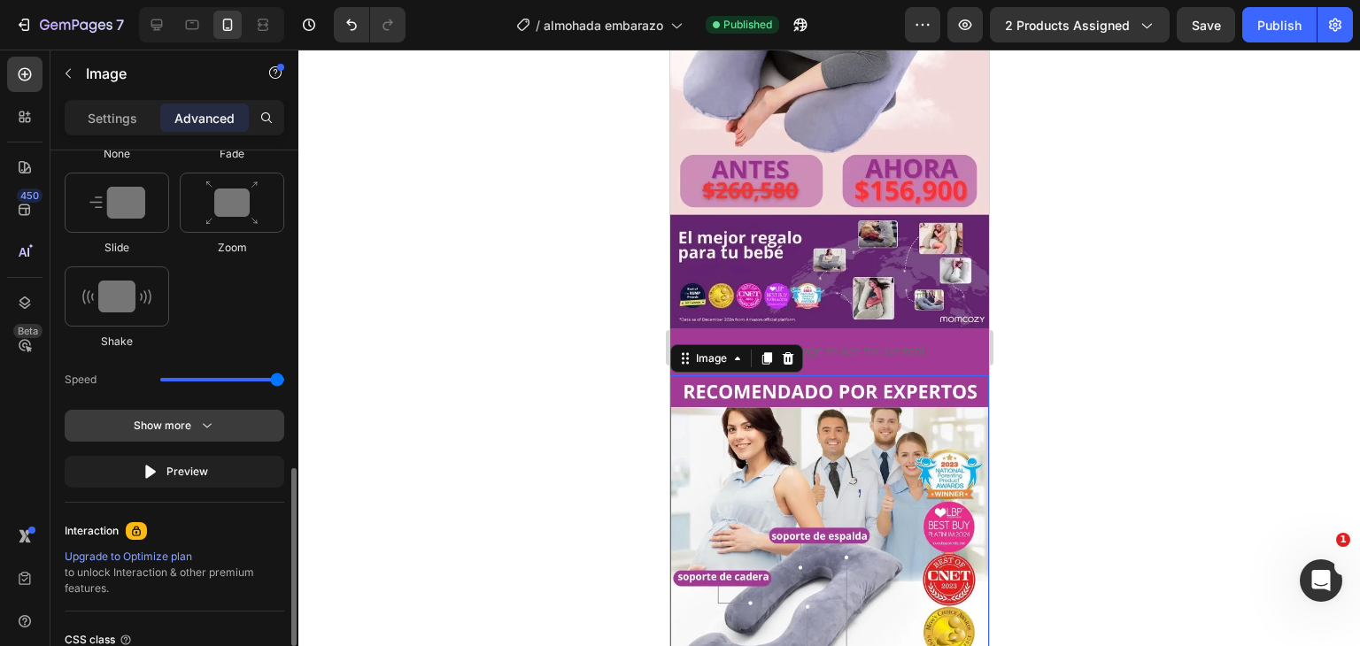
click at [190, 417] on div "Show more" at bounding box center [175, 426] width 82 height 18
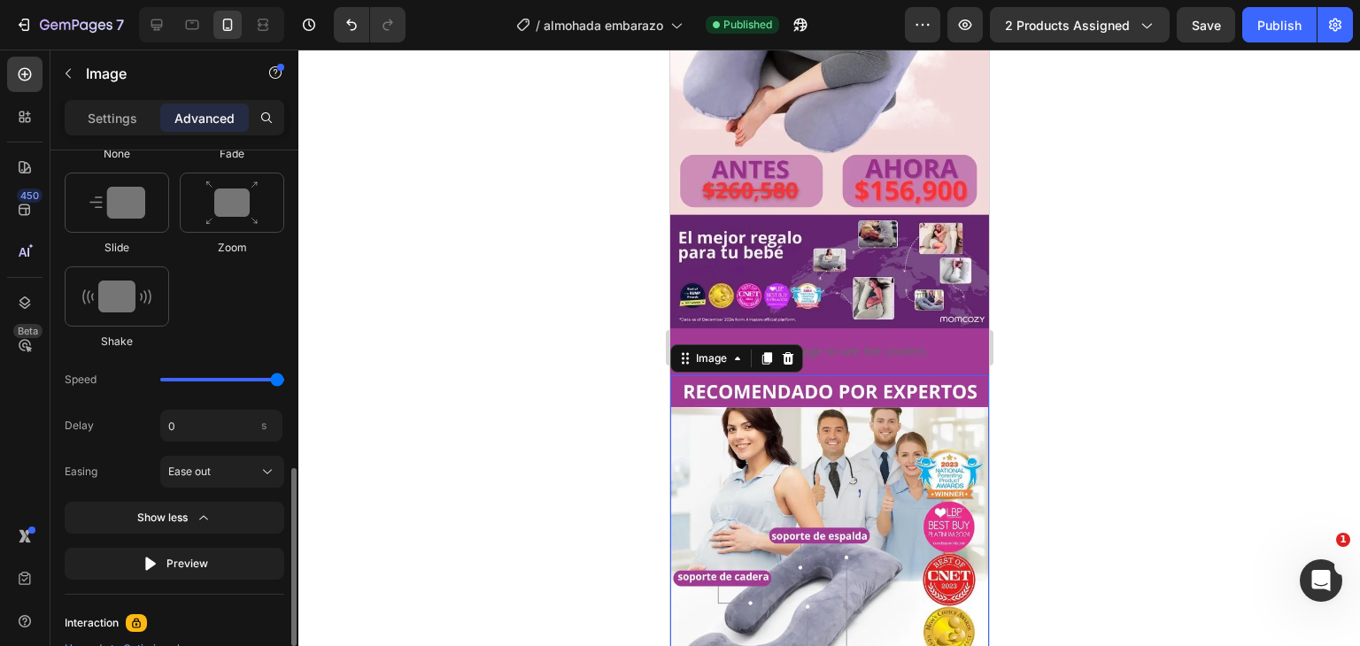
scroll to position [1063, 0]
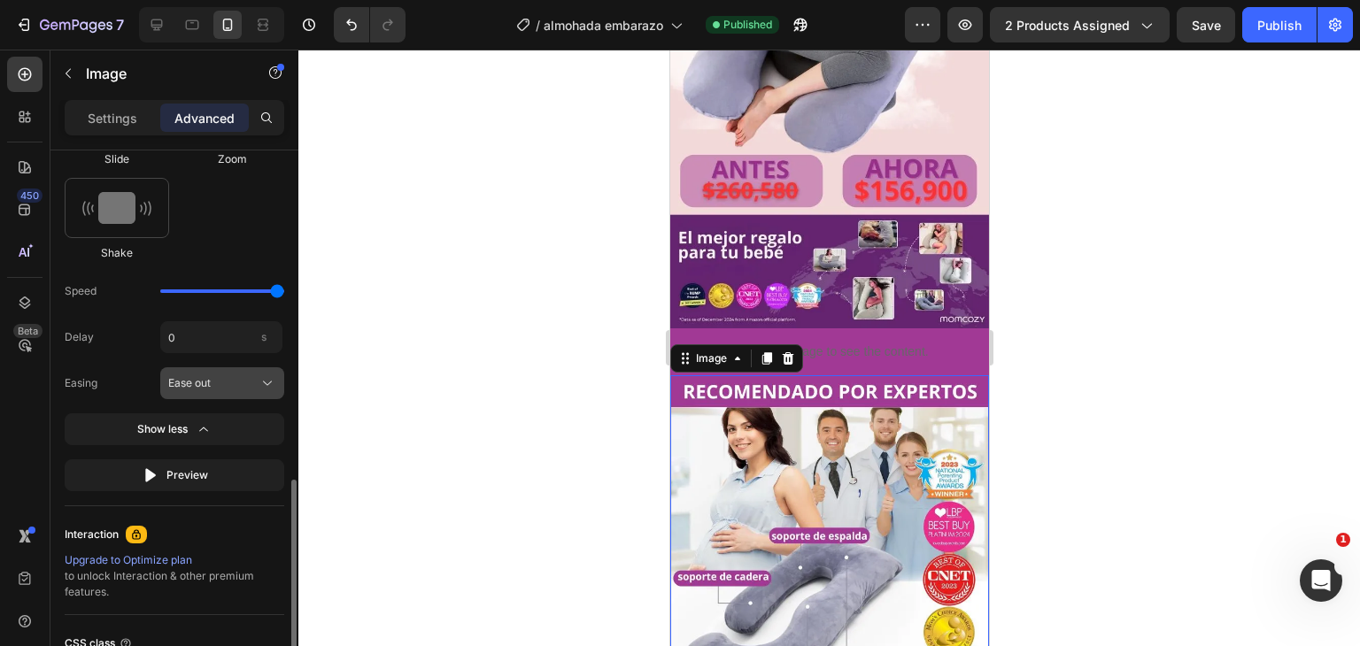
click at [199, 380] on span "Ease out" at bounding box center [189, 383] width 43 height 16
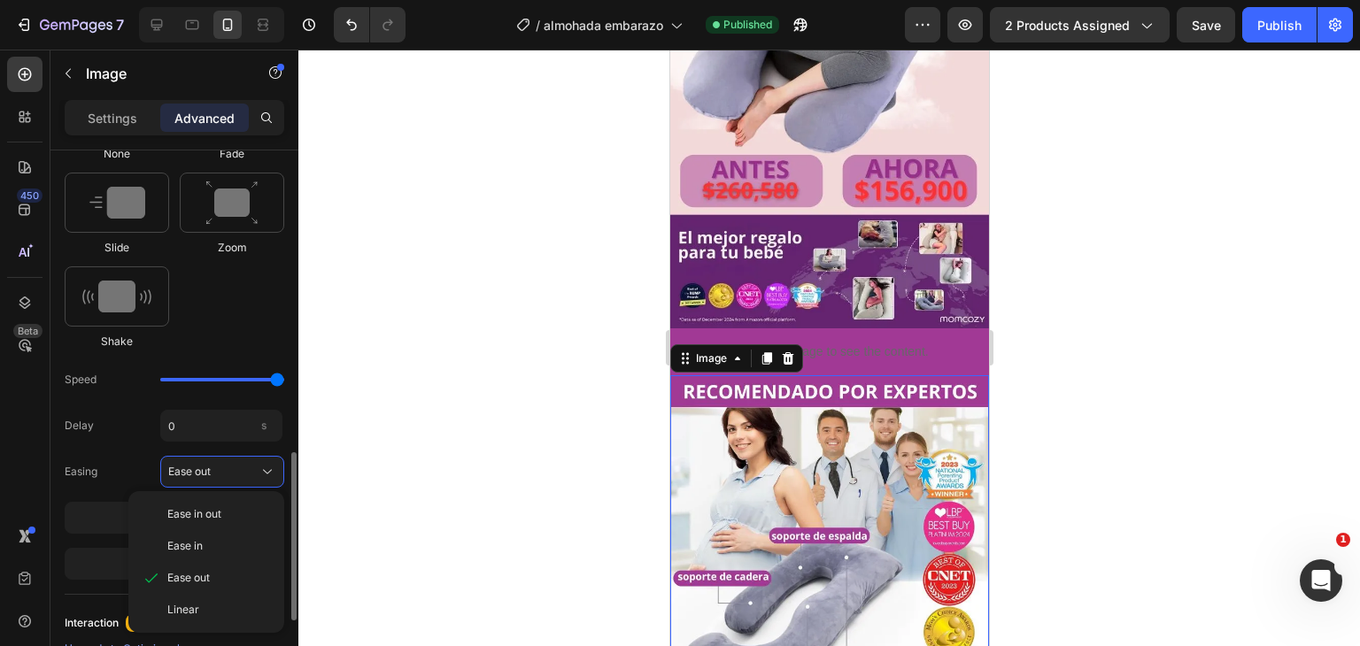
scroll to position [797, 0]
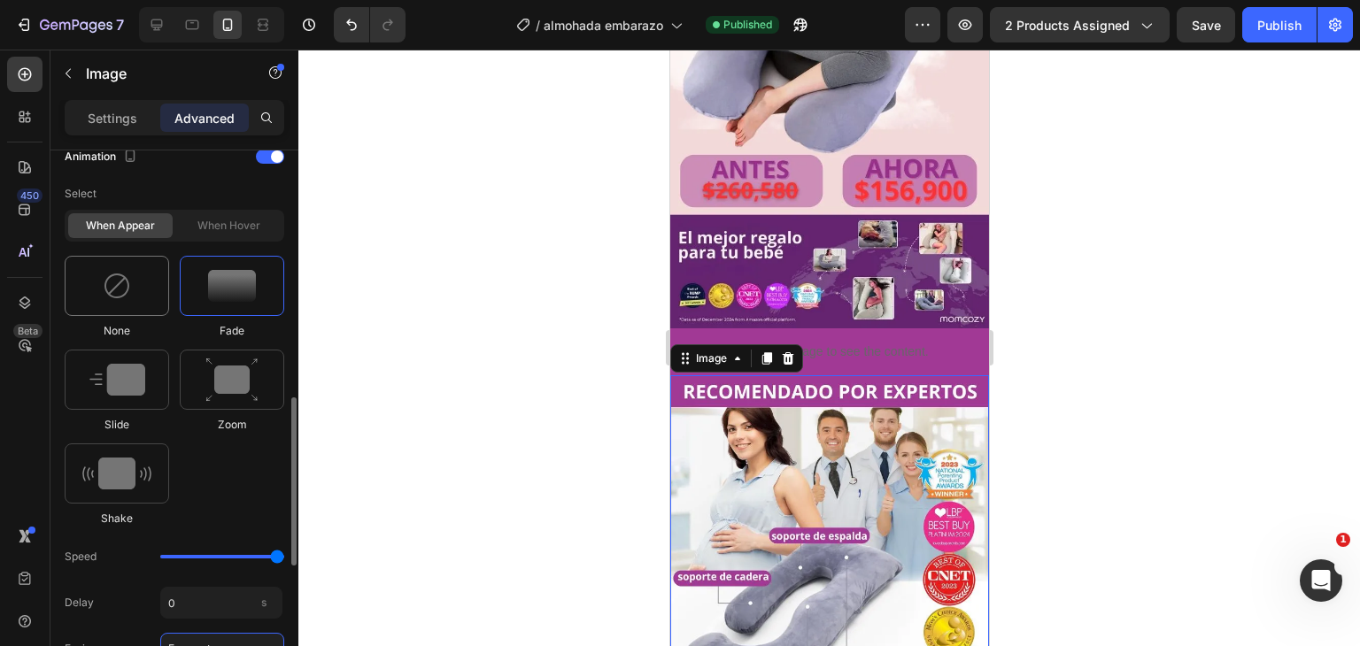
click at [112, 288] on img at bounding box center [117, 286] width 28 height 28
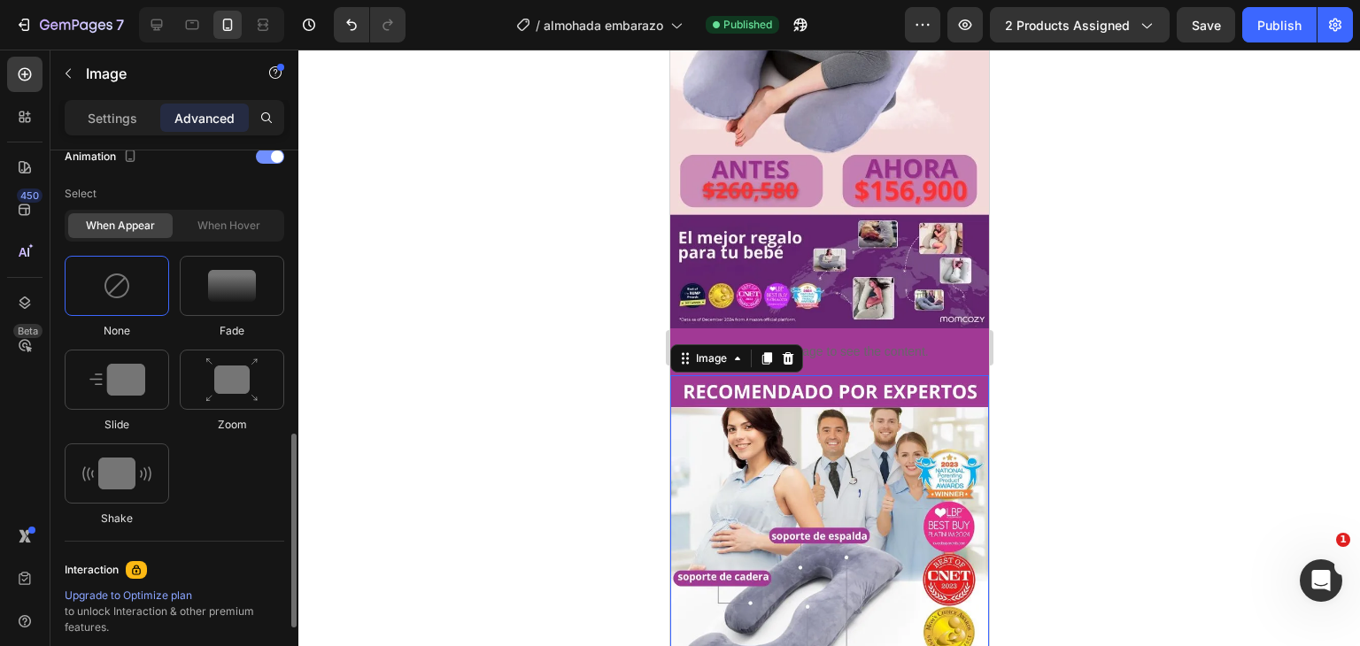
click at [269, 150] on div at bounding box center [270, 157] width 28 height 14
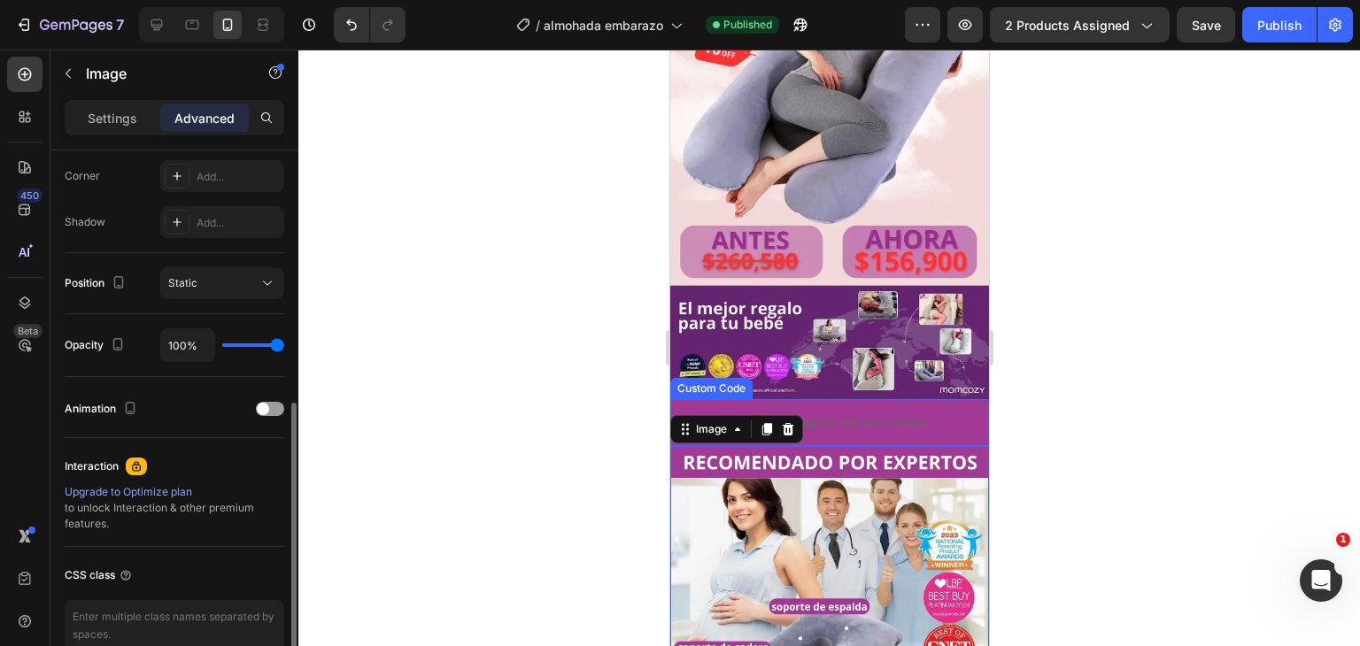
scroll to position [620, 0]
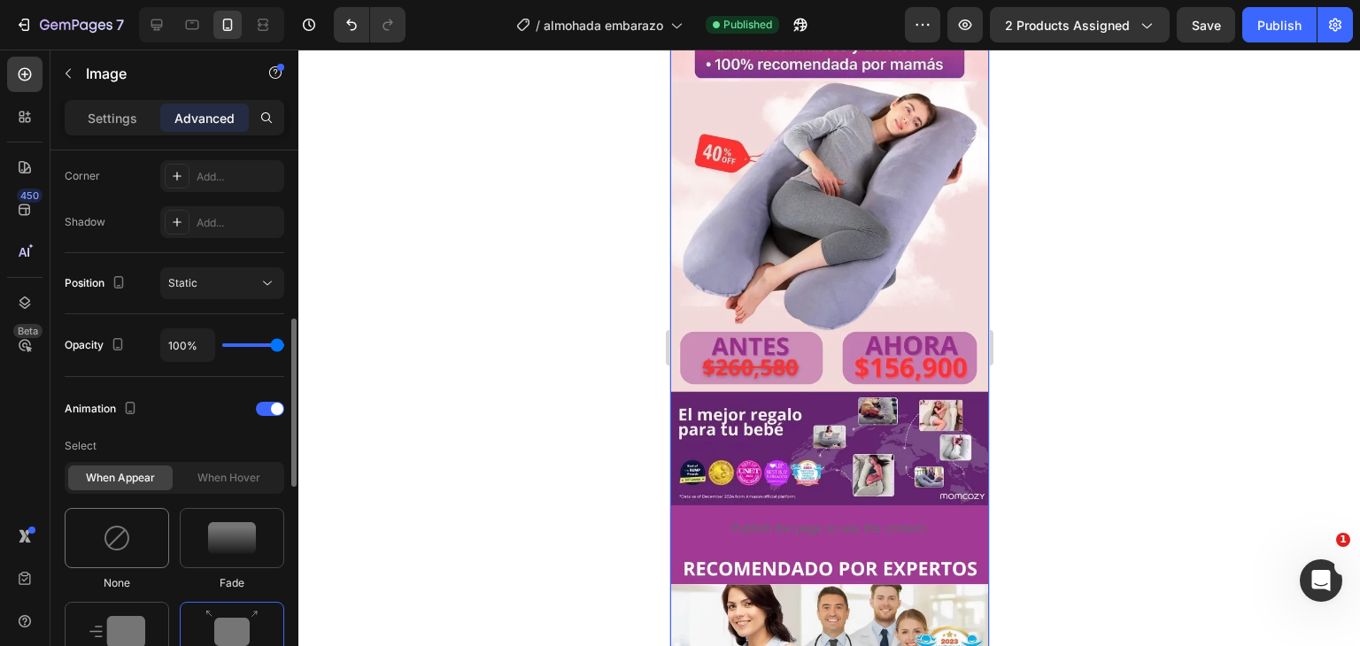
click at [95, 545] on div at bounding box center [117, 538] width 105 height 60
click at [267, 410] on div at bounding box center [270, 409] width 28 height 14
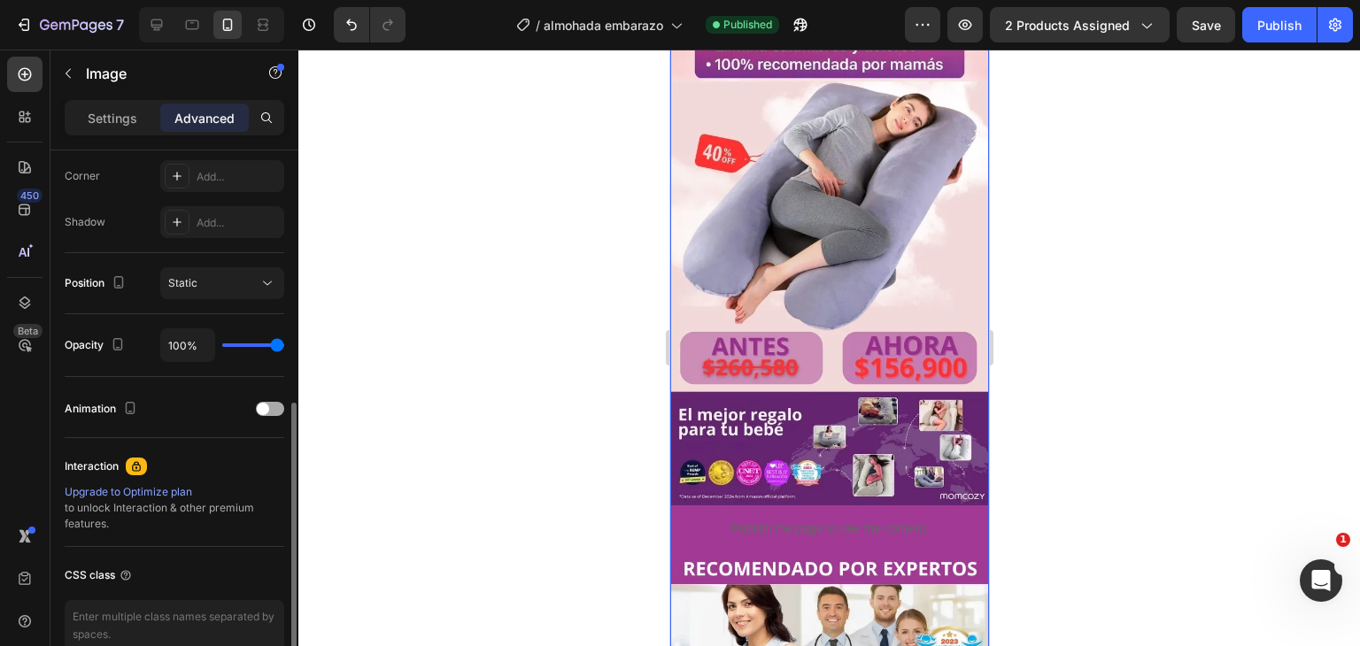
click at [259, 413] on div at bounding box center [270, 409] width 28 height 14
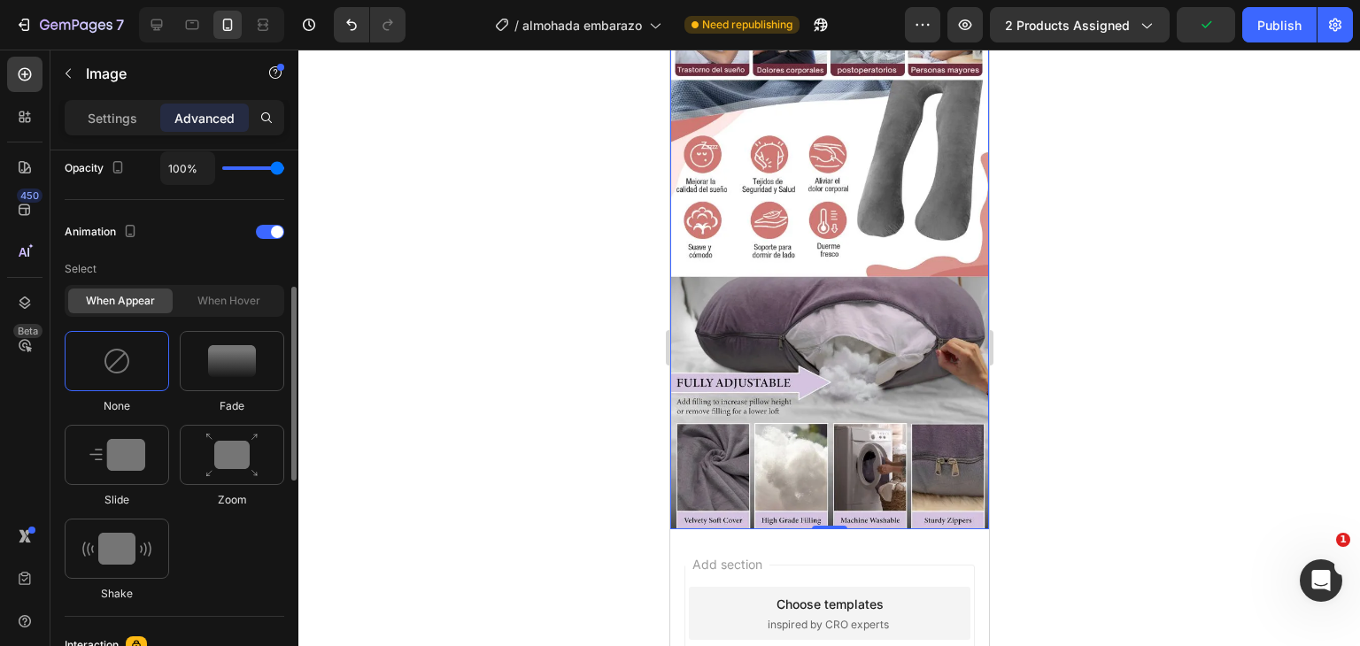
scroll to position [810, 0]
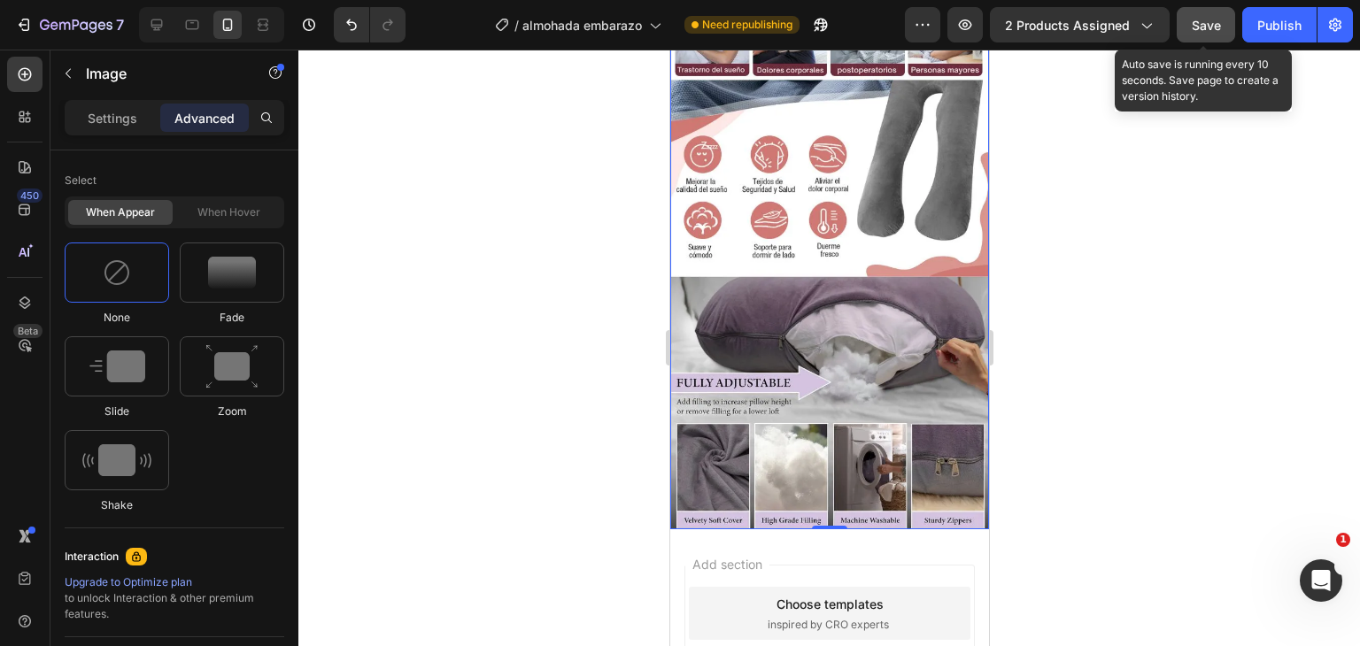
click at [1206, 36] on button "Save" at bounding box center [1206, 24] width 58 height 35
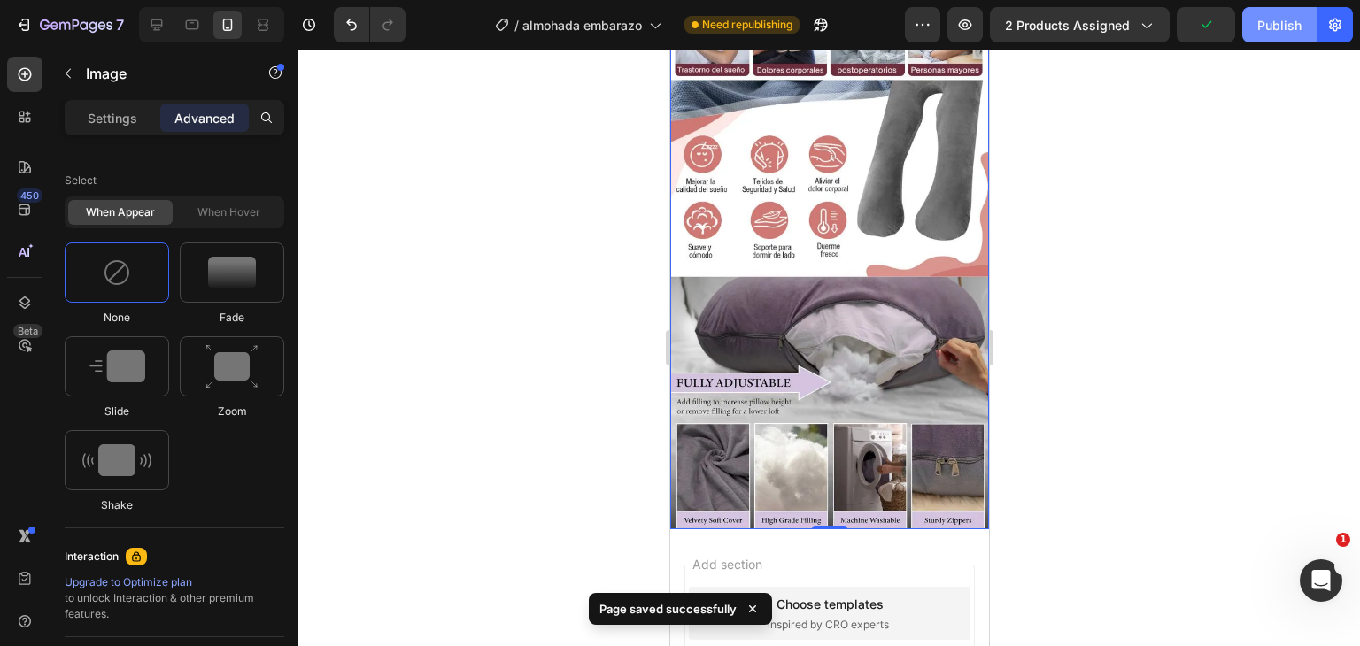
click at [1276, 32] on div "Publish" at bounding box center [1280, 25] width 44 height 19
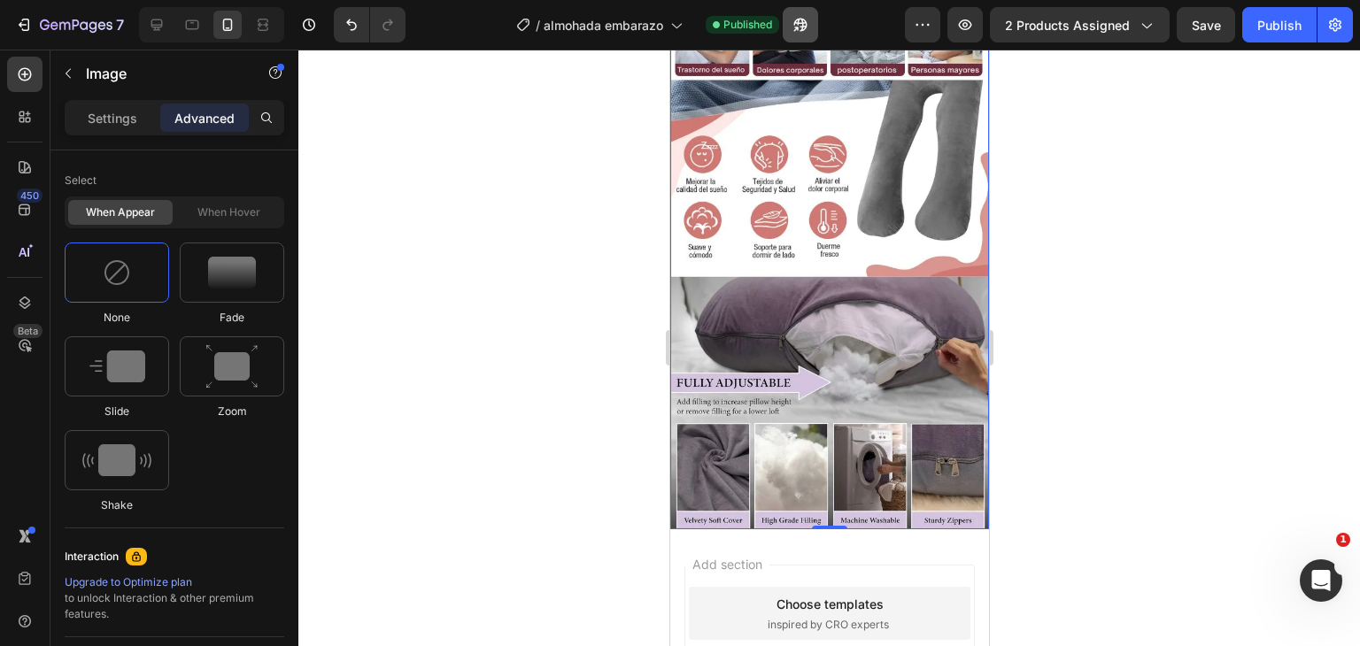
click at [825, 31] on div "/ almohada embarazo Published" at bounding box center [662, 24] width 485 height 35
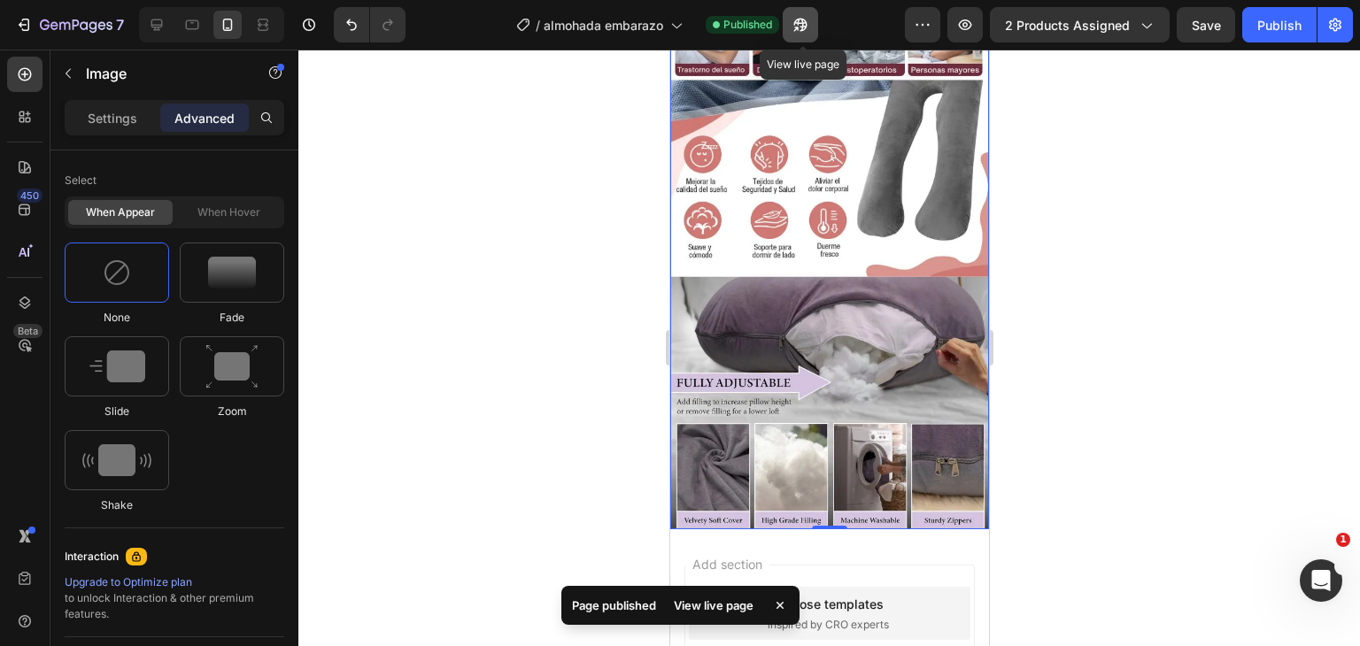
click at [792, 29] on button "button" at bounding box center [800, 24] width 35 height 35
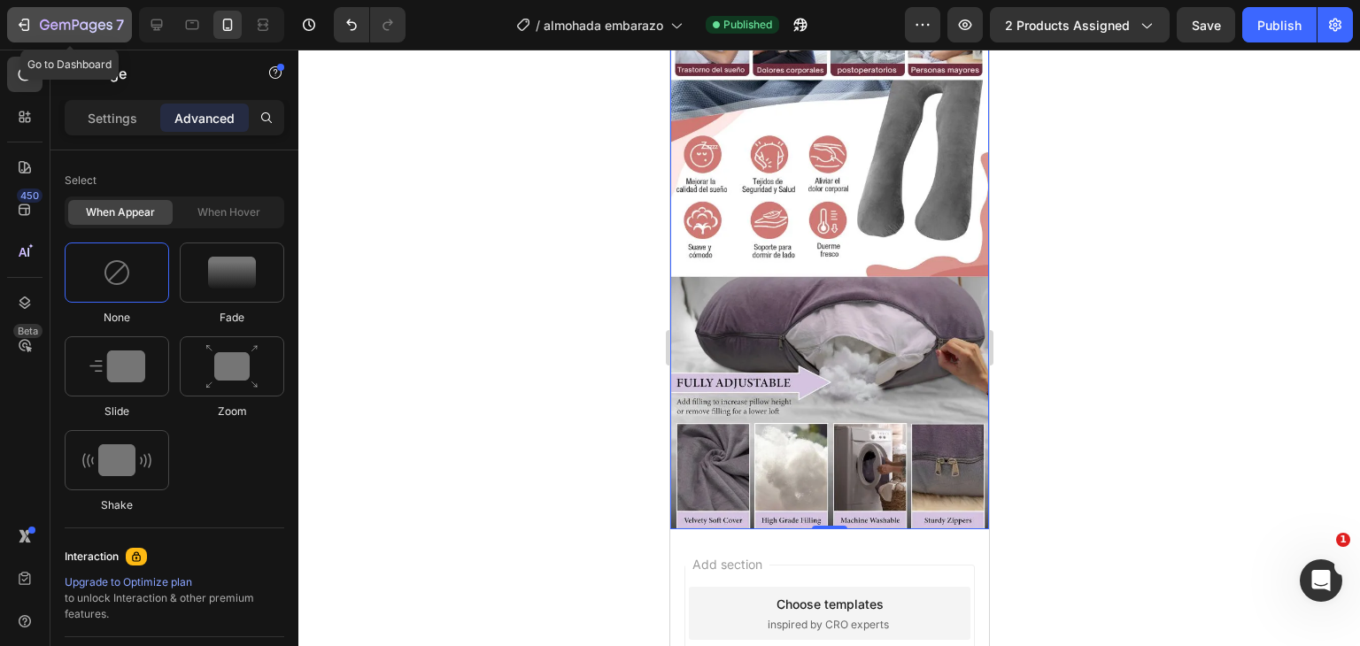
click at [25, 36] on button "7" at bounding box center [69, 24] width 125 height 35
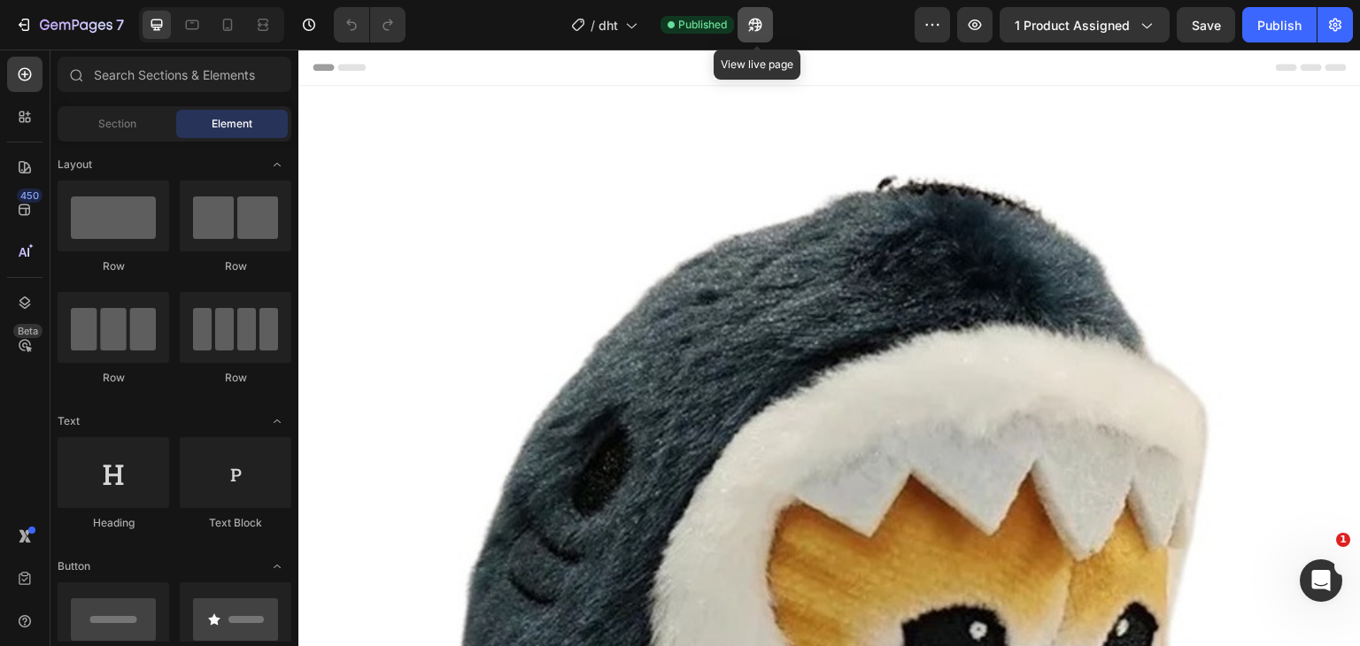
click at [764, 25] on icon "button" at bounding box center [756, 25] width 18 height 18
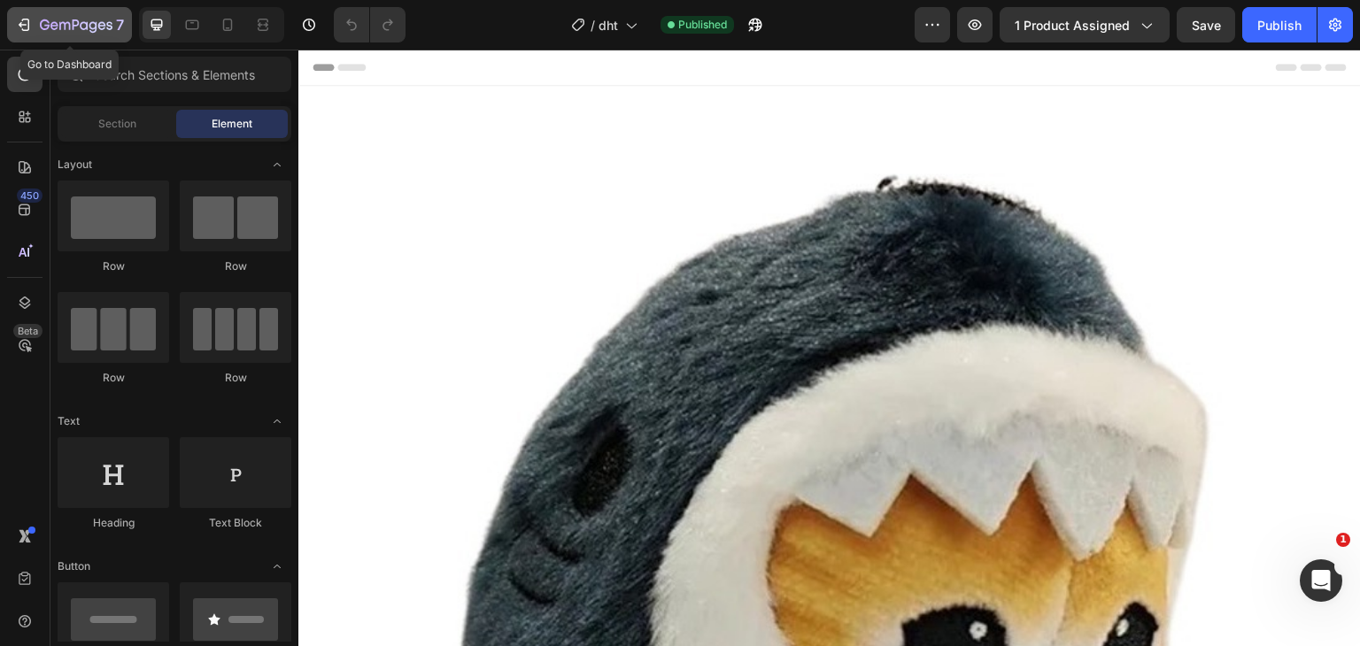
click at [70, 26] on icon "button" at bounding box center [64, 26] width 11 height 8
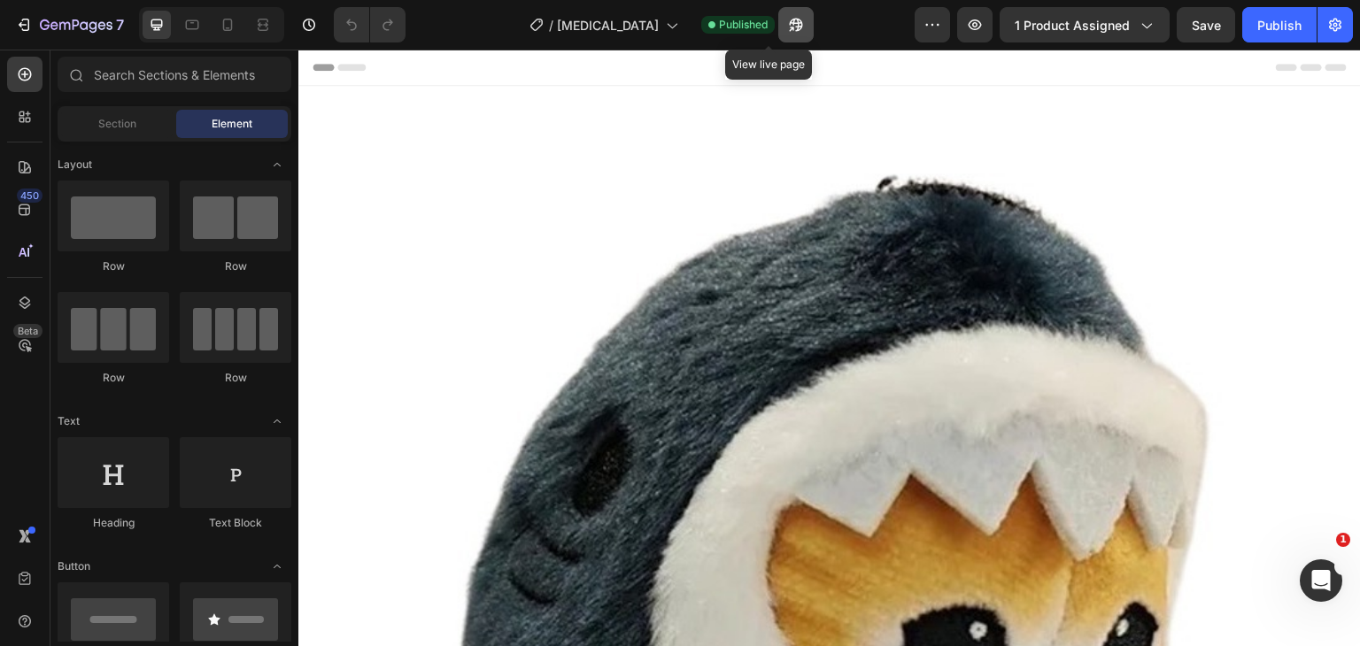
click at [787, 24] on icon "button" at bounding box center [796, 25] width 18 height 18
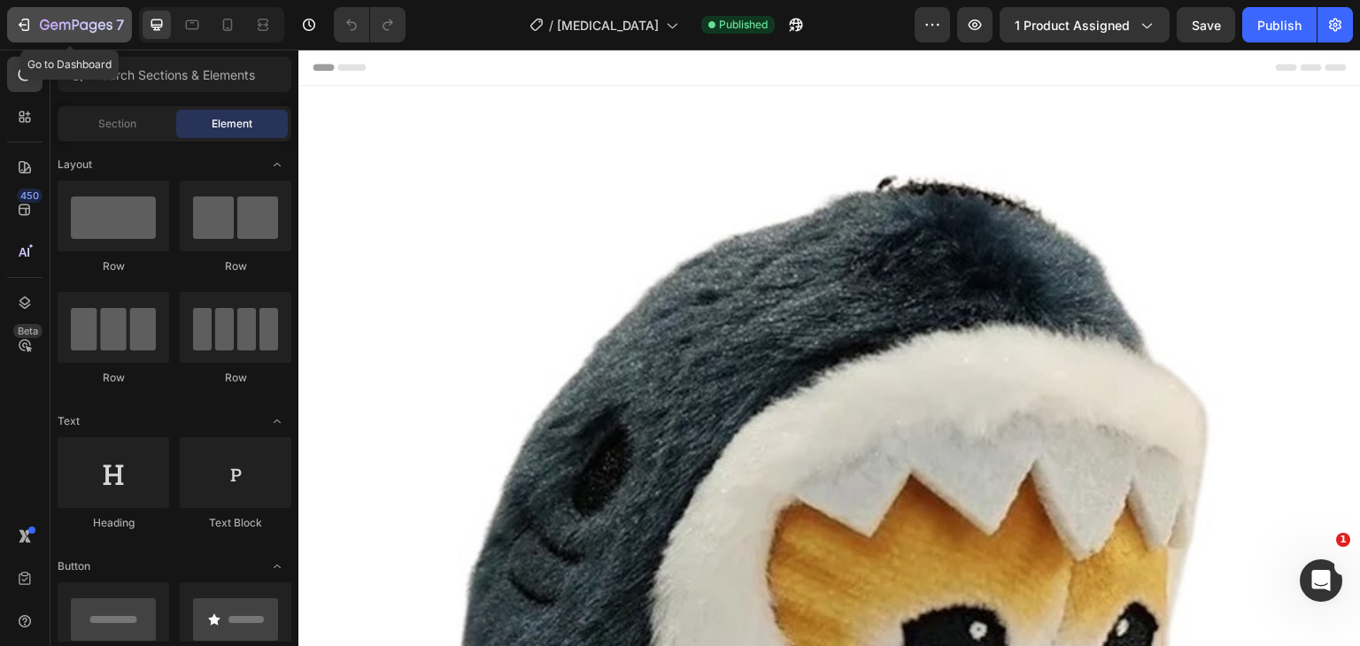
click at [79, 25] on icon "button" at bounding box center [76, 26] width 73 height 15
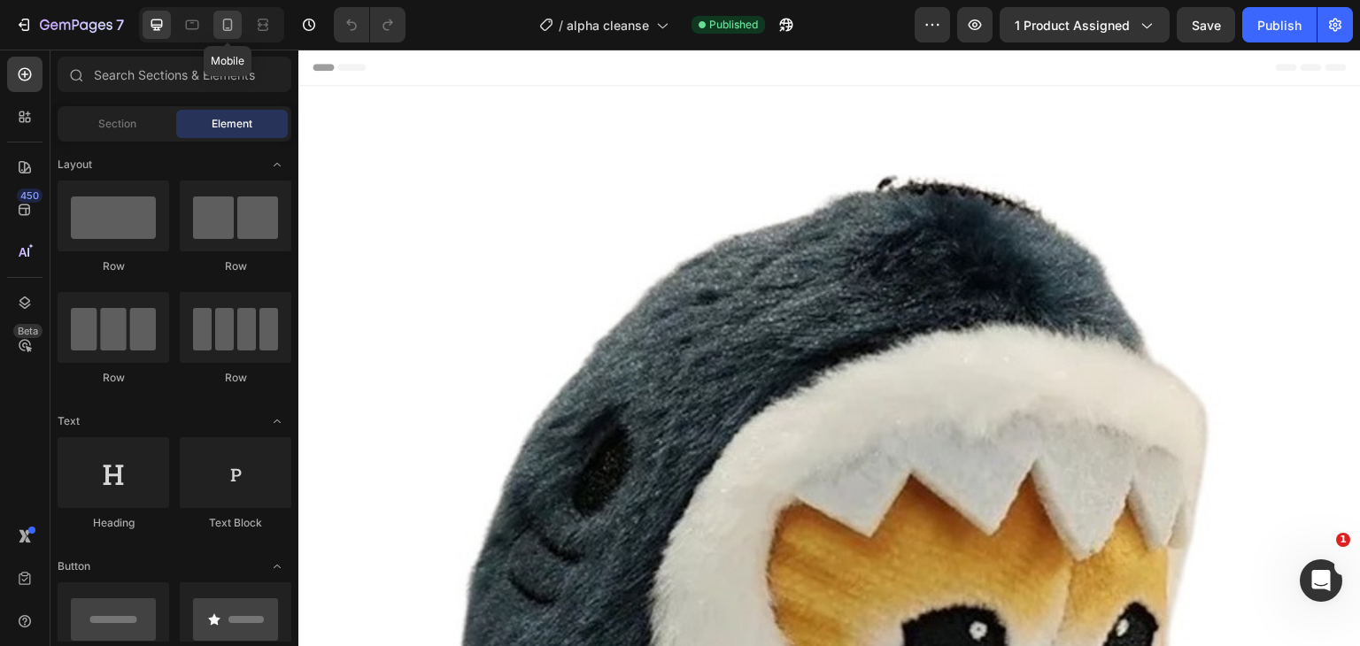
click at [237, 17] on div at bounding box center [227, 25] width 28 height 28
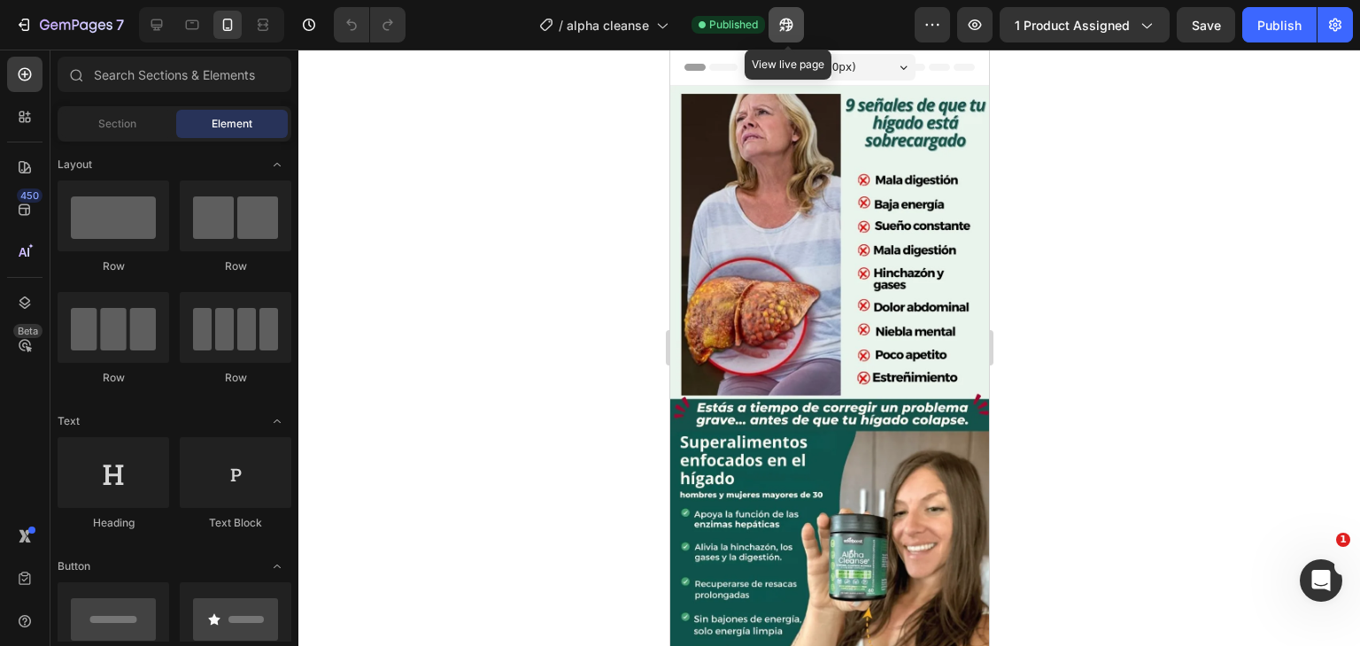
click at [783, 33] on icon "button" at bounding box center [787, 25] width 18 height 18
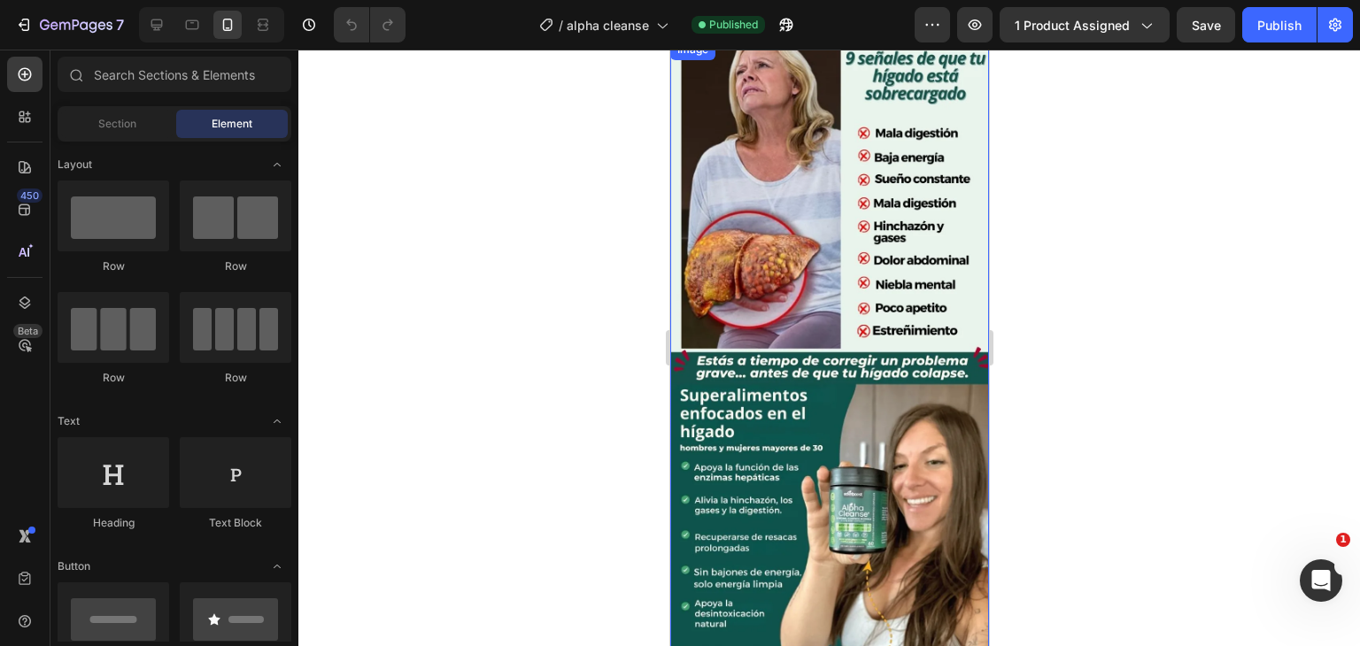
scroll to position [89, 0]
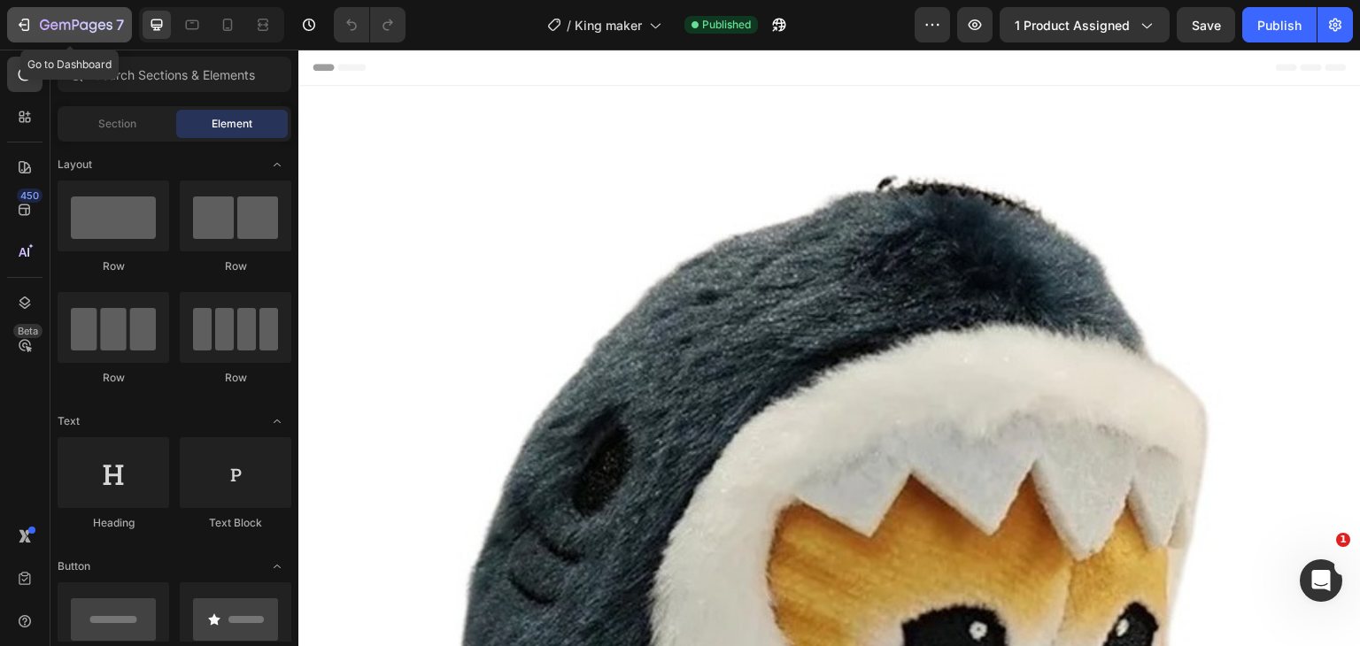
click at [13, 35] on button "7" at bounding box center [69, 24] width 125 height 35
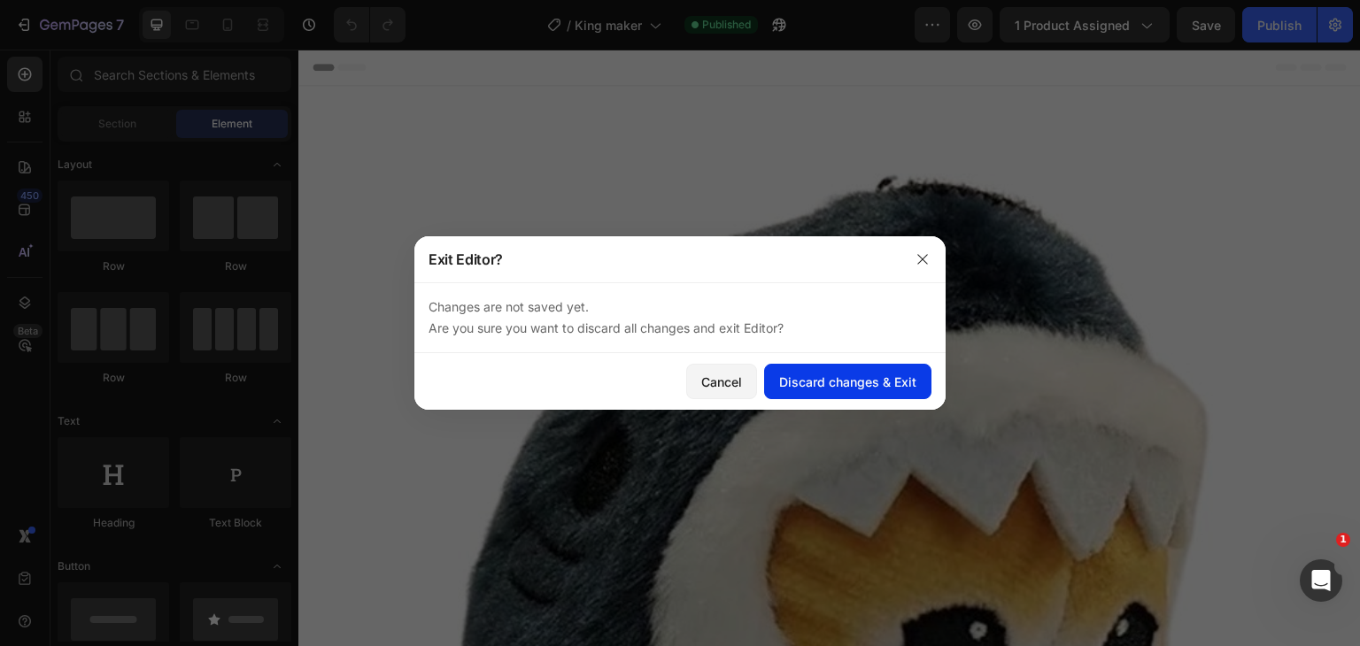
click at [841, 387] on div "Discard changes & Exit" at bounding box center [847, 382] width 137 height 19
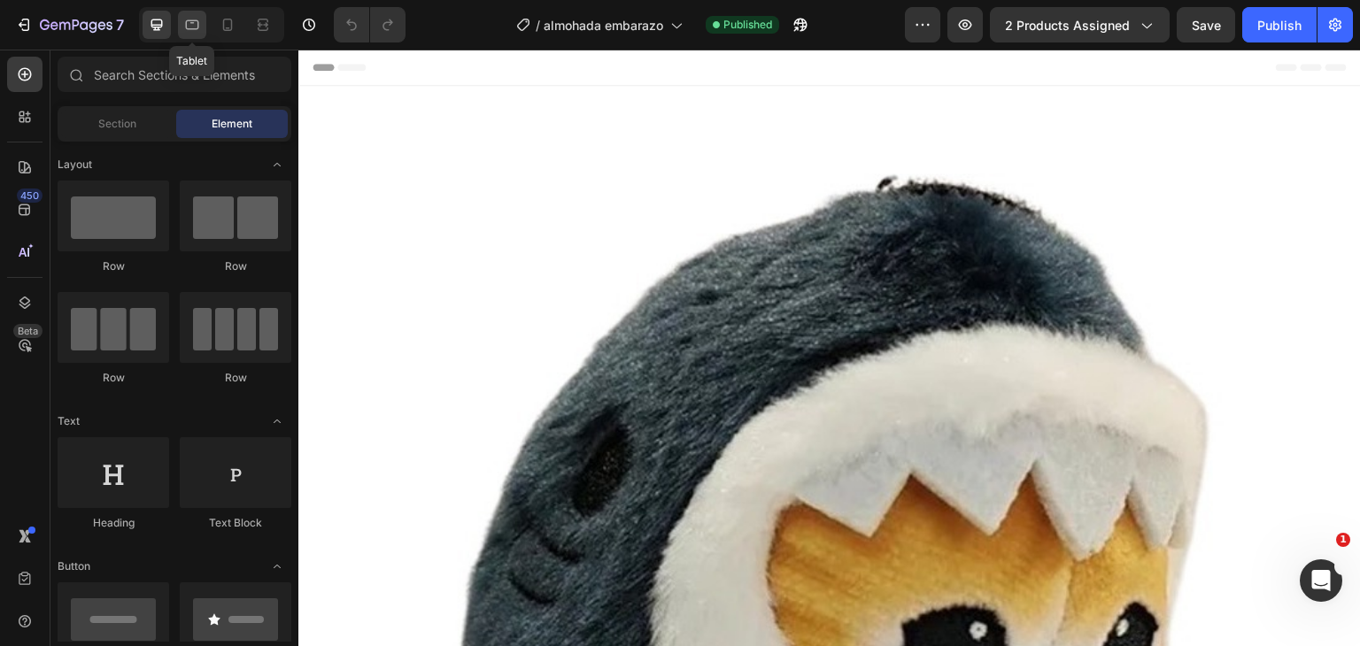
click at [180, 29] on div at bounding box center [192, 25] width 28 height 28
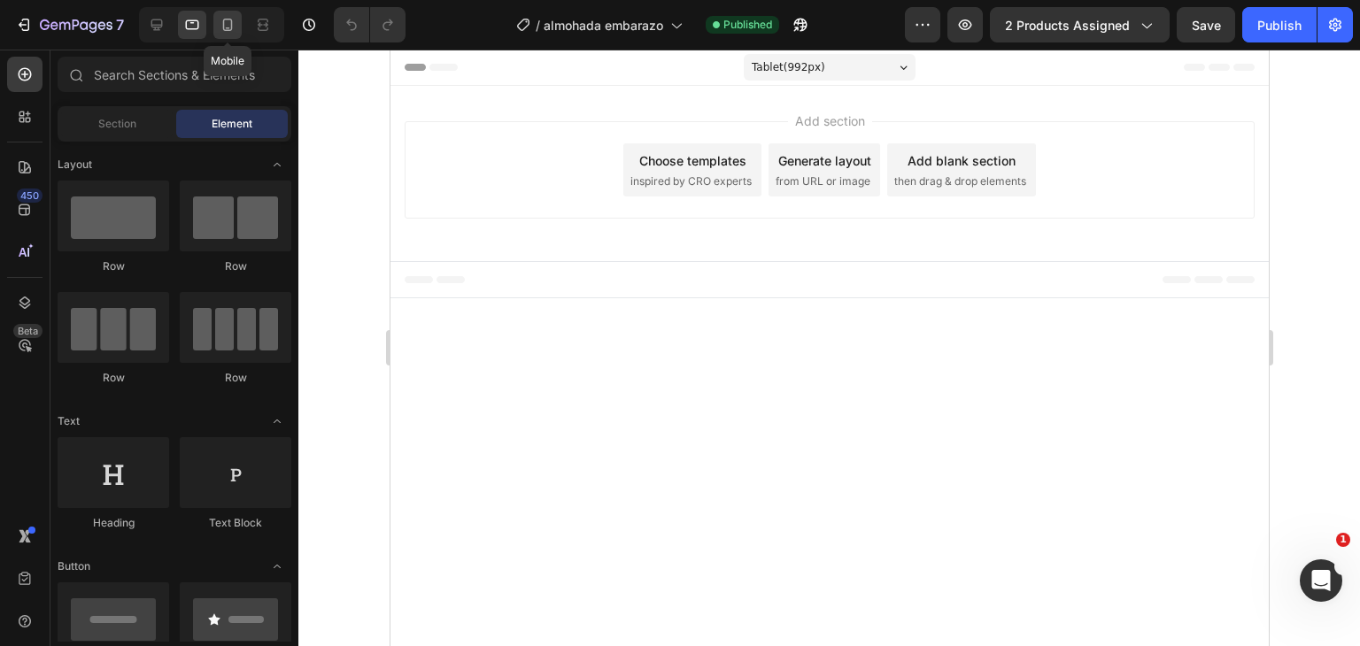
click at [230, 23] on icon at bounding box center [228, 25] width 18 height 18
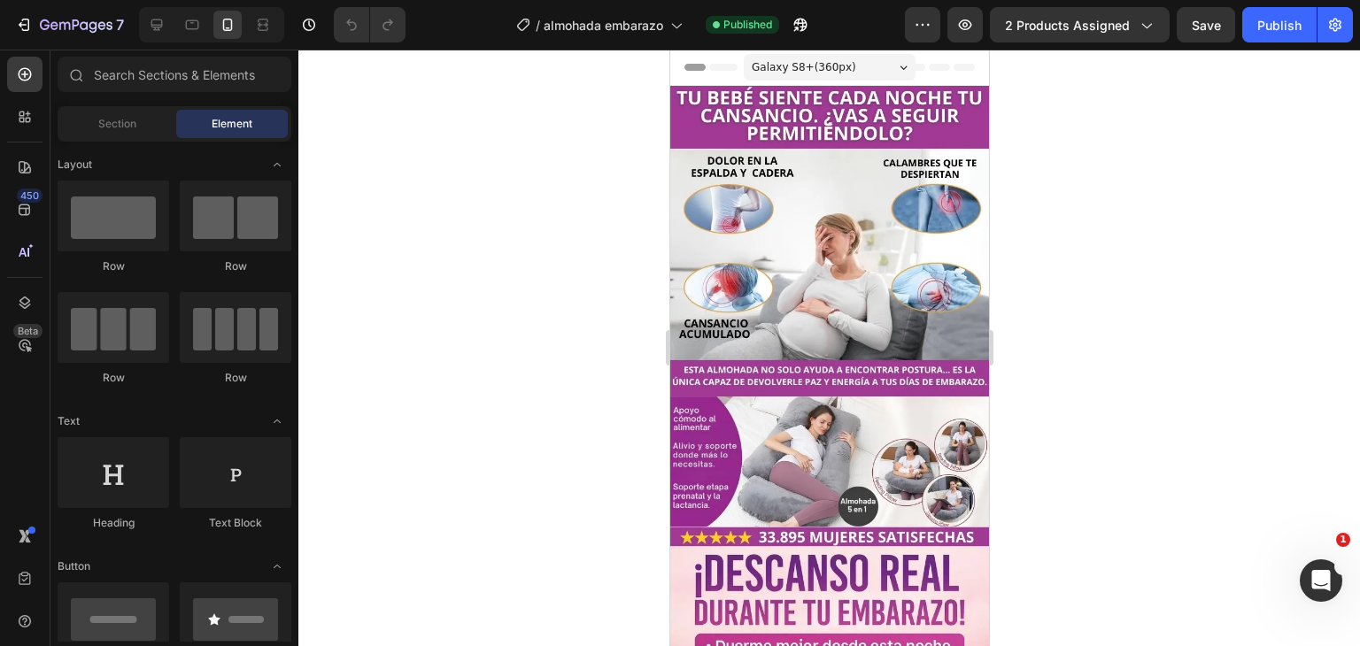
click at [826, 53] on div "Galaxy S8+ ( 360 px) iPhone 13 Mini iPhone 13 Pro iPhone 11 Pro Max iPhone 15 P…" at bounding box center [829, 68] width 172 height 35
click at [832, 57] on div "Galaxy S8+ ( 360 px)" at bounding box center [829, 67] width 172 height 27
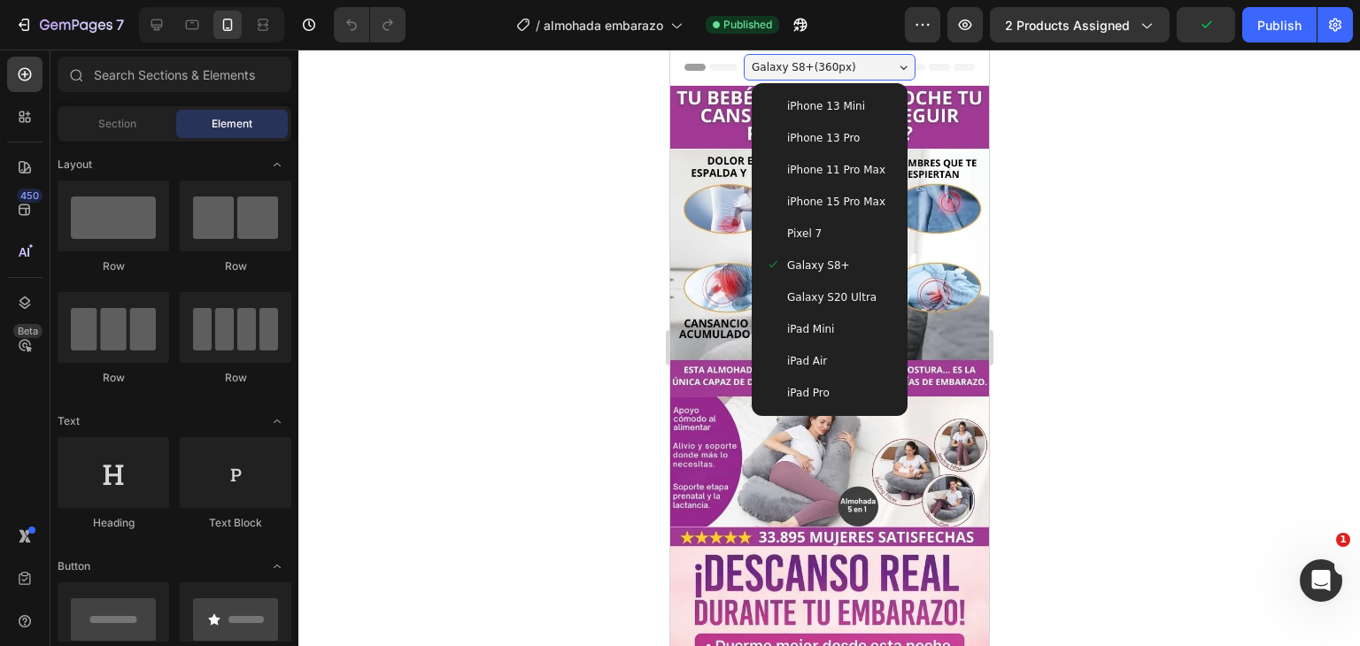
click at [830, 296] on span "Galaxy S20 Ultra" at bounding box center [830, 298] width 89 height 18
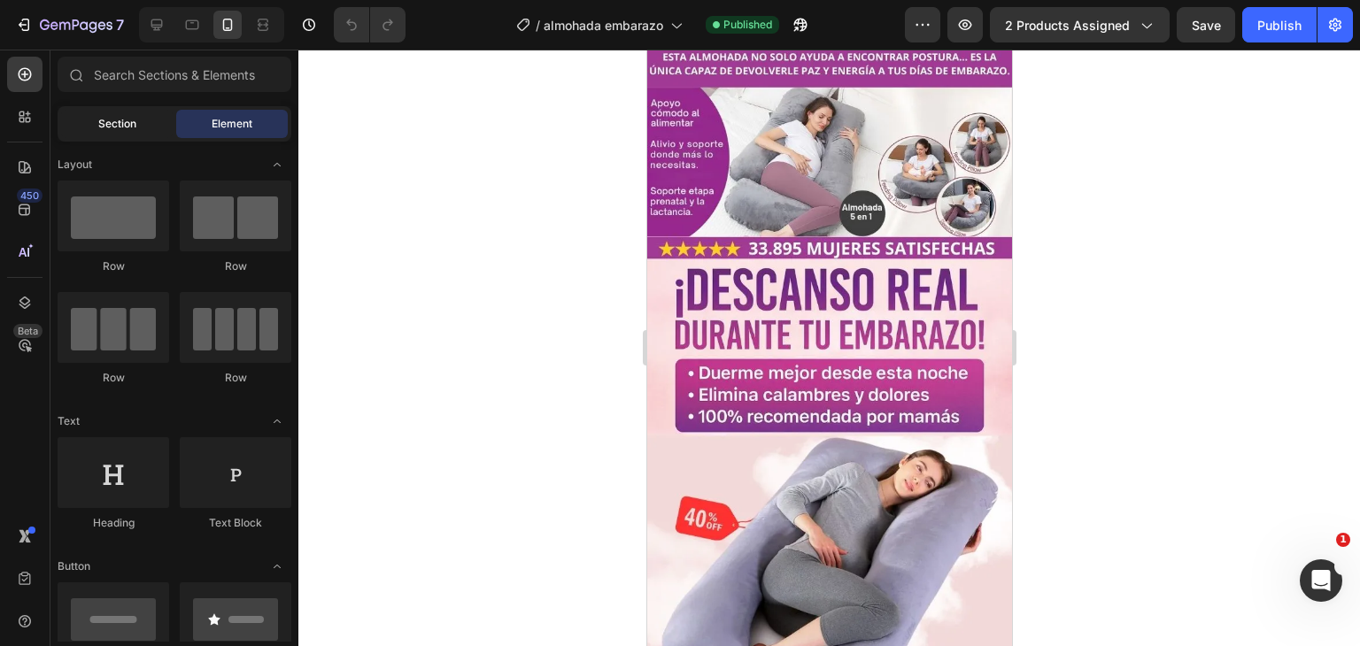
click at [119, 126] on span "Section" at bounding box center [117, 124] width 38 height 16
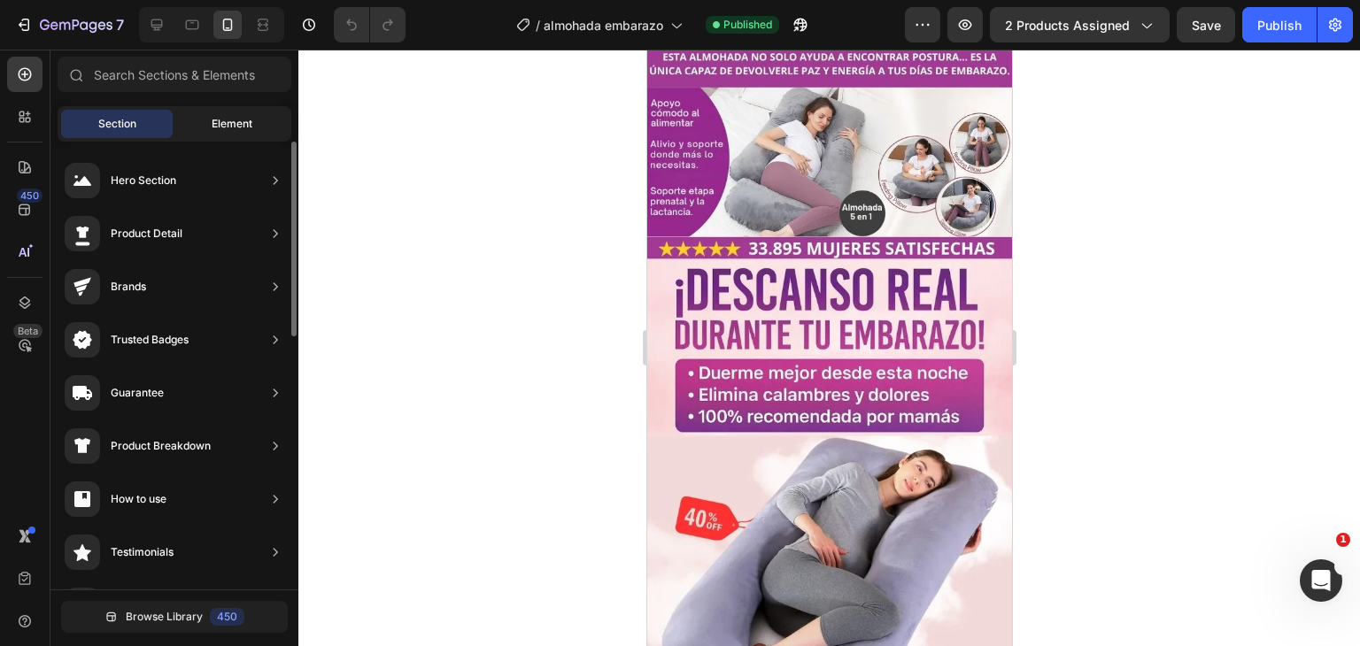
click at [241, 136] on div "Element" at bounding box center [232, 124] width 112 height 28
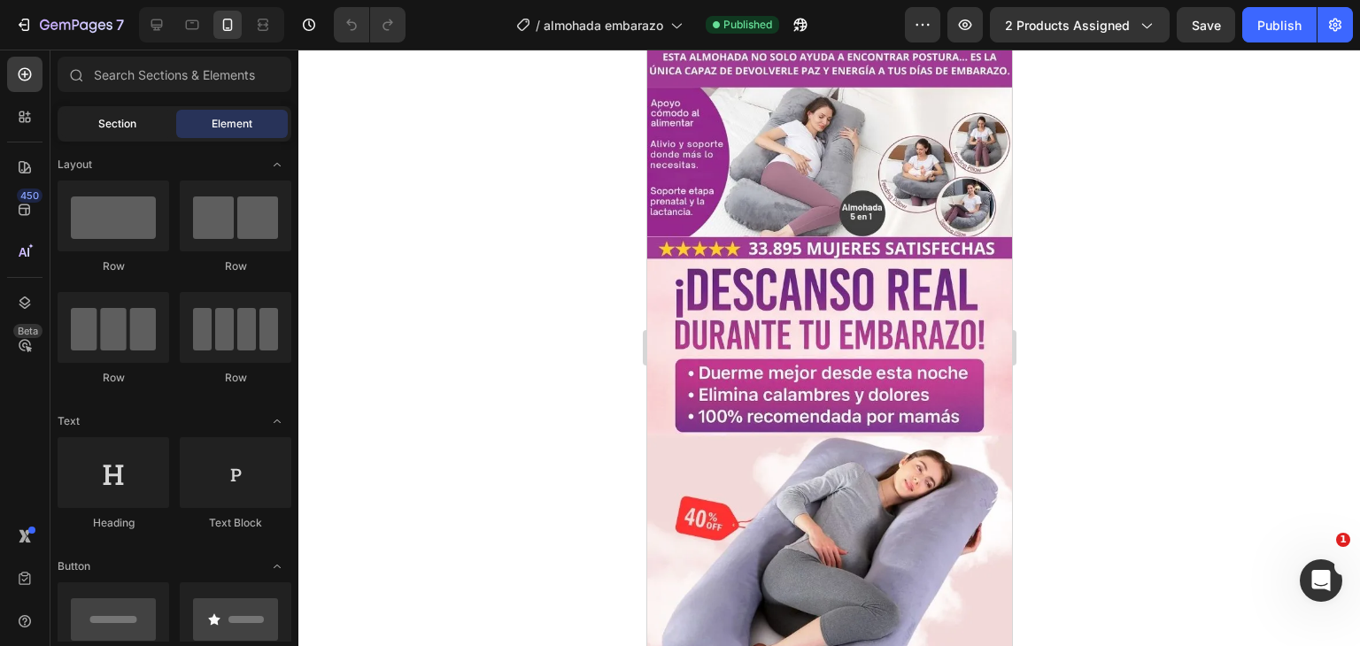
click at [118, 125] on span "Section" at bounding box center [117, 124] width 38 height 16
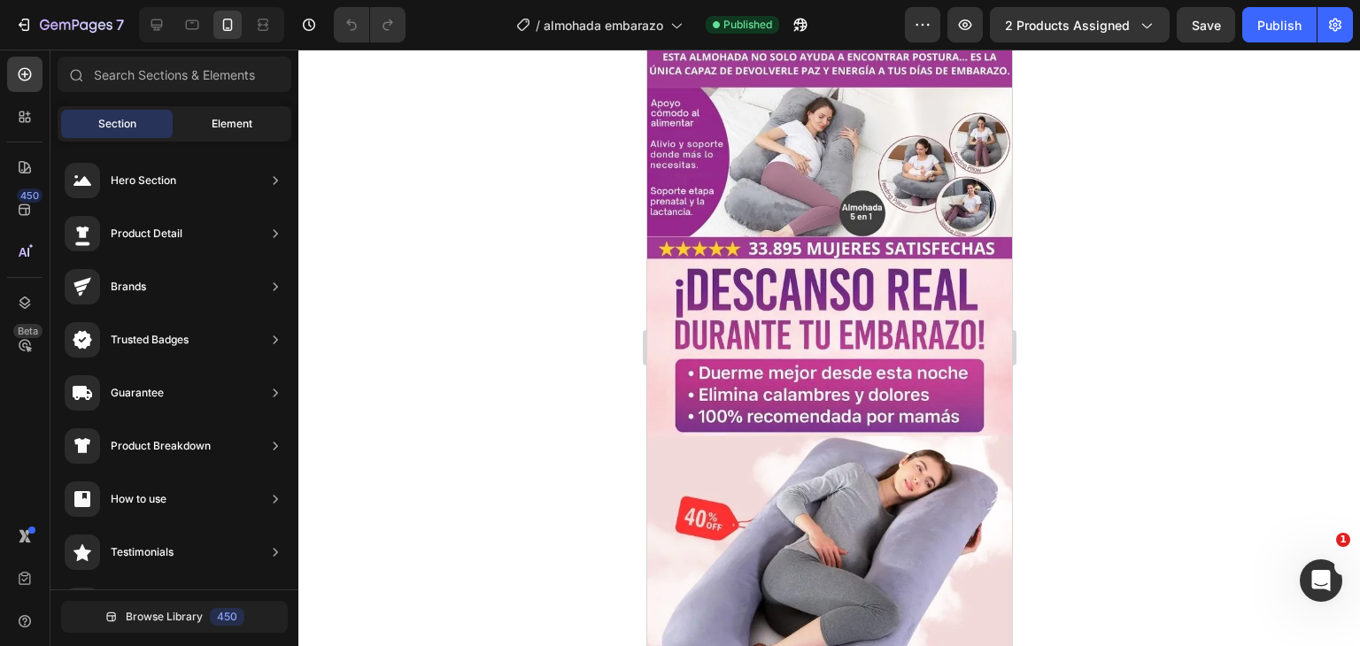
click at [216, 121] on span "Element" at bounding box center [232, 124] width 41 height 16
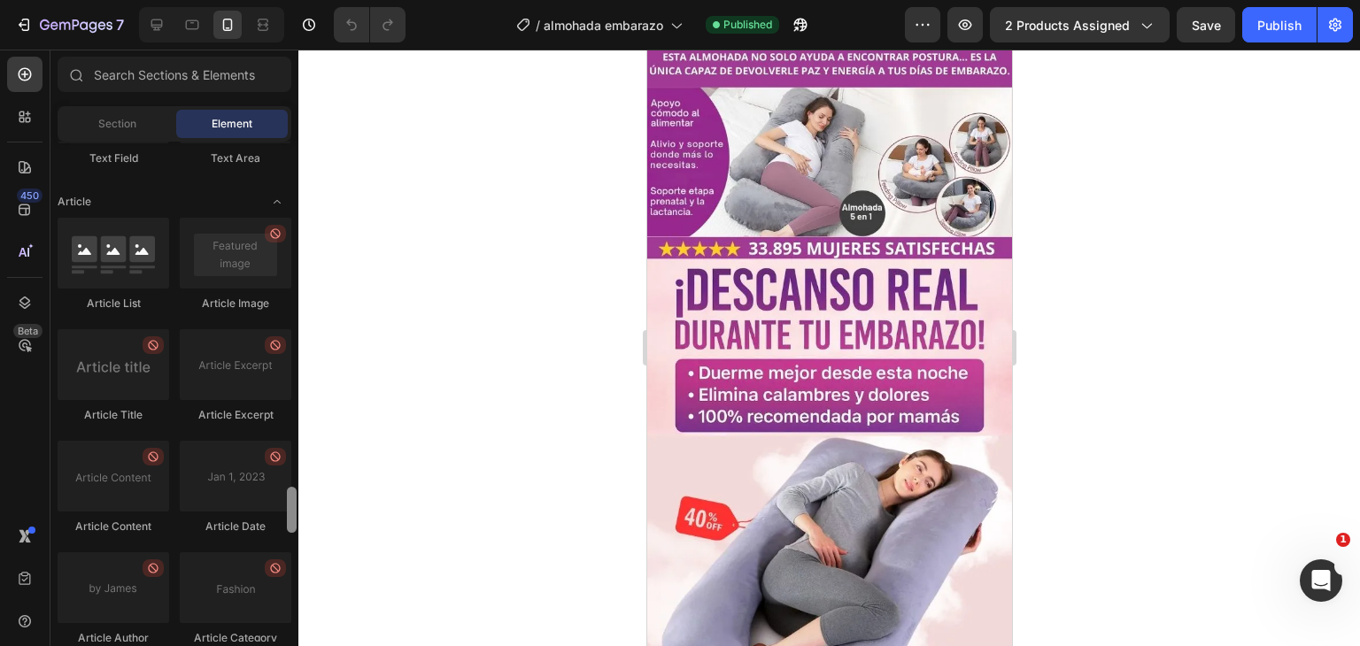
scroll to position [4866, 0]
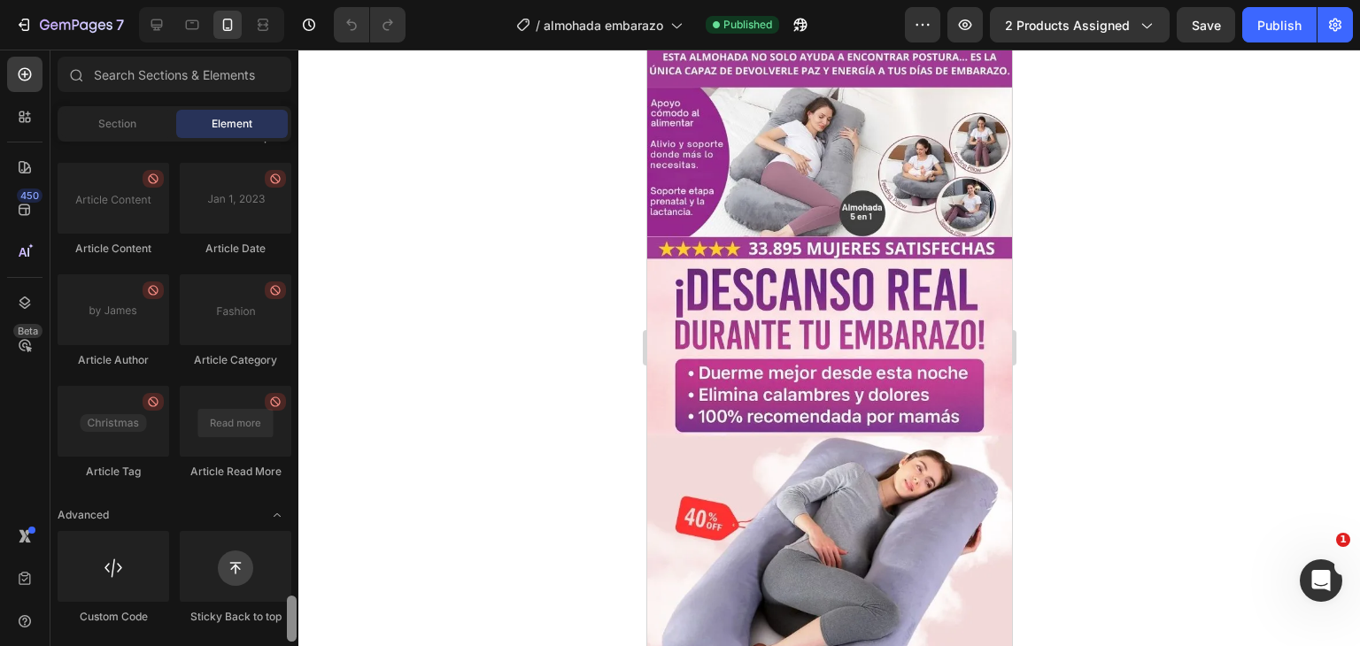
drag, startPoint x: 290, startPoint y: 337, endPoint x: 264, endPoint y: 663, distance: 327.9
click at [264, 7] on html "7 Version history / almohada embarazo Published Preview 2 products assigned Sav…" at bounding box center [680, 3] width 1360 height 7
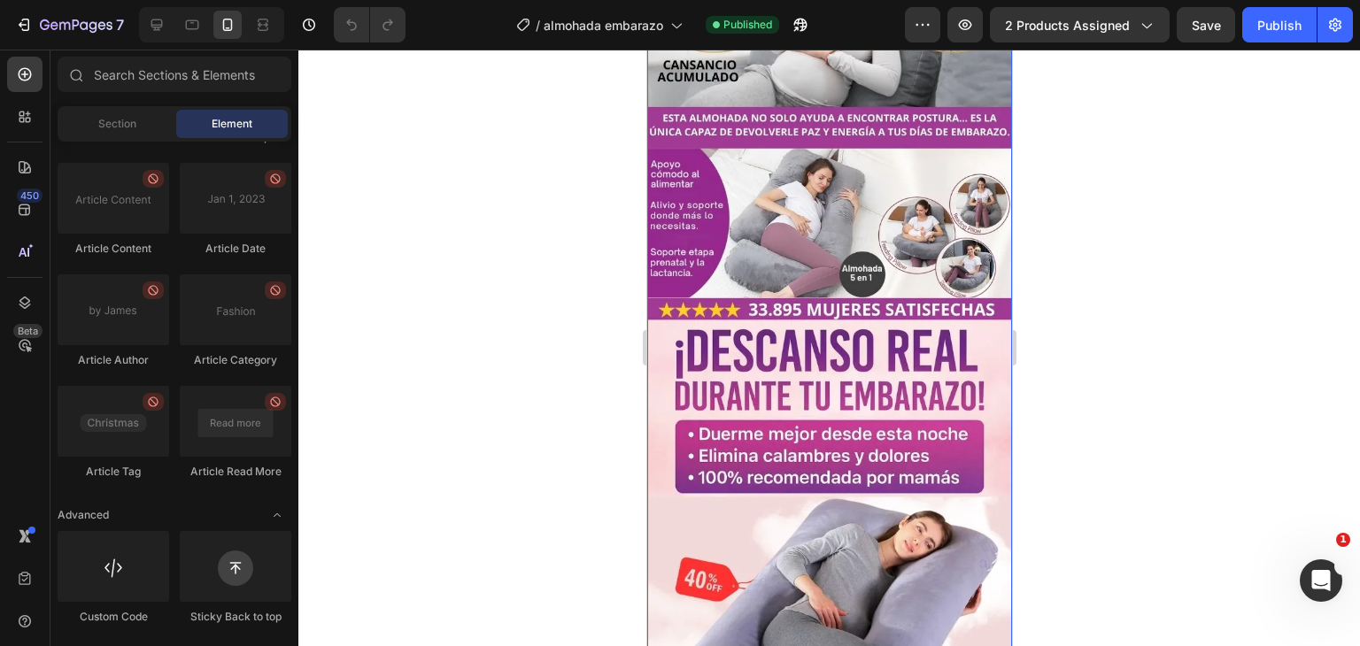
scroll to position [266, 0]
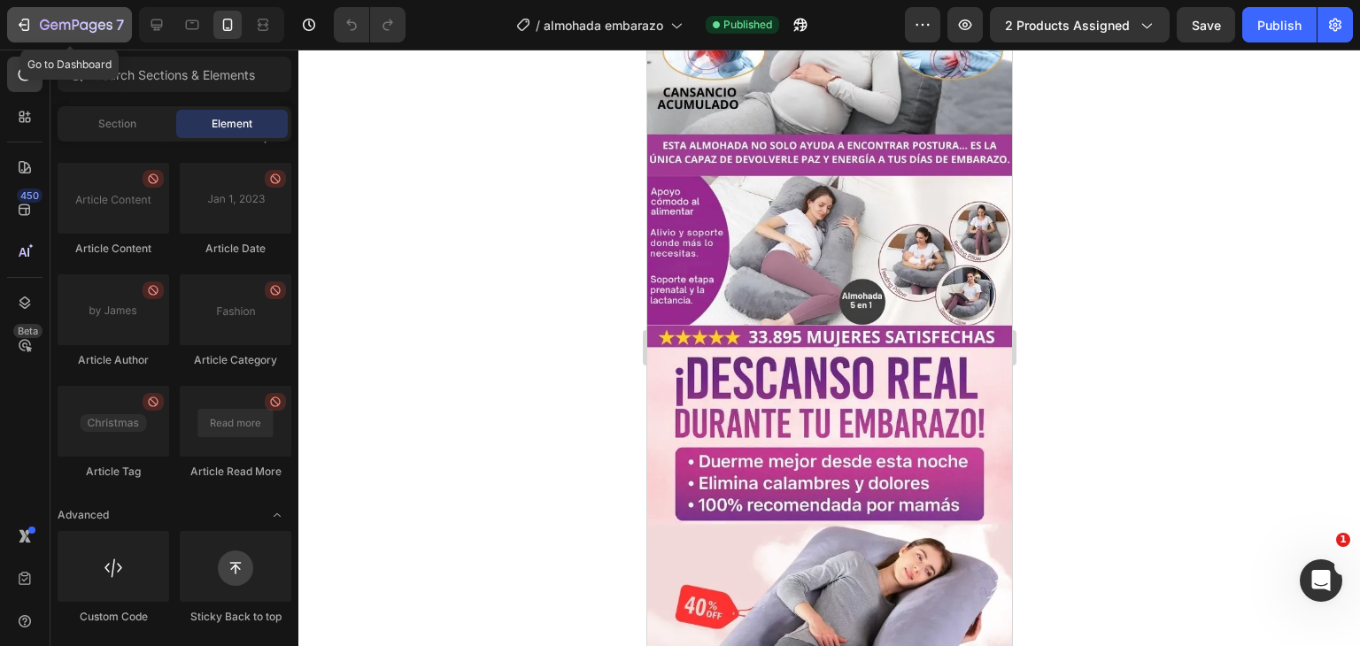
click at [50, 26] on icon "button" at bounding box center [76, 26] width 73 height 15
